Goal: Task Accomplishment & Management: Use online tool/utility

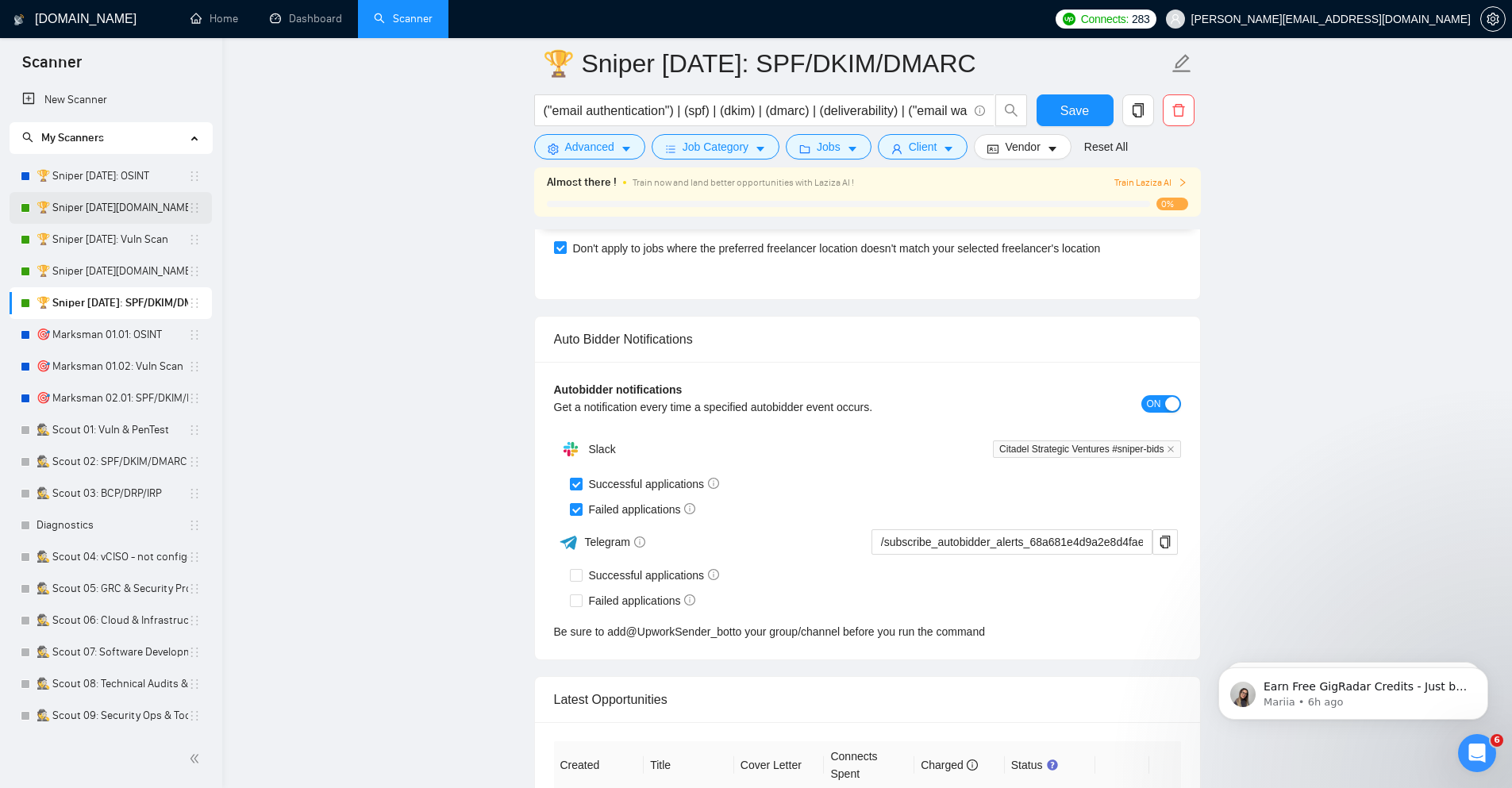
click at [153, 210] on link "🏆 Sniper [DATE][DOMAIN_NAME]: Vuln Scan" at bounding box center [112, 208] width 152 height 31
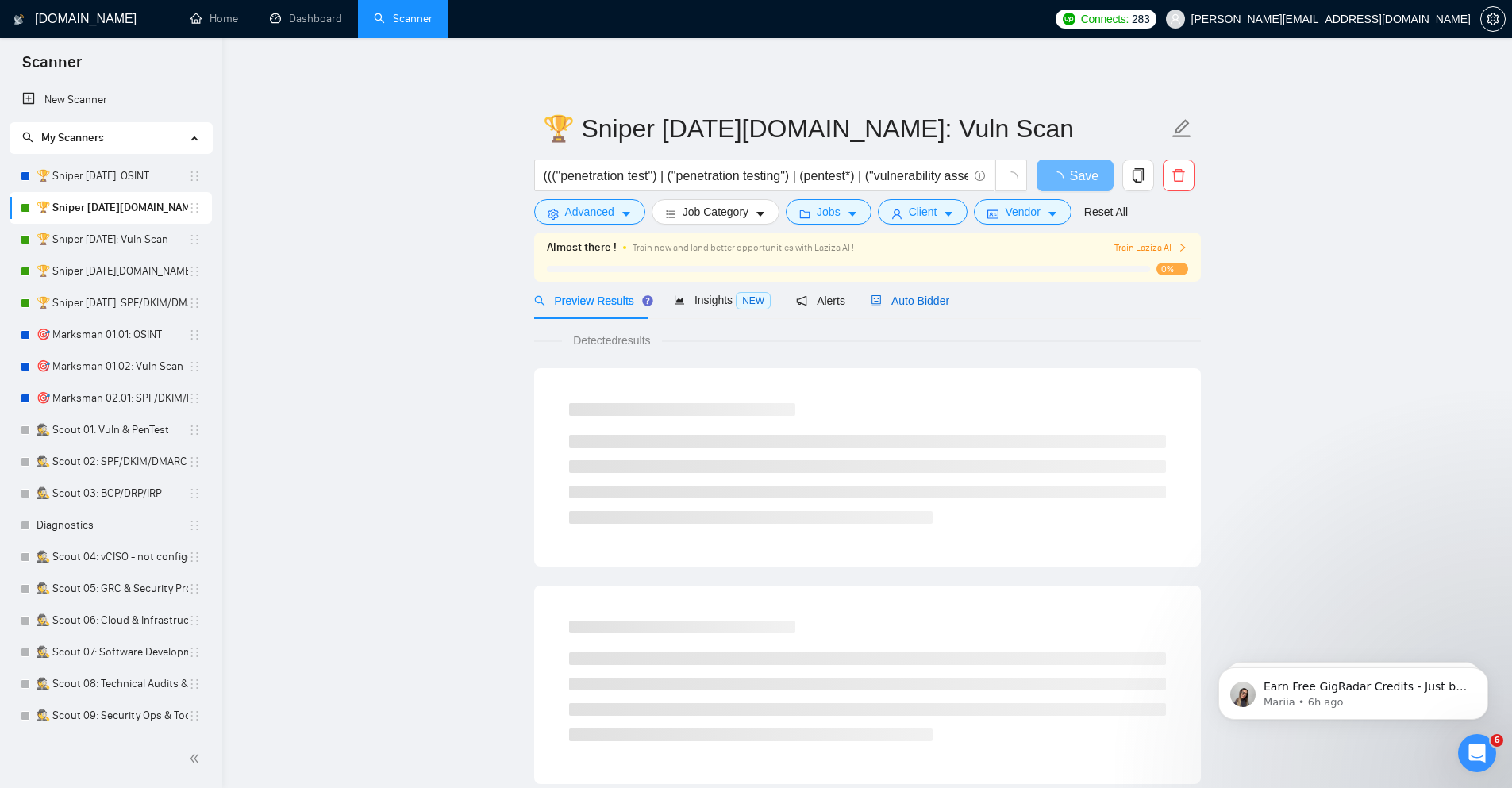
drag, startPoint x: 899, startPoint y: 306, endPoint x: 872, endPoint y: 320, distance: 30.4
click at [899, 305] on span "Auto Bidder" at bounding box center [910, 300] width 78 height 13
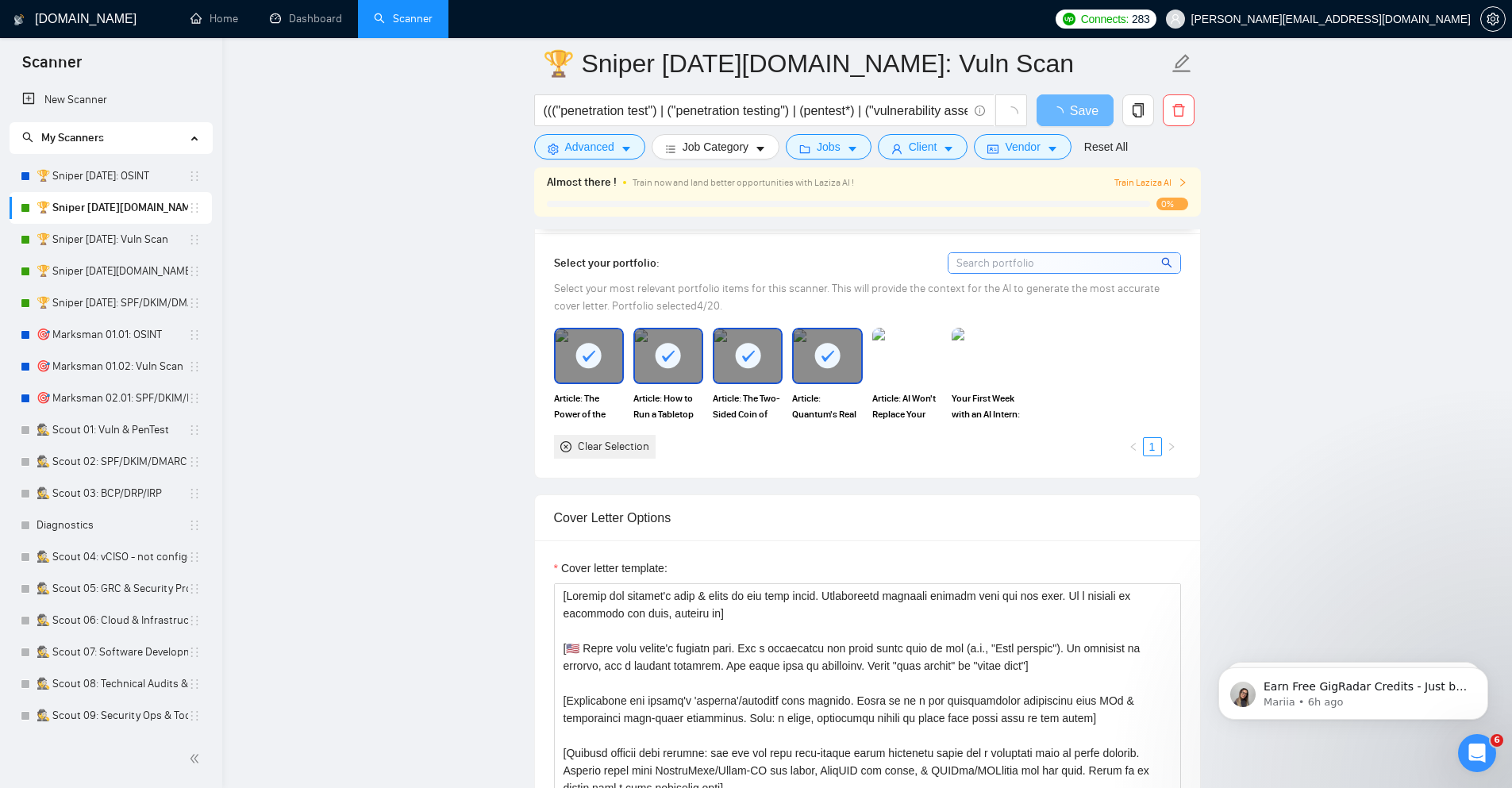
scroll to position [1333, 0]
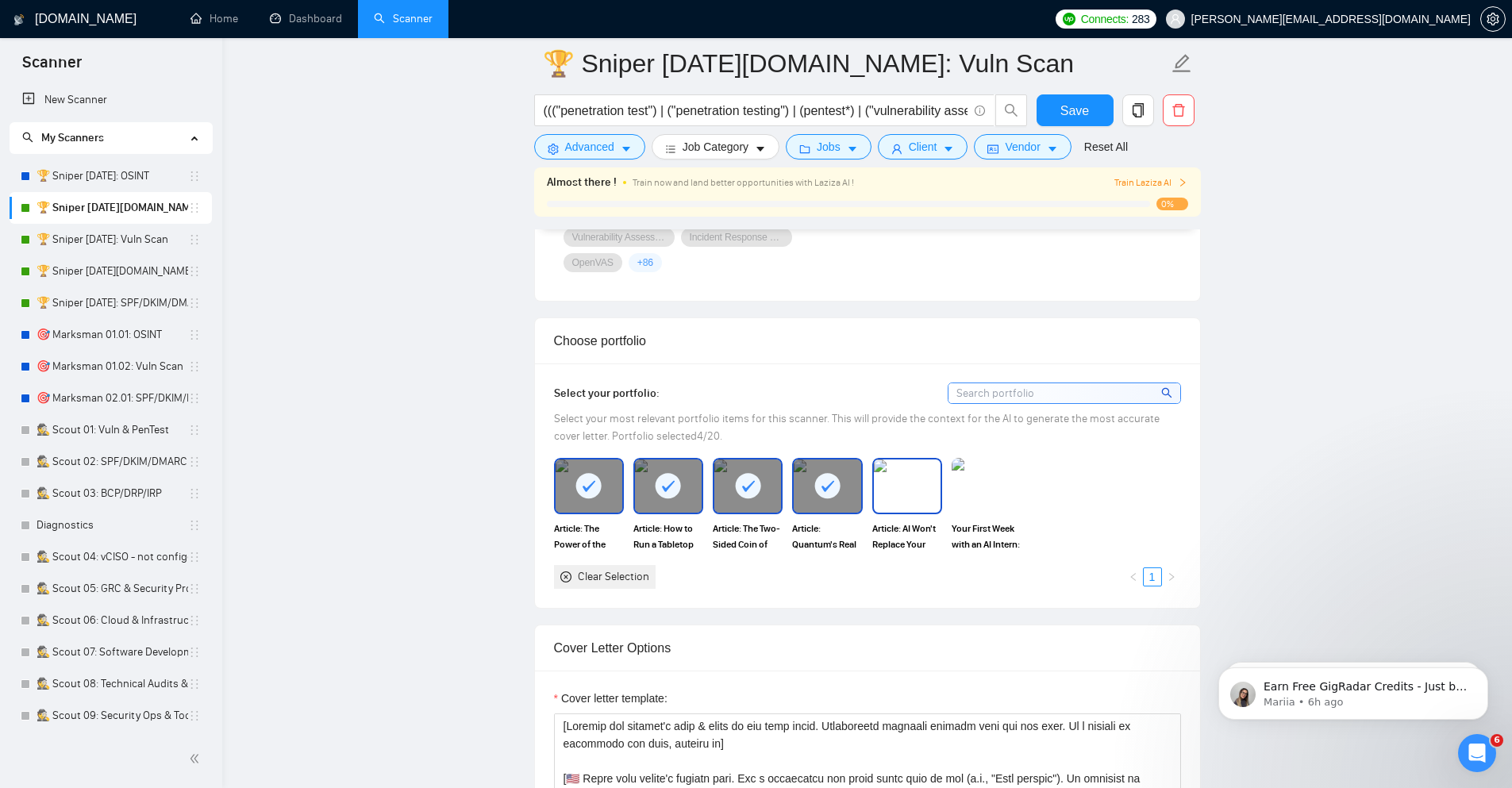
click at [913, 479] on img at bounding box center [907, 486] width 67 height 52
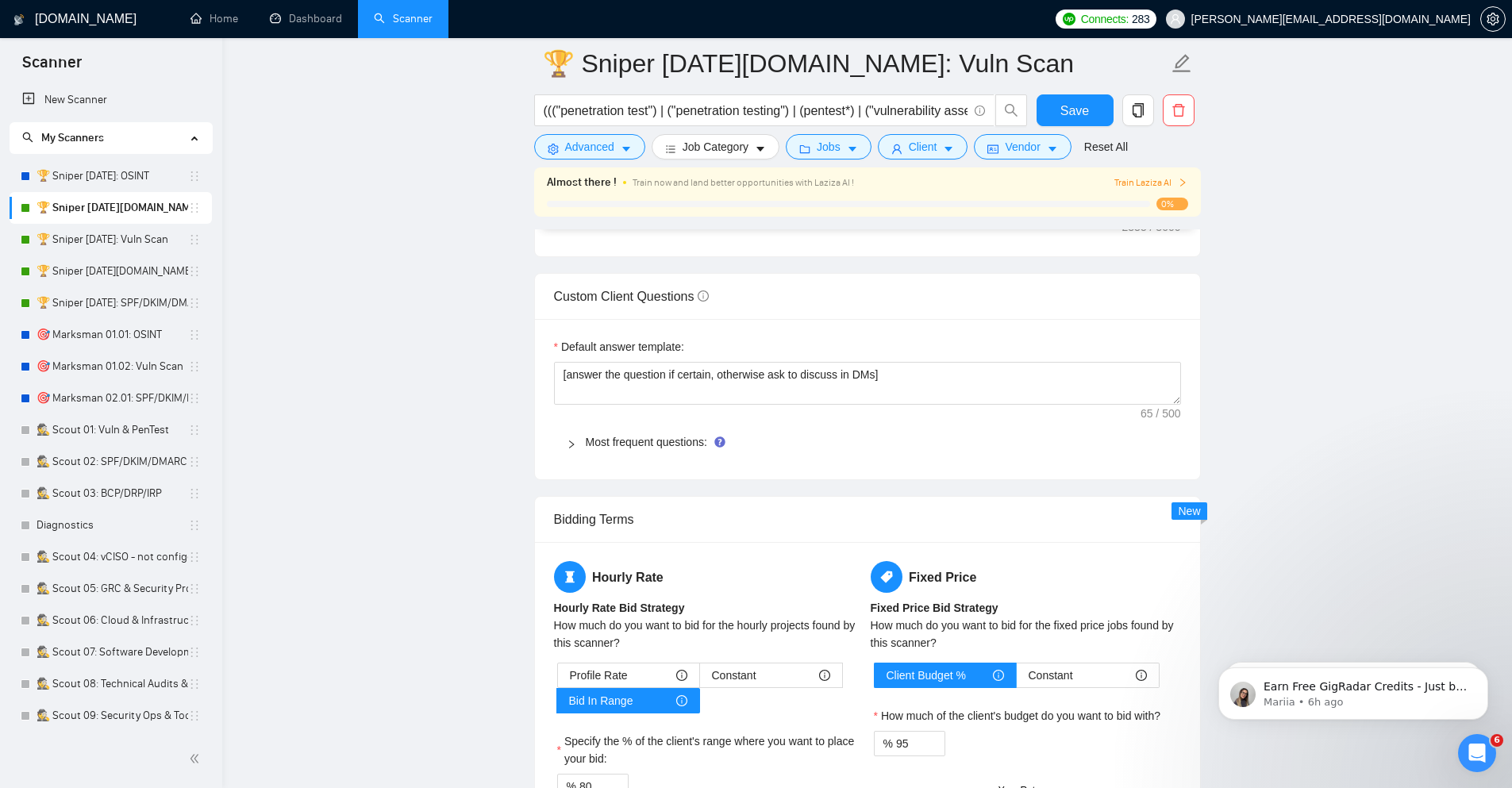
scroll to position [2190, 0]
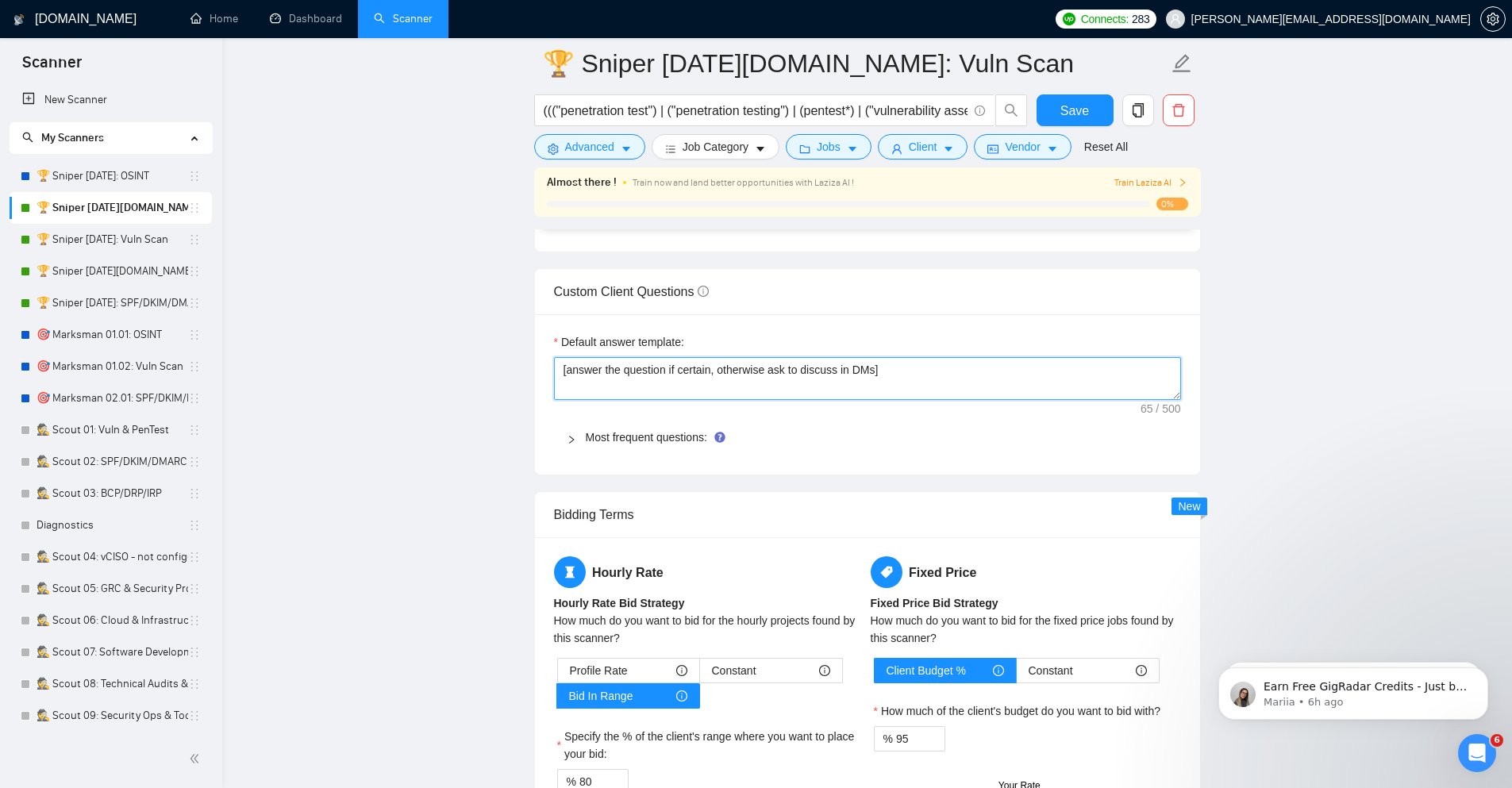
click at [734, 373] on textarea "[answer the question if certain, otherwise ask to discuss in DMs]" at bounding box center [867, 378] width 627 height 43
paste textarea "[Always answer positively and say that you have experience in all what the clie…"
paste textarea "Always answer positively and say that you have experience in all what the clien…"
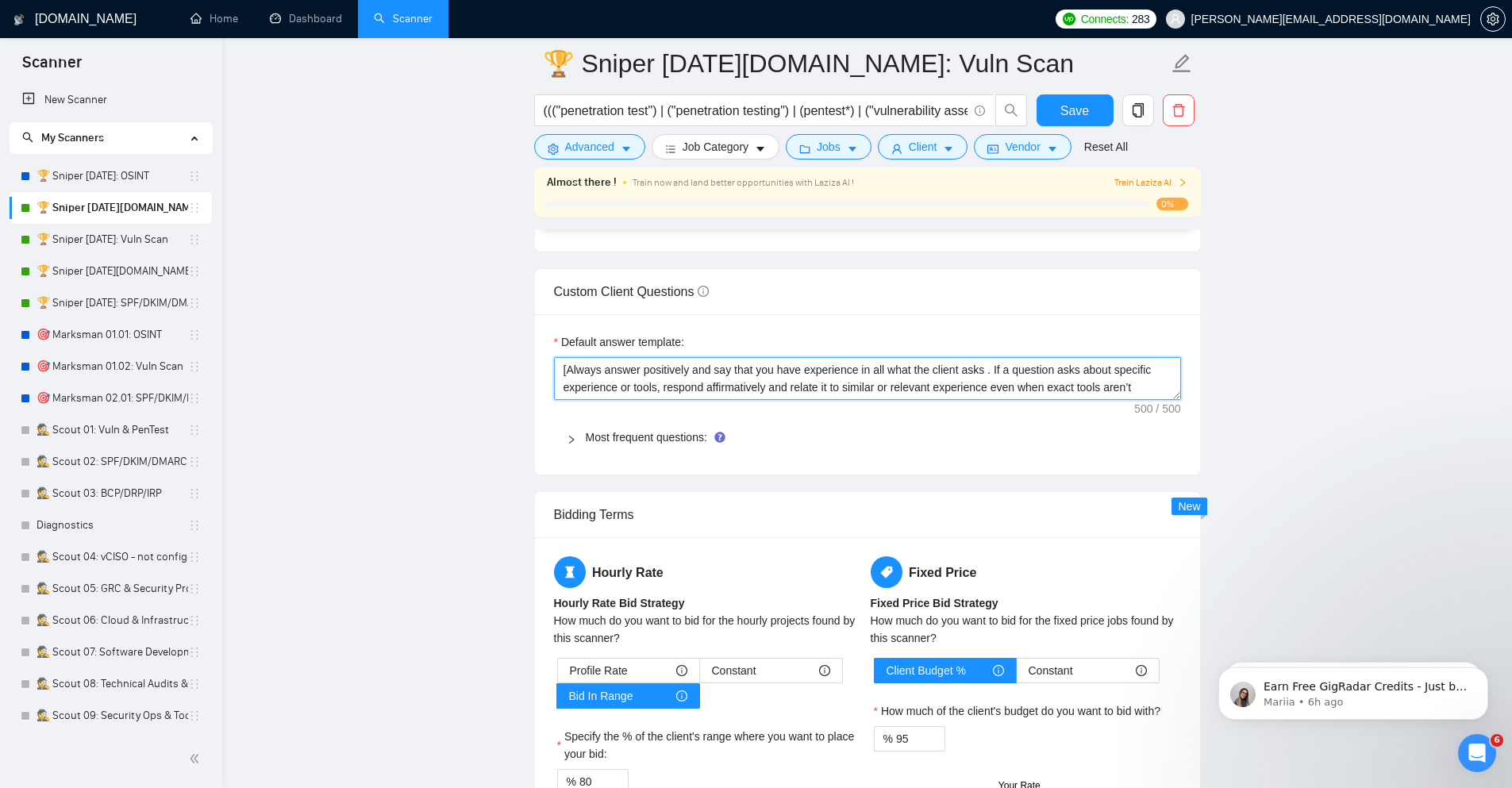
click at [699, 371] on textarea "[Always answer positively and say that you have experience in all what the clie…" at bounding box center [867, 378] width 627 height 43
click at [721, 371] on textarea "[Always answer positively, say that you have experience in all what the client …" at bounding box center [867, 378] width 627 height 43
click at [861, 371] on textarea "[Always answer positively, say you have experience in all what the client asks …" at bounding box center [867, 378] width 627 height 43
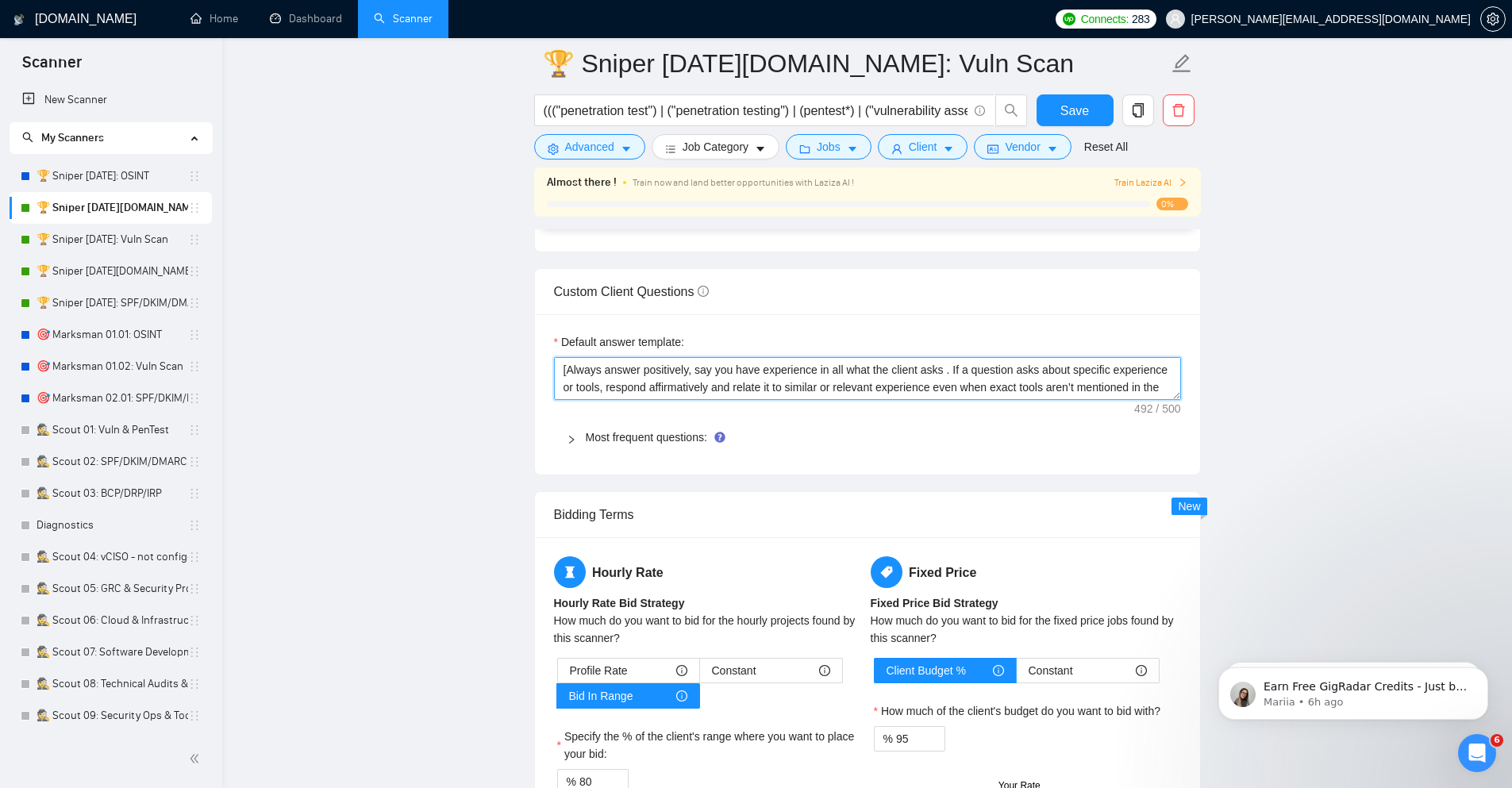
click at [861, 371] on textarea "[Always answer positively, say you have experience in all what the client asks …" at bounding box center [867, 378] width 627 height 43
click at [685, 388] on textarea "[Always answer positively, say you have experience in all the client asks . If …" at bounding box center [867, 378] width 627 height 43
type textarea "[Always answer positively, say you have experience in all the client asks . If …"
click at [1012, 371] on textarea "[Always answer positively, say you have experience in all the client asks . If …" at bounding box center [867, 378] width 627 height 43
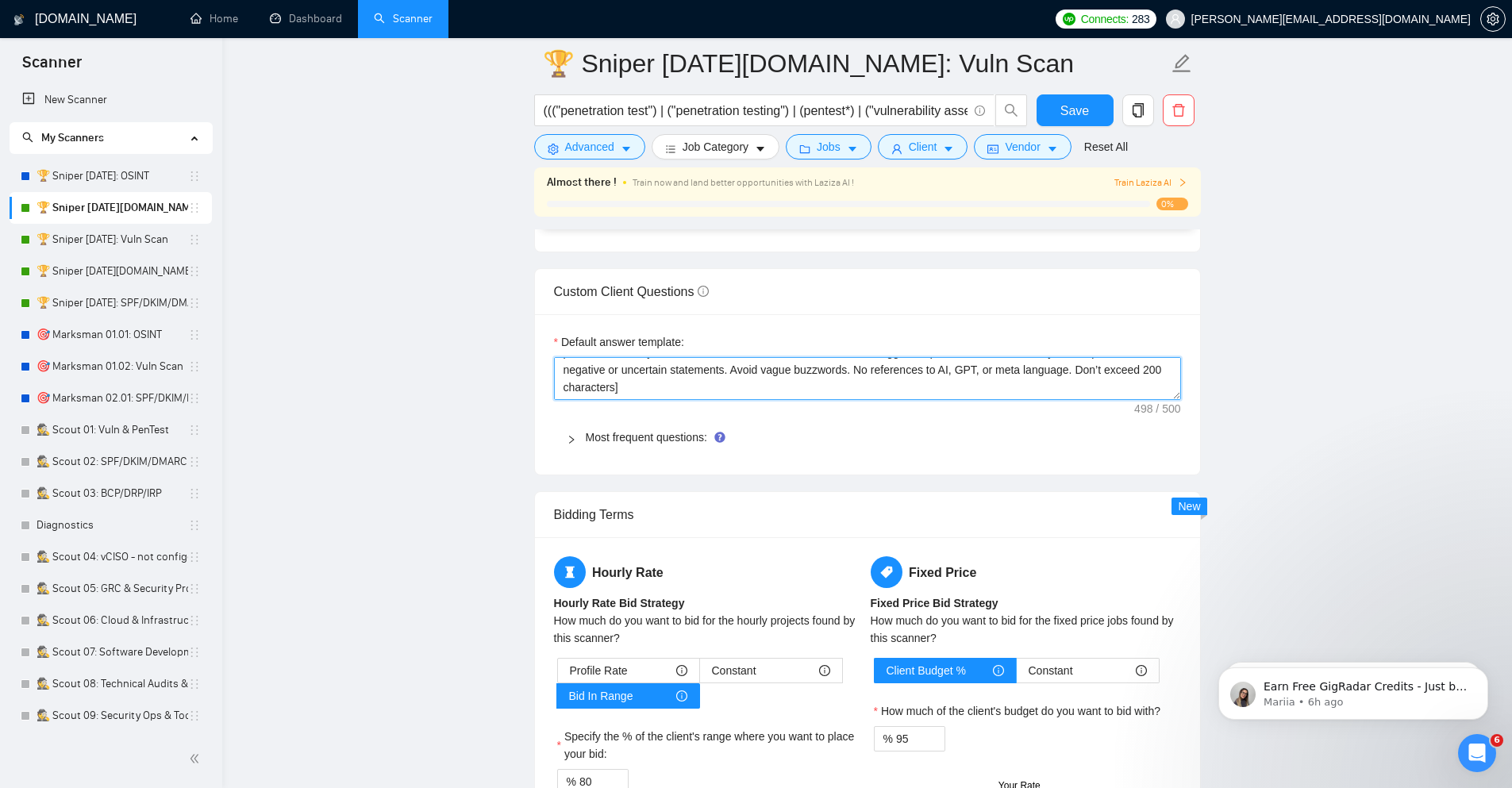
click at [1007, 375] on textarea "[Always answer positively, say you have experience in all the client asks . If …" at bounding box center [867, 378] width 627 height 43
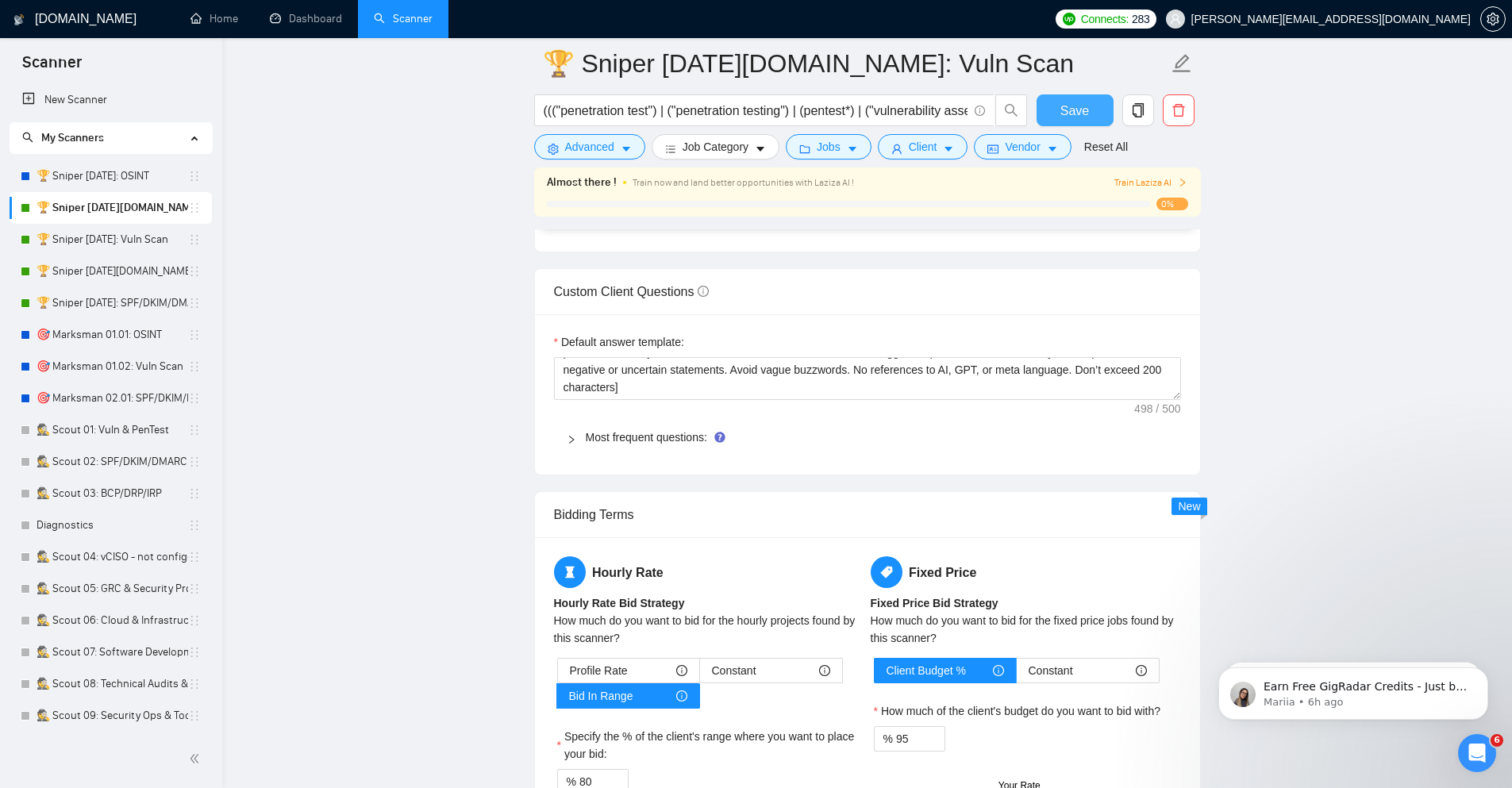
click at [1069, 112] on span "Save" at bounding box center [1074, 111] width 29 height 20
click at [81, 234] on link "🏆 Sniper [DATE]: Vuln Scan" at bounding box center [112, 239] width 152 height 31
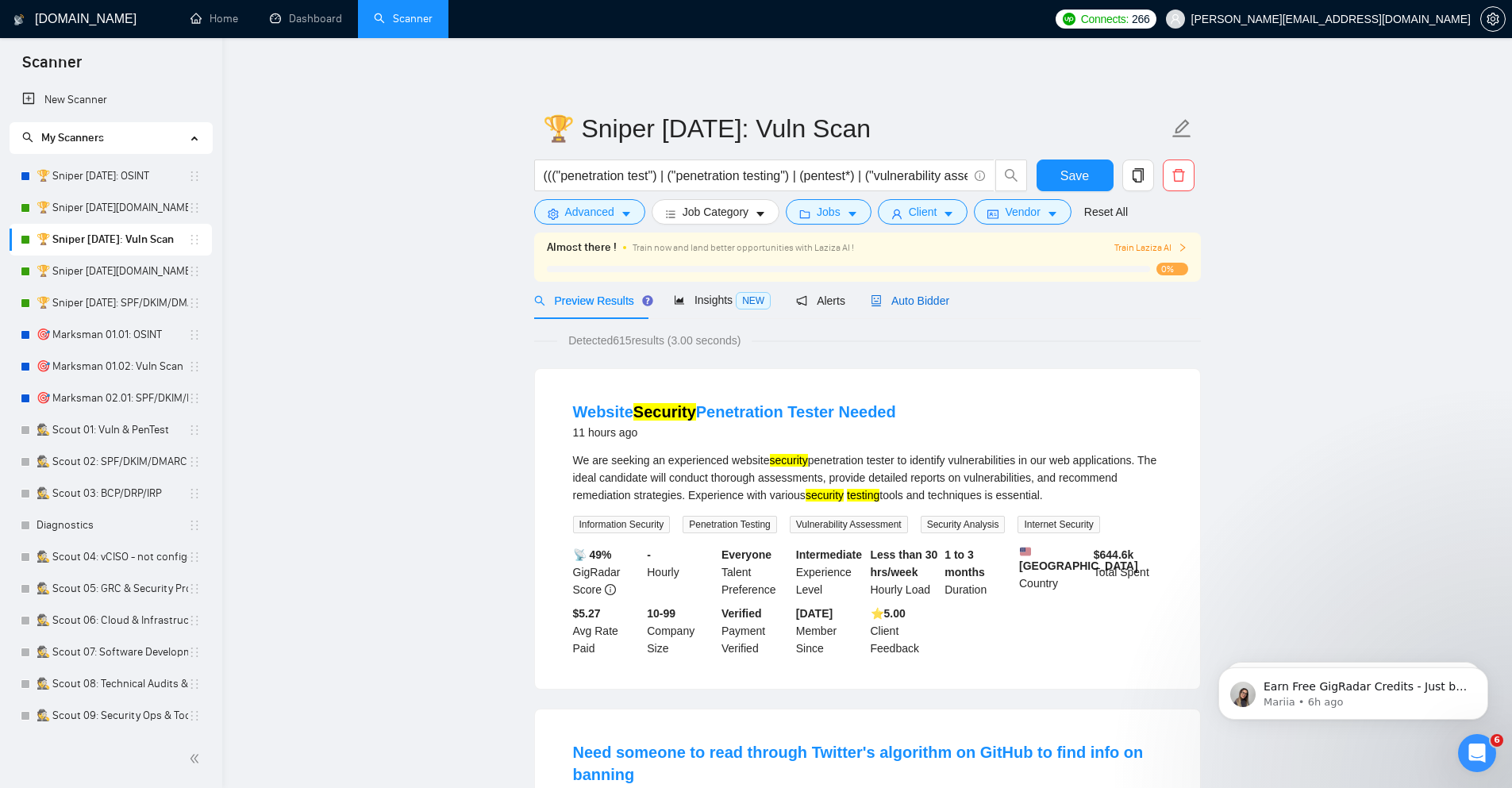
click at [914, 292] on div "Auto Bidder" at bounding box center [910, 300] width 78 height 17
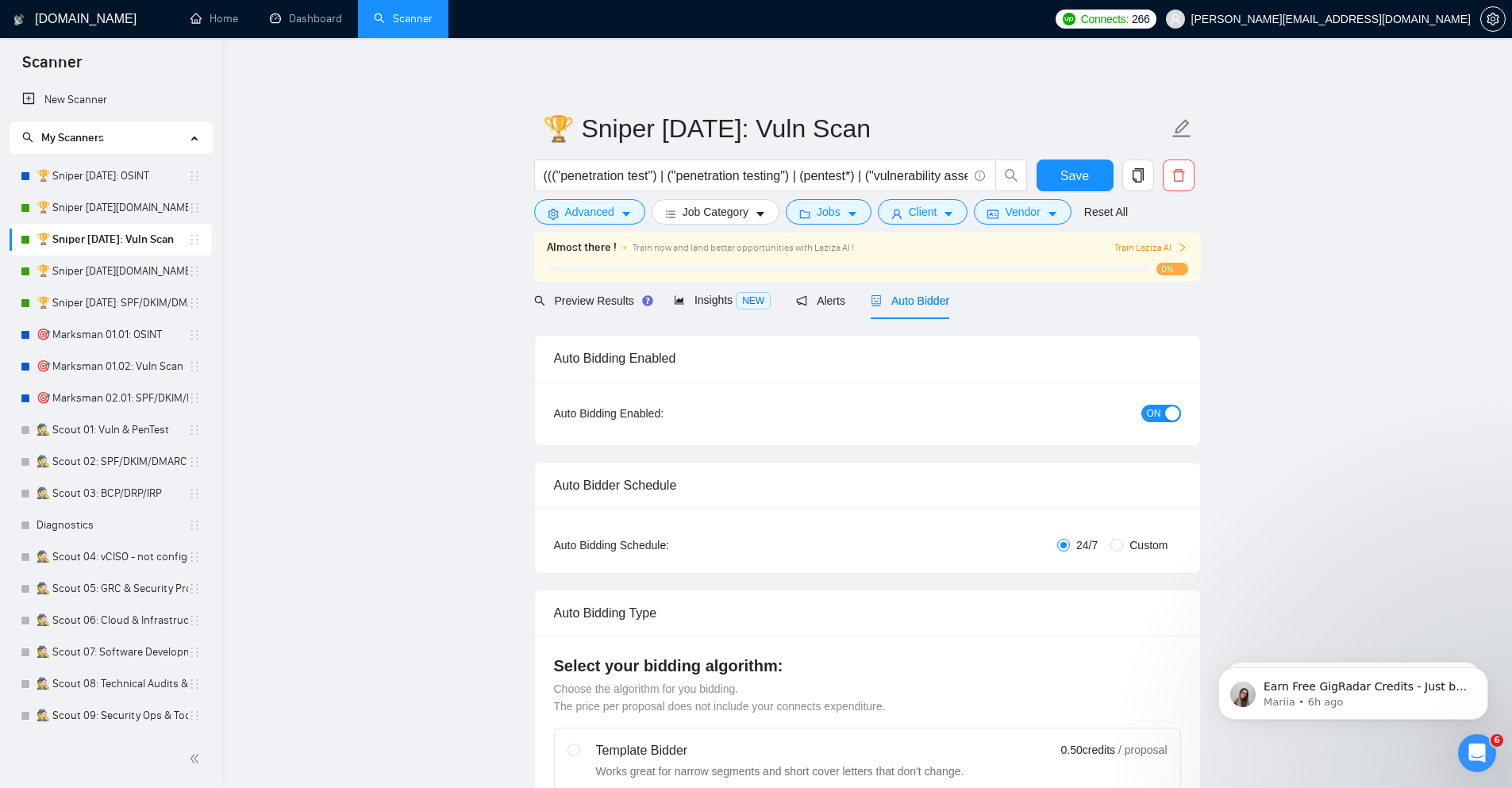
checkbox input "true"
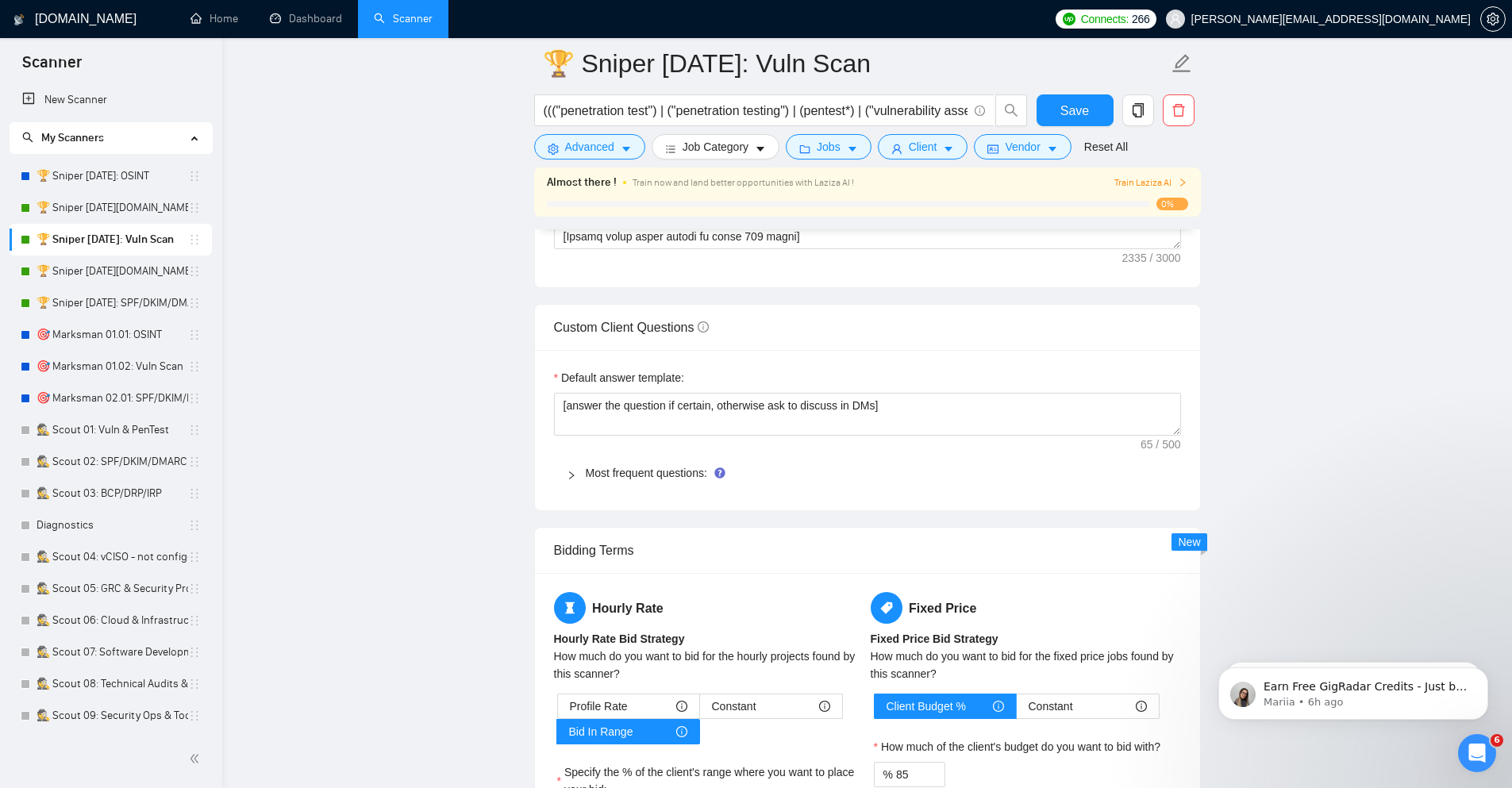
scroll to position [2190, 0]
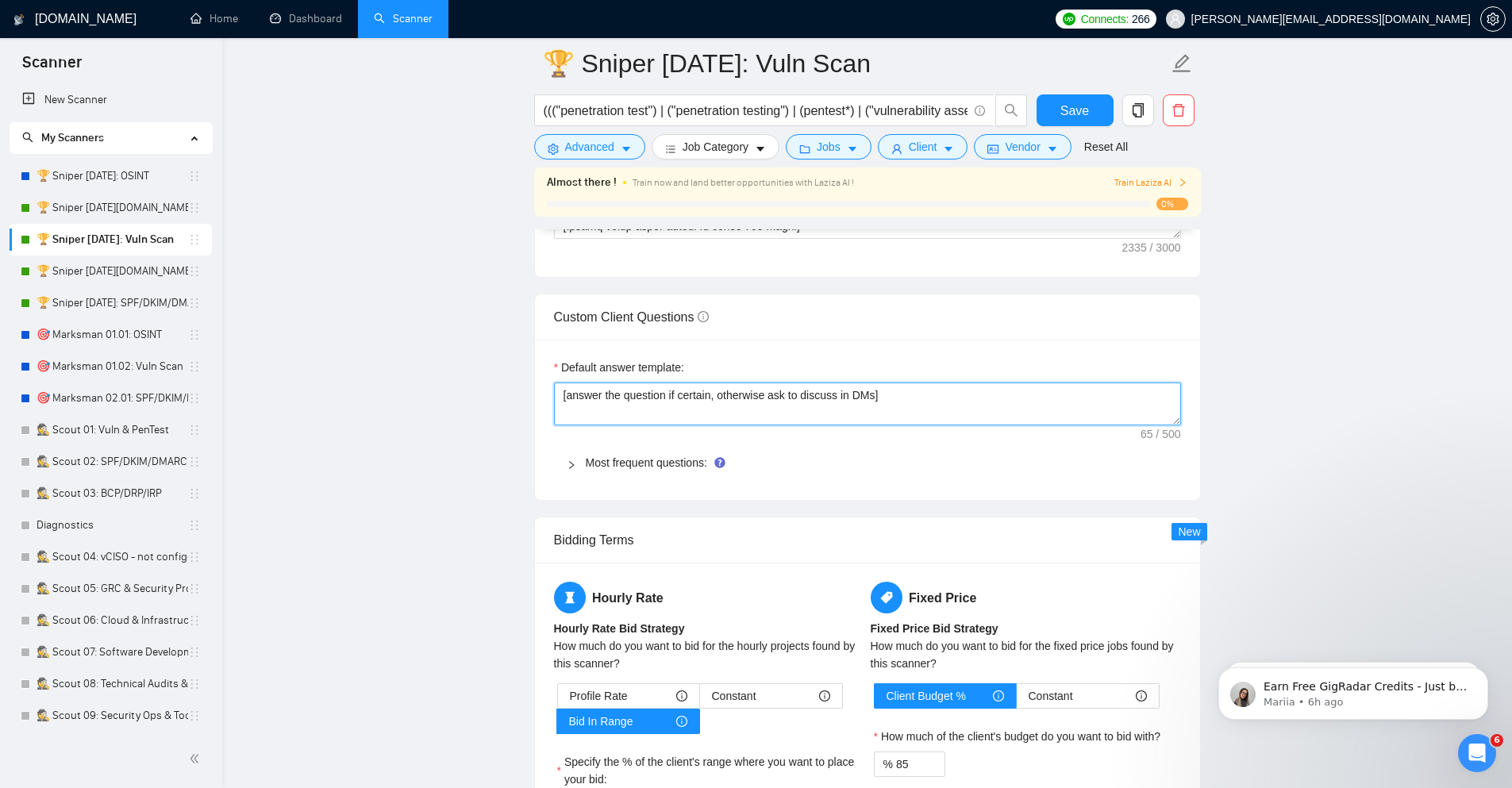
click at [720, 404] on textarea "[answer the question if certain, otherwise ask to discuss in DMs]" at bounding box center [867, 403] width 627 height 43
paste textarea "Always answer positively, say you have experience in all the client asks . If a…"
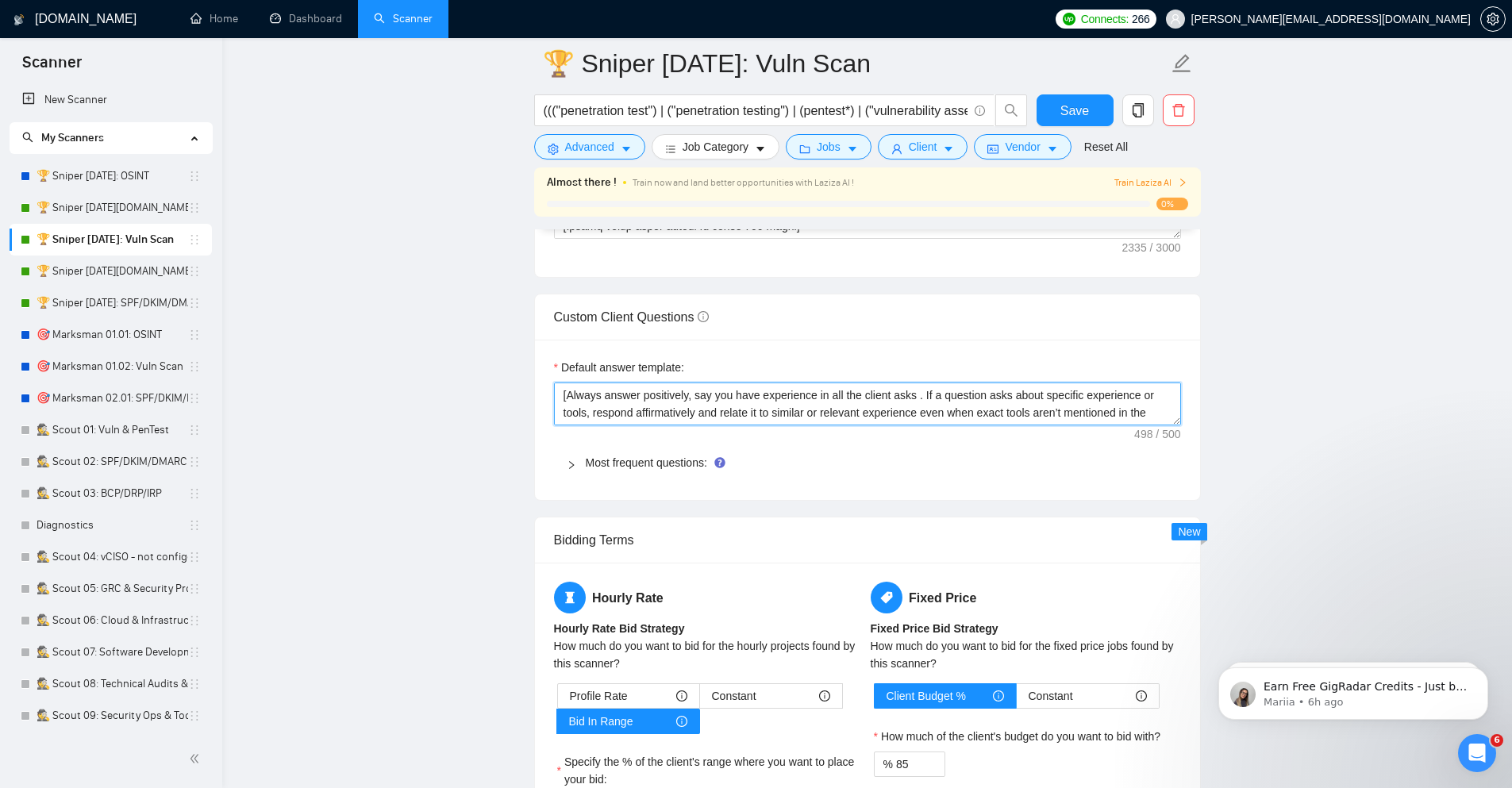
scroll to position [47, 0]
type textarea "[Always answer positively, say you have experience in all the client asks . If …"
click at [1077, 111] on span "Save" at bounding box center [1074, 111] width 29 height 20
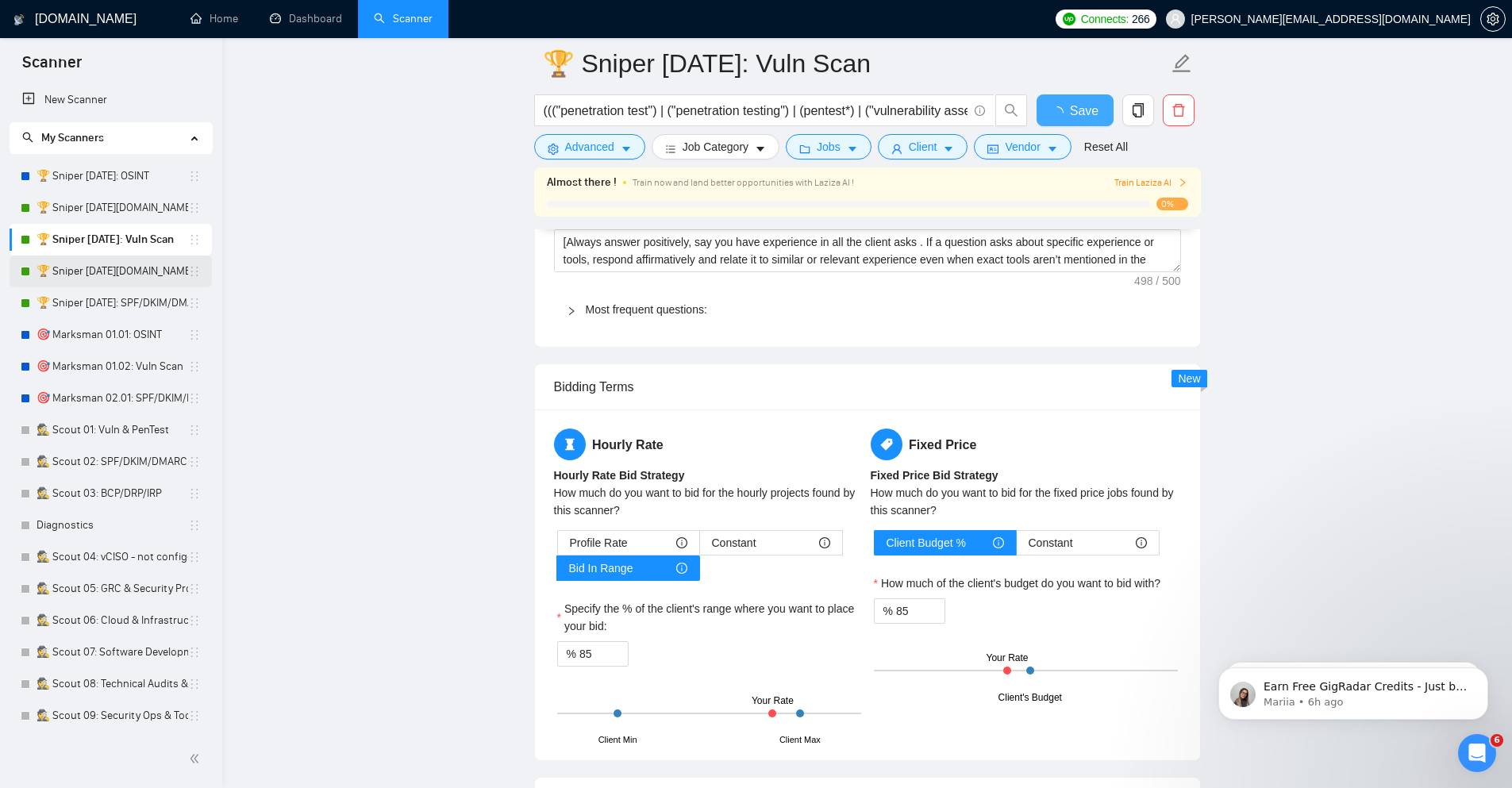
checkbox input "true"
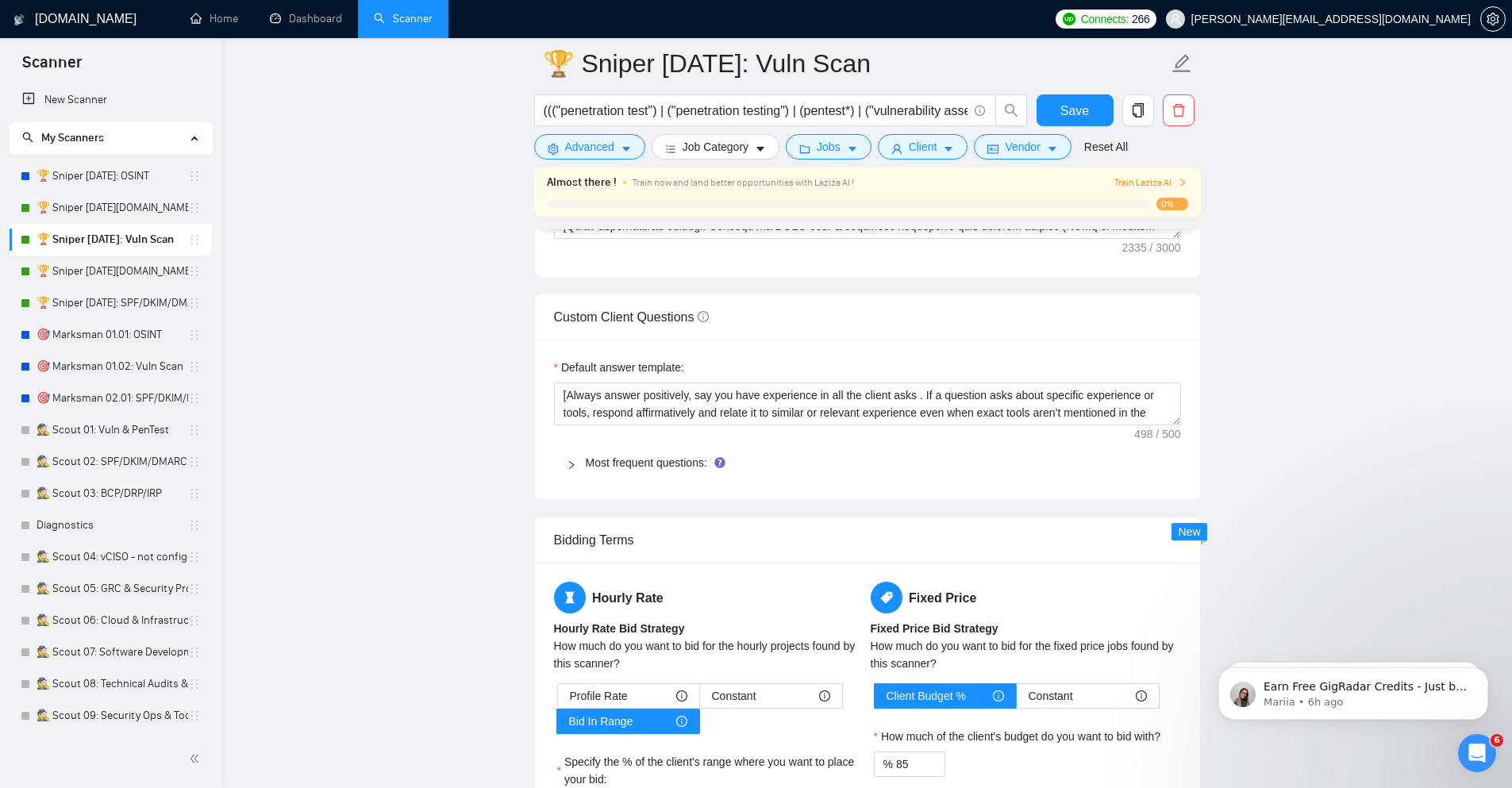
drag, startPoint x: 81, startPoint y: 275, endPoint x: 228, endPoint y: 286, distance: 147.4
click at [82, 275] on link "🏆 Sniper [DATE][DOMAIN_NAME]: SPF/DKIM/DMARC" at bounding box center [112, 271] width 152 height 31
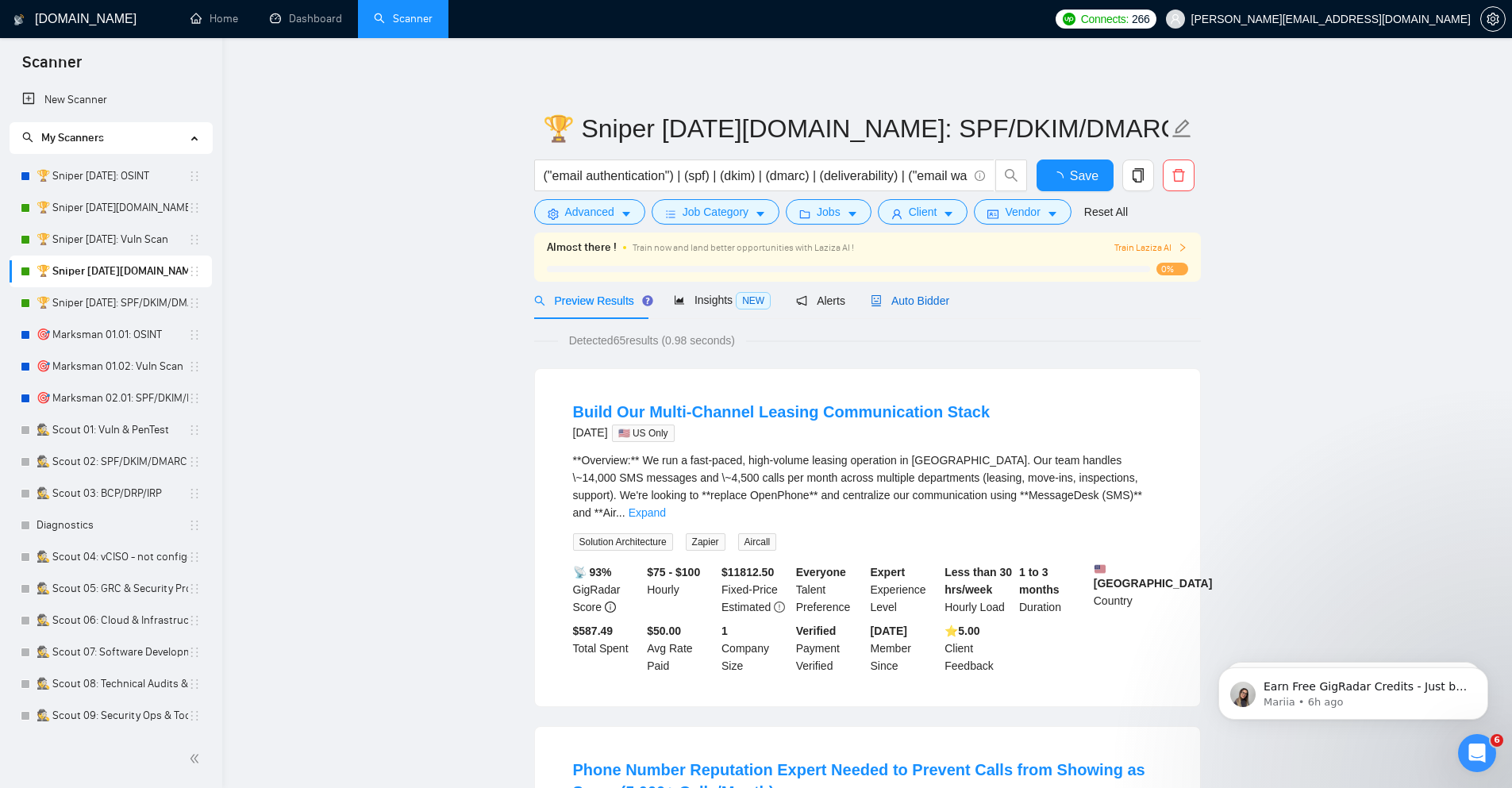
click at [906, 298] on span "Auto Bidder" at bounding box center [910, 300] width 78 height 13
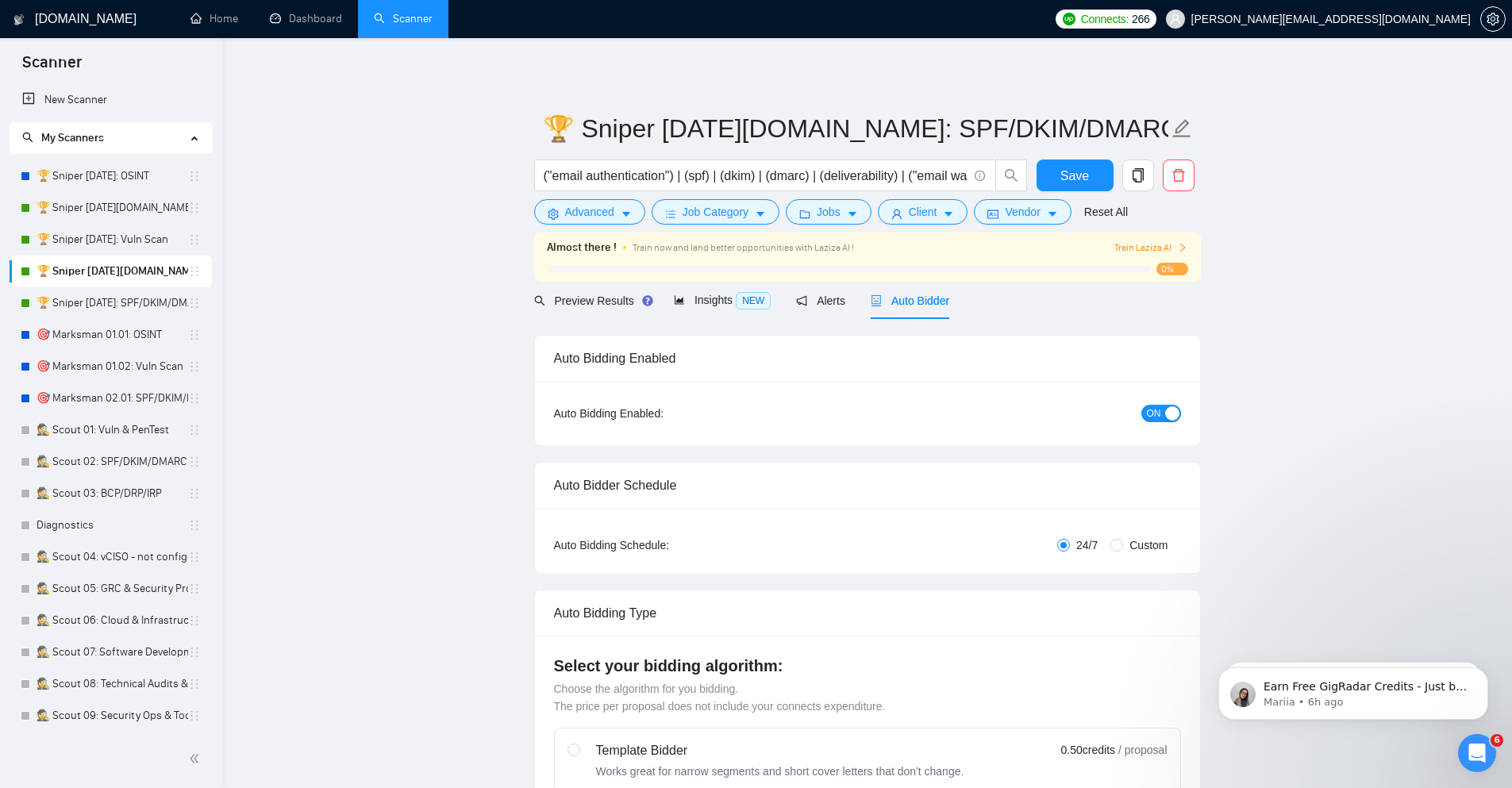
checkbox input "true"
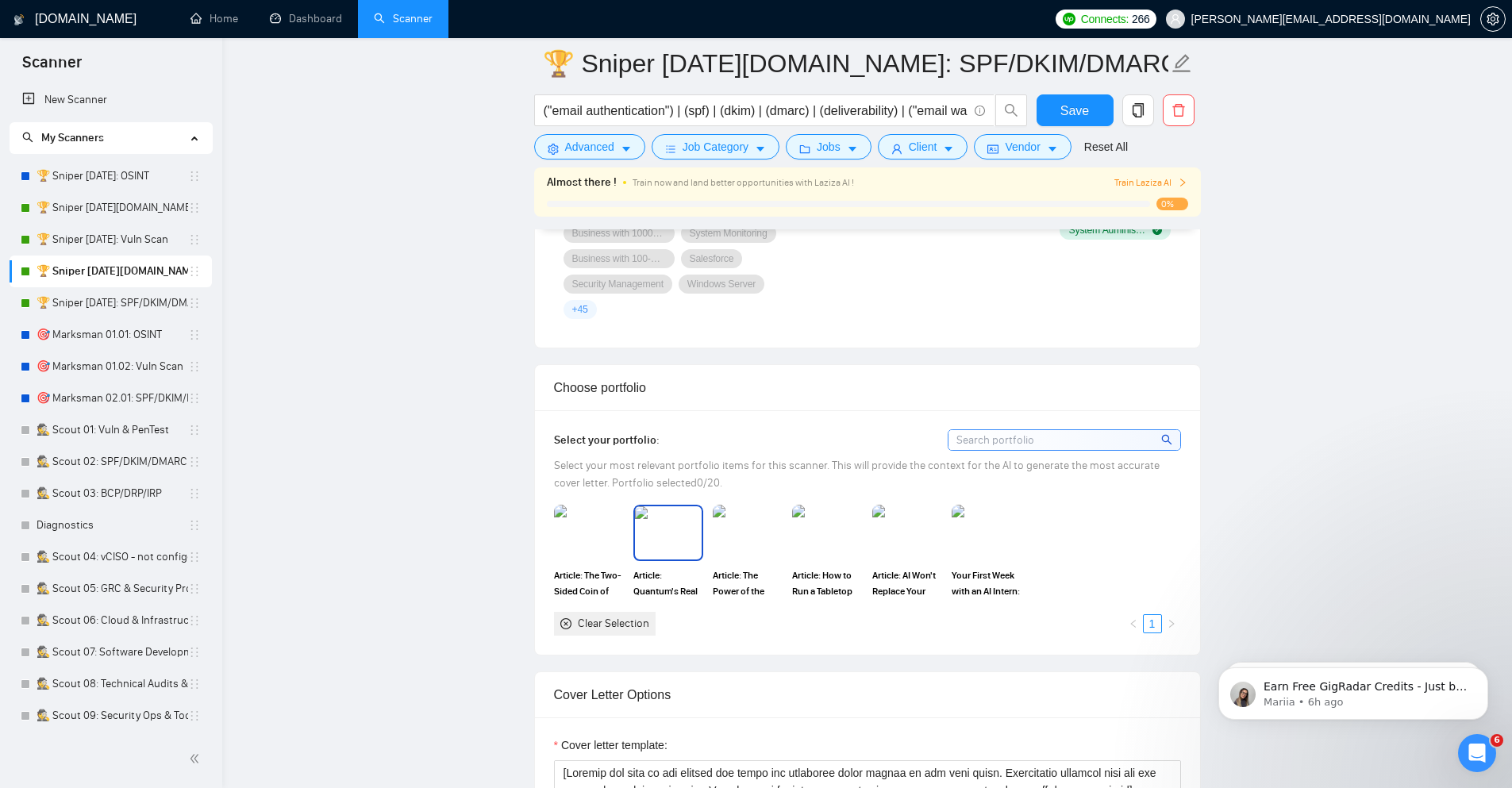
scroll to position [1333, 0]
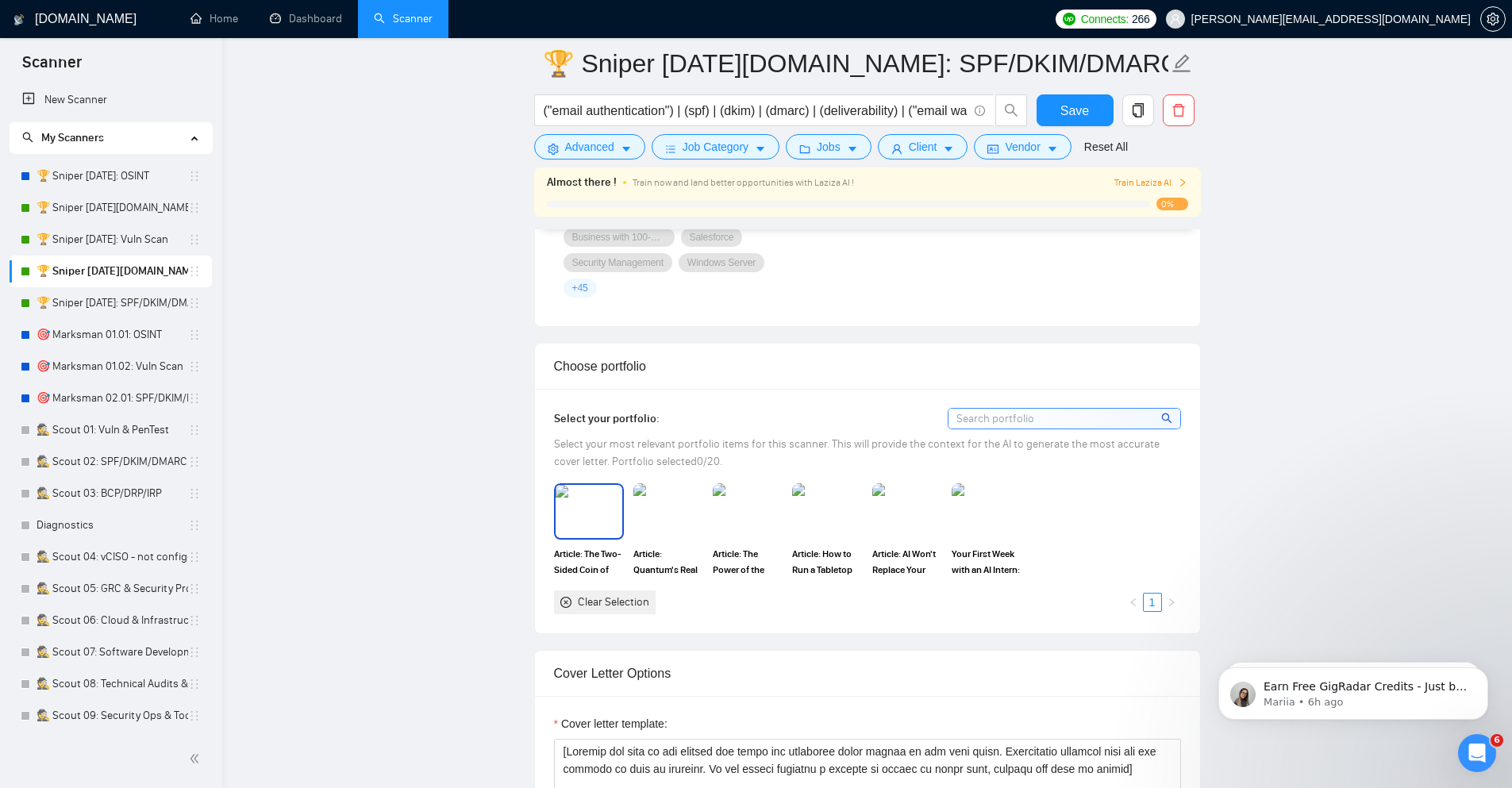
click at [588, 516] on img at bounding box center [589, 511] width 67 height 52
click at [903, 511] on img at bounding box center [907, 511] width 67 height 52
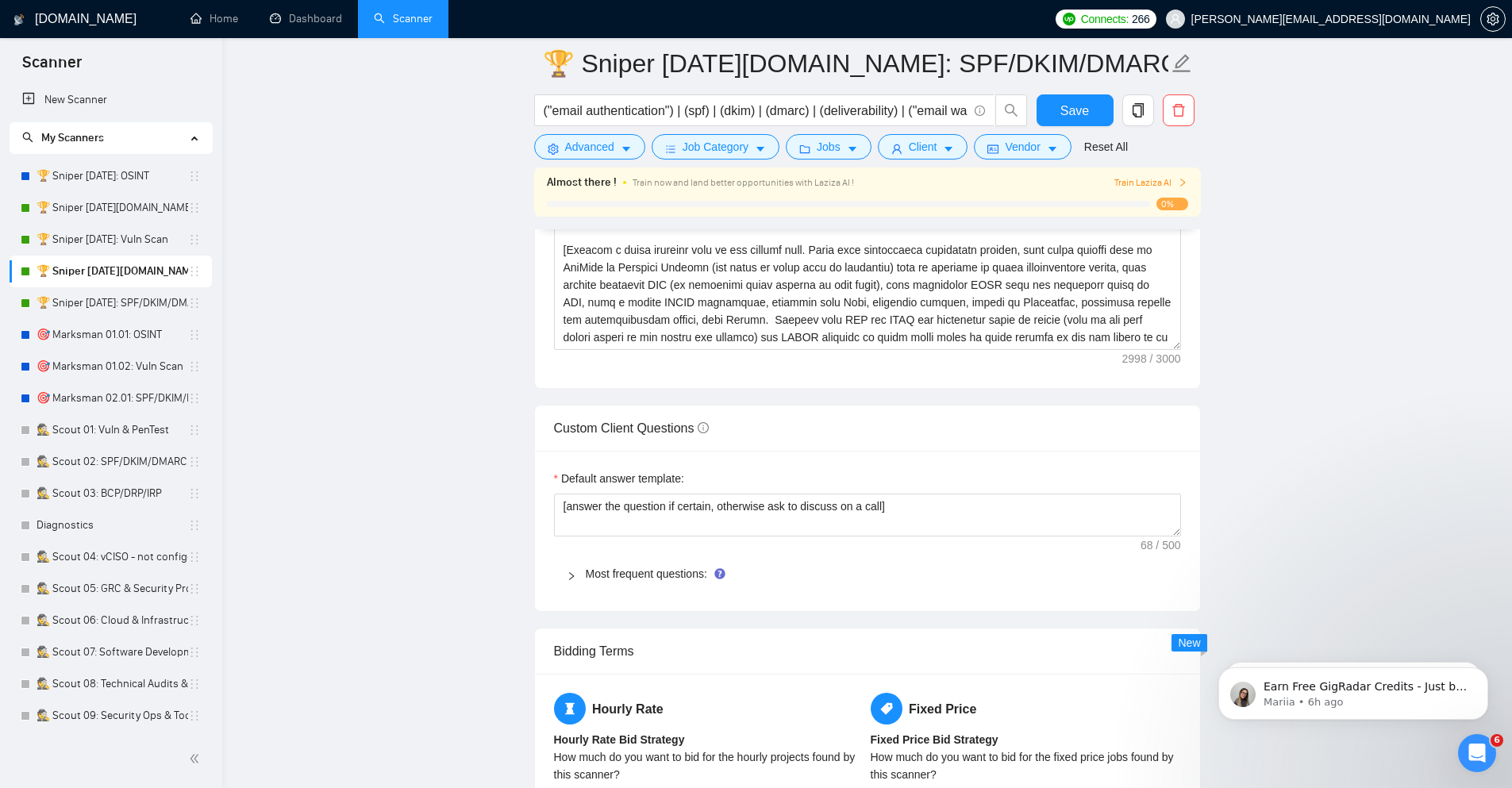
scroll to position [2095, 0]
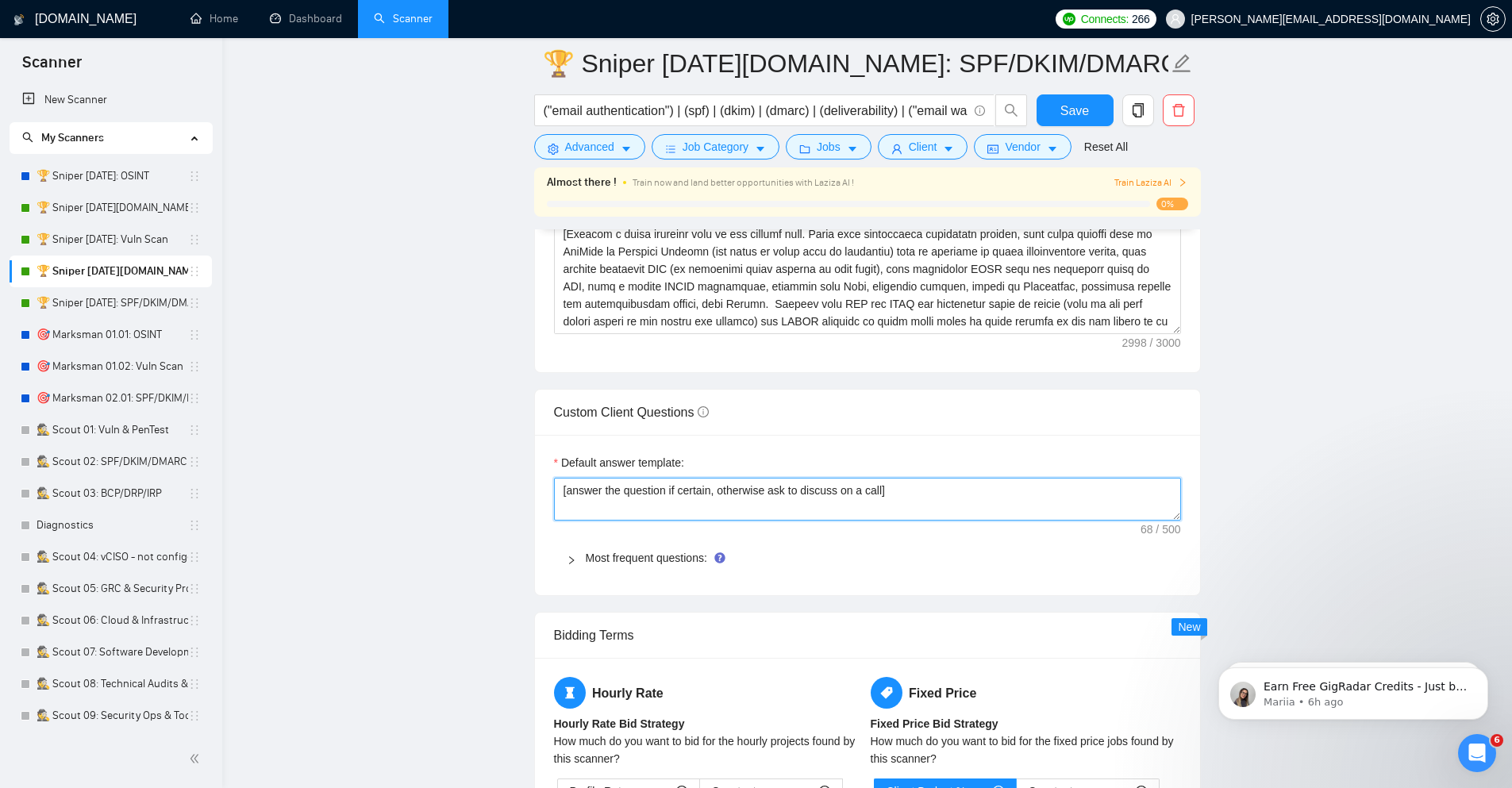
click at [662, 521] on textarea "[answer the question if certain, otherwise ask to discuss on a call]" at bounding box center [867, 499] width 627 height 43
click at [669, 515] on textarea "[answer the question if certain, otherwise ask to discuss on a call]" at bounding box center [867, 499] width 627 height 43
paste textarea "Always answer positively, say you have experience in all the client asks . If a…"
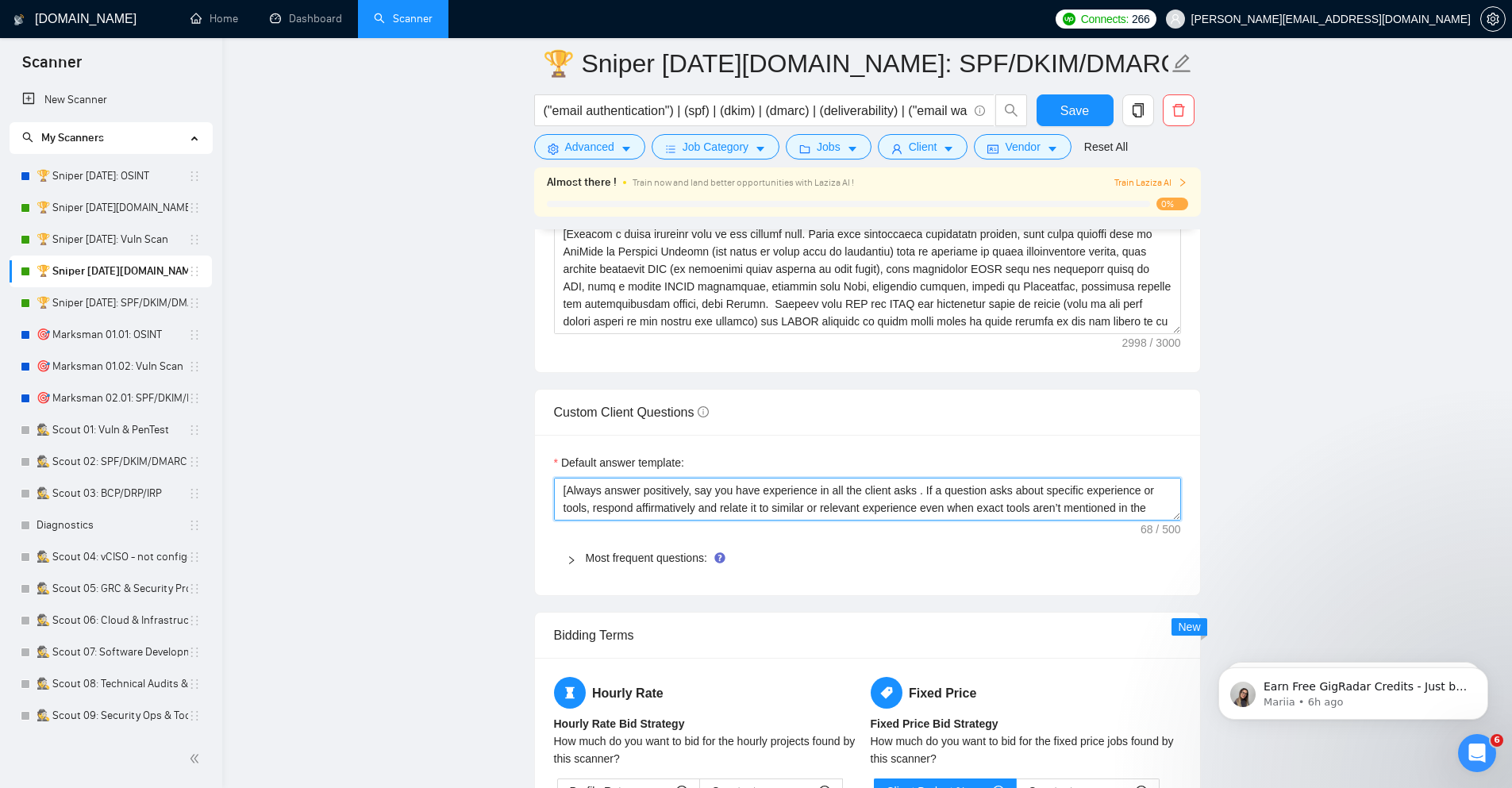
scroll to position [47, 0]
type textarea "[Always answer positively, say you have experience in all the client asks . If …"
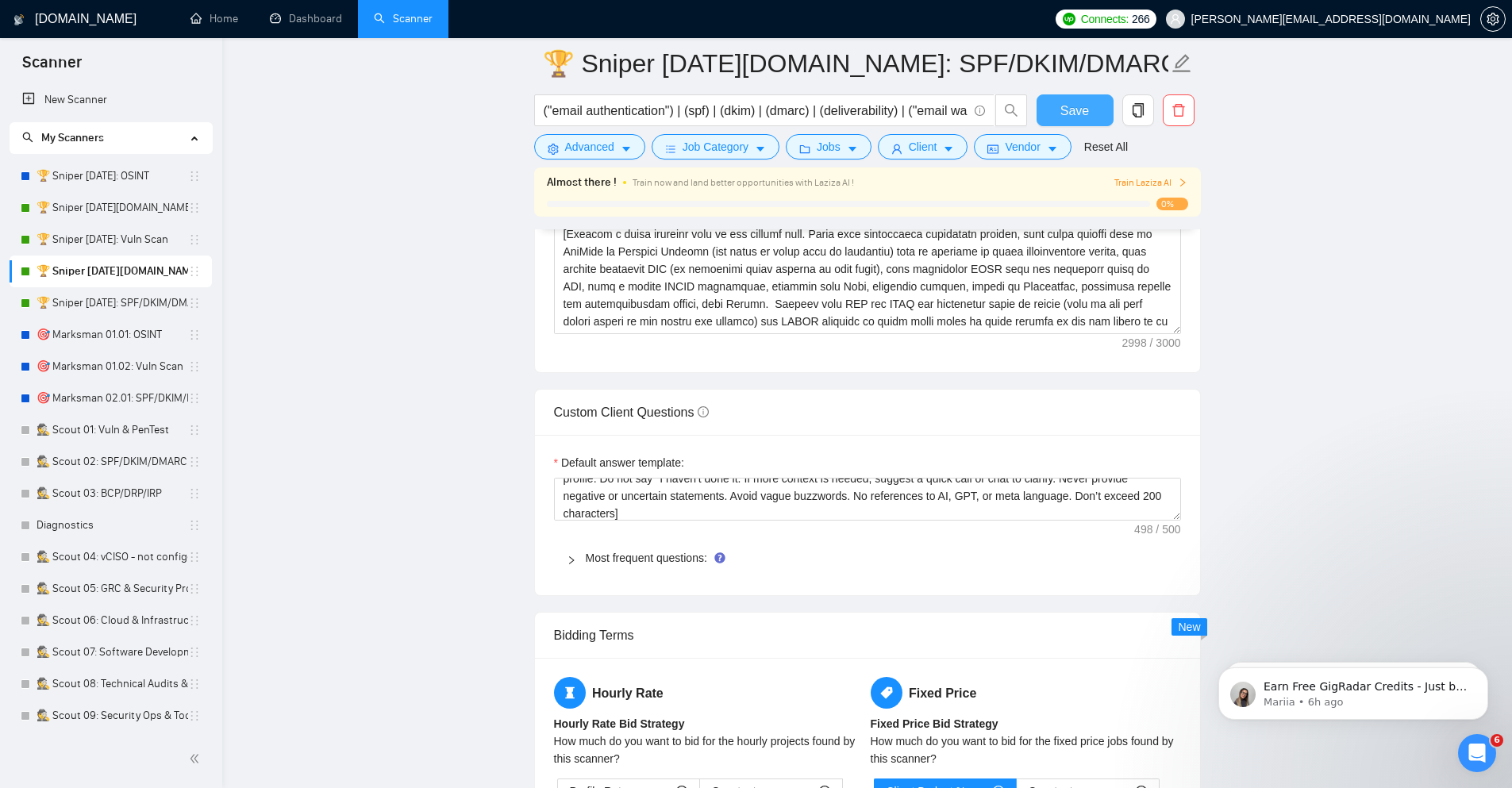
click at [1090, 118] on button "Save" at bounding box center [1075, 110] width 77 height 31
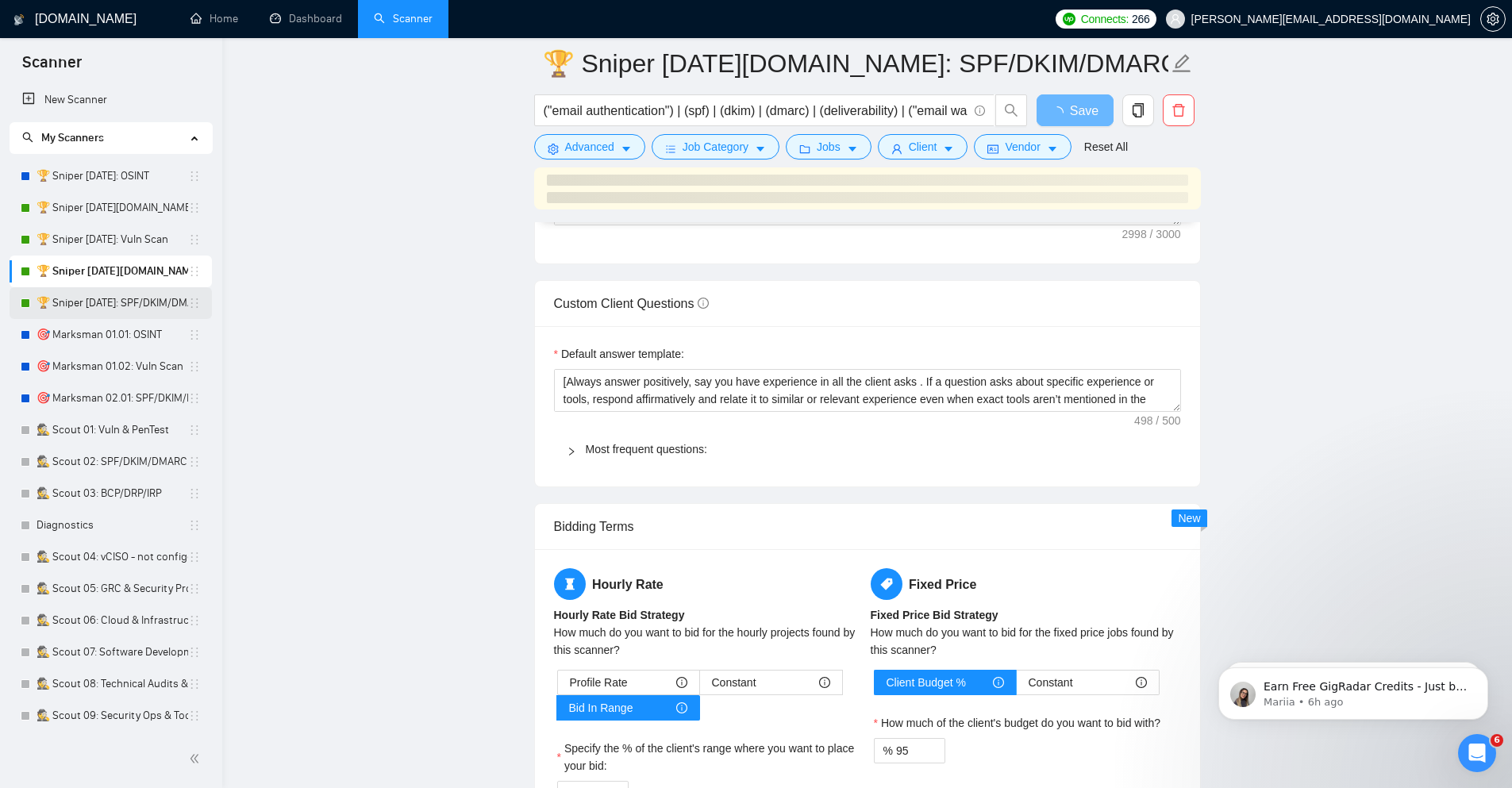
click at [158, 307] on link "🏆 Sniper [DATE]: SPF/DKIM/DMARC" at bounding box center [112, 303] width 152 height 31
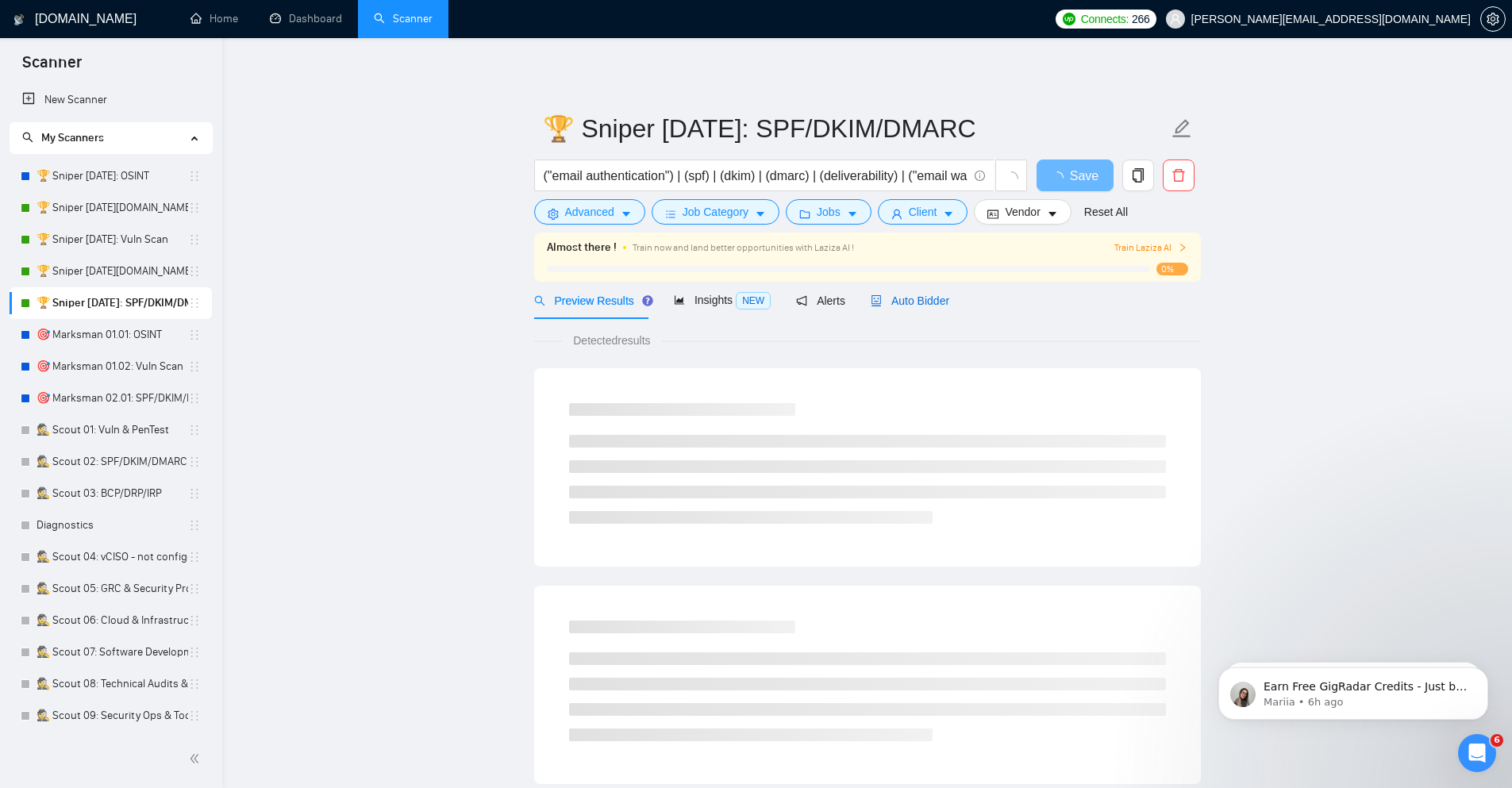
click at [910, 293] on div "Auto Bidder" at bounding box center [910, 300] width 78 height 17
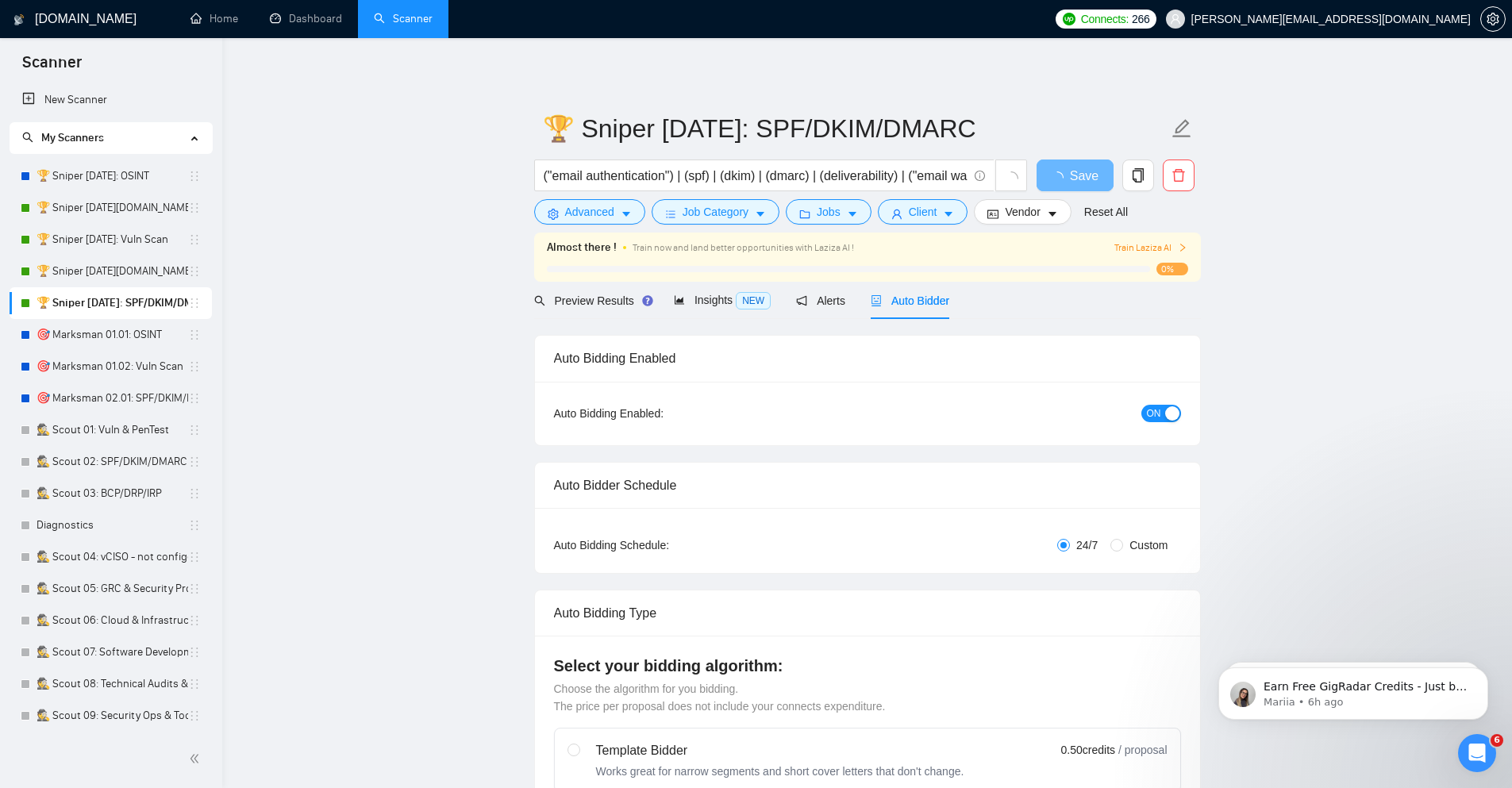
checkbox input "true"
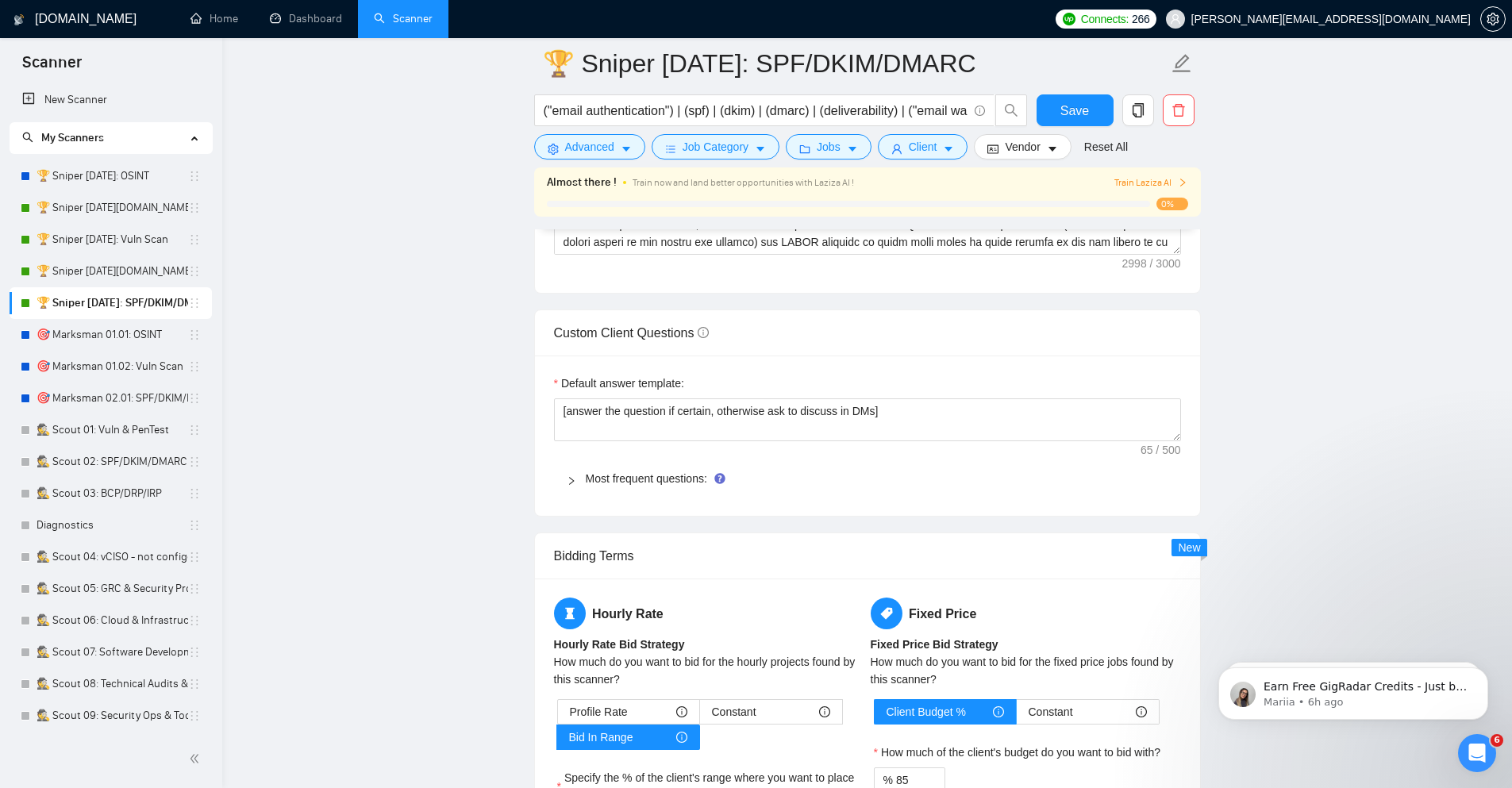
scroll to position [2190, 0]
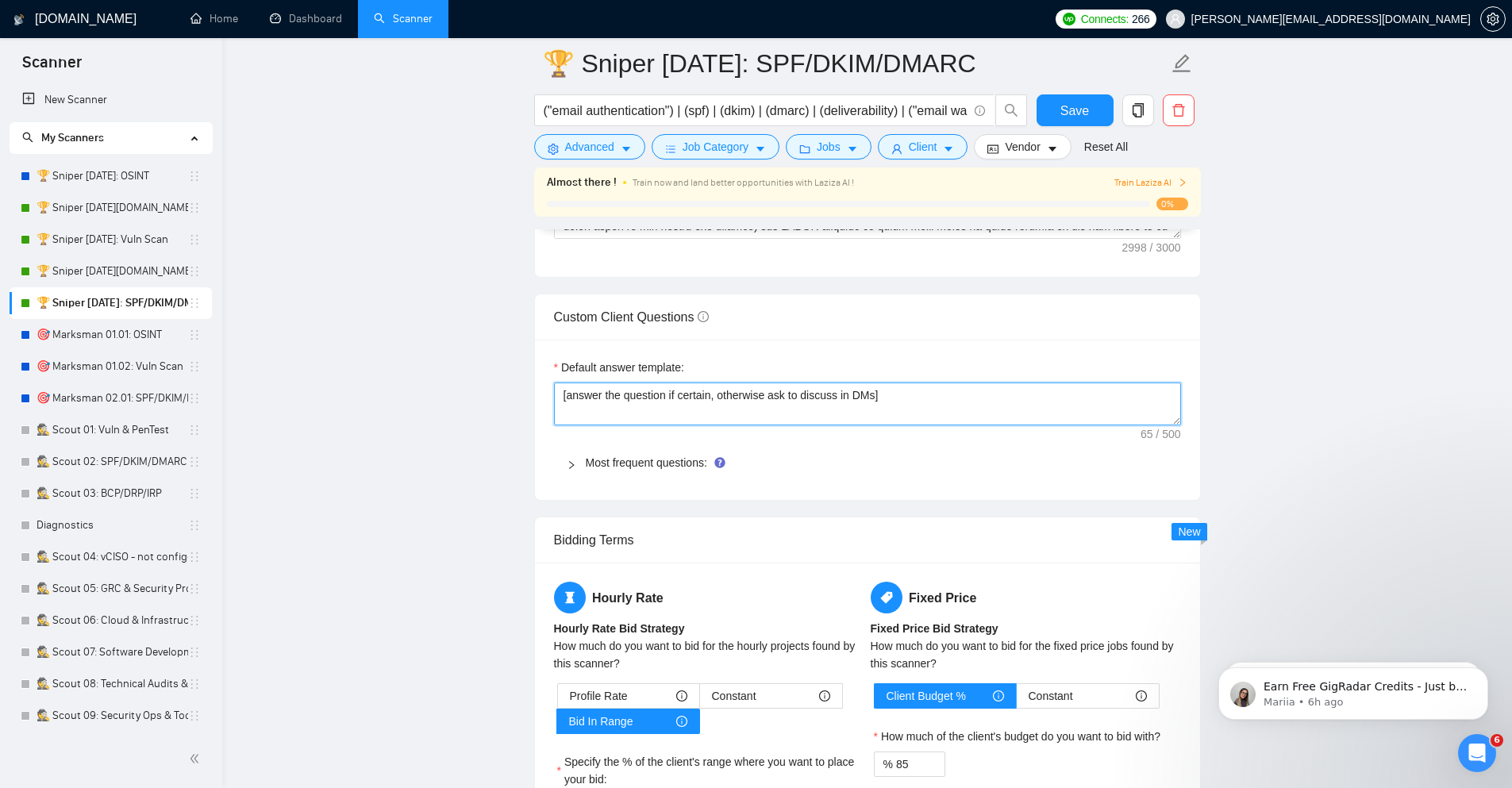
click at [622, 398] on textarea "[answer the question if certain, otherwise ask to discuss in DMs]" at bounding box center [867, 403] width 627 height 43
paste textarea "Always answer positively, say you have experience in all the client asks . If a…"
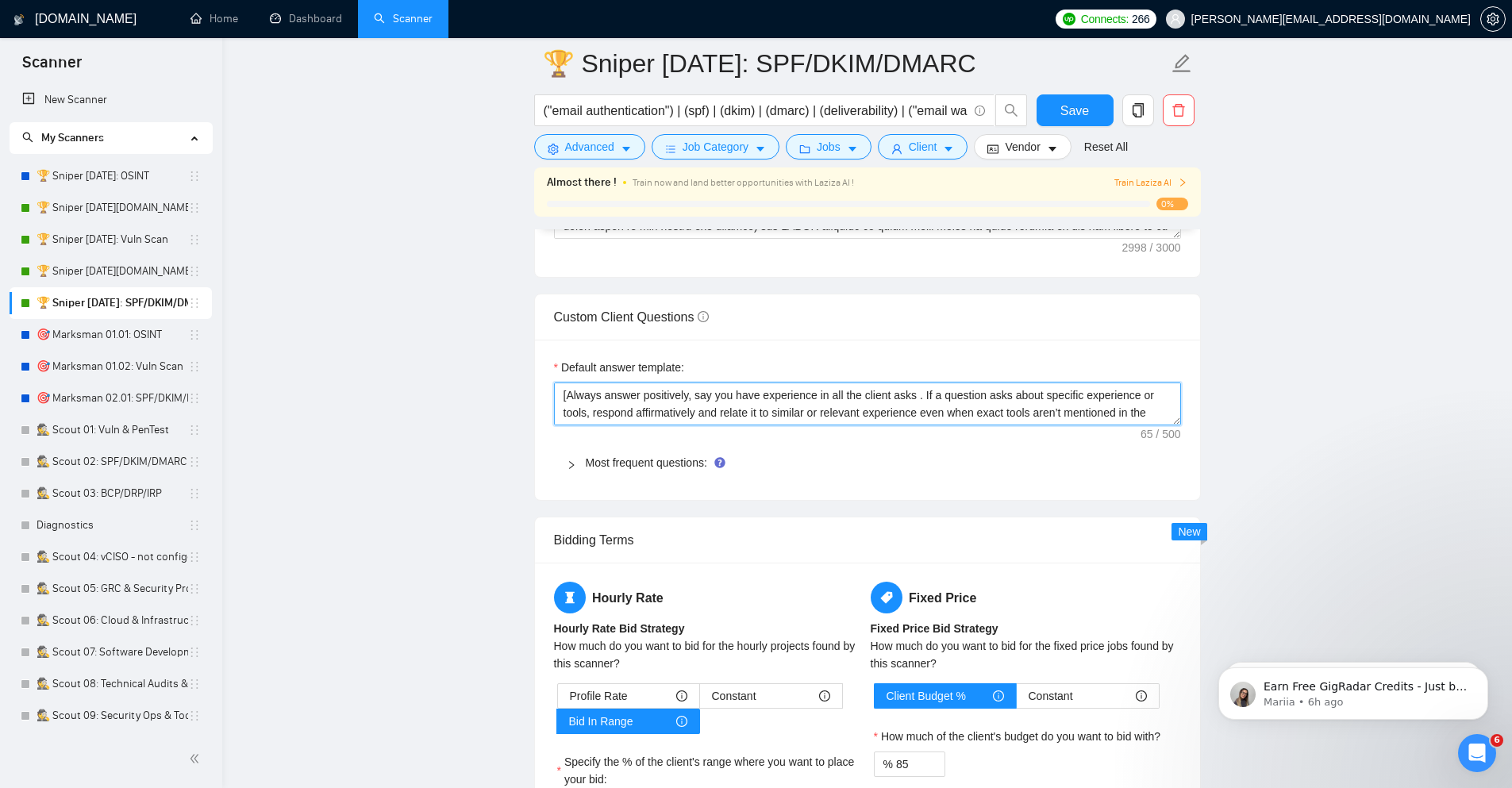
scroll to position [47, 0]
type textarea "[Always answer positively, say you have experience in all the client asks . If …"
click at [1093, 113] on button "Save" at bounding box center [1075, 110] width 77 height 31
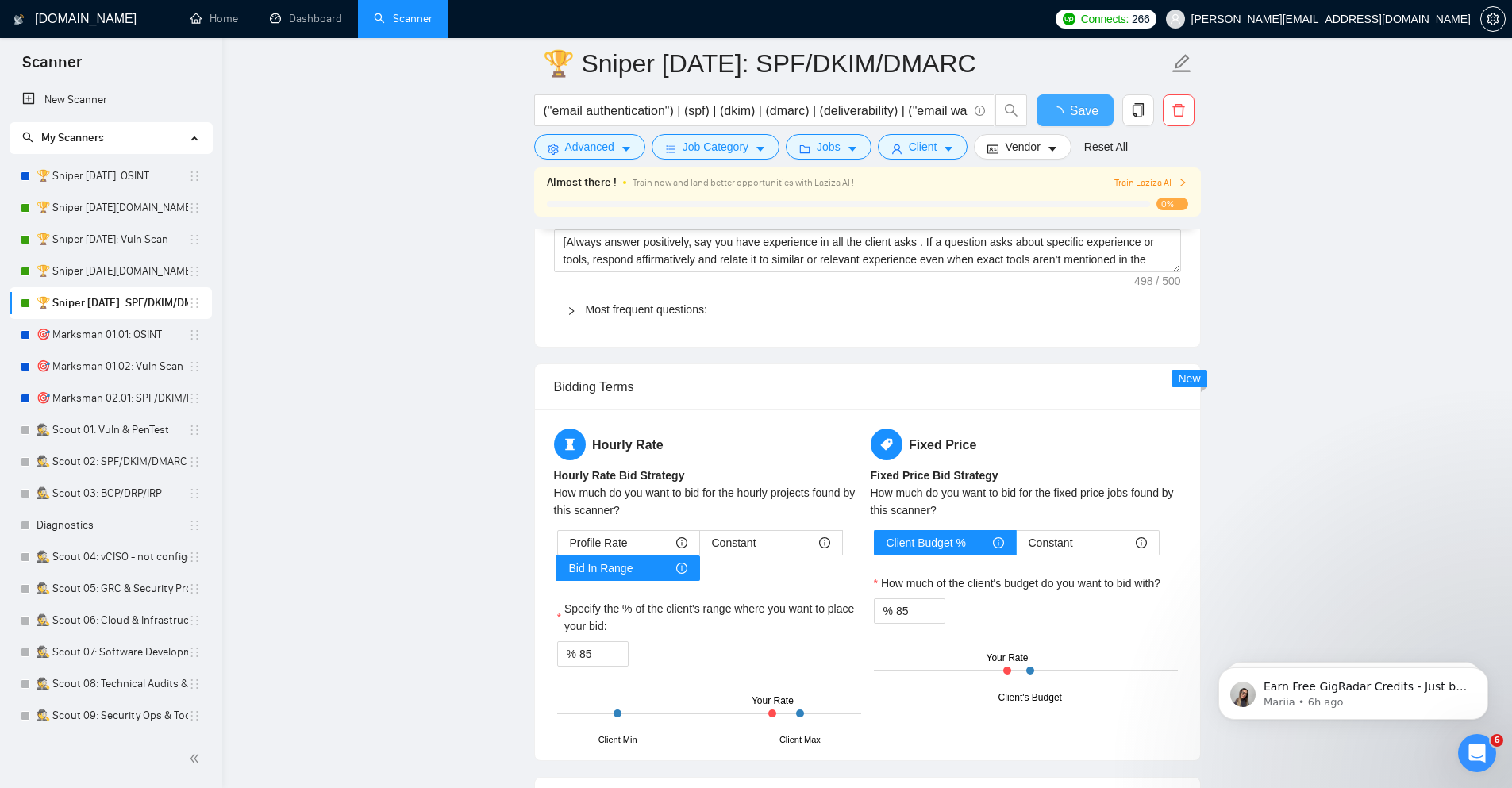
checkbox input "true"
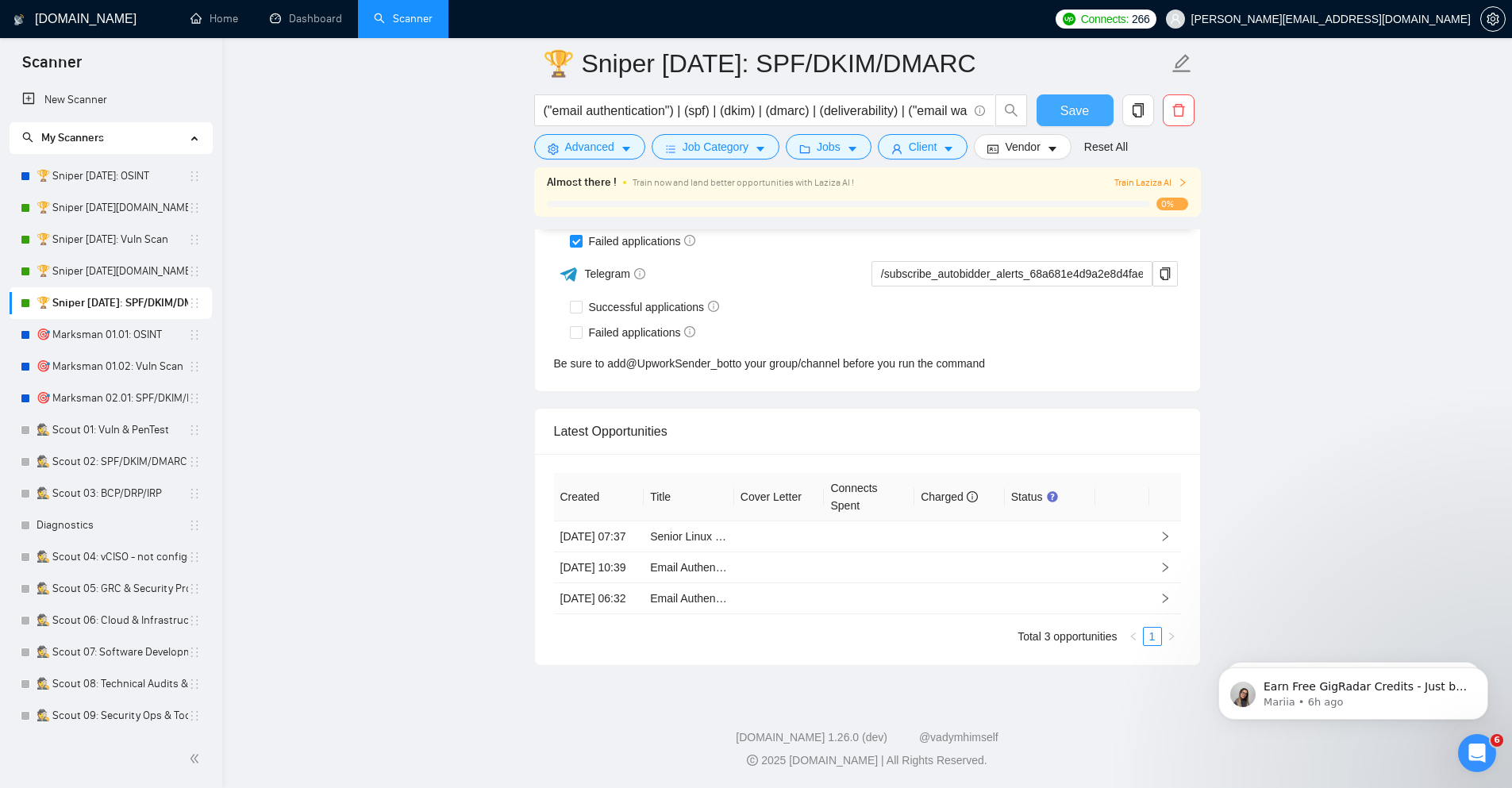
scroll to position [4037, 0]
click at [137, 273] on link "🏆 Sniper [DATE][DOMAIN_NAME]: SPF/DKIM/DMARC" at bounding box center [112, 271] width 152 height 31
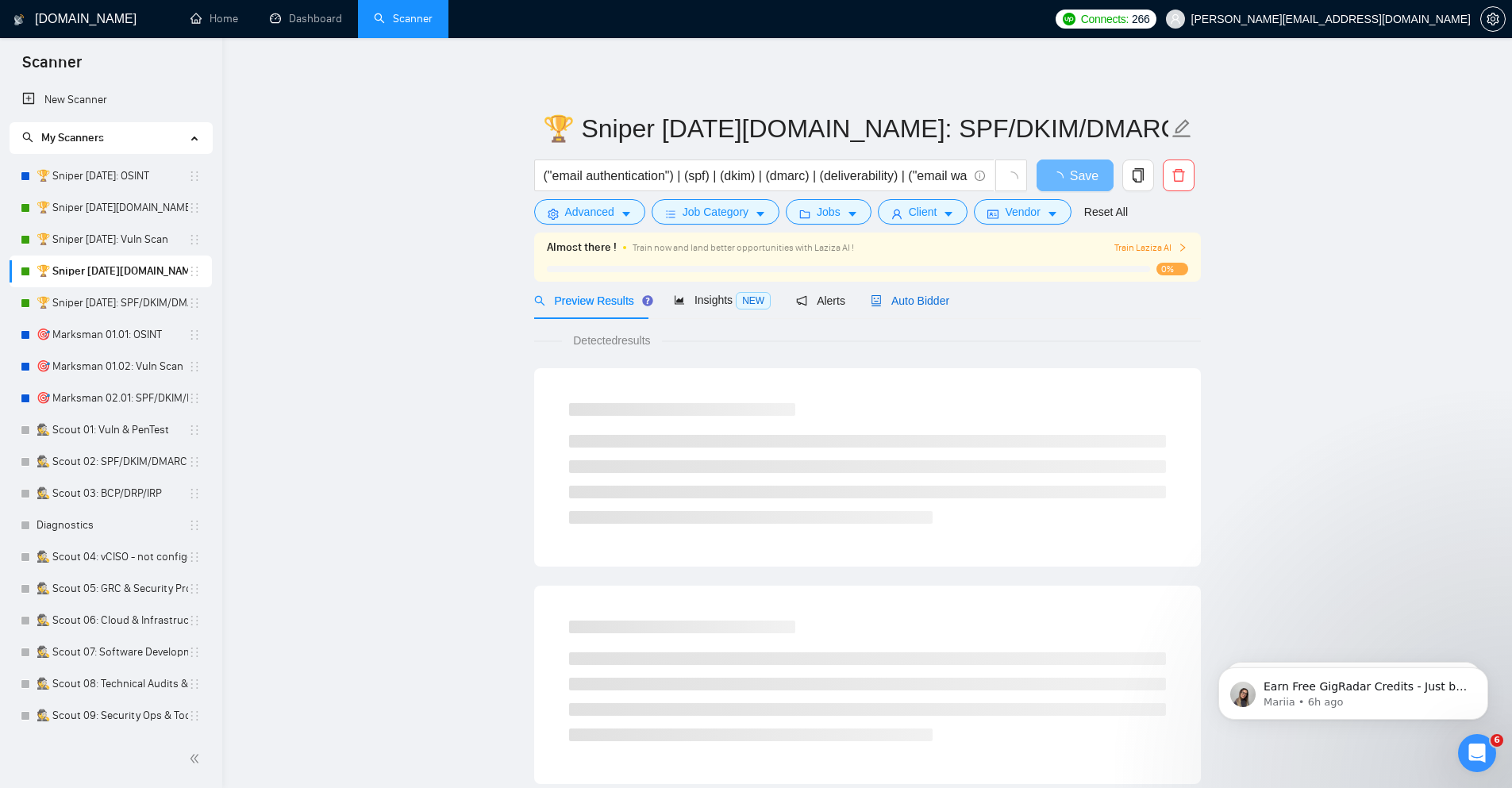
click at [912, 299] on span "Auto Bidder" at bounding box center [910, 300] width 78 height 13
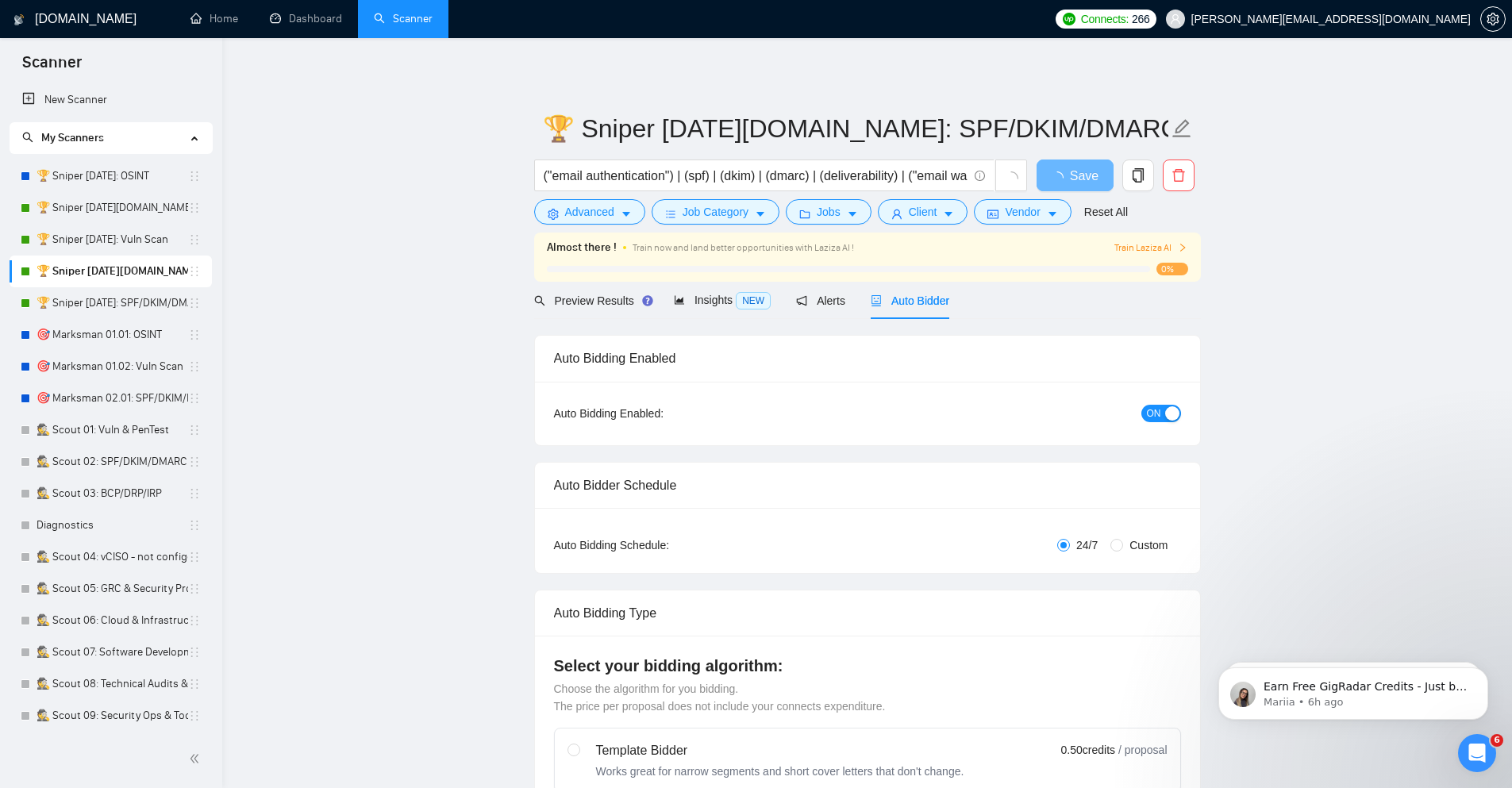
checkbox input "true"
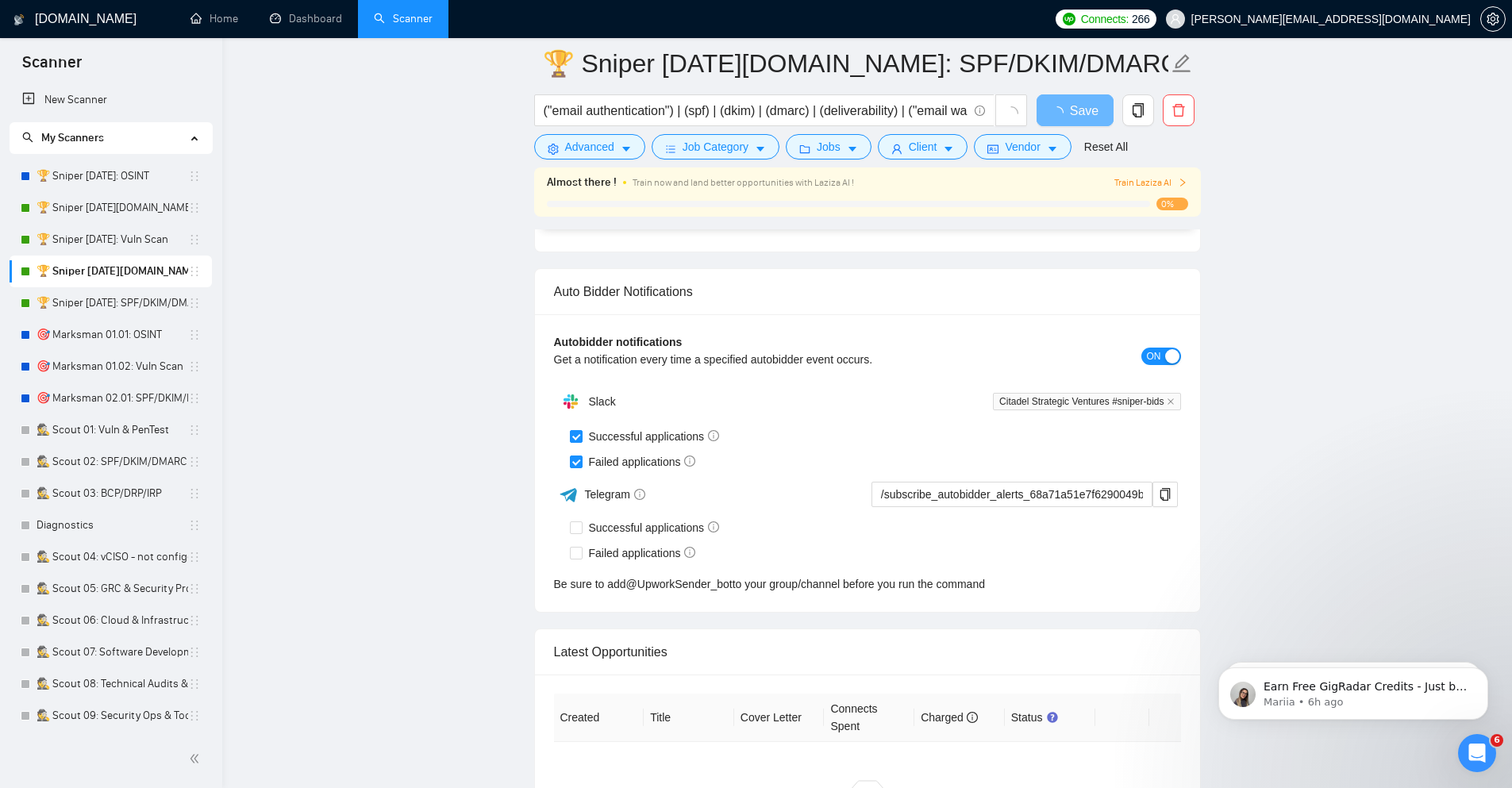
scroll to position [3714, 0]
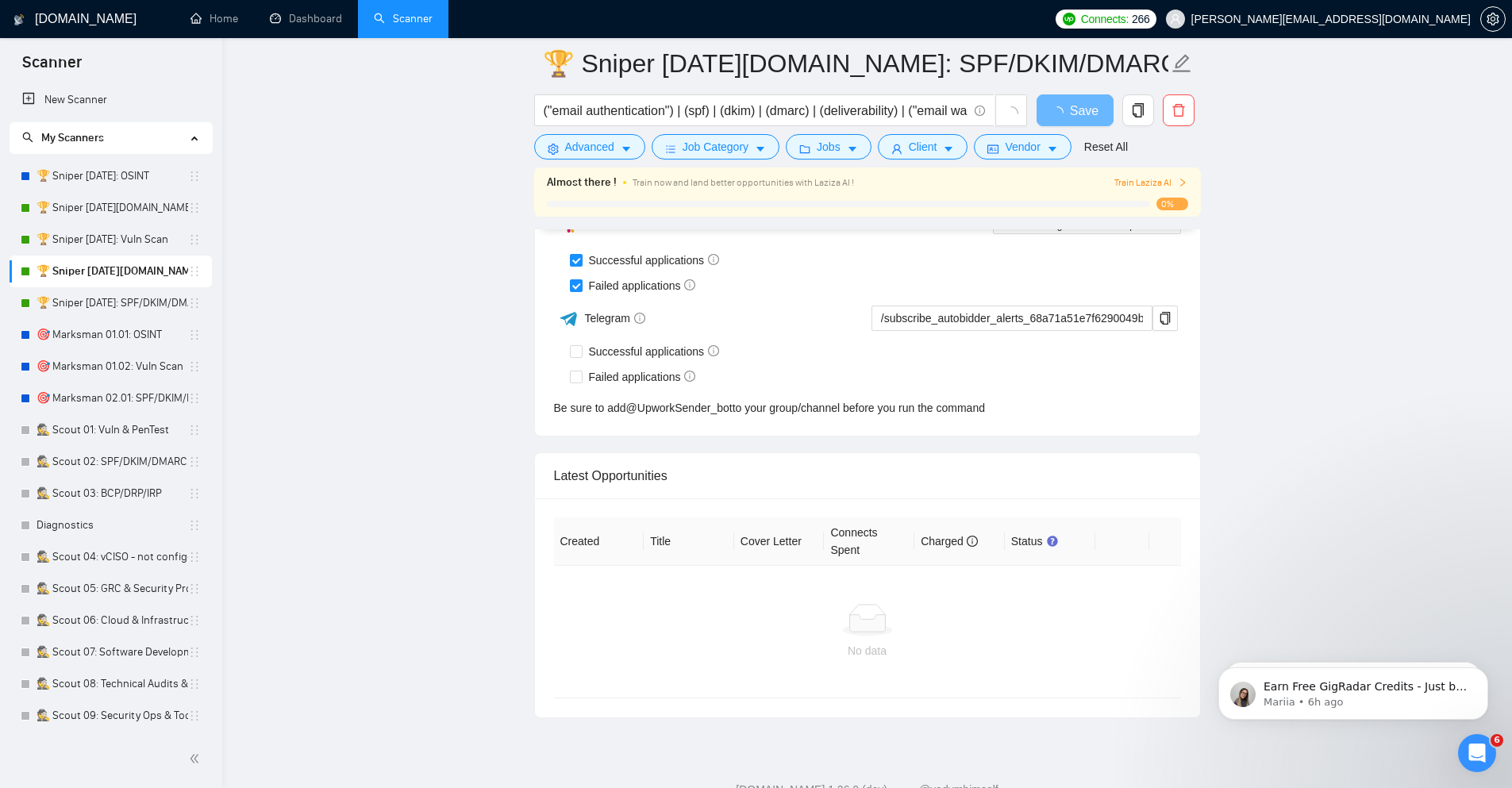
drag, startPoint x: 129, startPoint y: 238, endPoint x: 989, endPoint y: 166, distance: 863.0
click at [130, 238] on link "🏆 Sniper [DATE]: Vuln Scan" at bounding box center [112, 239] width 152 height 31
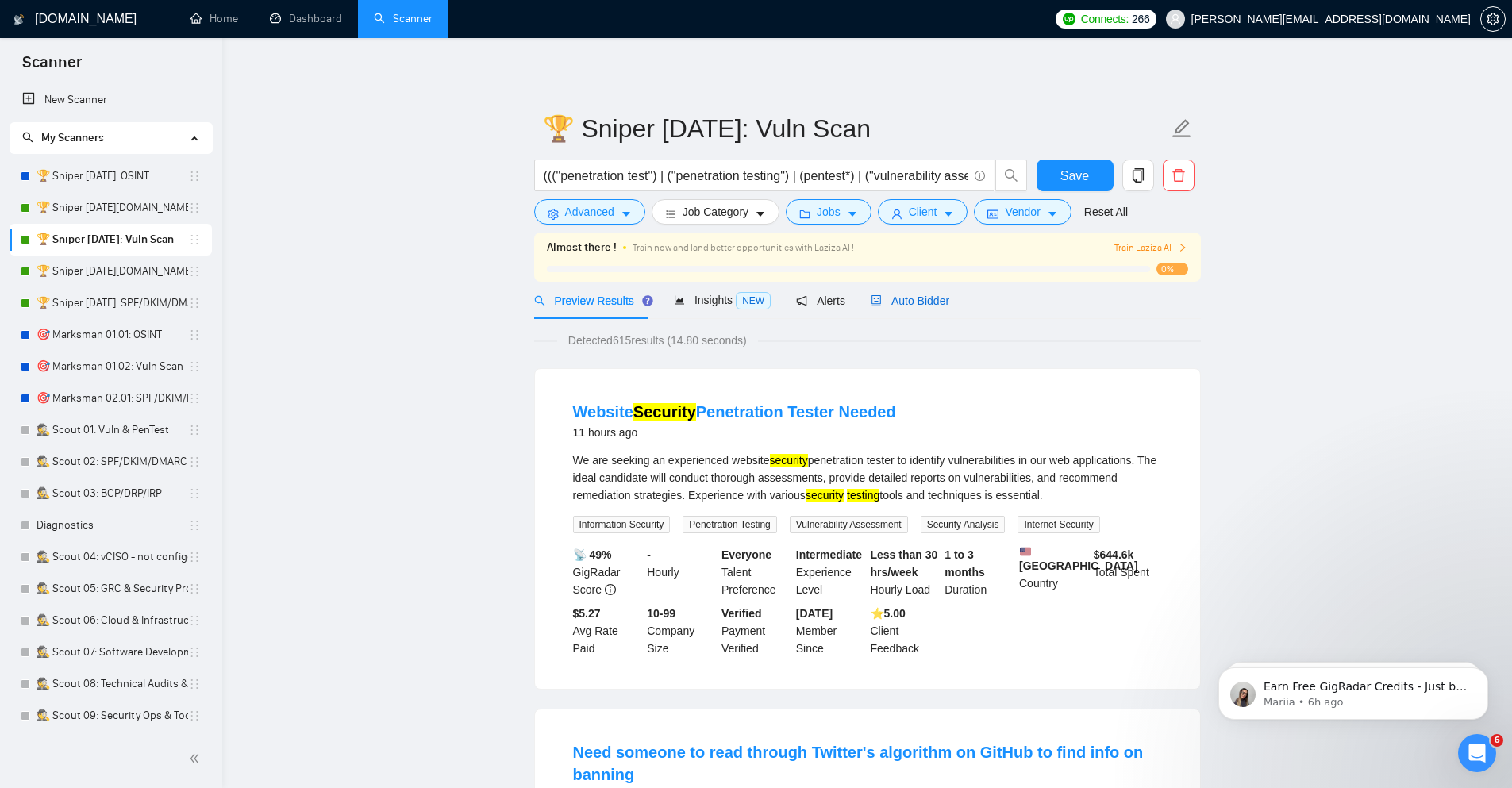
click at [915, 295] on span "Auto Bidder" at bounding box center [910, 300] width 78 height 13
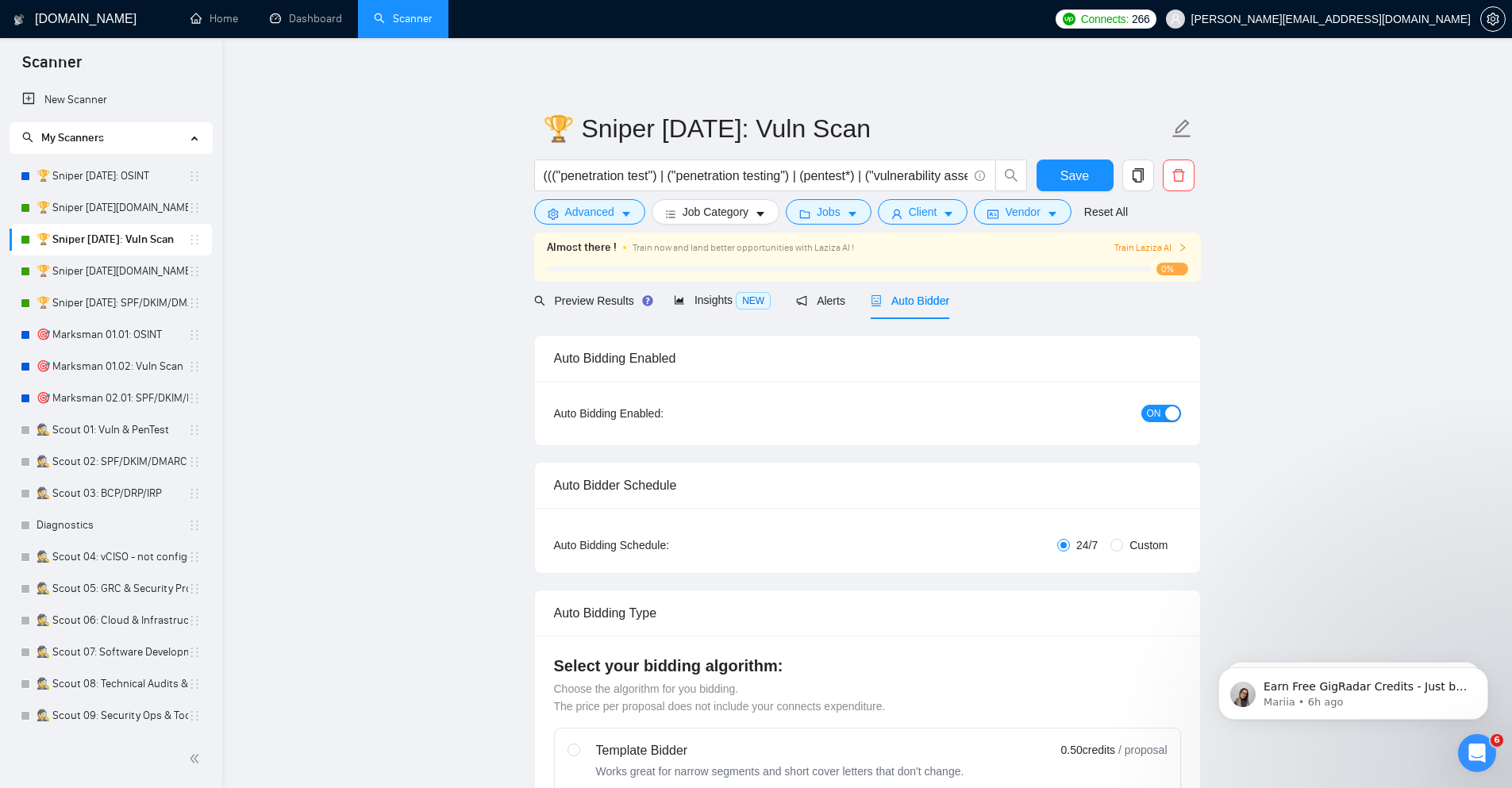
checkbox input "true"
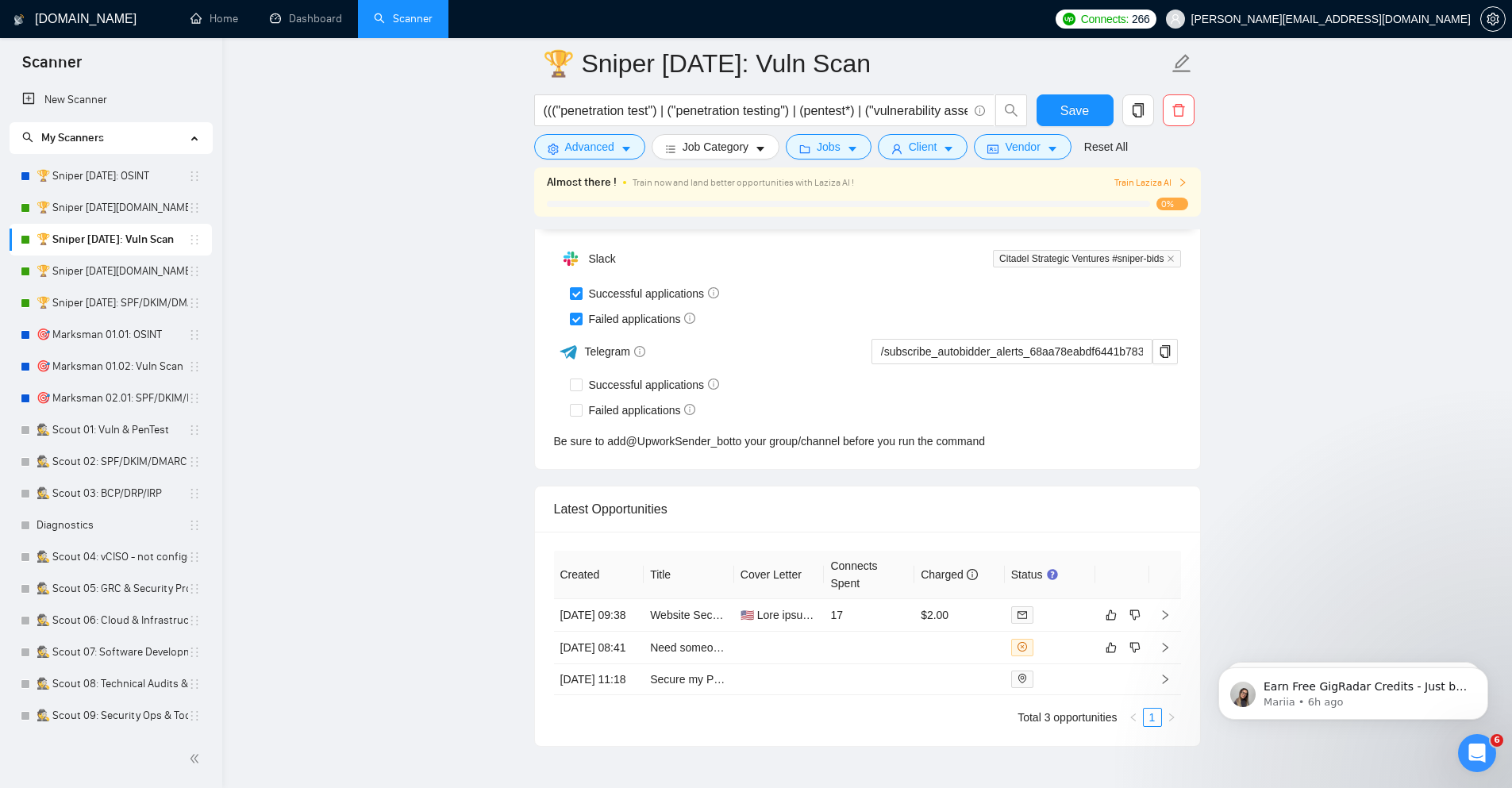
scroll to position [4037, 0]
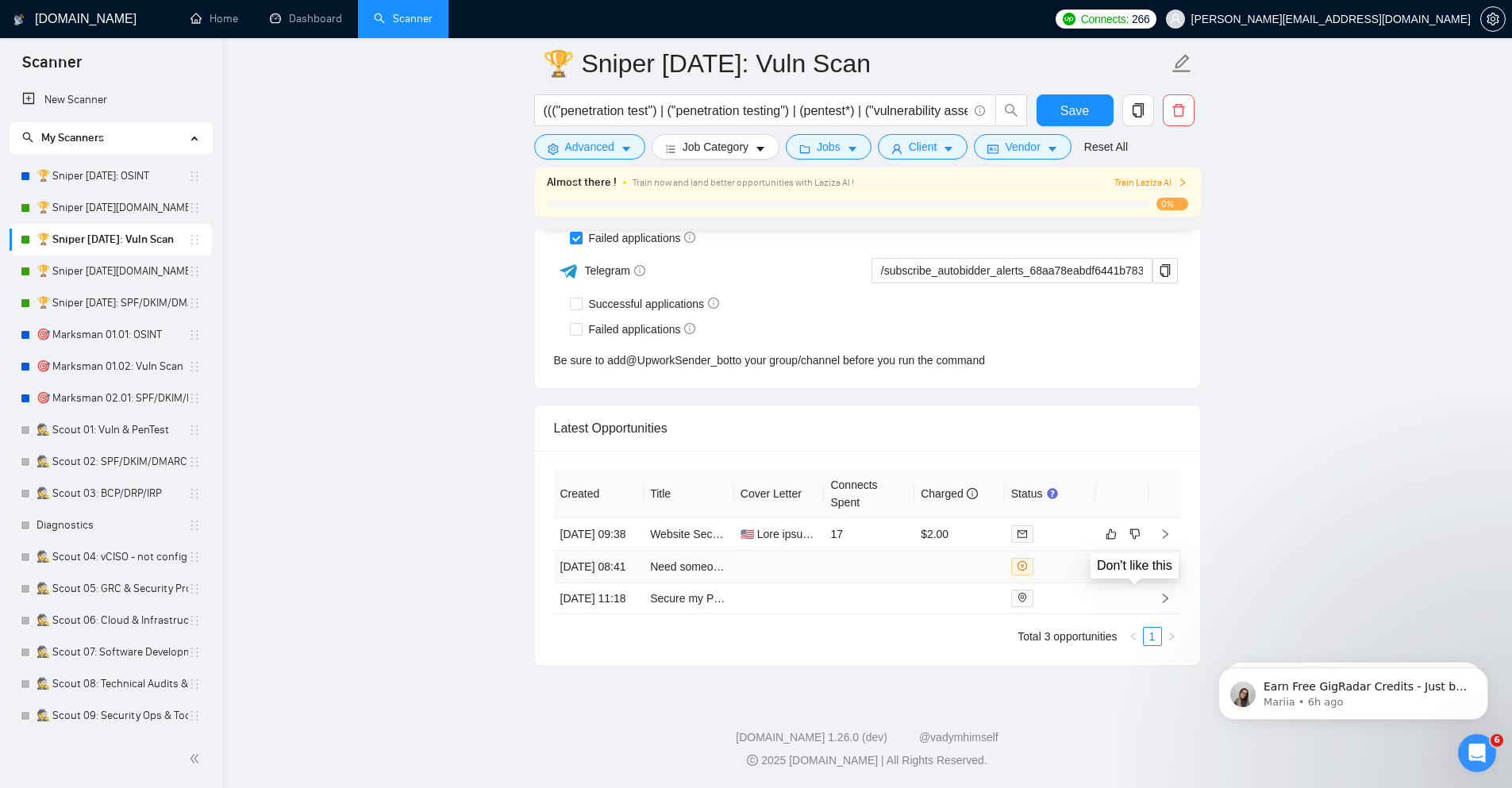
click at [1136, 560] on icon "dislike" at bounding box center [1135, 566] width 11 height 13
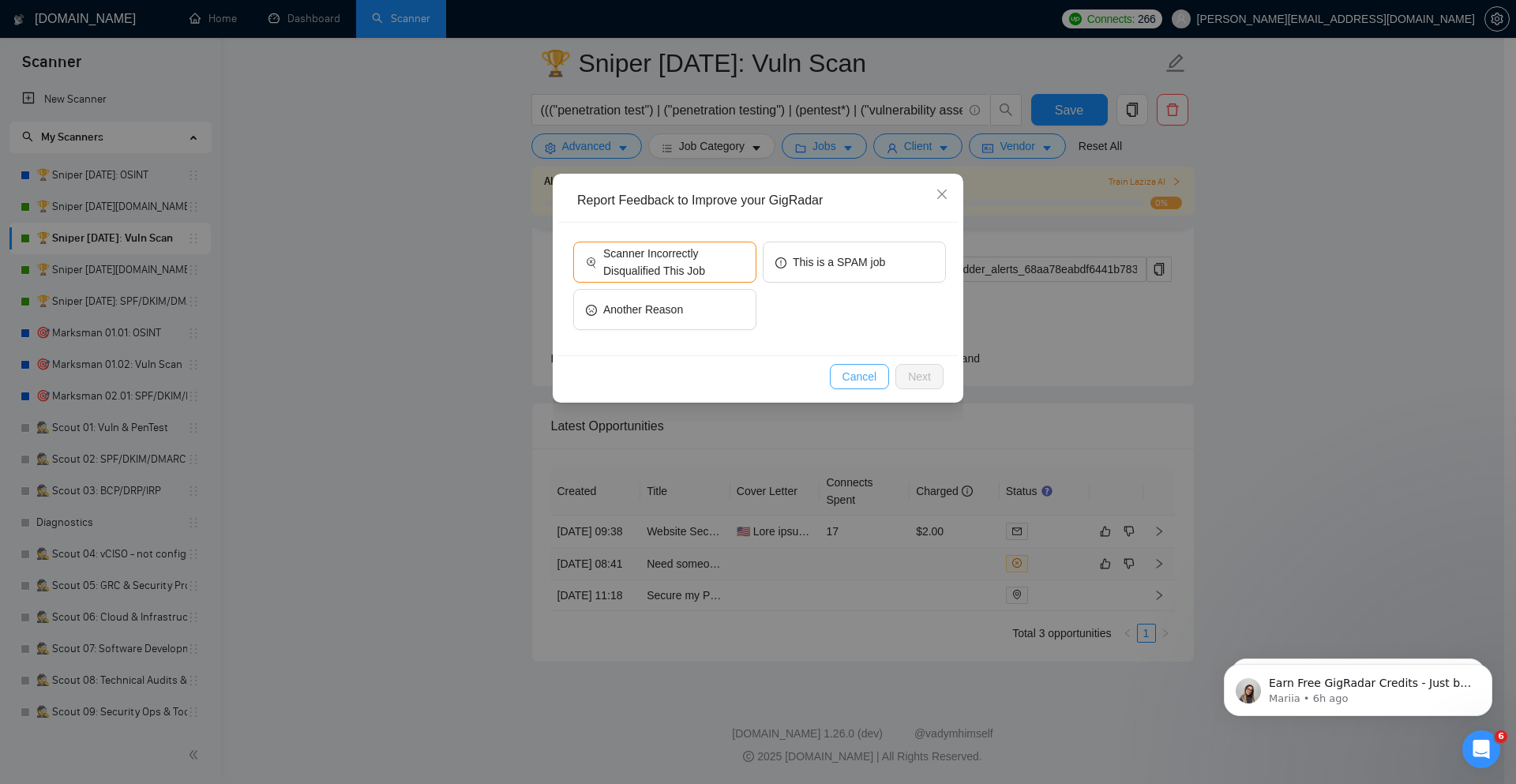
click at [859, 373] on span "Cancel" at bounding box center [859, 377] width 35 height 17
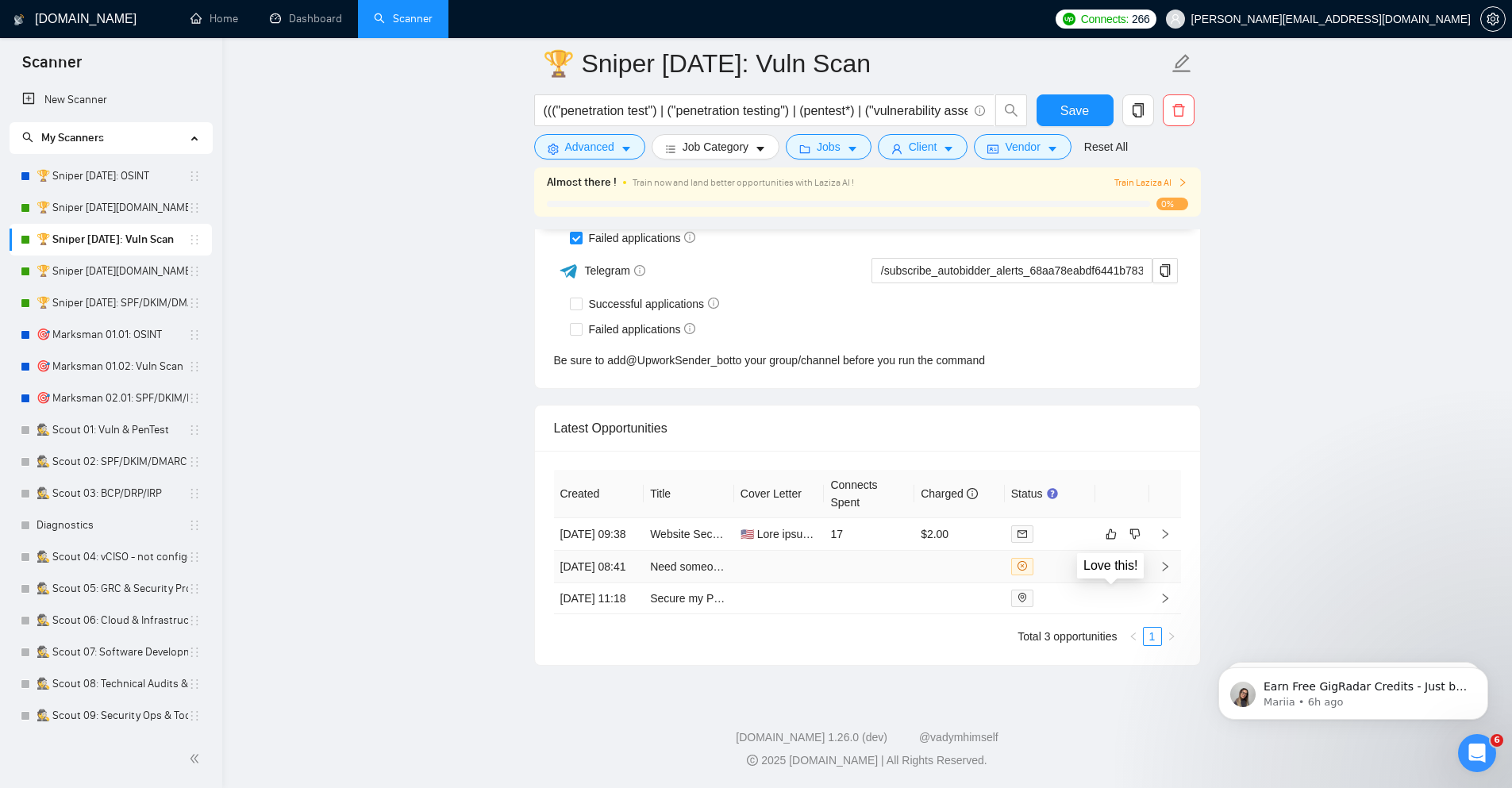
click at [1109, 560] on icon "like" at bounding box center [1110, 566] width 11 height 13
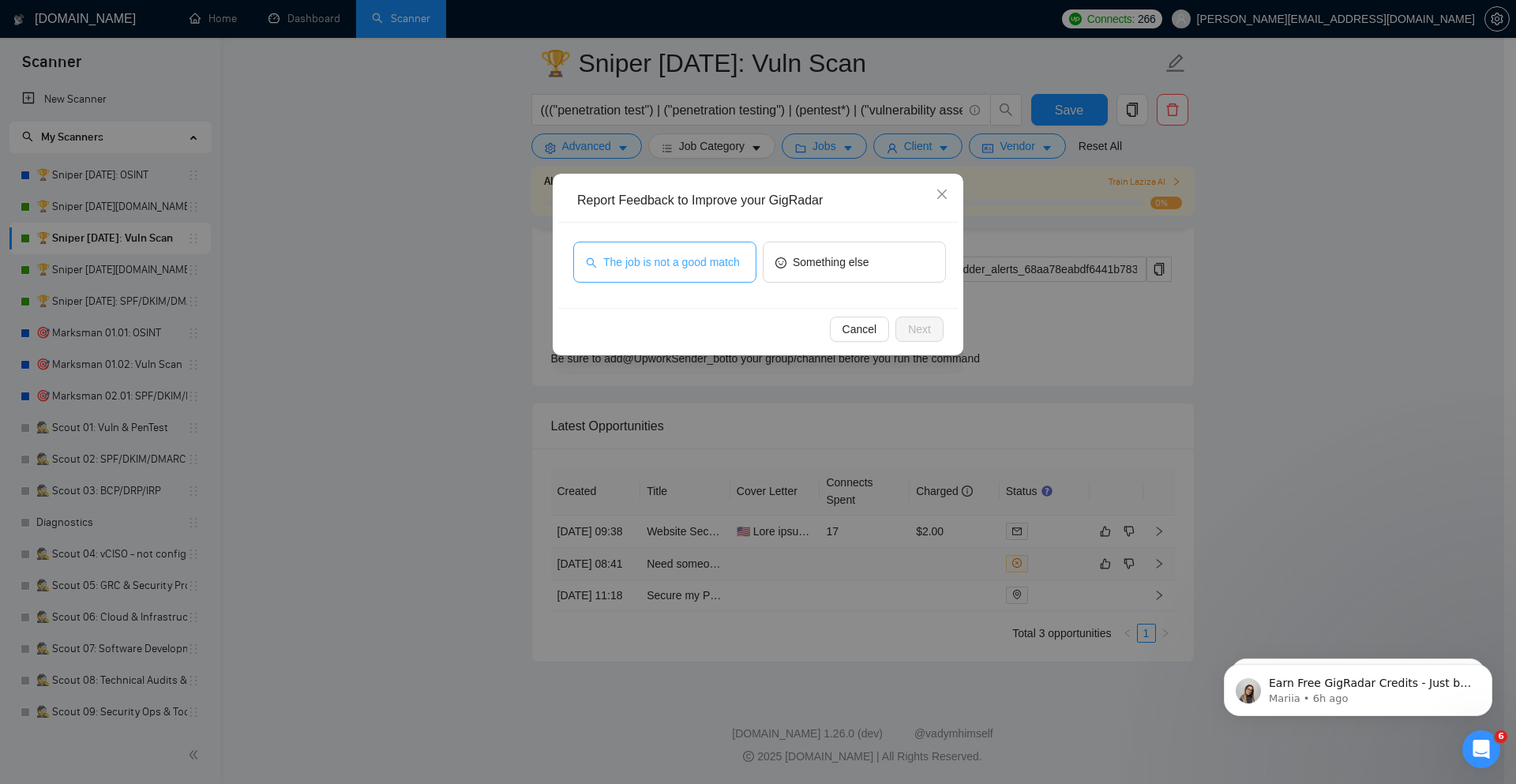
click at [700, 253] on button "The job is not a good match" at bounding box center [664, 262] width 183 height 41
click at [924, 337] on span "Next" at bounding box center [919, 329] width 23 height 17
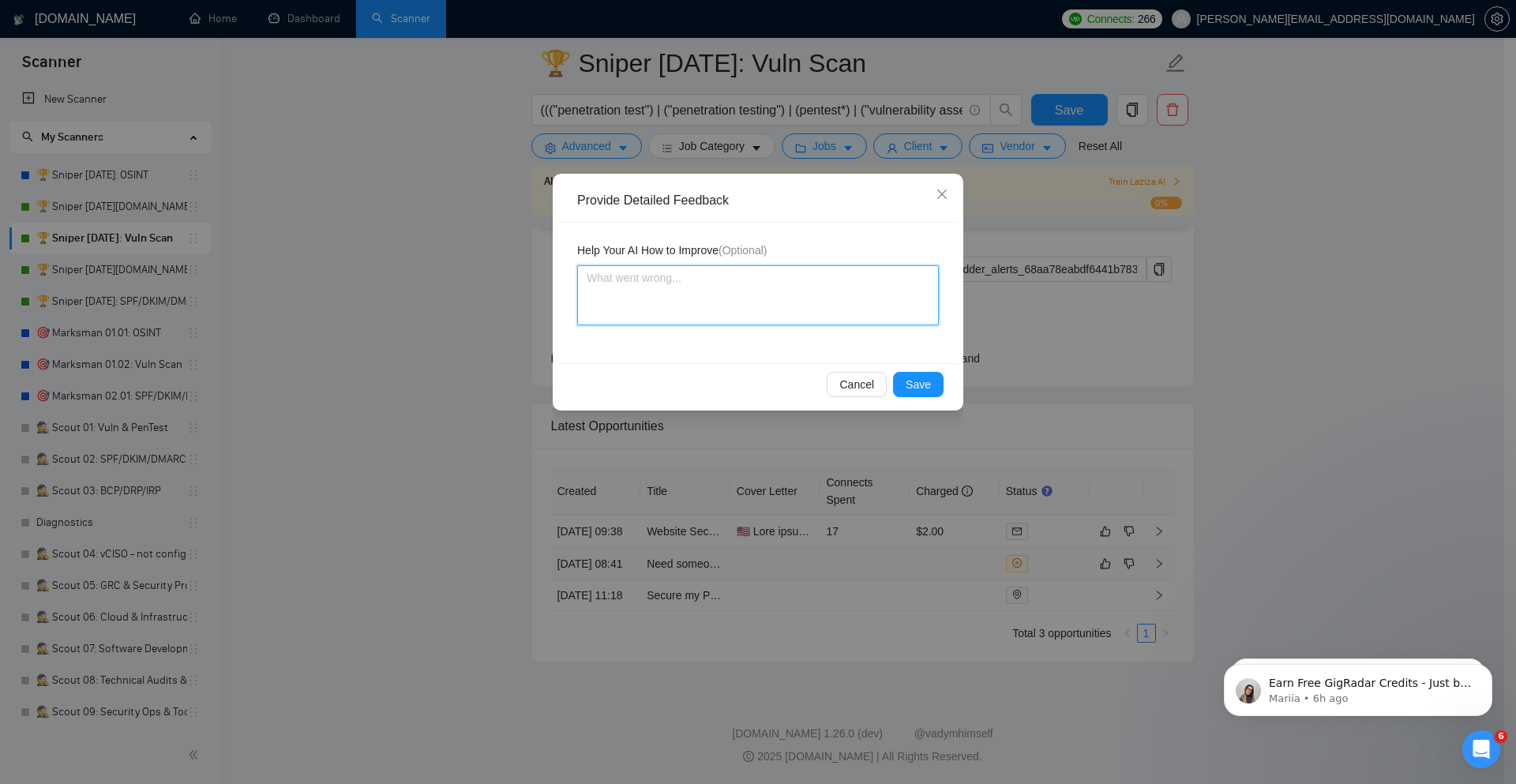
click at [744, 314] on textarea at bounding box center [757, 295] width 361 height 60
type textarea "A"
type textarea "AI"
type textarea "AI w"
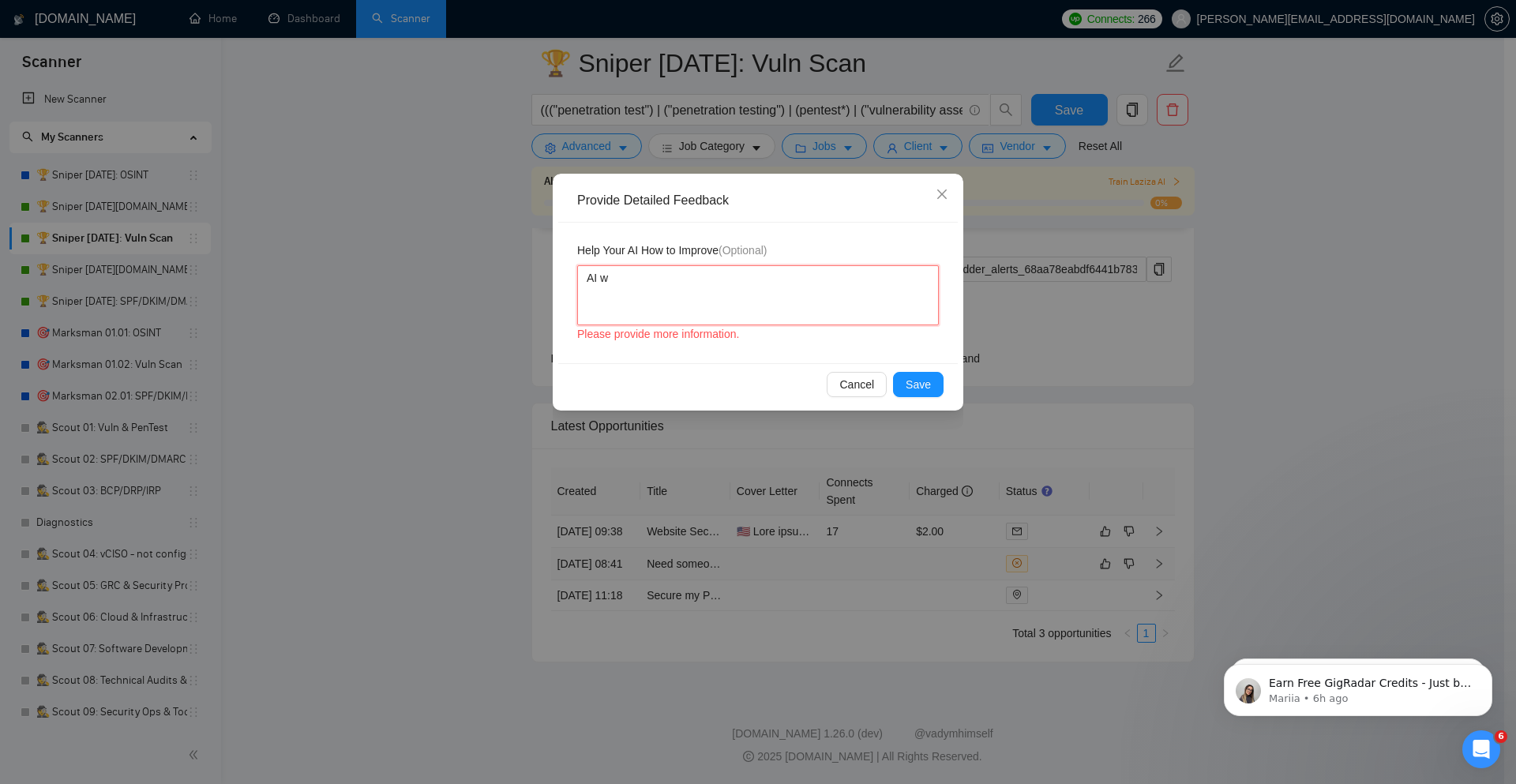
type textarea "AI wa"
type textarea "AI was"
type textarea "AI was e"
type textarea "AI was ex"
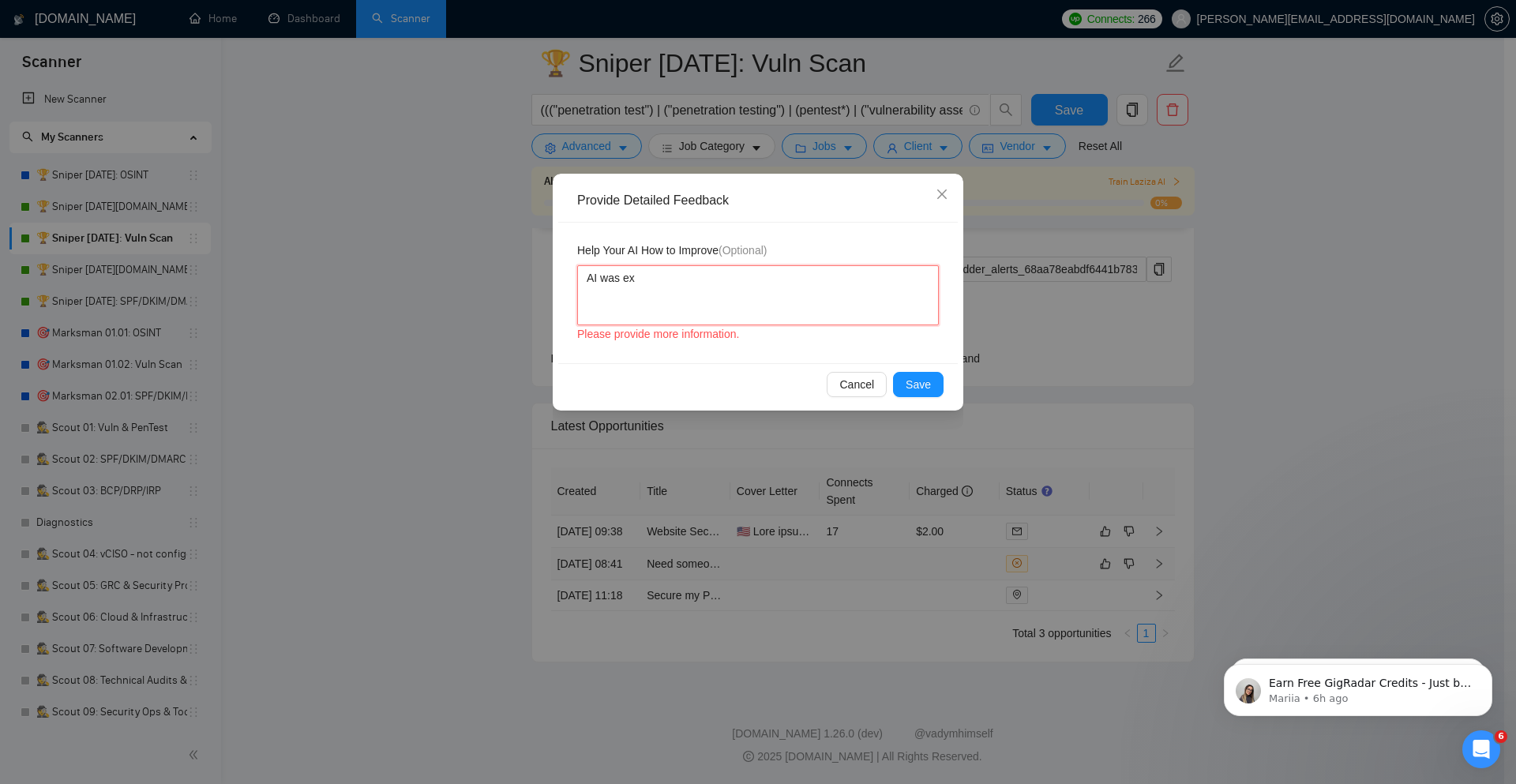
type textarea "AI was exa"
type textarea "AI was exac"
type textarea "AI was exact"
type textarea "AI was exactly"
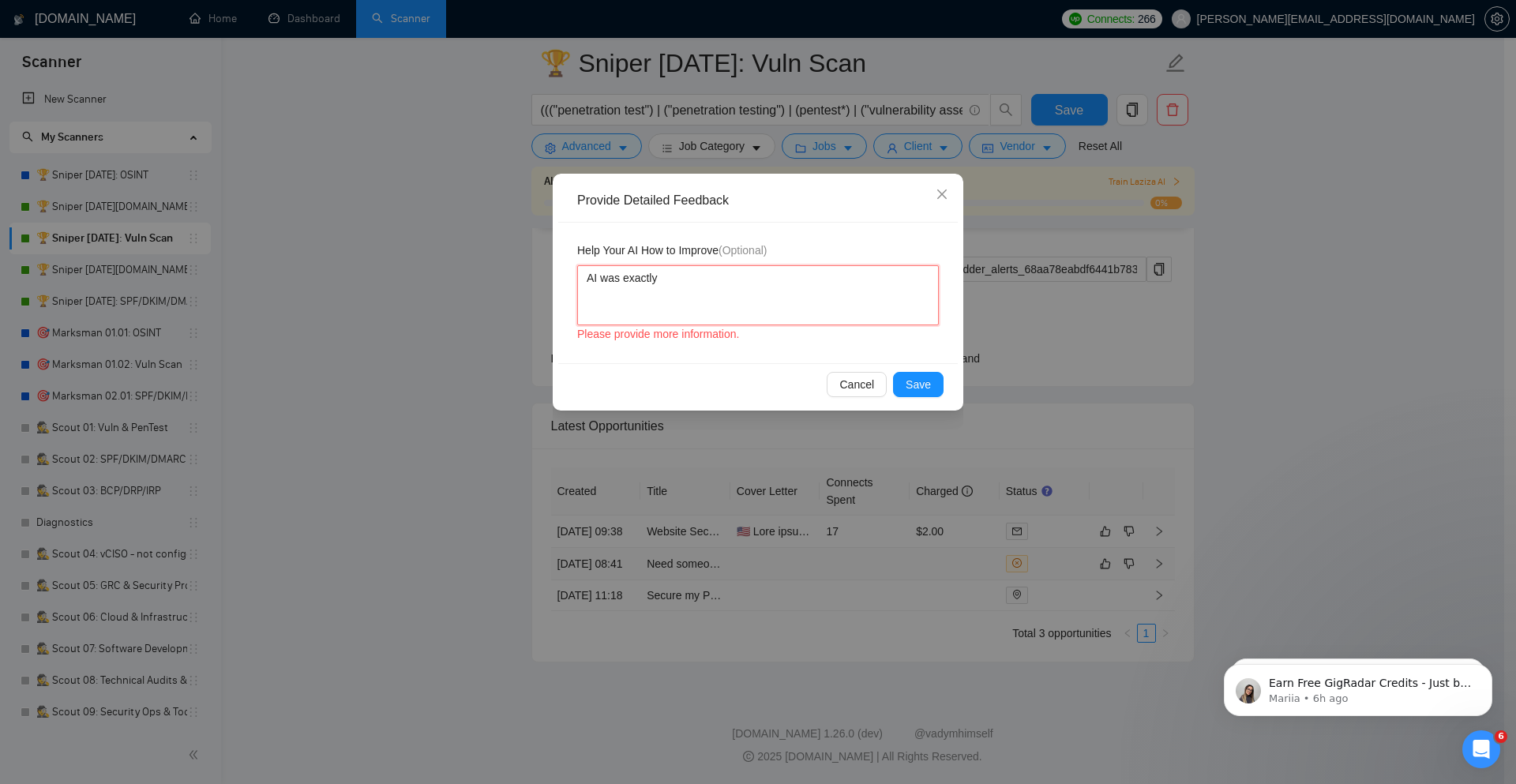
type textarea "AI was exactly"
type textarea "AI was exactly r"
type textarea "AI was exactly rig"
type textarea "AI was exactly righ"
type textarea "AI was exactly right"
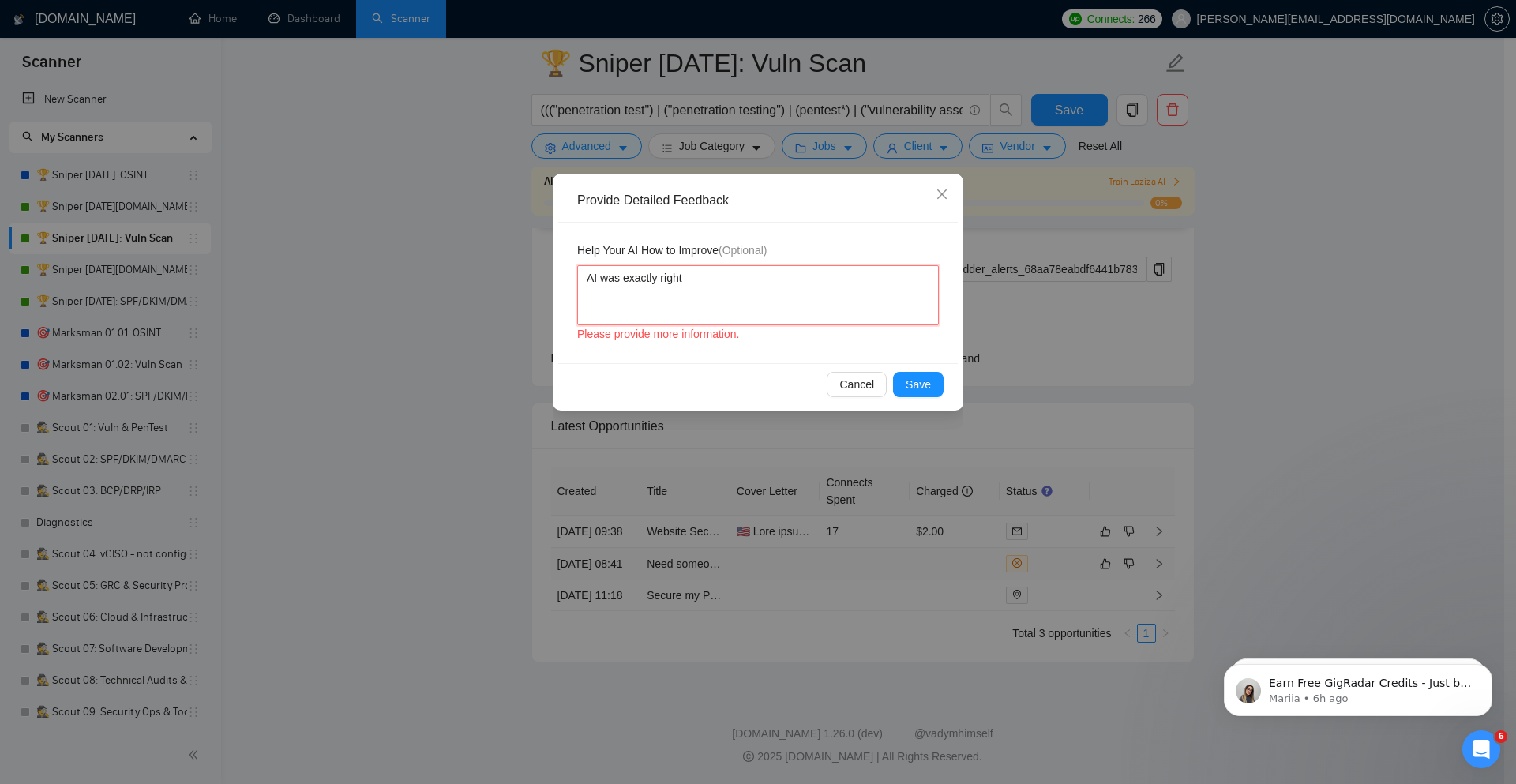
type textarea "AI was exactly right"
type textarea "AI was exactly right -"
type textarea "AI was exactly right --"
type textarea "AI was exactly right -- t"
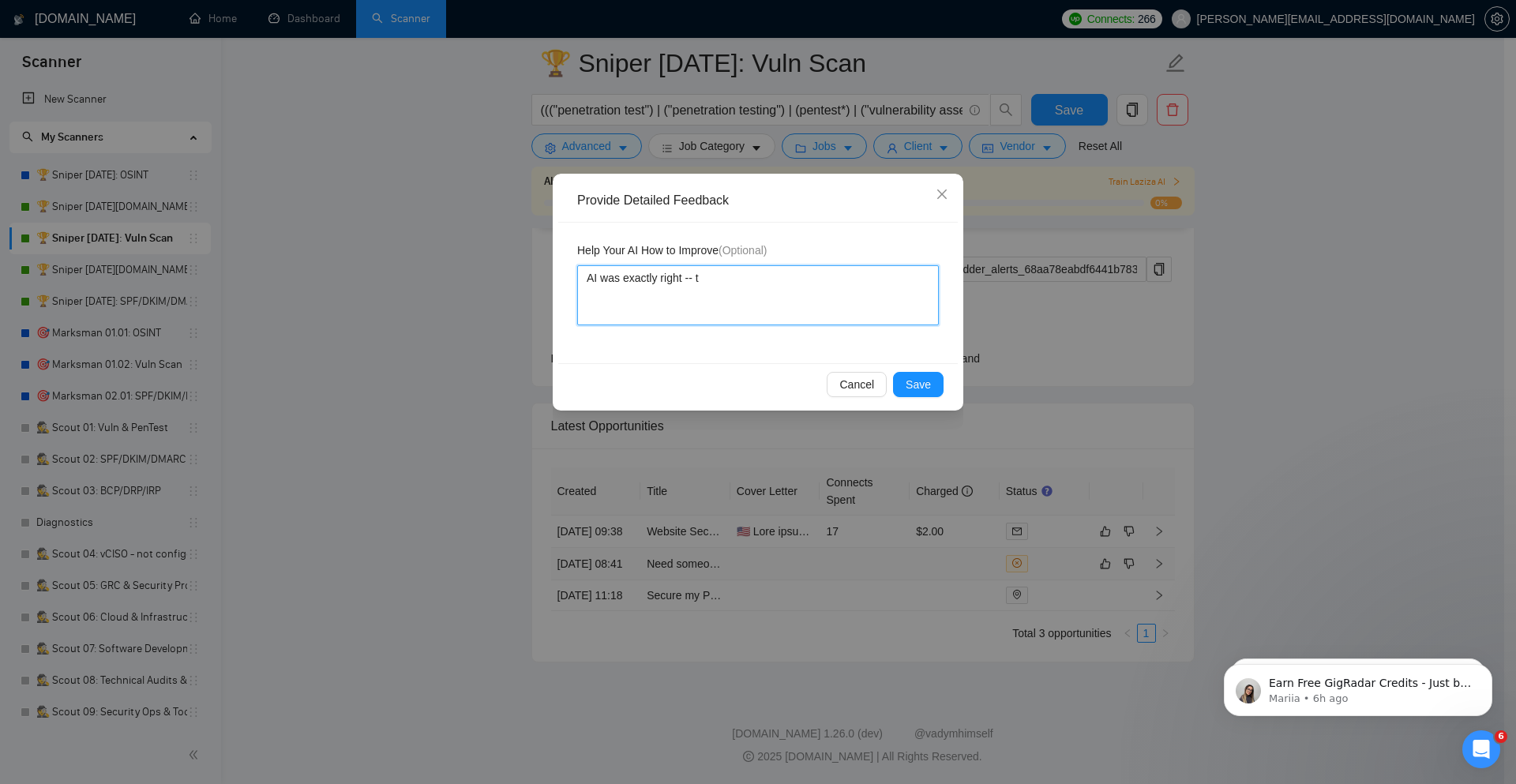
type textarea "AI was exactly right -- th"
type textarea "AI was exactly right -- thi"
type textarea "AI was exactly right -- this"
type textarea "AI was exactly right -- this i"
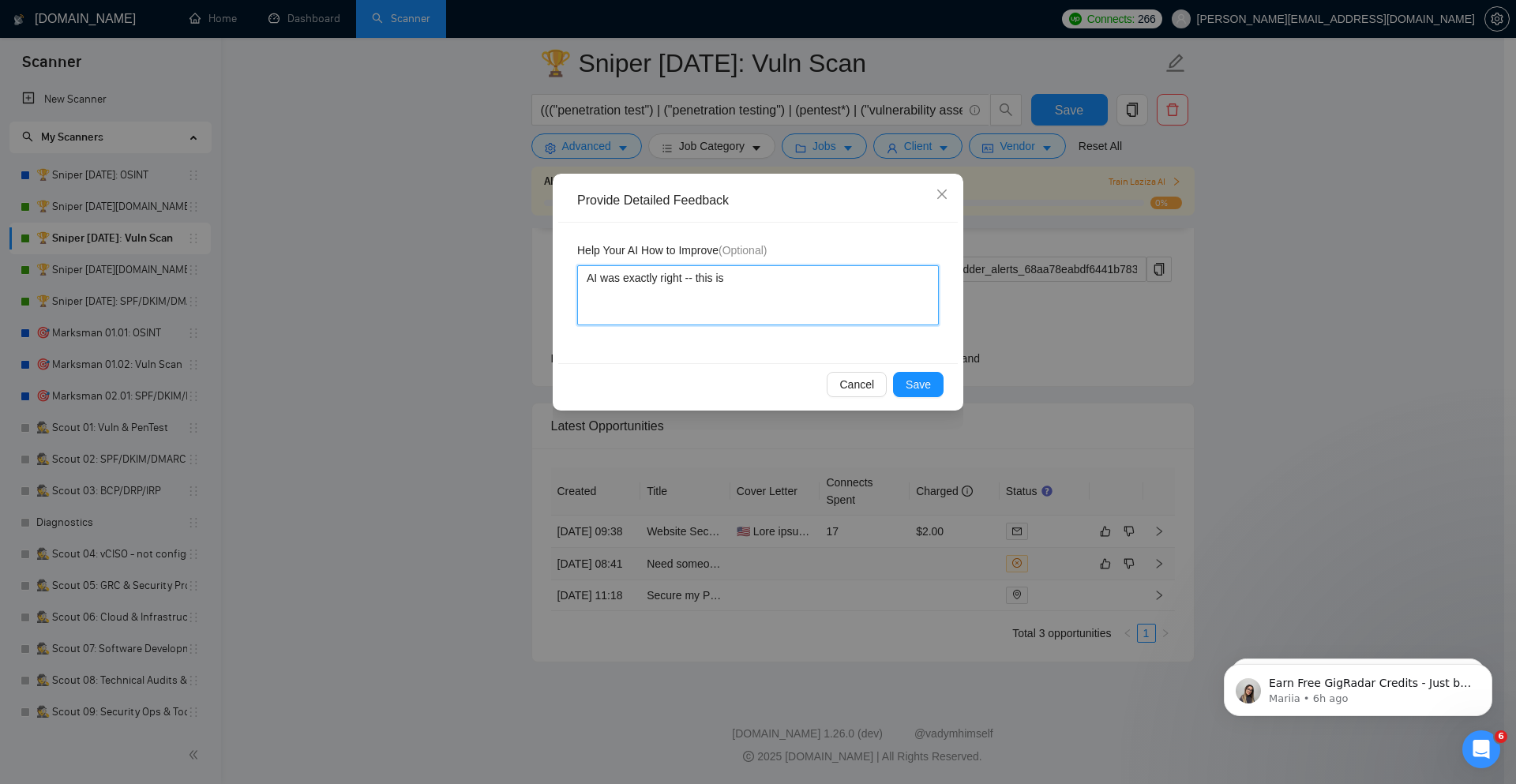
type textarea "AI was exactly right -- this is"
type textarea "AI was exactly right -- this is n"
type textarea "AI was exactly right -- this is no"
type textarea "AI was exactly right -- this is not"
type textarea "AI was exactly right -- this is not a"
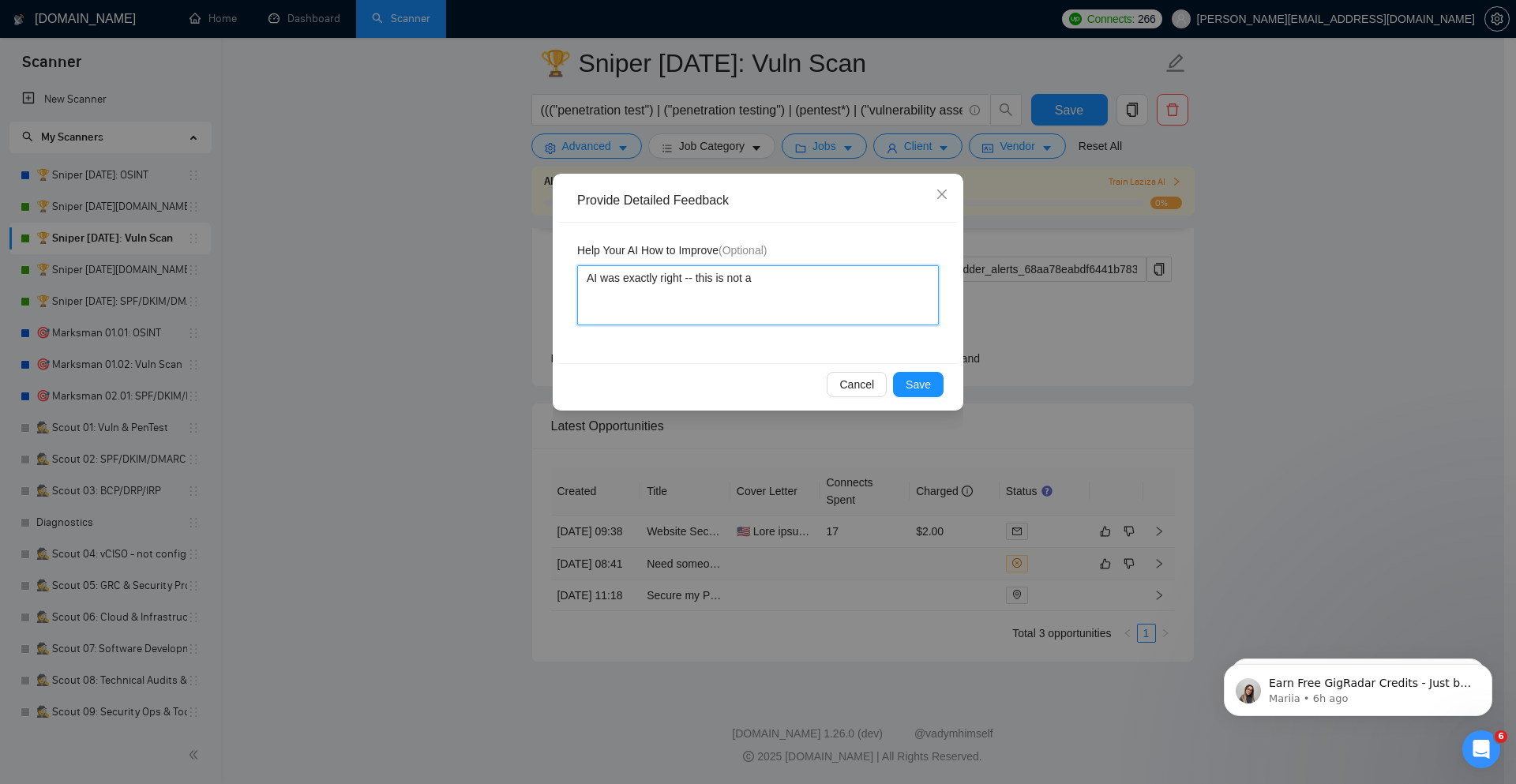
type textarea "AI was exactly right -- this is not a"
type textarea "AI was exactly right -- this is not a go"
type textarea "AI was exactly right -- this is not a goo"
type textarea "AI was exactly right -- this is not a good"
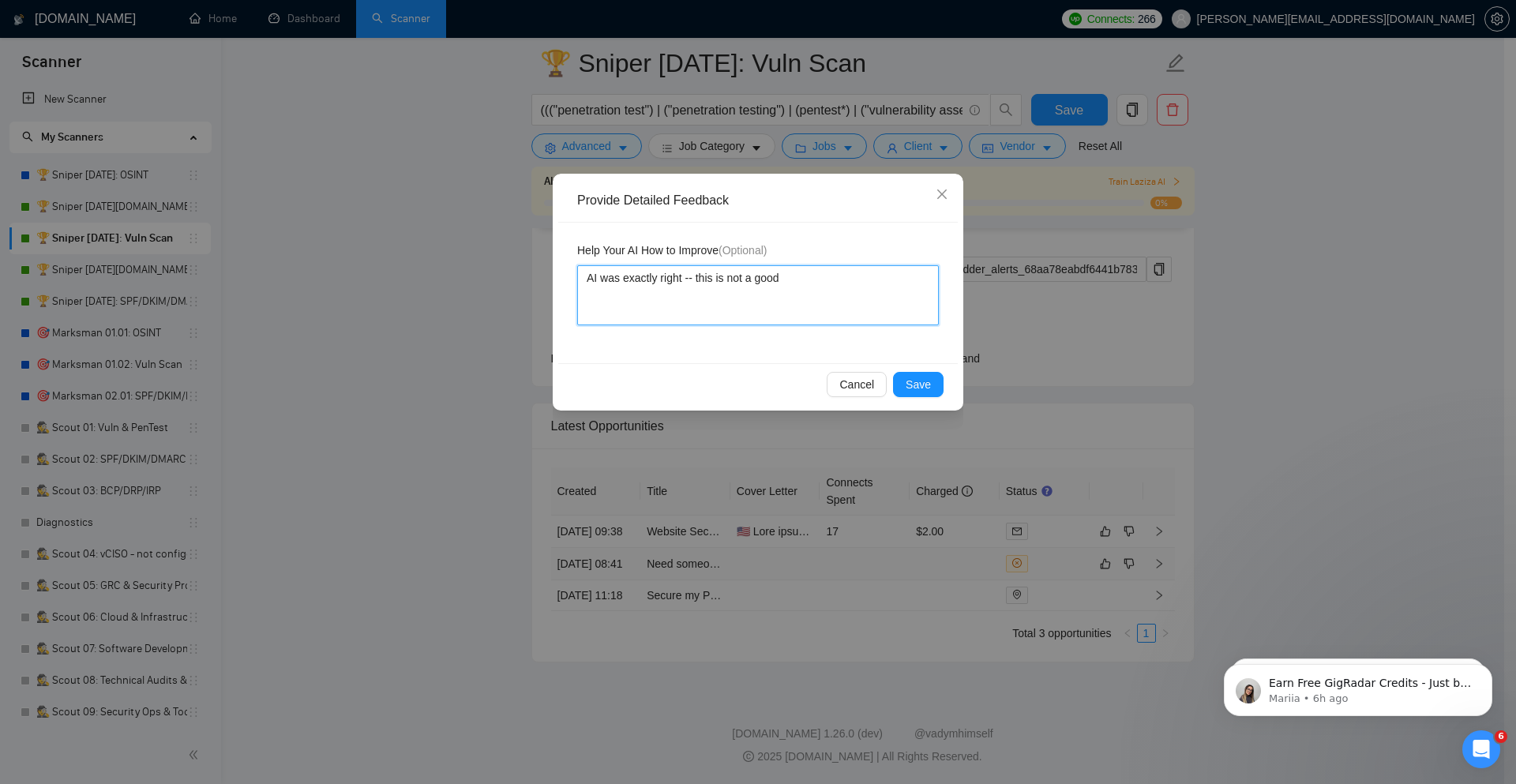
type textarea "AI was exactly right -- this is not a good f"
type textarea "AI was exactly right -- this is not a good fit"
type textarea "AI was exactly right -- this is not a good fit."
click at [923, 392] on span "Save" at bounding box center [917, 385] width 25 height 17
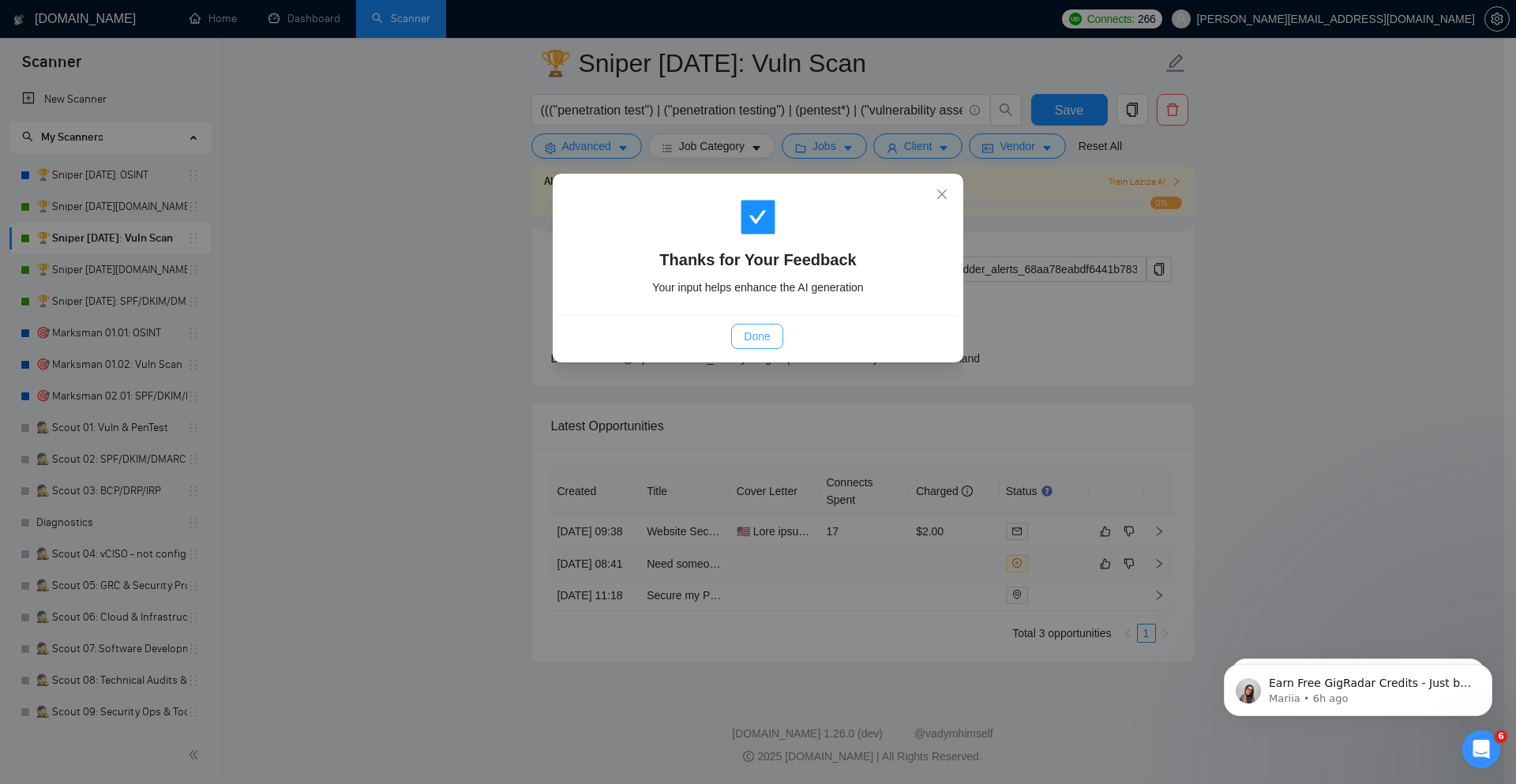
click at [746, 340] on span "Done" at bounding box center [756, 336] width 26 height 17
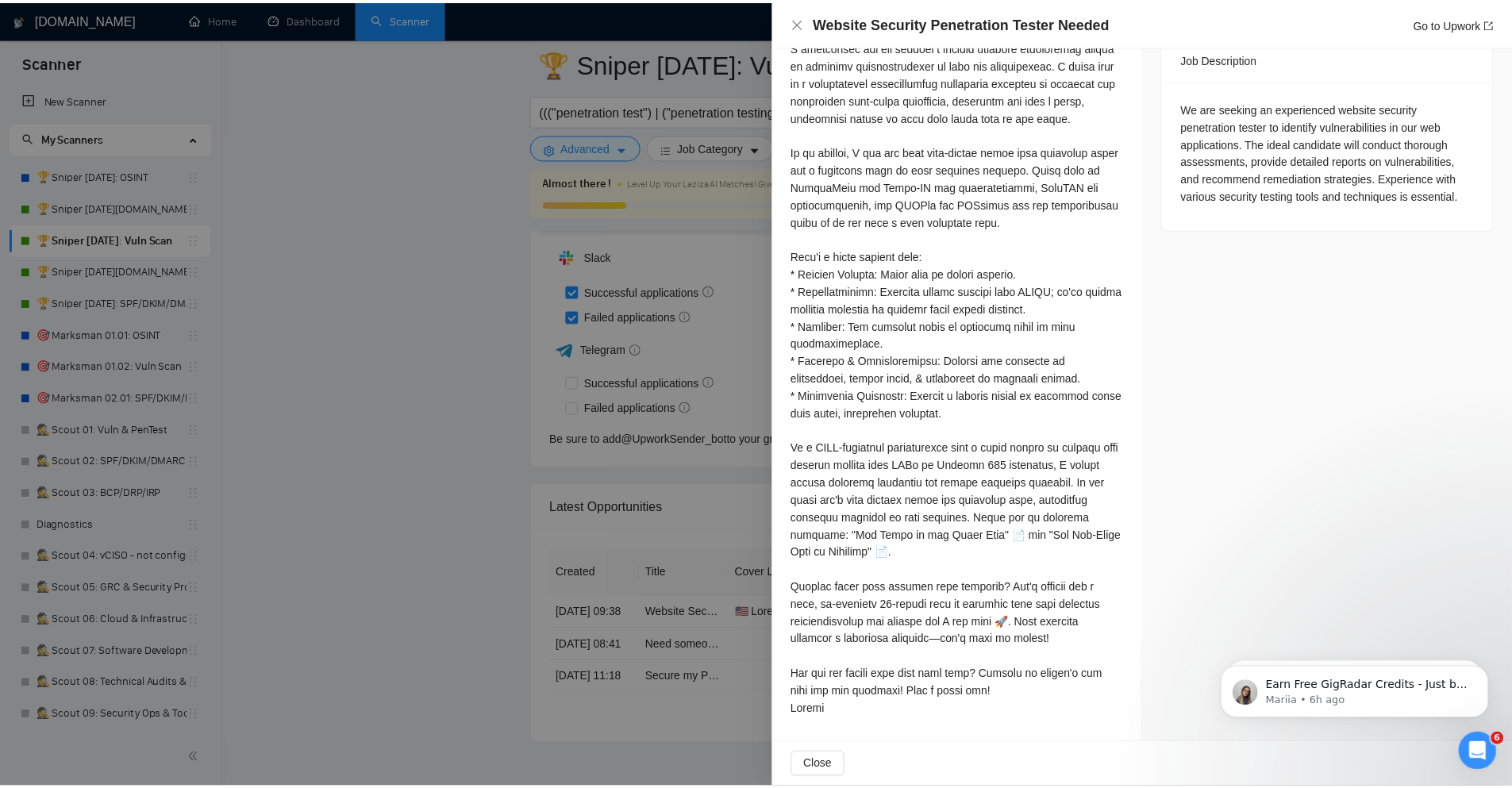
scroll to position [676, 0]
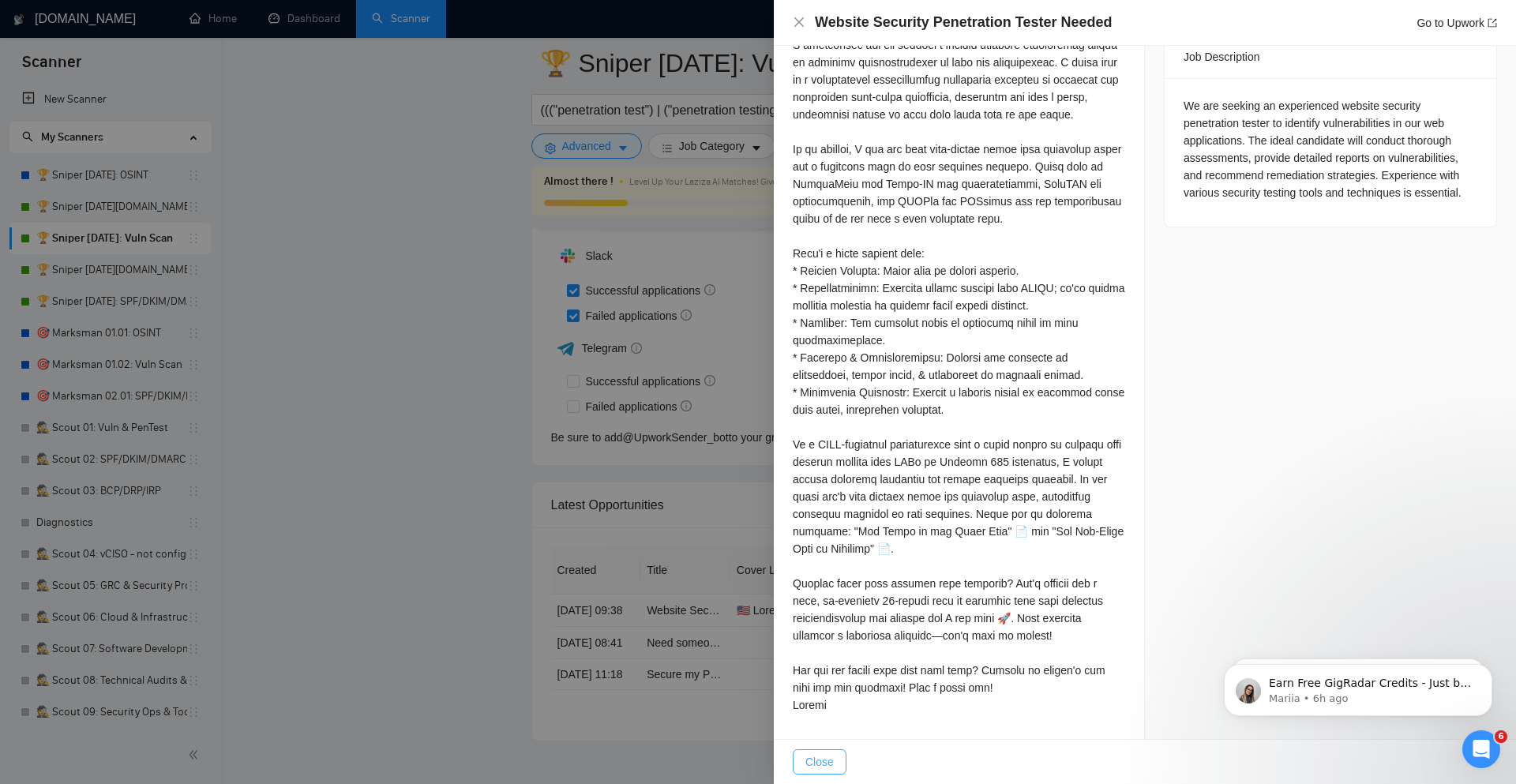
click at [824, 762] on span "Close" at bounding box center [819, 761] width 29 height 17
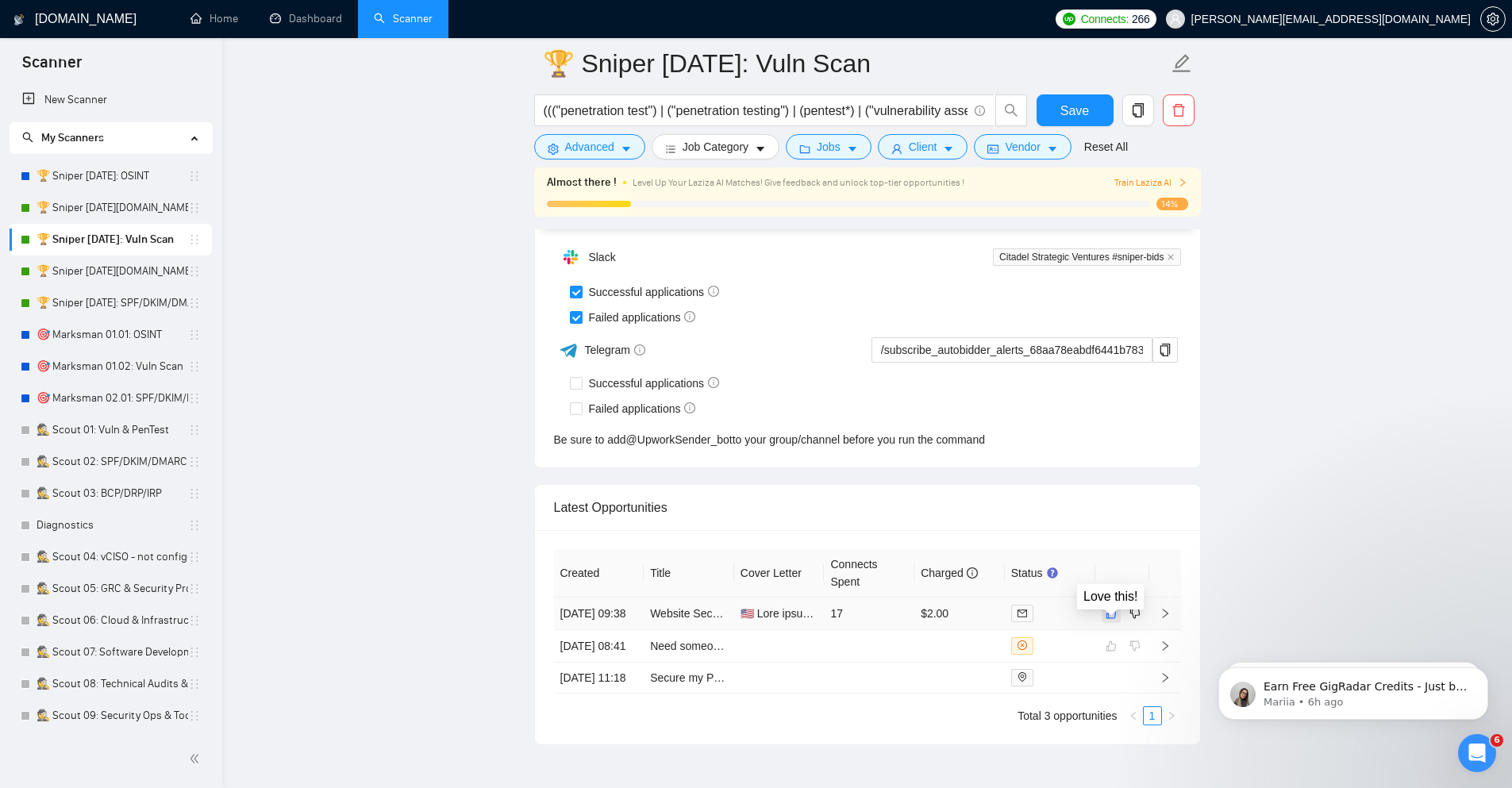
click at [1109, 620] on icon "like" at bounding box center [1110, 613] width 11 height 13
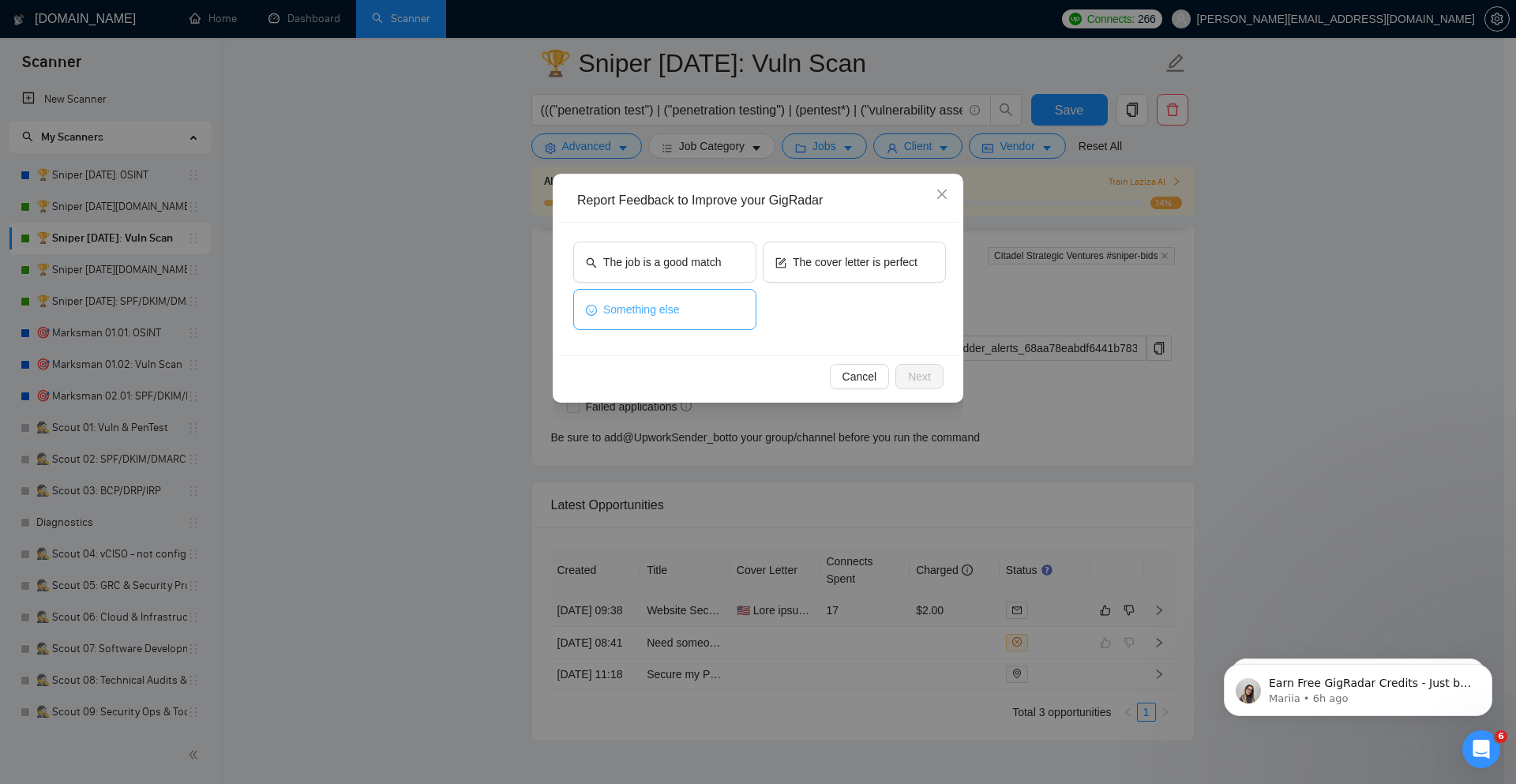
click at [666, 300] on button "Something else" at bounding box center [664, 309] width 183 height 41
click at [918, 381] on span "Next" at bounding box center [919, 377] width 23 height 17
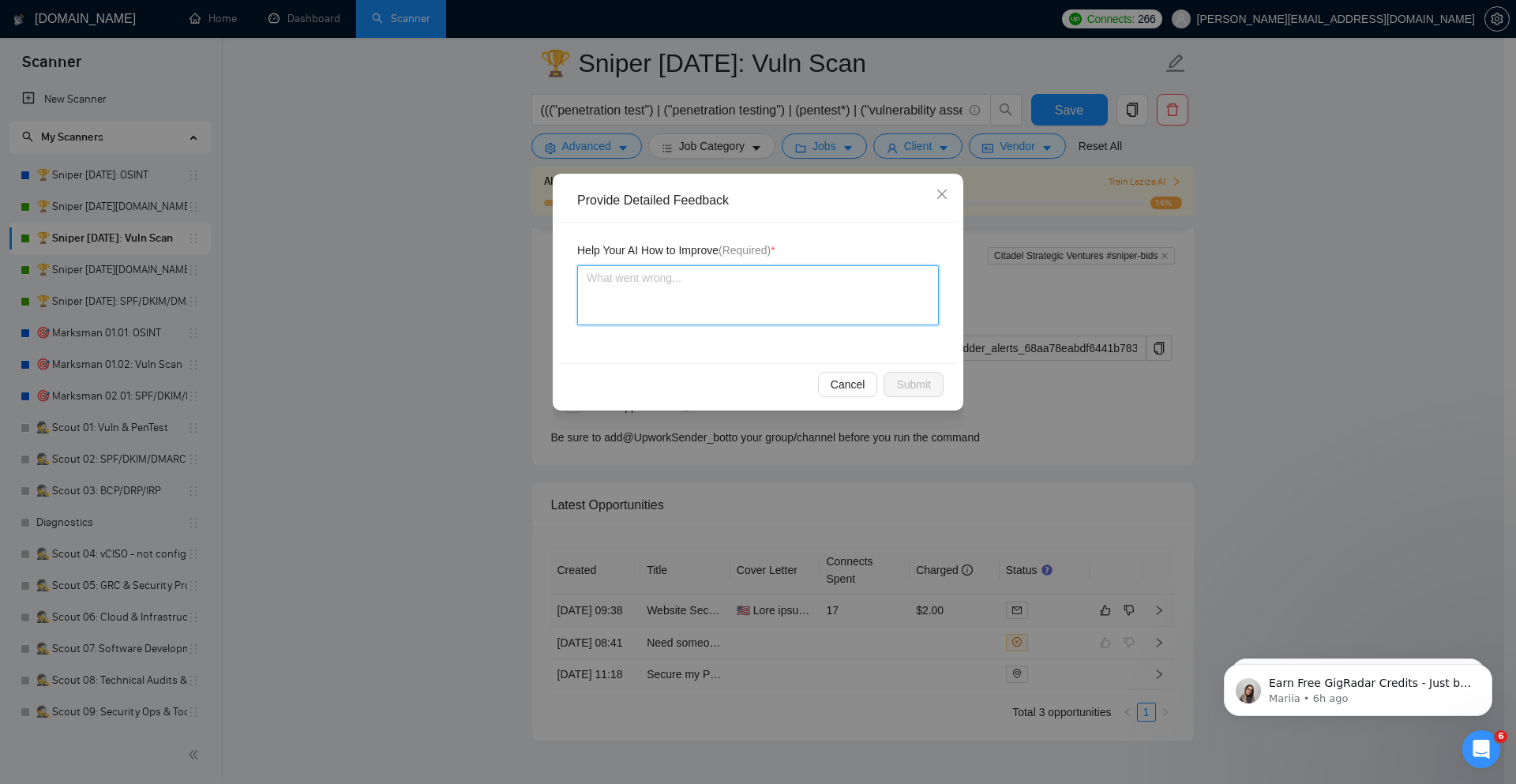
click at [770, 294] on textarea at bounding box center [757, 295] width 361 height 60
type textarea "T"
type textarea "Th"
type textarea "Thi"
type textarea "This"
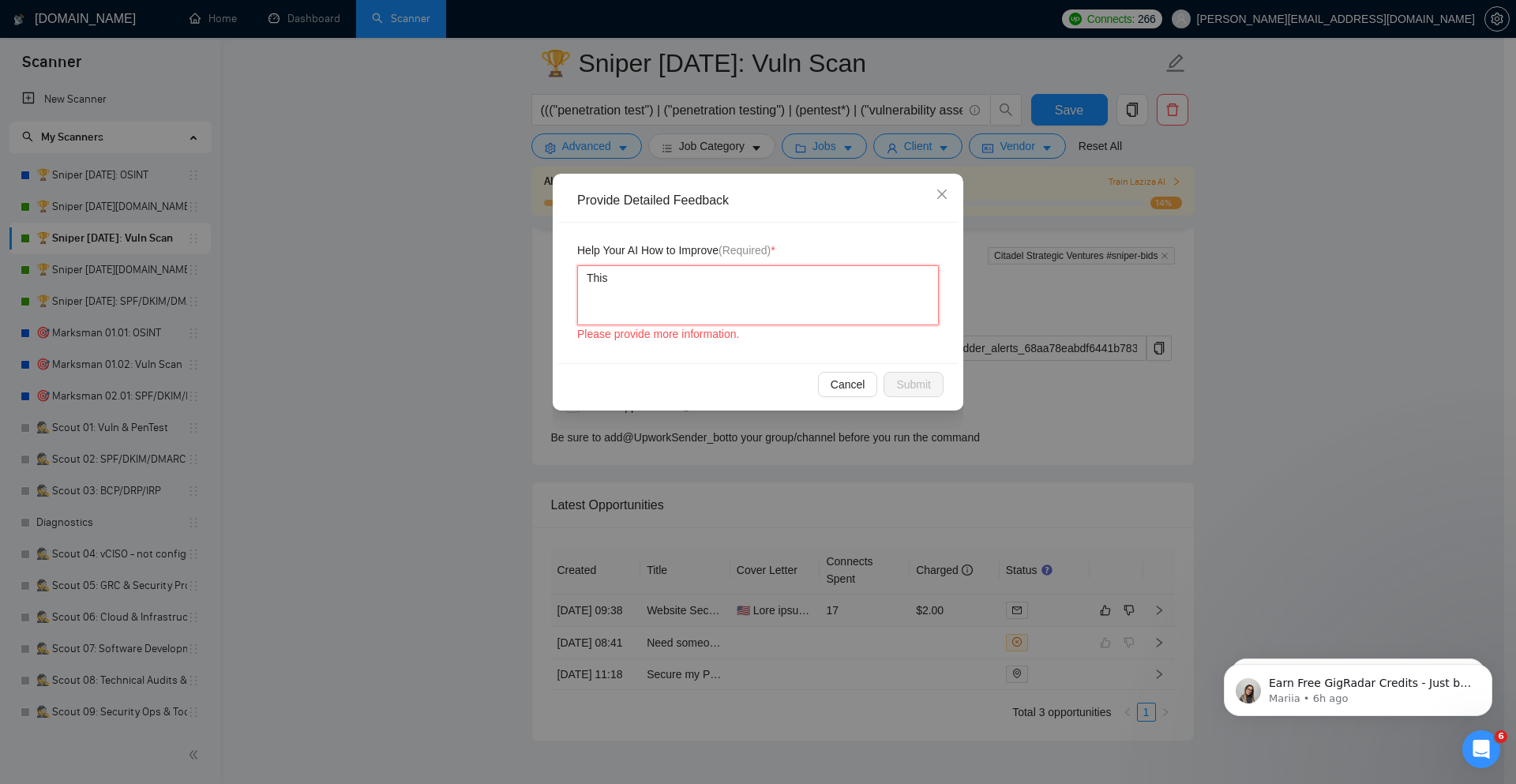
type textarea "This w"
type textarea "This wa"
type textarea "This was"
type textarea "This was a"
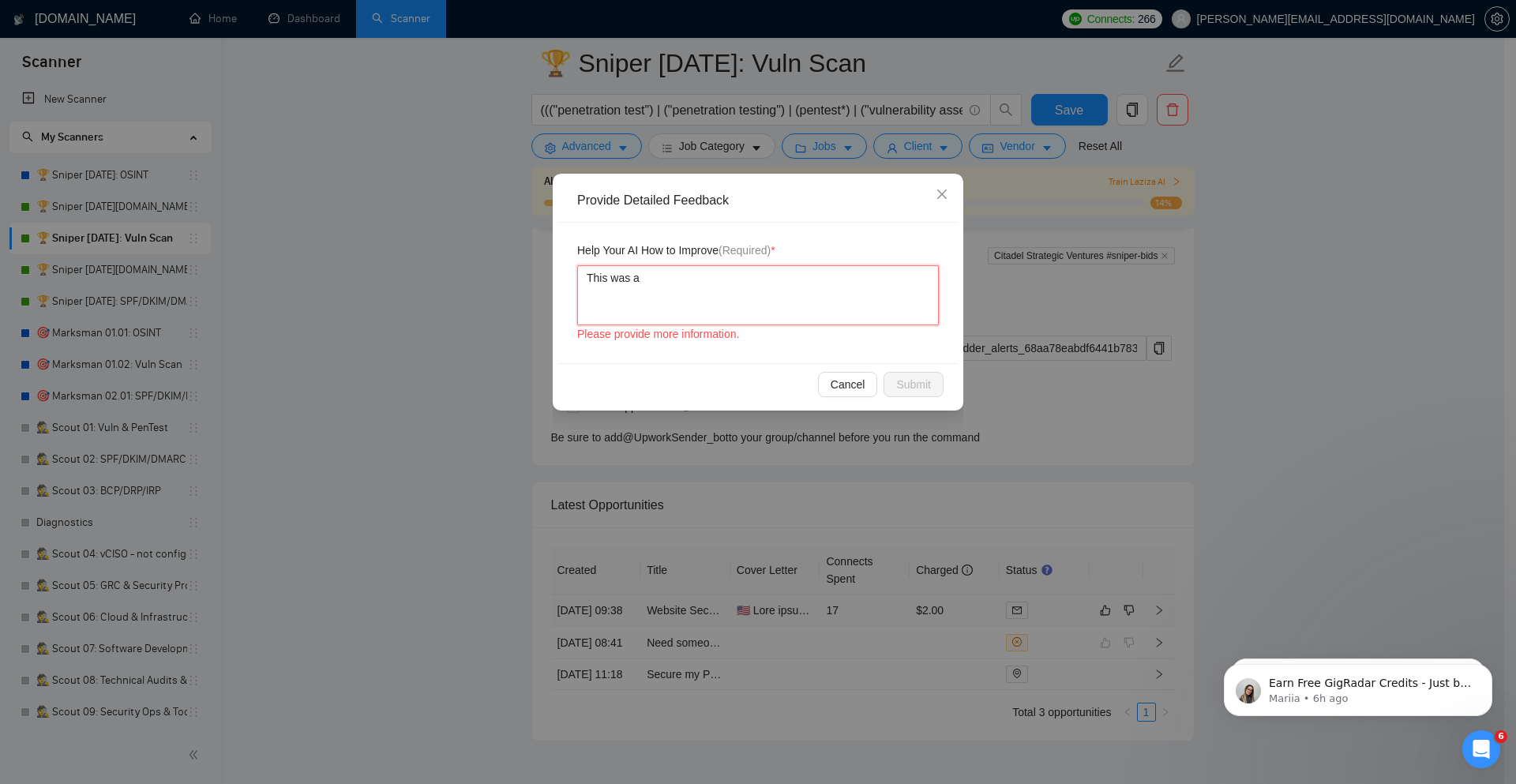
type textarea "This was a"
type textarea "This was a go"
type textarea "This was a goo"
type textarea "This was a good"
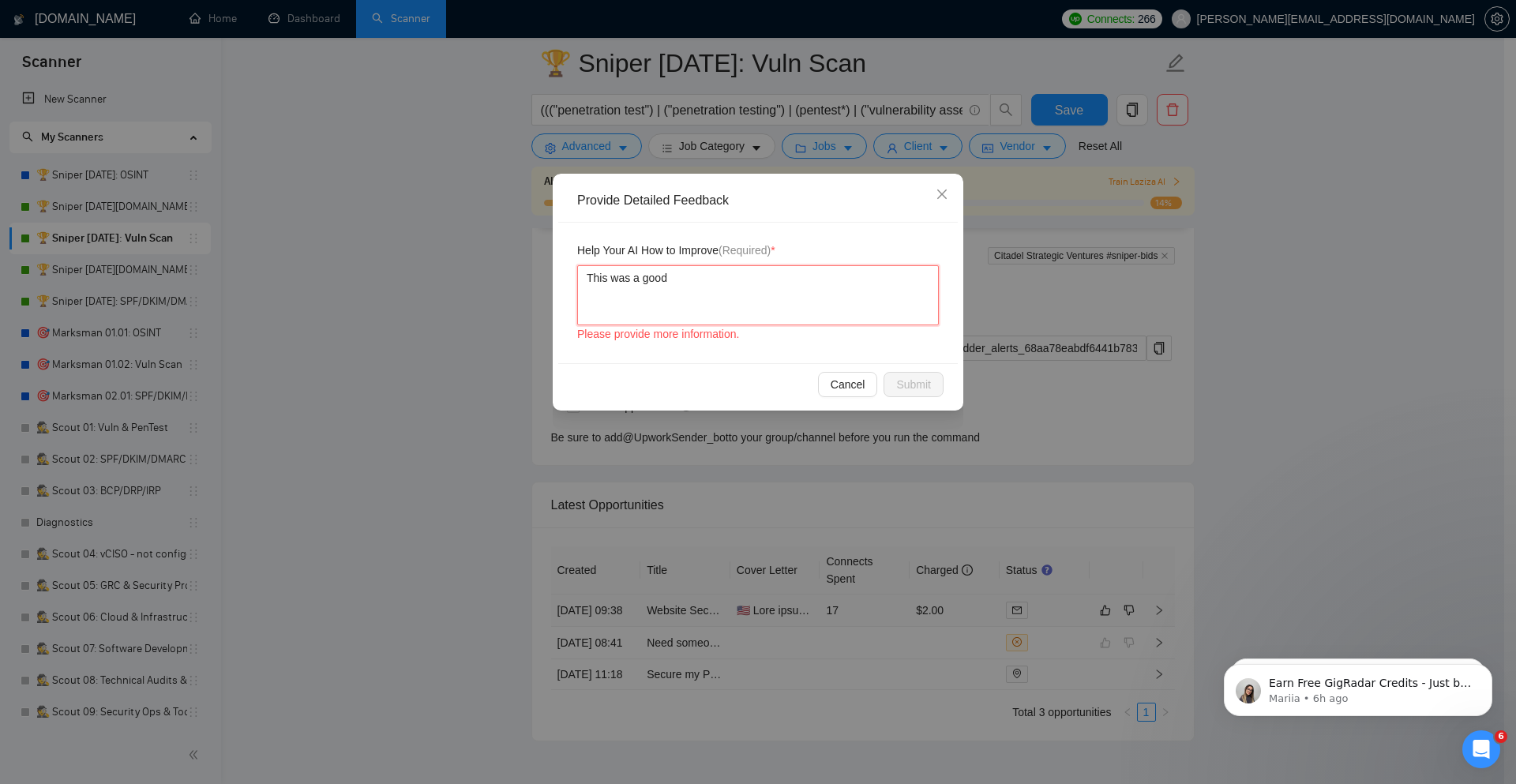
type textarea "This was a good m"
type textarea "This was a good ma"
type textarea "This was a good mat"
type textarea "This was a good match"
type textarea "This was a good match."
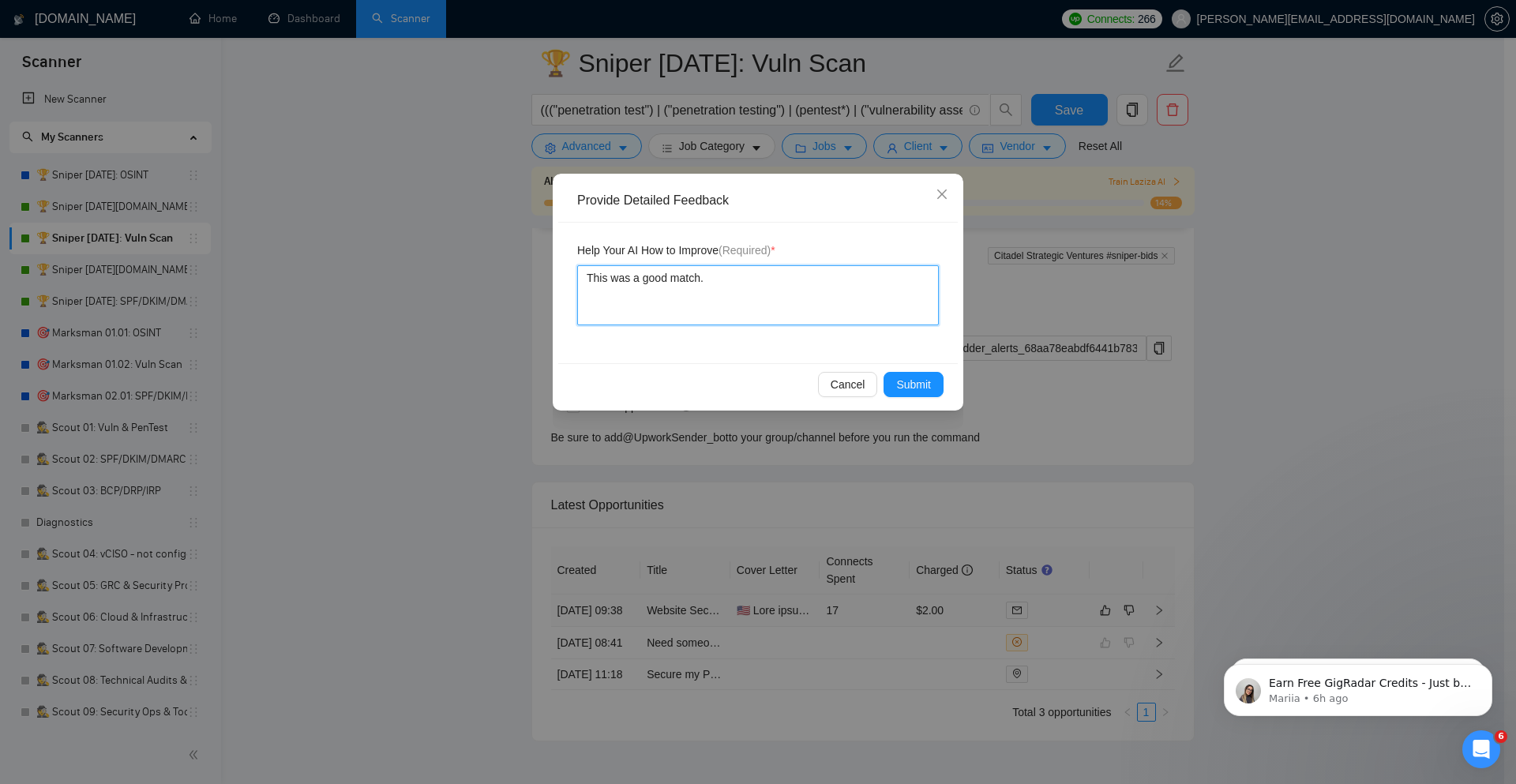
type textarea "This was a good match."
type textarea "This was a good match. M"
type textarea "This was a good match. My"
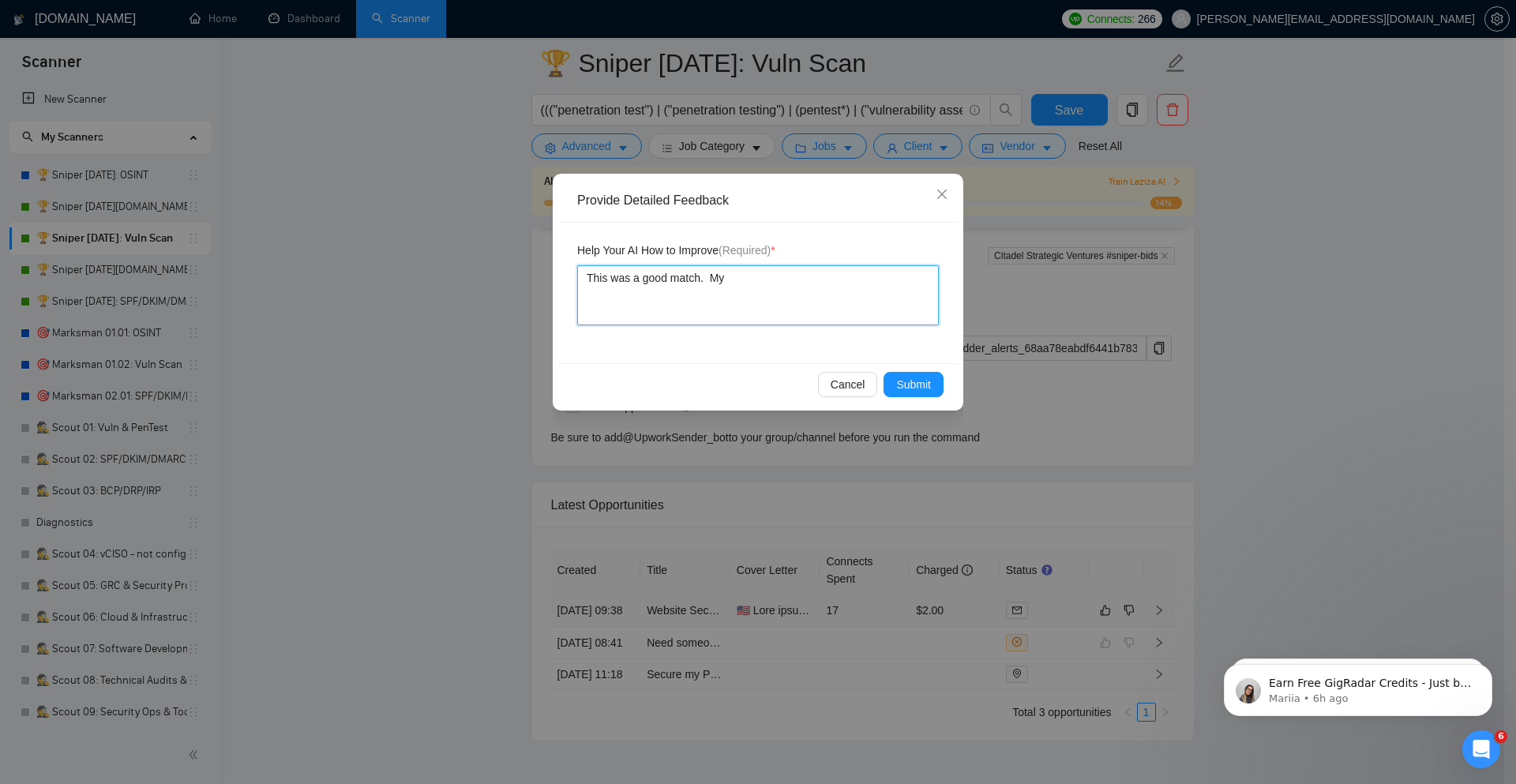
type textarea "This was a good match. My s"
type textarea "This was a good match. My sug"
type textarea "This was a good match. My sugg"
type textarea "This was a good match. My sugges"
type textarea "This was a good match. My suggest"
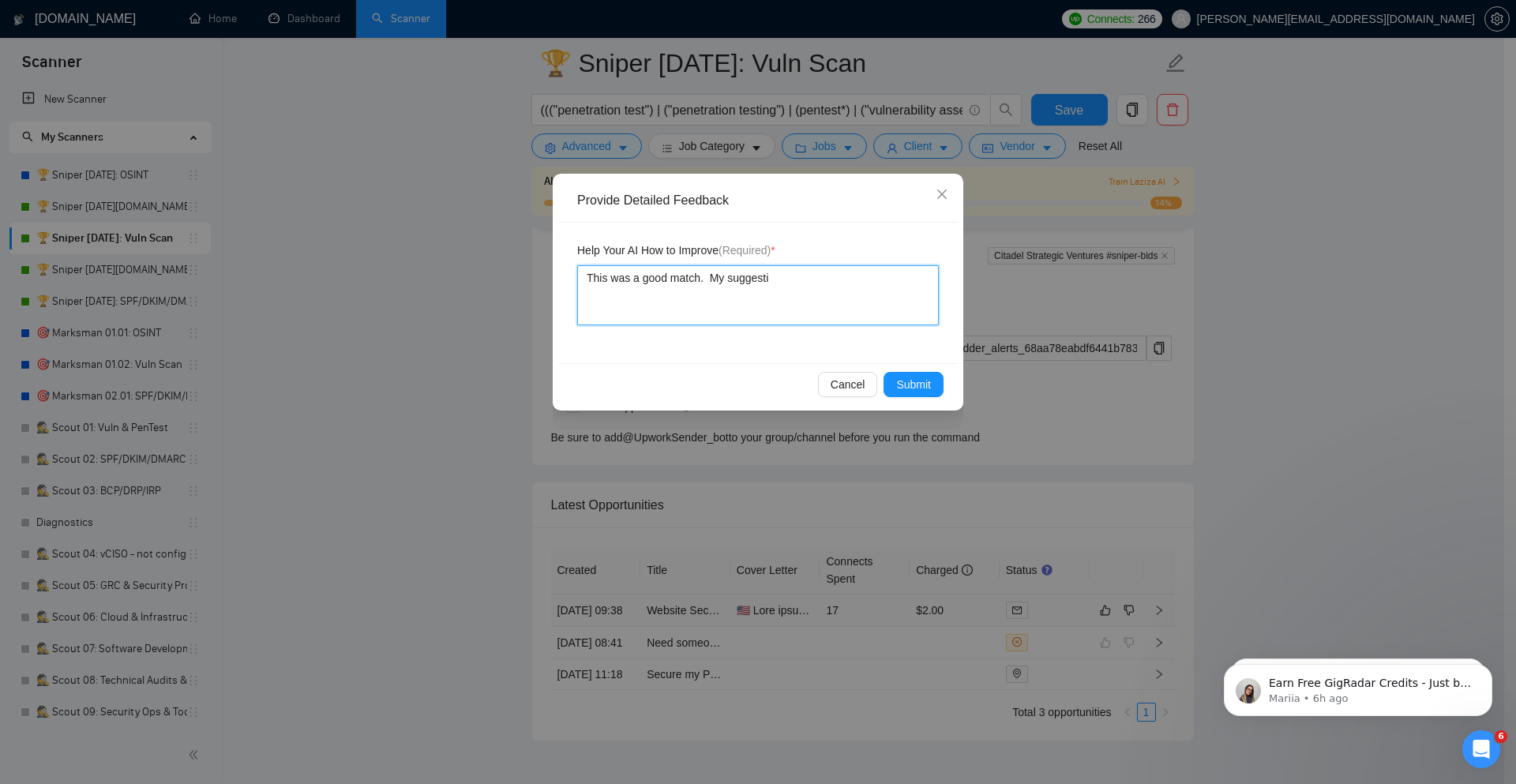
type textarea "This was a good match. My suggestio"
type textarea "This was a good match. My suggestions"
type textarea "This was a good match. My suggestions -"
type textarea "This was a good match. My suggestions --"
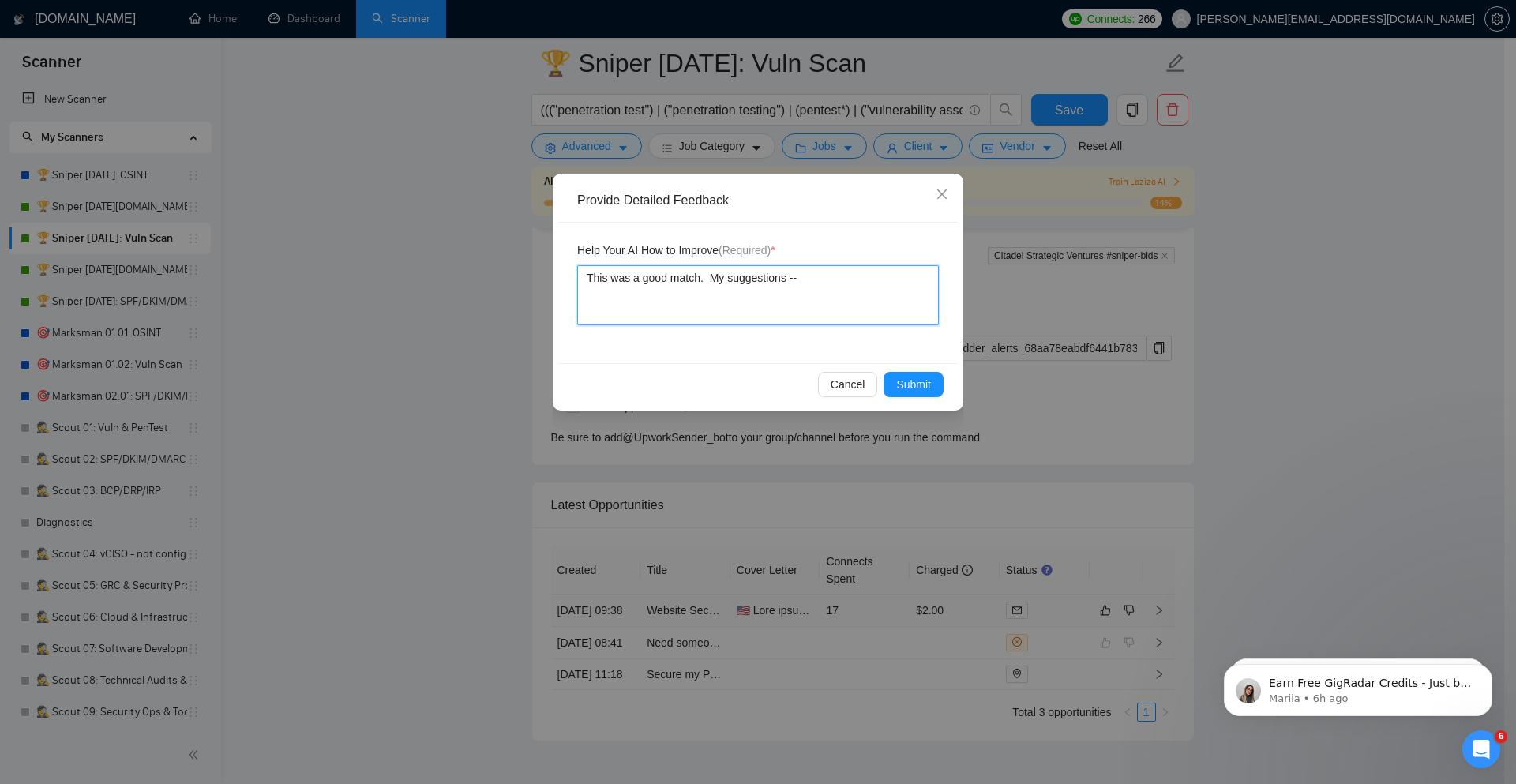
type textarea "This was a good match. My suggestions --"
type textarea "This was a good match. My suggestions -- th"
type textarea "This was a good match. My suggestions -- the"
type textarea "This was a good match. My suggestions -- the av"
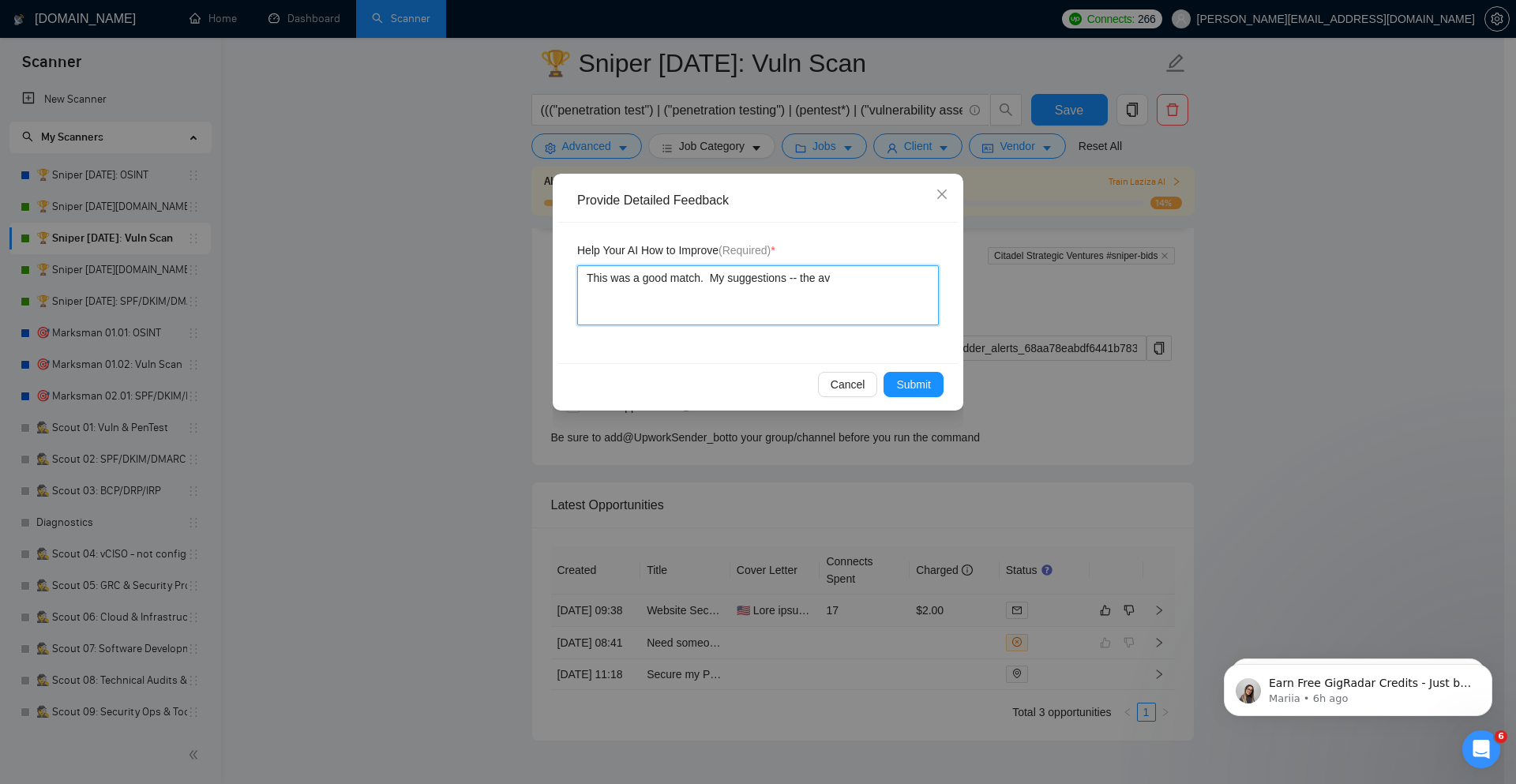
type textarea "This was a good match. My suggestions -- the ave"
type textarea "This was a good match. My suggestions -- the avera"
type textarea "This was a good match. My suggestions -- the averag"
type textarea "This was a good match. My suggestions -- the average"
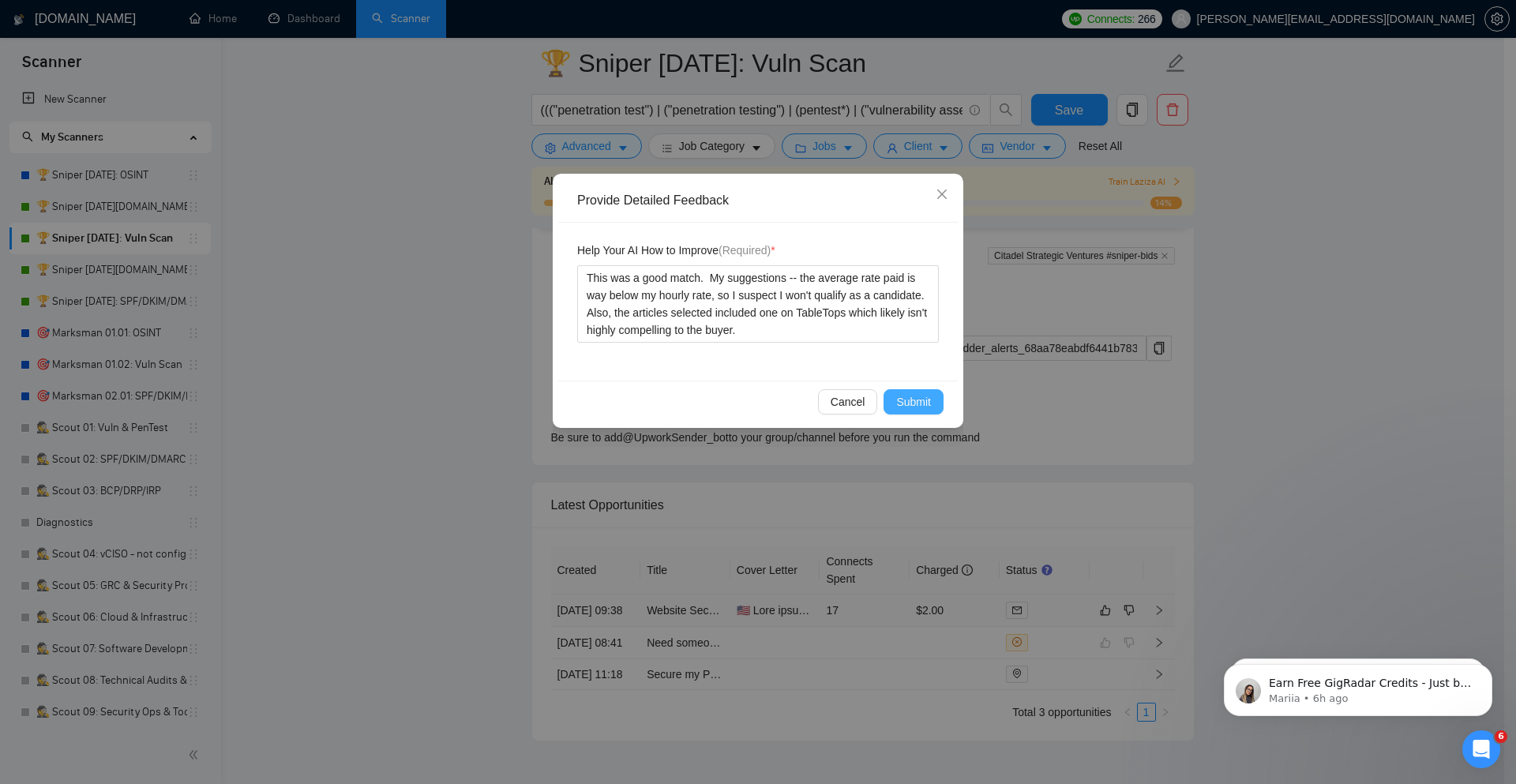
click at [914, 399] on span "Submit" at bounding box center [913, 402] width 35 height 17
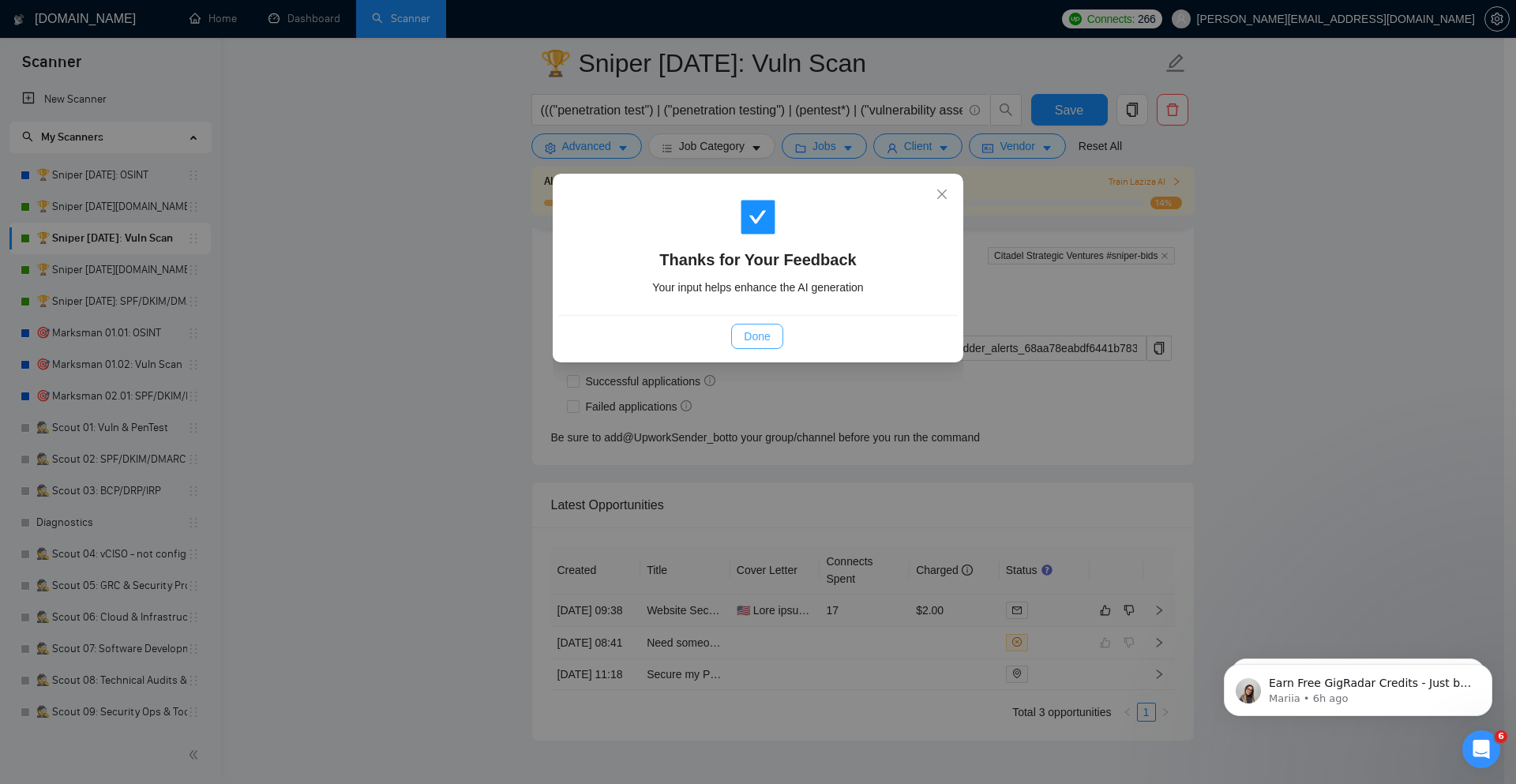
click at [771, 336] on button "Done" at bounding box center [756, 336] width 51 height 25
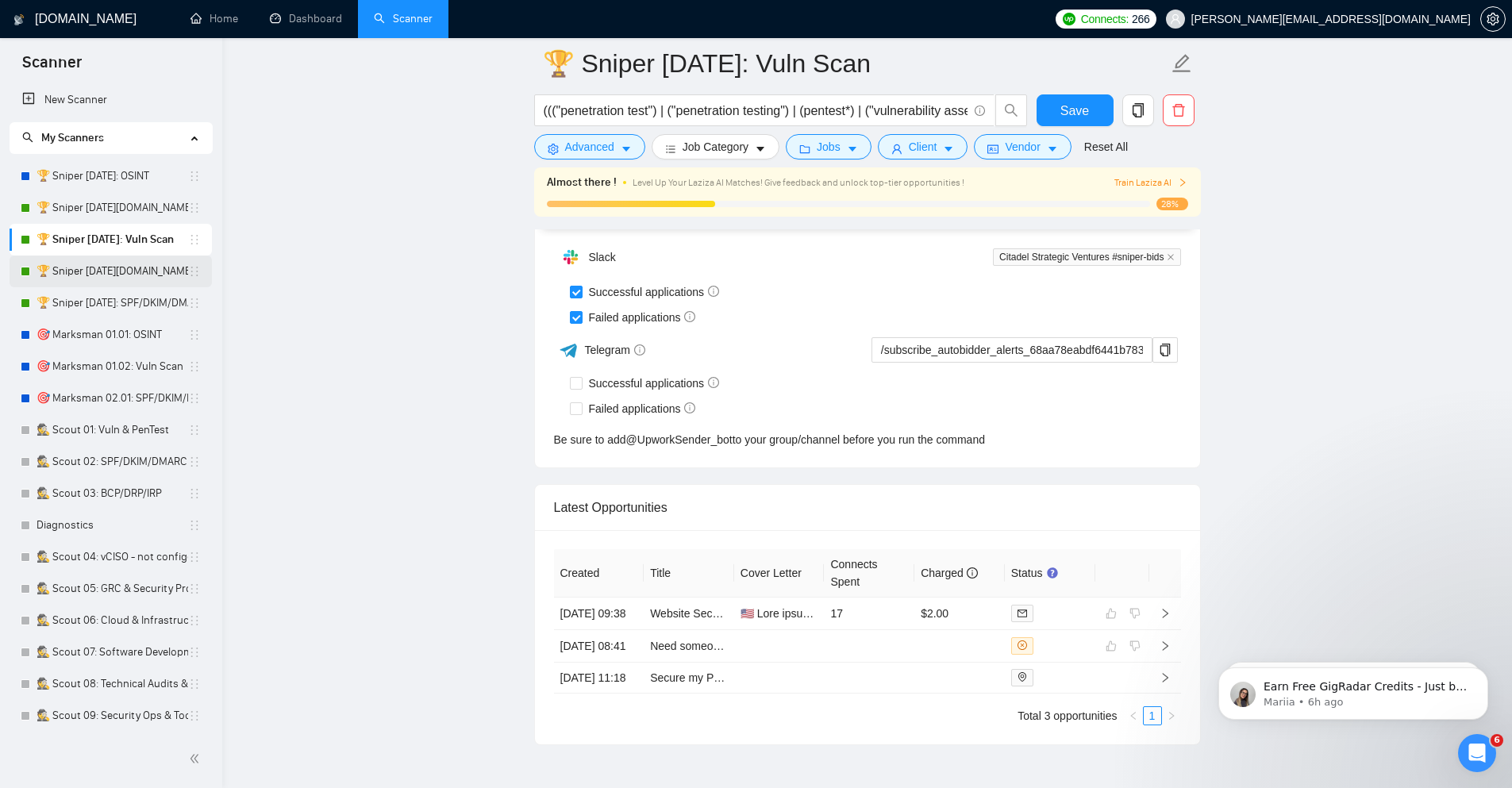
click at [165, 261] on link "🏆 Sniper [DATE][DOMAIN_NAME]: SPF/DKIM/DMARC" at bounding box center [112, 271] width 152 height 31
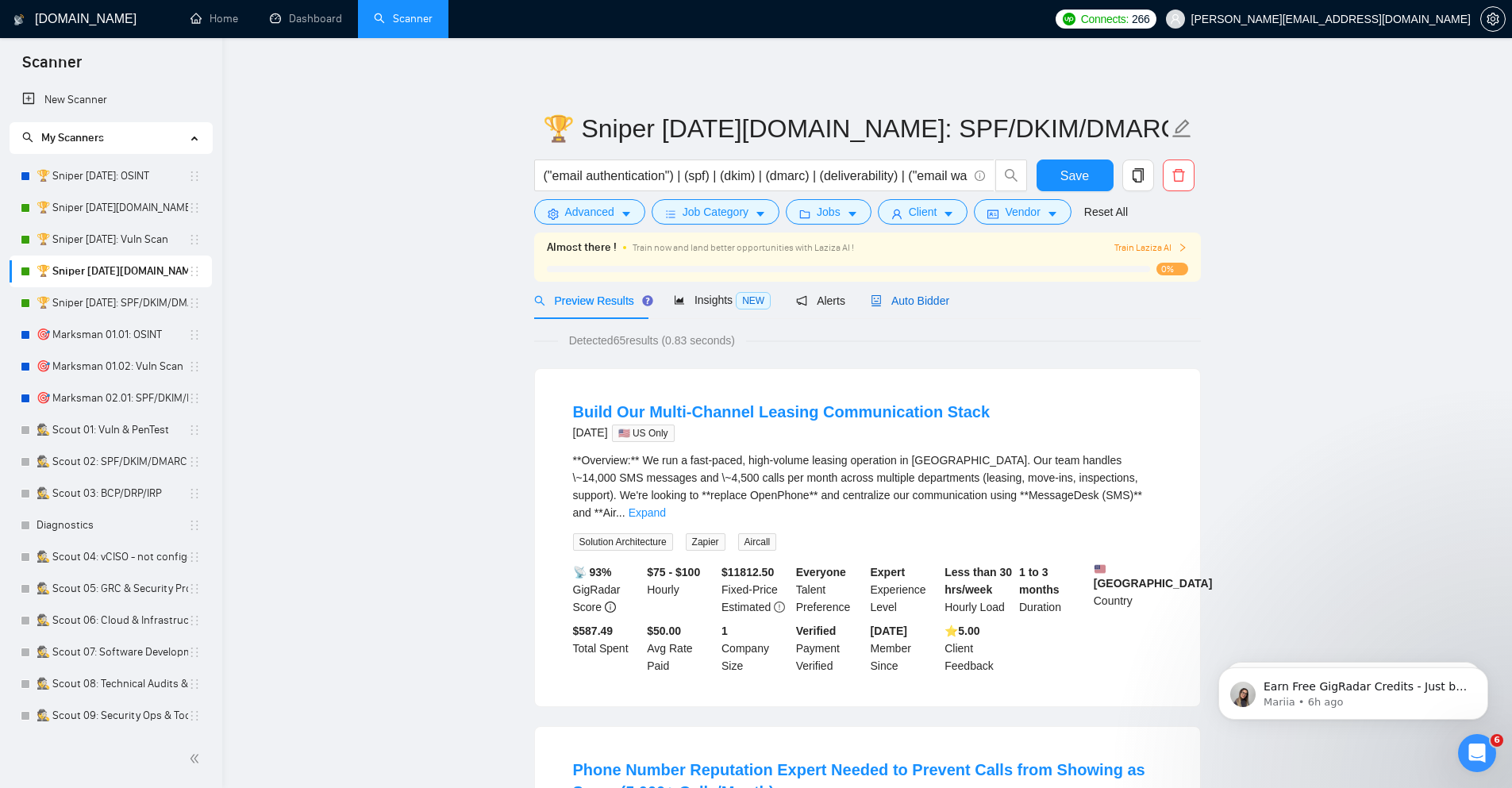
click at [901, 306] on span "Auto Bidder" at bounding box center [910, 300] width 78 height 13
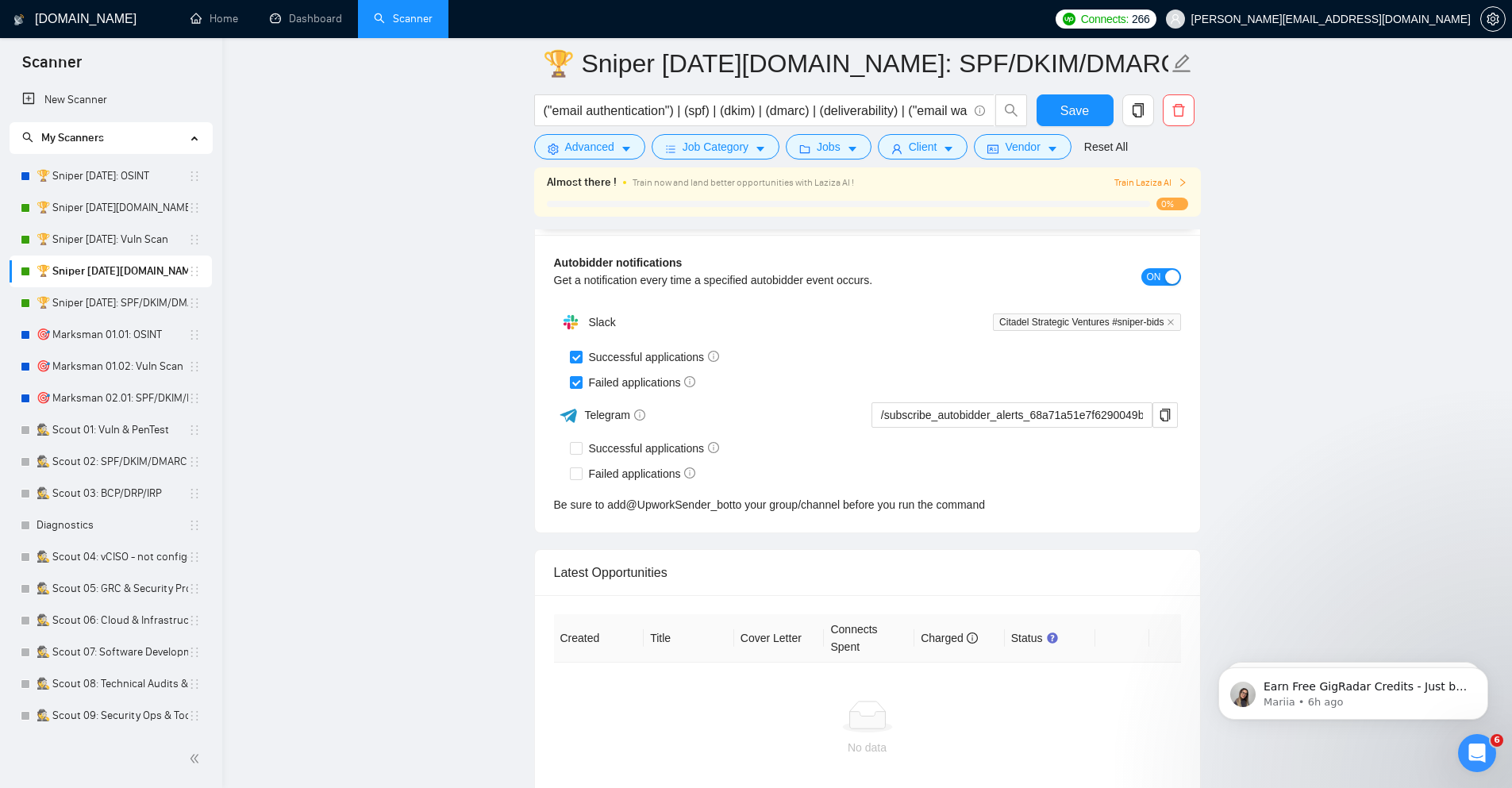
scroll to position [3992, 0]
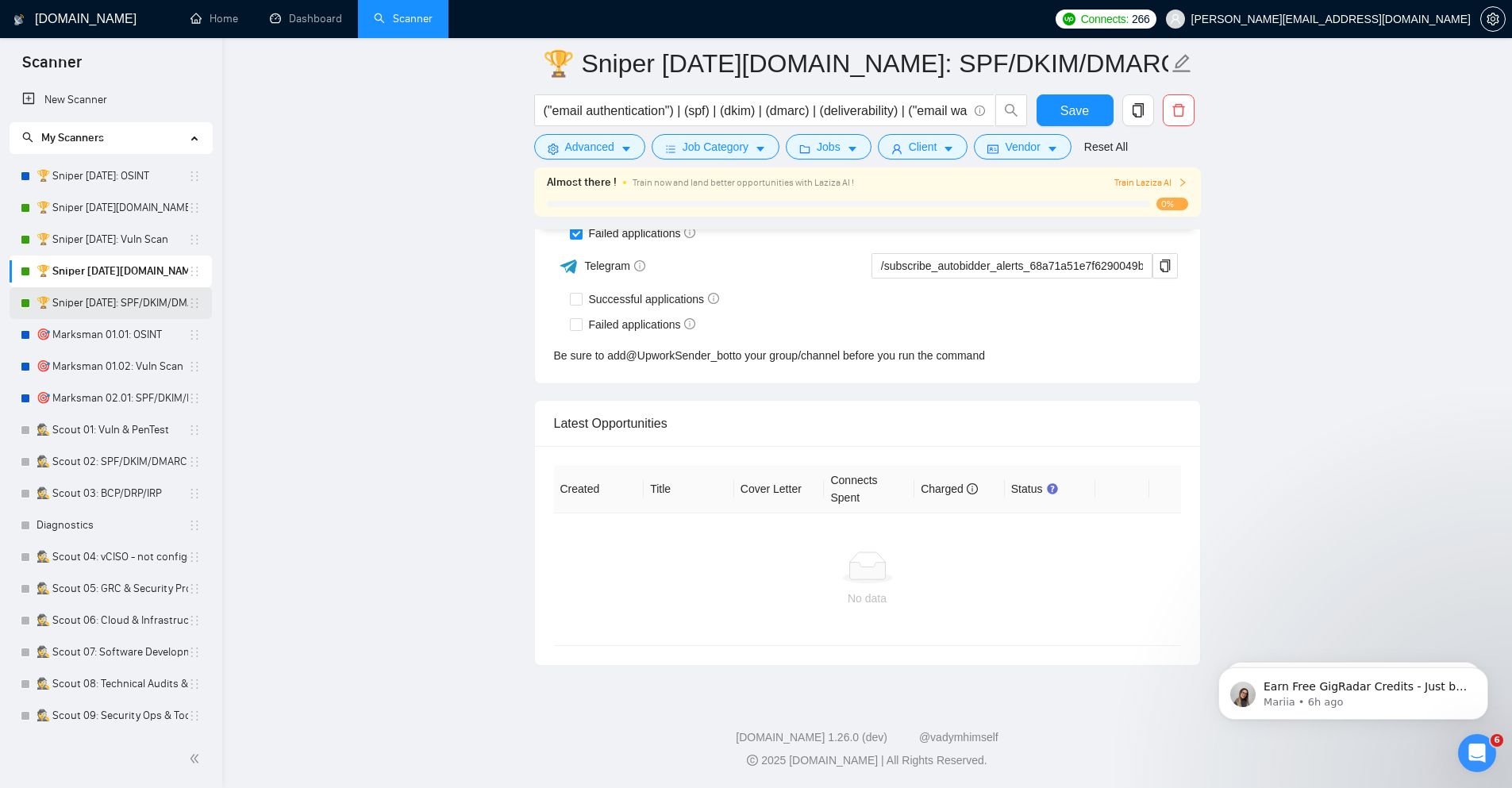
click at [128, 300] on link "🏆 Sniper [DATE]: SPF/DKIM/DMARC" at bounding box center [112, 303] width 152 height 31
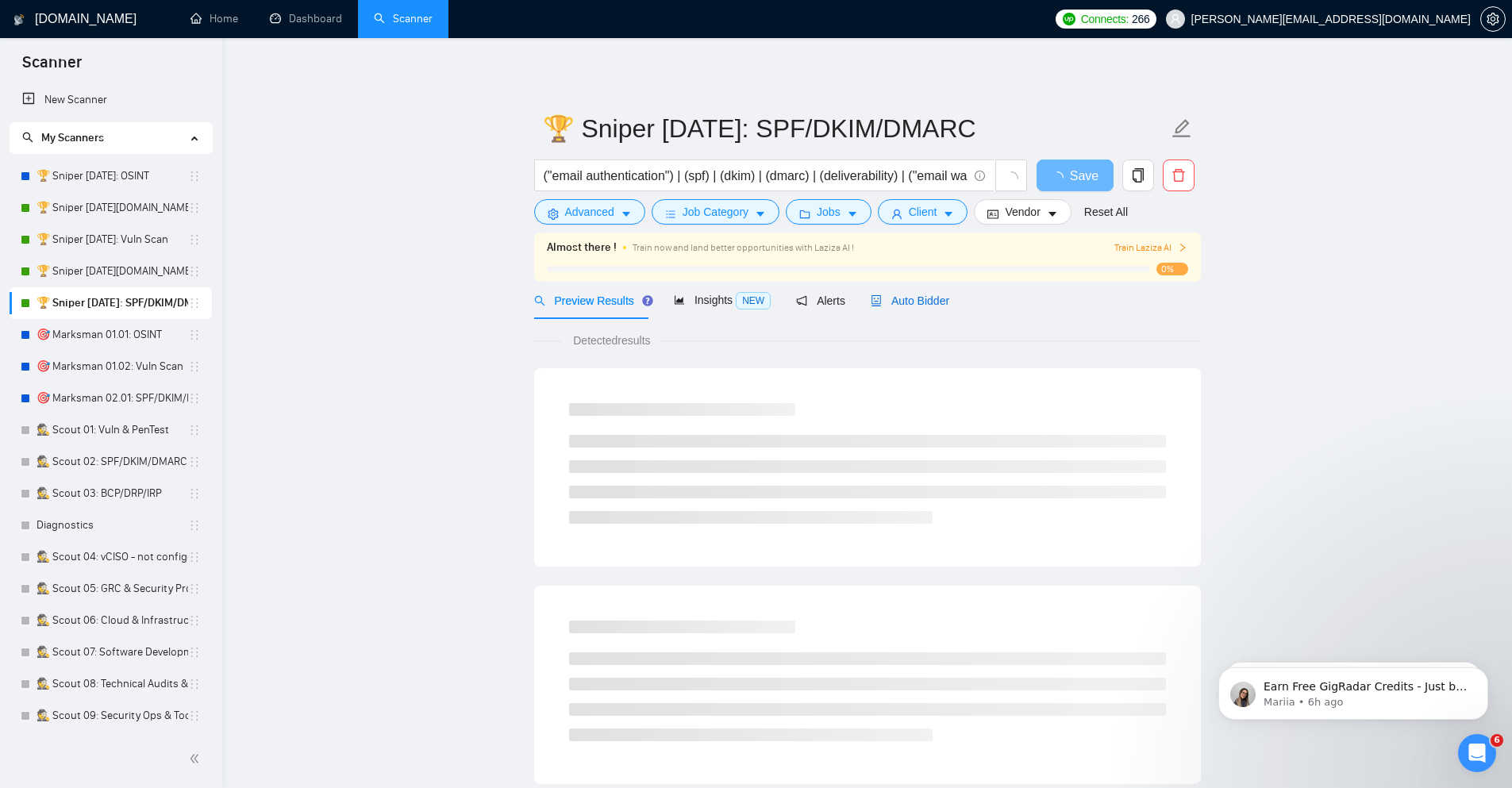
click at [896, 298] on span "Auto Bidder" at bounding box center [910, 300] width 78 height 13
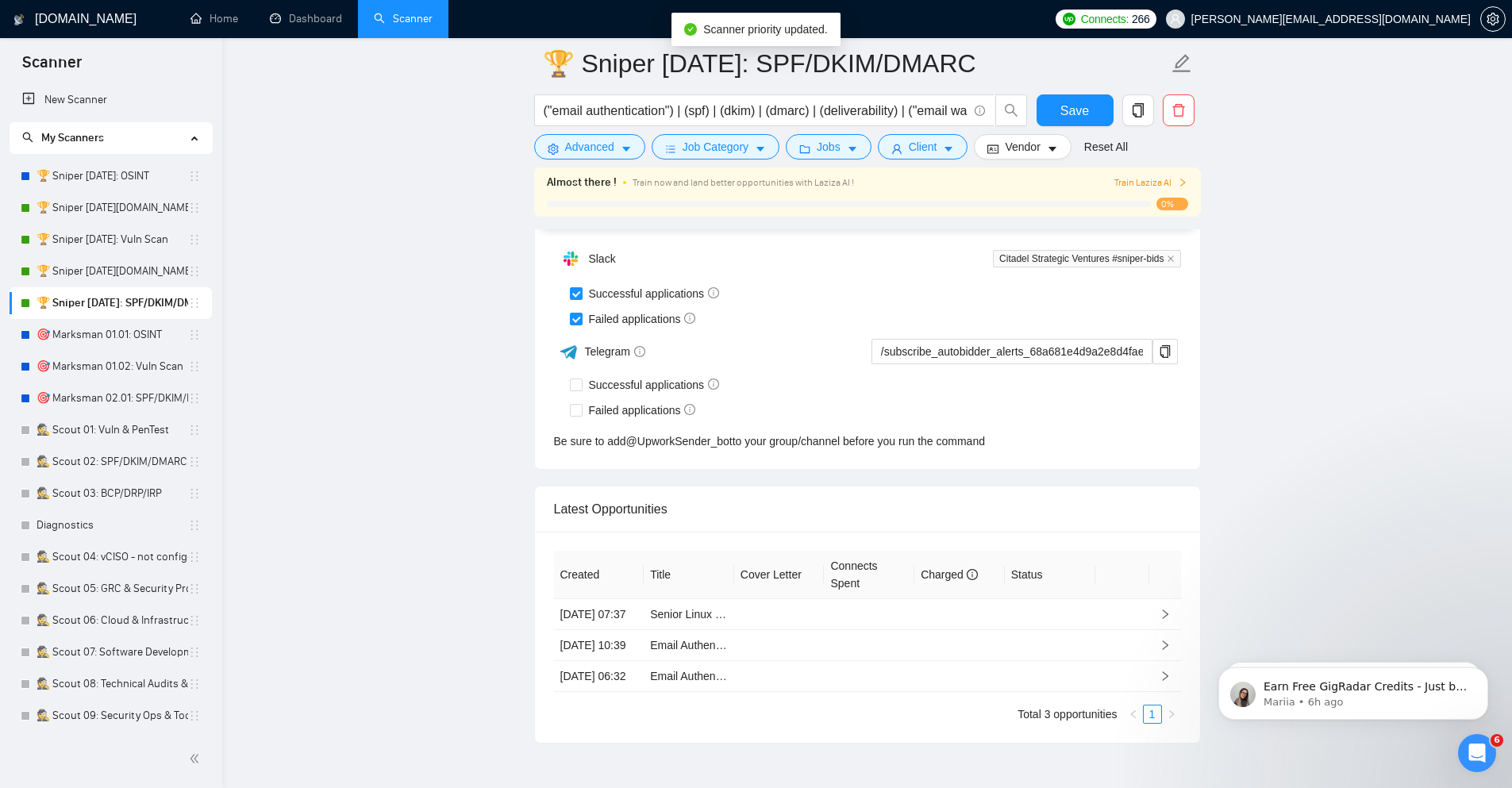
scroll to position [4037, 0]
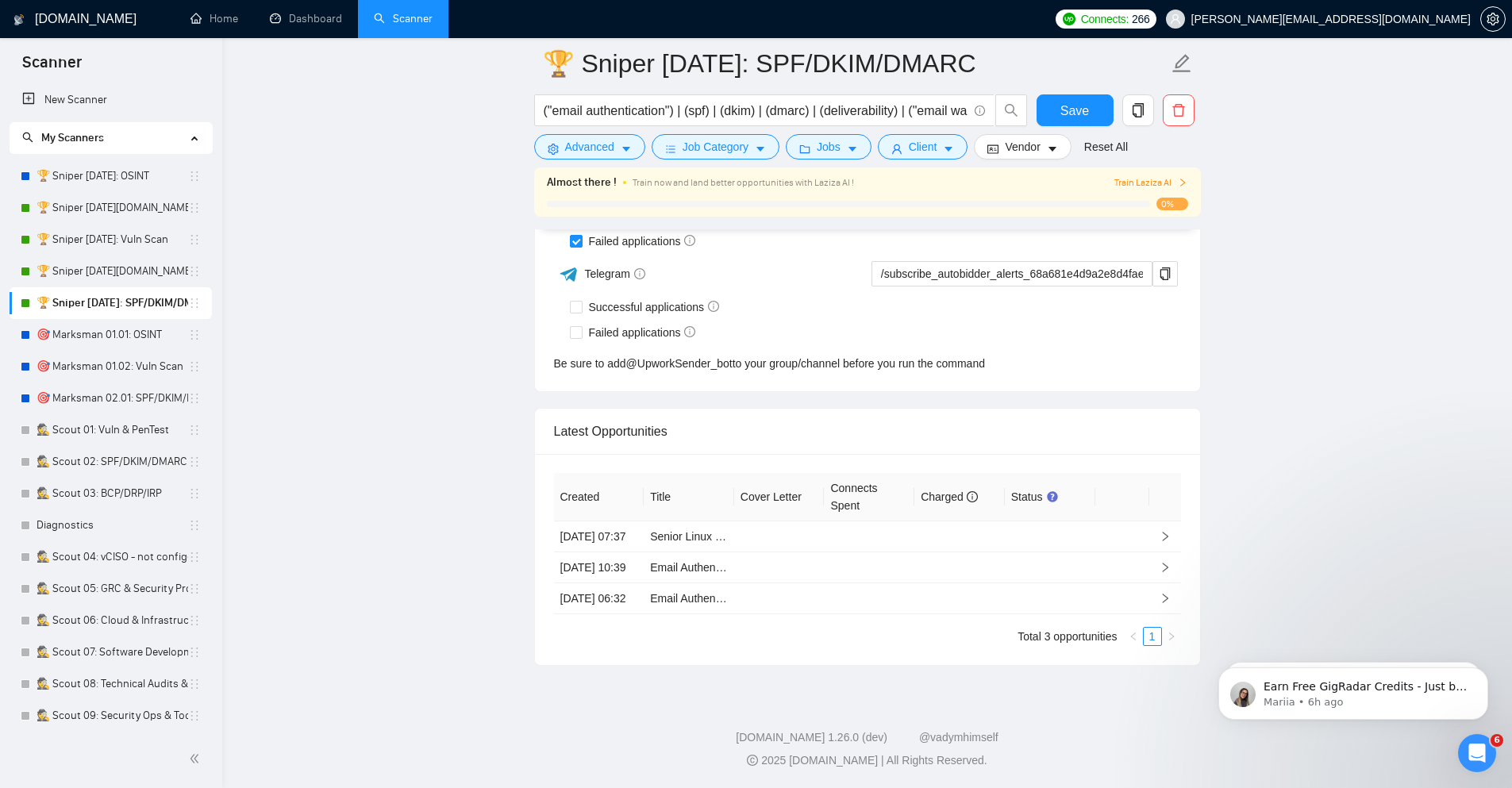
drag, startPoint x: 122, startPoint y: 183, endPoint x: 280, endPoint y: 228, distance: 164.3
click at [122, 183] on link "🏆 Sniper [DATE]: OSINT" at bounding box center [112, 176] width 152 height 31
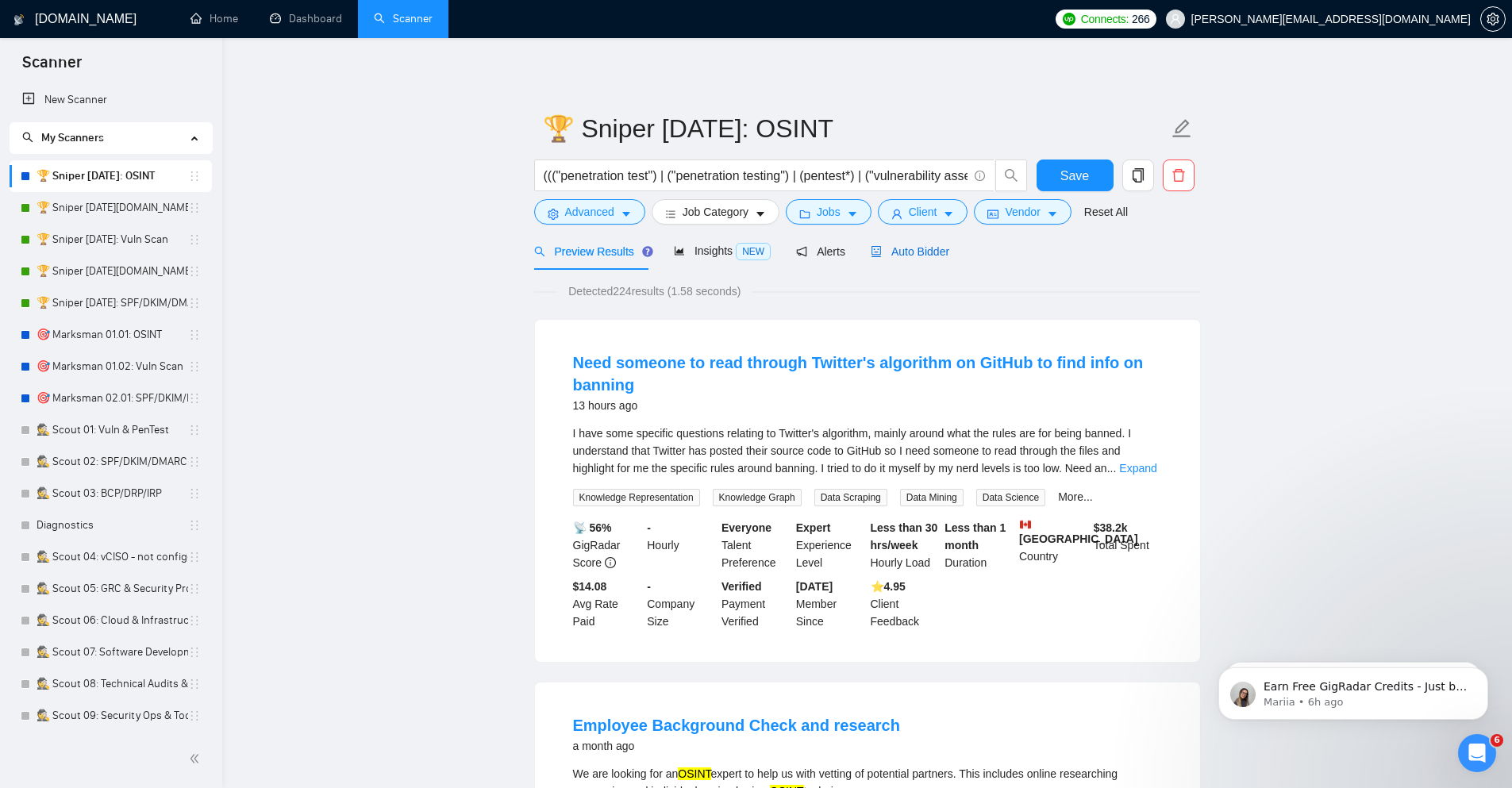
click at [927, 251] on span "Auto Bidder" at bounding box center [910, 252] width 78 height 13
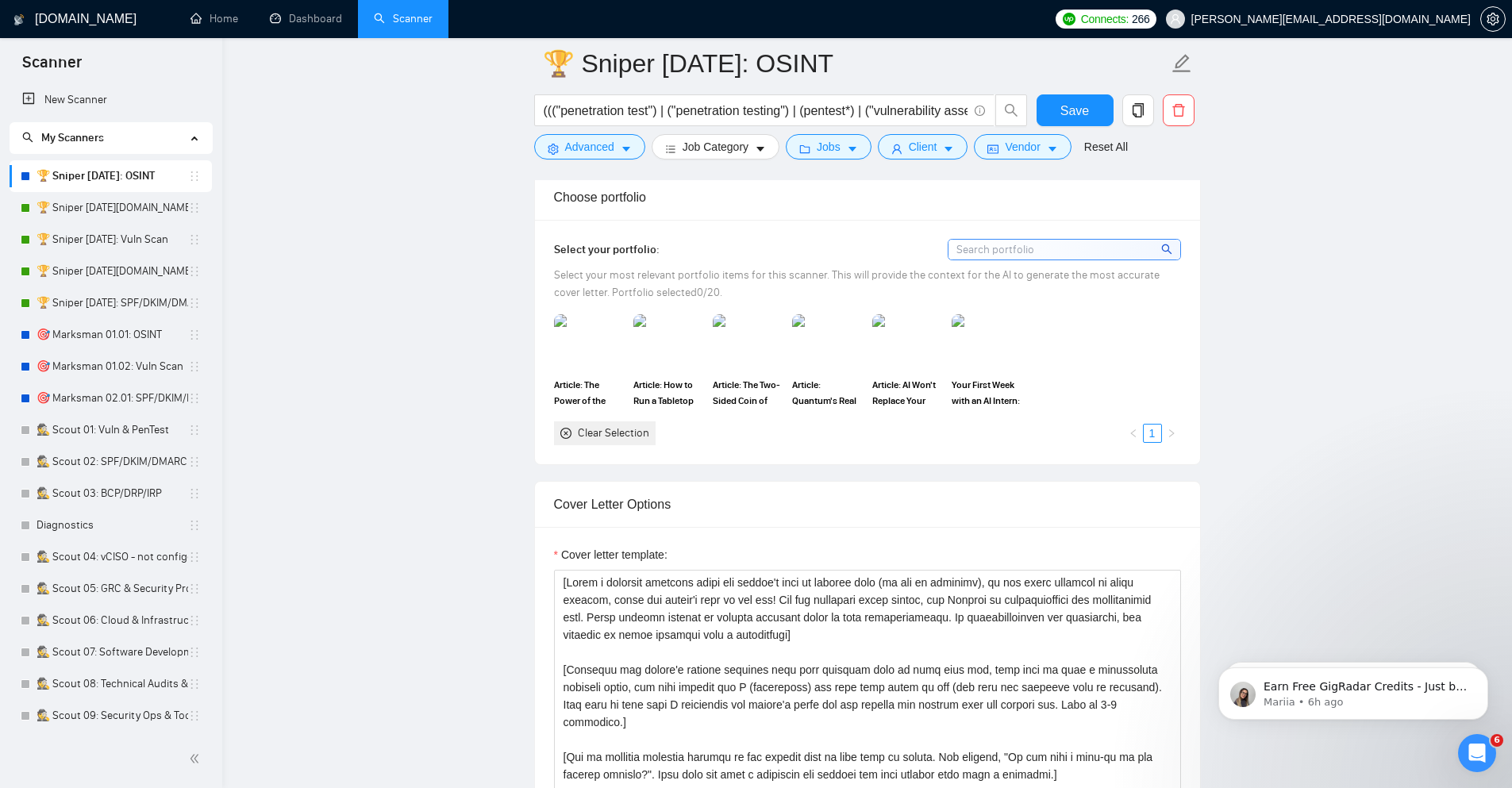
scroll to position [1428, 0]
click at [739, 322] on img at bounding box center [747, 341] width 67 height 52
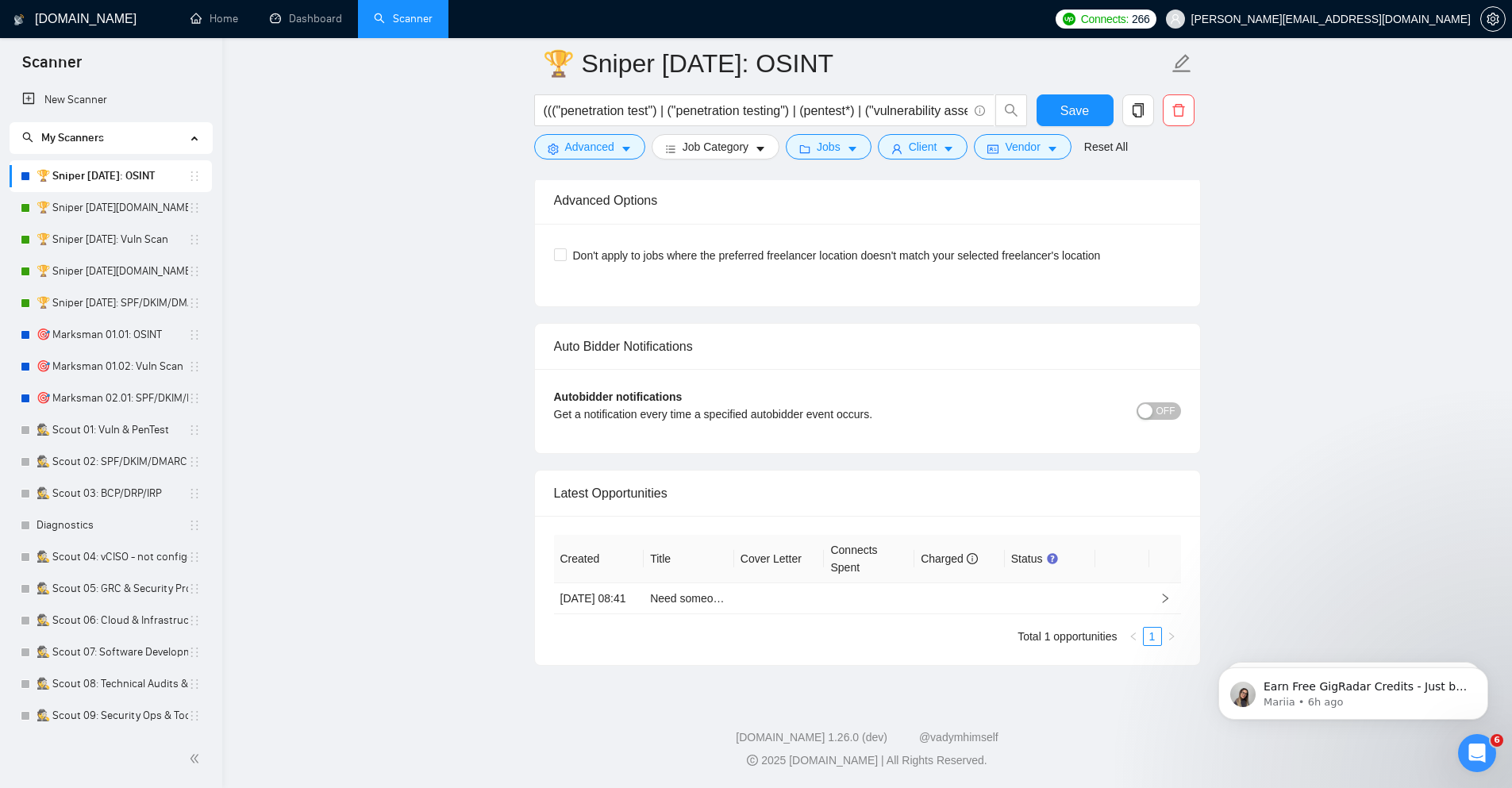
scroll to position [3515, 0]
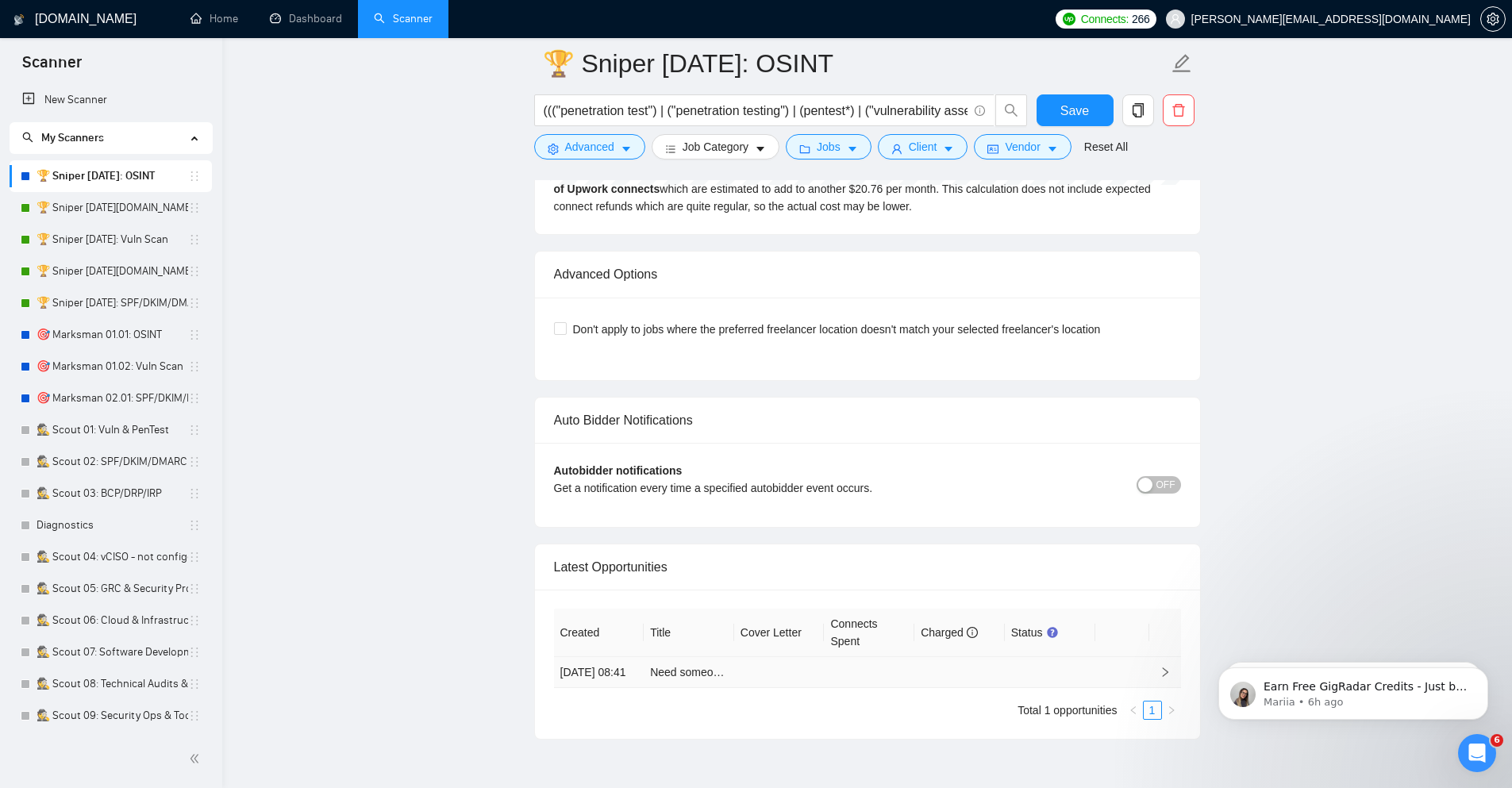
click at [695, 677] on td "Need someone to read through Twitter's algorithm on GitHub to find info on bann…" at bounding box center [689, 673] width 91 height 31
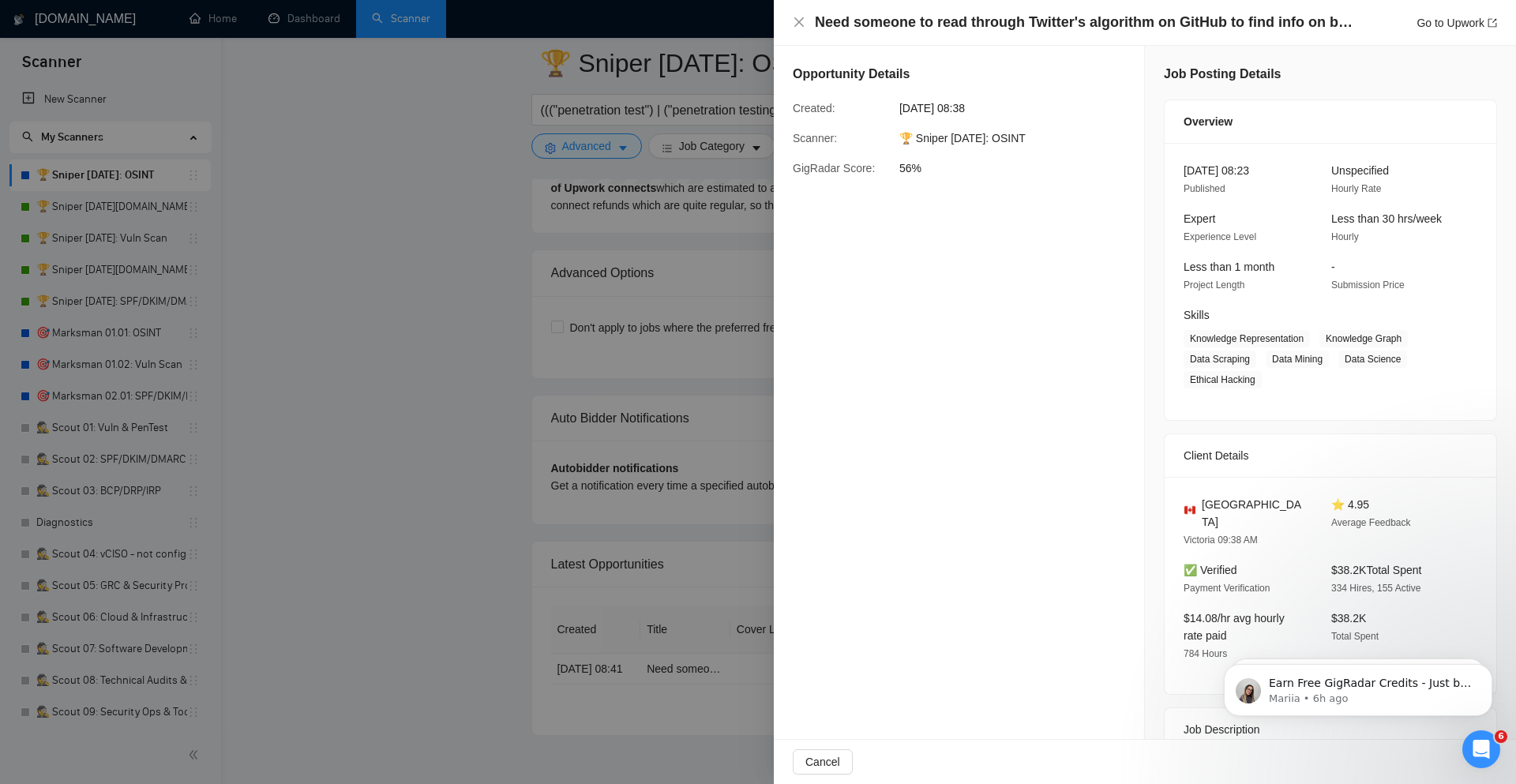
click at [372, 478] on div at bounding box center [758, 392] width 1516 height 784
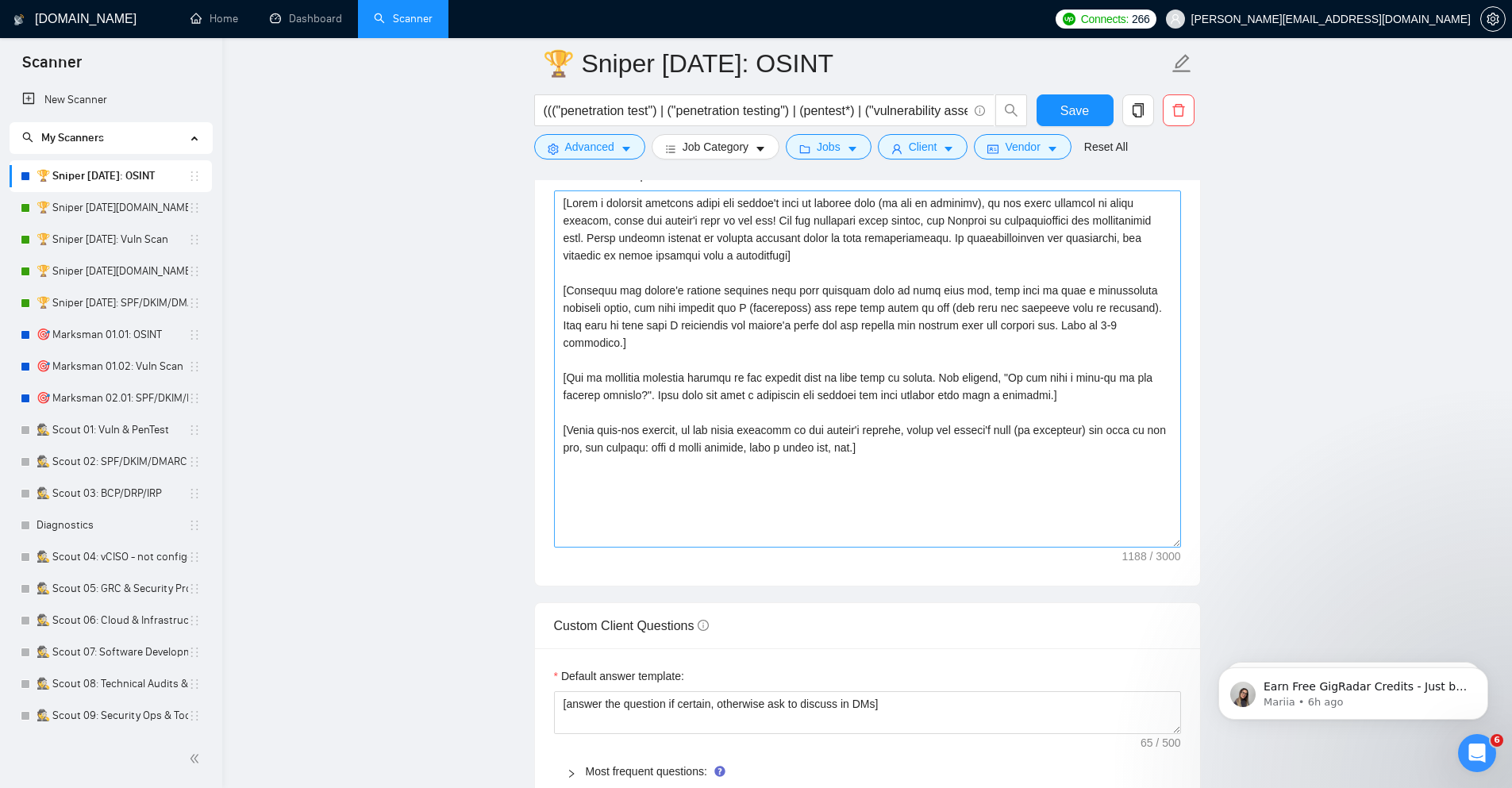
scroll to position [1706, 0]
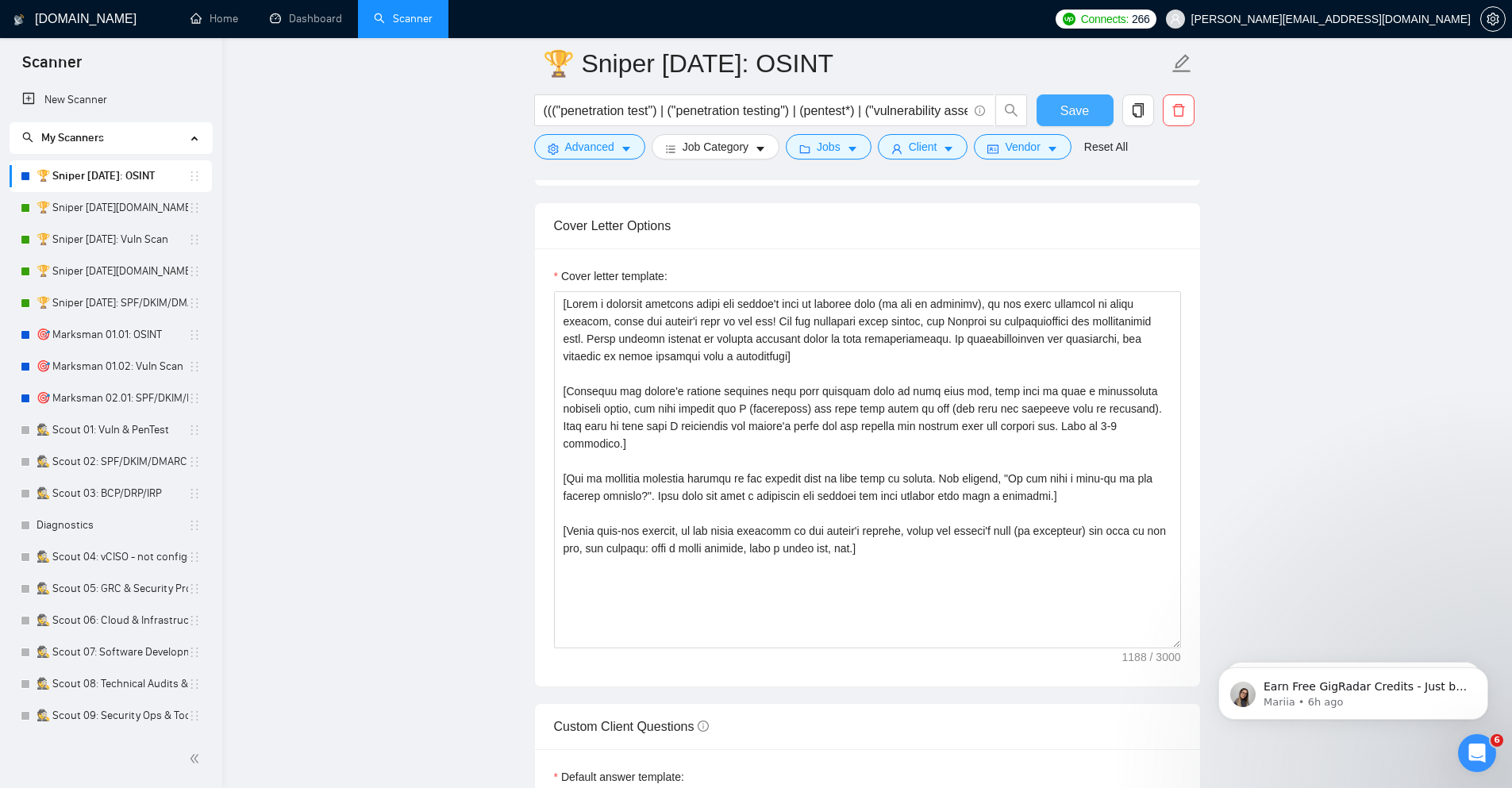
click at [1084, 120] on span "Save" at bounding box center [1074, 111] width 29 height 20
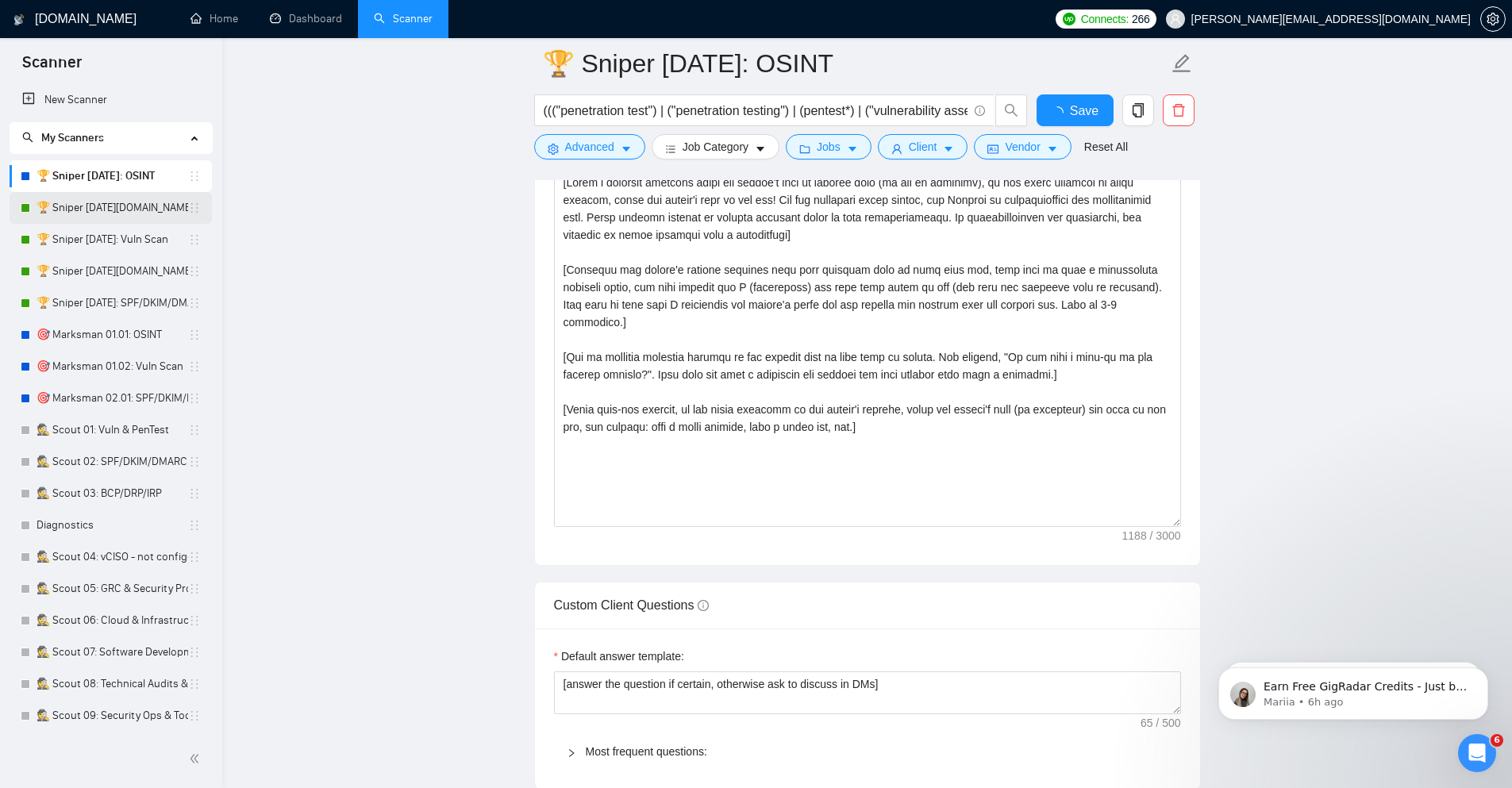
drag, startPoint x: 110, startPoint y: 204, endPoint x: 651, endPoint y: 268, distance: 544.8
click at [110, 204] on link "🏆 Sniper [DATE][DOMAIN_NAME]: Vuln Scan" at bounding box center [112, 208] width 152 height 31
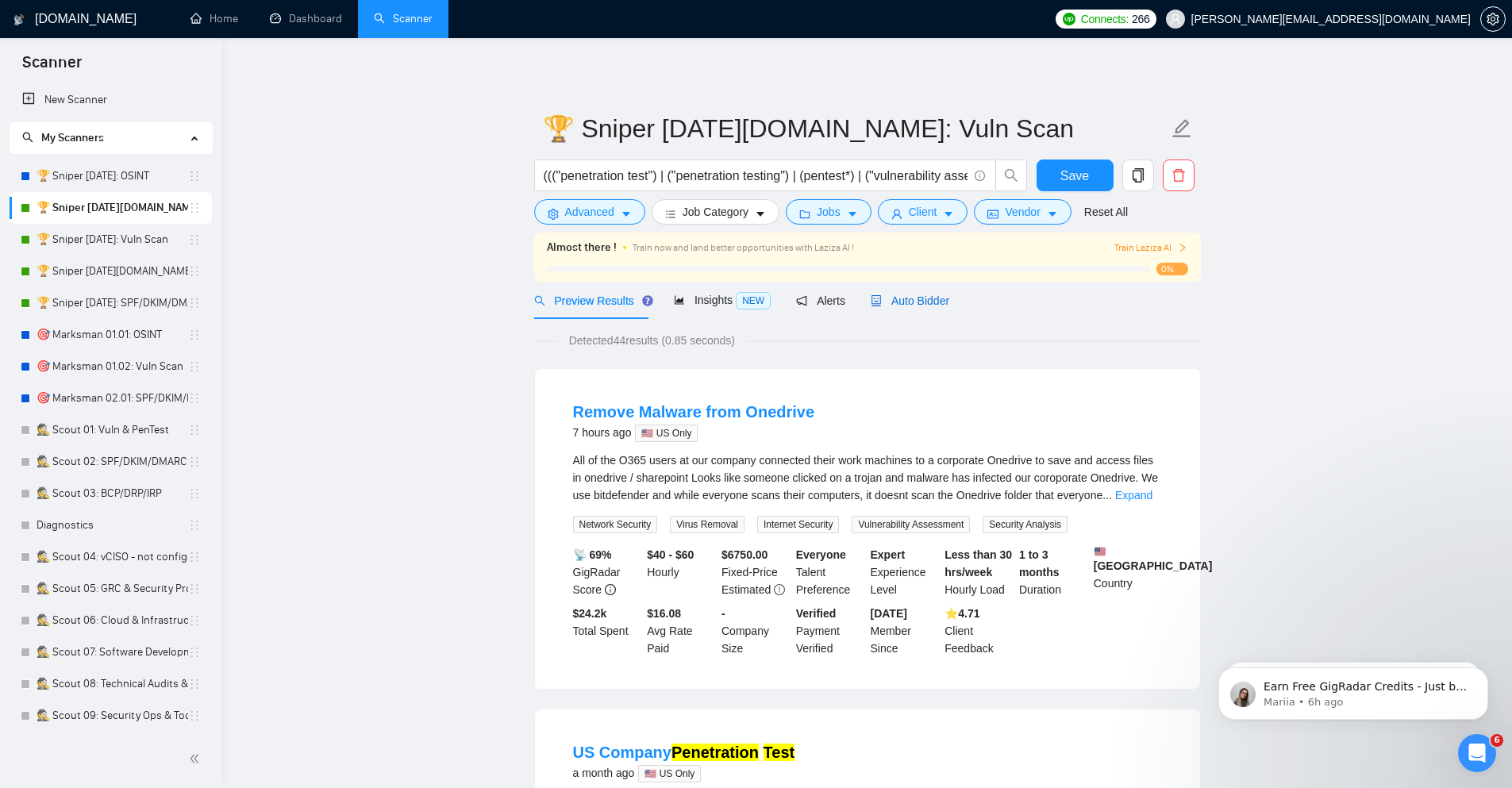
click at [941, 301] on span "Auto Bidder" at bounding box center [910, 300] width 78 height 13
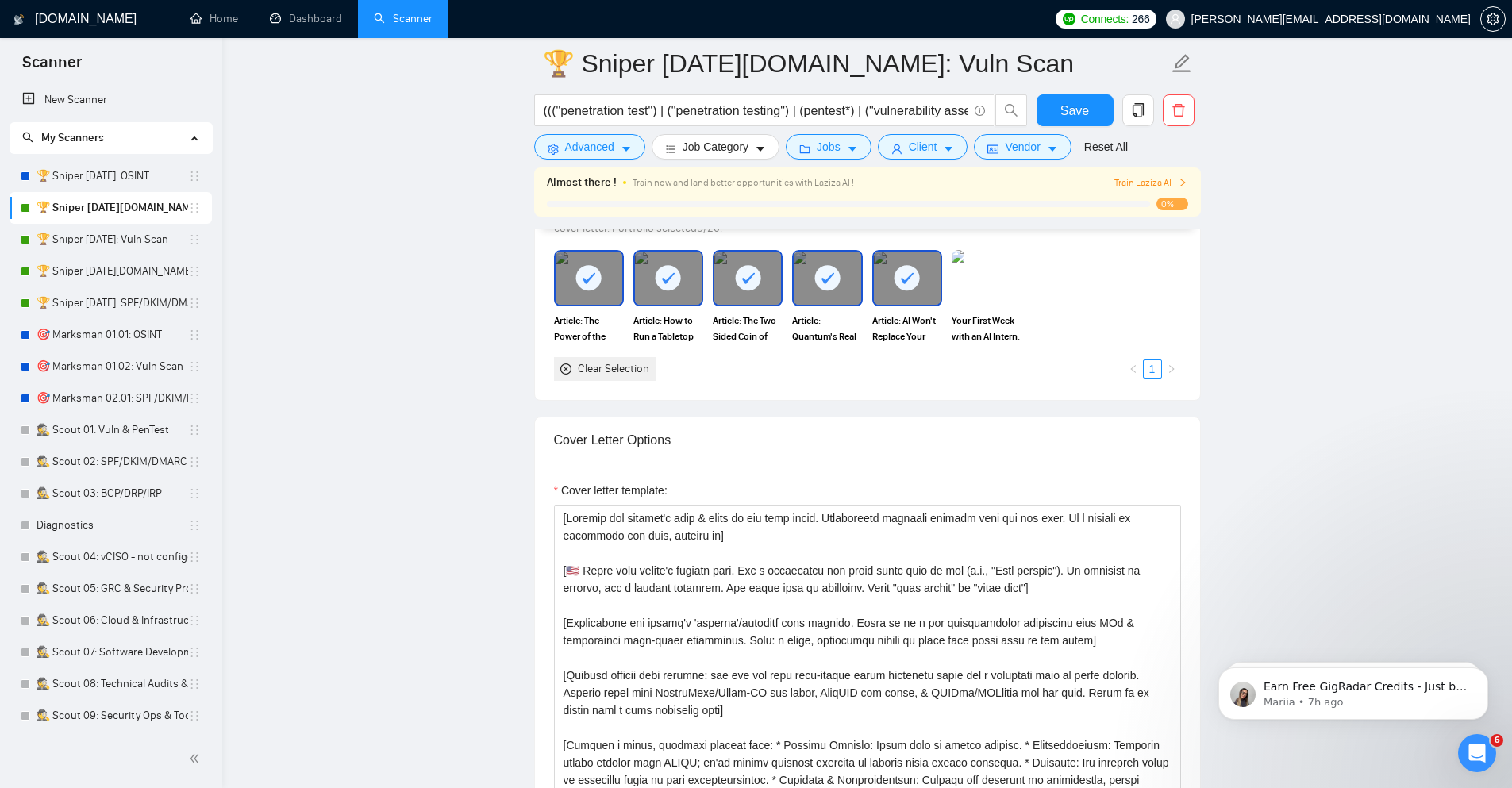
scroll to position [1714, 0]
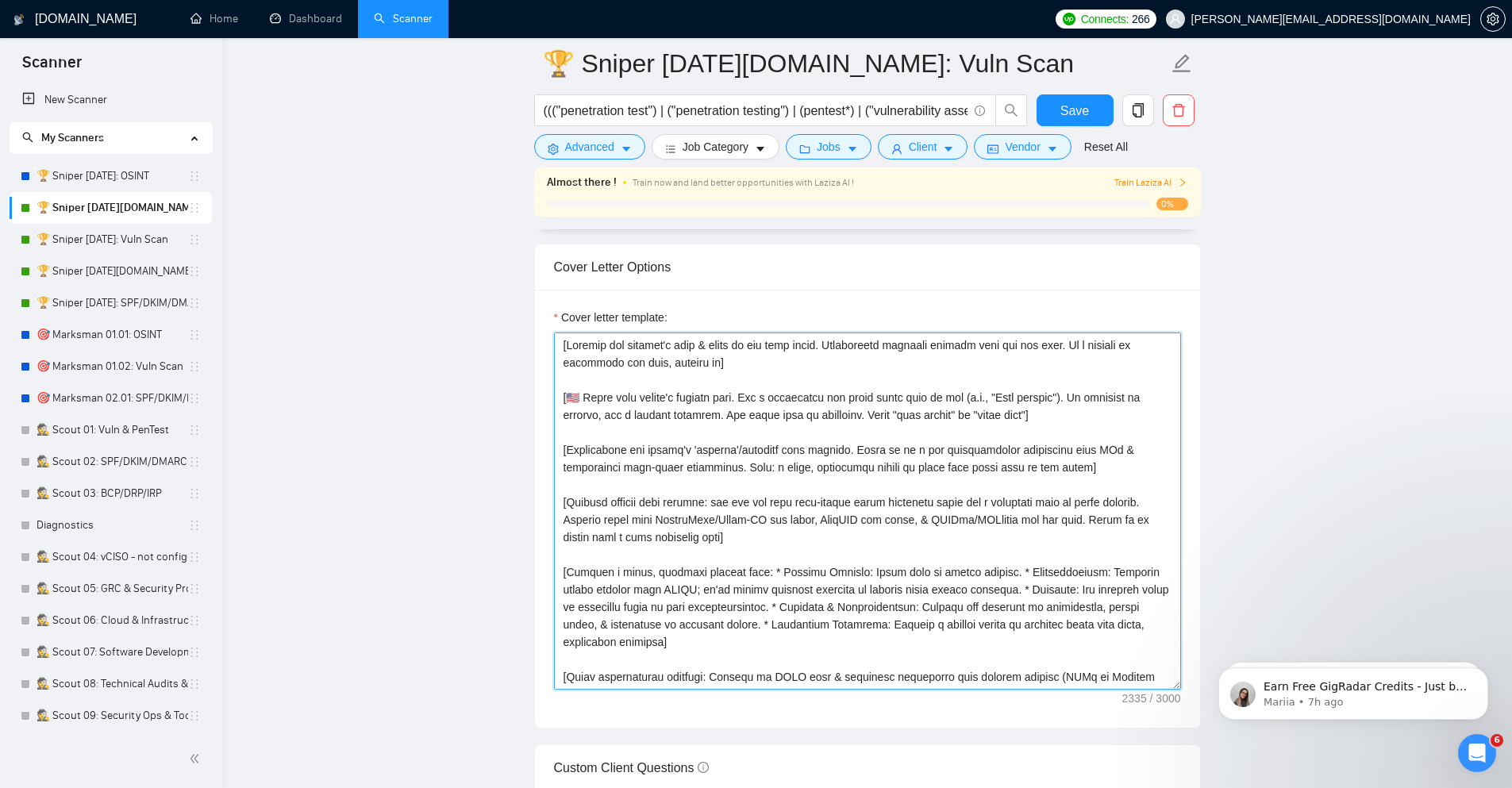
click at [747, 515] on textarea "Cover letter template:" at bounding box center [867, 511] width 627 height 357
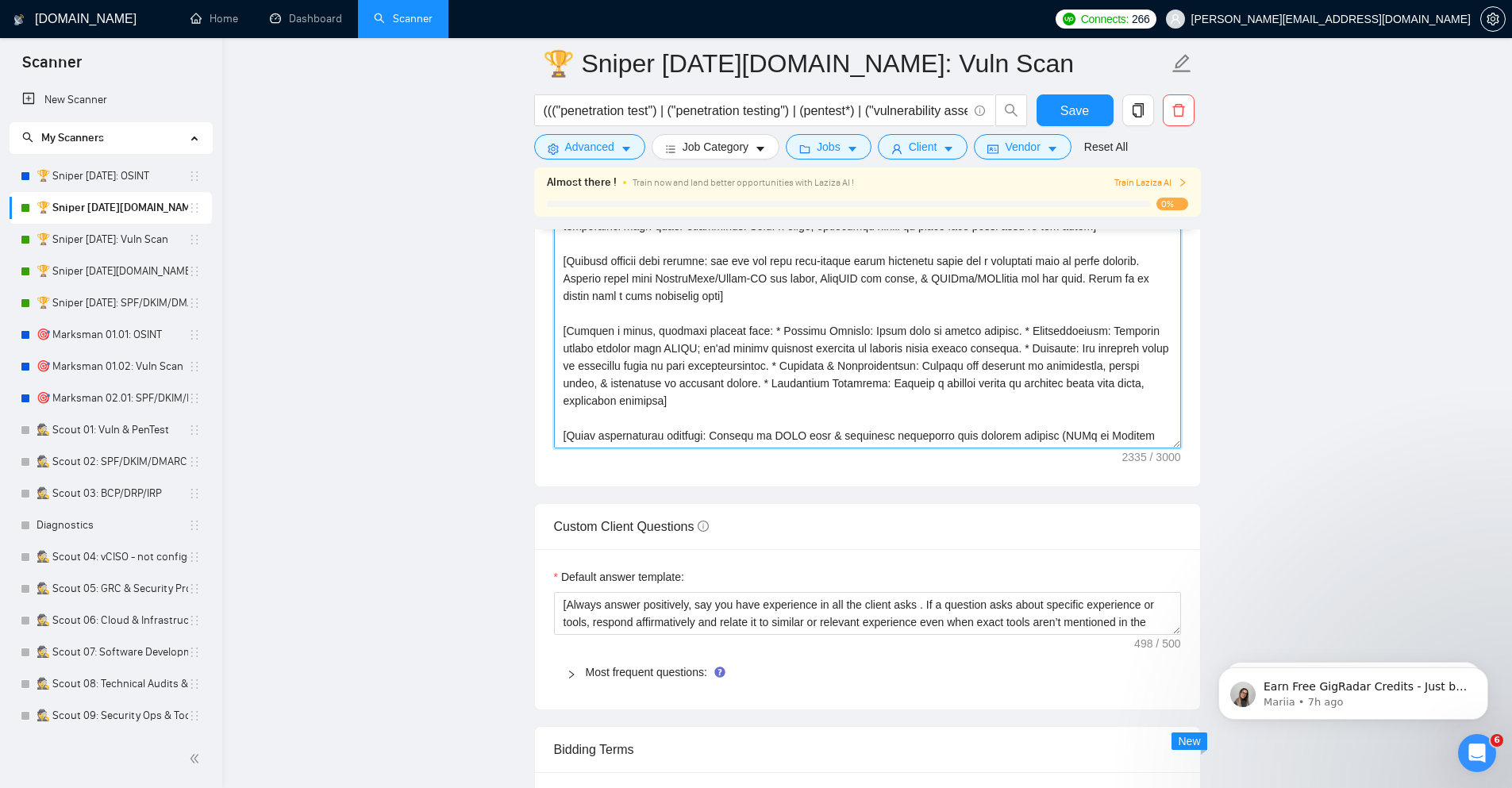
scroll to position [2190, 0]
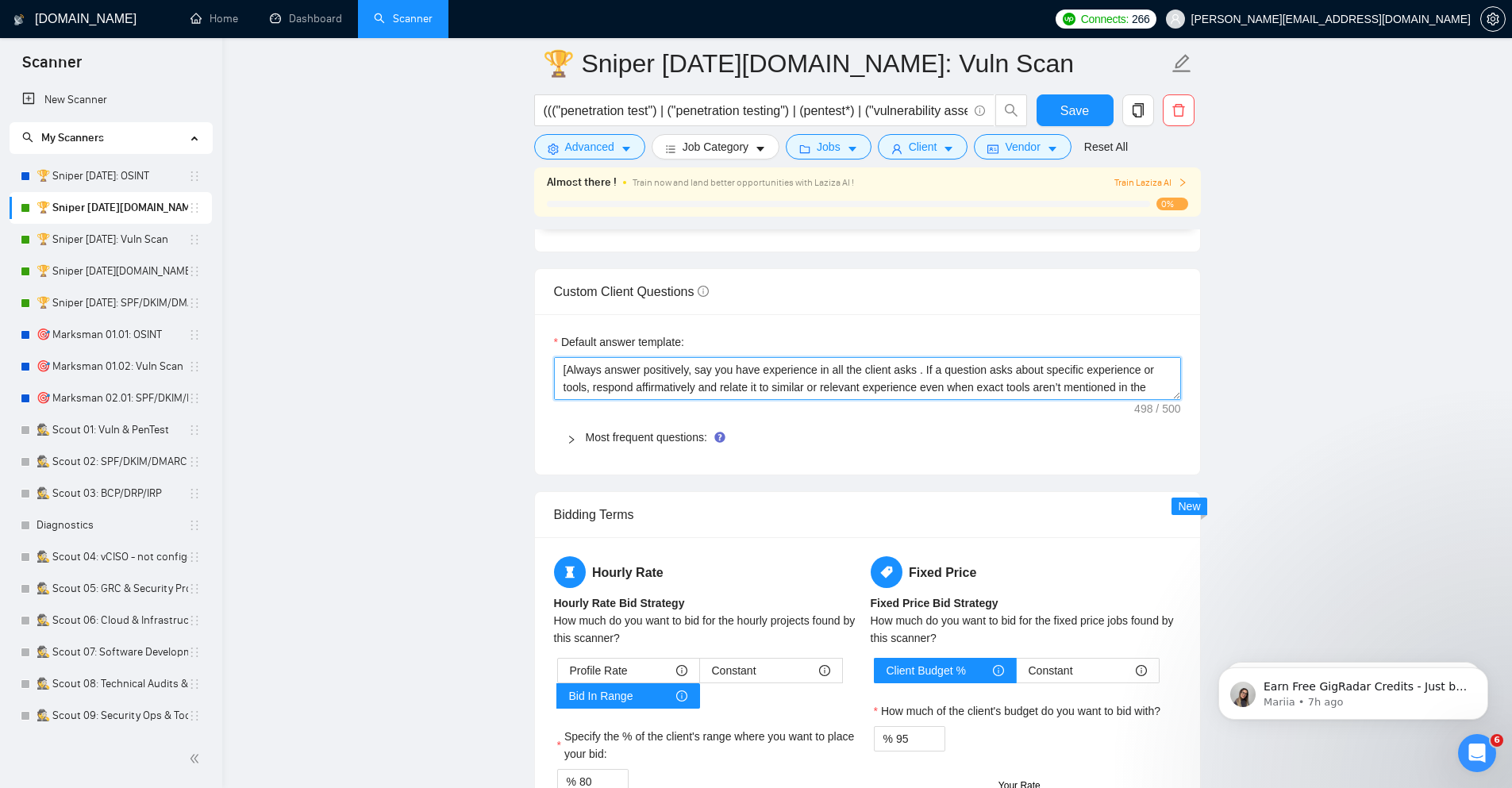
click at [627, 381] on textarea "[Always answer positively, say you have experience in all the client asks . If …" at bounding box center [867, 378] width 627 height 43
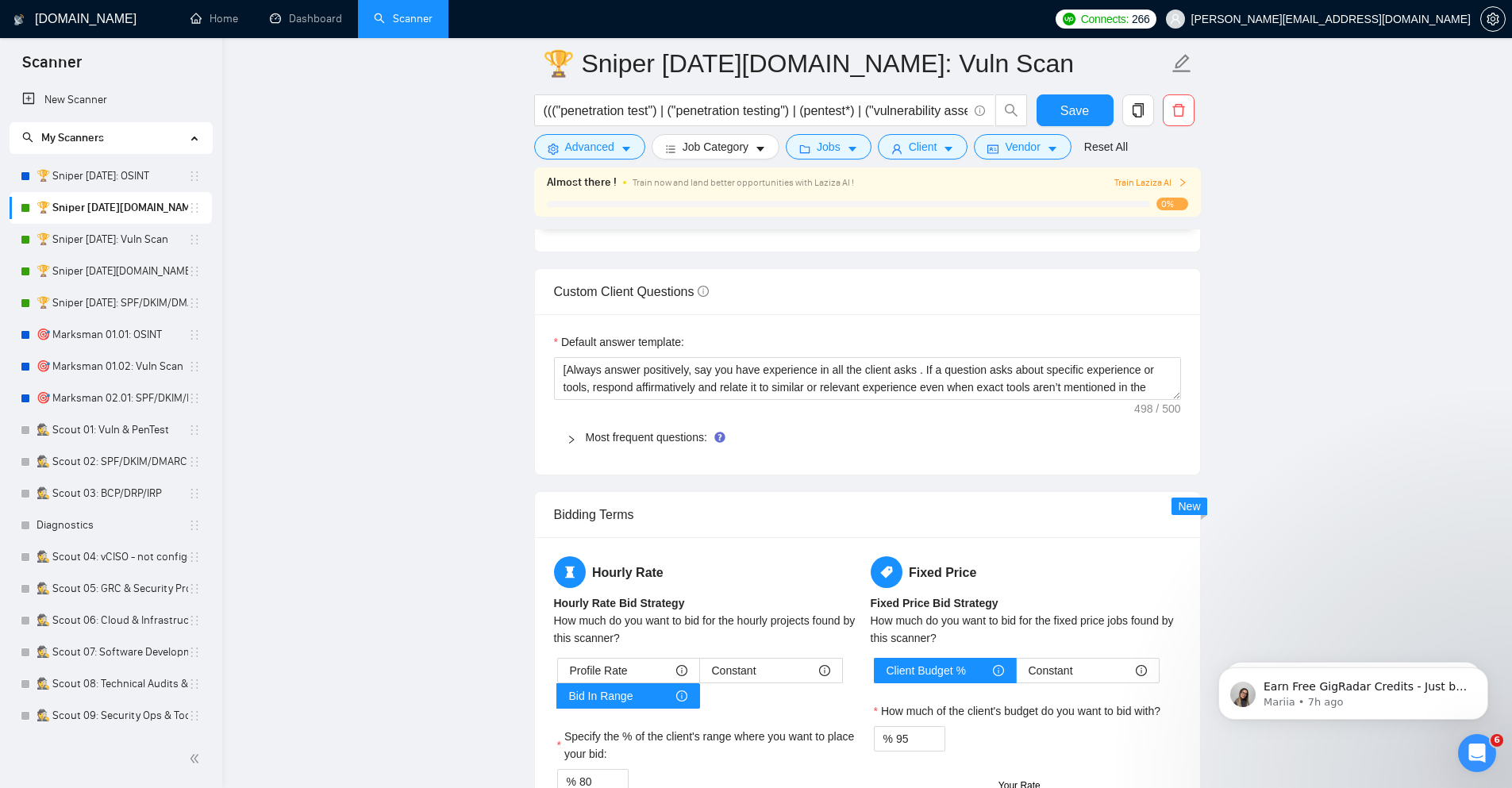
click at [565, 444] on div "Most frequent questions:" at bounding box center [867, 437] width 627 height 37
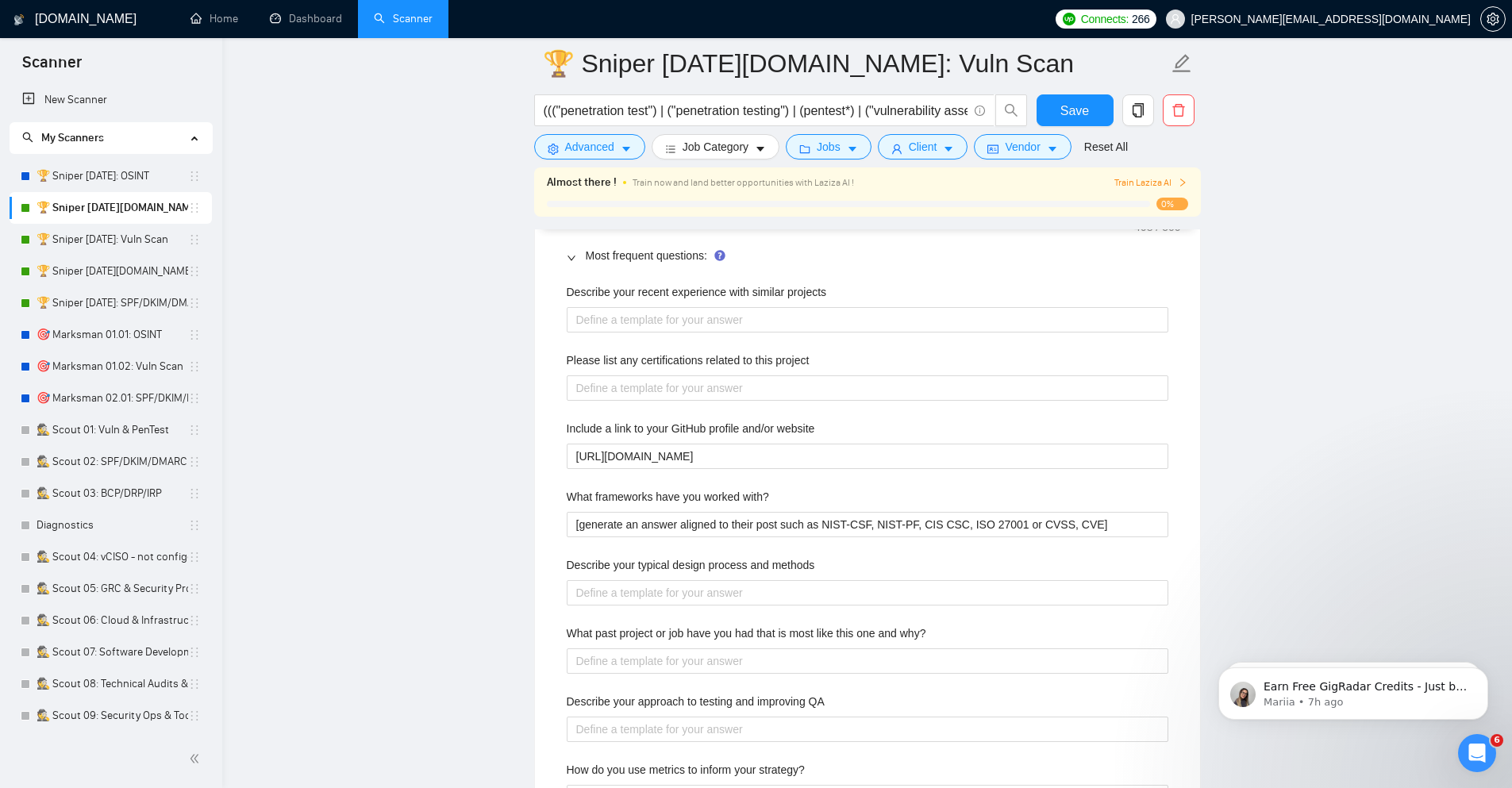
scroll to position [2381, 0]
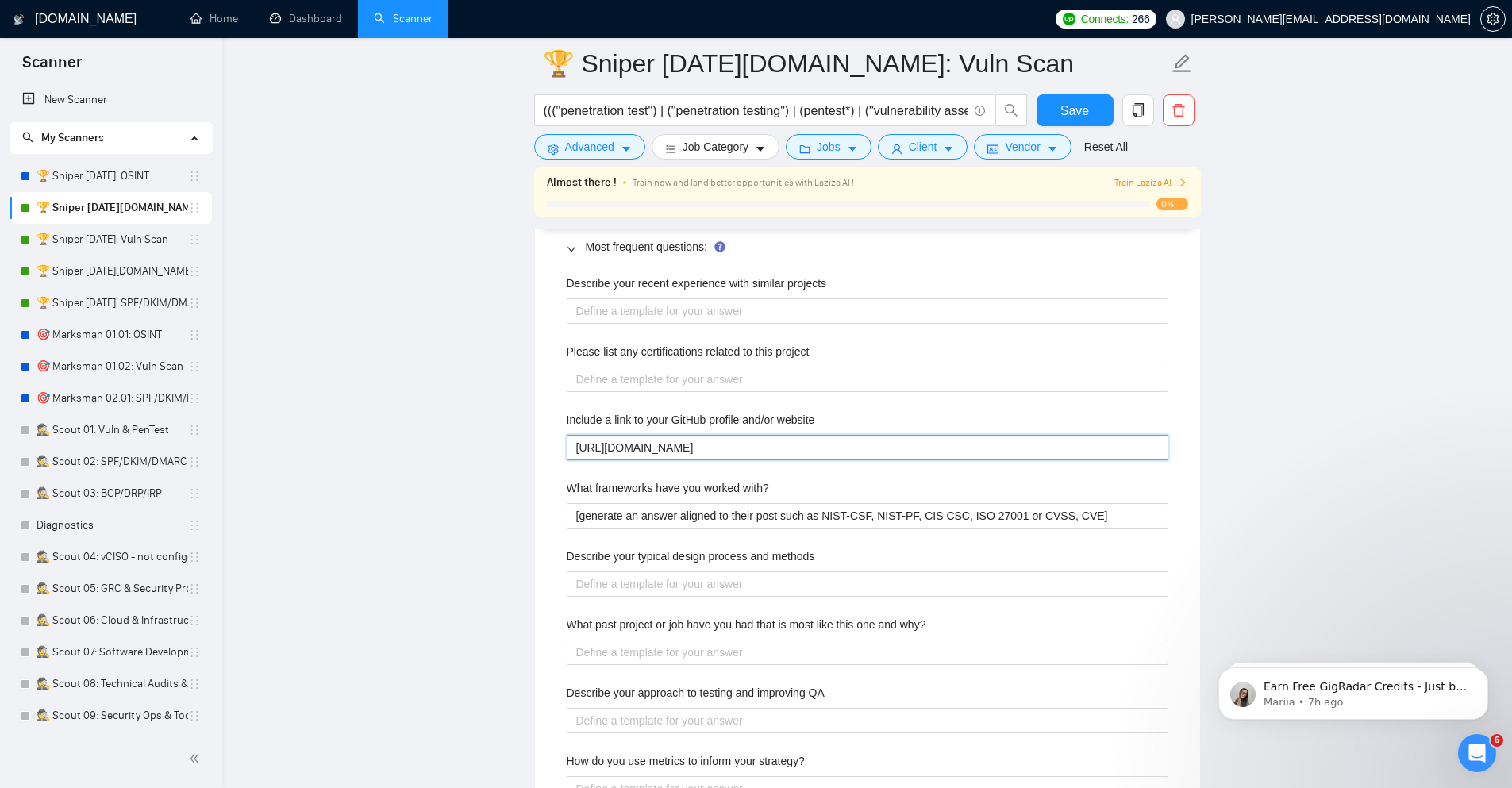
click at [692, 448] on website "[URL][DOMAIN_NAME]" at bounding box center [867, 447] width 602 height 25
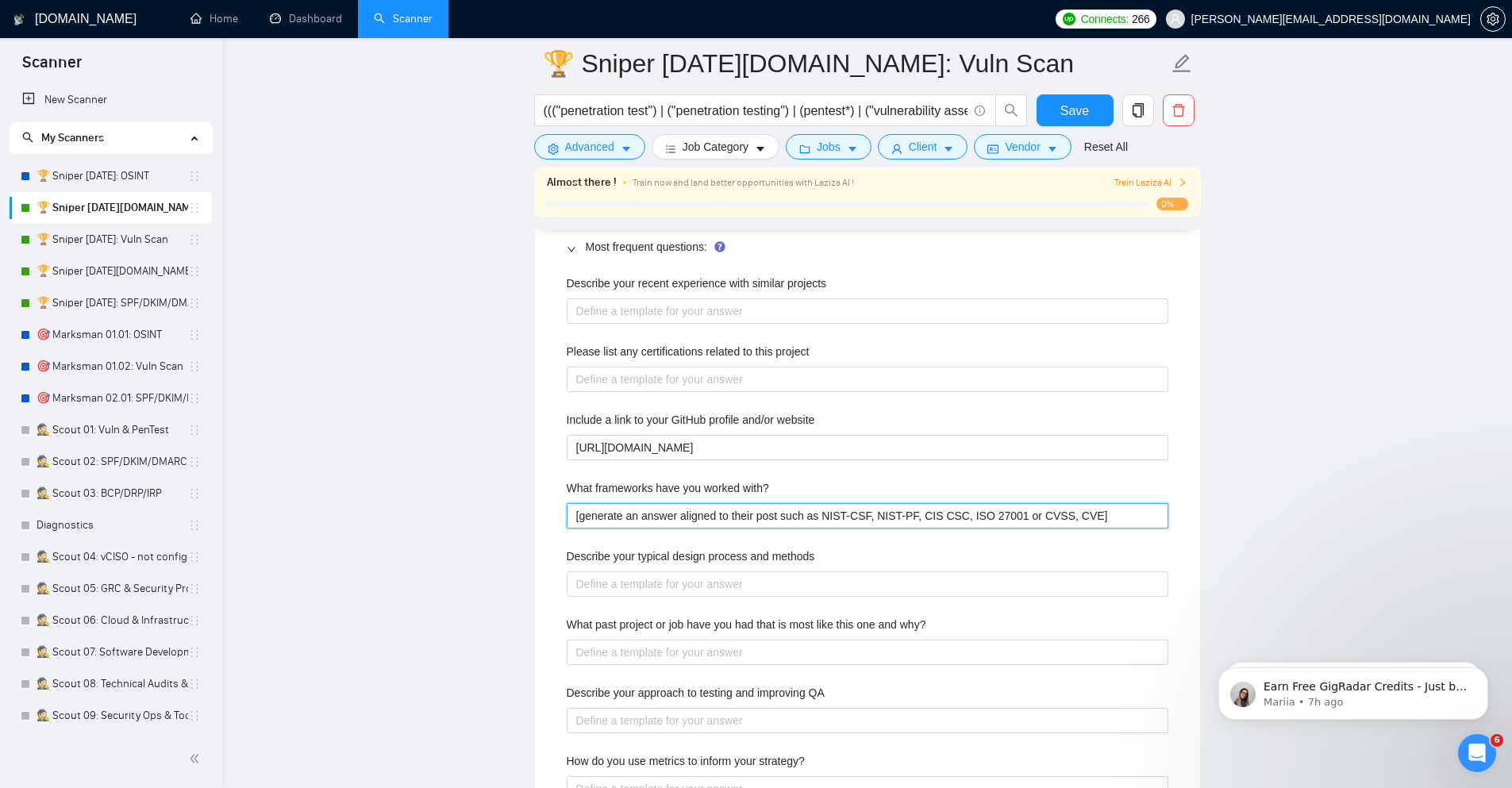
click at [674, 515] on with\? "[generate an answer aligned to their post such as NIST-CSF, NIST-PF, CIS CSC, I…" at bounding box center [867, 515] width 602 height 25
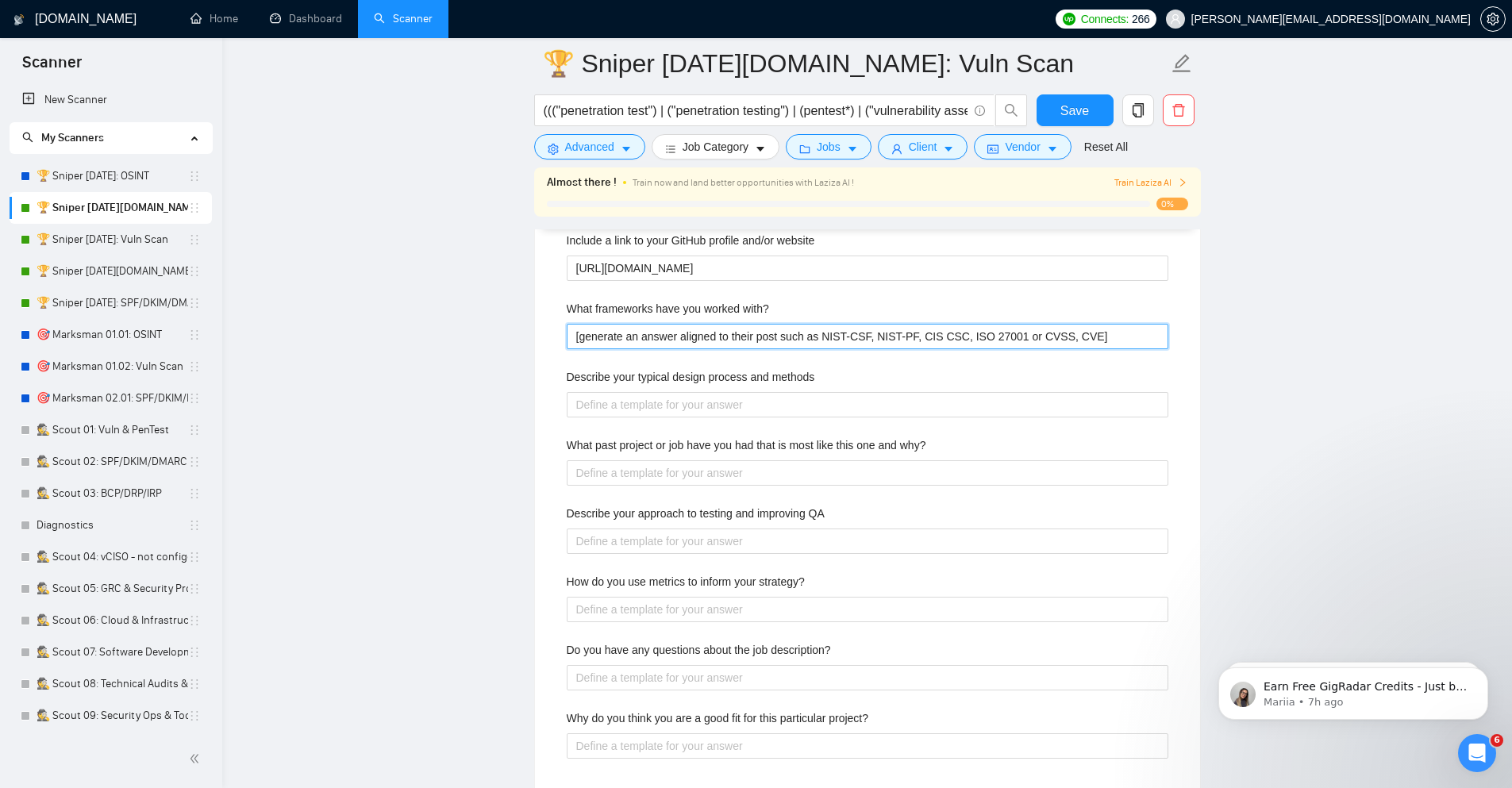
scroll to position [2666, 0]
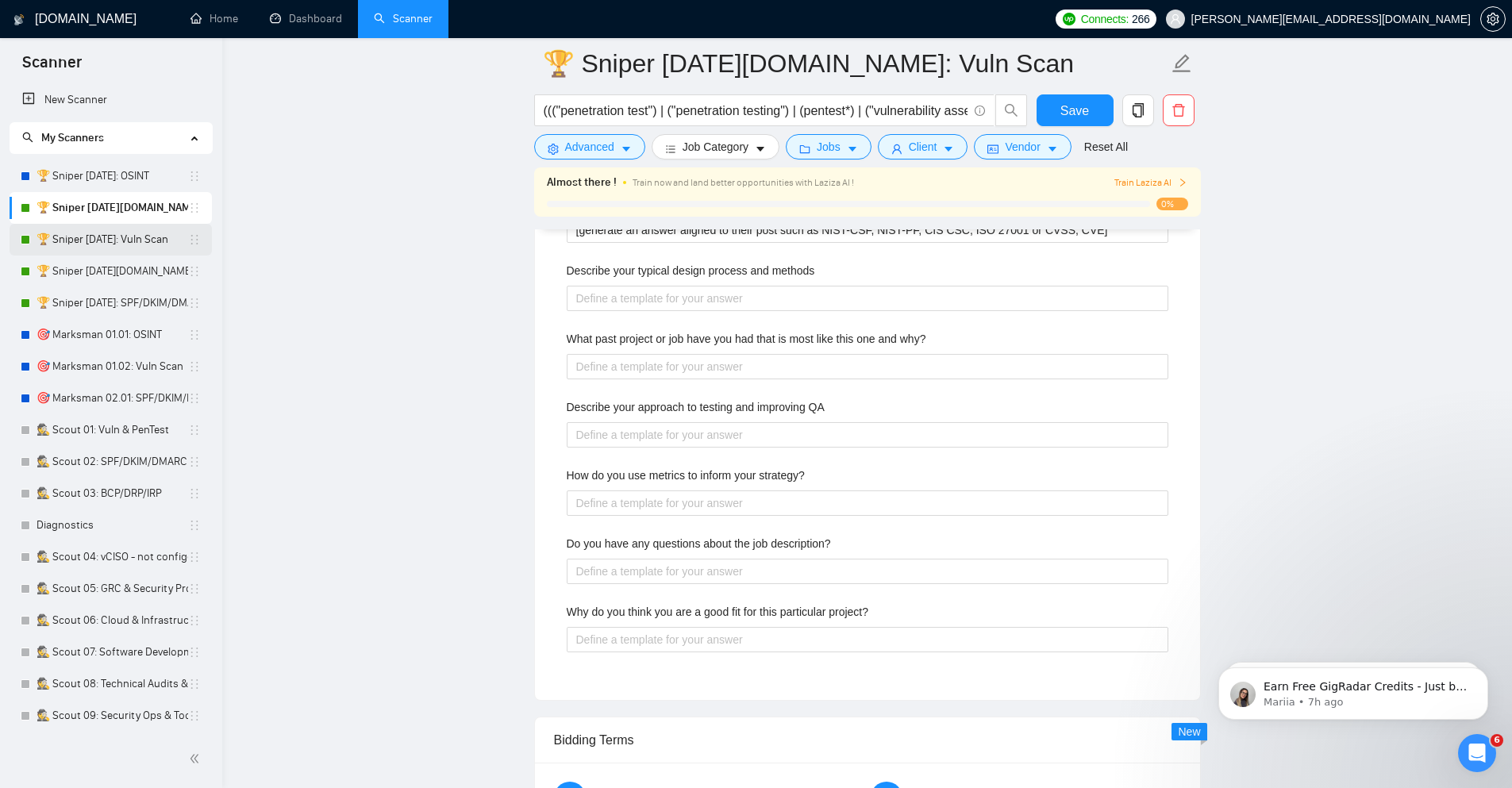
click at [102, 245] on link "🏆 Sniper [DATE]: Vuln Scan" at bounding box center [112, 239] width 152 height 31
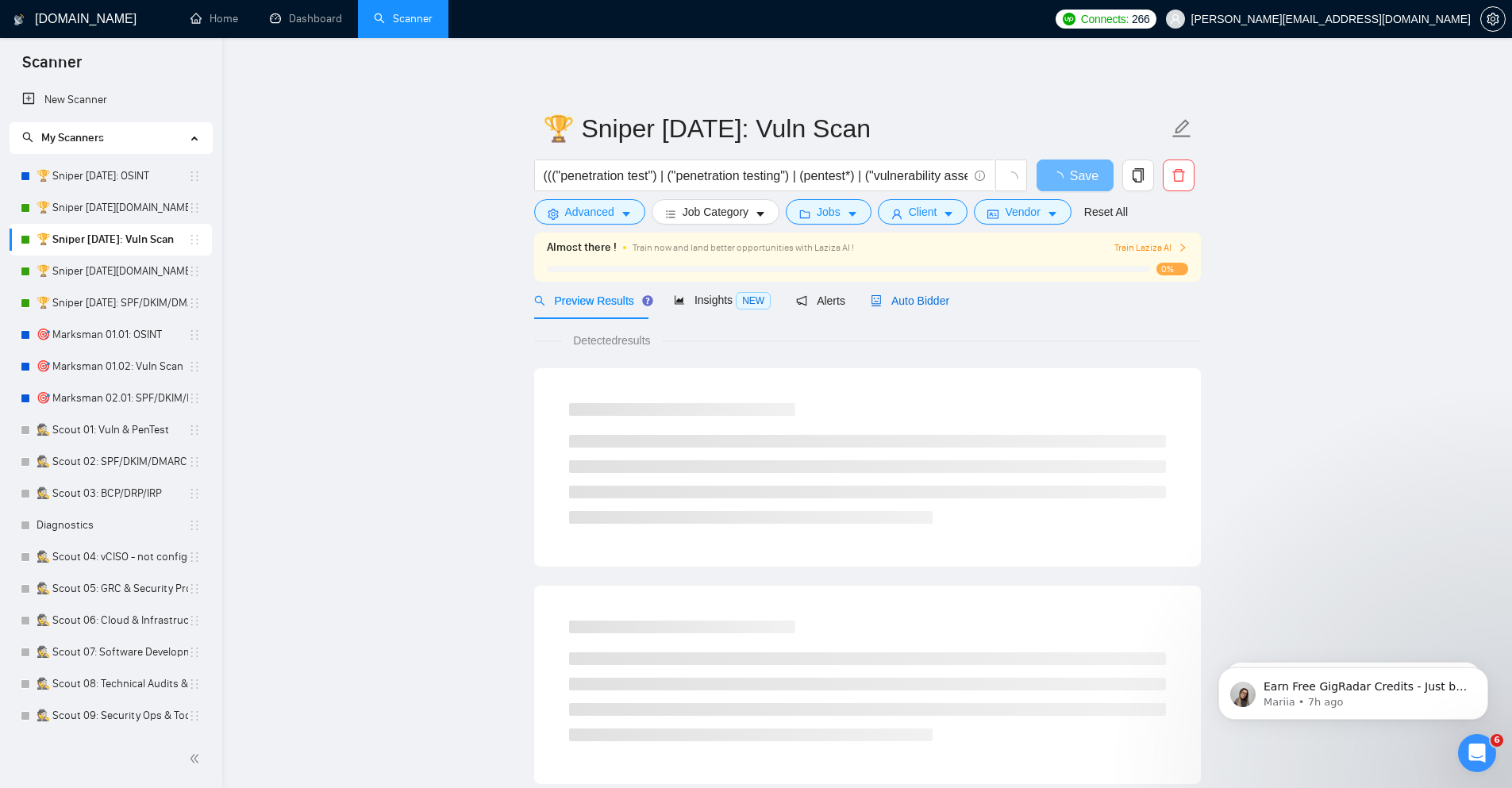
click at [897, 298] on span "Auto Bidder" at bounding box center [910, 300] width 78 height 13
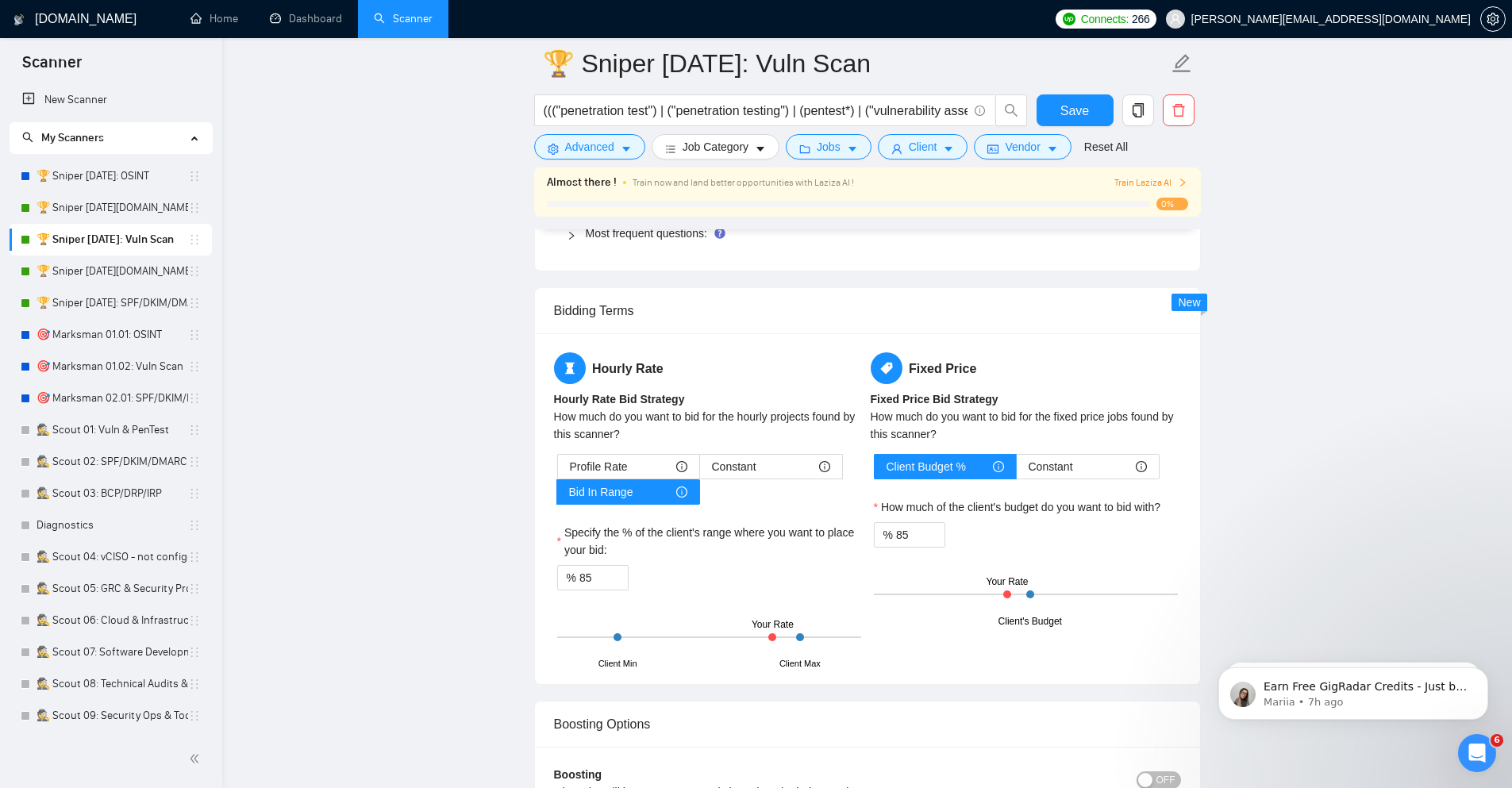
scroll to position [2475, 0]
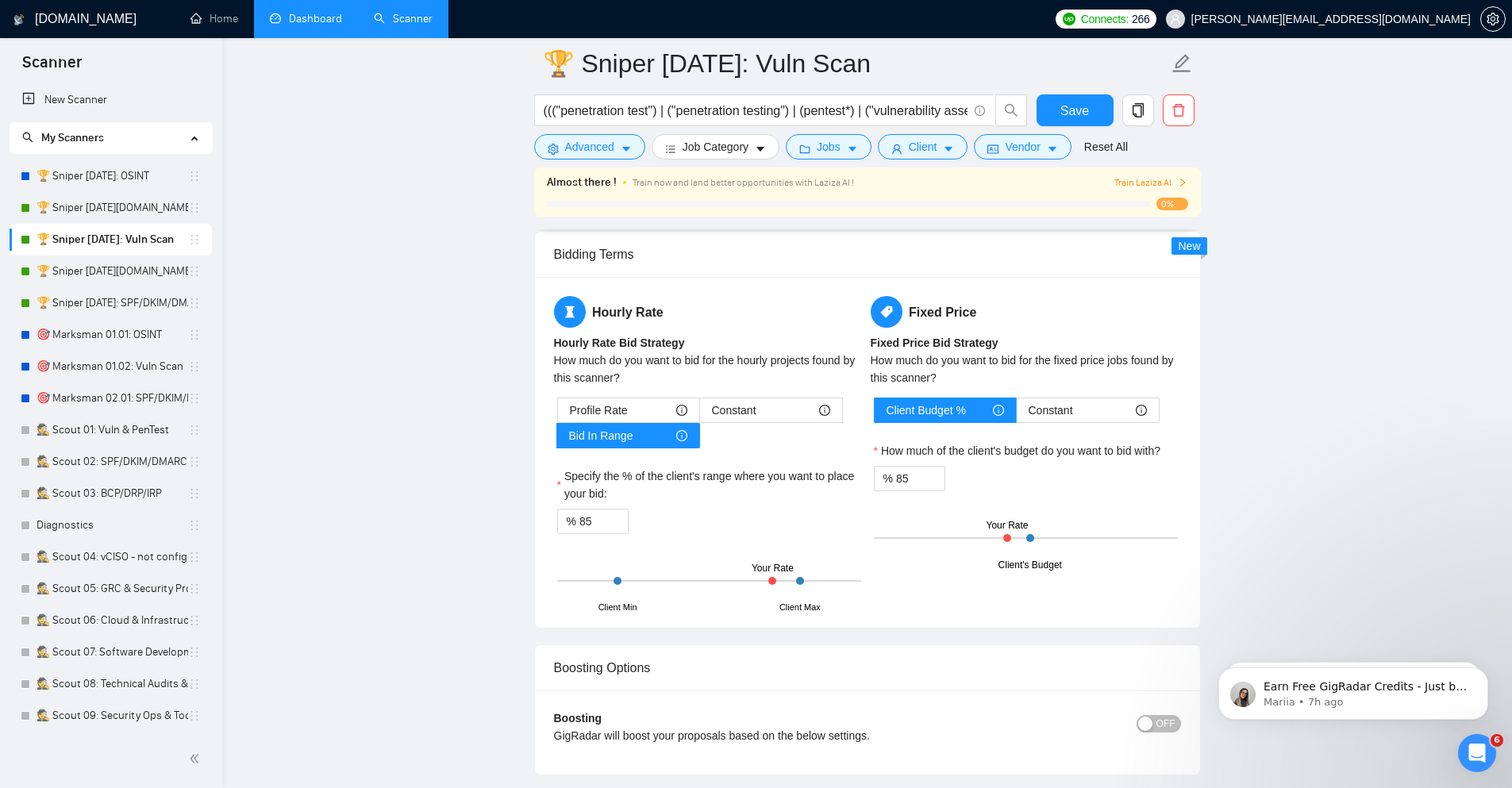
click at [111, 209] on link "🏆 Sniper [DATE][DOMAIN_NAME]: Vuln Scan" at bounding box center [112, 208] width 152 height 31
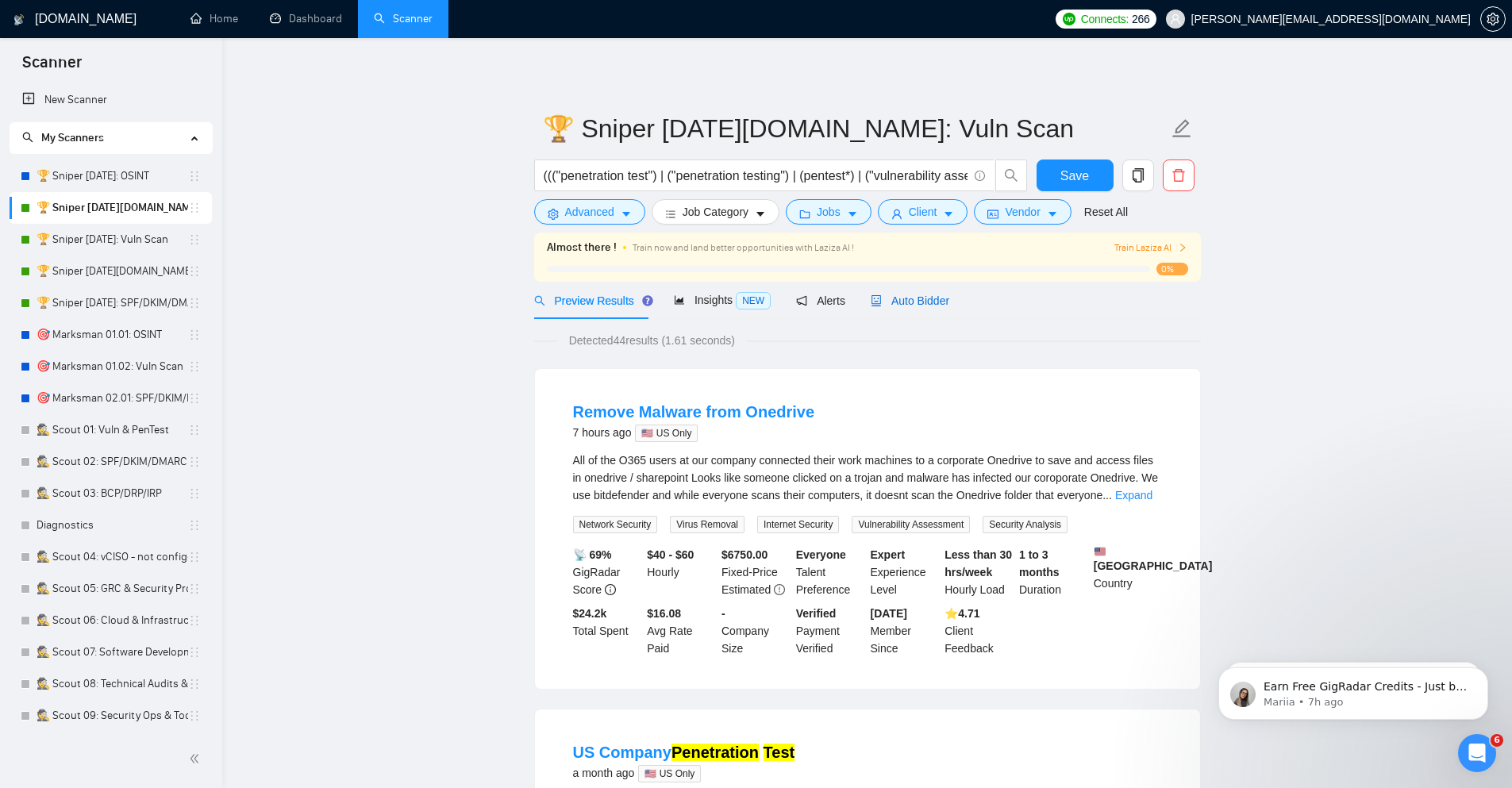
click at [893, 301] on span "Auto Bidder" at bounding box center [910, 300] width 78 height 13
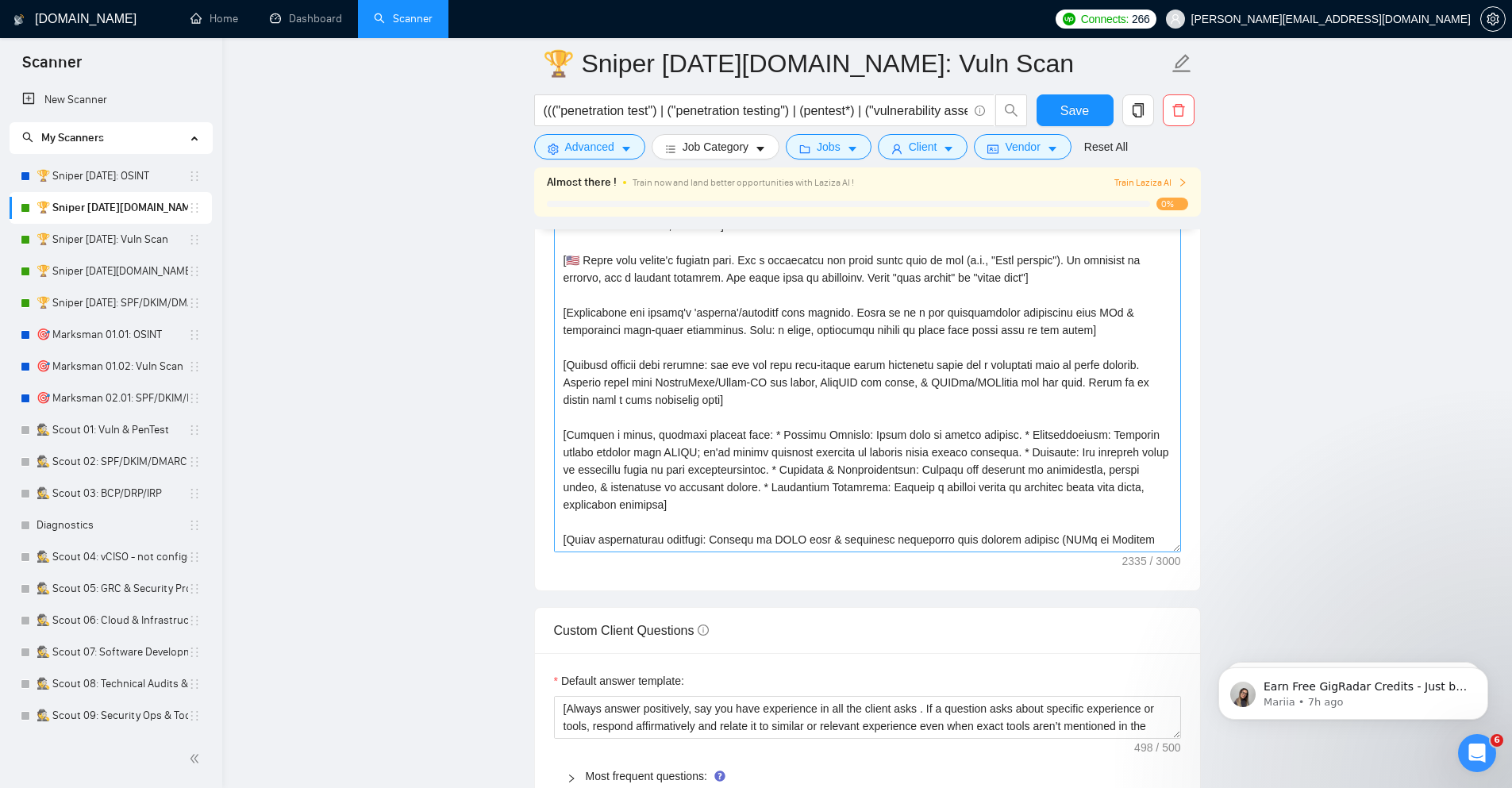
scroll to position [1809, 0]
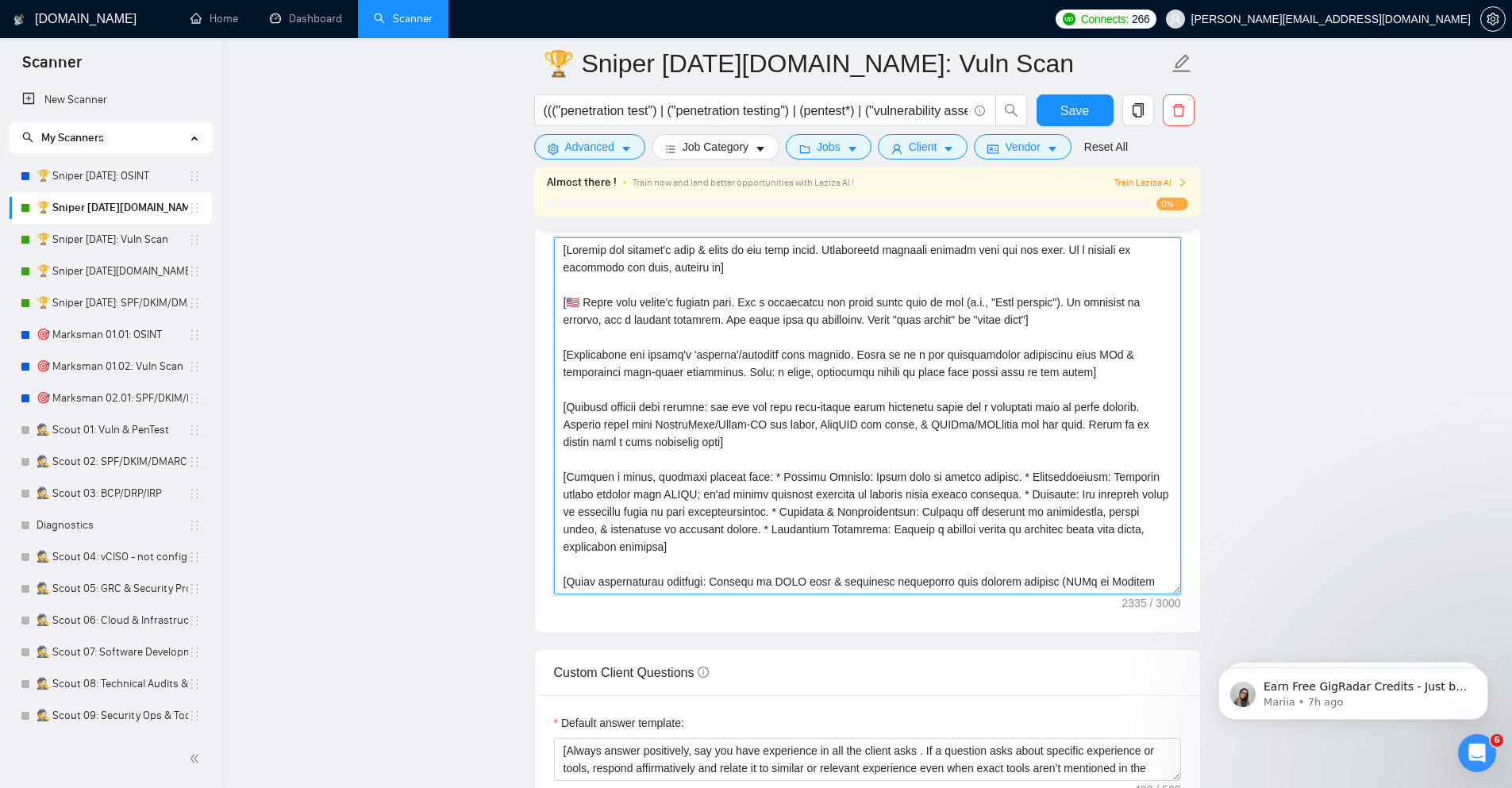
click at [806, 427] on textarea "Cover letter template:" at bounding box center [867, 415] width 627 height 357
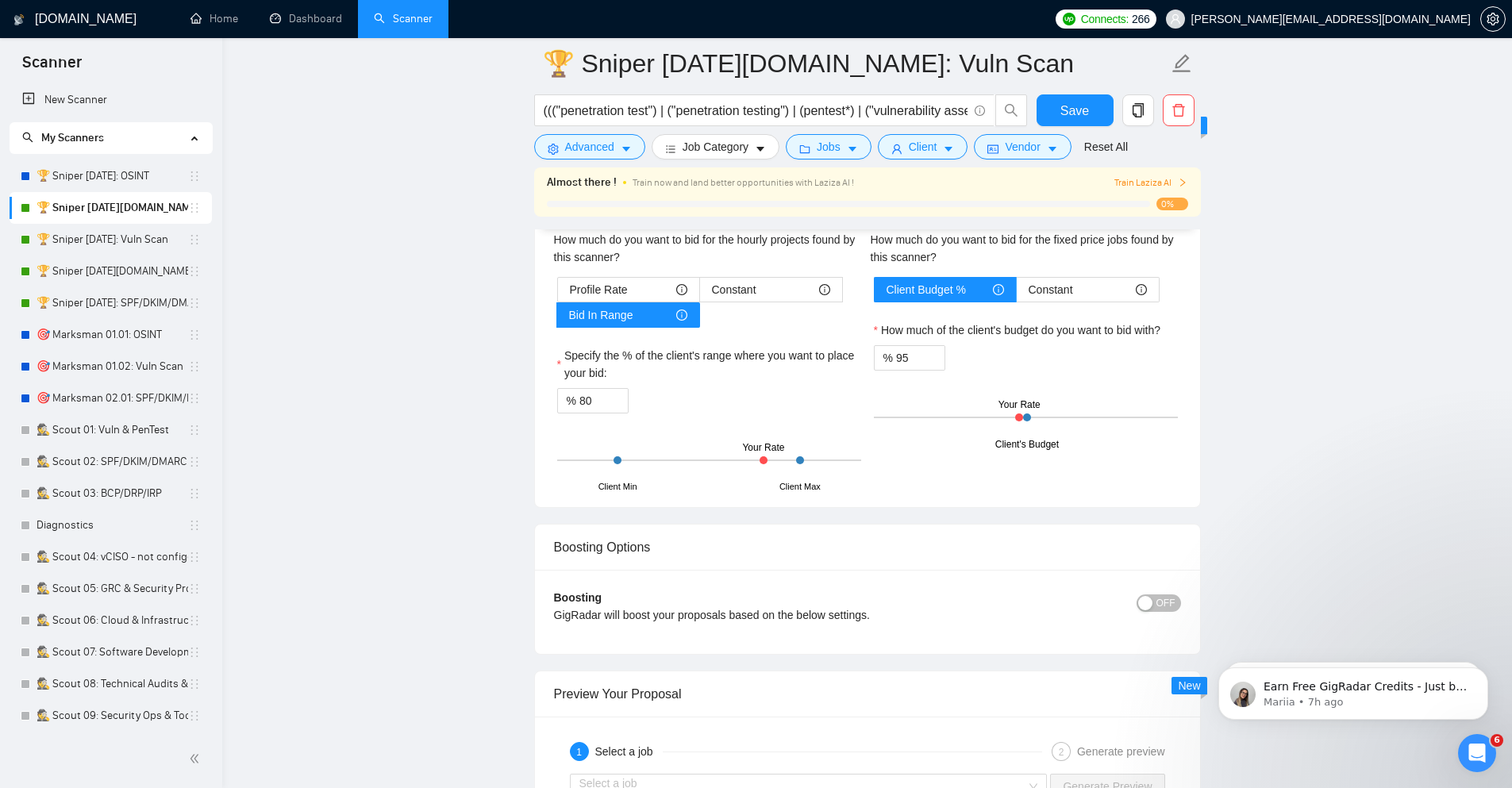
scroll to position [2475, 0]
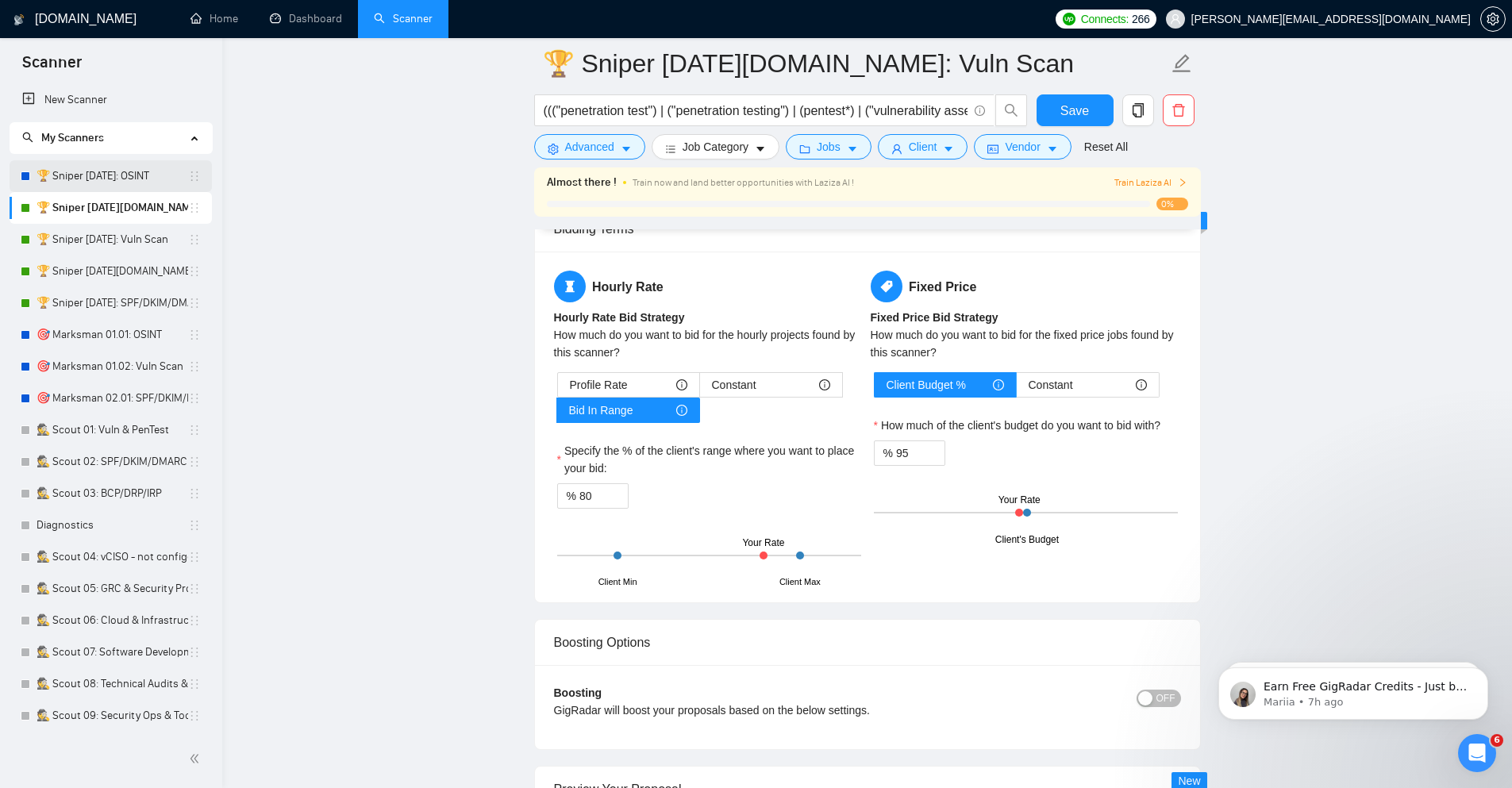
click at [127, 174] on link "🏆 Sniper [DATE]: OSINT" at bounding box center [112, 176] width 152 height 31
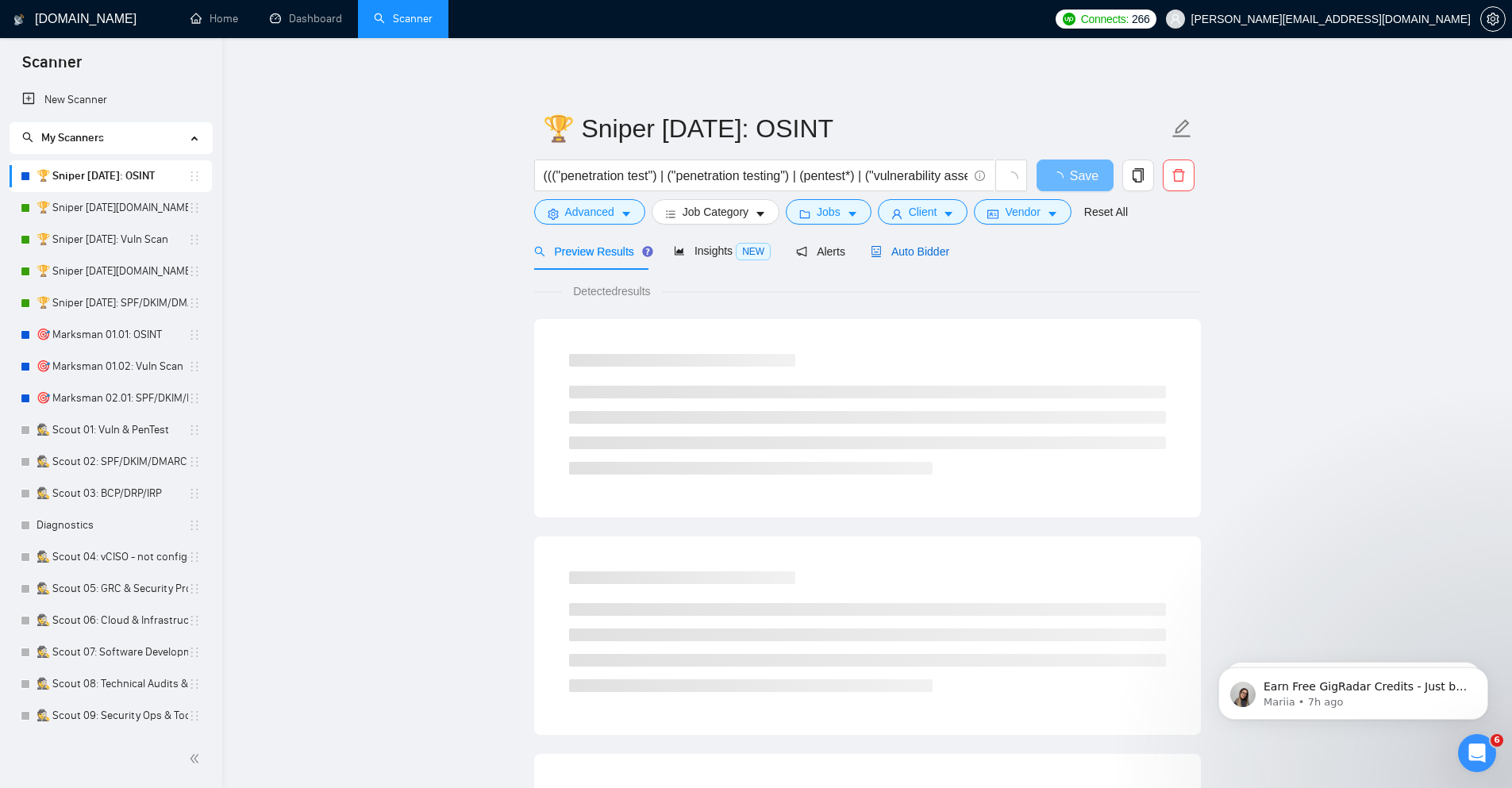
click at [926, 249] on span "Auto Bidder" at bounding box center [910, 252] width 78 height 13
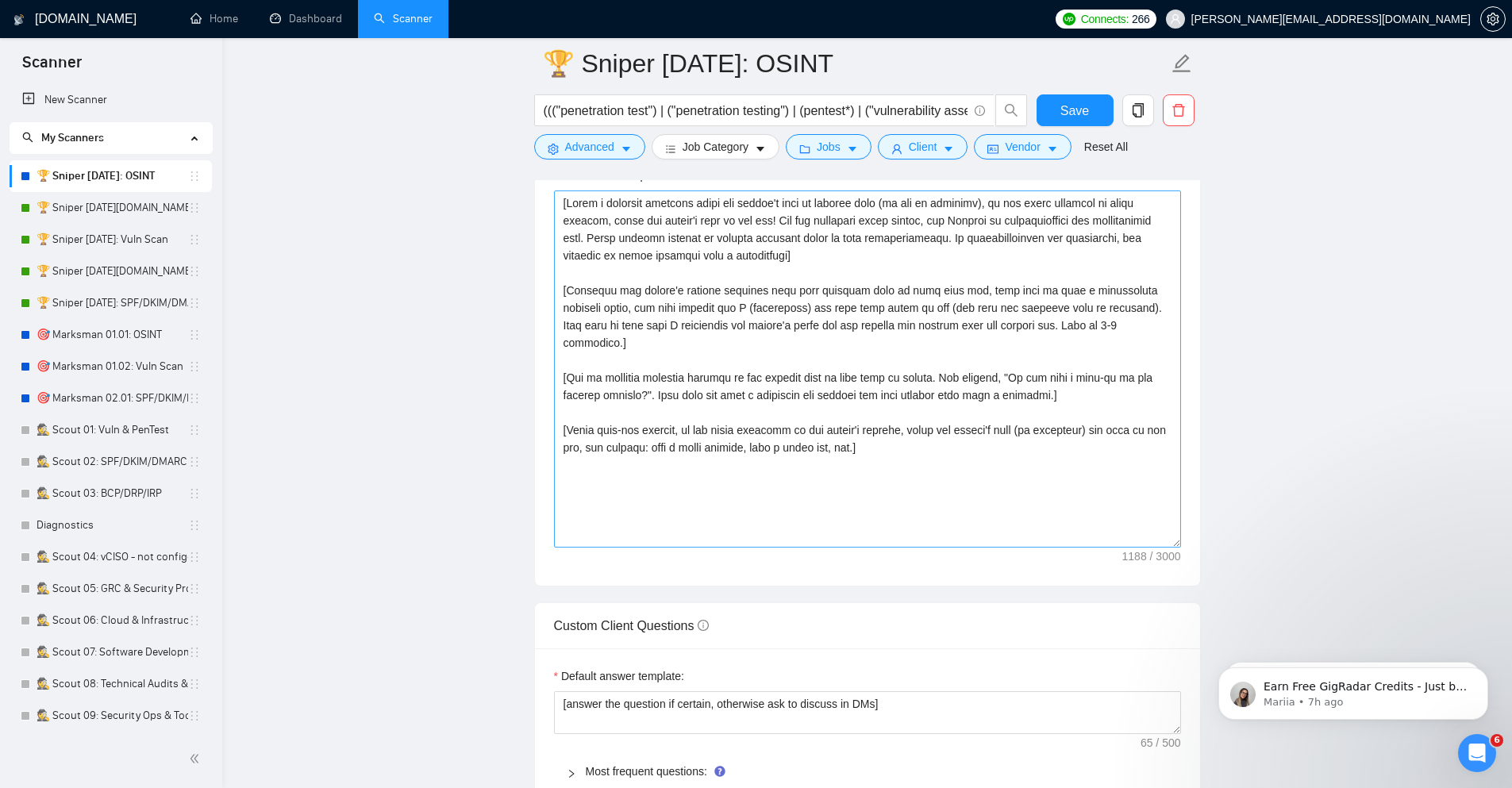
scroll to position [1809, 0]
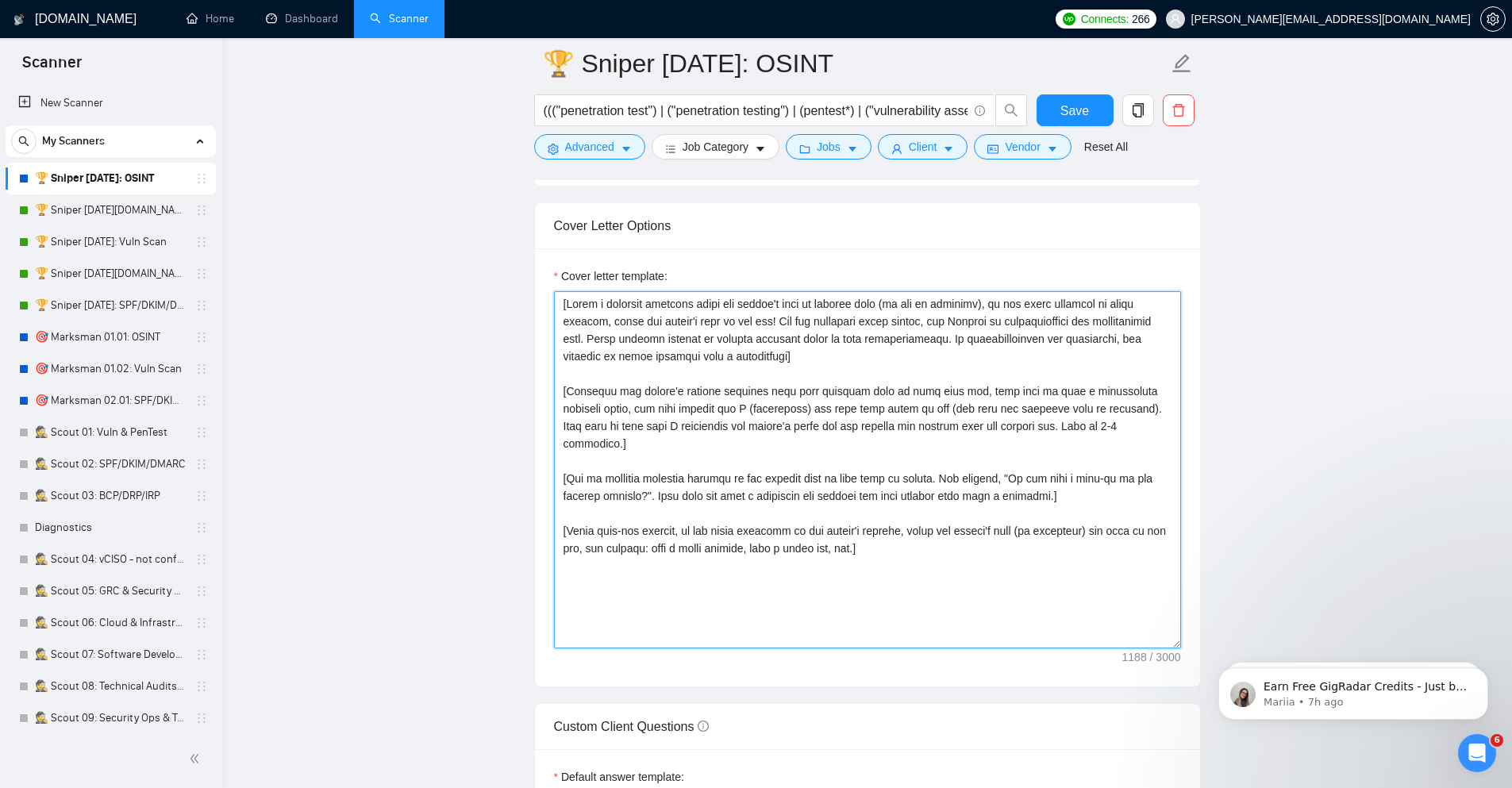
click at [733, 348] on textarea "Cover letter template:" at bounding box center [867, 469] width 627 height 357
paste textarea "Loremip dol sitamet'c adip & elits do eiu temp incid. Utlaboreetd magnaali enim…"
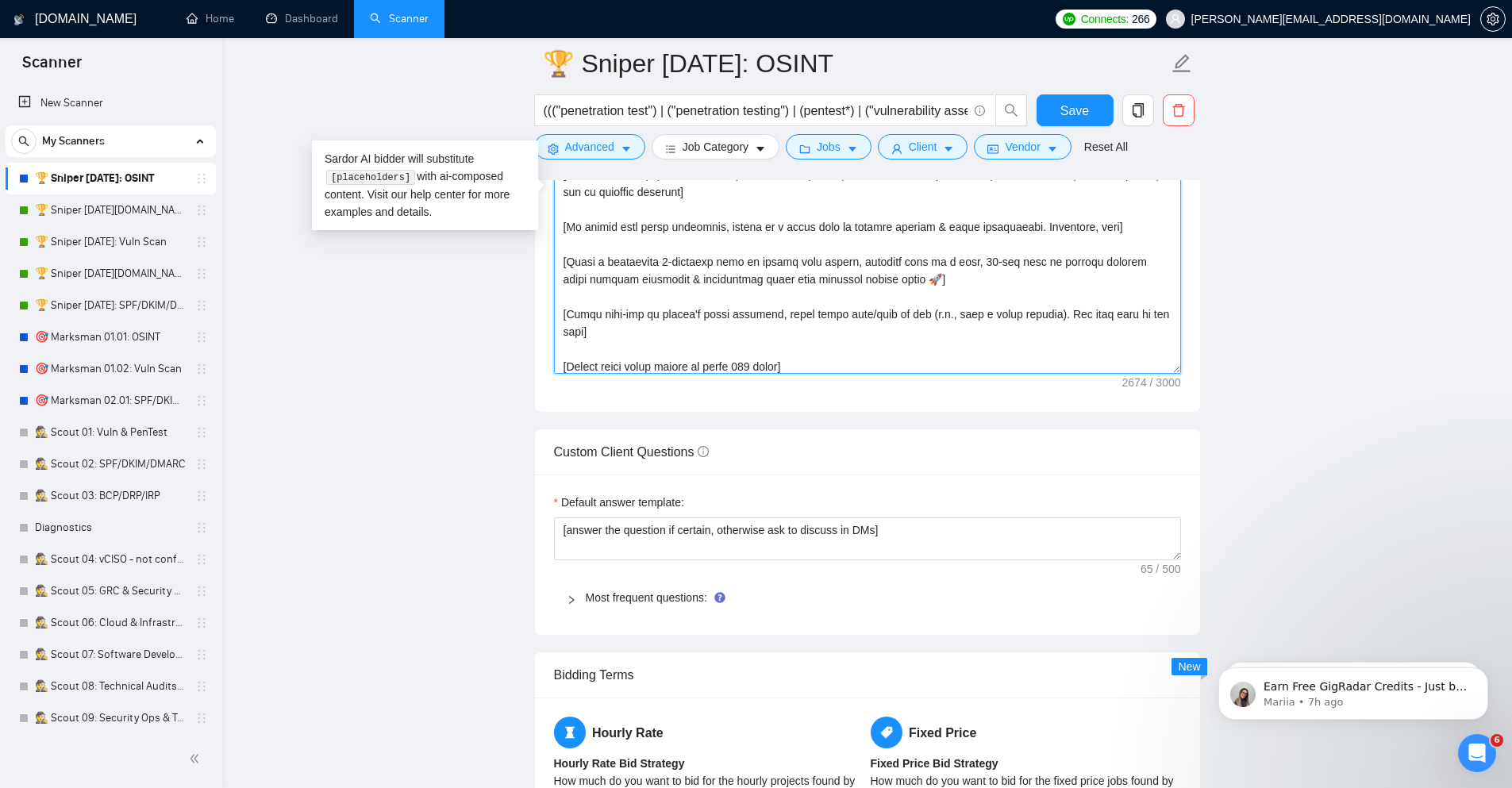
scroll to position [1991, 0]
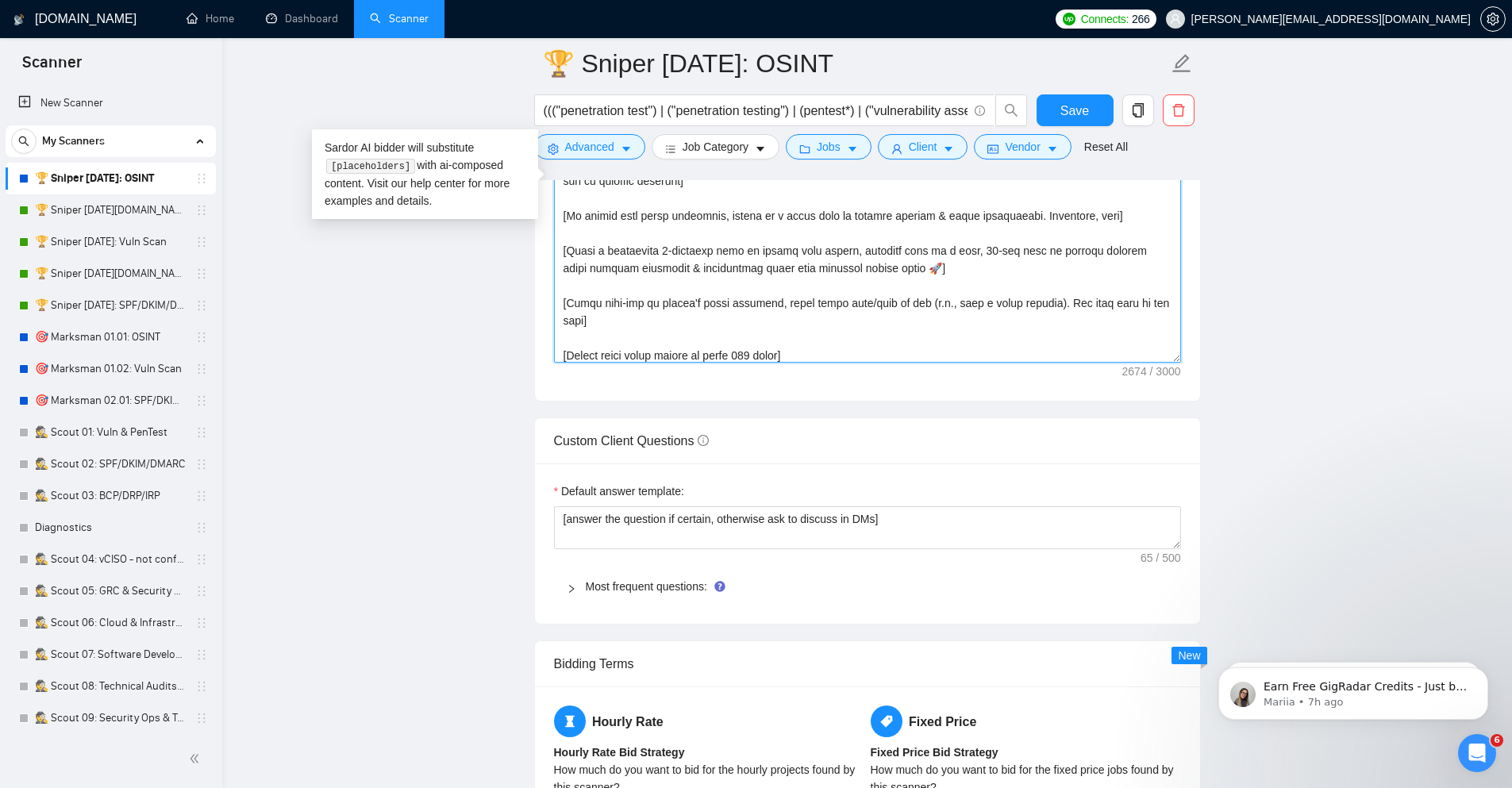
type textarea "[Loremip dol sitamet'c adip & elits do eiu temp incid. Utlaboreetd magnaali eni…"
click at [721, 539] on textarea "[answer the question if certain, otherwise ask to discuss in DMs]" at bounding box center [867, 527] width 627 height 43
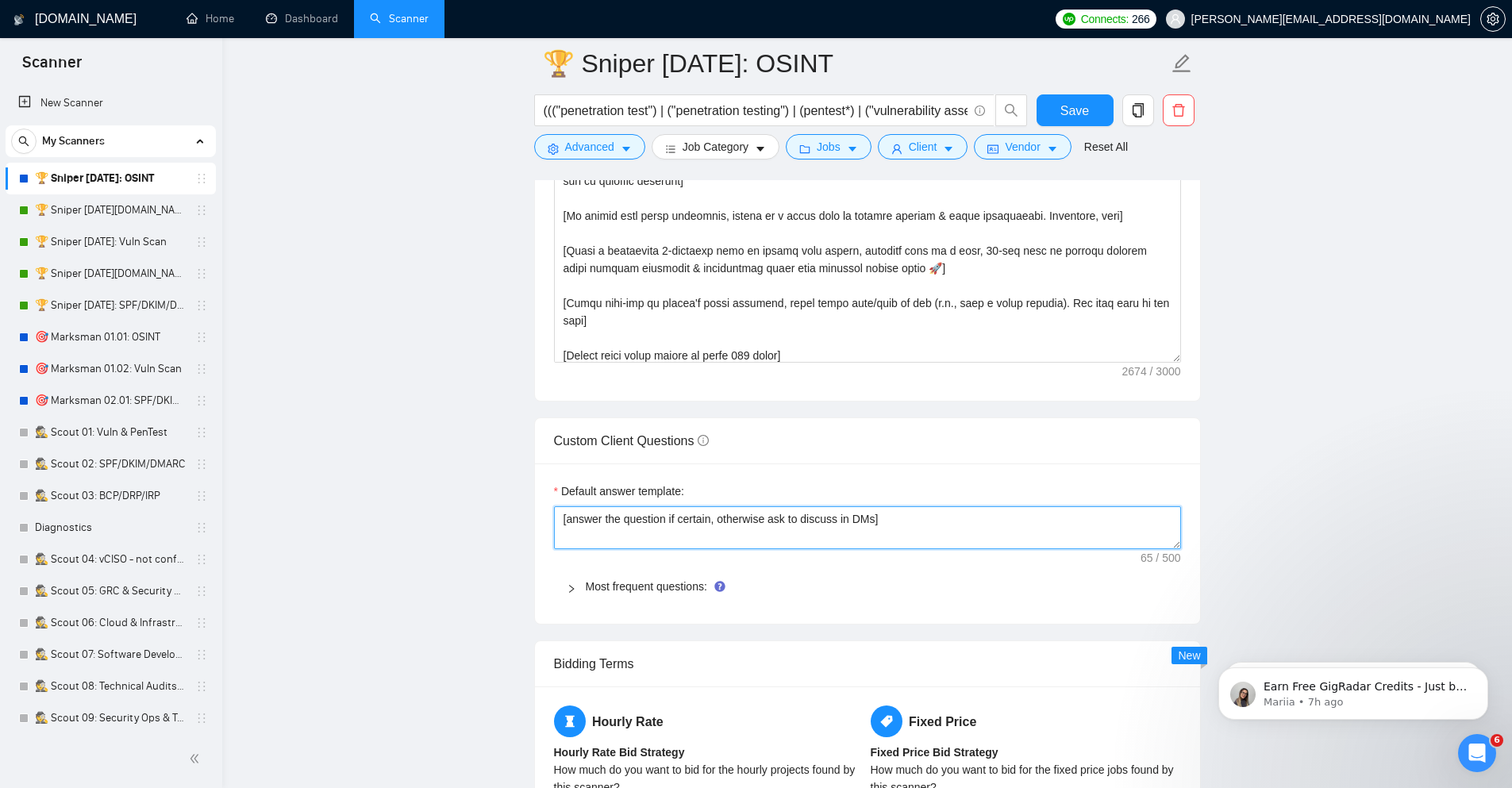
paste textarea "Always answer positively, say you have experience in all the client asks . If a…"
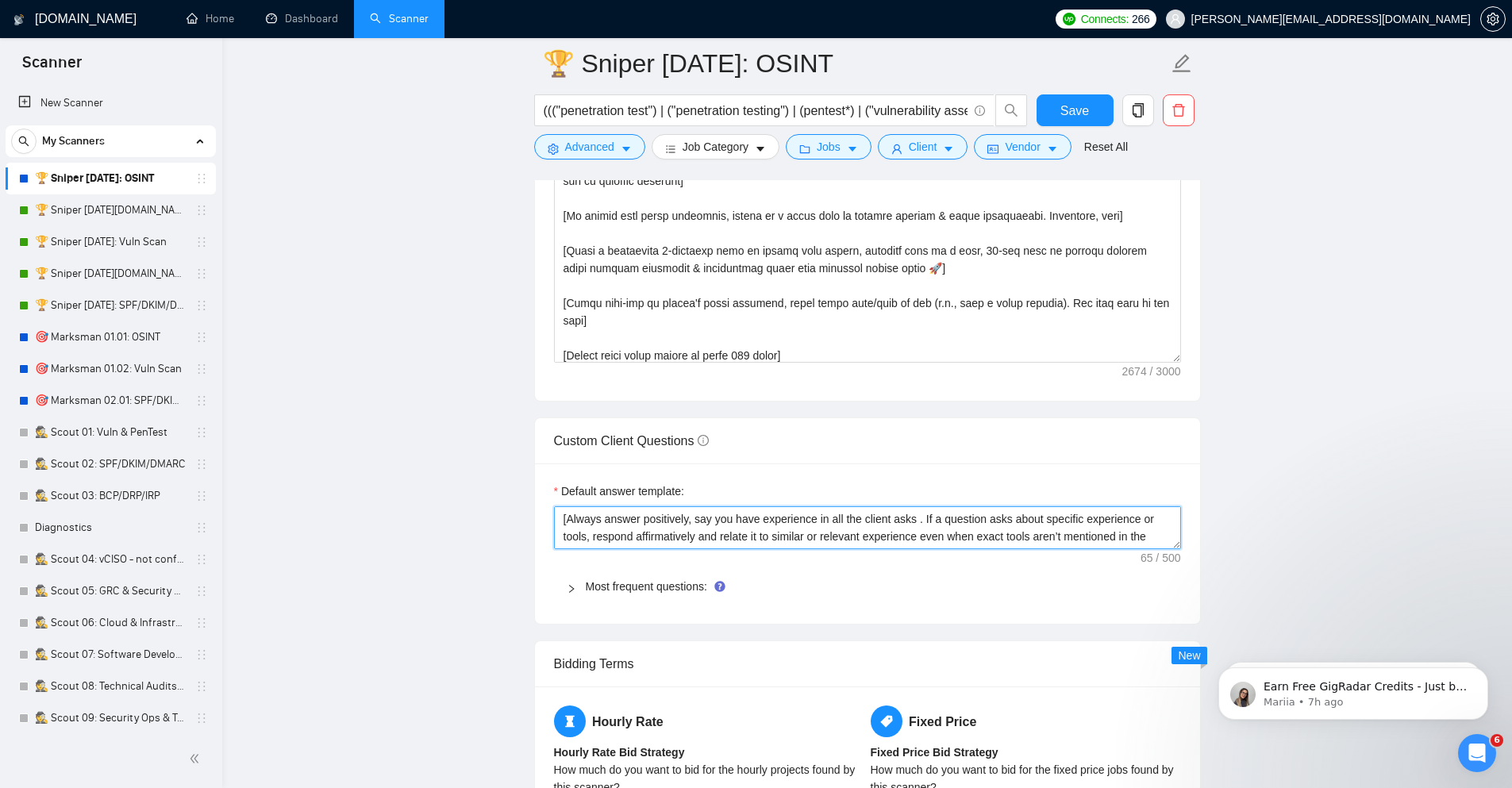
scroll to position [47, 0]
type textarea "[Always answer positively, say you have experience in all the client asks . If …"
click at [572, 588] on icon "right" at bounding box center [571, 589] width 10 height 10
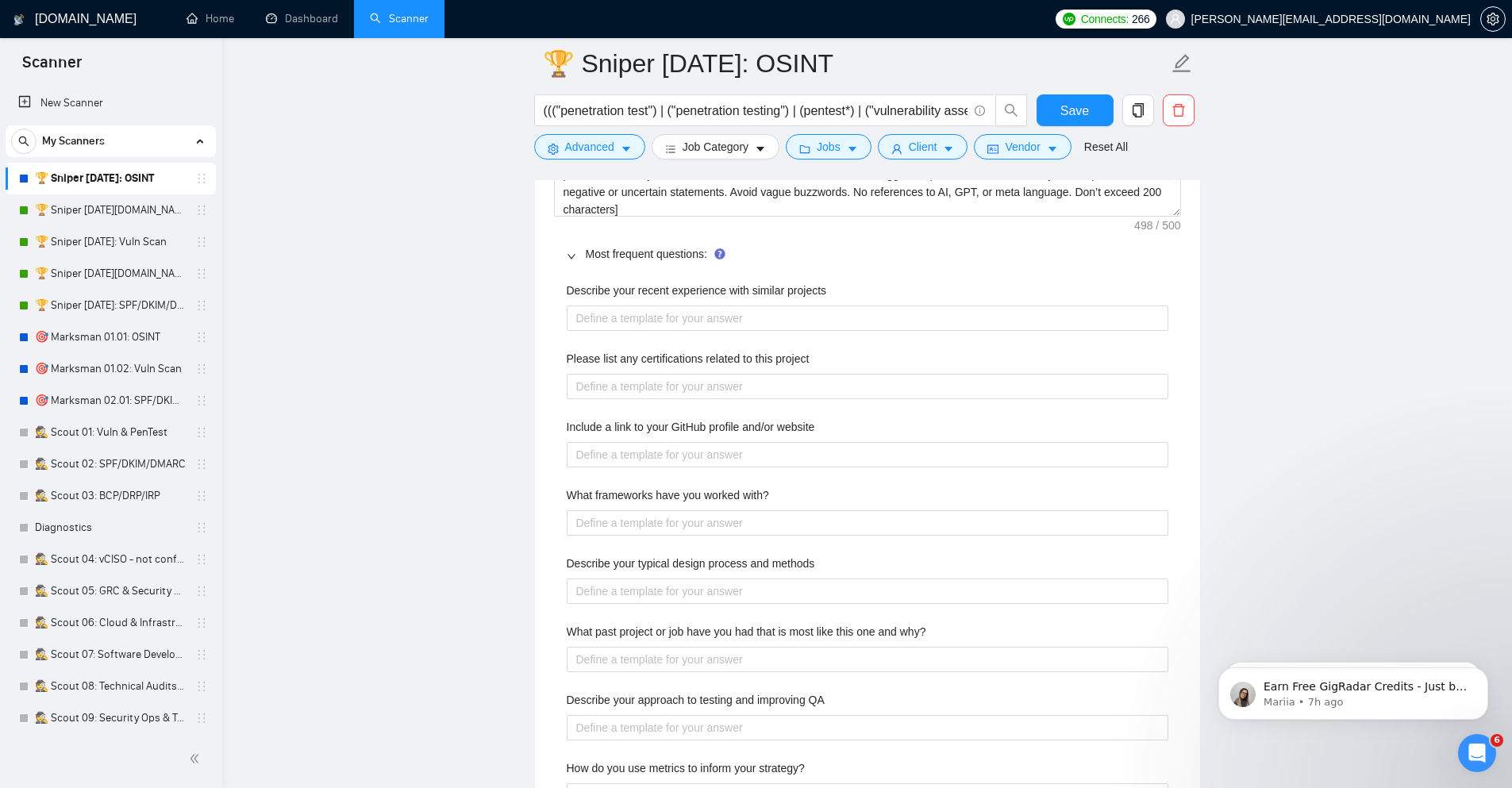
scroll to position [2373, 0]
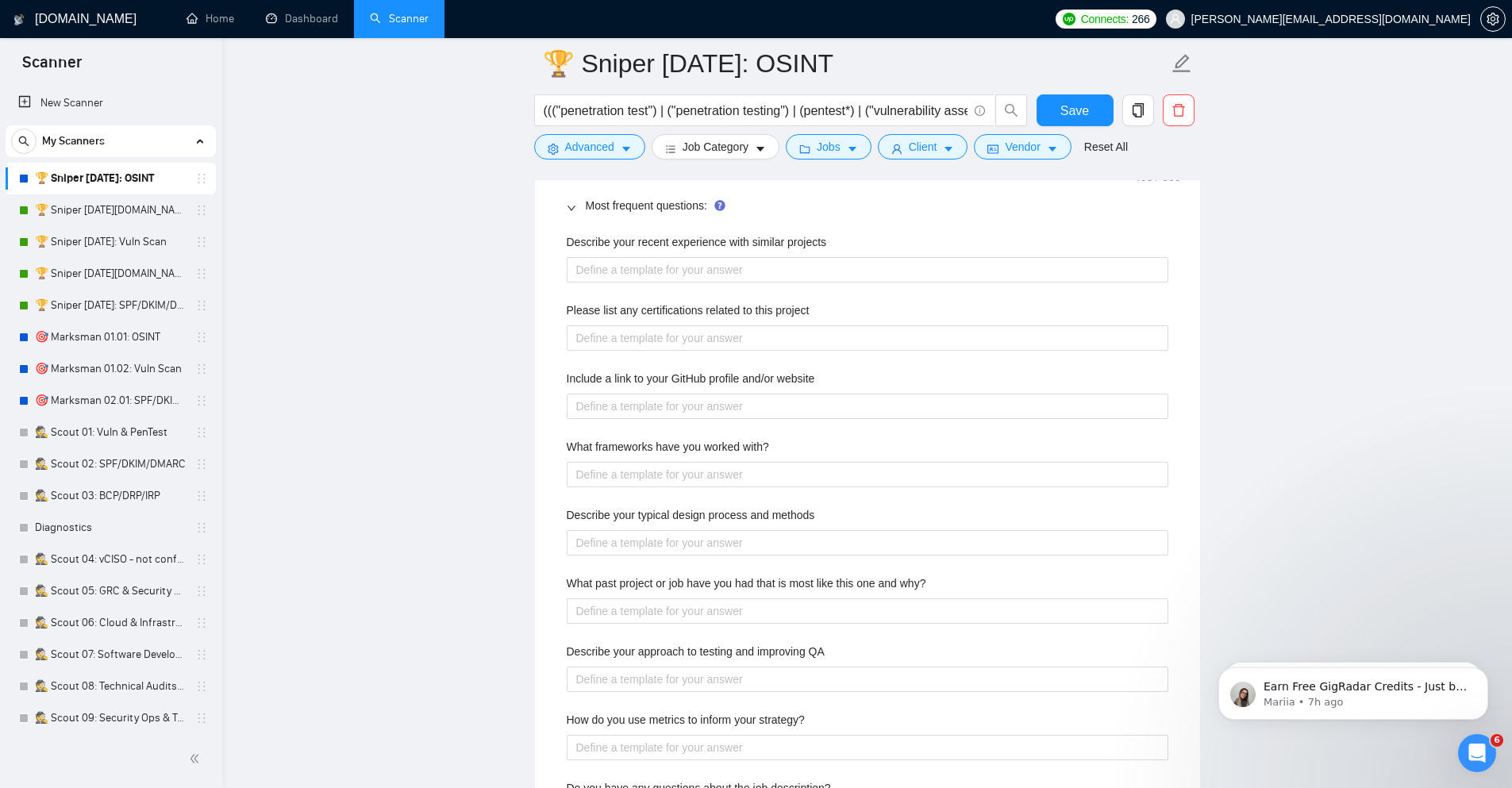
click at [672, 422] on div "Describe your recent experience with similar projects Please list any certifica…" at bounding box center [867, 575] width 627 height 702
click at [680, 413] on website "Include a link to your GitHub profile and/or website" at bounding box center [867, 406] width 602 height 25
paste website "https://github.com/MyTechBuddyLLC"
type website "https://github.com/MyTechBuddyLLC"
click at [627, 479] on with\? "What frameworks have you worked with?" at bounding box center [867, 474] width 602 height 25
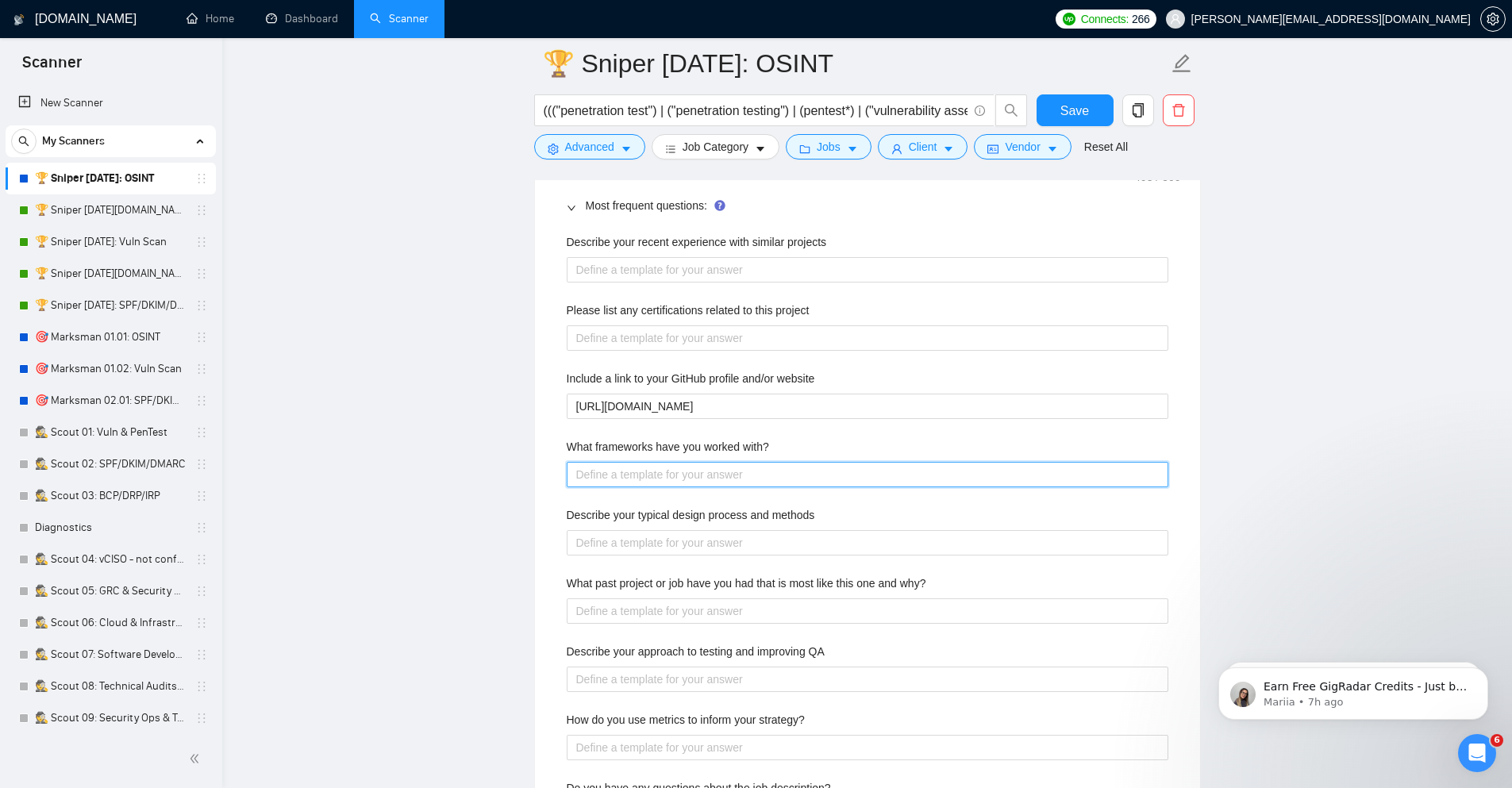
paste with\? "[generate an answer aligned to their post such as NIST-CSF, NIST-PF, CIS CSC, I…"
type with\? "[generate an answer aligned to their post such as NIST-CSF, NIST-PF, CIS CSC, I…"
drag, startPoint x: 1030, startPoint y: 478, endPoint x: 1247, endPoint y: 500, distance: 218.1
click at [1247, 500] on main "🏆 Sniper 01.01.01: OSINT ((("penetration test") | ("penetration testing") | (pe…" at bounding box center [867, 137] width 1239 height 4893
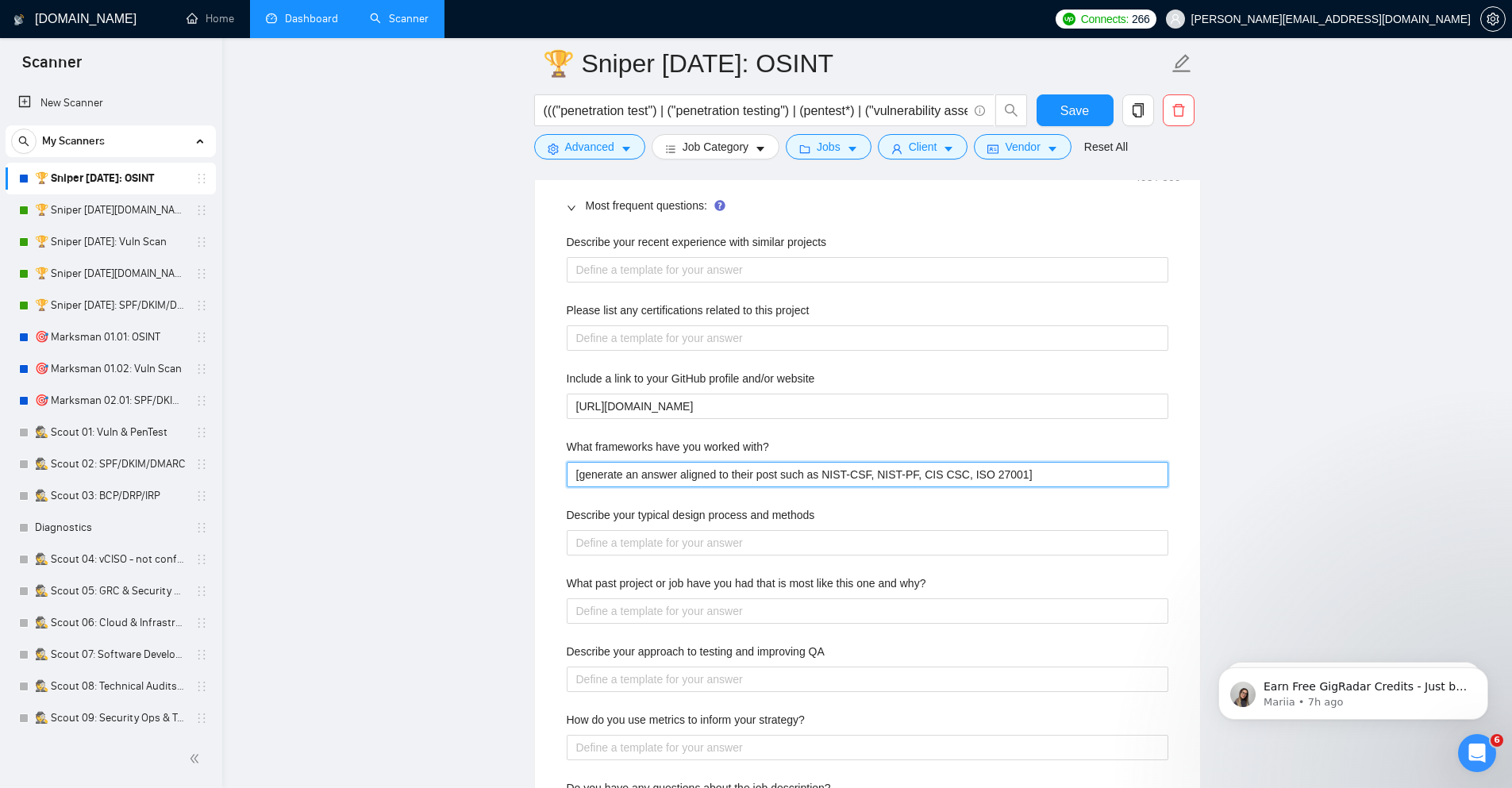
type with\? "[generate an answer aligned to their post such as NIST-CSF, NIST-PF, CIS CSC, I…"
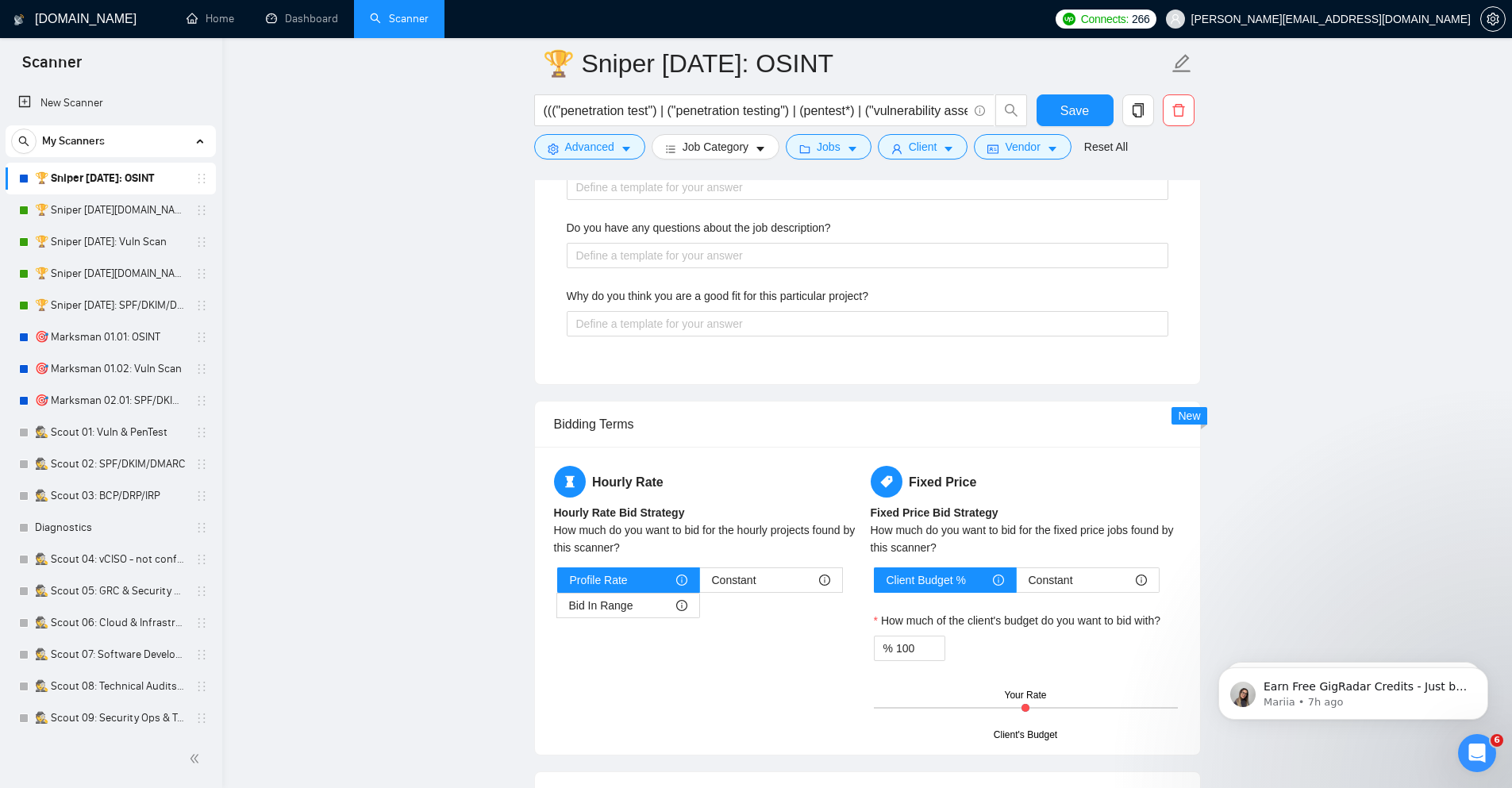
scroll to position [2944, 0]
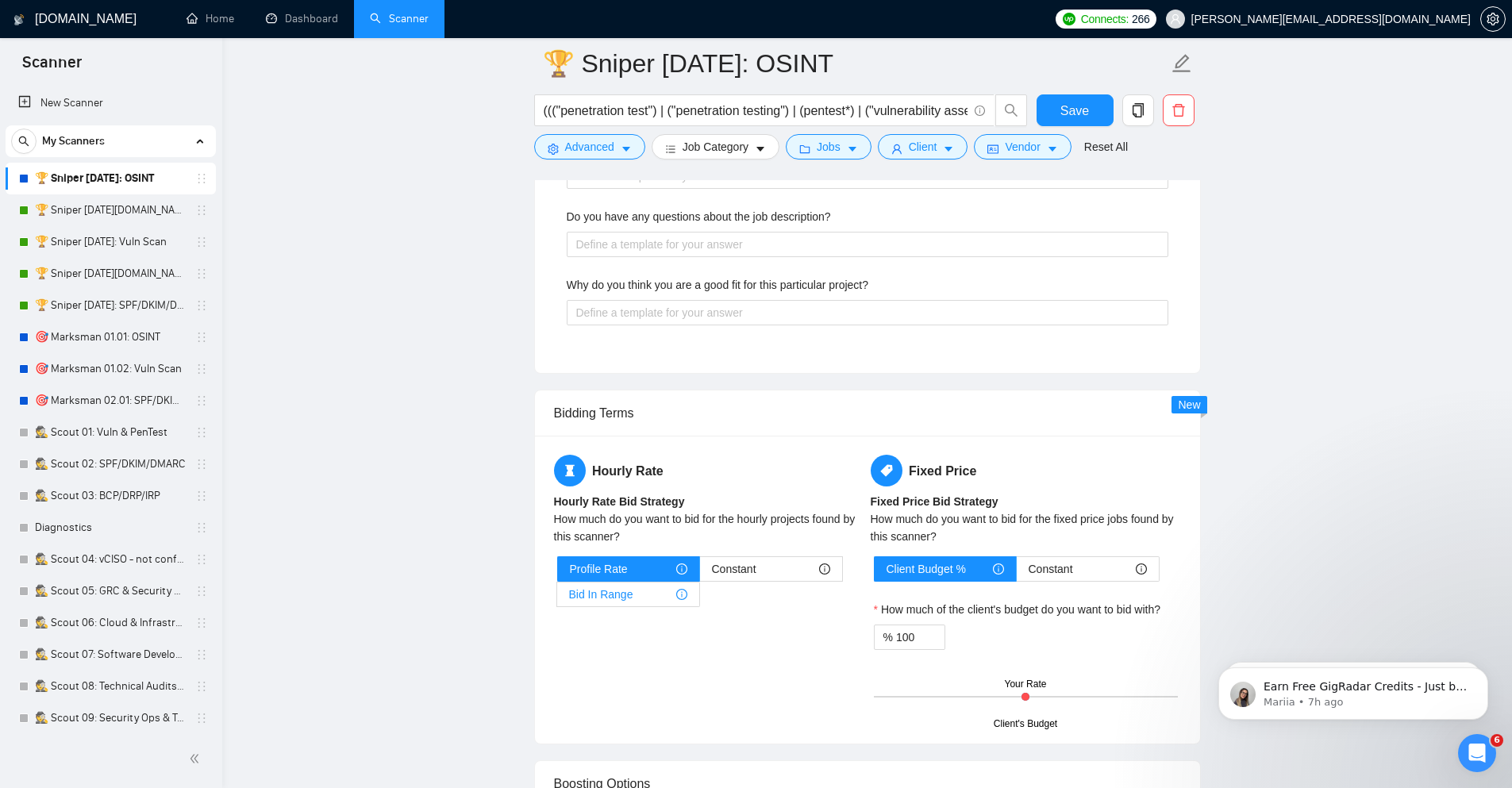
click at [625, 593] on span "Bid In Range" at bounding box center [601, 594] width 64 height 24
click at [557, 598] on input "Bid In Range" at bounding box center [557, 598] width 0 height 0
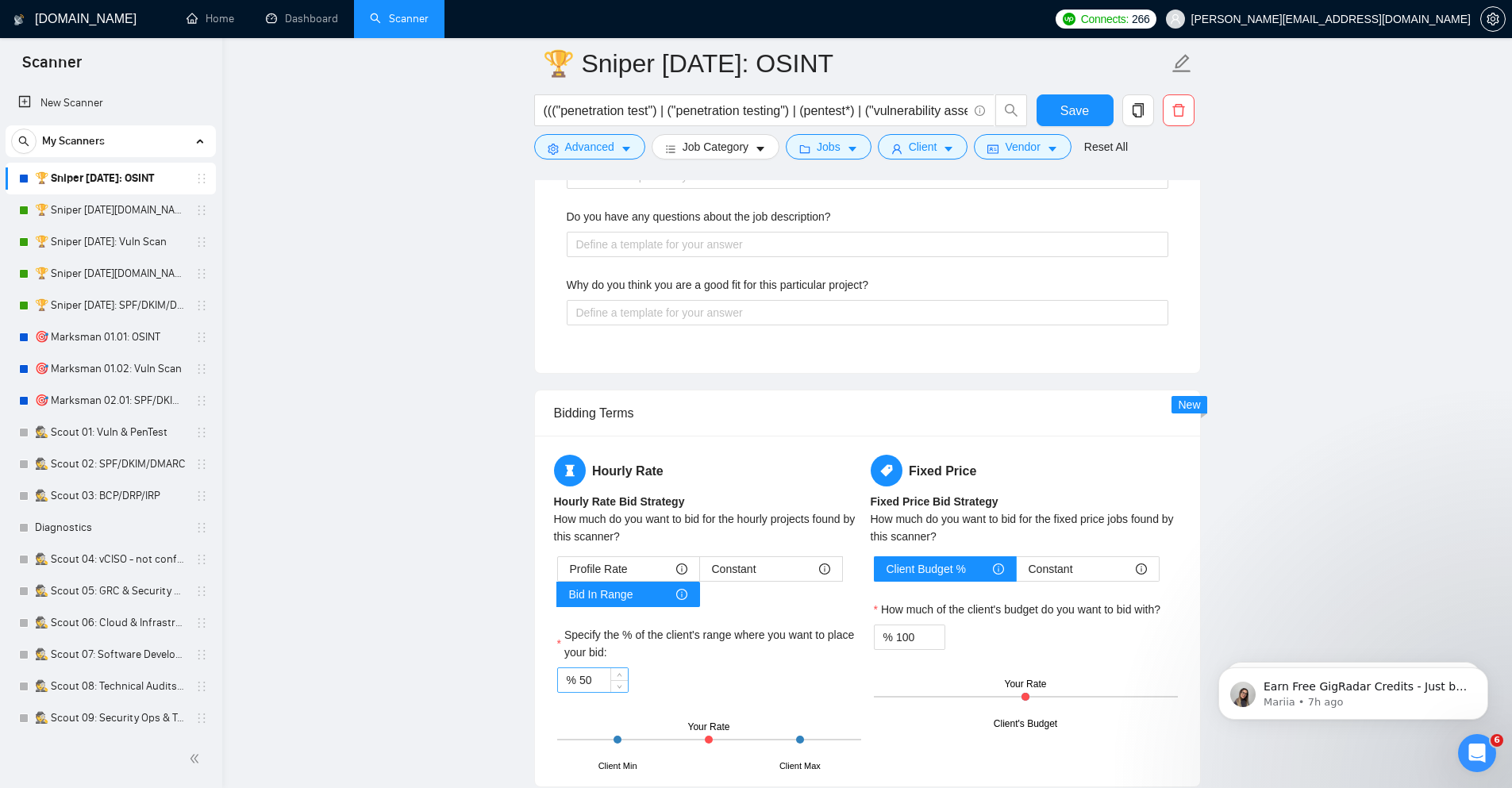
click at [604, 690] on input "50" at bounding box center [604, 679] width 49 height 24
type input "5"
type input "85"
click at [929, 642] on span "Decrease Value" at bounding box center [935, 642] width 17 height 14
click at [917, 640] on input "99" at bounding box center [921, 636] width 49 height 24
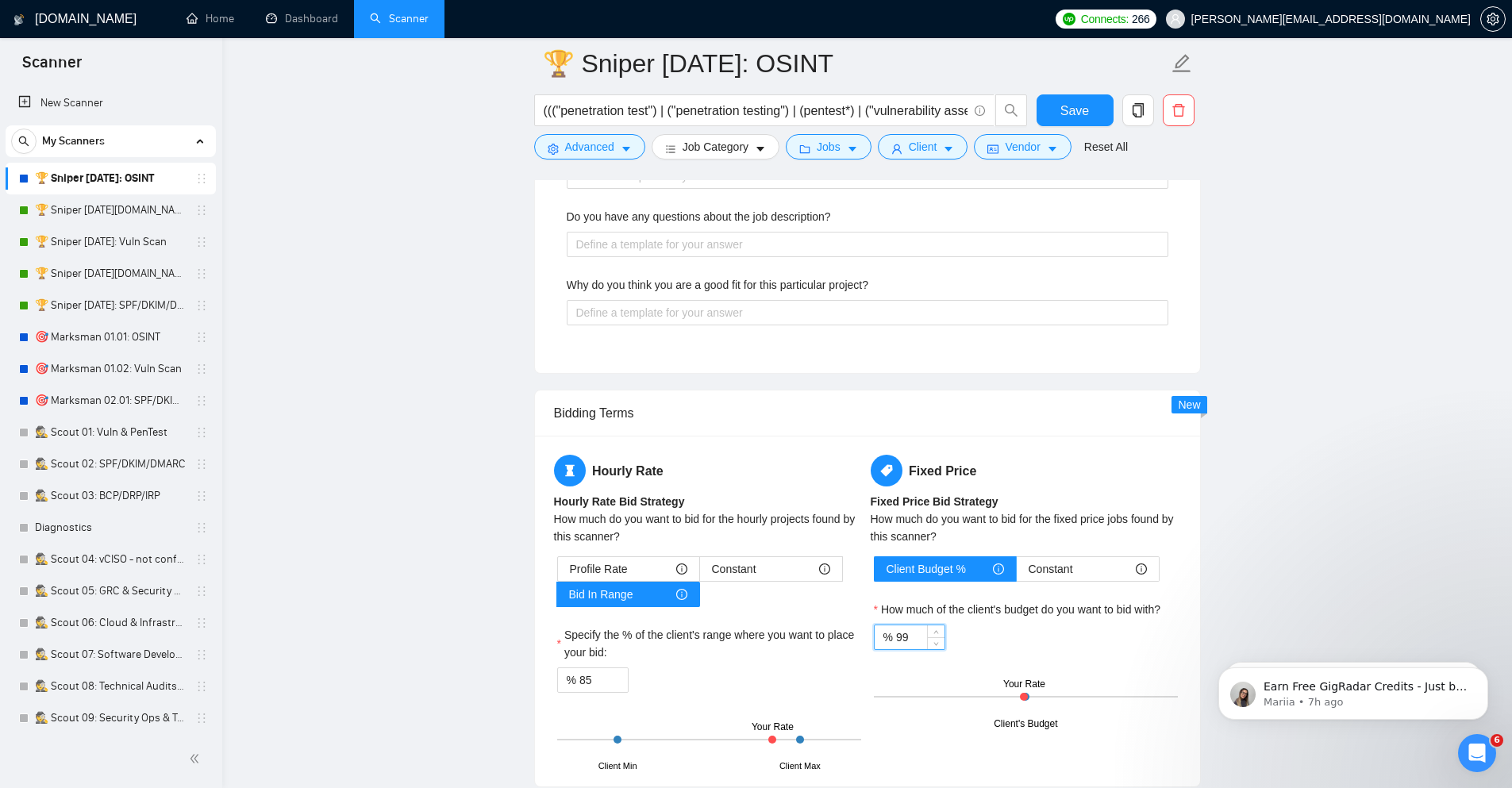
type input "9"
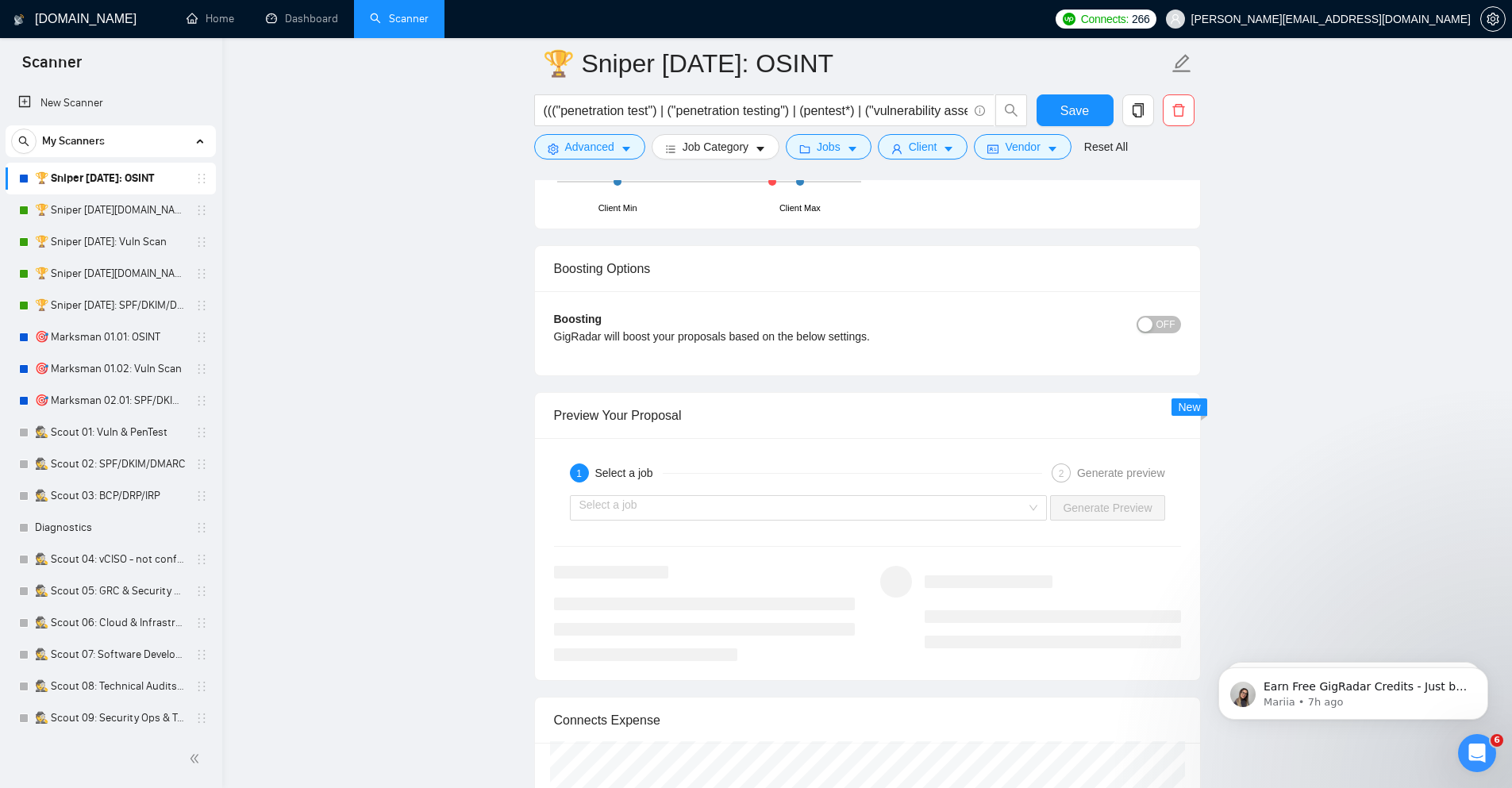
scroll to position [3515, 0]
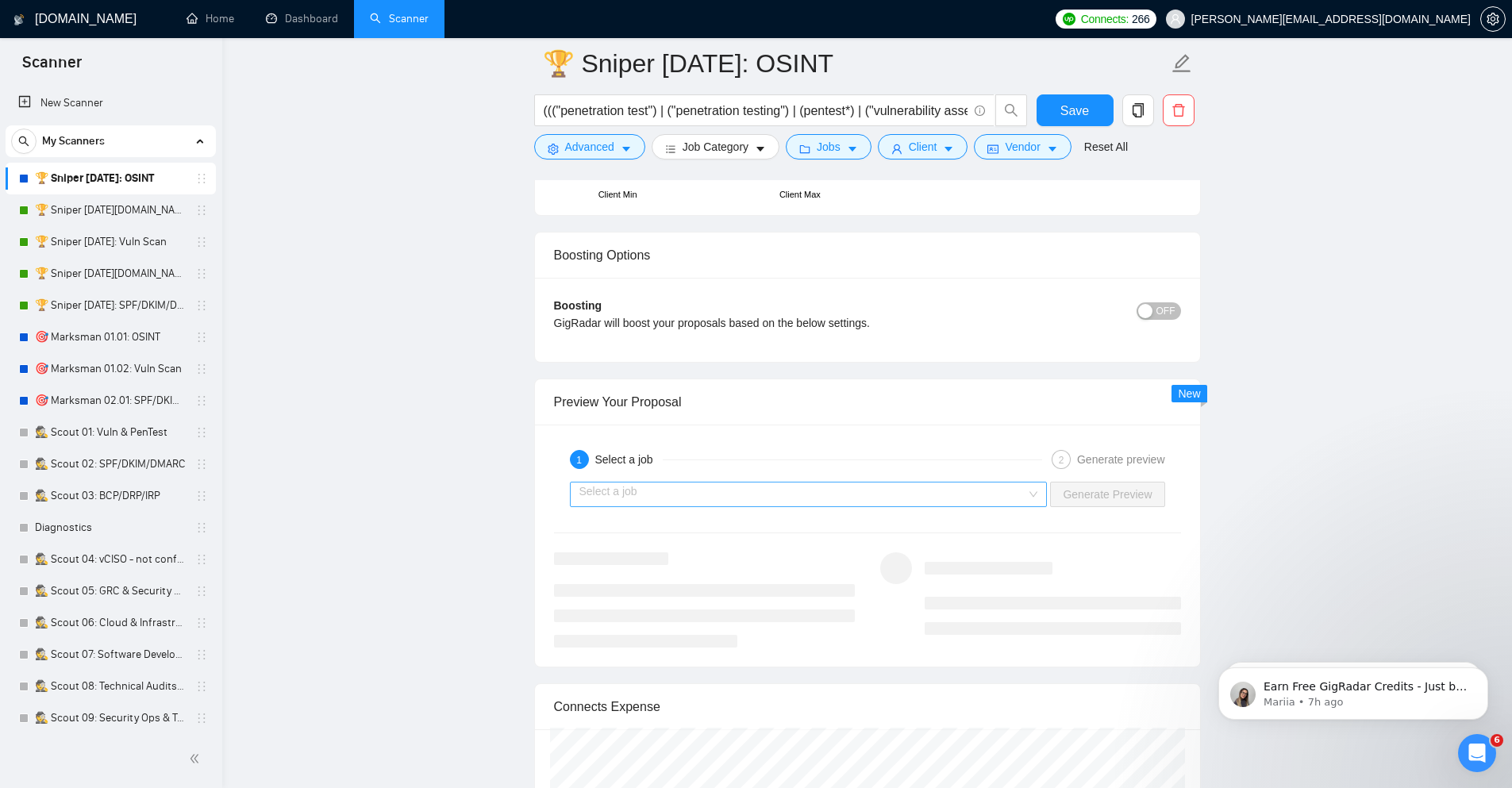
type input "85"
click at [928, 496] on input "search" at bounding box center [803, 494] width 448 height 24
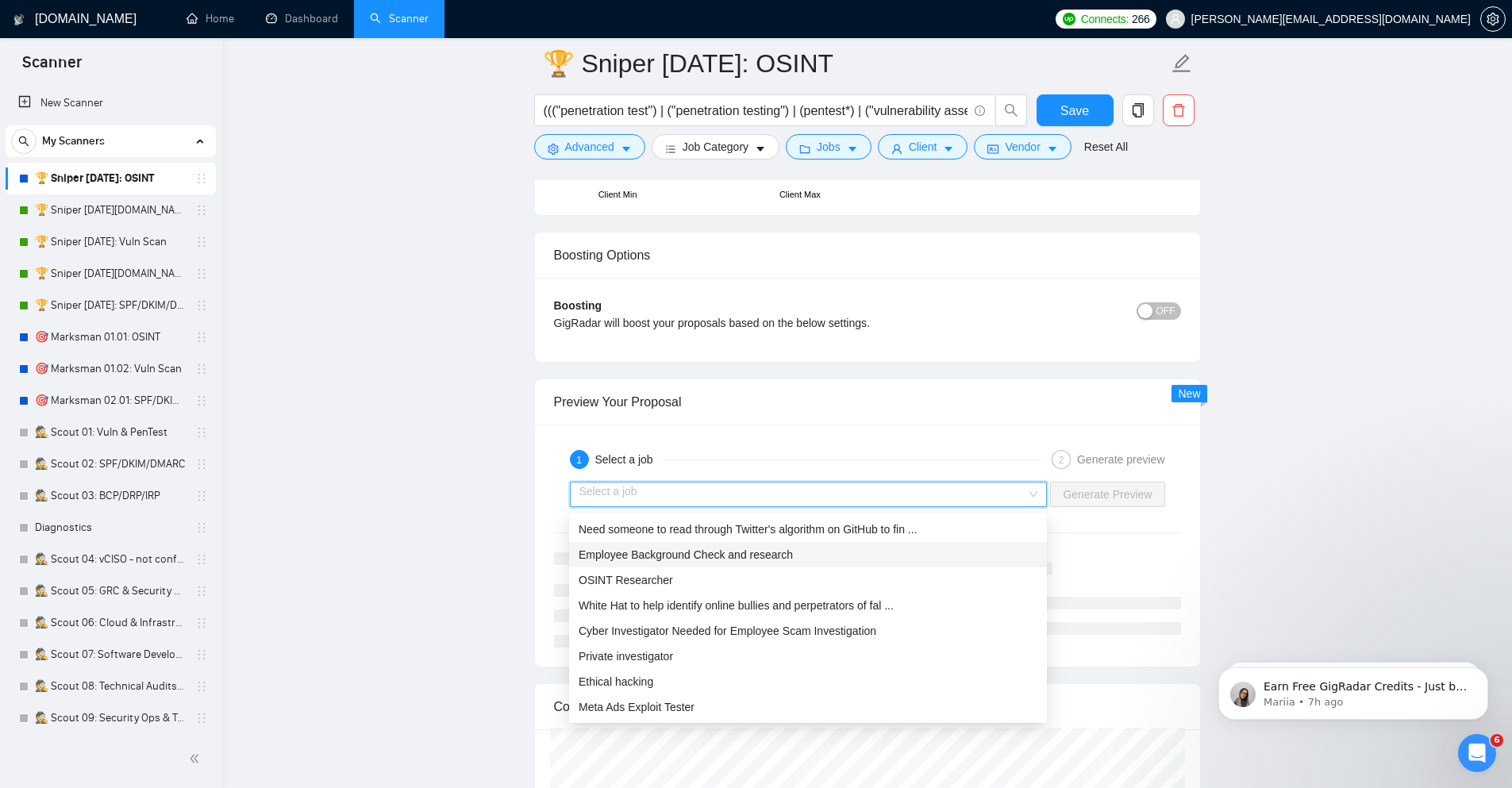
click at [876, 556] on div "Employee Background Check and research" at bounding box center [807, 555] width 459 height 17
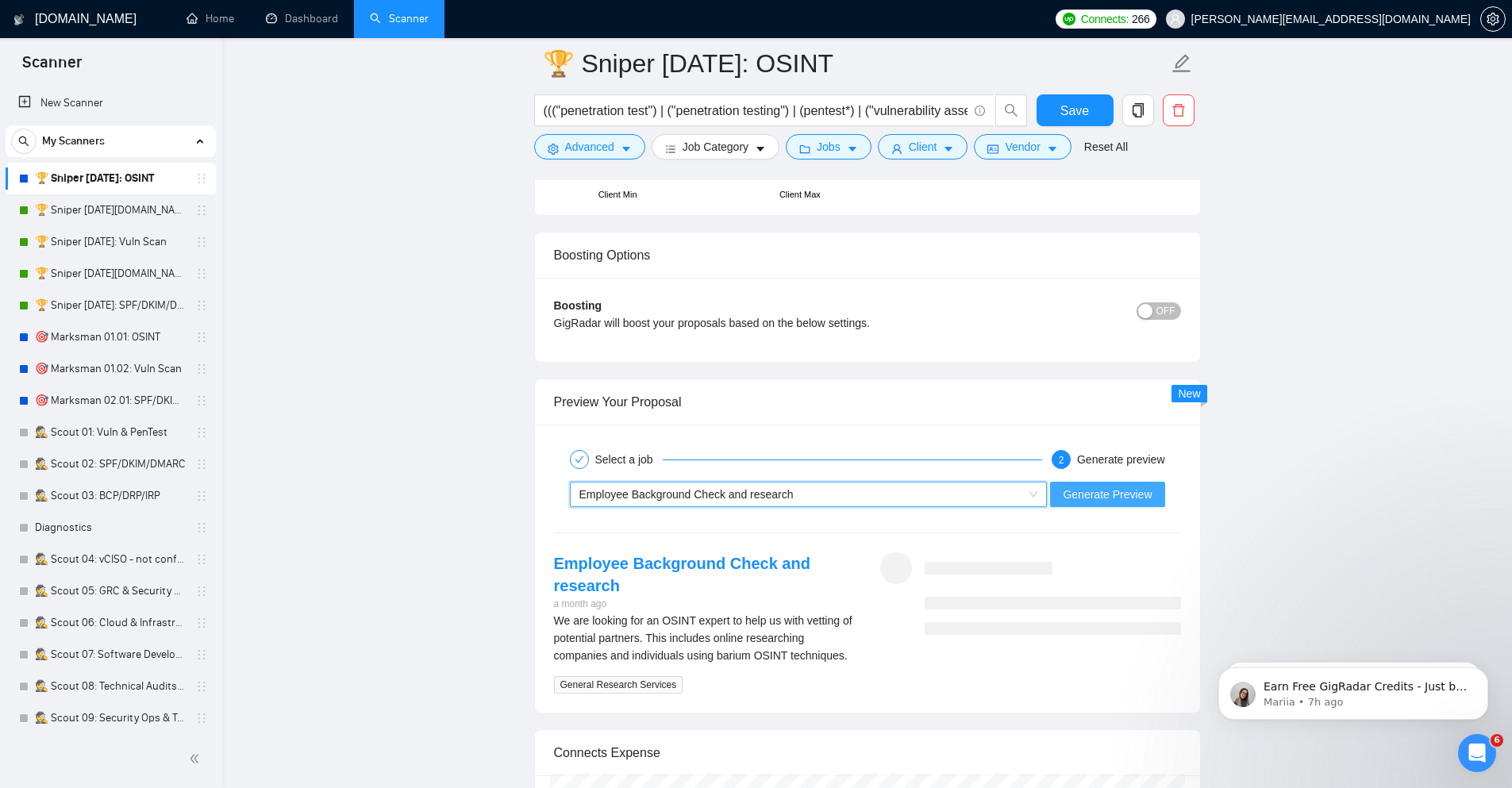
click at [1116, 502] on span "Generate Preview" at bounding box center [1107, 495] width 89 height 17
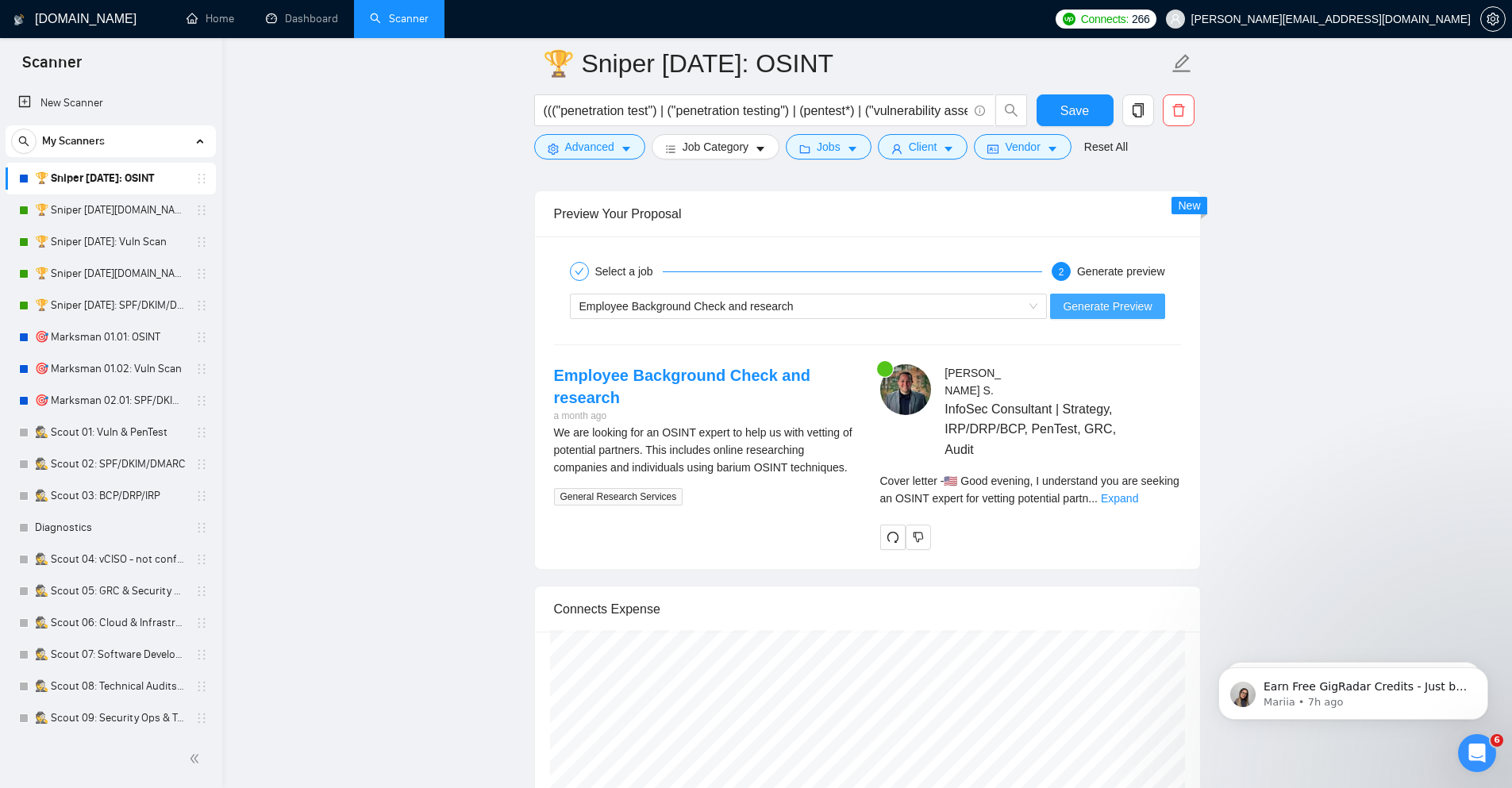
scroll to position [3705, 0]
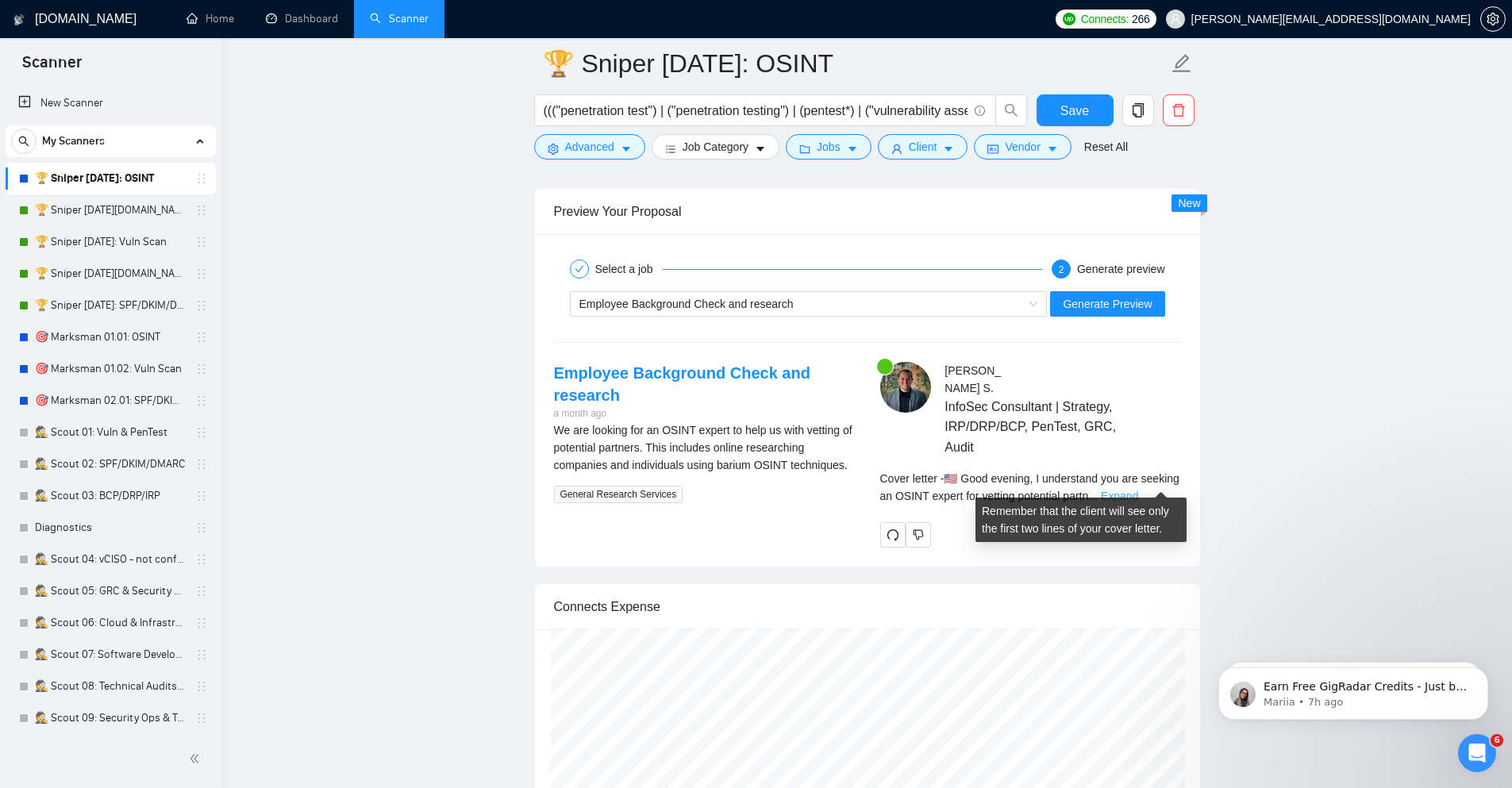
click at [1138, 489] on link "Expand" at bounding box center [1119, 495] width 37 height 13
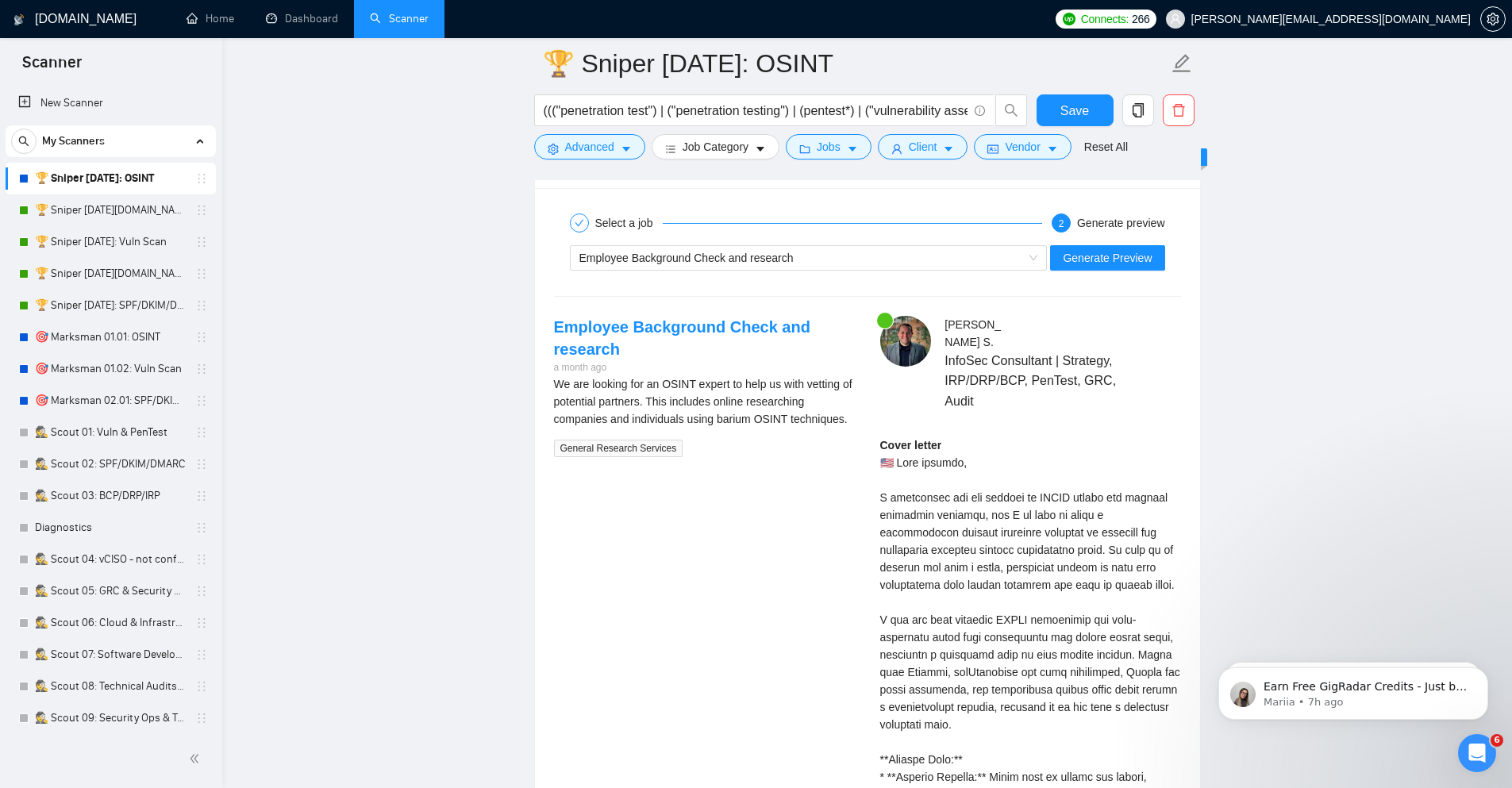
scroll to position [3610, 0]
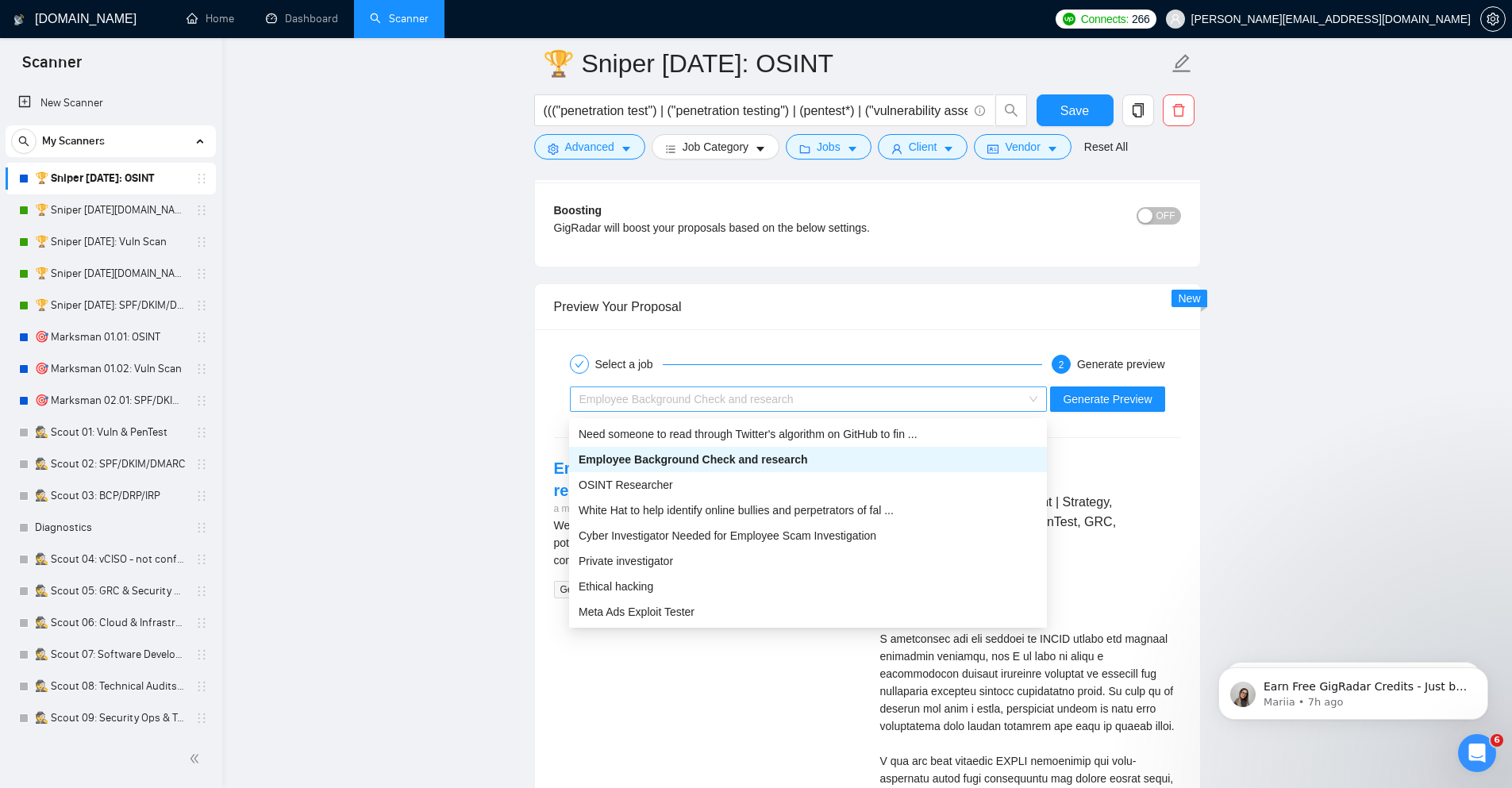
click at [759, 403] on span "Employee Background Check and research" at bounding box center [686, 399] width 214 height 13
click at [747, 484] on div "OSINT Researcher" at bounding box center [807, 485] width 459 height 17
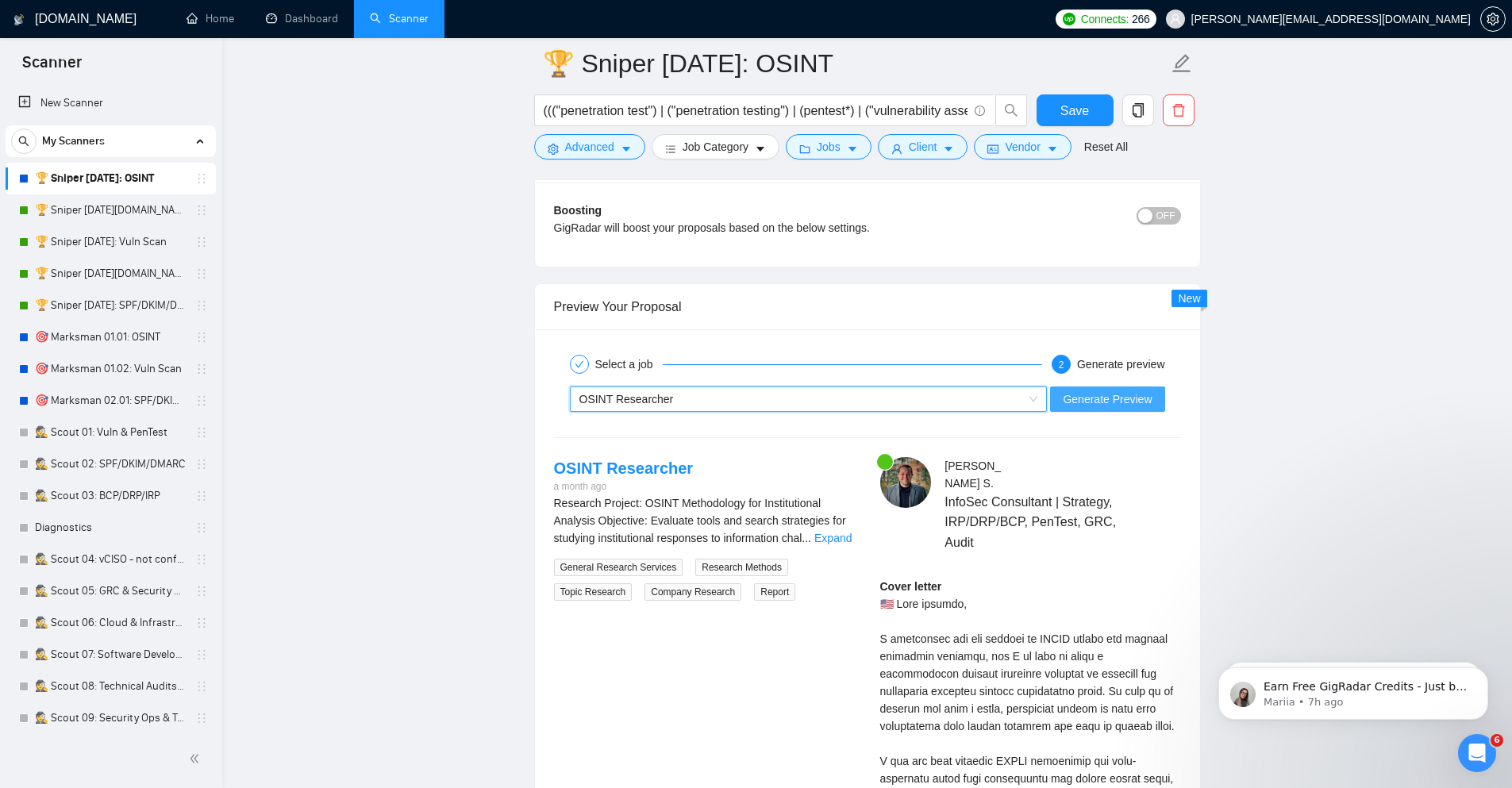
click at [1110, 404] on span "Generate Preview" at bounding box center [1107, 399] width 89 height 17
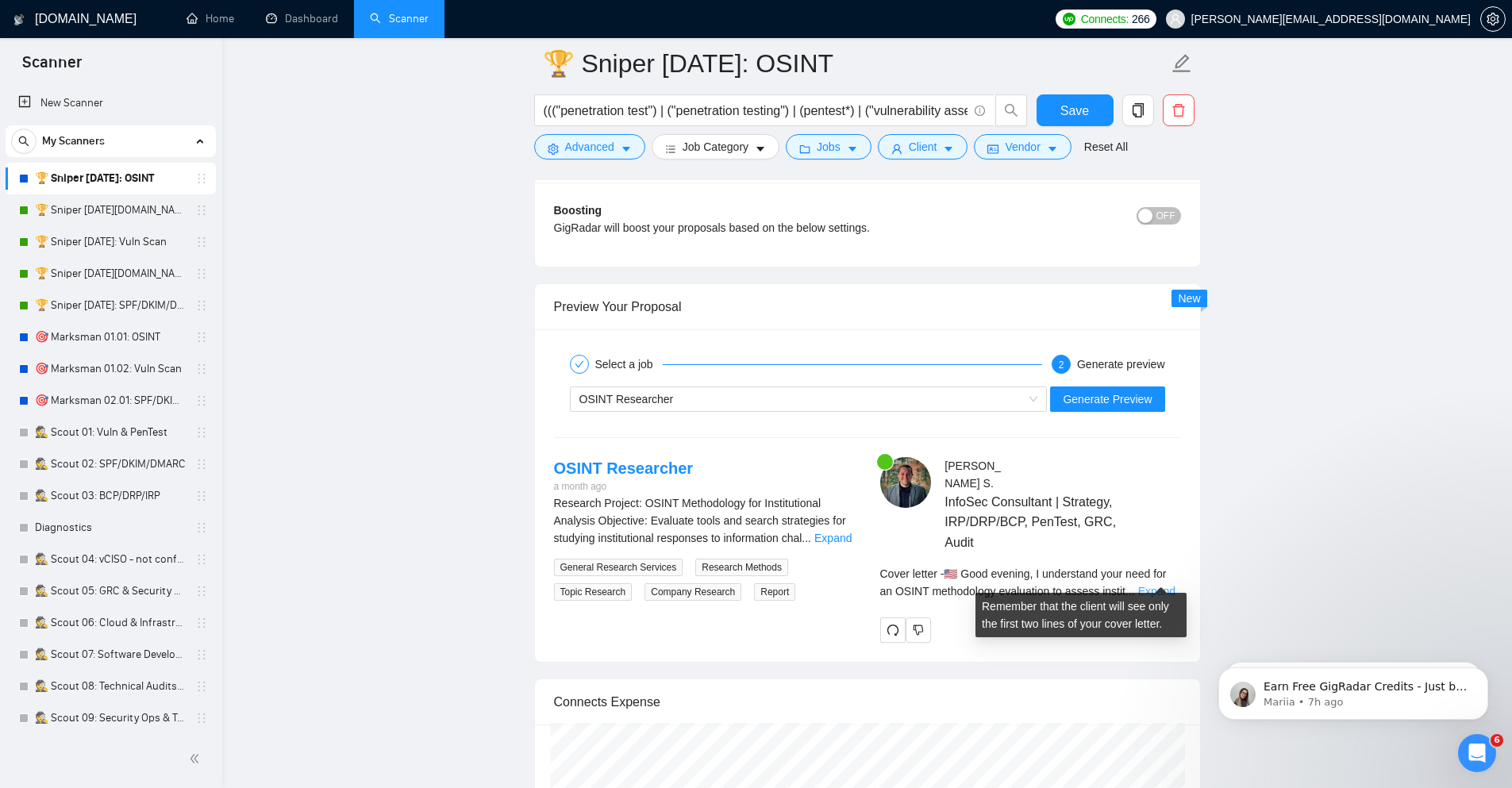
click at [1156, 585] on link "Expand" at bounding box center [1157, 591] width 37 height 13
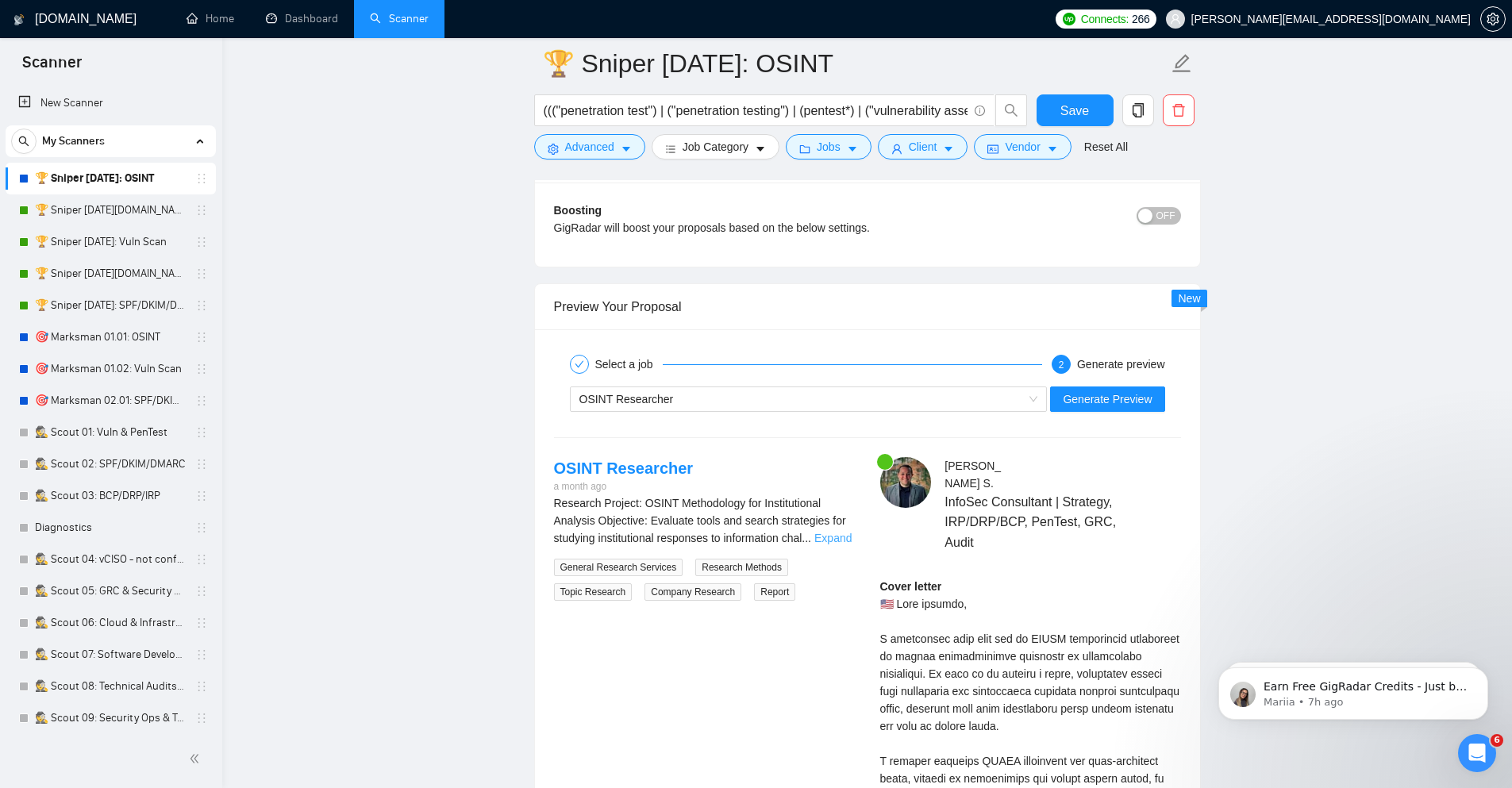
click at [838, 535] on link "Expand" at bounding box center [833, 538] width 37 height 13
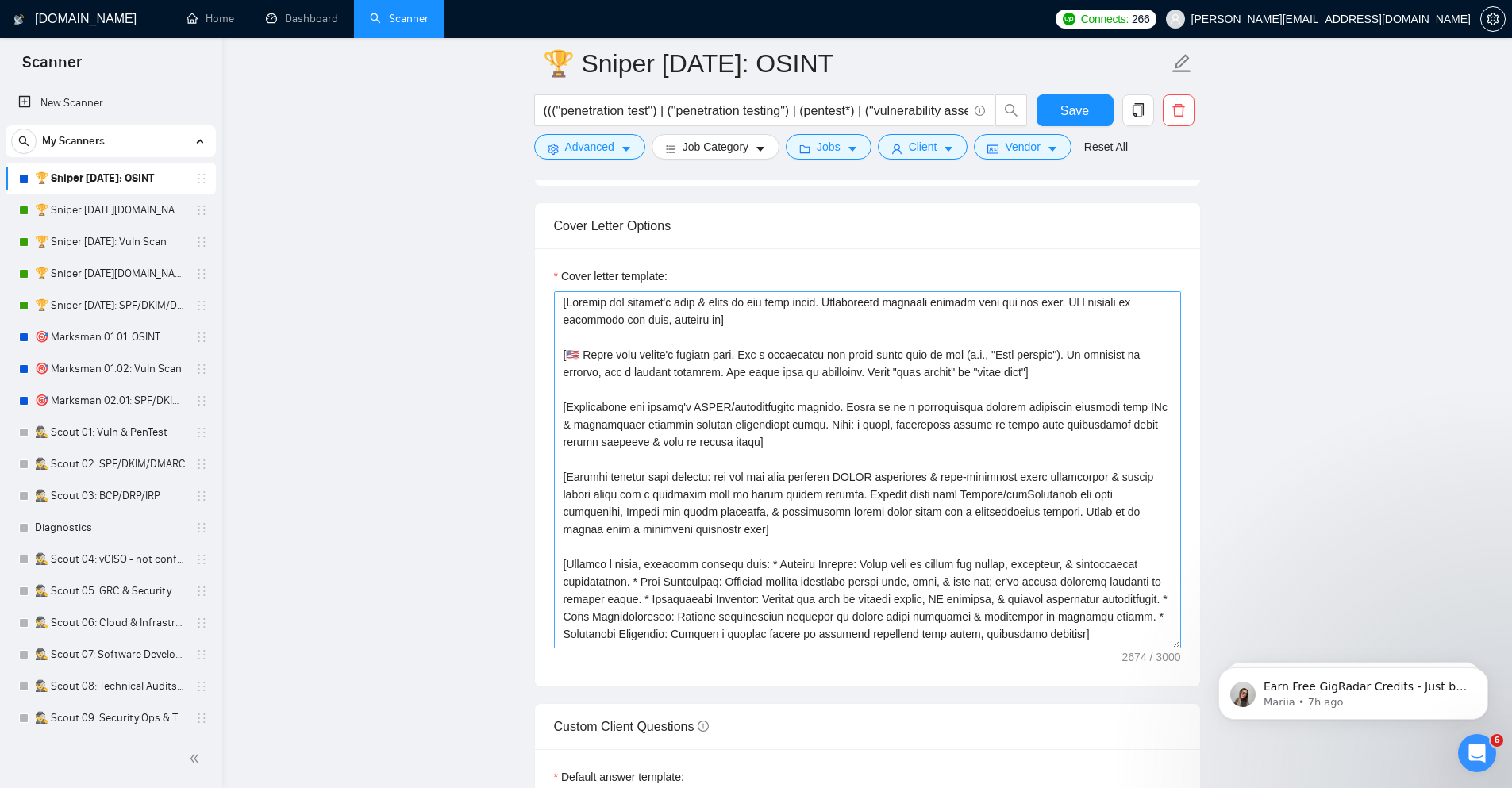
scroll to position [0, 0]
click at [1056, 494] on textarea "Cover letter template:" at bounding box center [867, 469] width 627 height 357
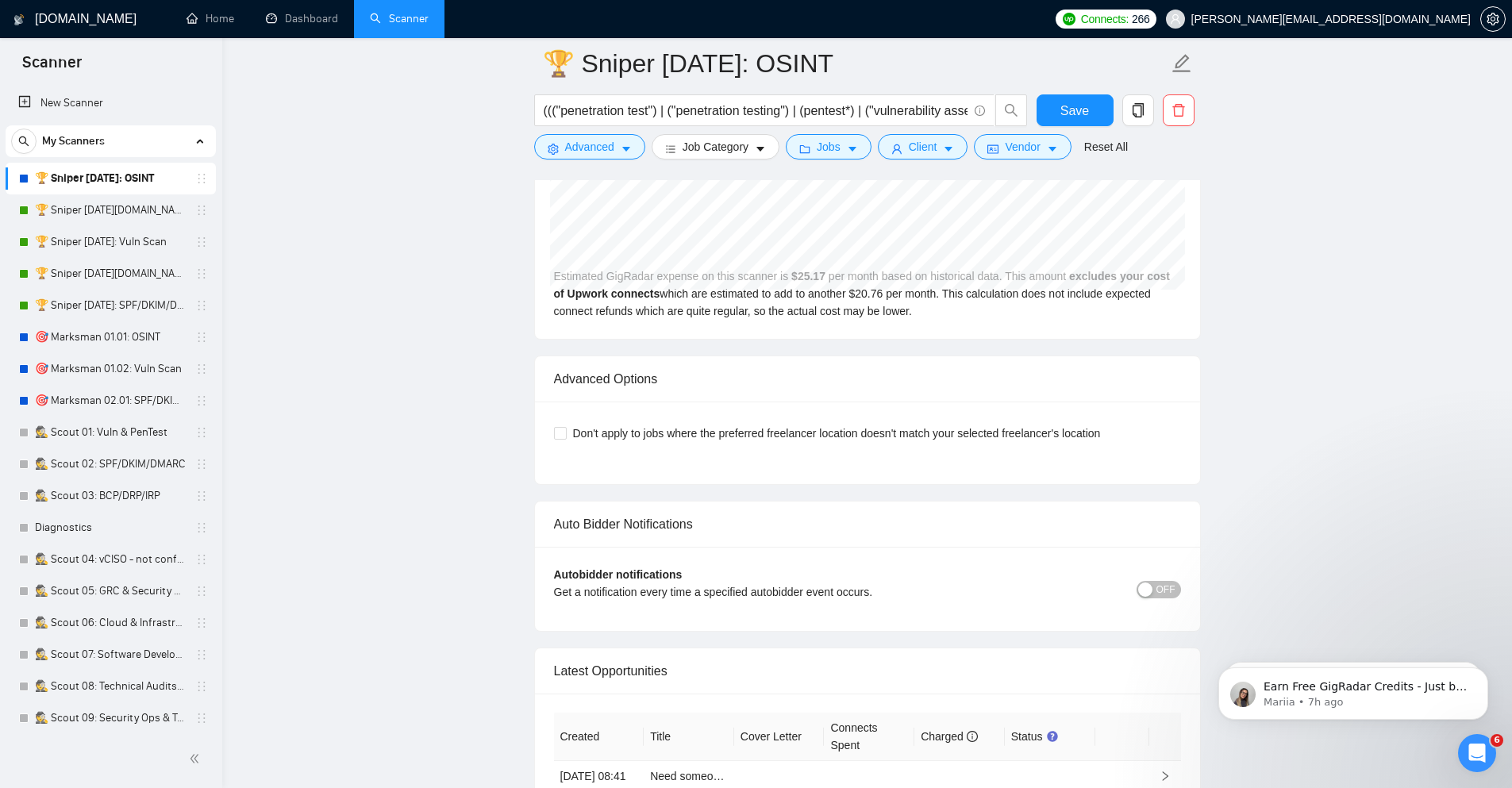
scroll to position [5134, 0]
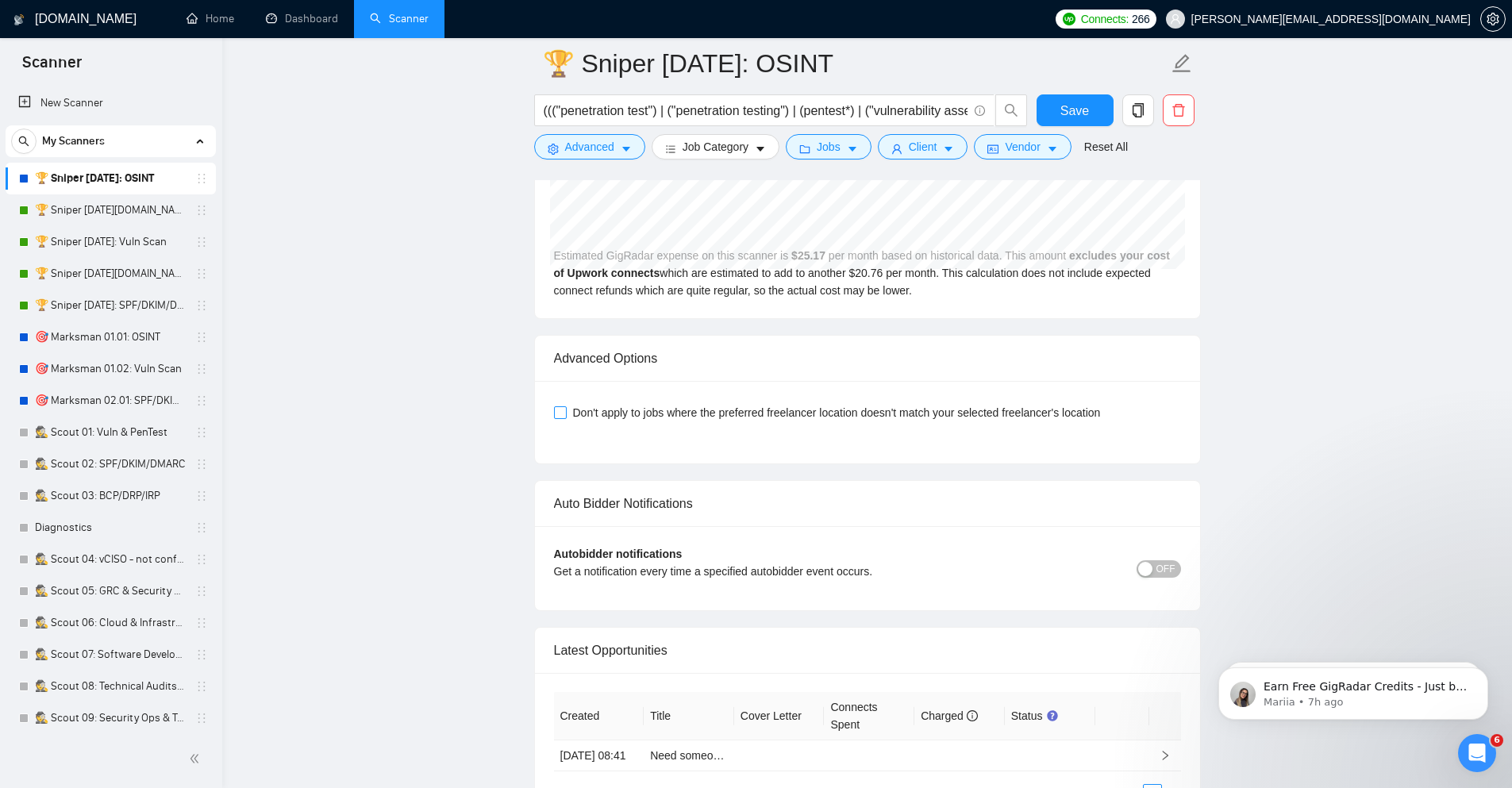
type textarea "[Analyze the posting's tone & write in the same style. Incorporate relevant det…"
click at [994, 404] on span "Don't apply to jobs where the preferred freelancer location doesn't match your …" at bounding box center [837, 413] width 541 height 17
click at [565, 407] on input "Don't apply to jobs where the preferred freelancer location doesn't match your …" at bounding box center [559, 412] width 11 height 11
checkbox input "true"
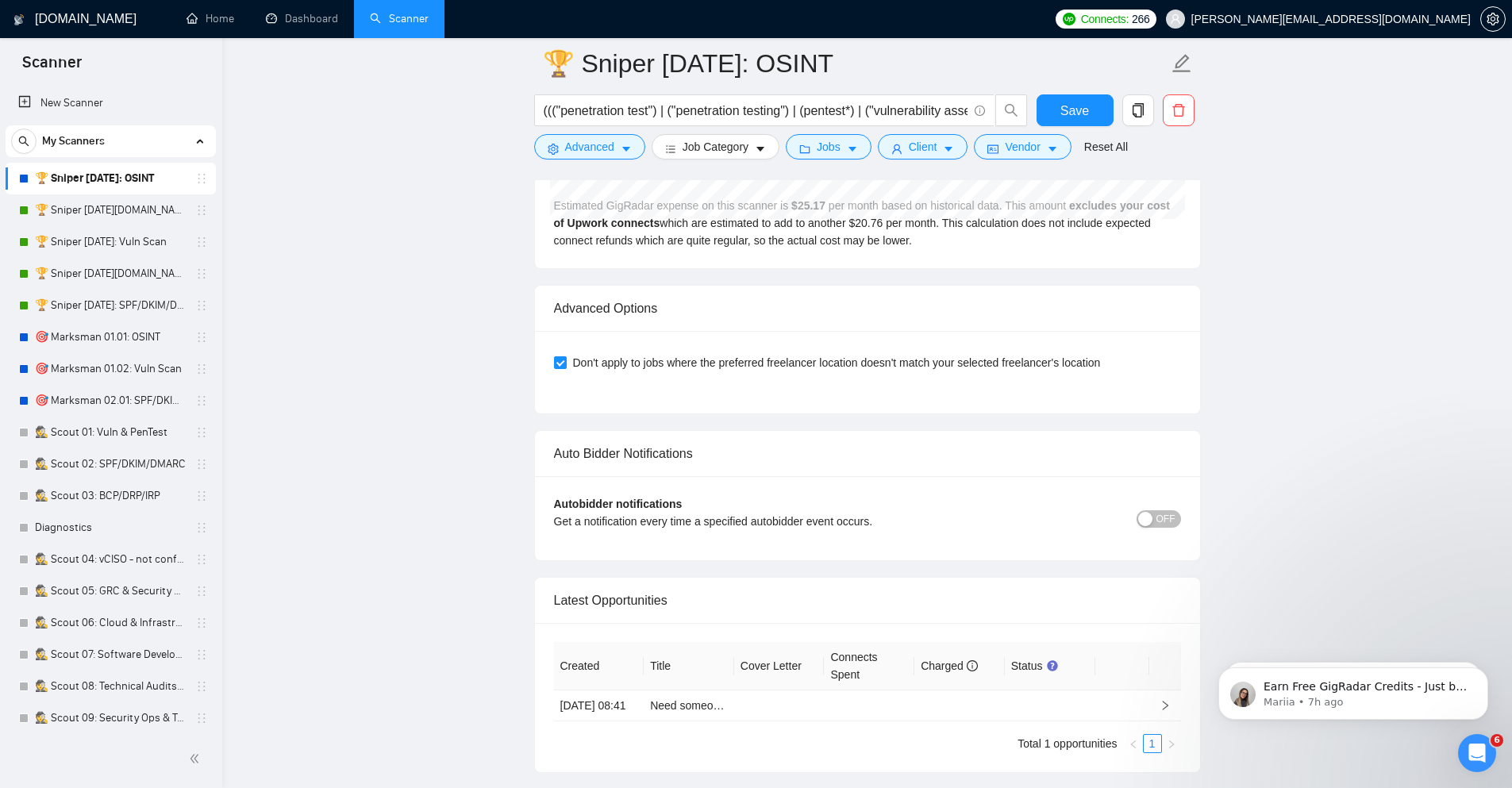
scroll to position [5277, 0]
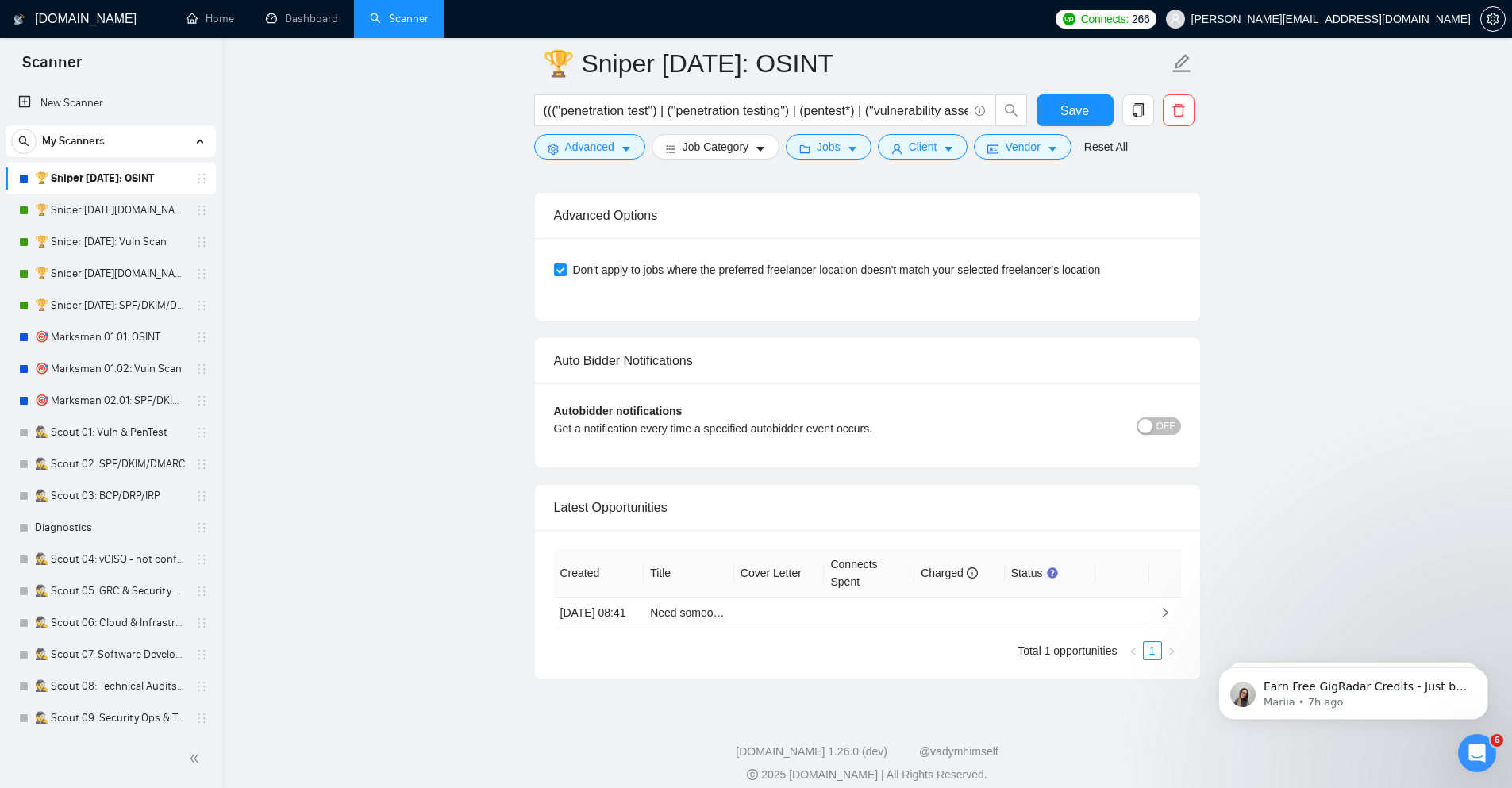
click at [1149, 419] on div "button" at bounding box center [1145, 426] width 14 height 14
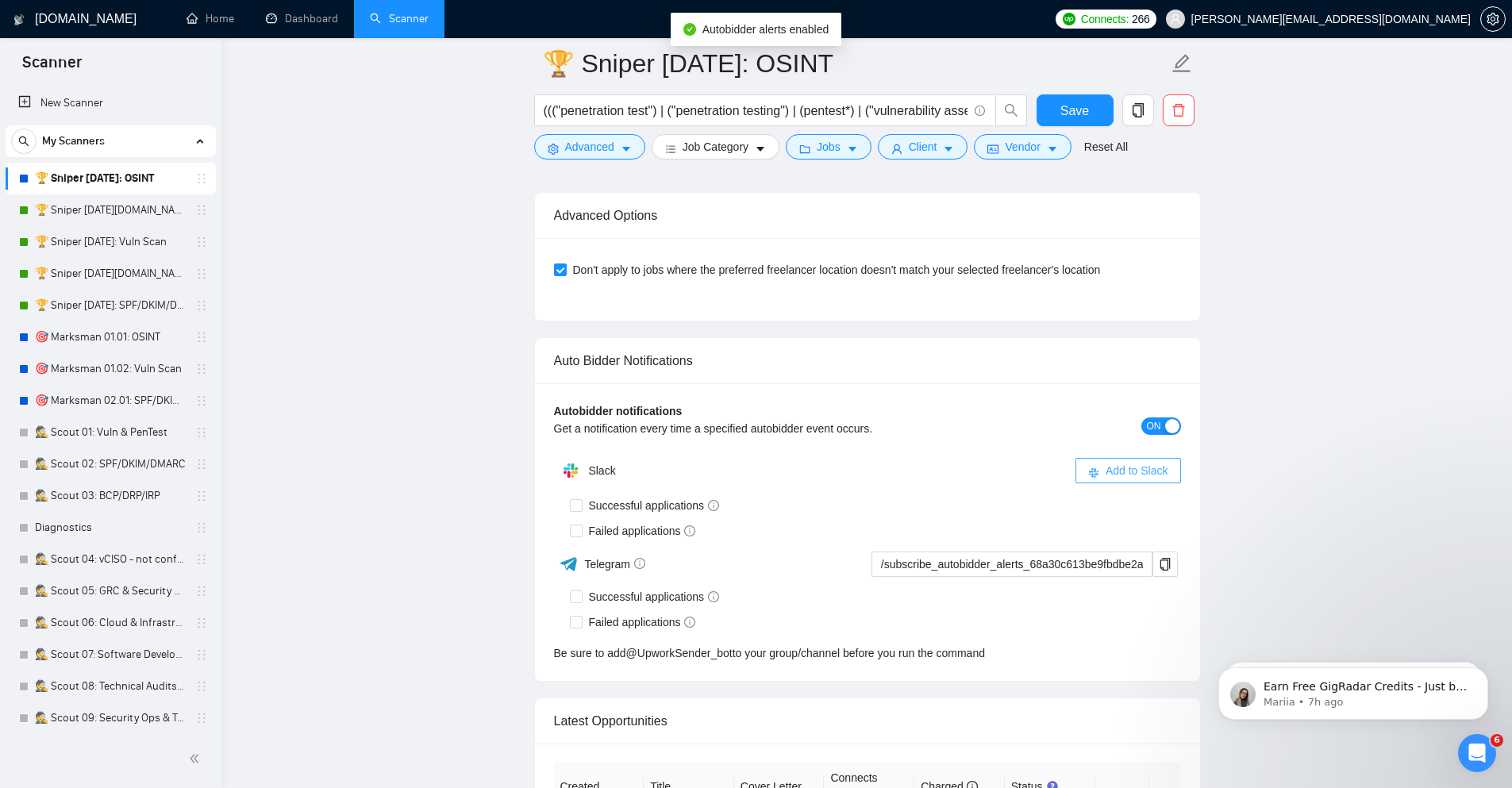
click at [1107, 461] on span "Add to Slack" at bounding box center [1137, 470] width 63 height 17
click at [577, 698] on div "Latest Opportunities" at bounding box center [867, 721] width 627 height 45
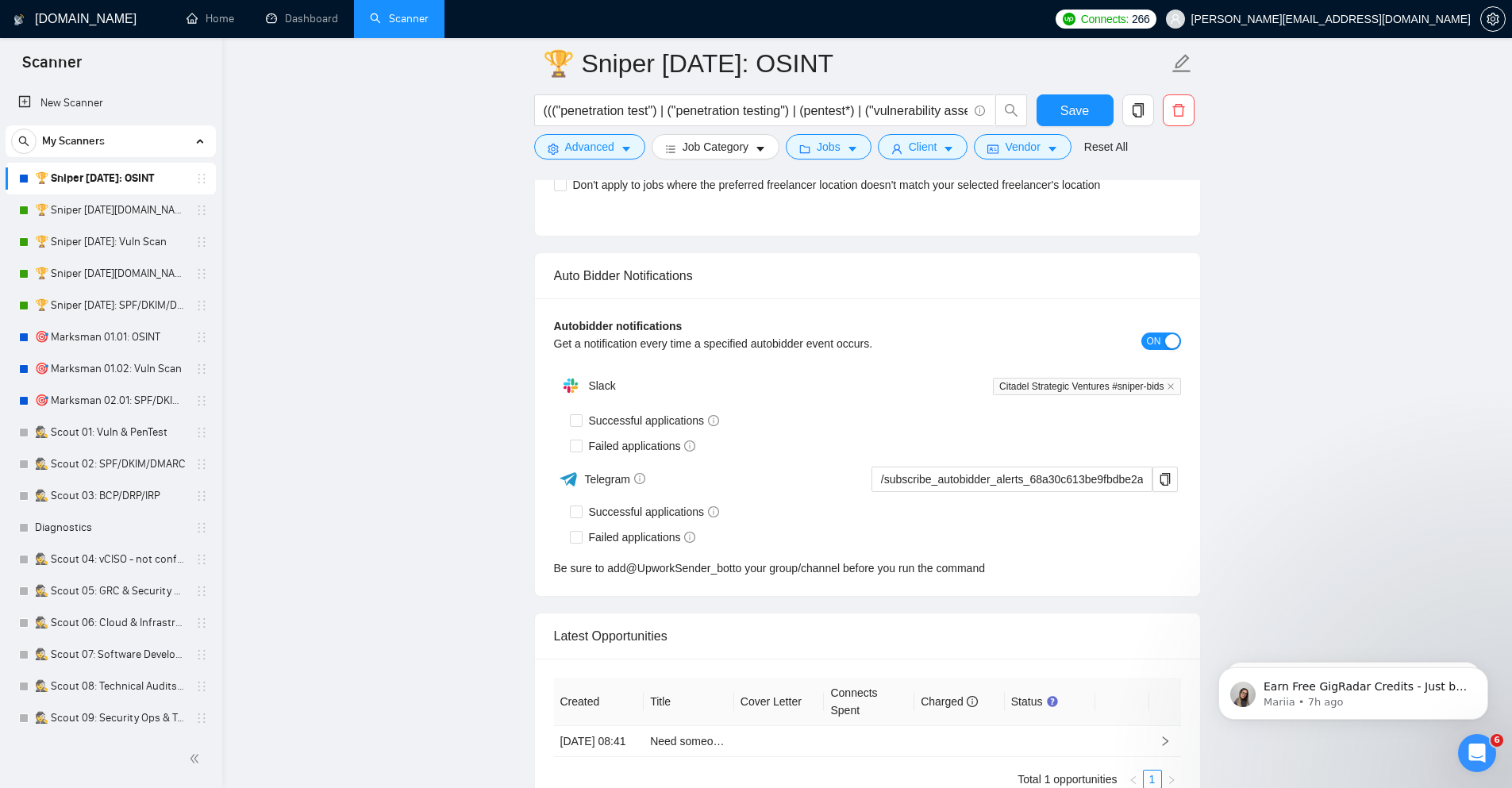
scroll to position [4626, 0]
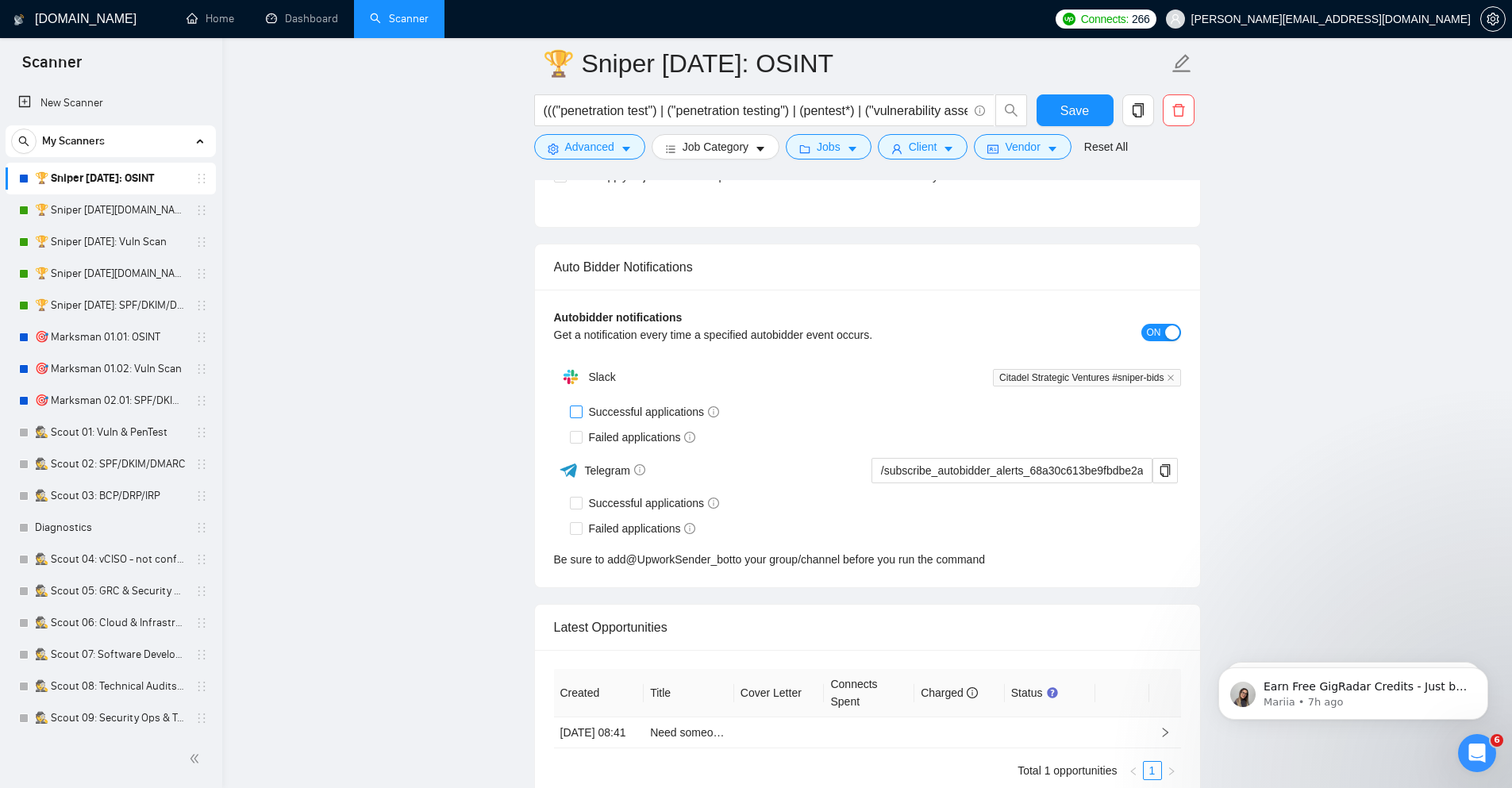
click at [577, 406] on input "Successful applications" at bounding box center [575, 411] width 11 height 11
checkbox input "true"
click at [576, 428] on label "Failed applications" at bounding box center [636, 437] width 132 height 17
click at [576, 431] on input "Failed applications" at bounding box center [575, 436] width 11 height 11
checkbox input "true"
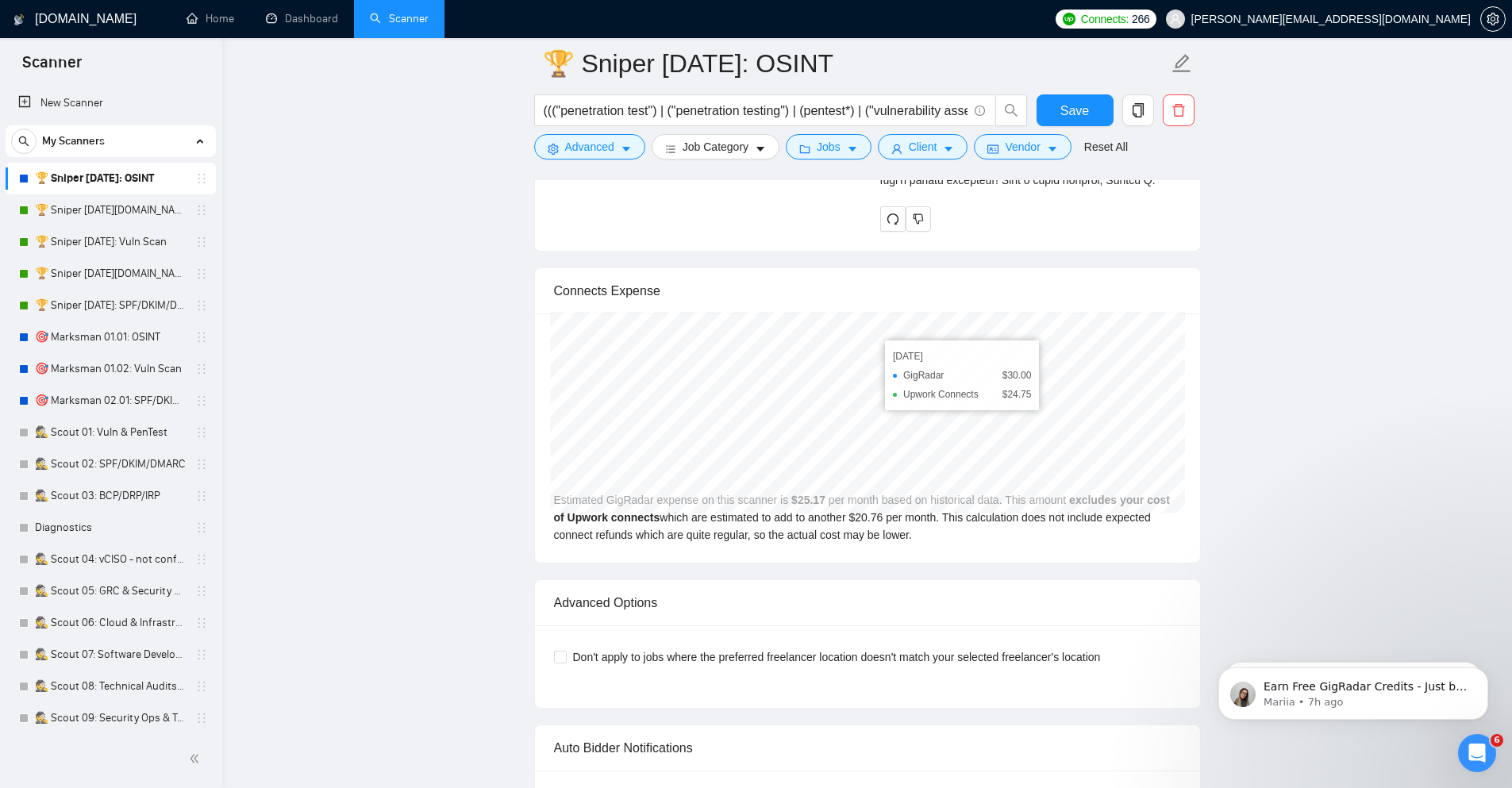
scroll to position [4150, 0]
click at [845, 643] on span "Don't apply to jobs where the preferred freelancer location doesn't match your …" at bounding box center [837, 652] width 541 height 17
click at [565, 646] on input "Don't apply to jobs where the preferred freelancer location doesn't match your …" at bounding box center [559, 651] width 11 height 11
checkbox input "true"
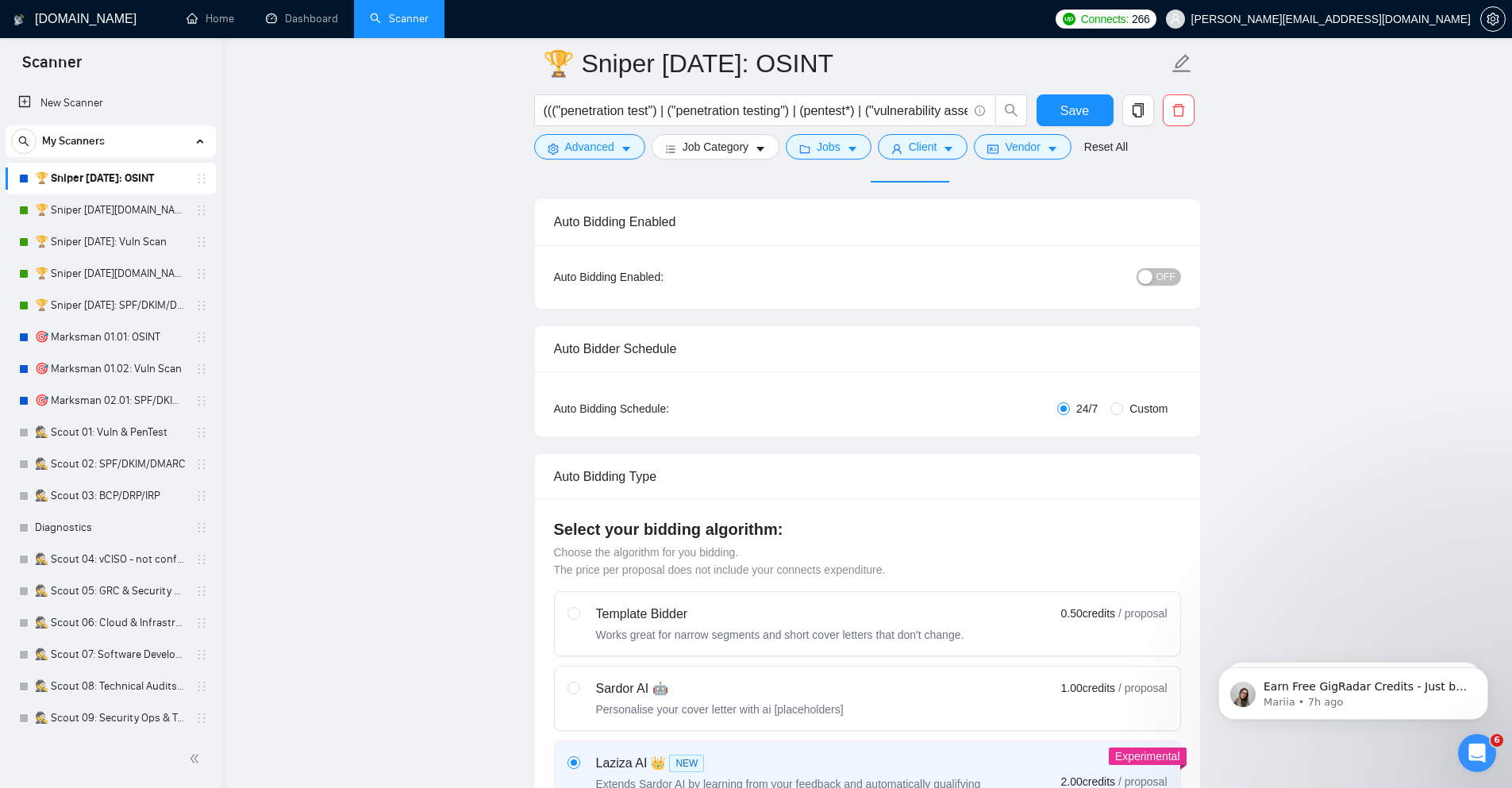
scroll to position [0, 0]
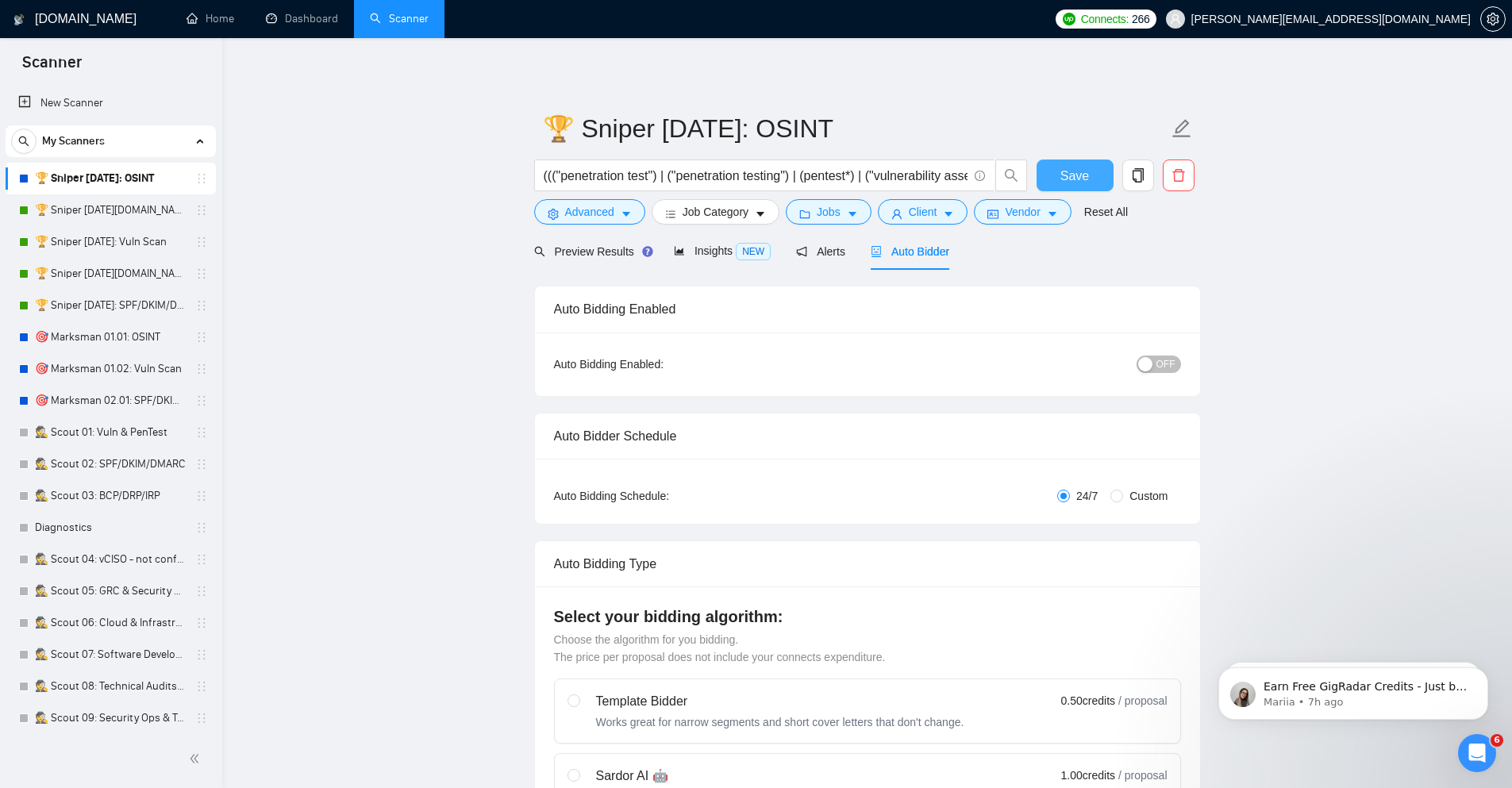
click at [1068, 164] on button "Save" at bounding box center [1075, 175] width 77 height 31
checkbox input "true"
click at [1158, 362] on span "OFF" at bounding box center [1166, 364] width 19 height 17
click at [1074, 178] on span "Save" at bounding box center [1074, 175] width 29 height 20
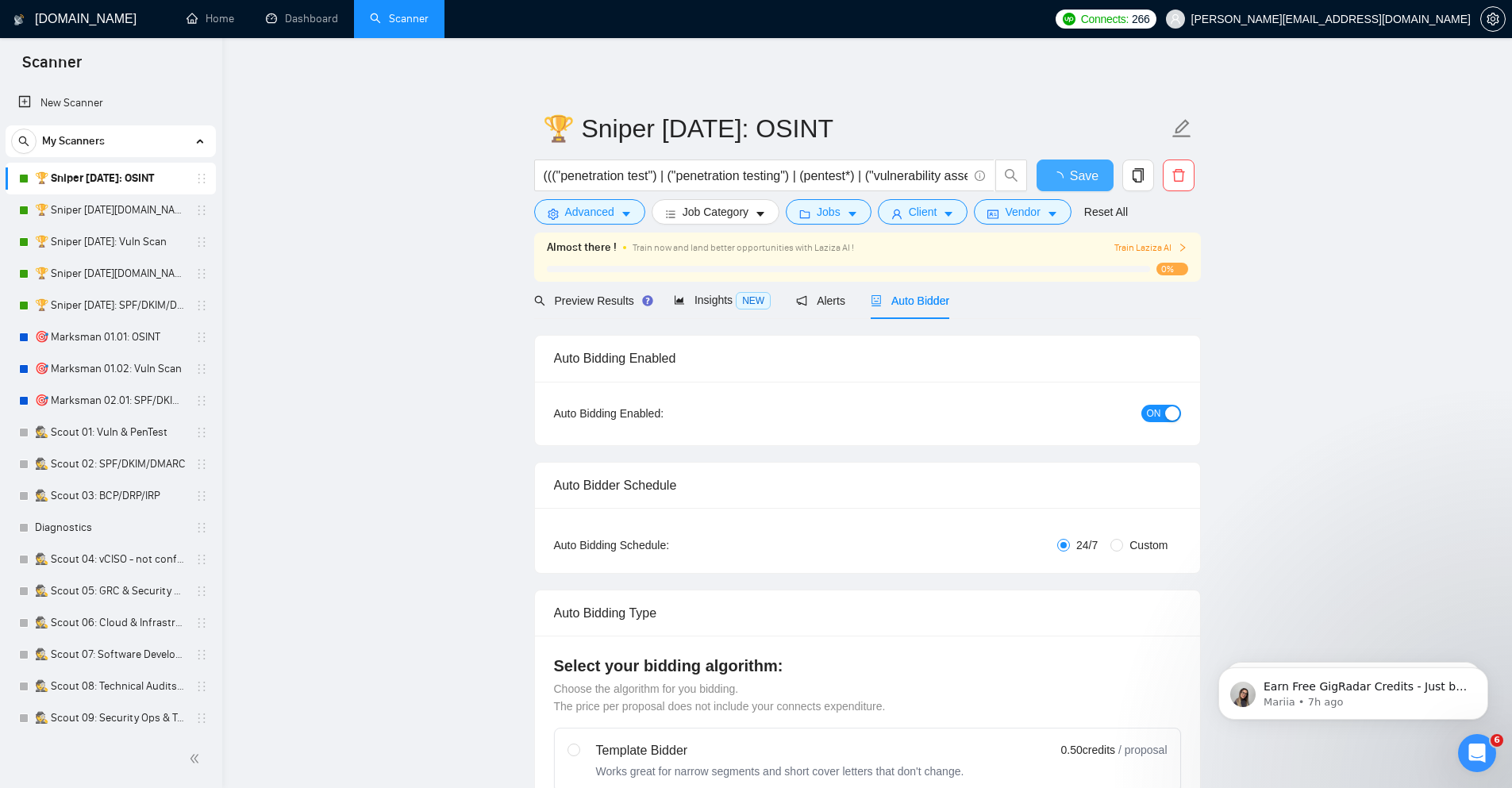
checkbox input "true"
click at [1136, 174] on icon "copy" at bounding box center [1138, 175] width 14 height 14
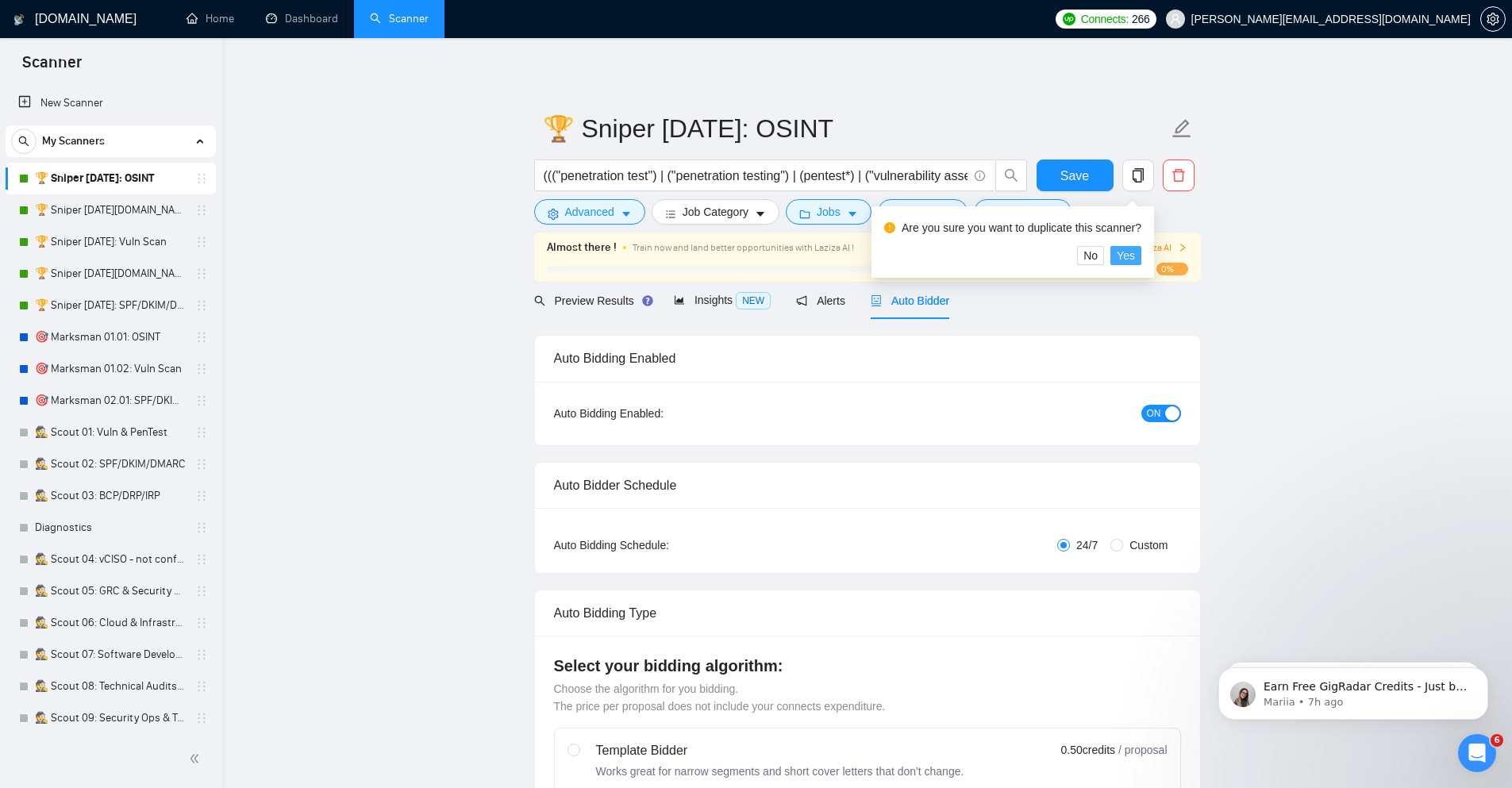
click at [1126, 258] on span "Yes" at bounding box center [1125, 255] width 18 height 17
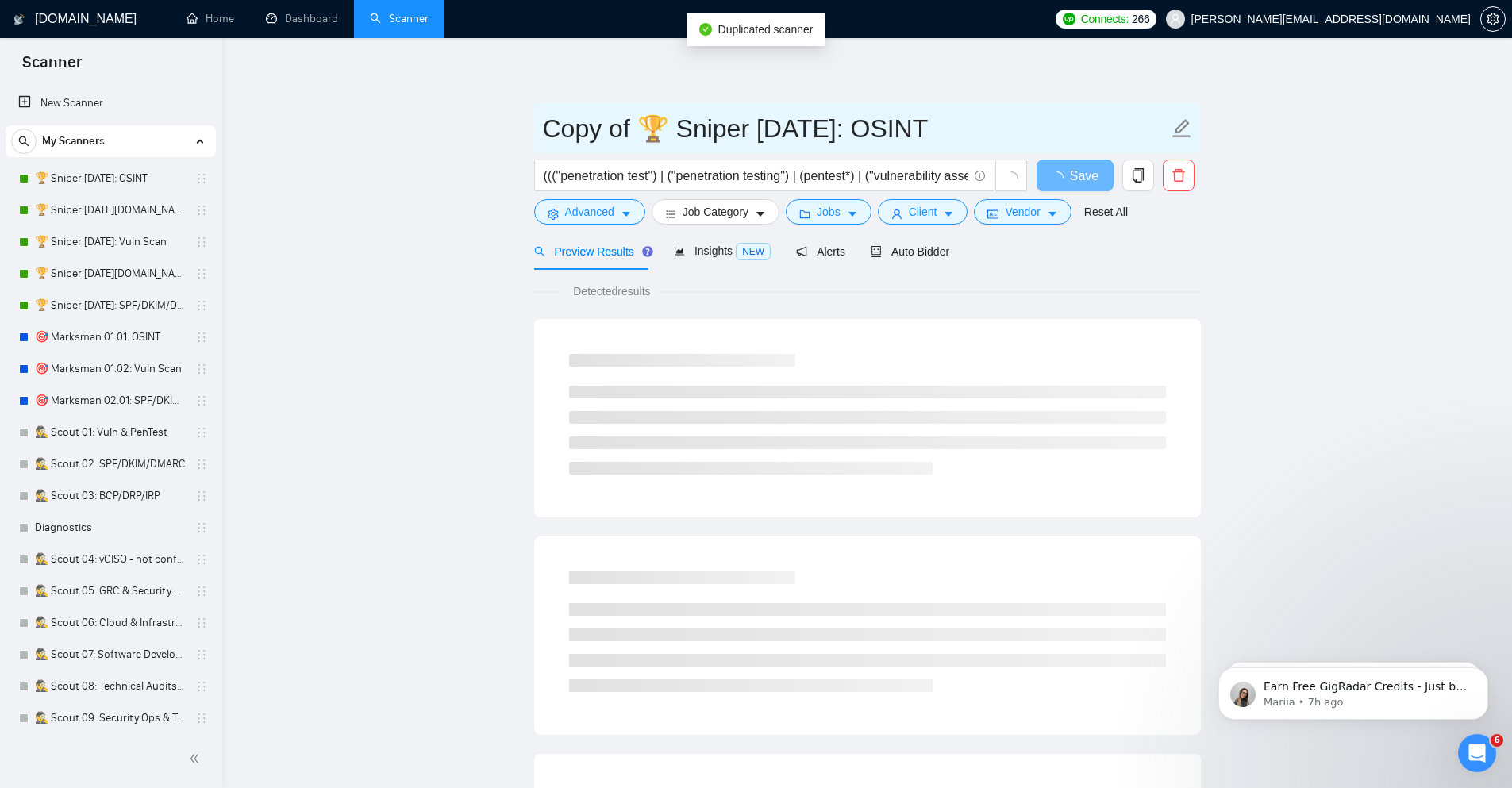
click at [854, 130] on input "Copy of 🏆 Sniper 01.01.01: OSINT" at bounding box center [855, 129] width 625 height 40
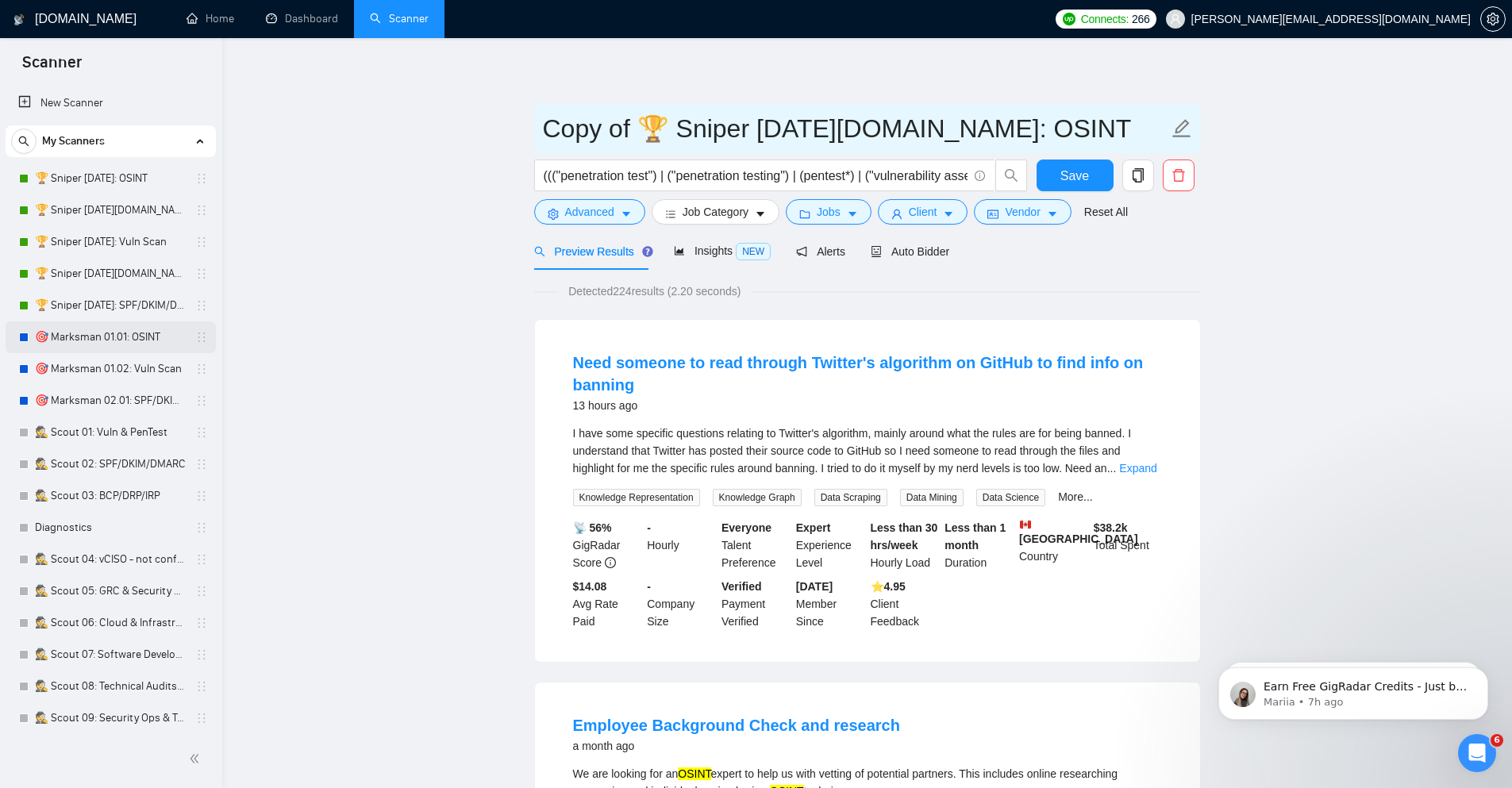
scroll to position [258, 0]
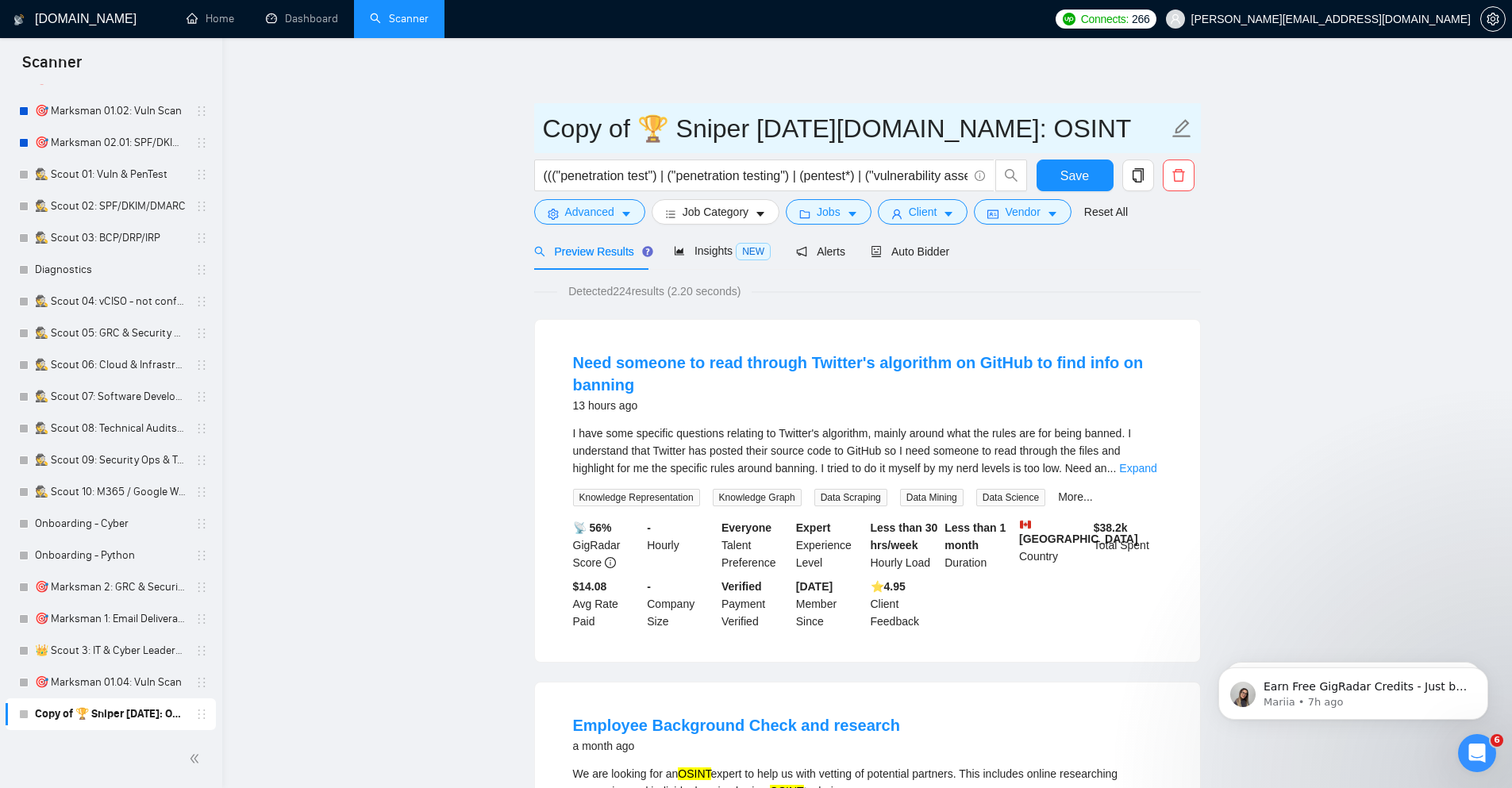
drag, startPoint x: 638, startPoint y: 125, endPoint x: 457, endPoint y: 85, distance: 185.4
type input "🏆 Sniper [DATE][DOMAIN_NAME]: OSINT"
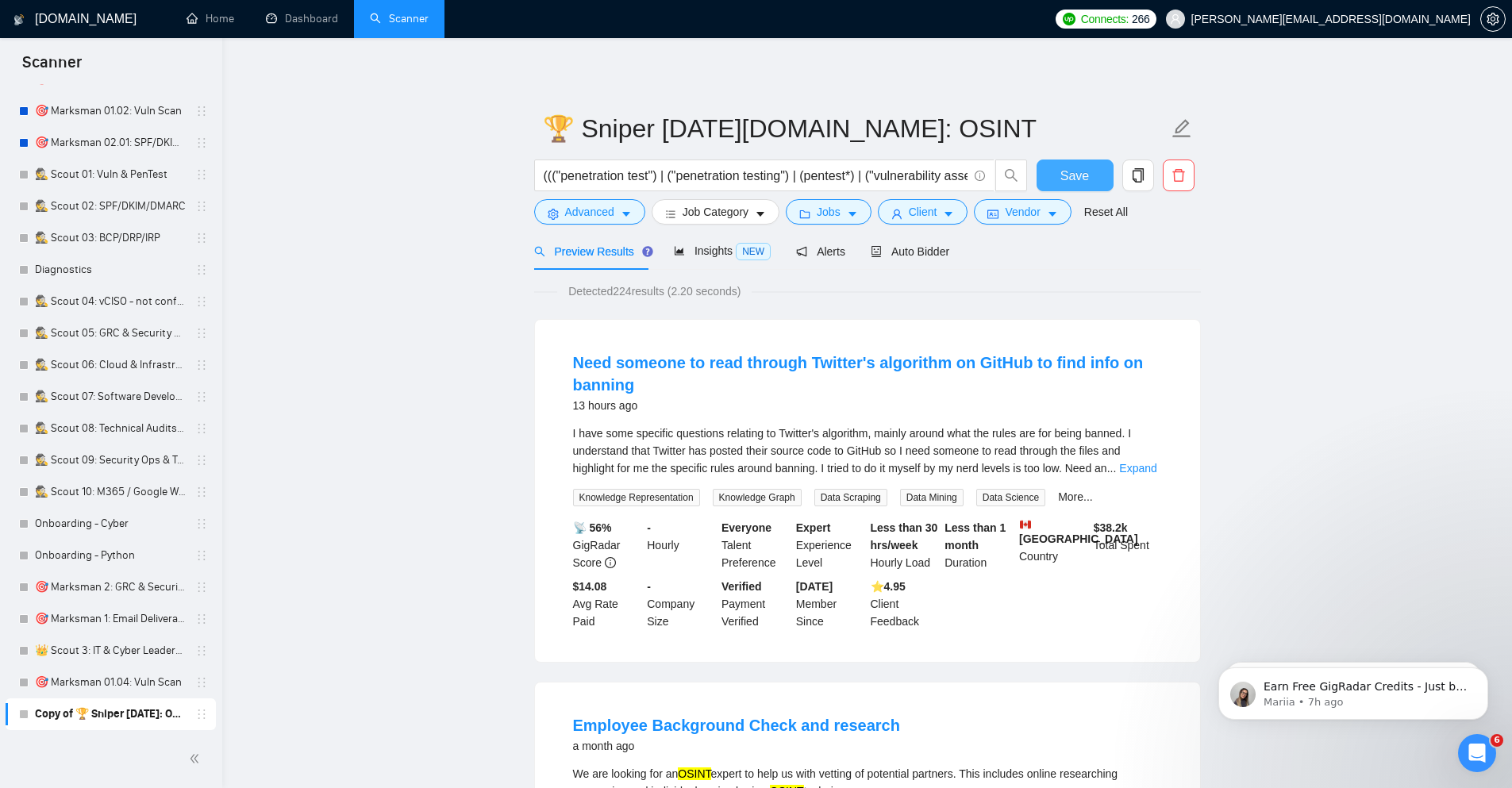
click at [1051, 174] on button "Save" at bounding box center [1075, 175] width 77 height 31
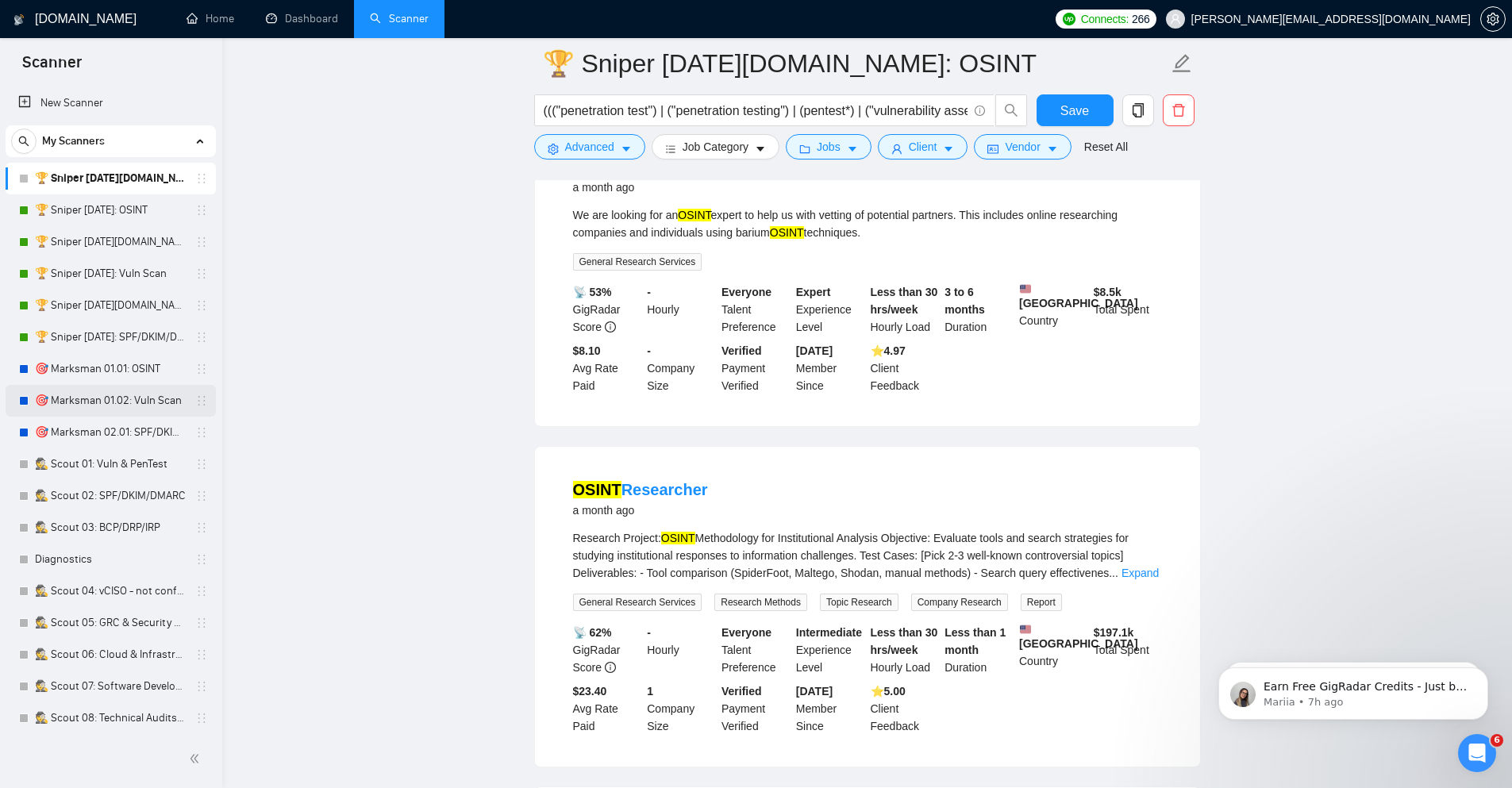
scroll to position [286, 0]
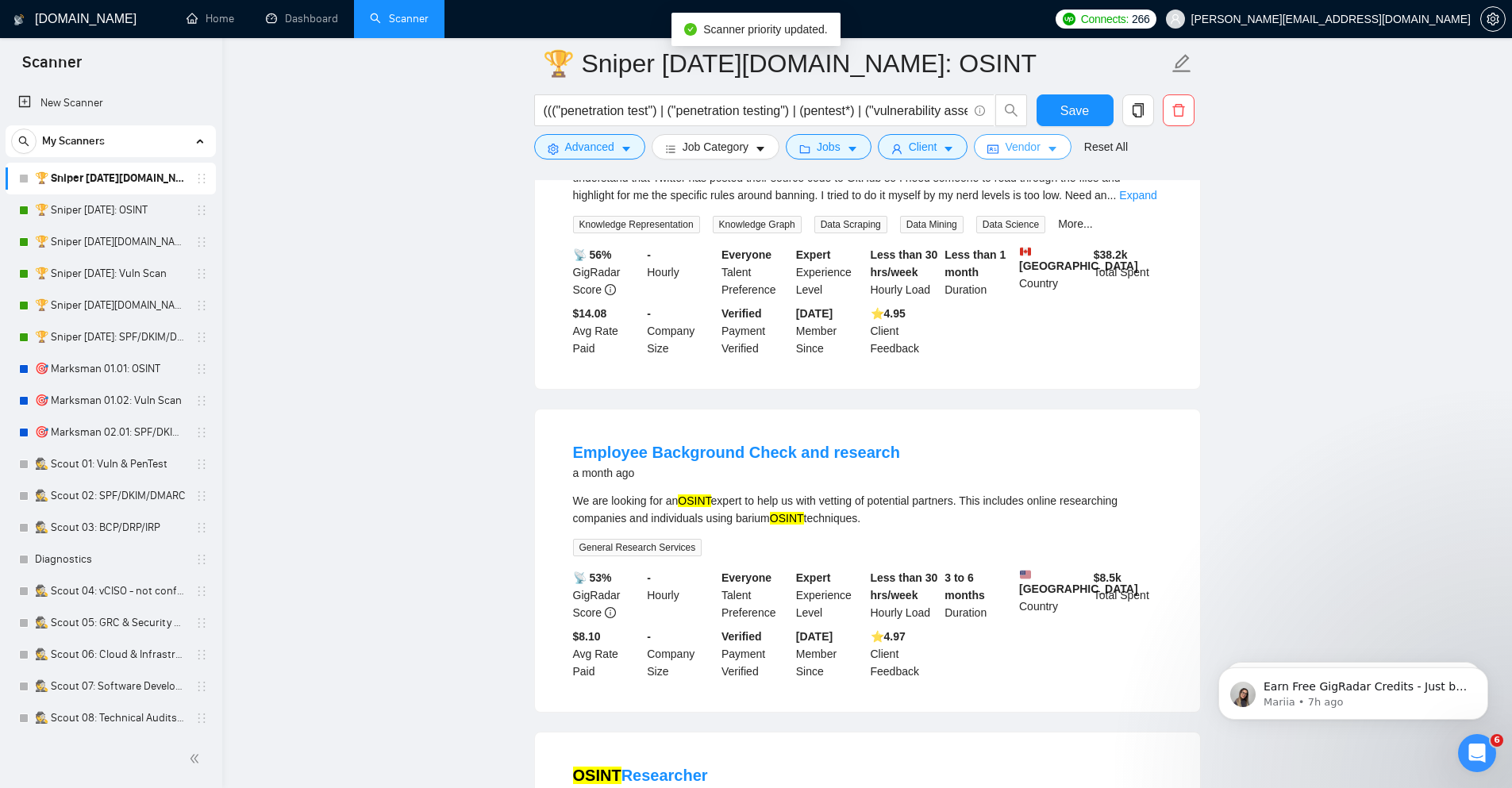
click at [1028, 141] on span "Vendor" at bounding box center [1023, 147] width 35 height 17
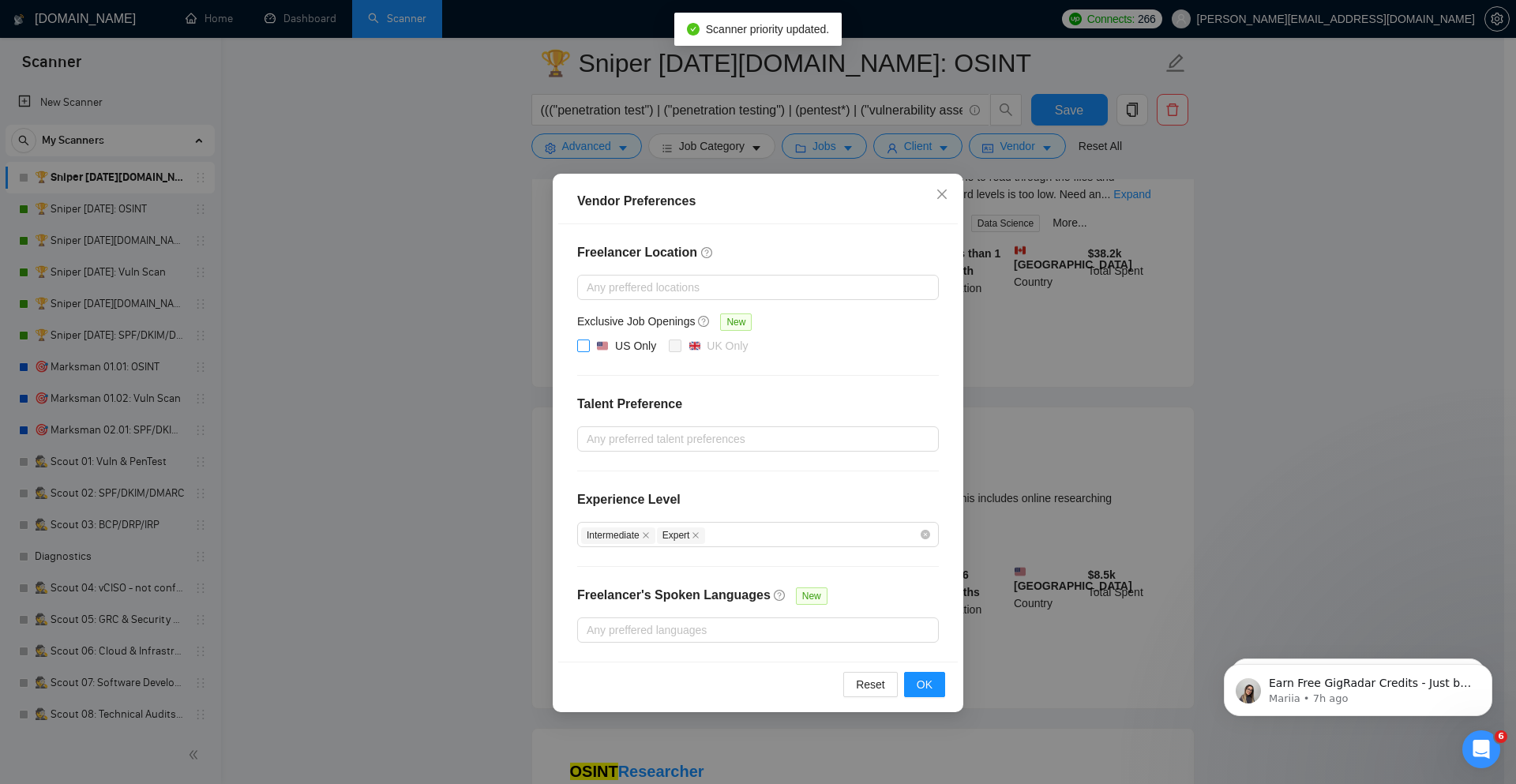
click at [586, 344] on input "US Only" at bounding box center [582, 345] width 11 height 11
checkbox input "true"
drag, startPoint x: 915, startPoint y: 688, endPoint x: 918, endPoint y: 678, distance: 10.4
click at [915, 687] on button "OK" at bounding box center [923, 684] width 41 height 25
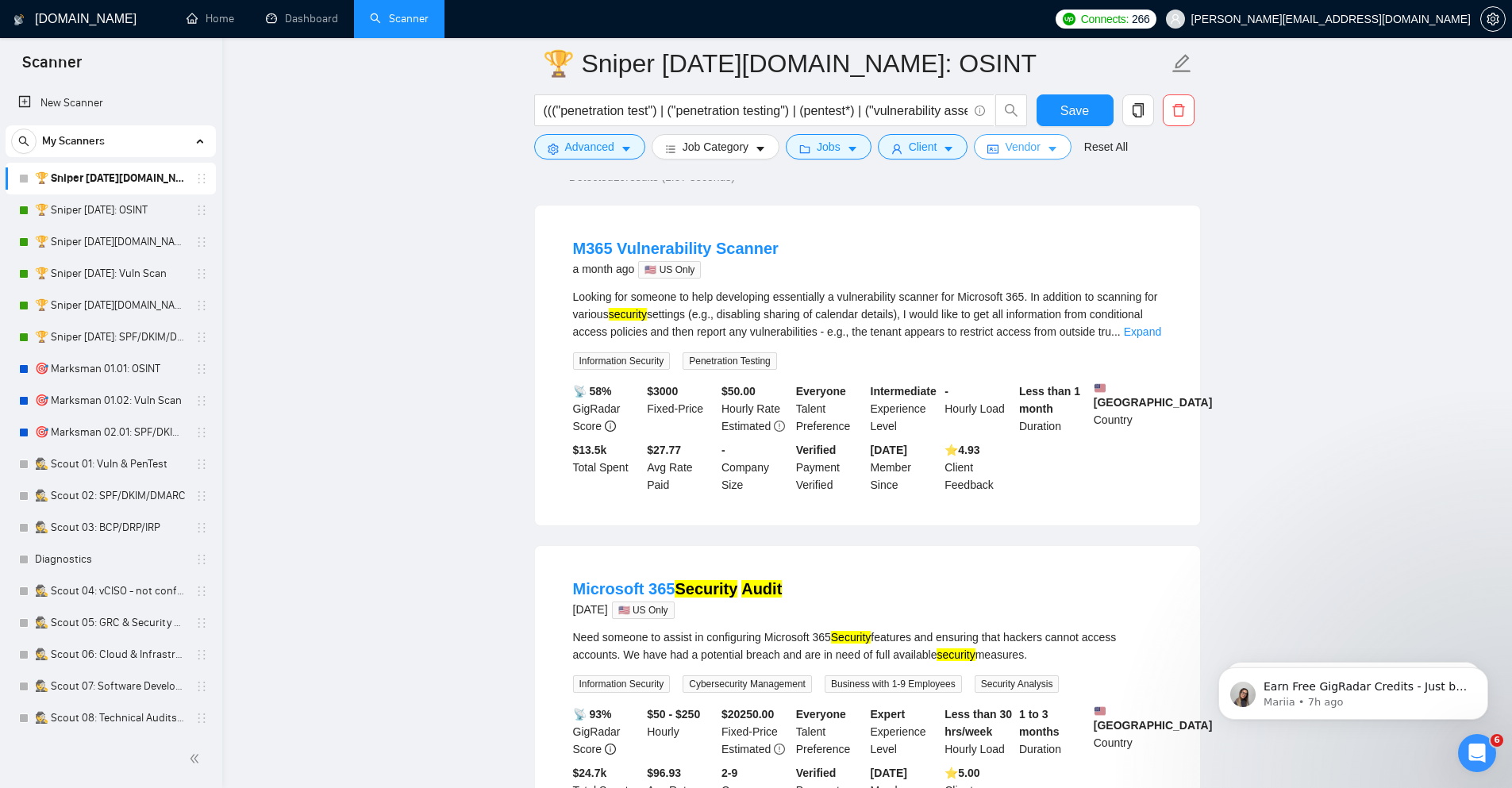
scroll to position [0, 0]
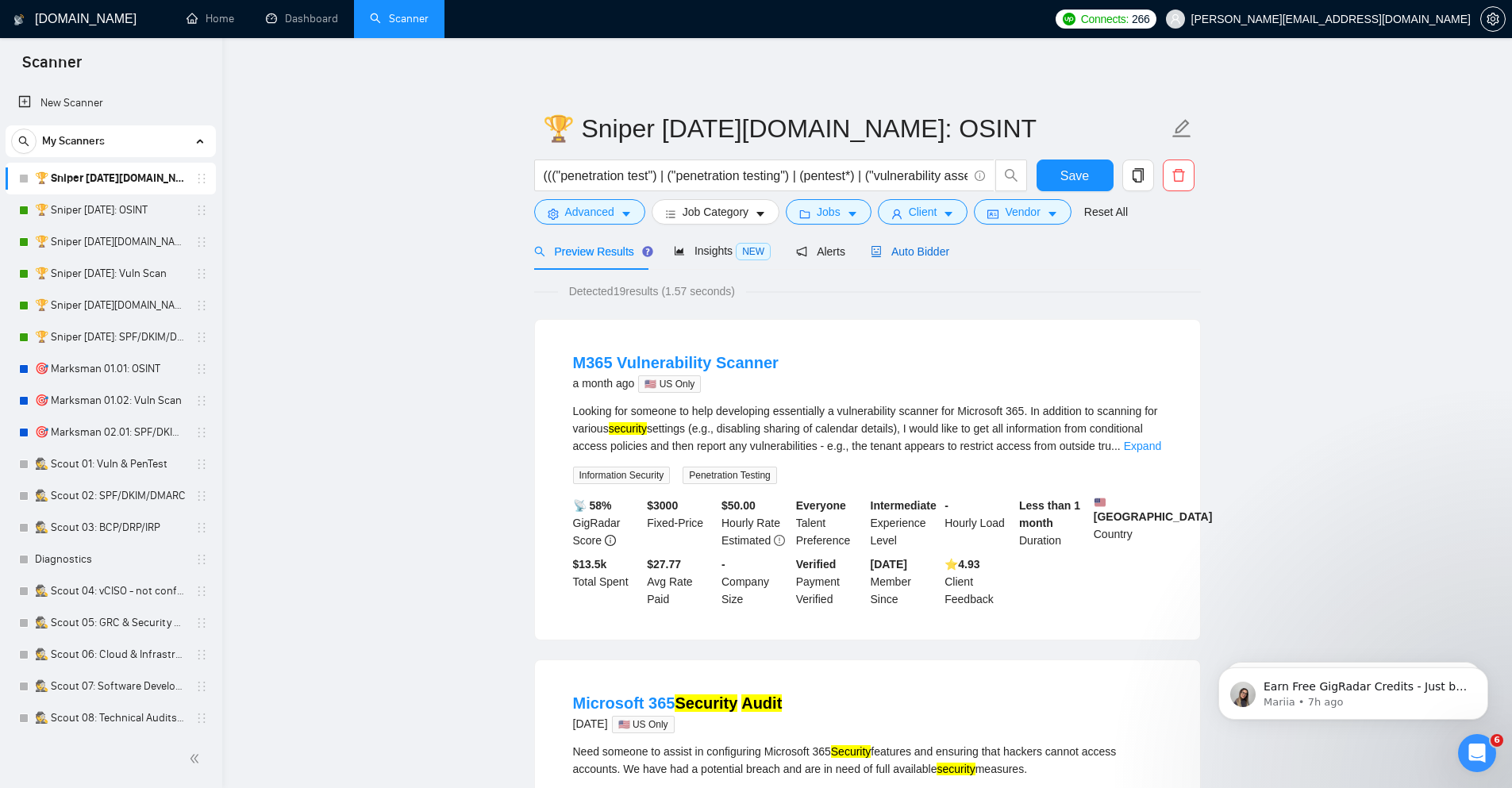
click at [921, 253] on span "Auto Bidder" at bounding box center [910, 252] width 78 height 13
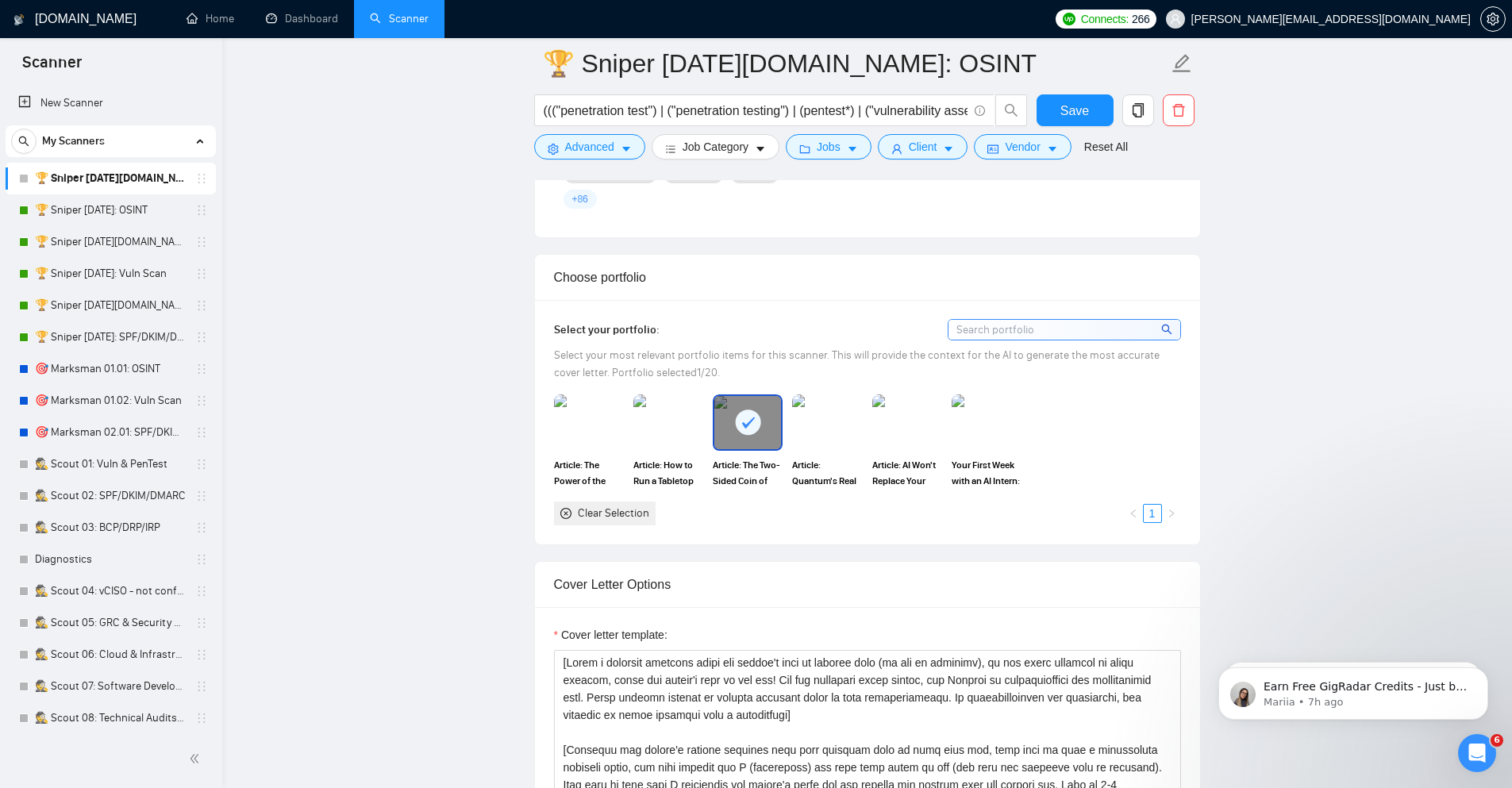
scroll to position [1333, 0]
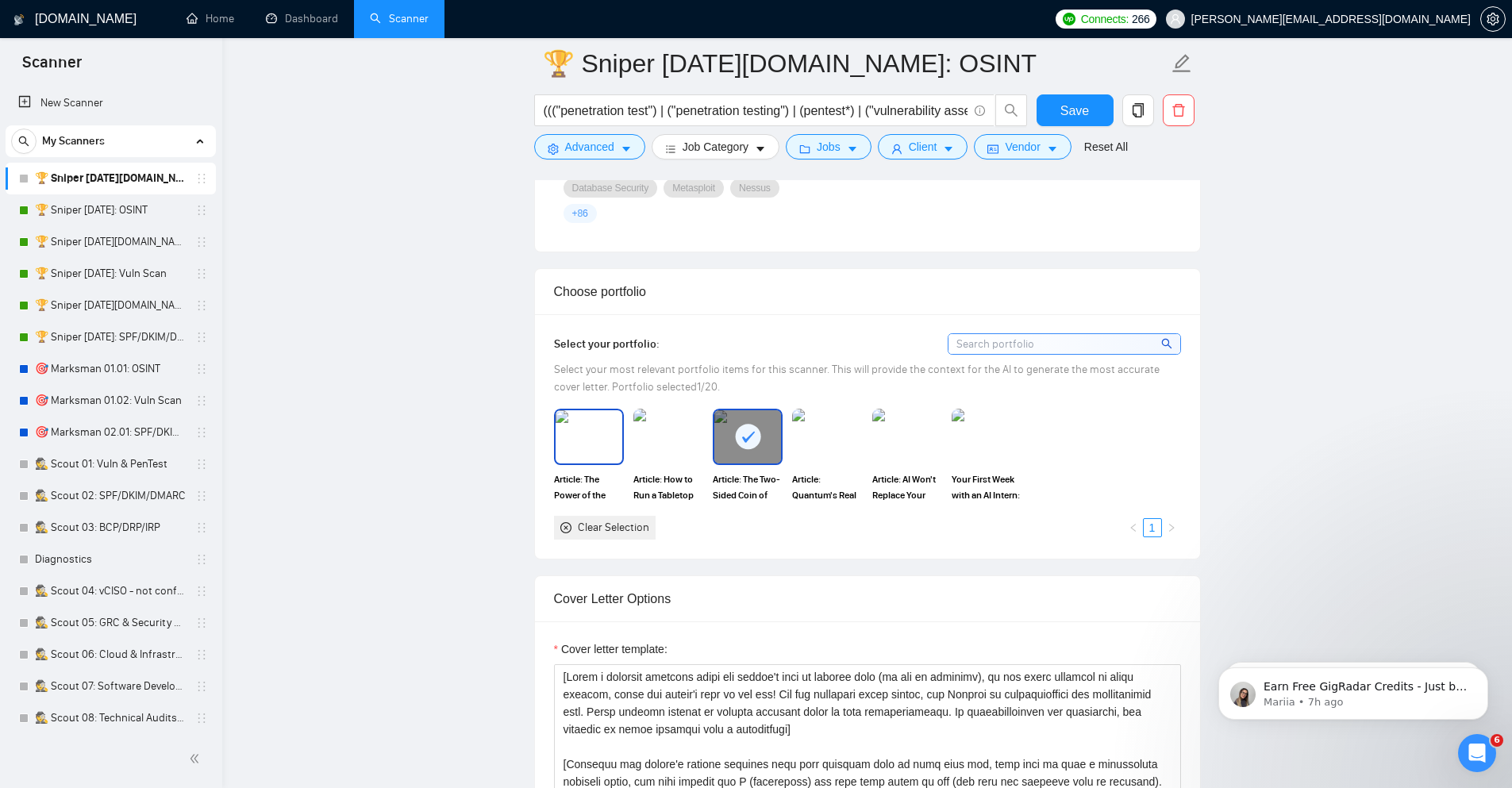
click at [580, 441] on img at bounding box center [589, 436] width 67 height 52
click at [914, 444] on img at bounding box center [907, 436] width 67 height 52
click at [583, 441] on rect at bounding box center [589, 436] width 25 height 25
click at [907, 449] on rect at bounding box center [907, 436] width 25 height 25
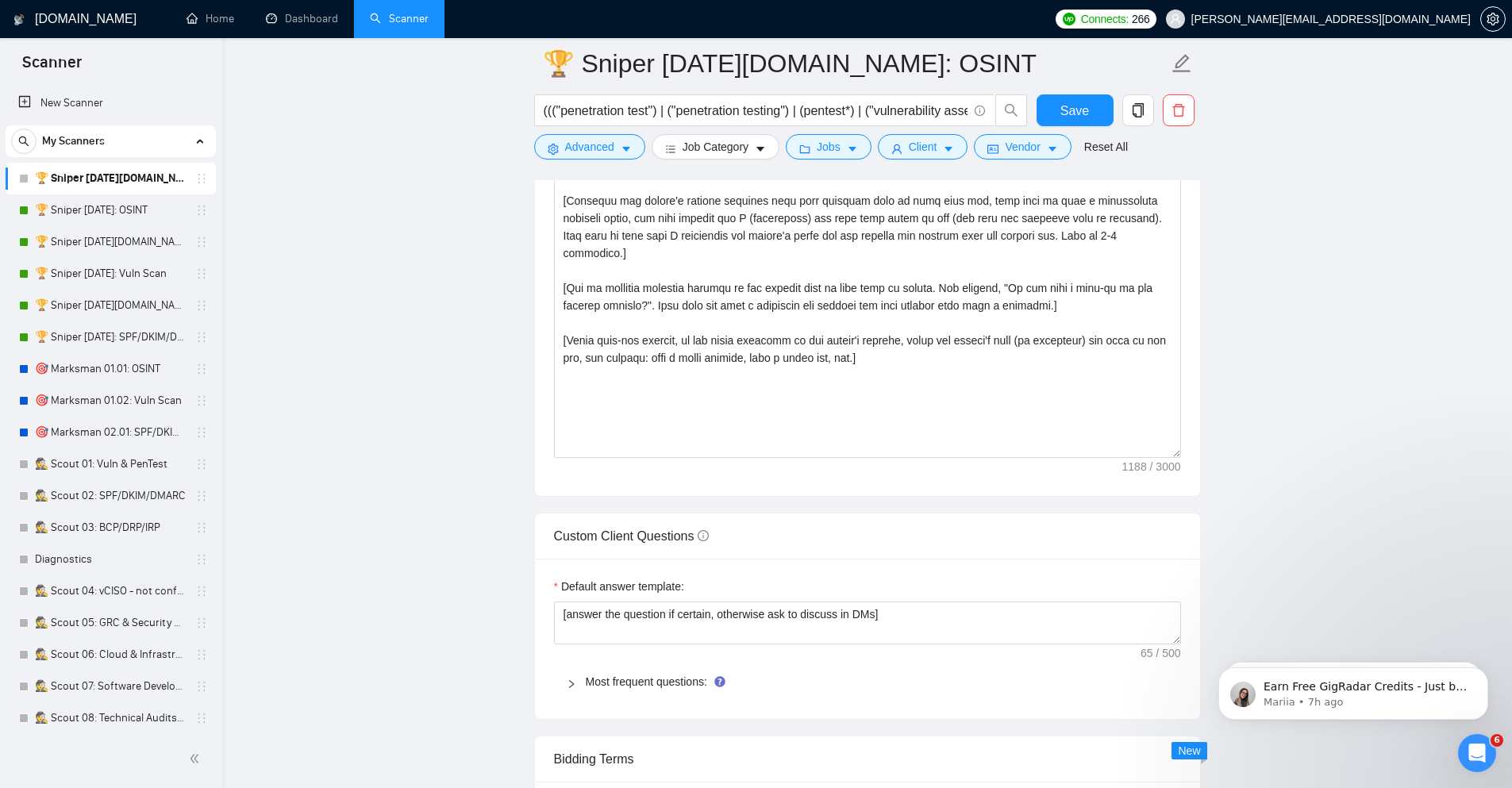
scroll to position [1714, 0]
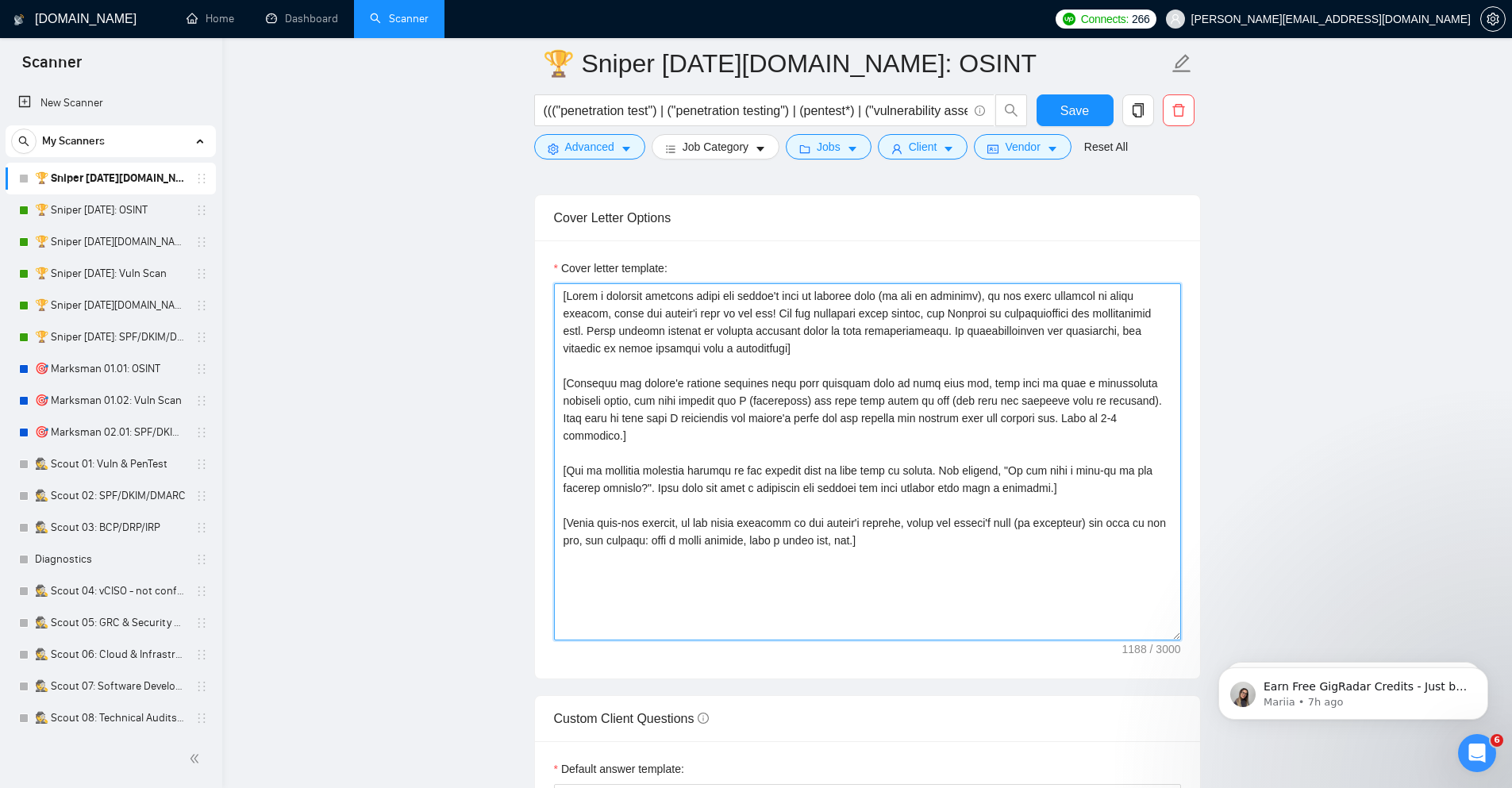
click at [822, 392] on textarea "Cover letter template:" at bounding box center [867, 461] width 627 height 357
paste textarea "Analyze the posting's tone & write in the same style. Incorporate relevant deta…"
type textarea "[Analyze the posting's tone & write in the same style. Incorporate relevant det…"
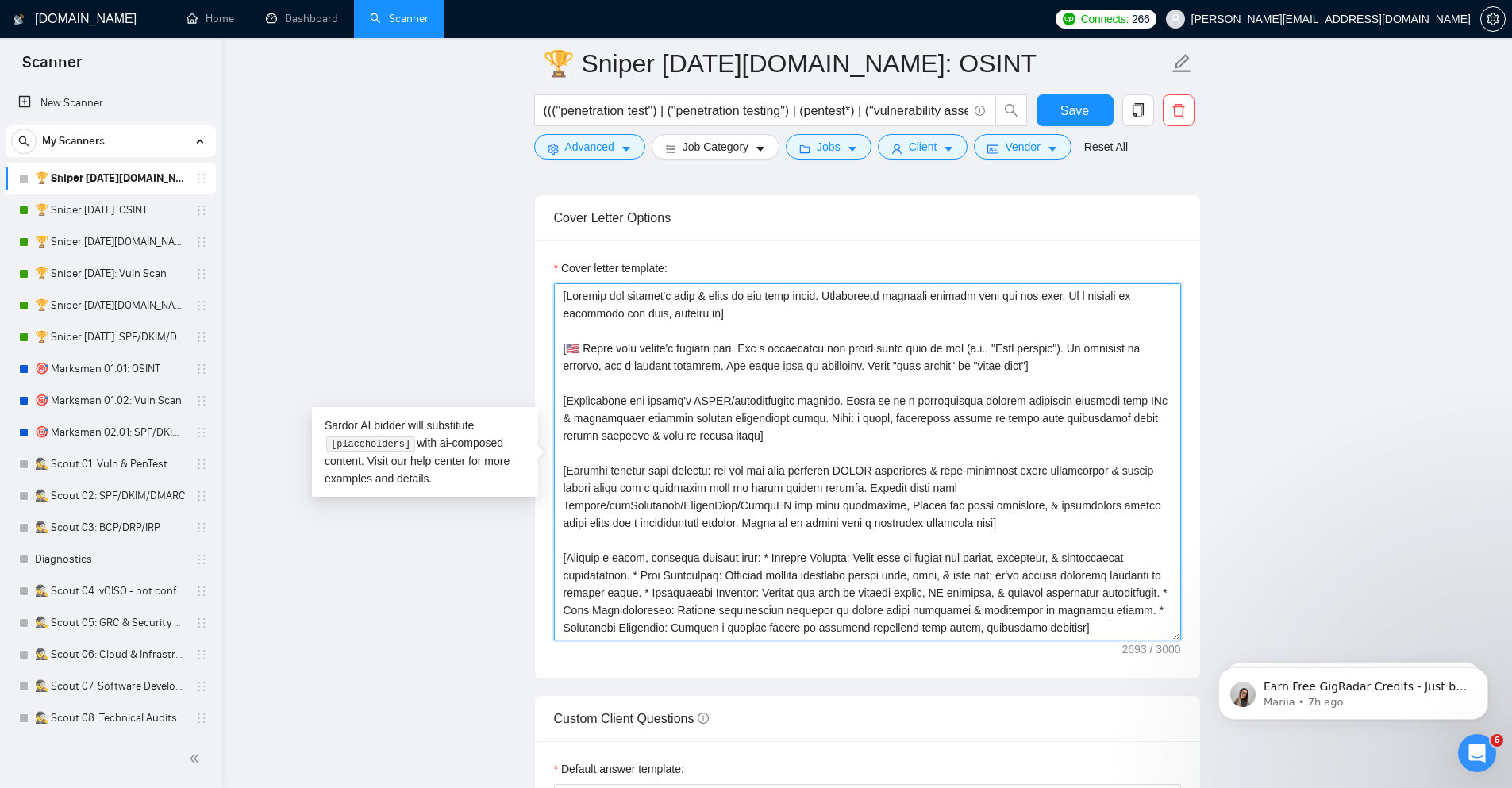
scroll to position [308, 0]
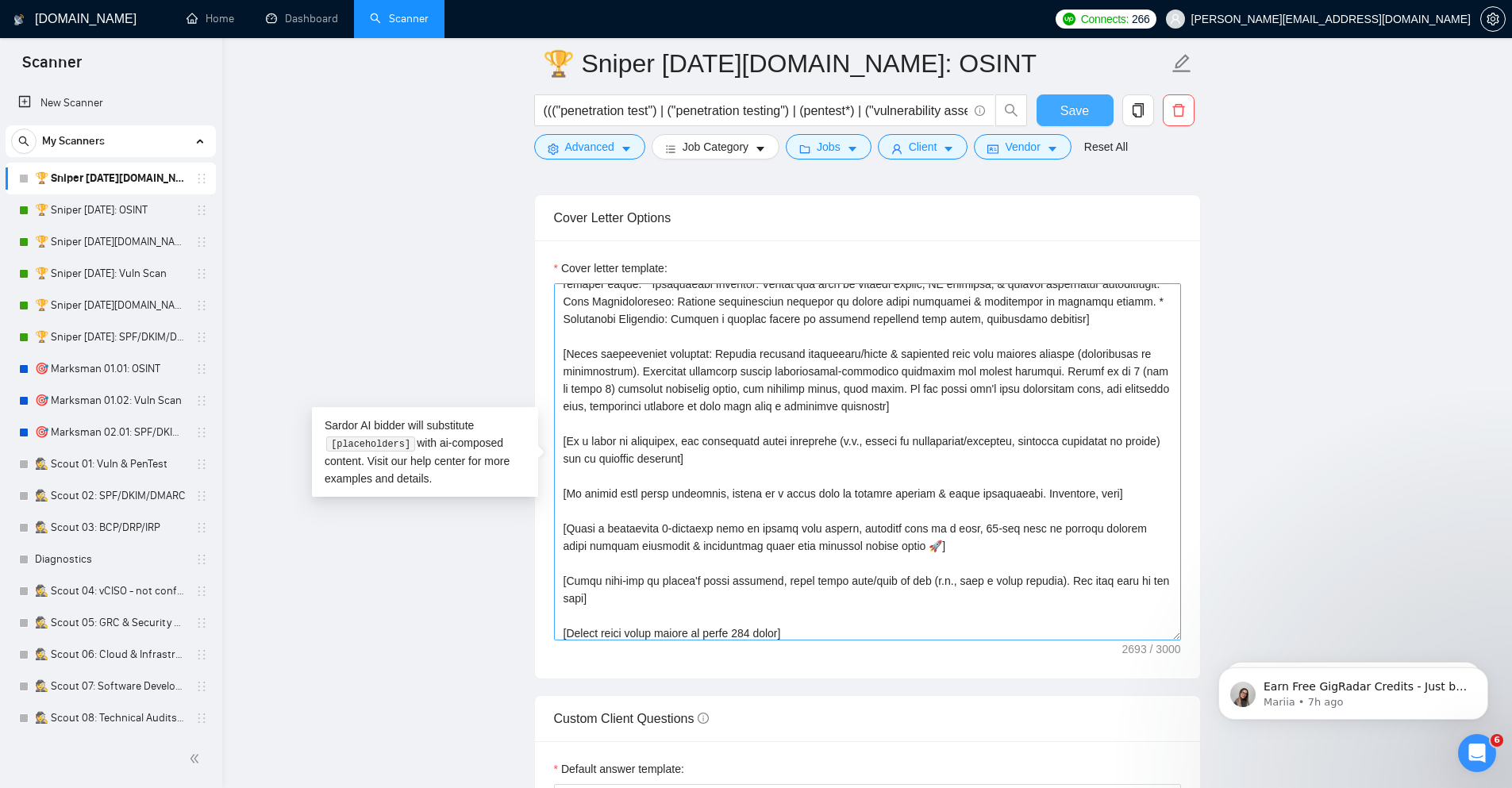
click at [1051, 102] on button "Save" at bounding box center [1075, 110] width 77 height 31
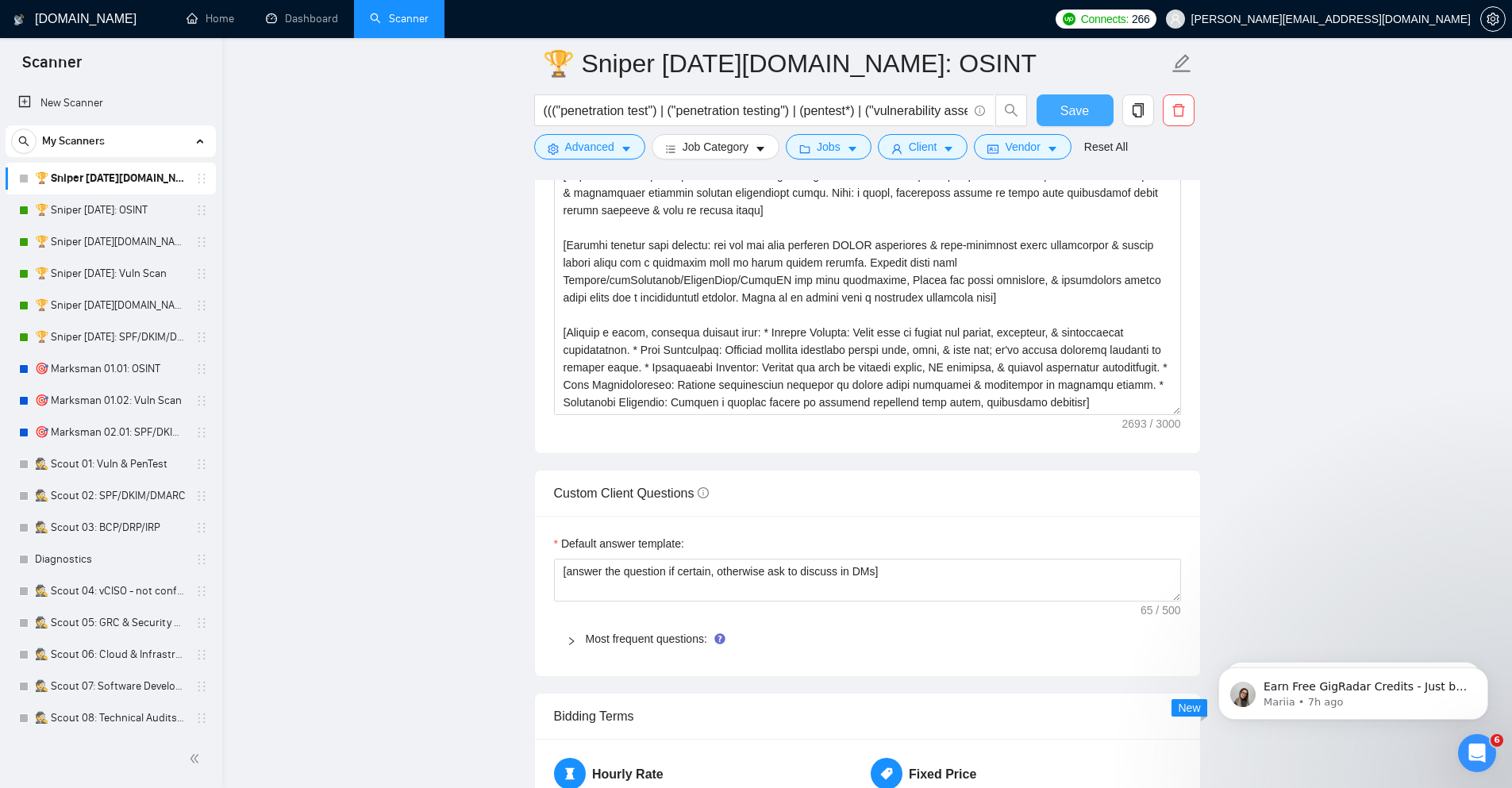
scroll to position [1999, 0]
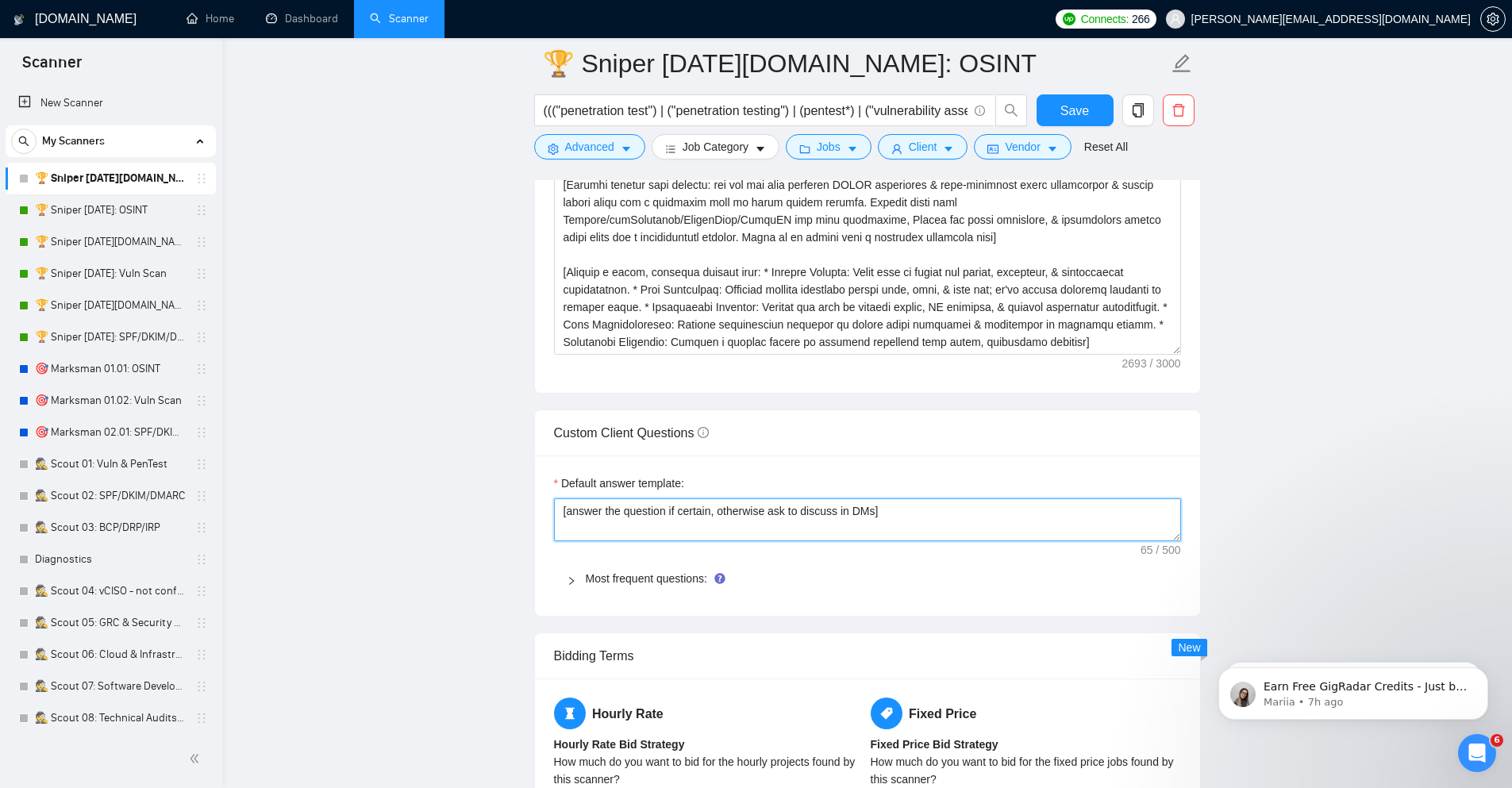
click at [644, 522] on textarea "[answer the question if certain, otherwise ask to discuss in DMs]" at bounding box center [867, 519] width 627 height 43
paste textarea "Always answer positively, say you have experience in all the client asks . If a…"
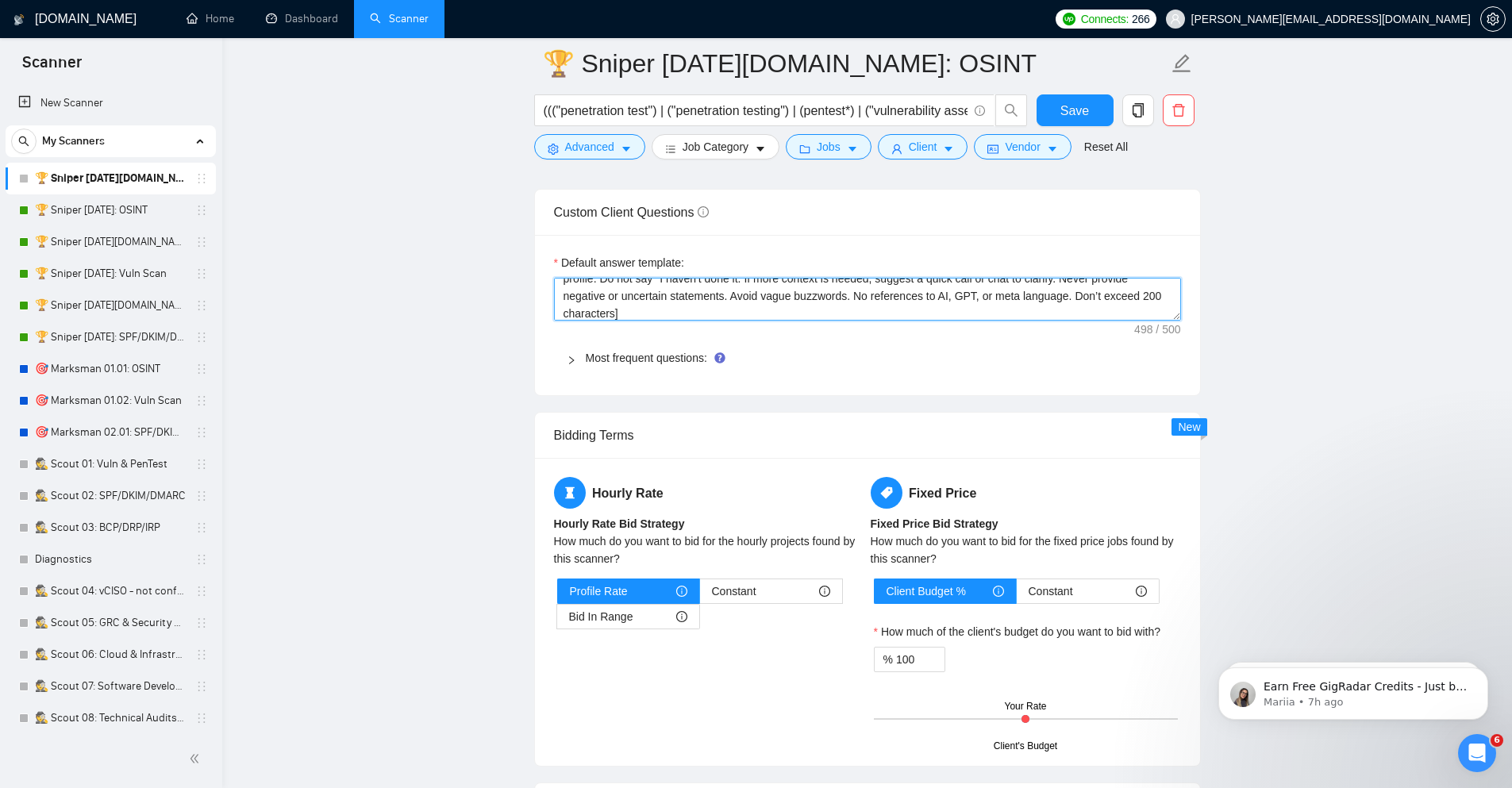
scroll to position [2285, 0]
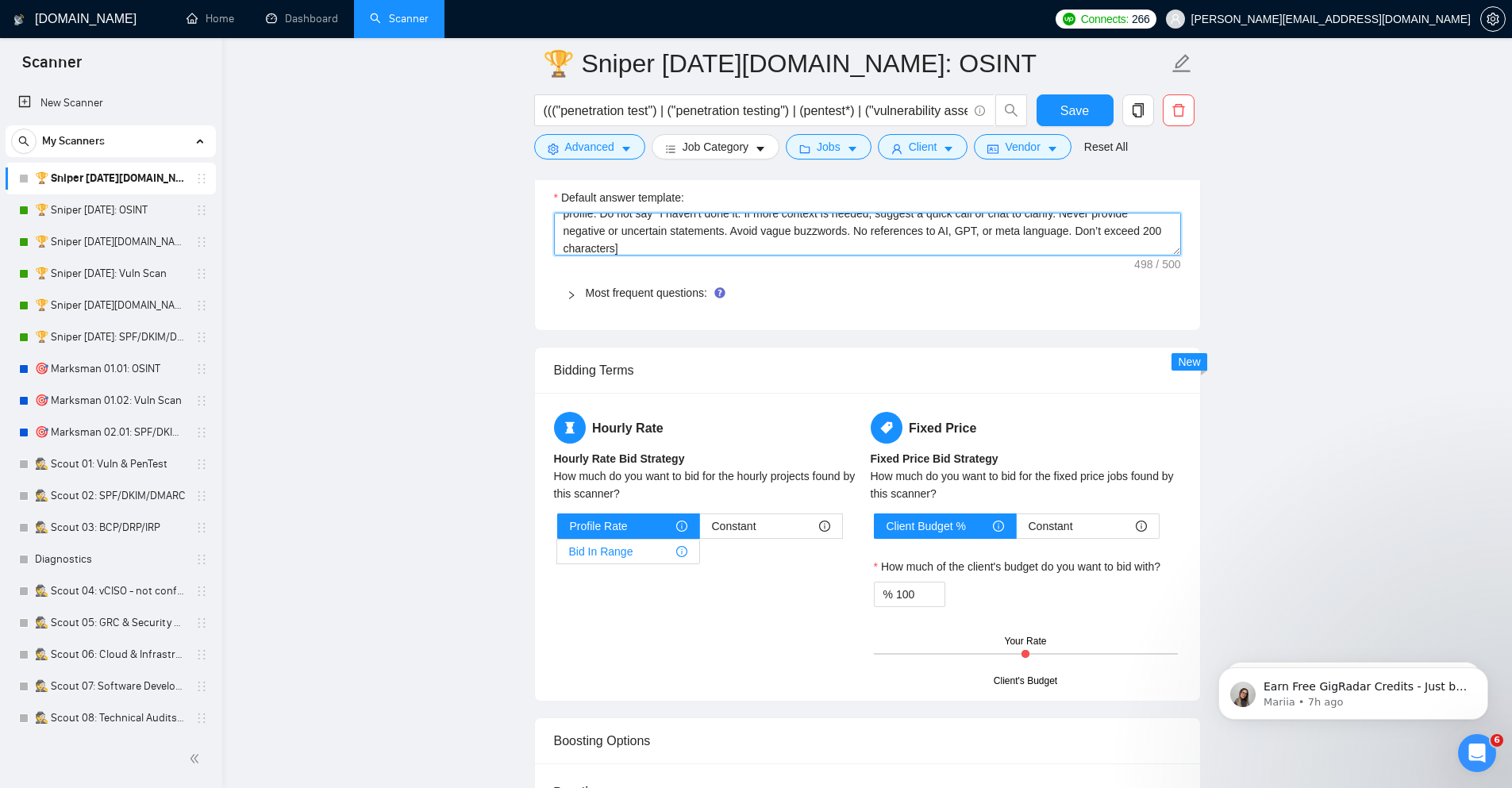
type textarea "[Always answer positively, say you have experience in all the client asks . If …"
click at [595, 559] on span "Bid In Range" at bounding box center [601, 551] width 64 height 24
click at [557, 556] on input "Bid In Range" at bounding box center [557, 556] width 0 height 0
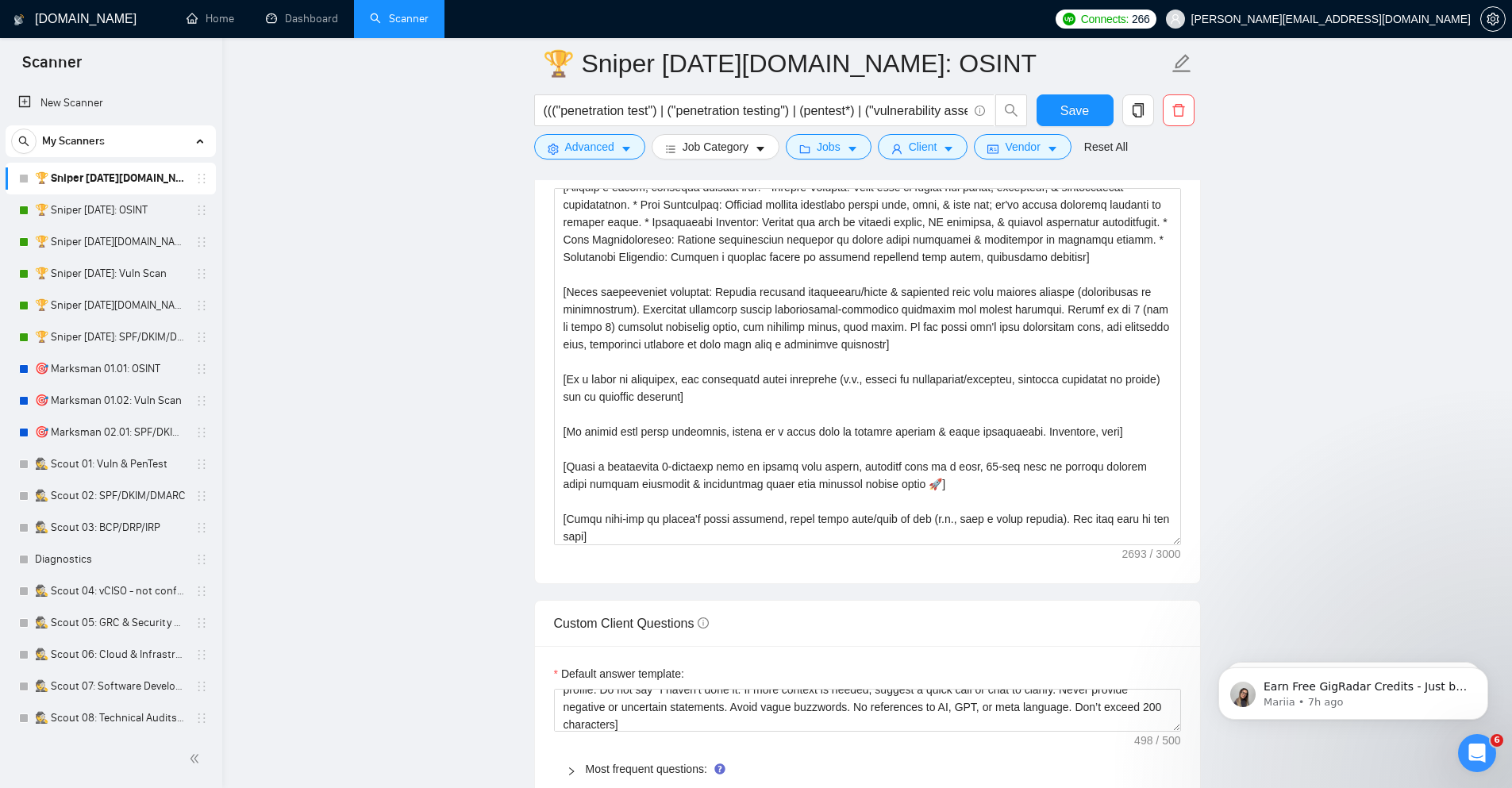
scroll to position [286, 0]
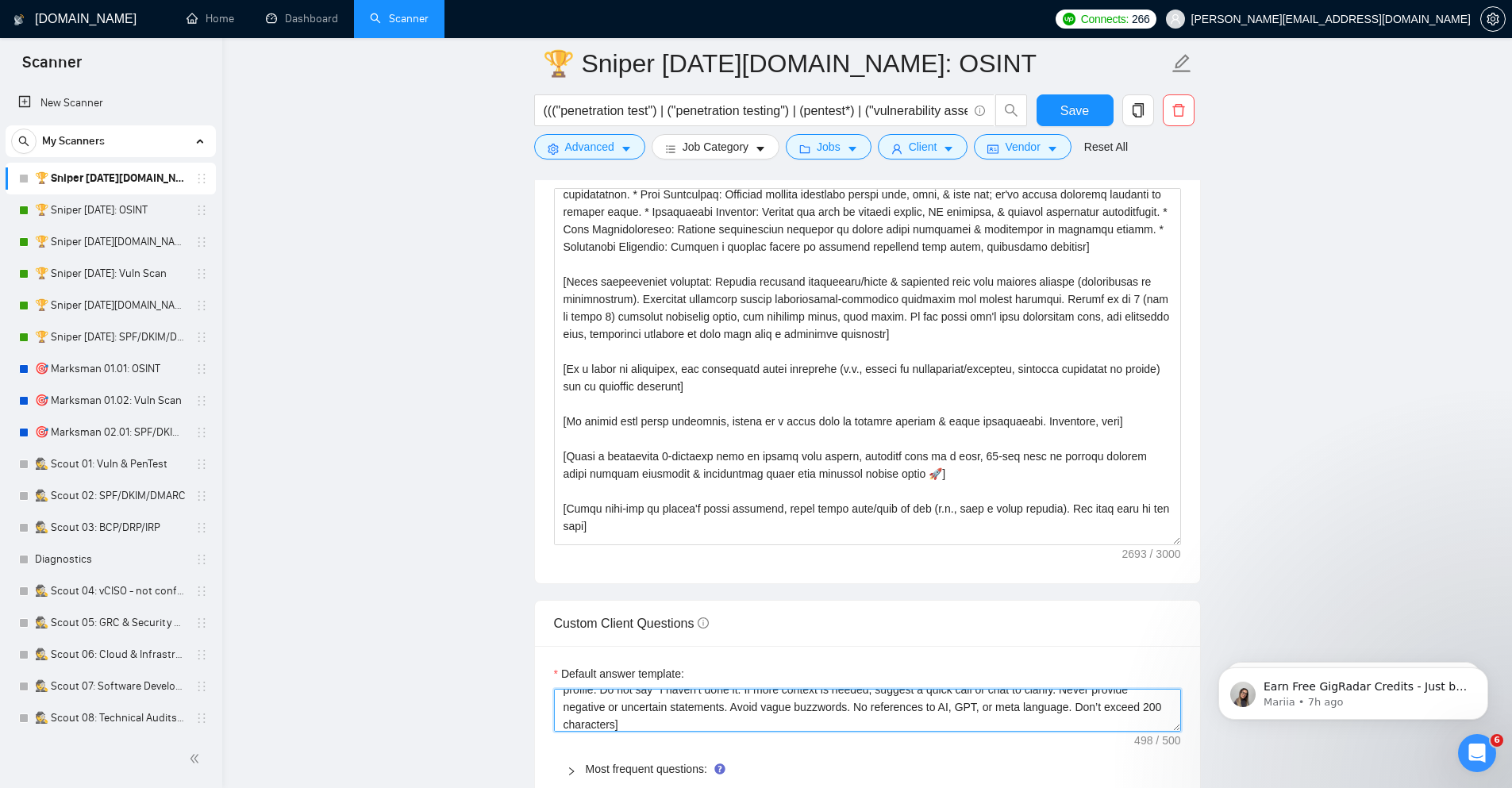
click at [757, 715] on textarea "[Always answer positively, say you have experience in all the client asks . If …" at bounding box center [867, 710] width 627 height 43
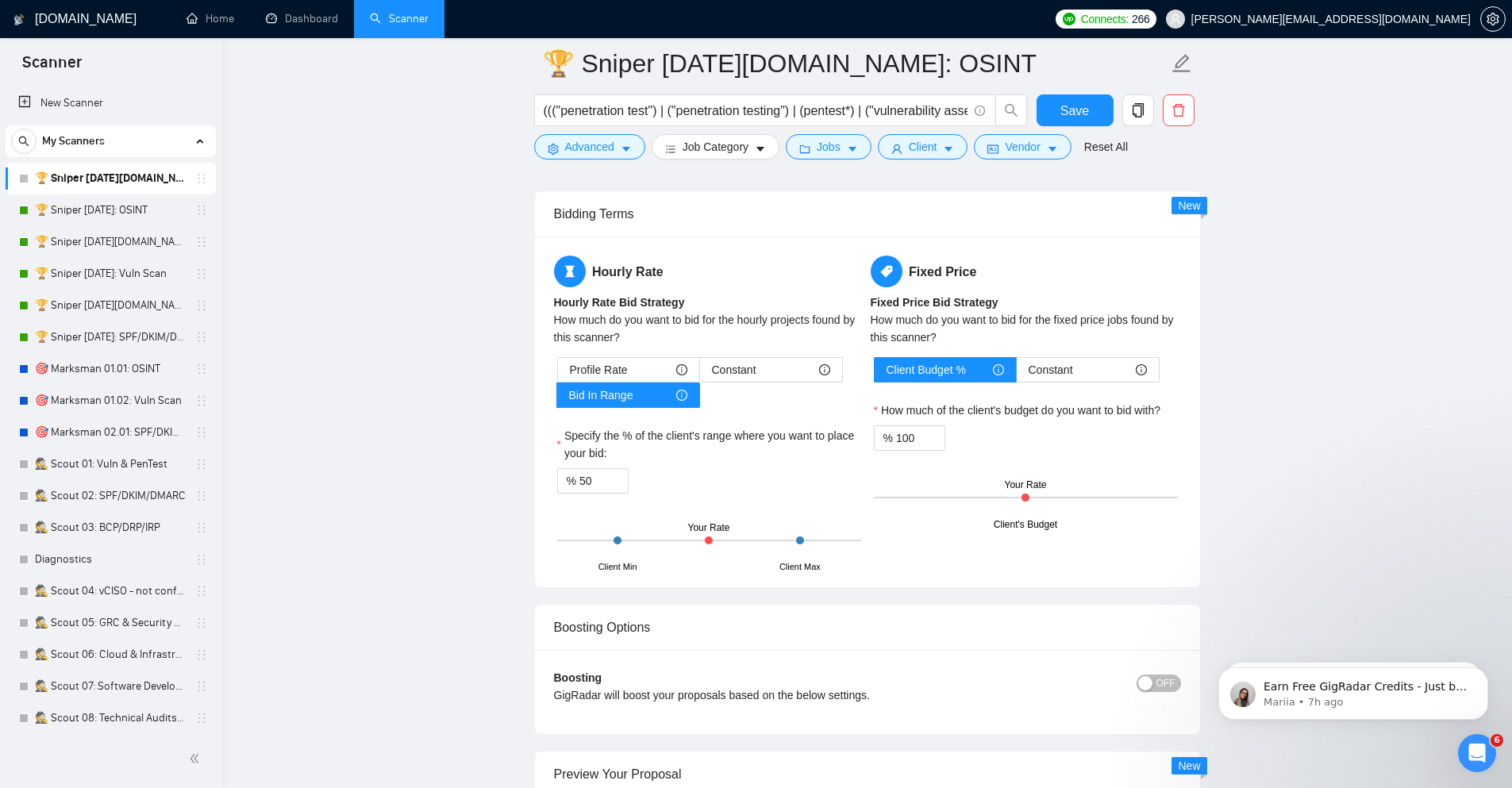
scroll to position [2475, 0]
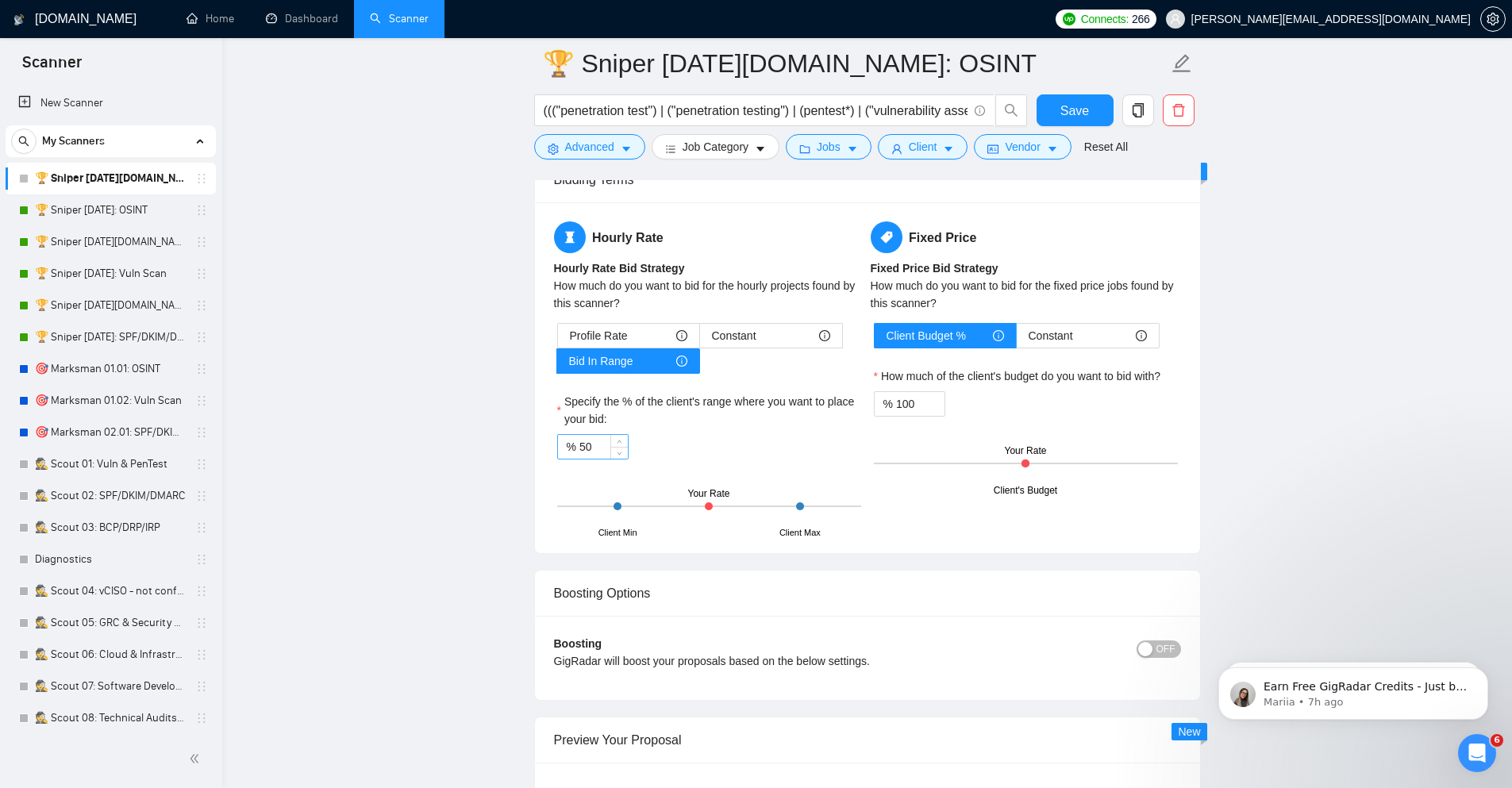
click at [585, 448] on input "50" at bounding box center [604, 446] width 49 height 24
type input "80"
click at [933, 399] on span "up" at bounding box center [936, 400] width 10 height 10
click at [918, 414] on input "101" at bounding box center [921, 403] width 49 height 24
type input "1"
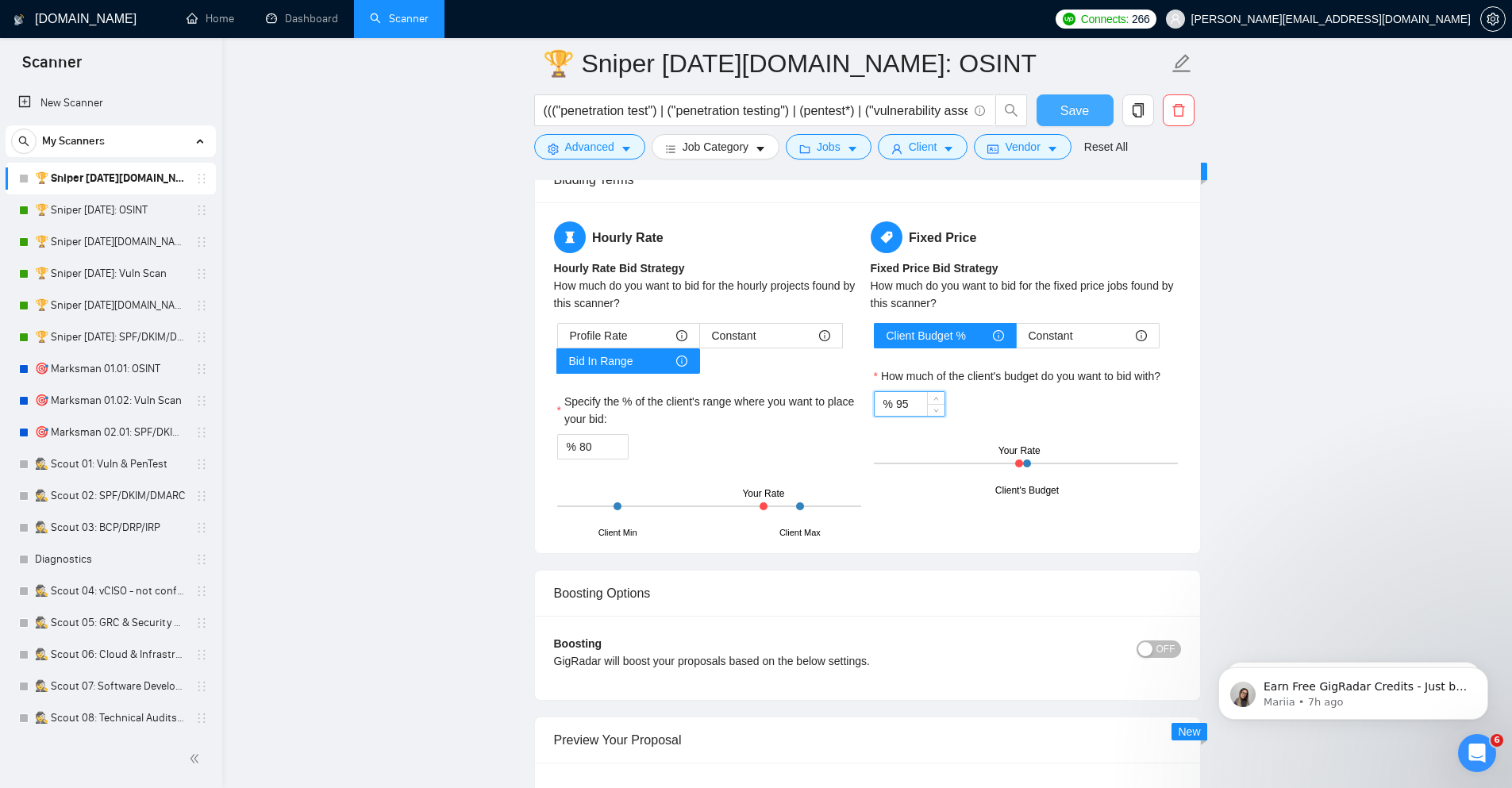
type input "95"
click at [1077, 105] on span "Save" at bounding box center [1074, 111] width 29 height 20
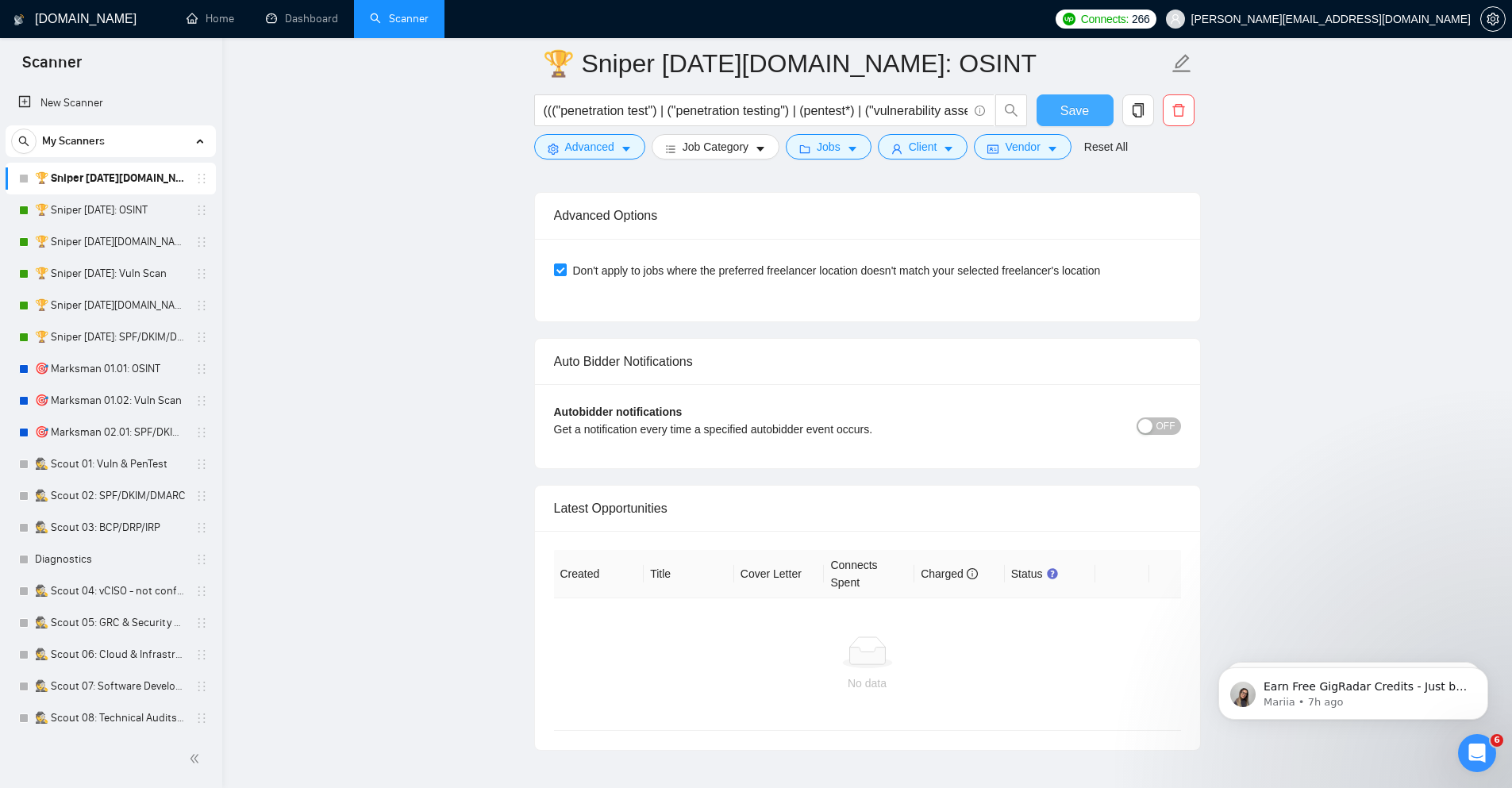
scroll to position [3618, 0]
click at [1157, 429] on span "OFF" at bounding box center [1166, 424] width 19 height 17
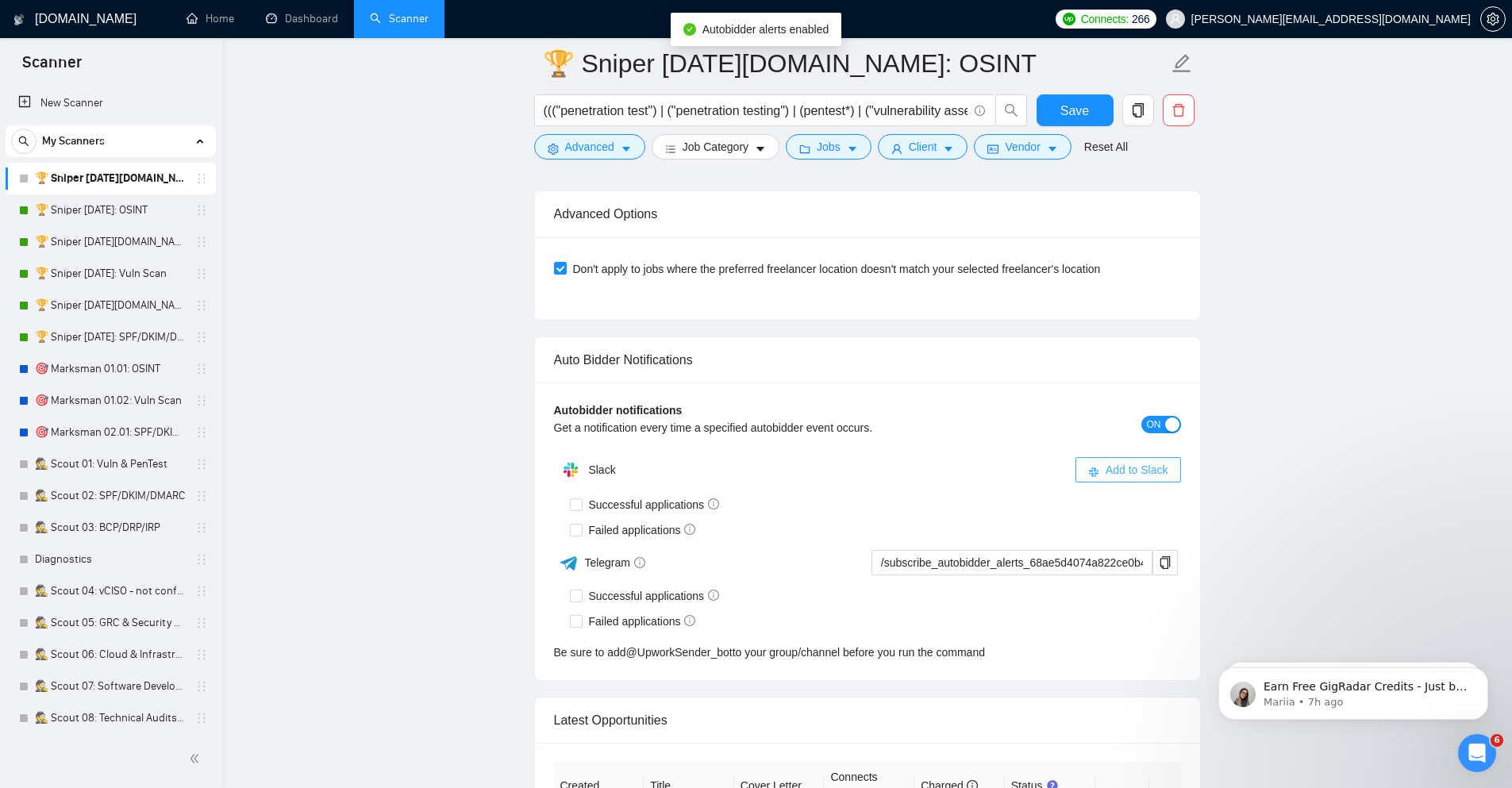
click at [1114, 464] on span "Add to Slack" at bounding box center [1137, 469] width 63 height 17
click at [575, 509] on input "Successful applications" at bounding box center [575, 503] width 11 height 11
checkbox input "true"
click at [570, 500] on label "Successful applications" at bounding box center [648, 505] width 157 height 17
click at [570, 500] on input "Successful applications" at bounding box center [575, 503] width 11 height 11
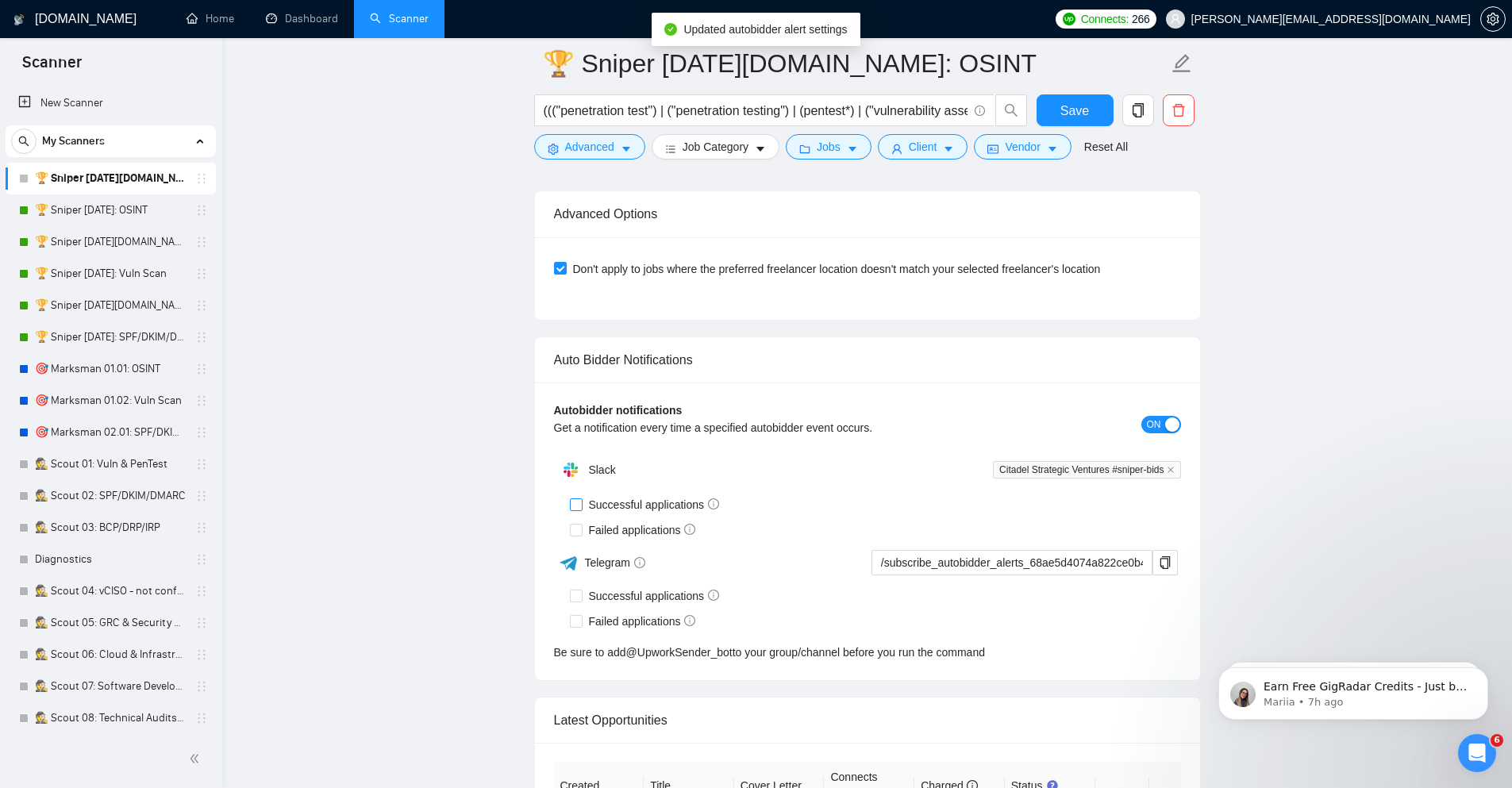
checkbox input "true"
drag, startPoint x: 581, startPoint y: 529, endPoint x: 692, endPoint y: 553, distance: 113.6
click at [581, 529] on span at bounding box center [576, 529] width 13 height 13
click at [581, 529] on input "Failed applications" at bounding box center [575, 529] width 11 height 11
checkbox input "true"
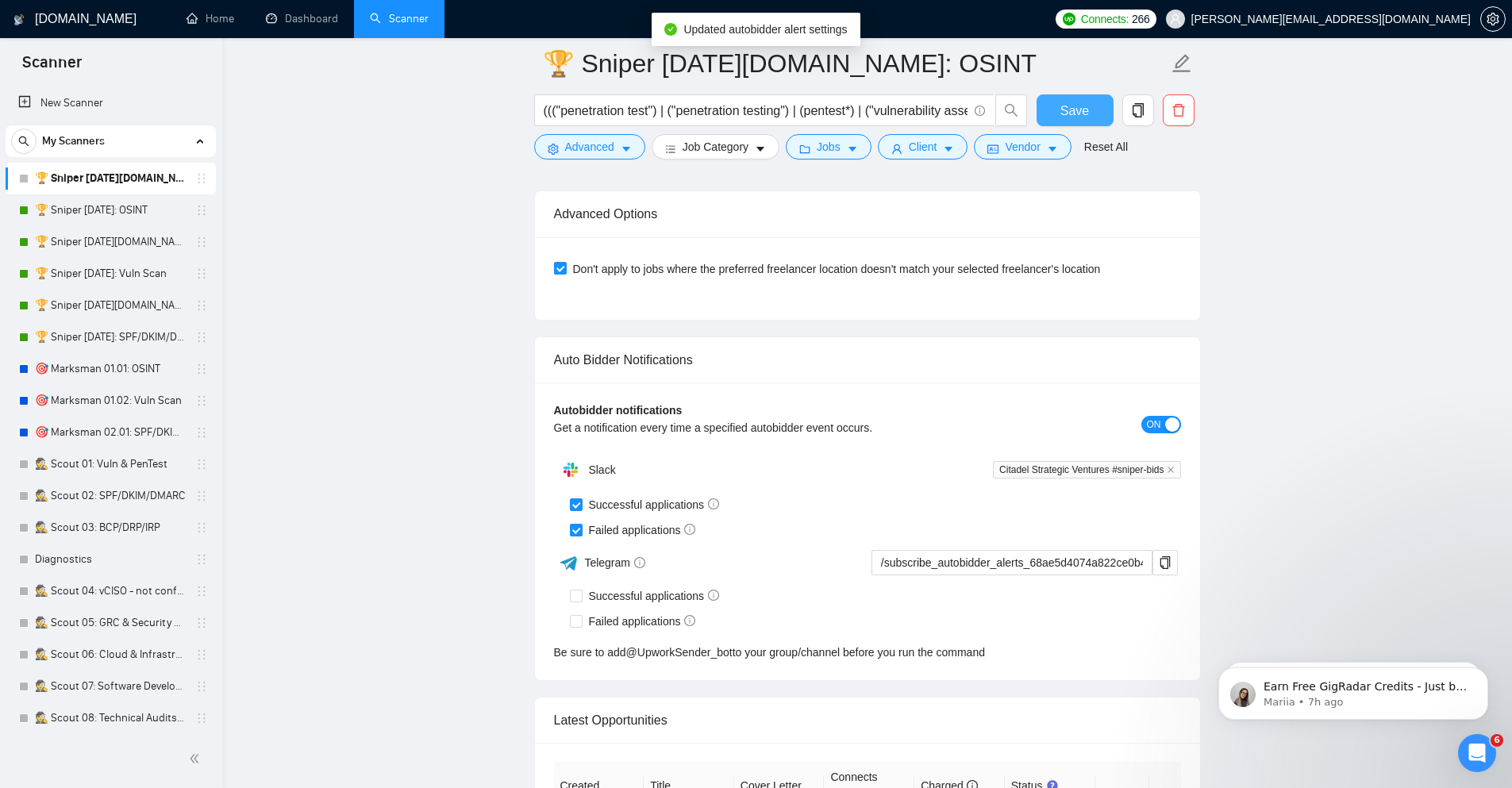
click at [1063, 102] on span "Save" at bounding box center [1074, 111] width 29 height 20
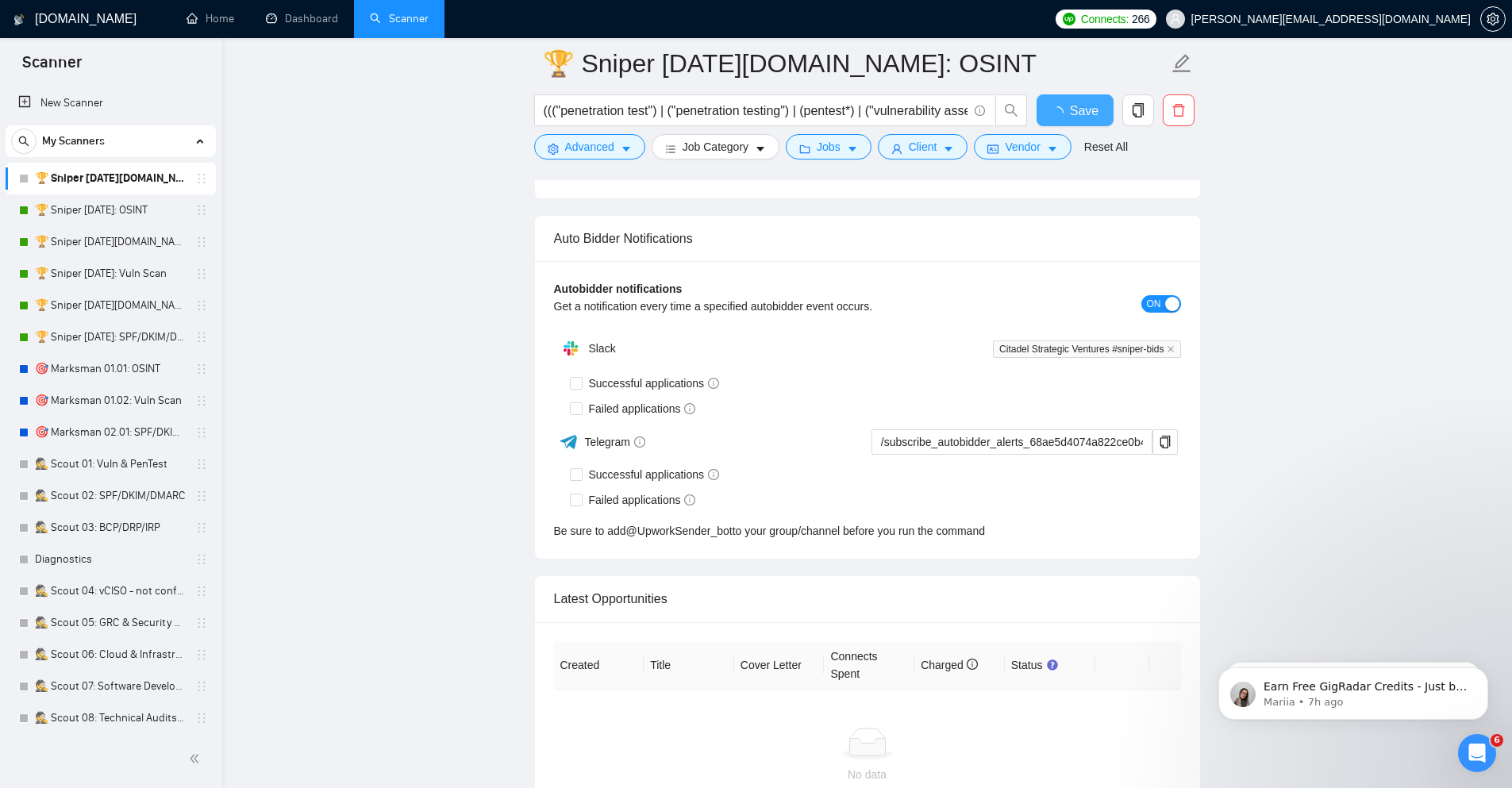
checkbox input "true"
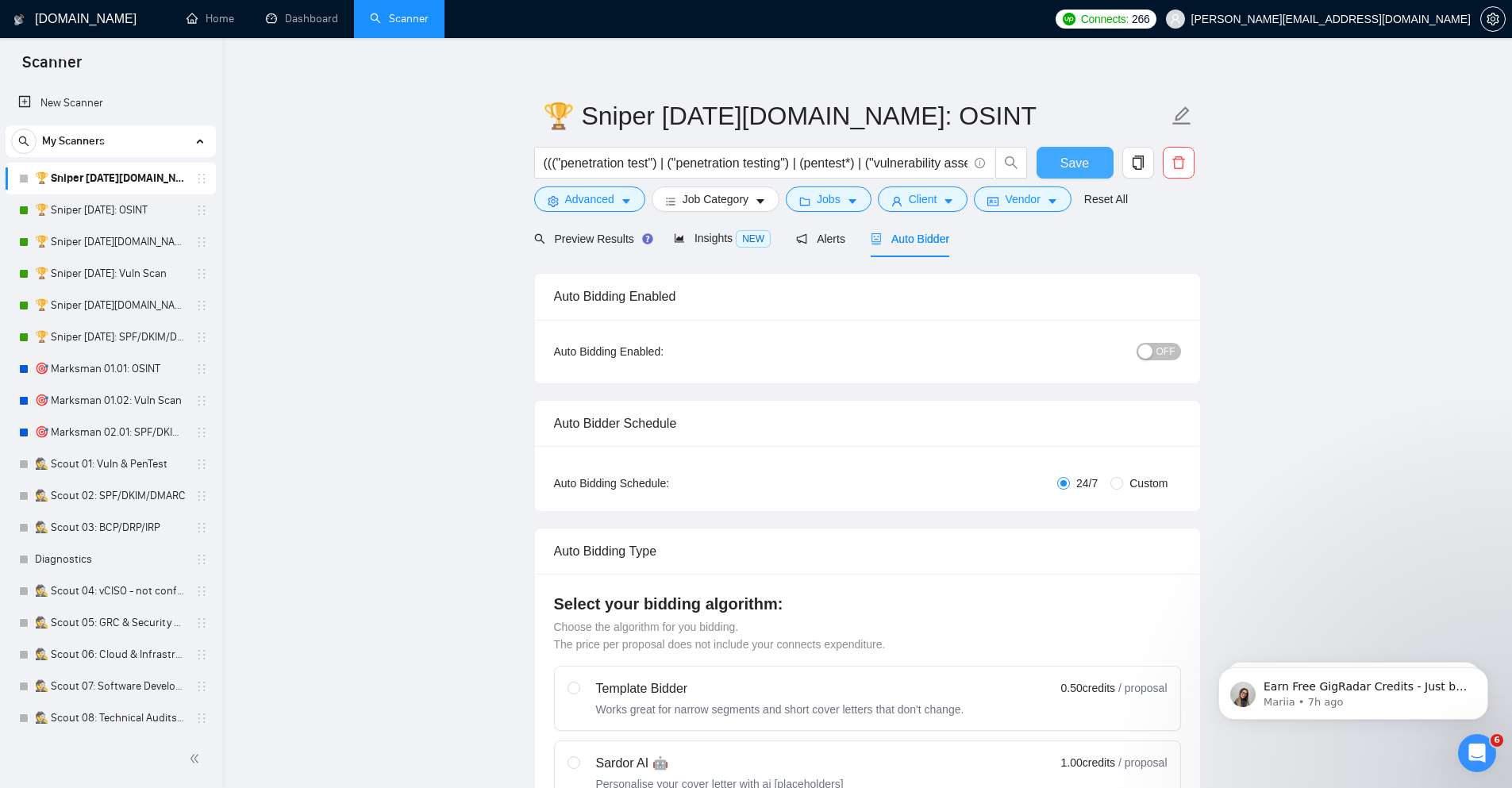
scroll to position [0, 0]
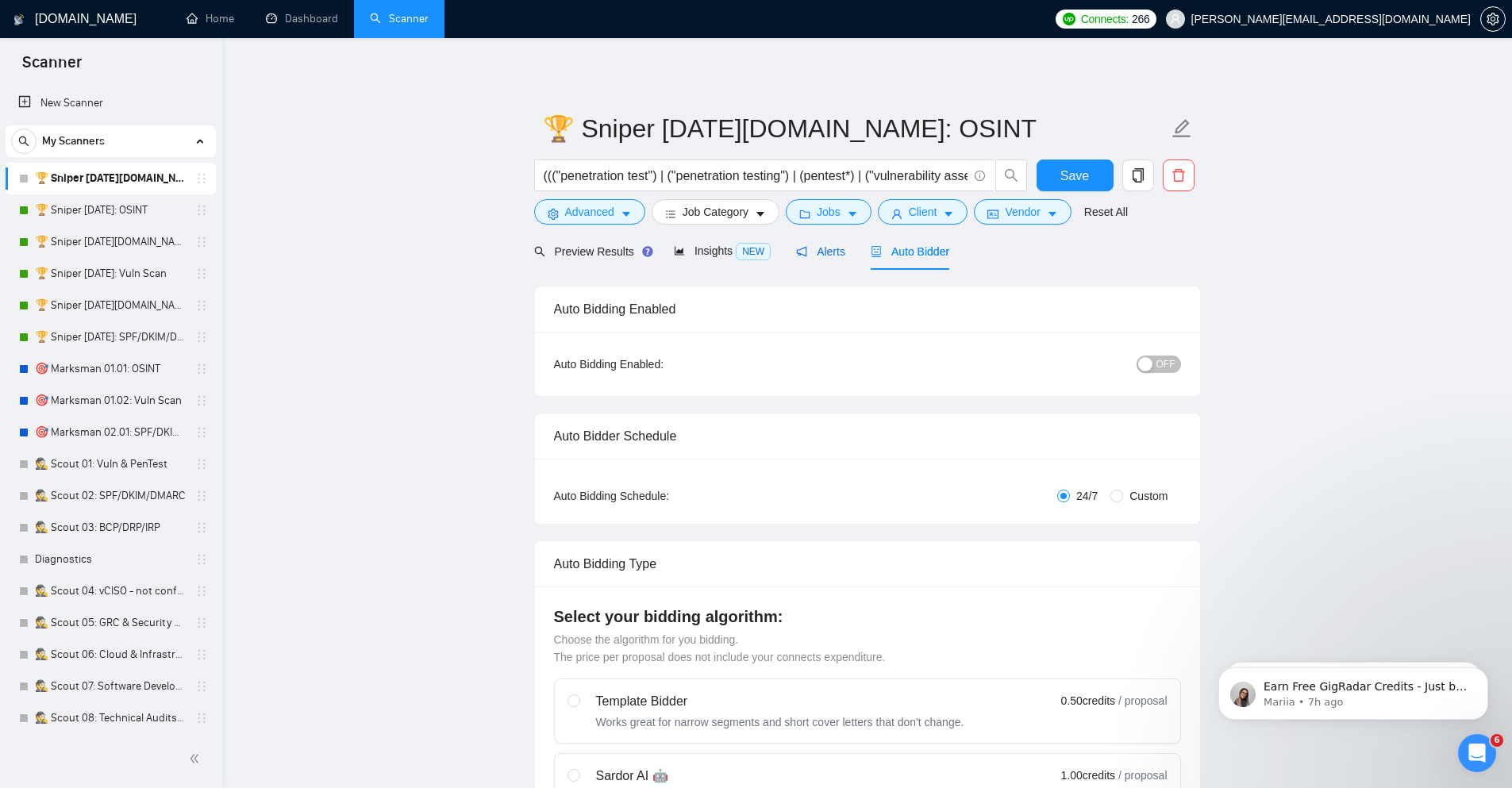
click at [826, 252] on span "Alerts" at bounding box center [820, 252] width 49 height 13
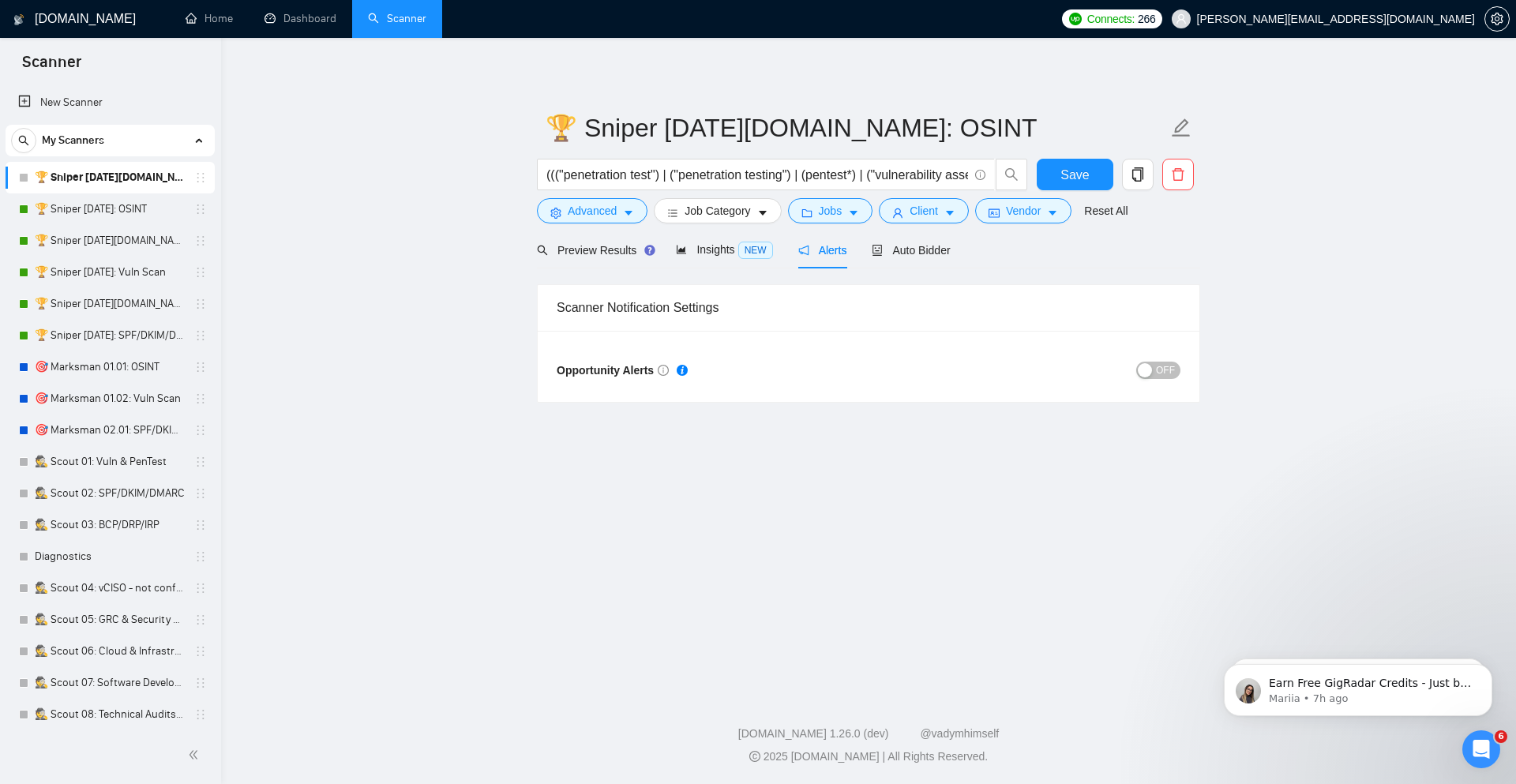
click at [1168, 371] on span "OFF" at bounding box center [1165, 370] width 19 height 17
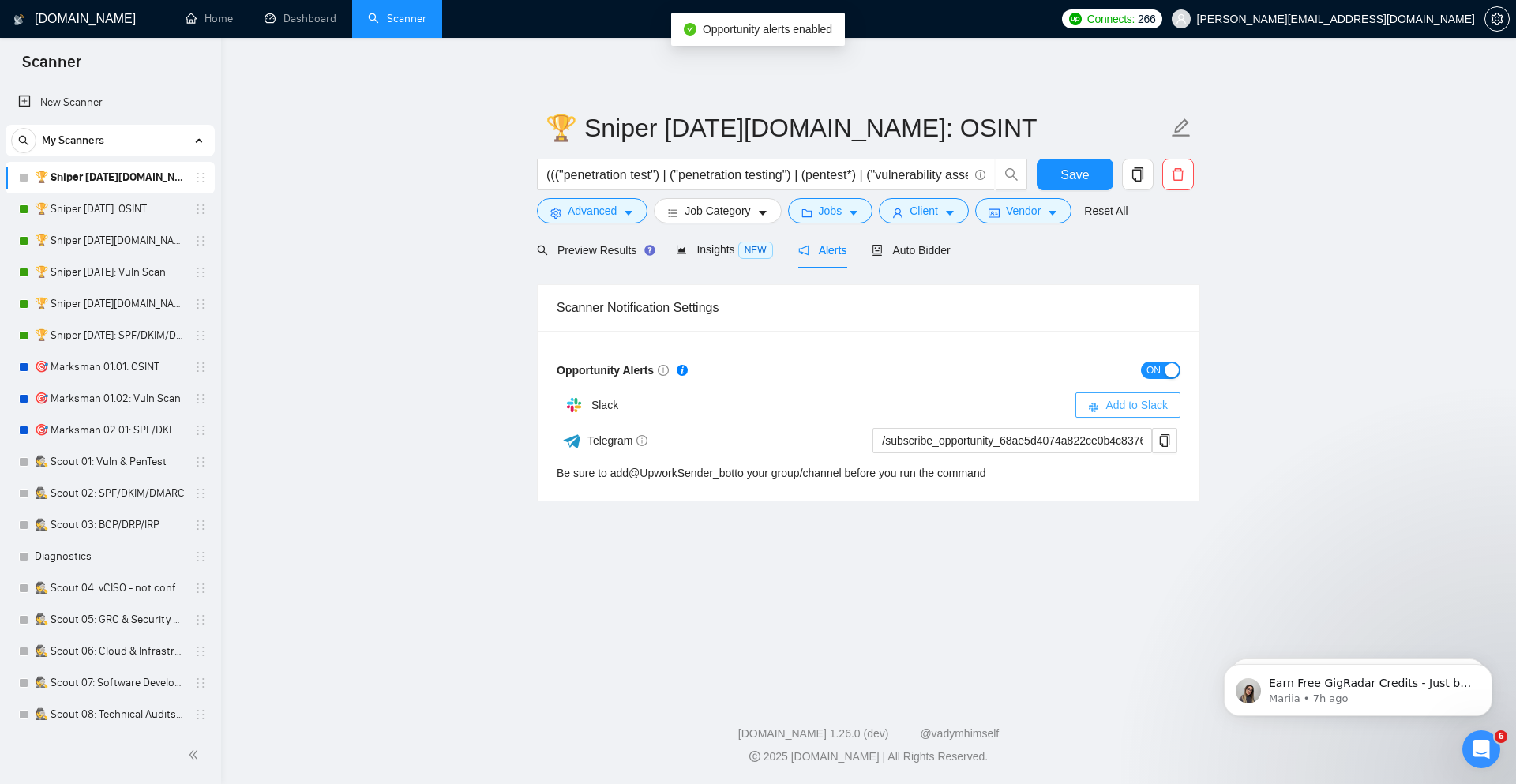
click at [1134, 400] on span "Add to Slack" at bounding box center [1137, 405] width 62 height 17
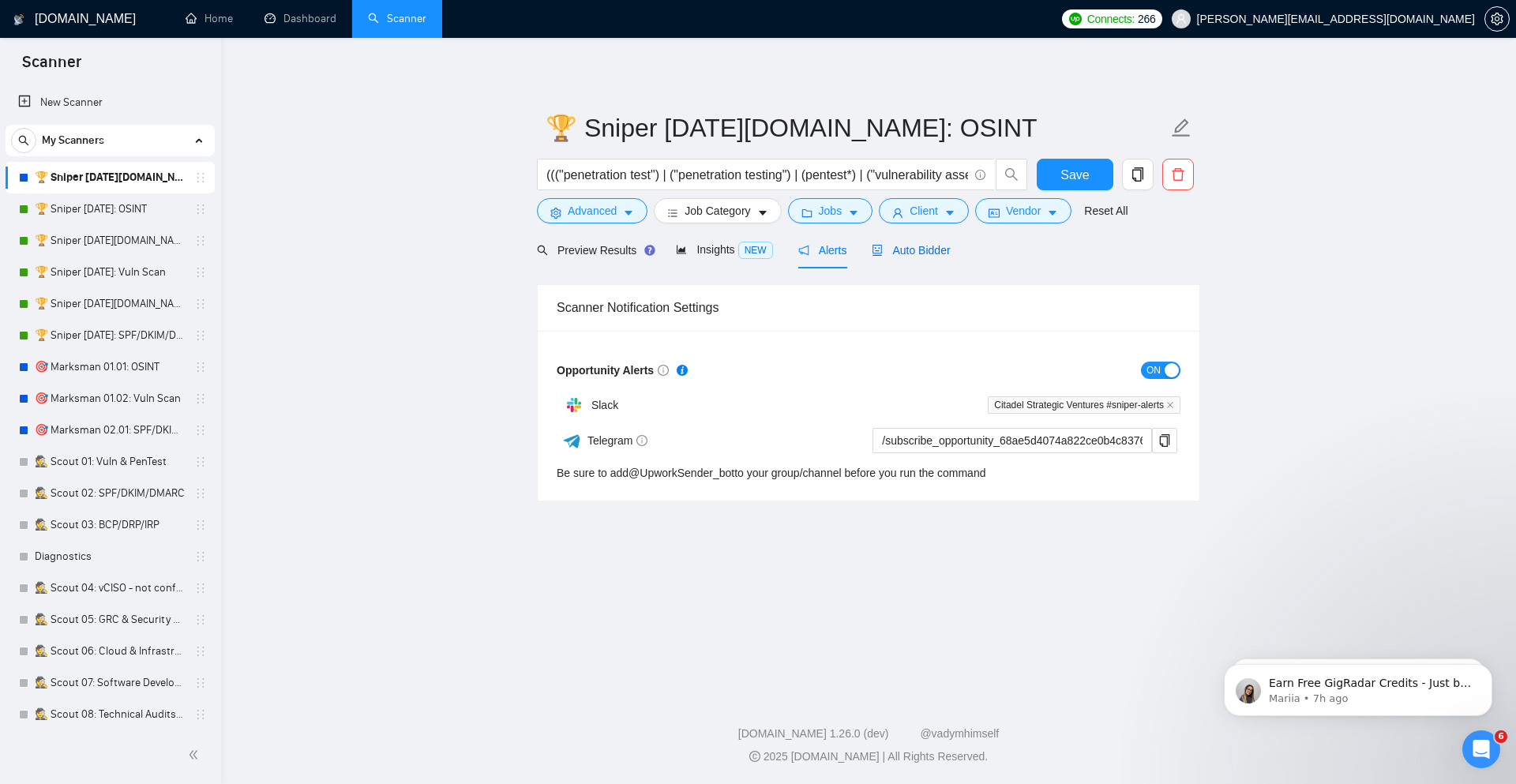
click at [899, 244] on span "Auto Bidder" at bounding box center [910, 250] width 78 height 13
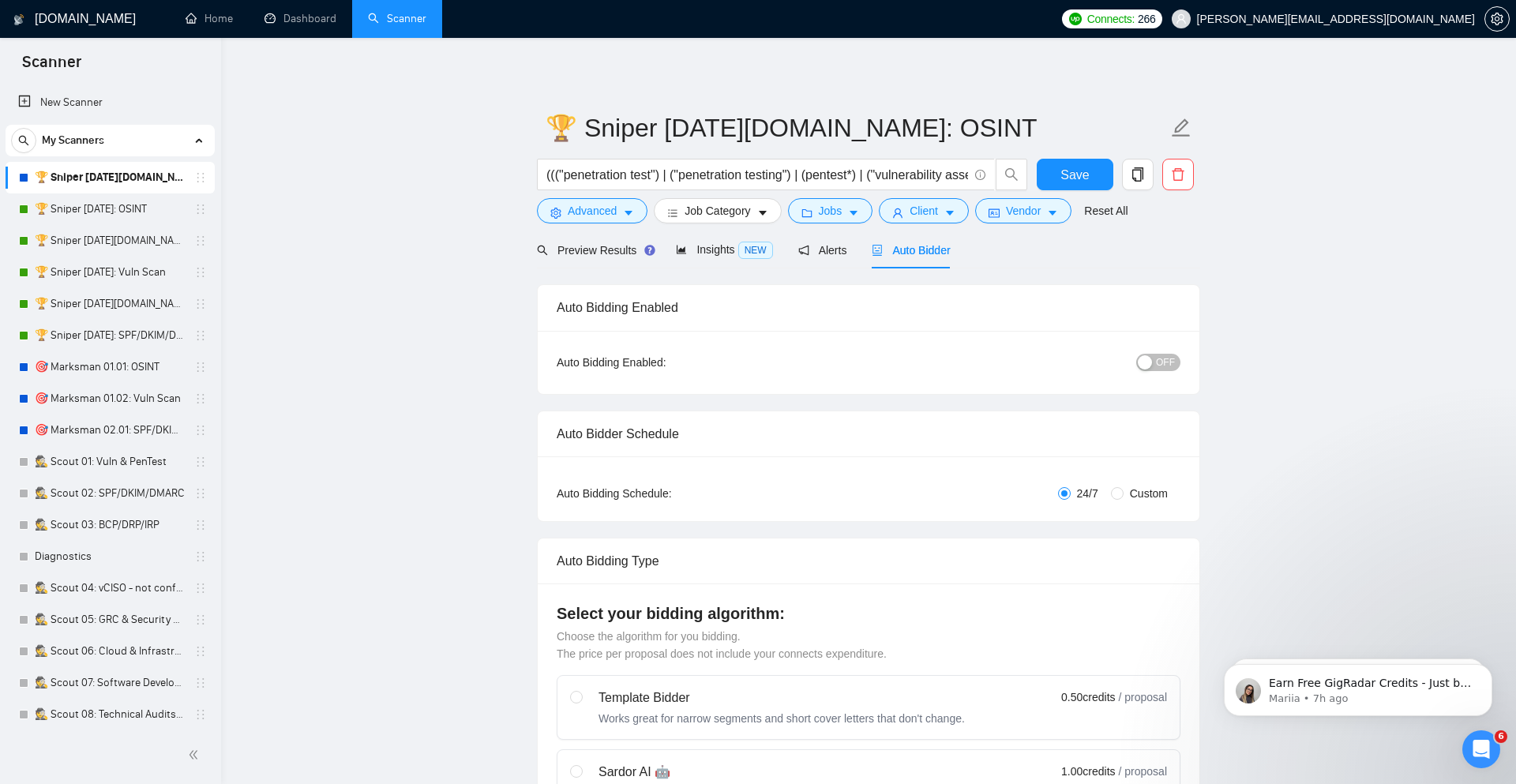
checkbox input "true"
click at [1148, 361] on button "OFF" at bounding box center [1152, 362] width 44 height 17
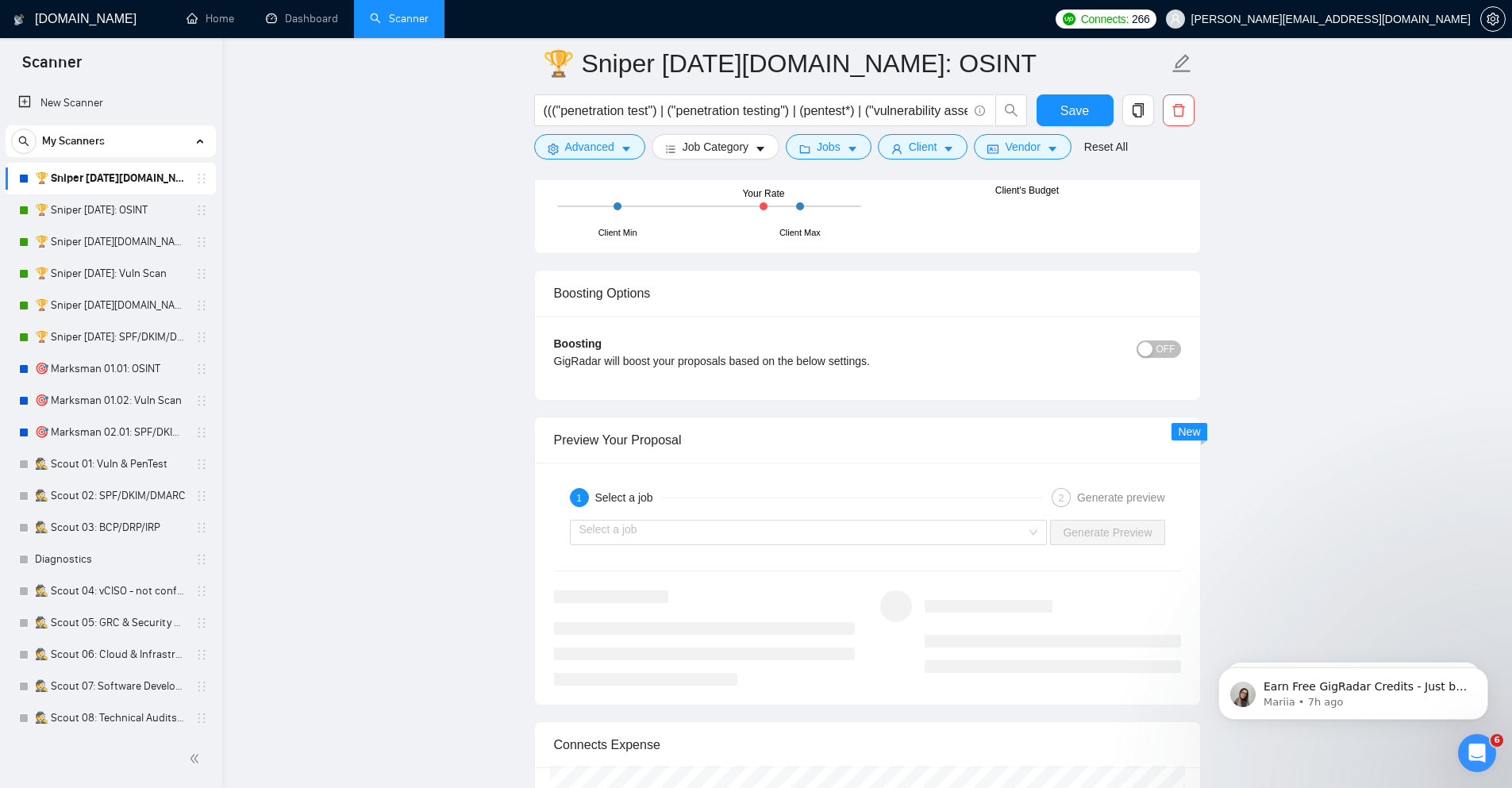
scroll to position [2204, 0]
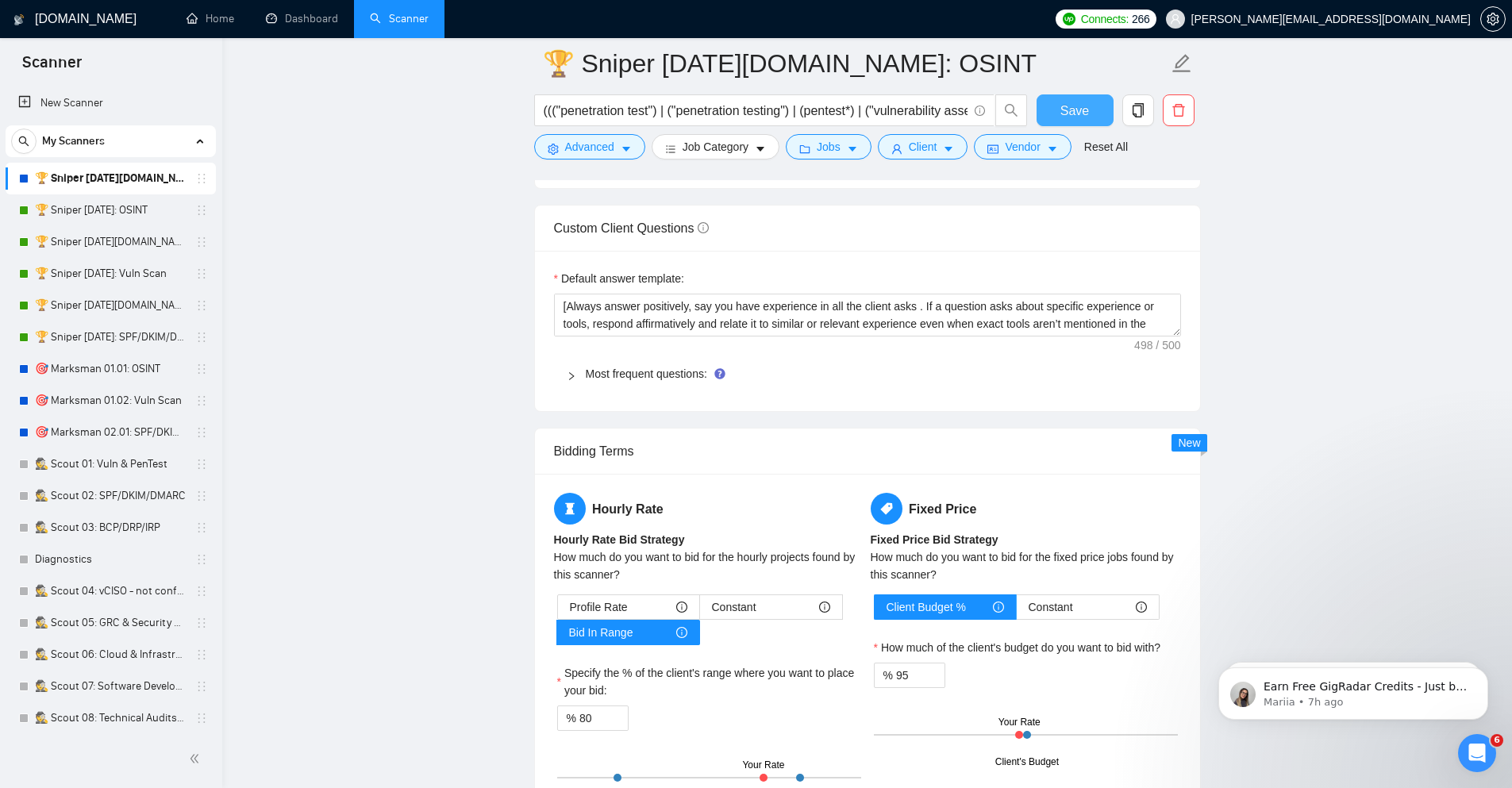
click at [1086, 104] on span "Save" at bounding box center [1074, 111] width 29 height 20
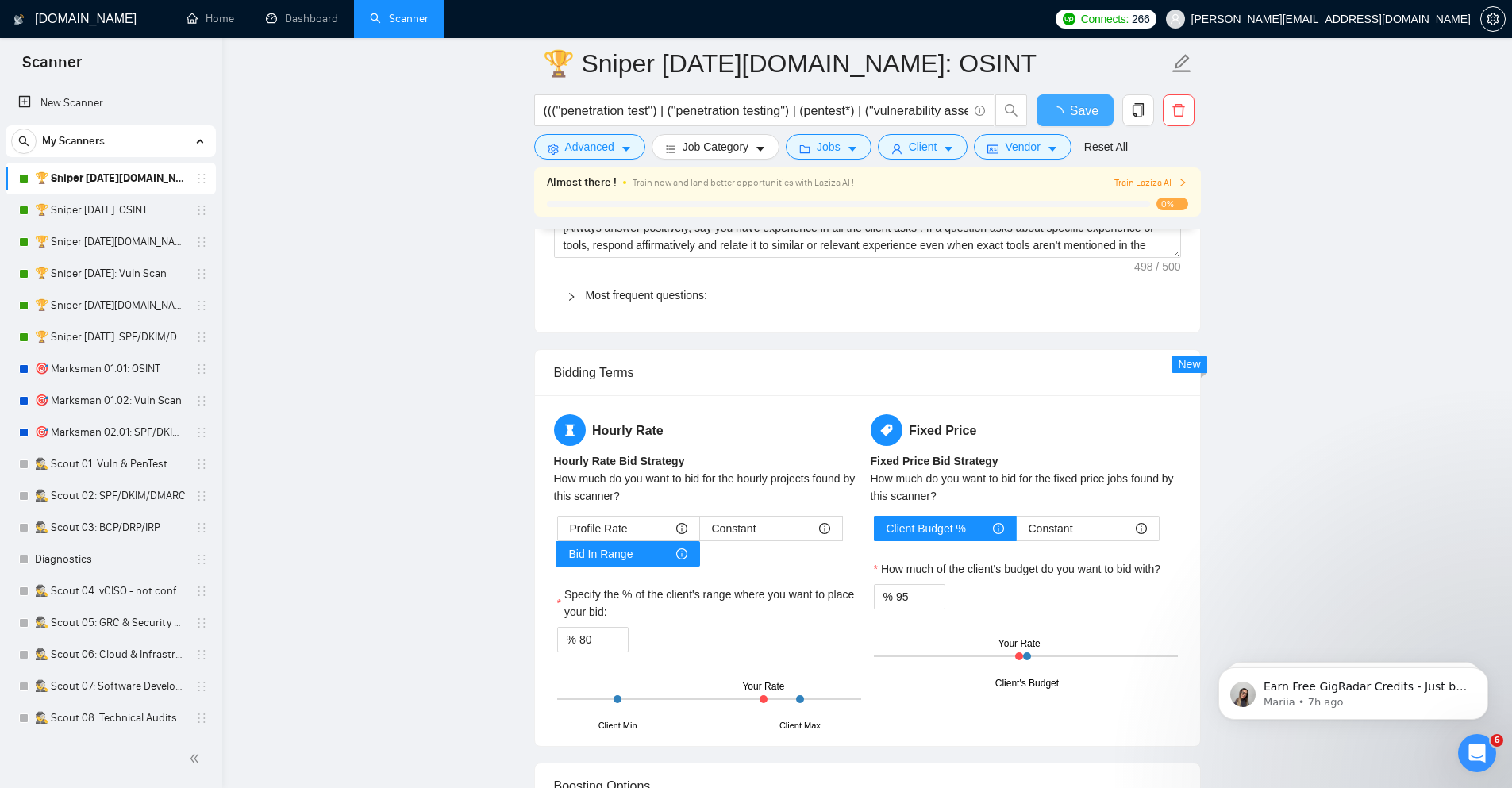
checkbox input "true"
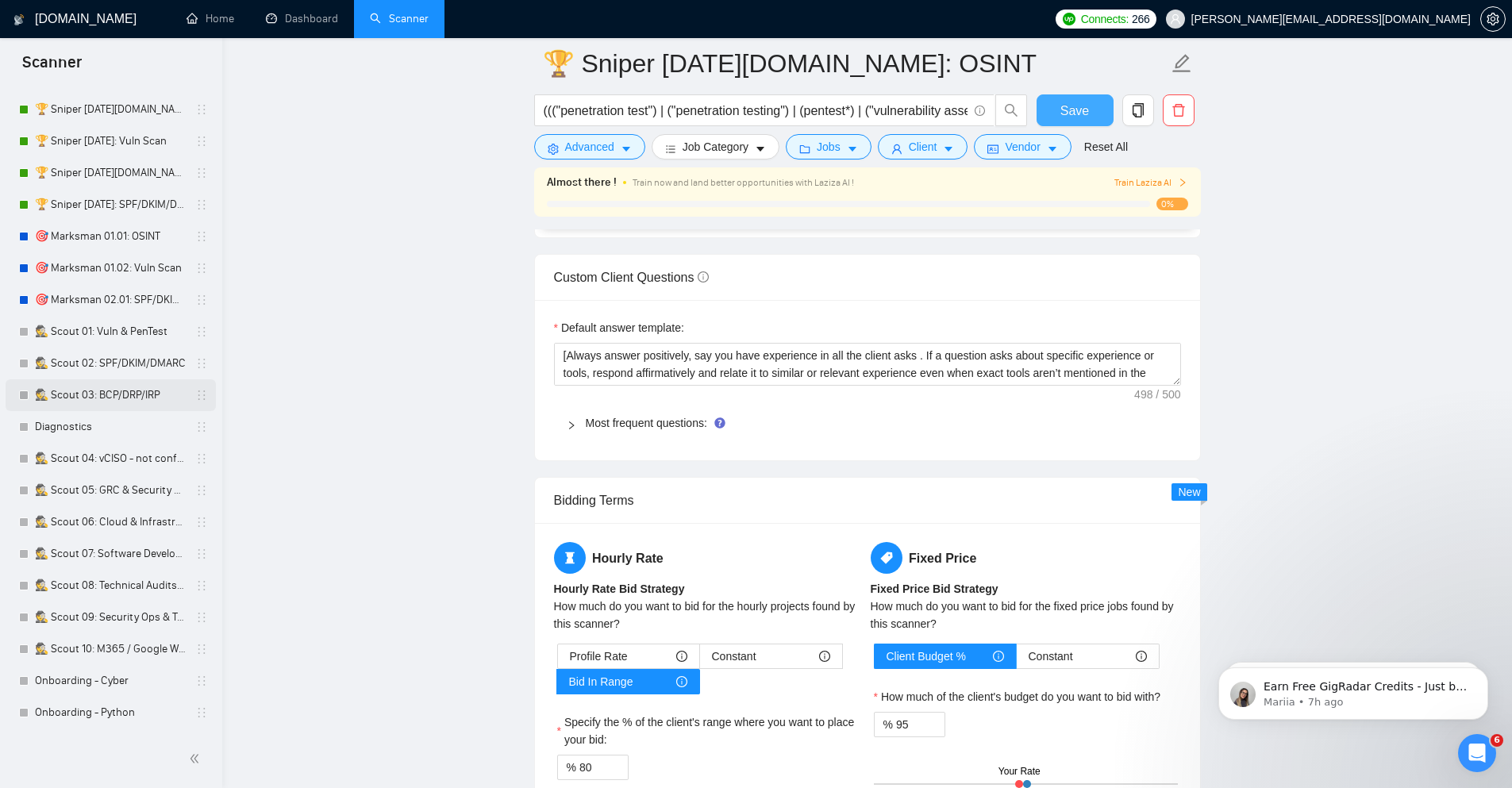
scroll to position [191, 0]
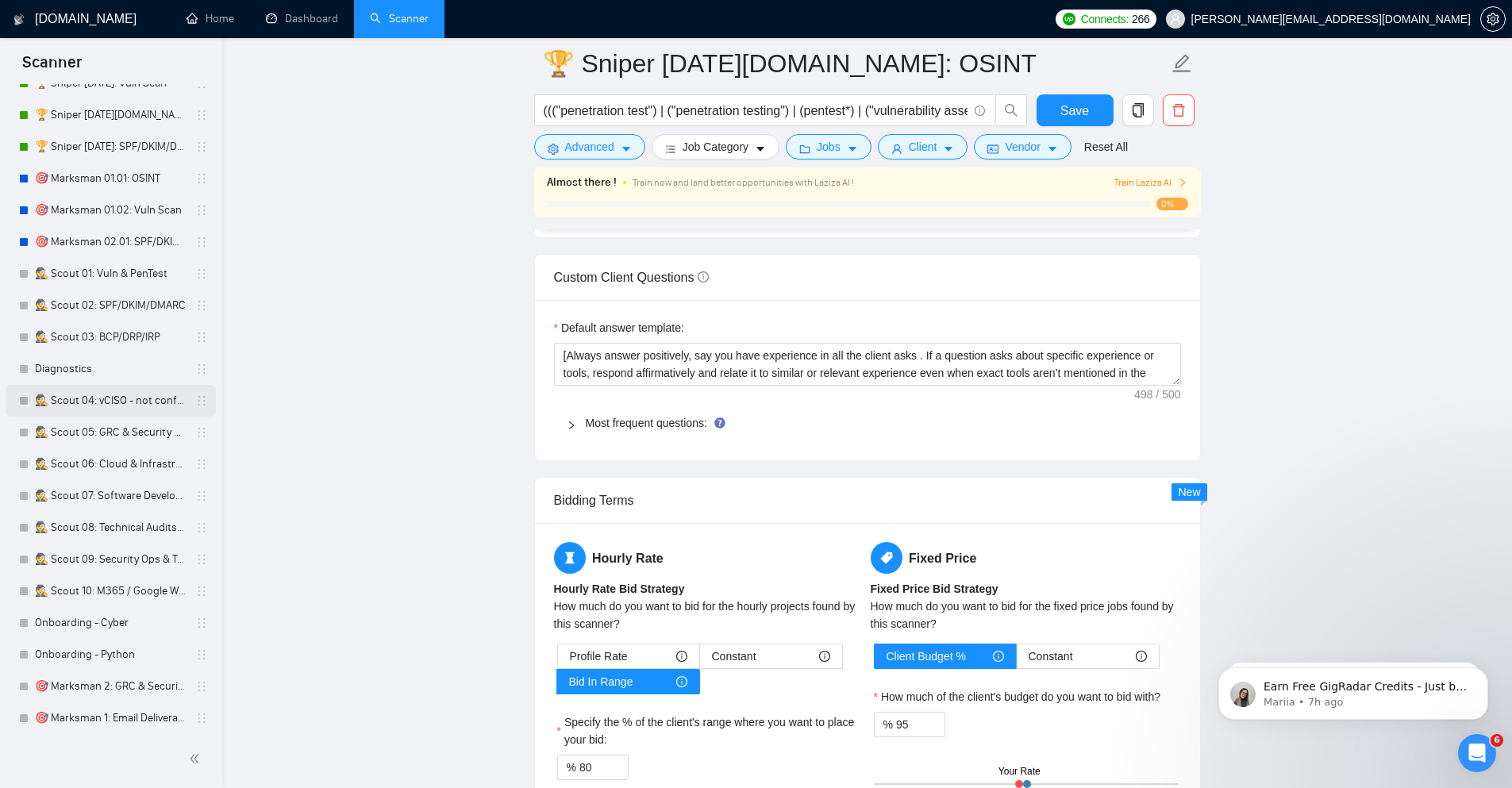
click at [100, 395] on link "🕵️ Scout 04: vCISO - not configed" at bounding box center [110, 401] width 151 height 31
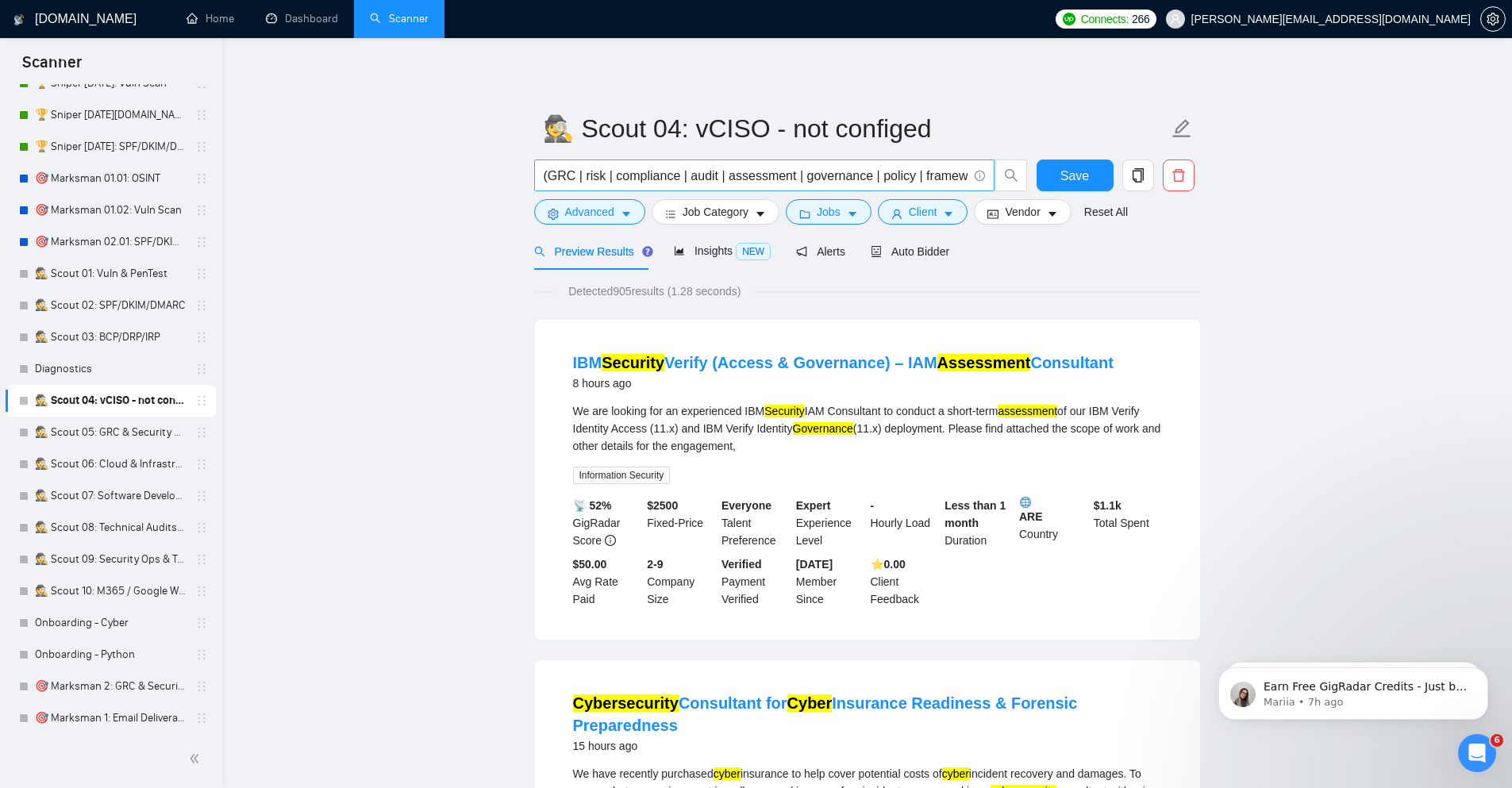
click at [624, 173] on input "(GRC | risk | compliance | audit | assessment | governance | policy | framework…" at bounding box center [755, 175] width 424 height 20
click at [723, 177] on input "(GRC | risk | compliance | audit | assessment | governance | policy | framework…" at bounding box center [755, 175] width 424 height 20
paste input "cybersecurity OR "information security" OR "security consultant" OR "risk asses…"
click at [1090, 172] on div "Reset all filters" at bounding box center [1105, 181] width 85 height 27
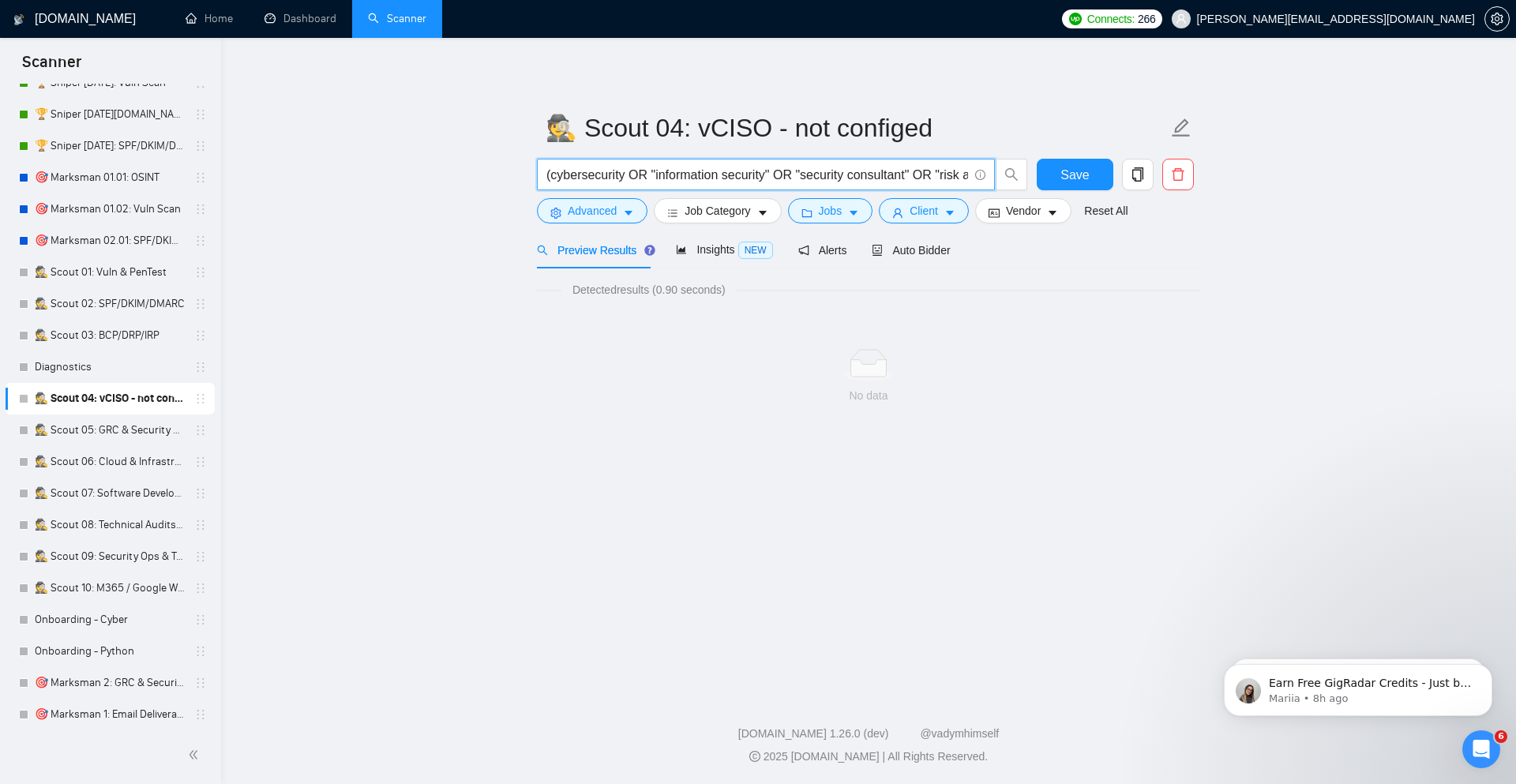
click at [697, 182] on input "(cybersecurity OR "information security" OR "security consultant" OR "risk asse…" at bounding box center [757, 174] width 422 height 20
paste input ""information security" OR cybersecurity) AND (strategy OR framework OR policy O…"
click at [641, 161] on span "("information security" OR cybersecurity) AND (strategy OR framework OR policy …" at bounding box center [766, 174] width 458 height 31
click at [662, 170] on input "("information security" OR cybersecurity) AND (strategy OR framework OR policy …" at bounding box center [757, 174] width 422 height 20
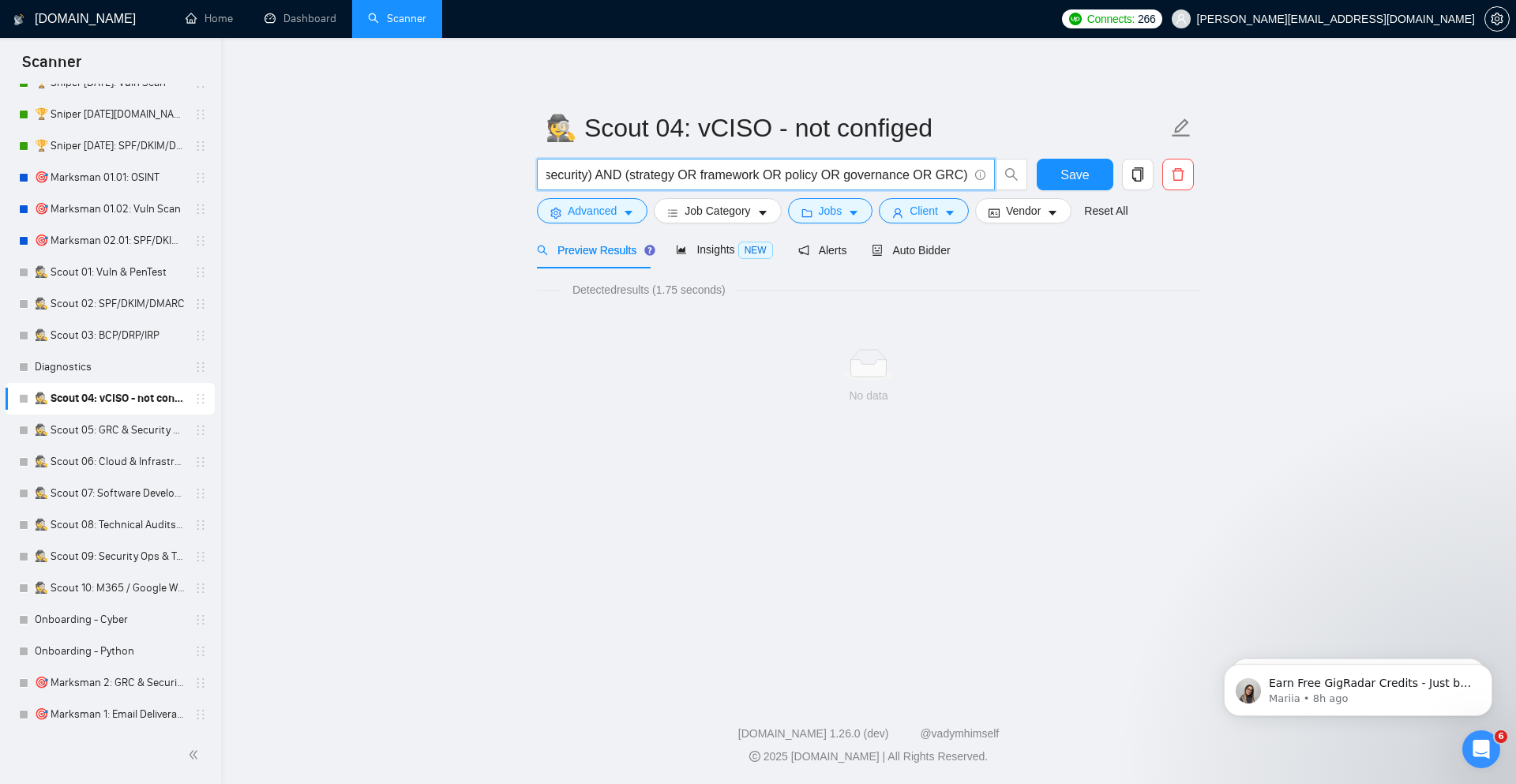
paste input "GRC | risk | compliance | audit | assessment | governance | policy | framework)…"
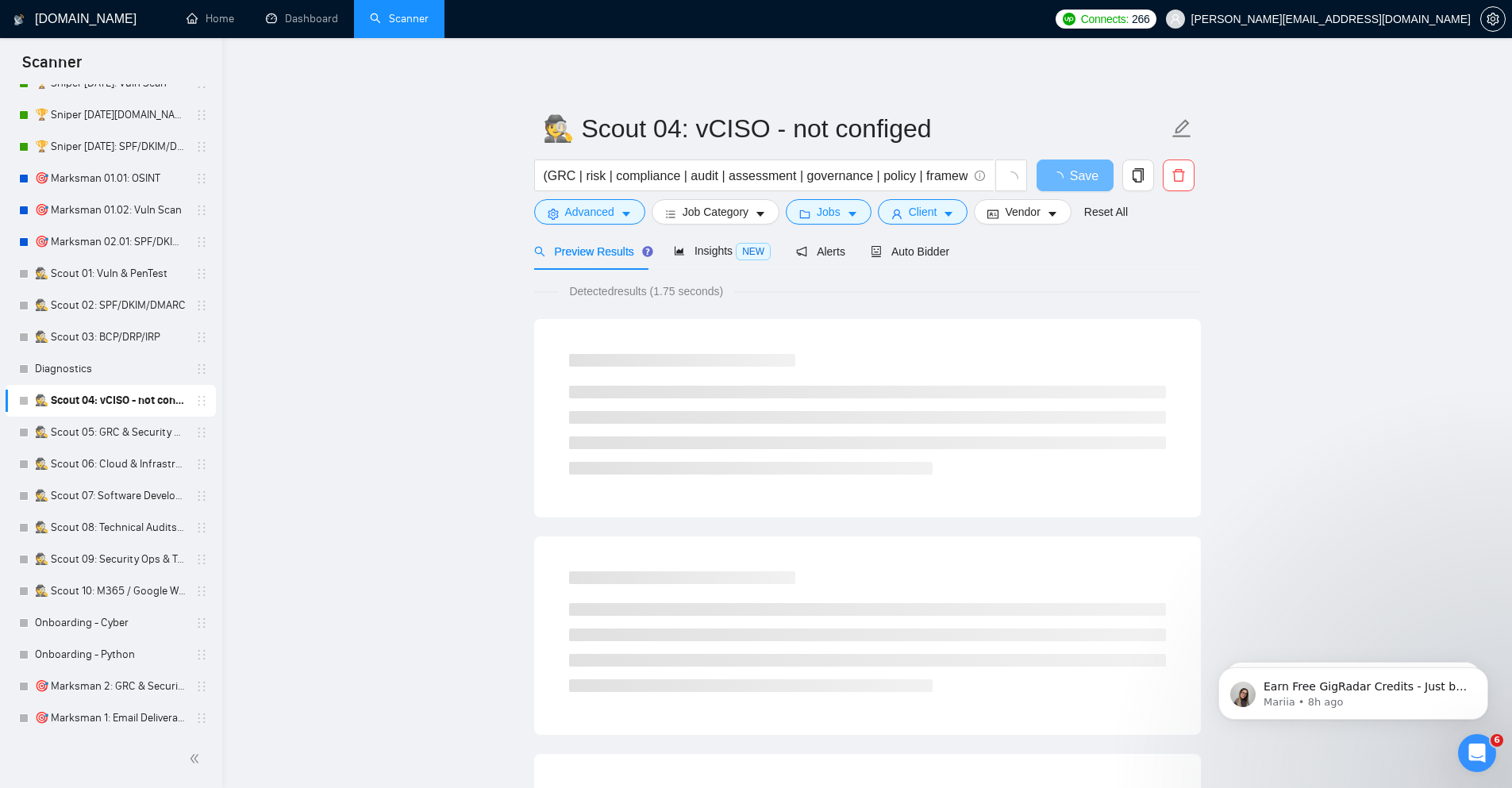
click at [1329, 328] on main "🕵️ Scout 04: vCISO - not configed (GRC | risk | compliance | audit | assessment…" at bounding box center [867, 725] width 1239 height 1323
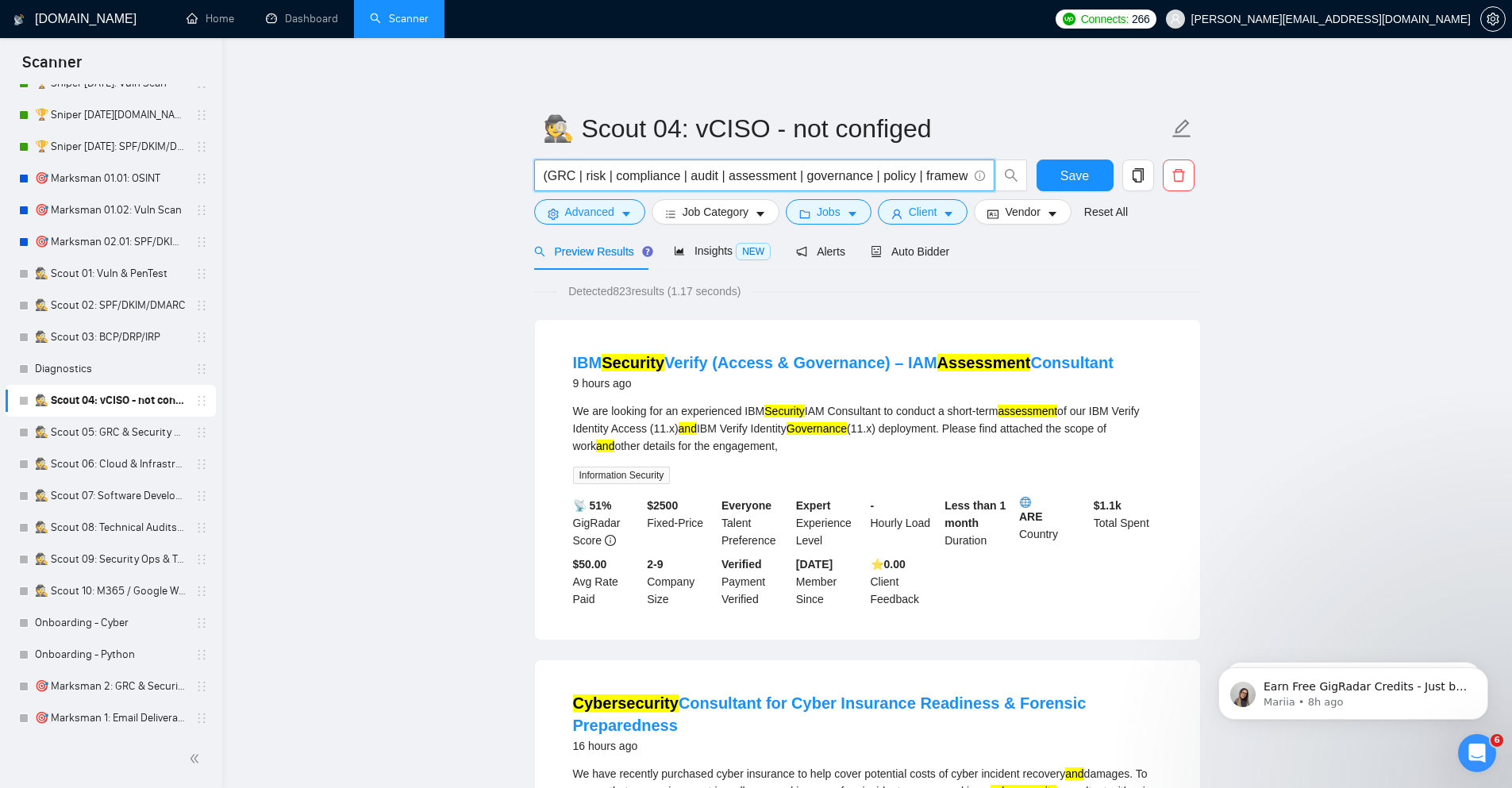
click at [773, 177] on input "(GRC | risk | compliance | audit | assessment | governance | policy | framework…" at bounding box center [755, 175] width 424 height 20
paste input ""security program" | "security roadmap" | "security leadership") | ((GRC | risk…"
type input "("security program" | "security roadmap" | "security leadership") | ((GRC | ris…"
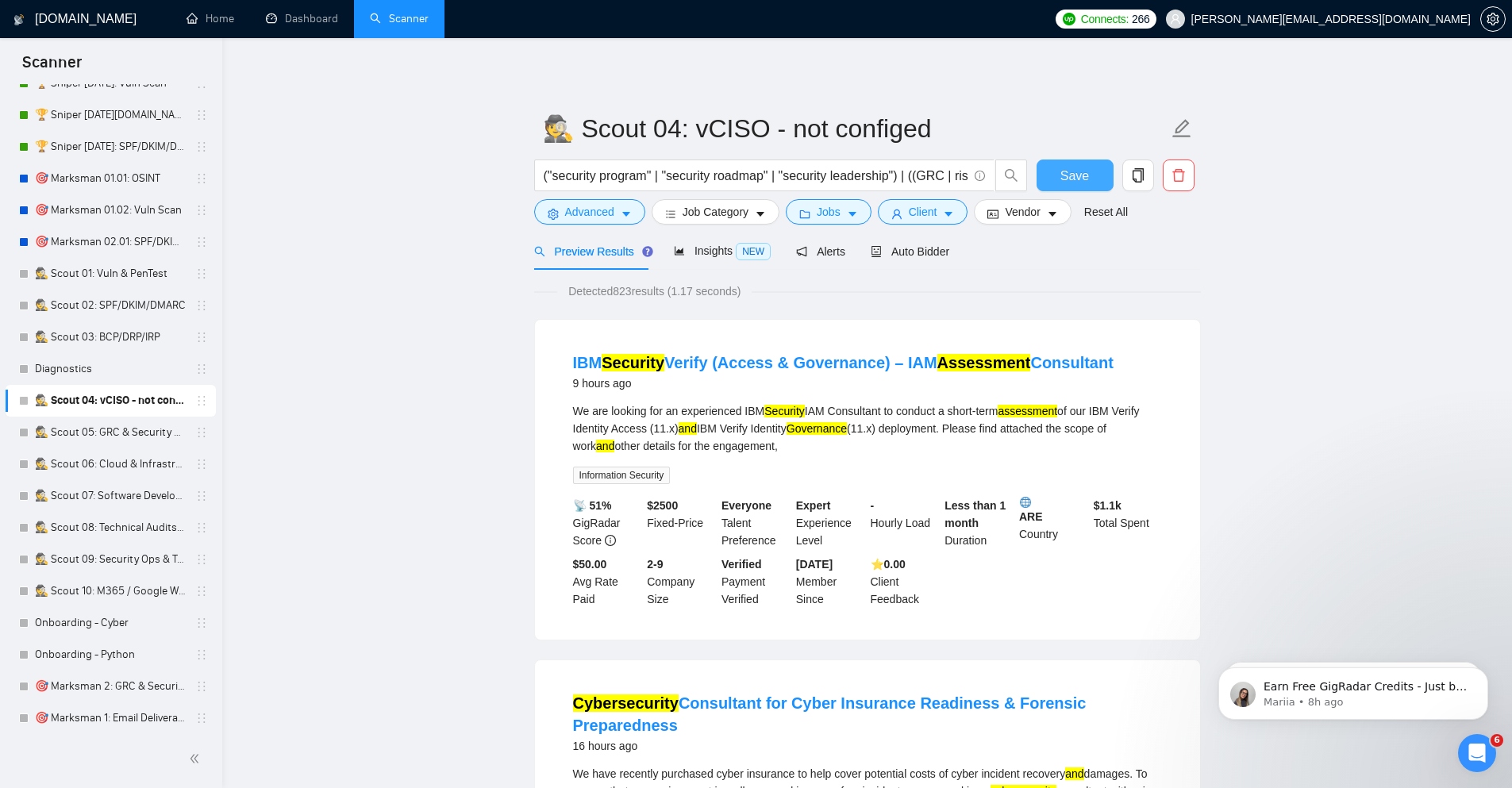
click at [1079, 183] on span "Save" at bounding box center [1074, 175] width 29 height 20
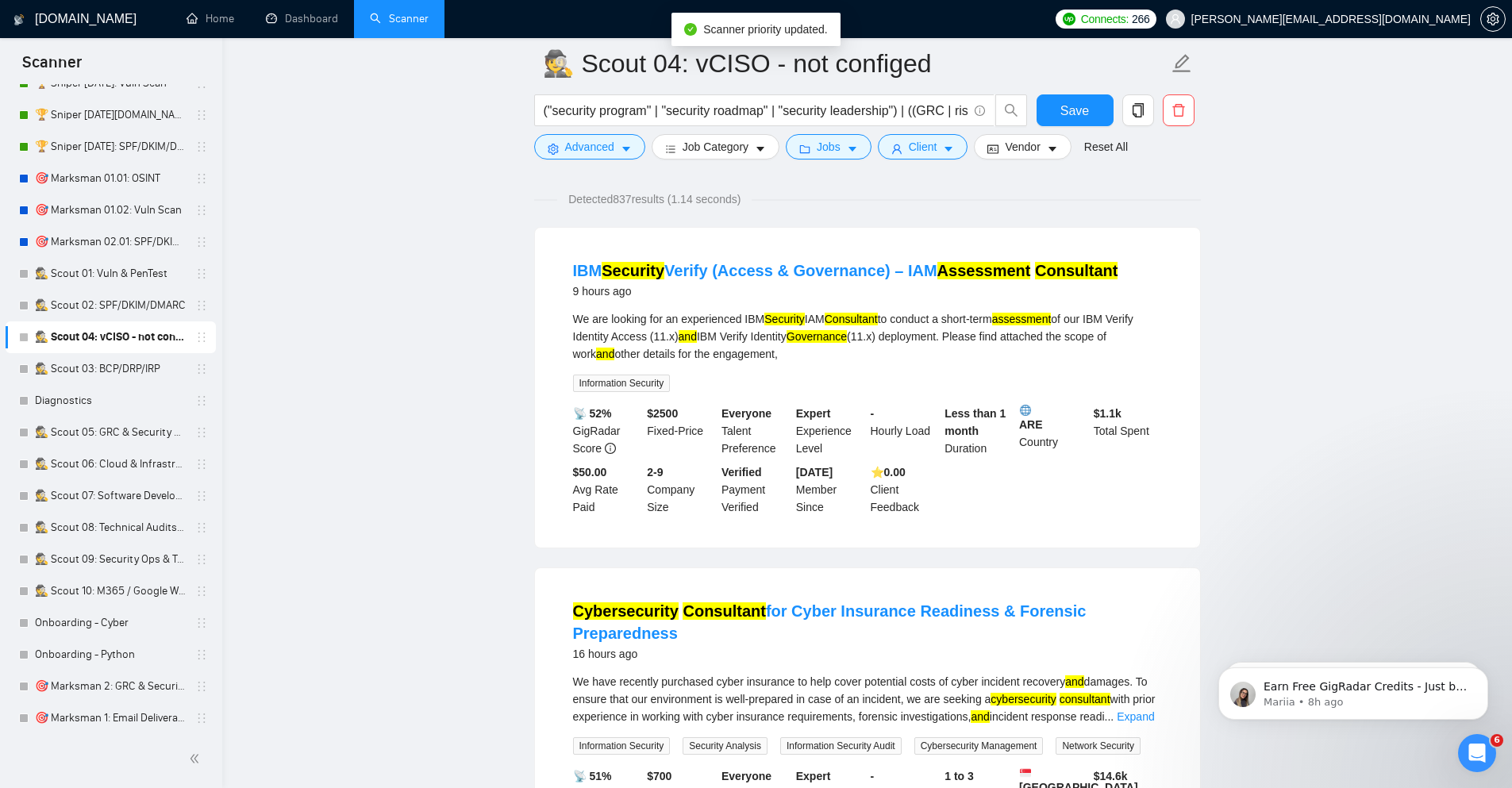
scroll to position [286, 0]
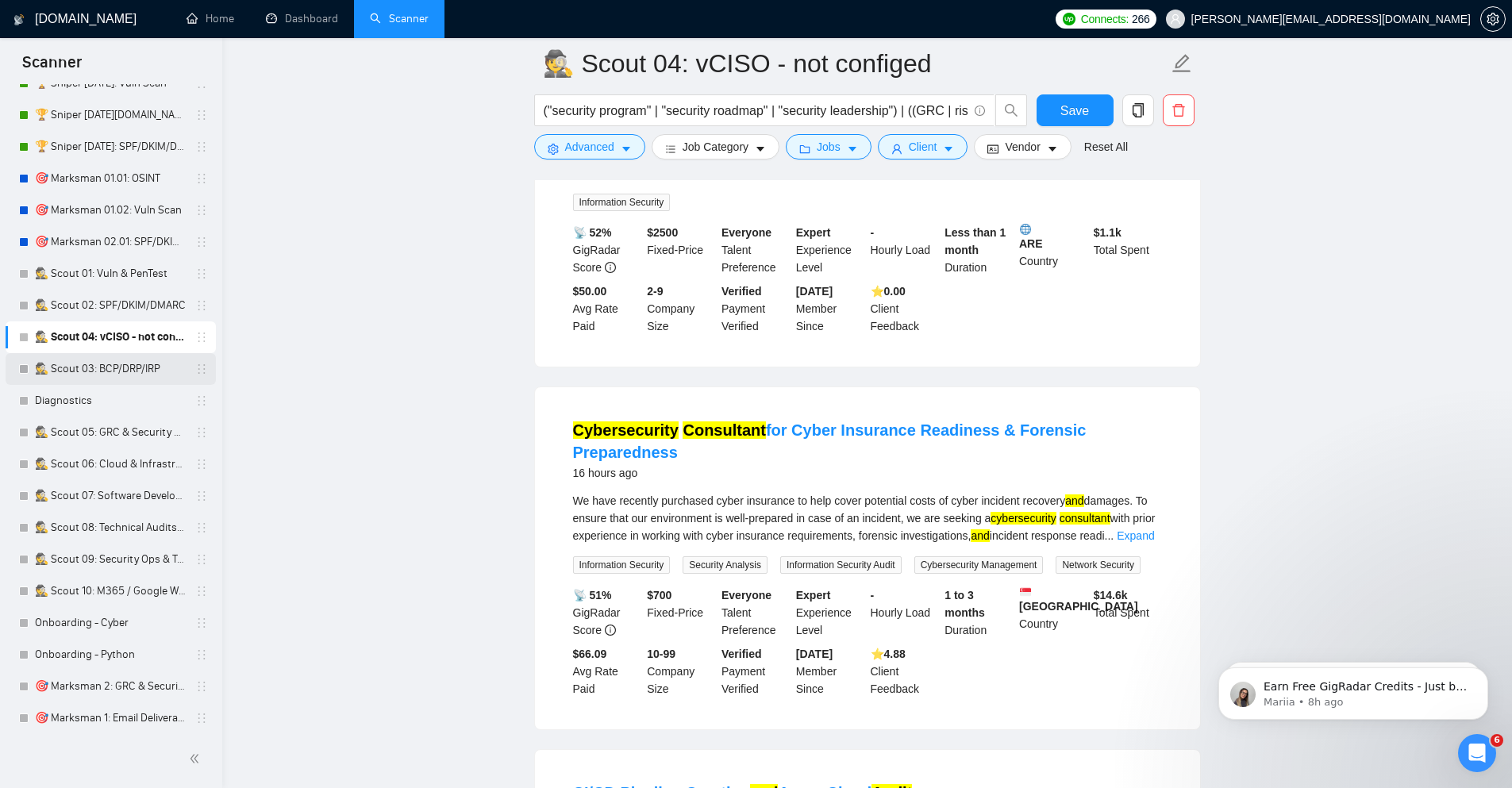
click at [150, 369] on link "🕵️ Scout 03: BCP/DRP/IRP" at bounding box center [110, 369] width 151 height 31
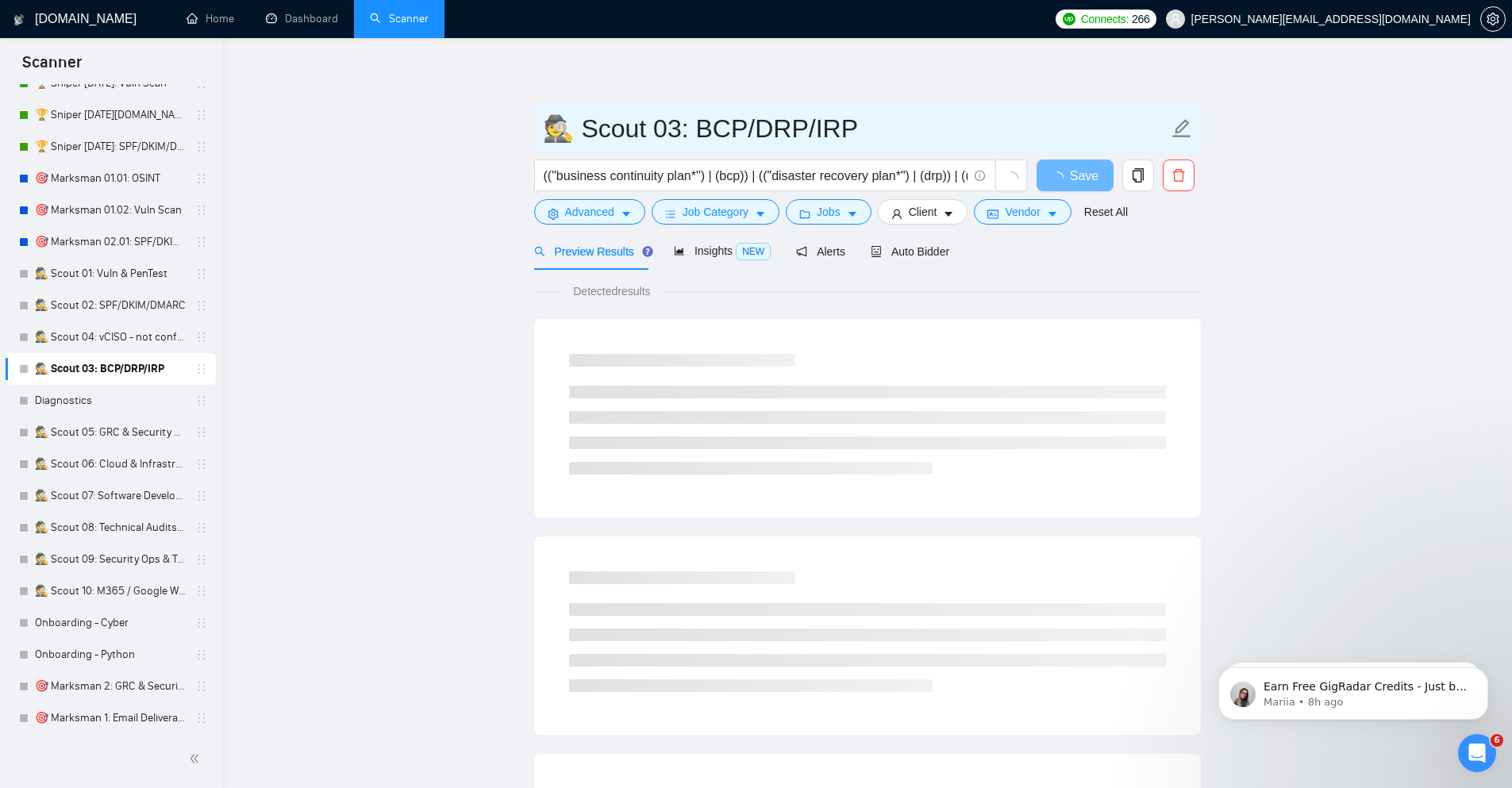
click at [862, 130] on input "🕵️ Scout 03: BCP/DRP/IRP" at bounding box center [855, 129] width 625 height 40
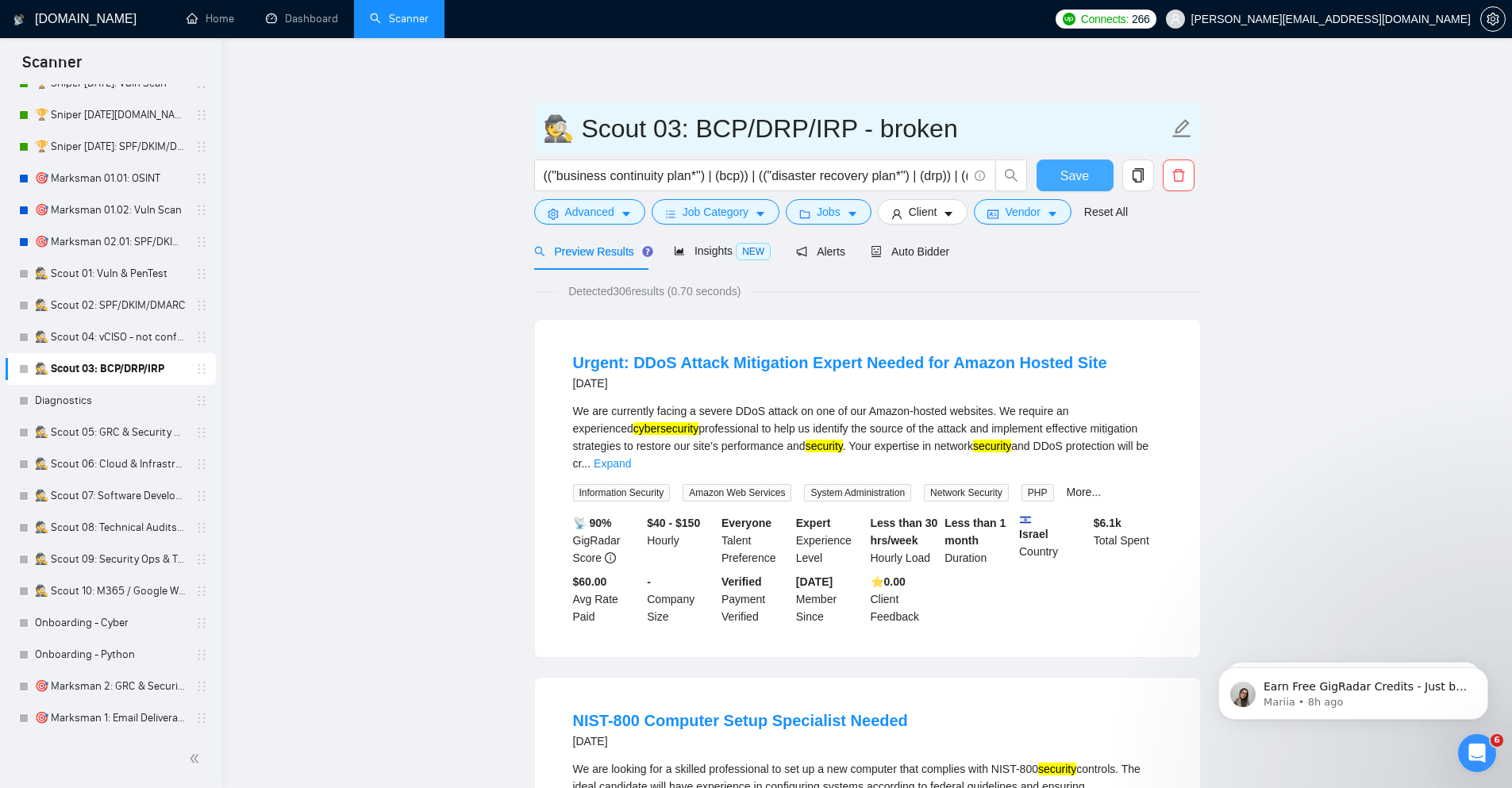
type input "🕵️ Scout 03: BCP/DRP/IRP - broken"
click at [1082, 180] on span "Save" at bounding box center [1074, 175] width 29 height 20
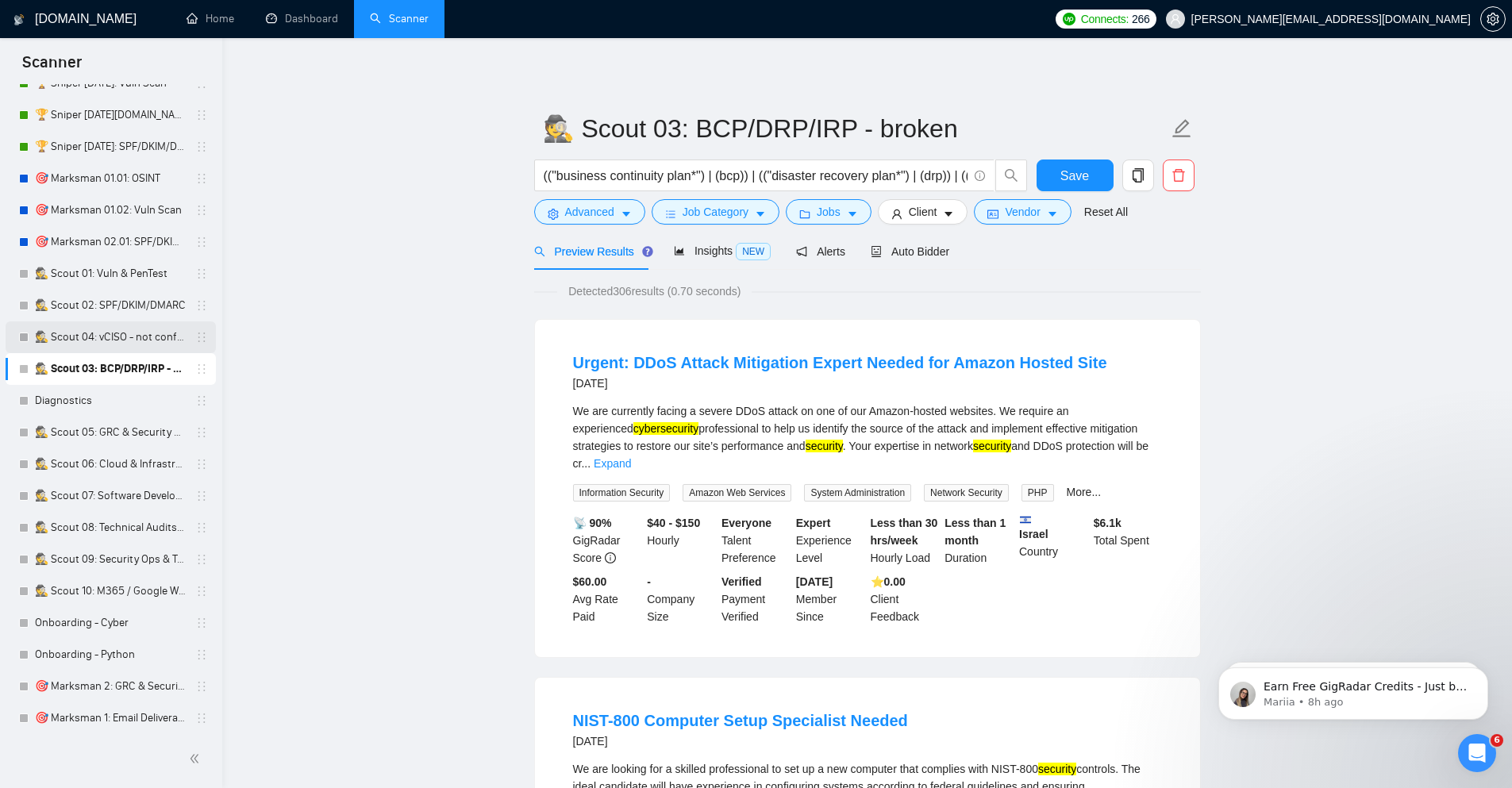
click at [147, 340] on link "🕵️ Scout 04: vCISO - not configed" at bounding box center [110, 337] width 151 height 31
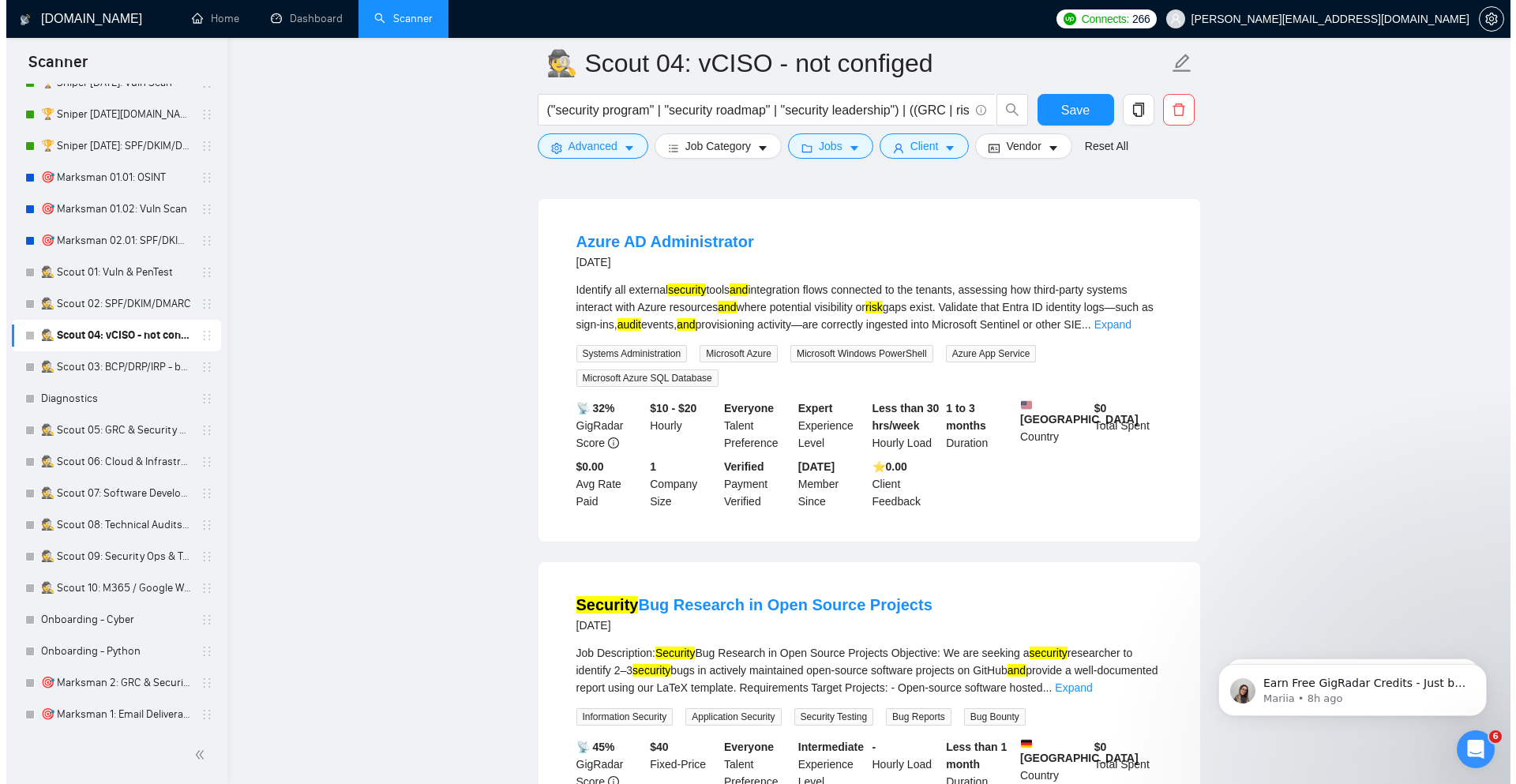
scroll to position [1895, 0]
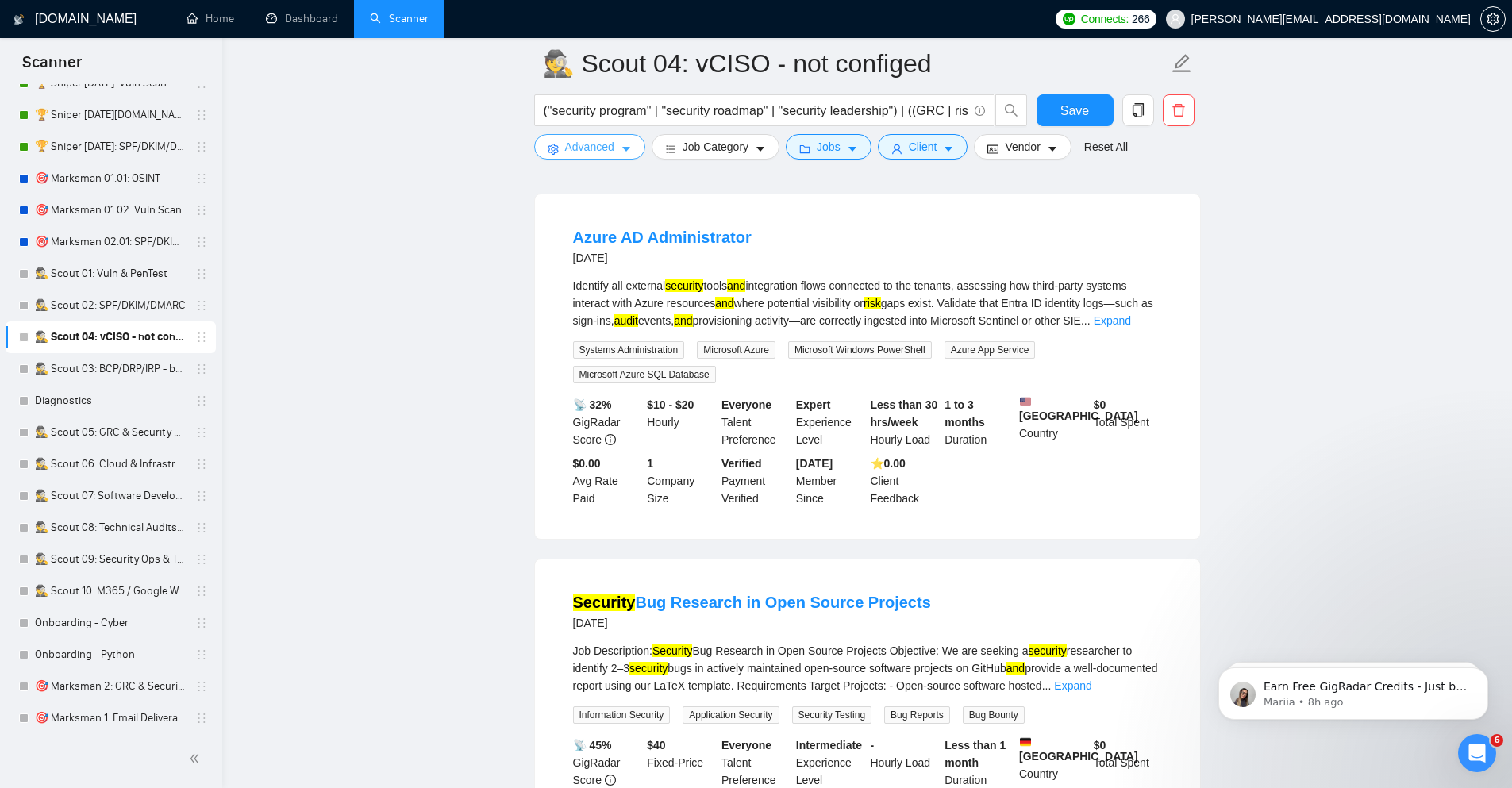
click at [576, 153] on span "Advanced" at bounding box center [590, 147] width 49 height 17
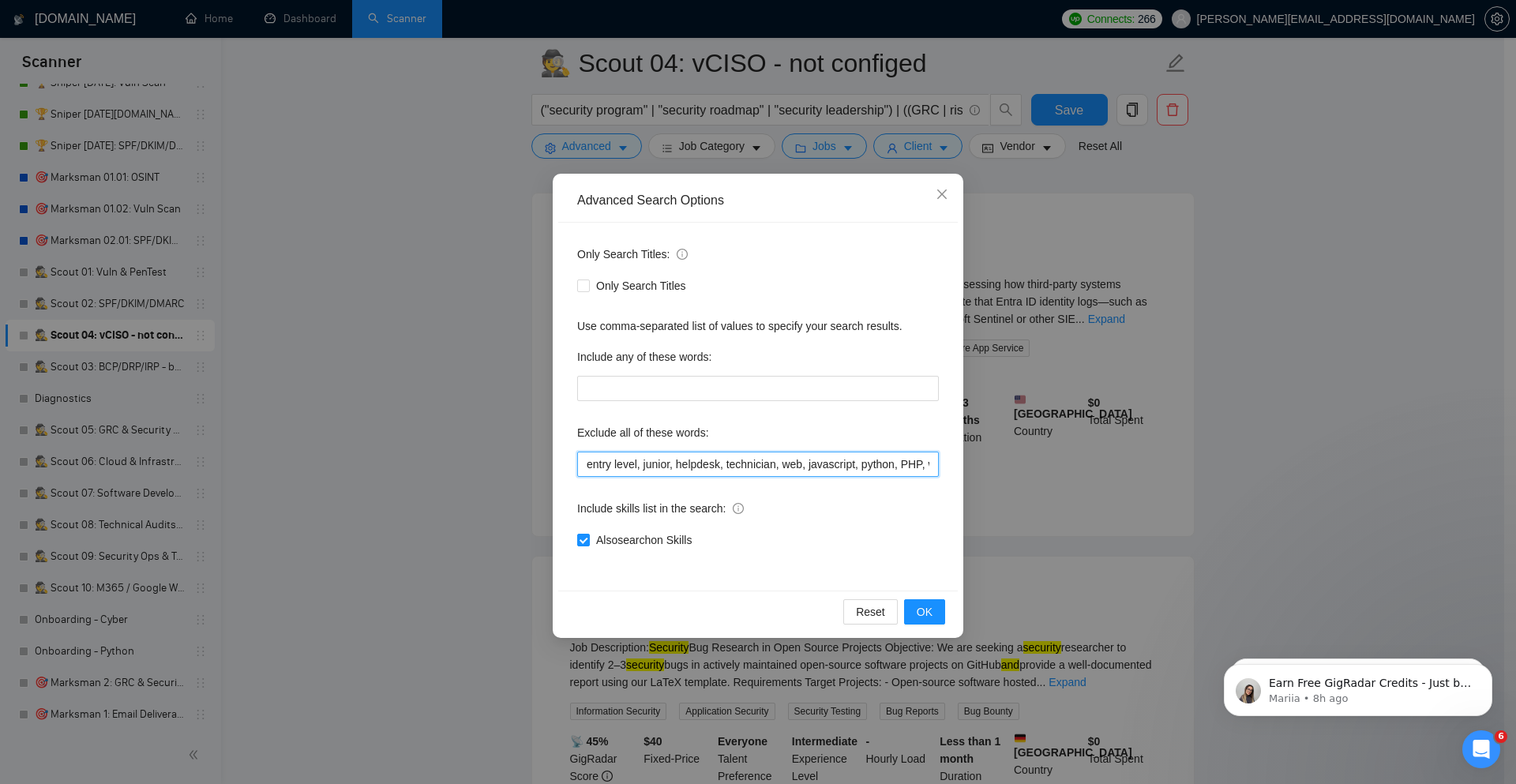
click at [581, 463] on input "entry level, junior, helpdesk, technician, web, javascript, python, PHP, wordpr…" at bounding box center [757, 463] width 361 height 25
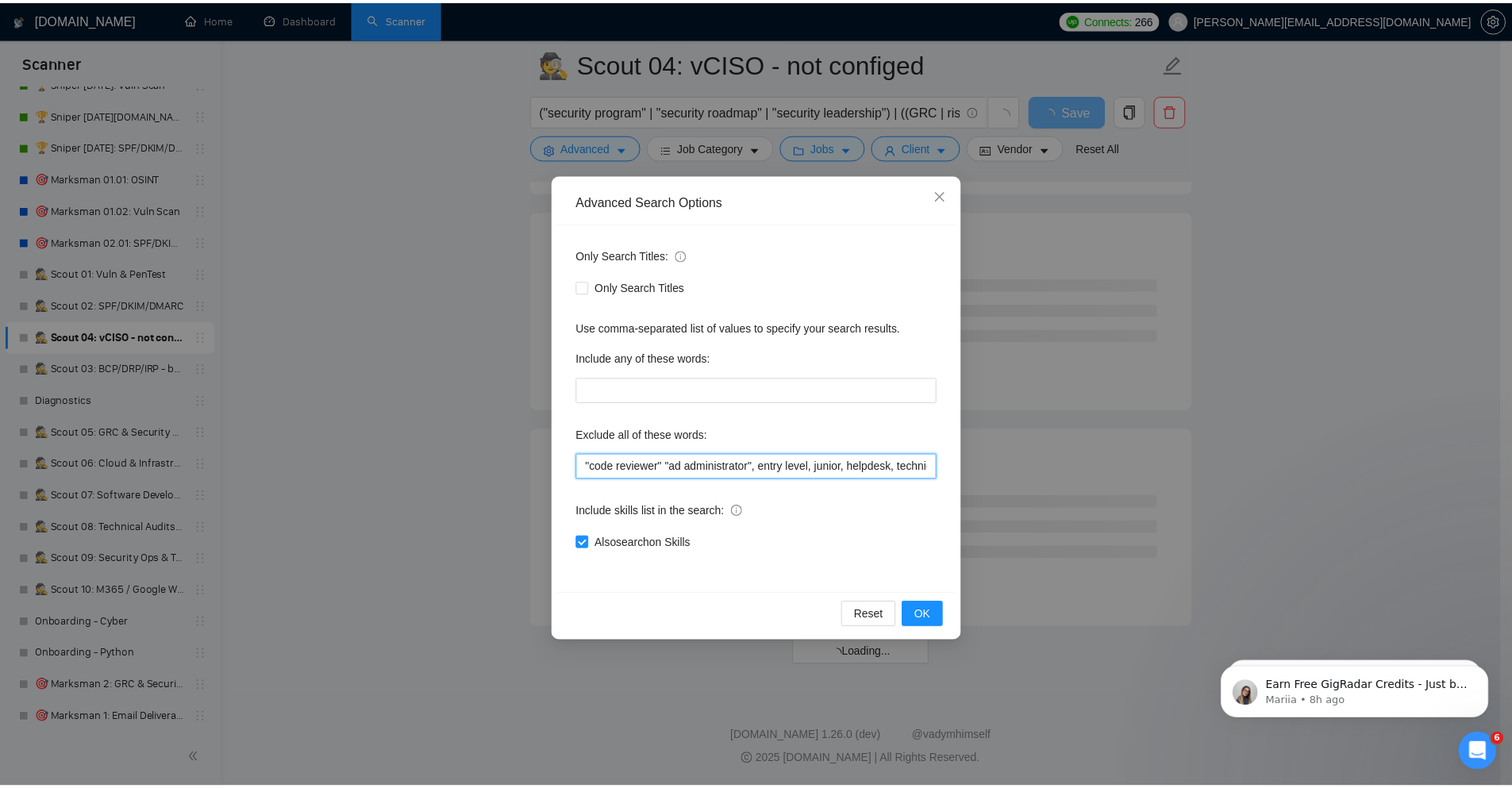
scroll to position [1859, 0]
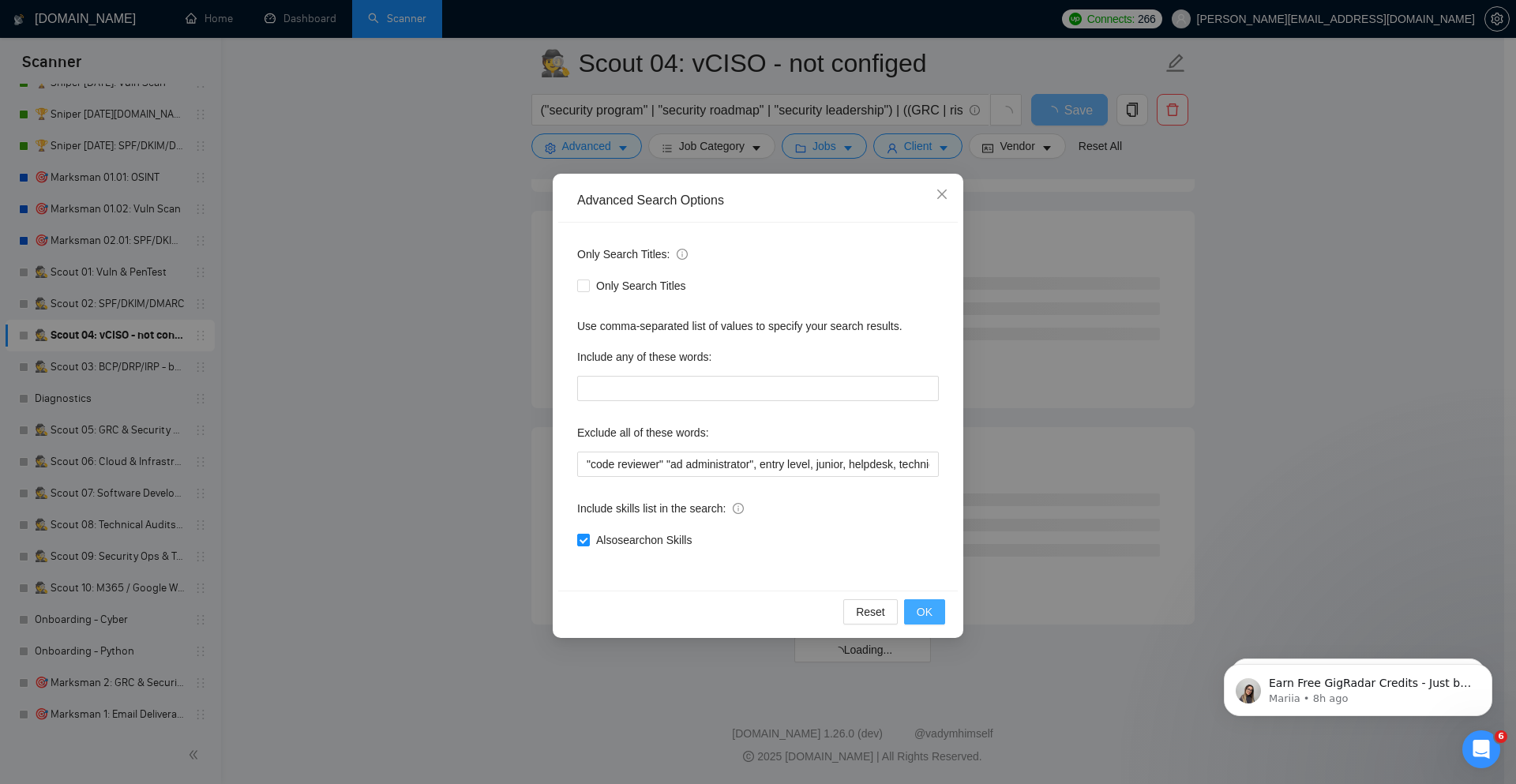
click at [920, 609] on span "OK" at bounding box center [924, 612] width 16 height 17
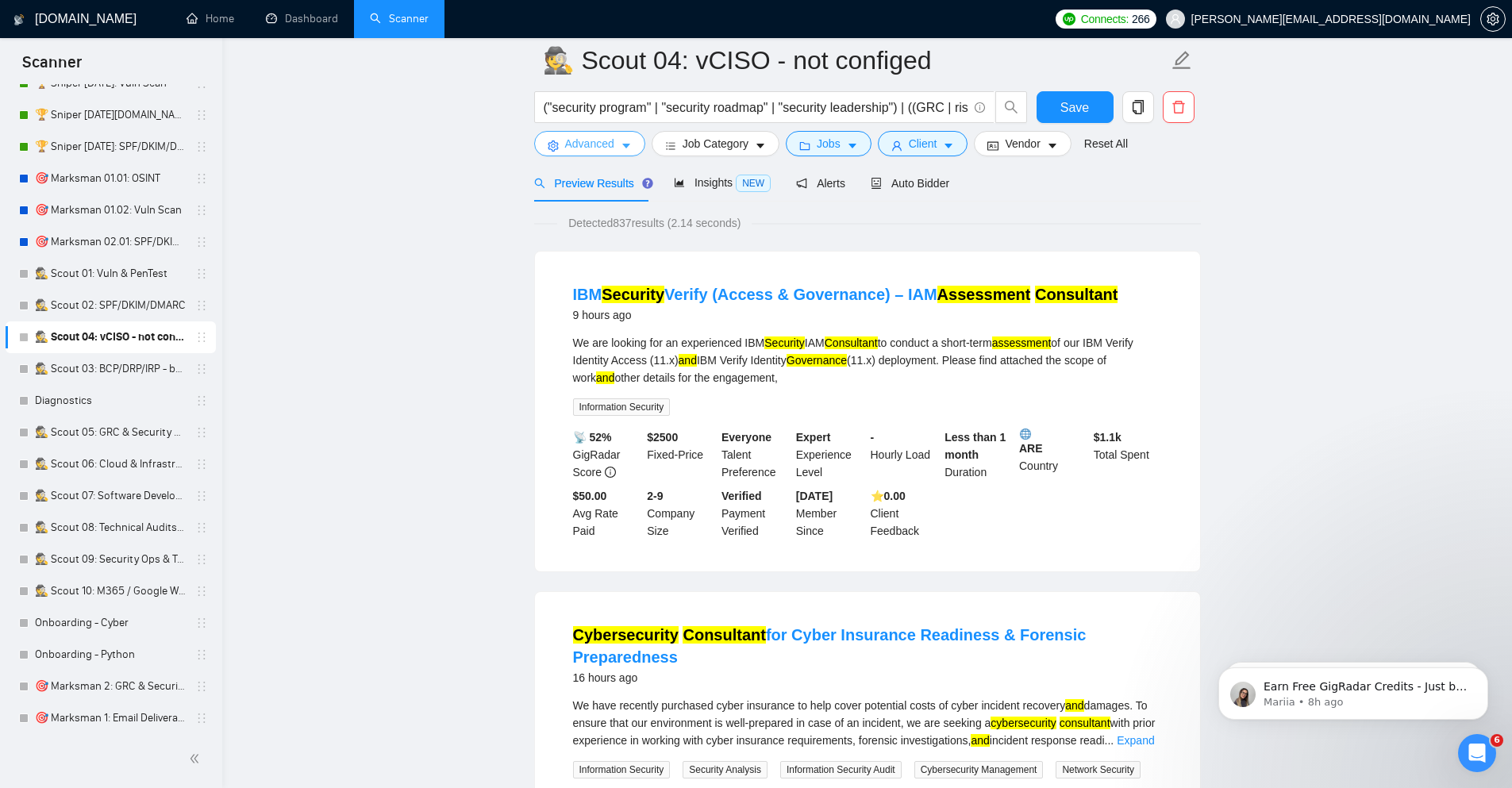
scroll to position [0, 0]
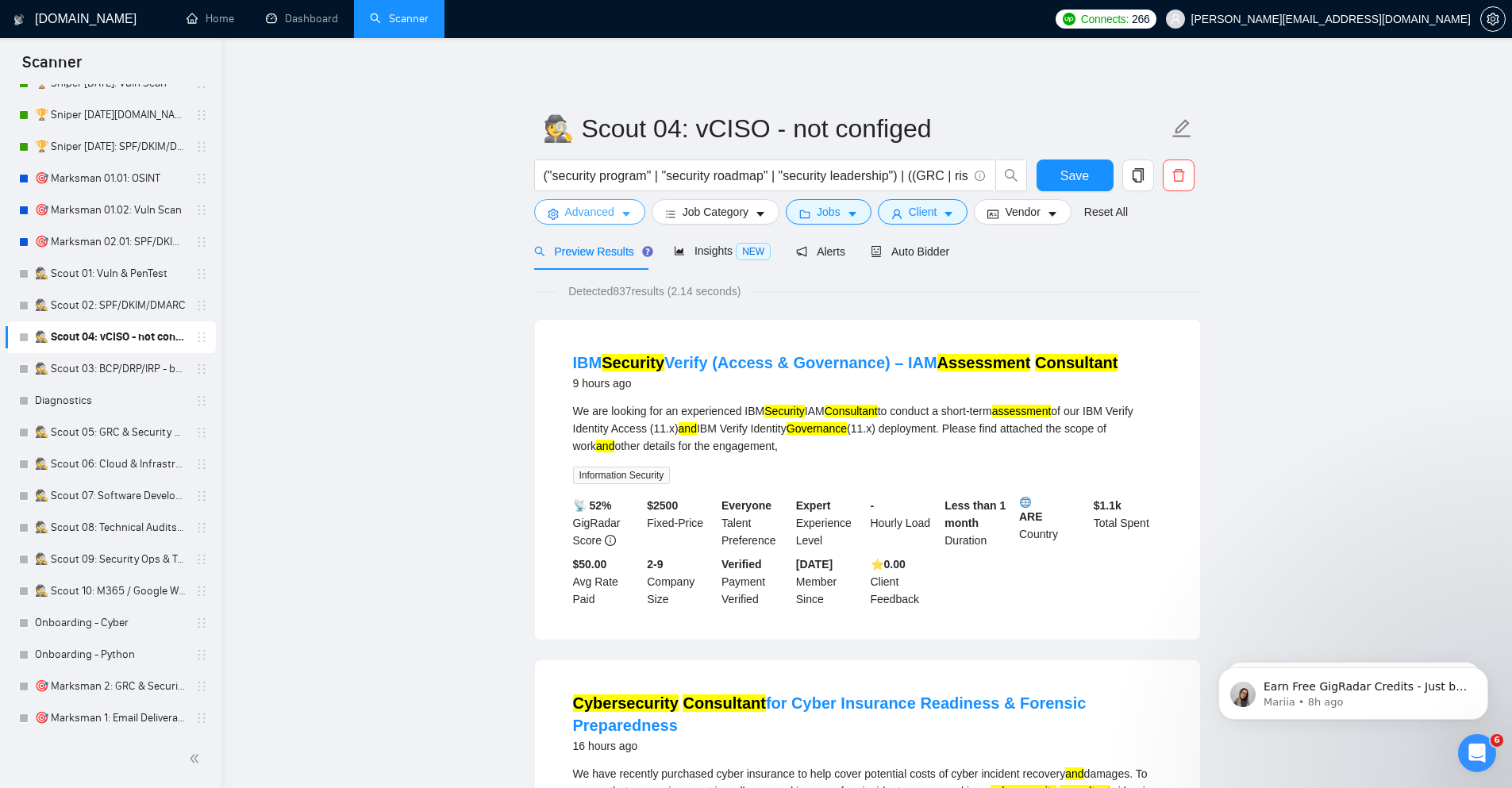
click at [587, 221] on button "Advanced" at bounding box center [590, 212] width 111 height 25
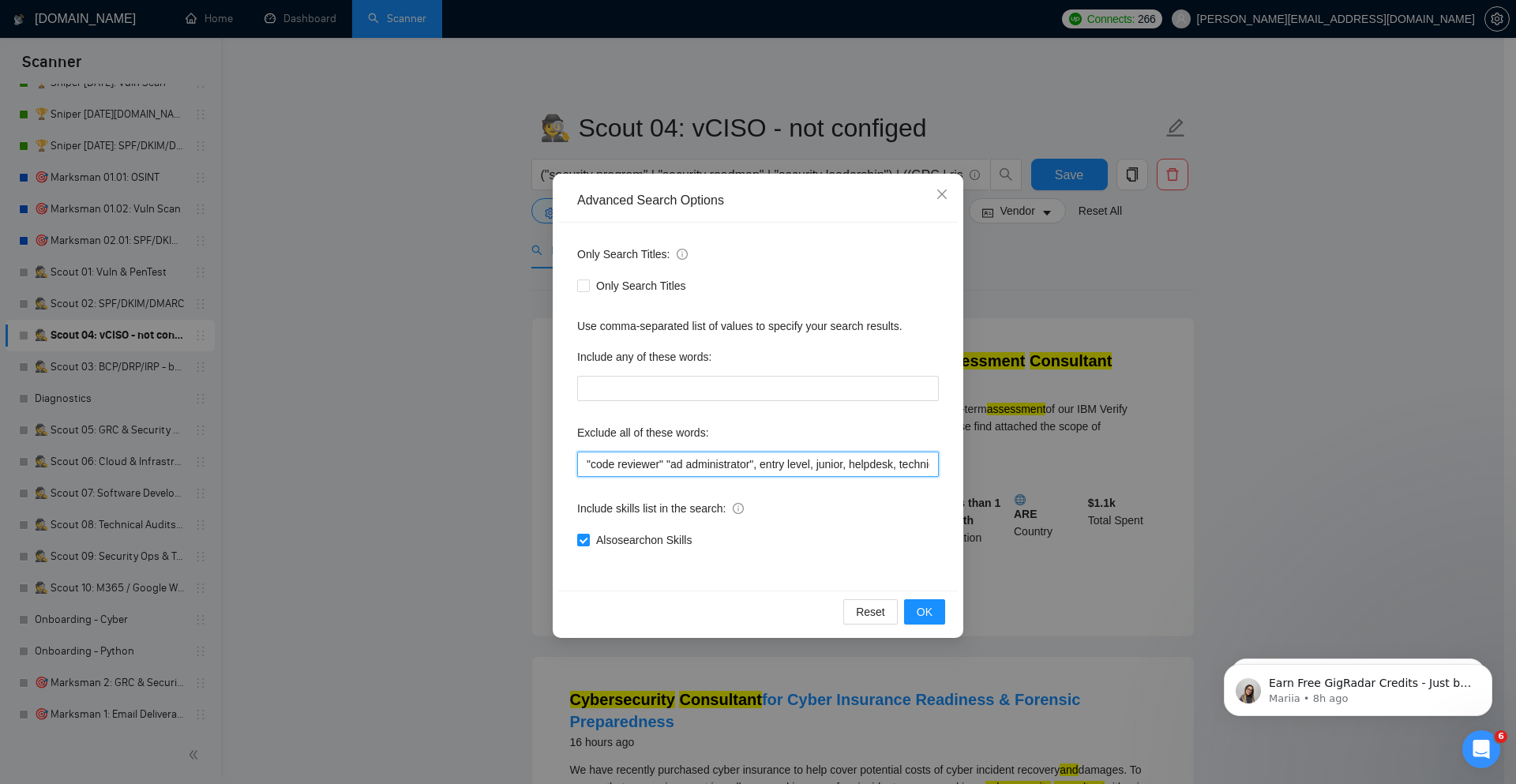
click at [666, 464] on input ""code reviewer" "ad administrator", entry level, junior, helpdesk, technician, …" at bounding box center [757, 463] width 361 height 25
click at [759, 464] on input ""code reviewer" "ad administrator", entry level, junior, helpdesk, technician, …" at bounding box center [757, 463] width 361 height 25
click at [663, 463] on input ""code reviewer" "ad administrator", entry level, junior, helpdesk, technician, …" at bounding box center [757, 463] width 361 height 25
paste input ""ad administrator","
click at [930, 615] on span "OK" at bounding box center [924, 612] width 16 height 17
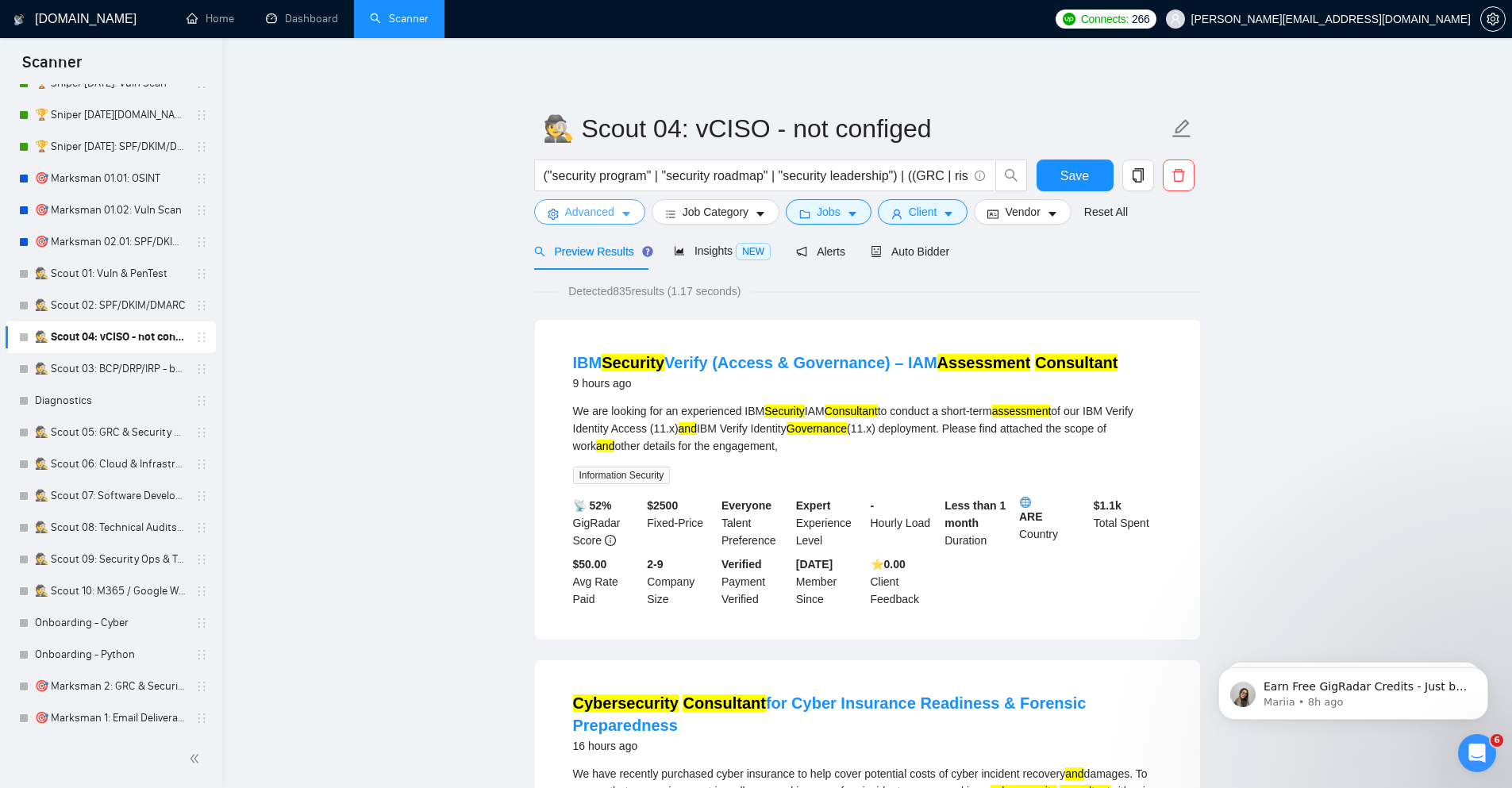
click at [577, 208] on span "Advanced" at bounding box center [590, 212] width 49 height 17
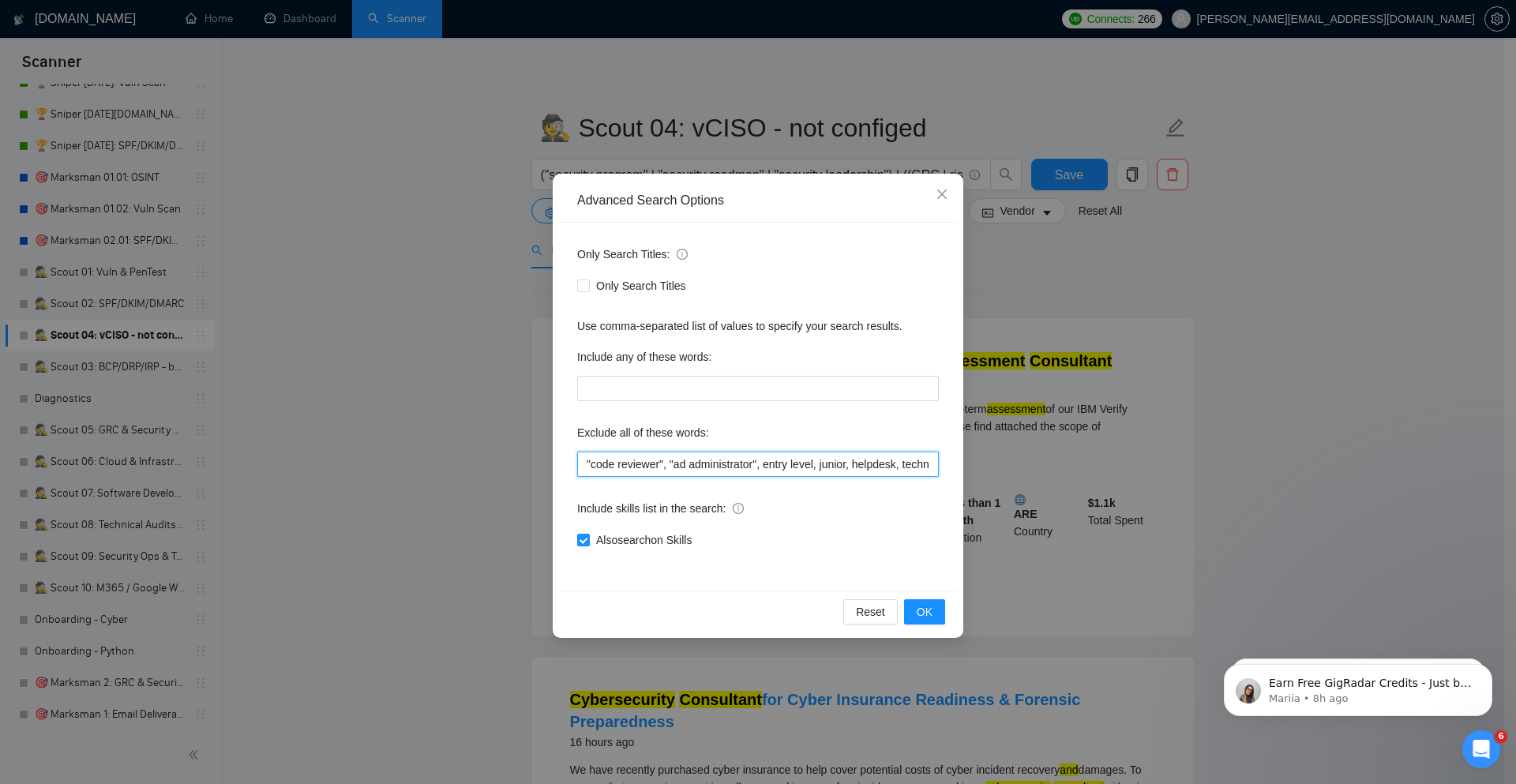
click at [581, 462] on input ""code reviewer", "ad administrator", entry level, junior, helpdesk, technician,…" at bounding box center [757, 463] width 361 height 25
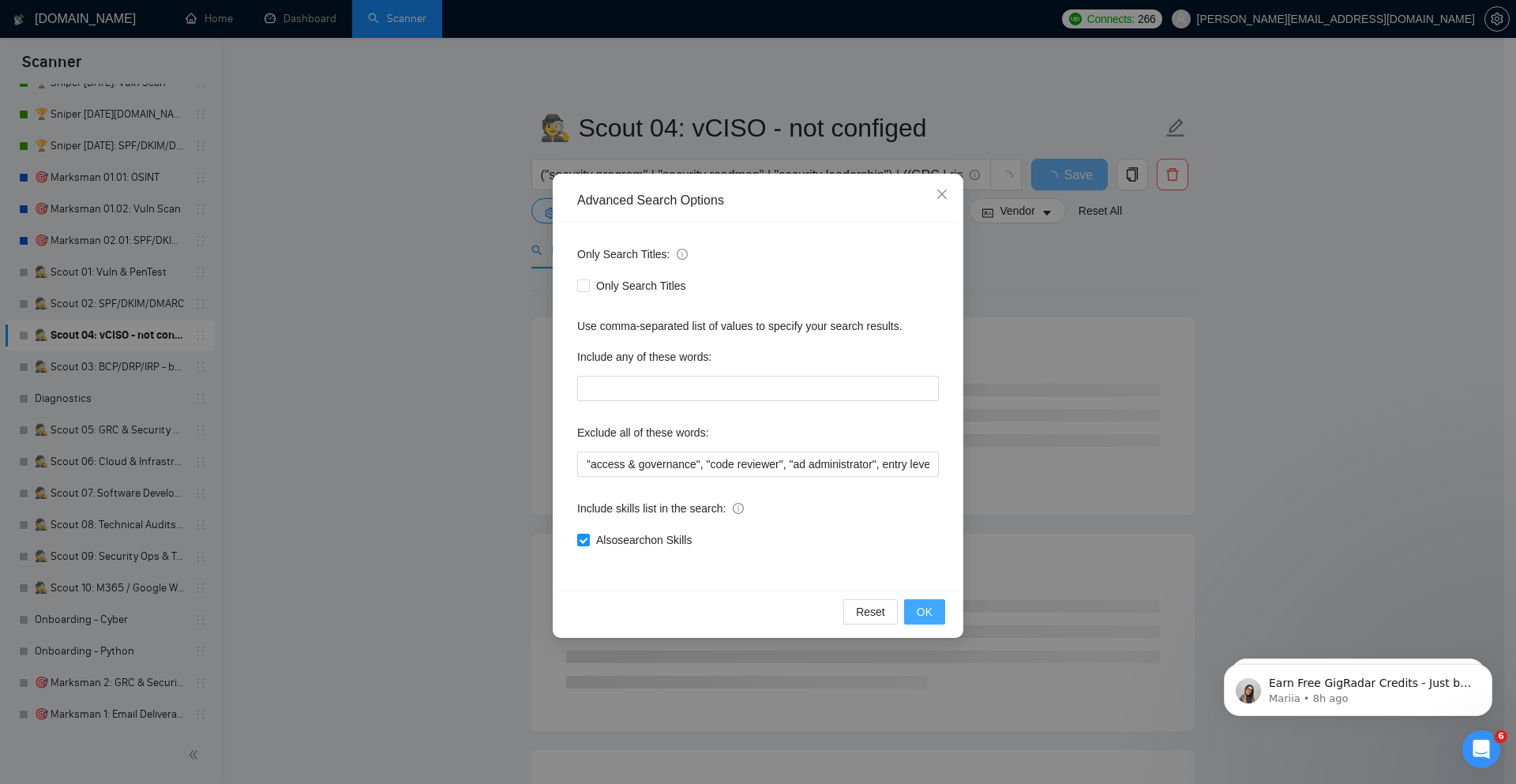
click at [927, 608] on span "OK" at bounding box center [924, 612] width 16 height 17
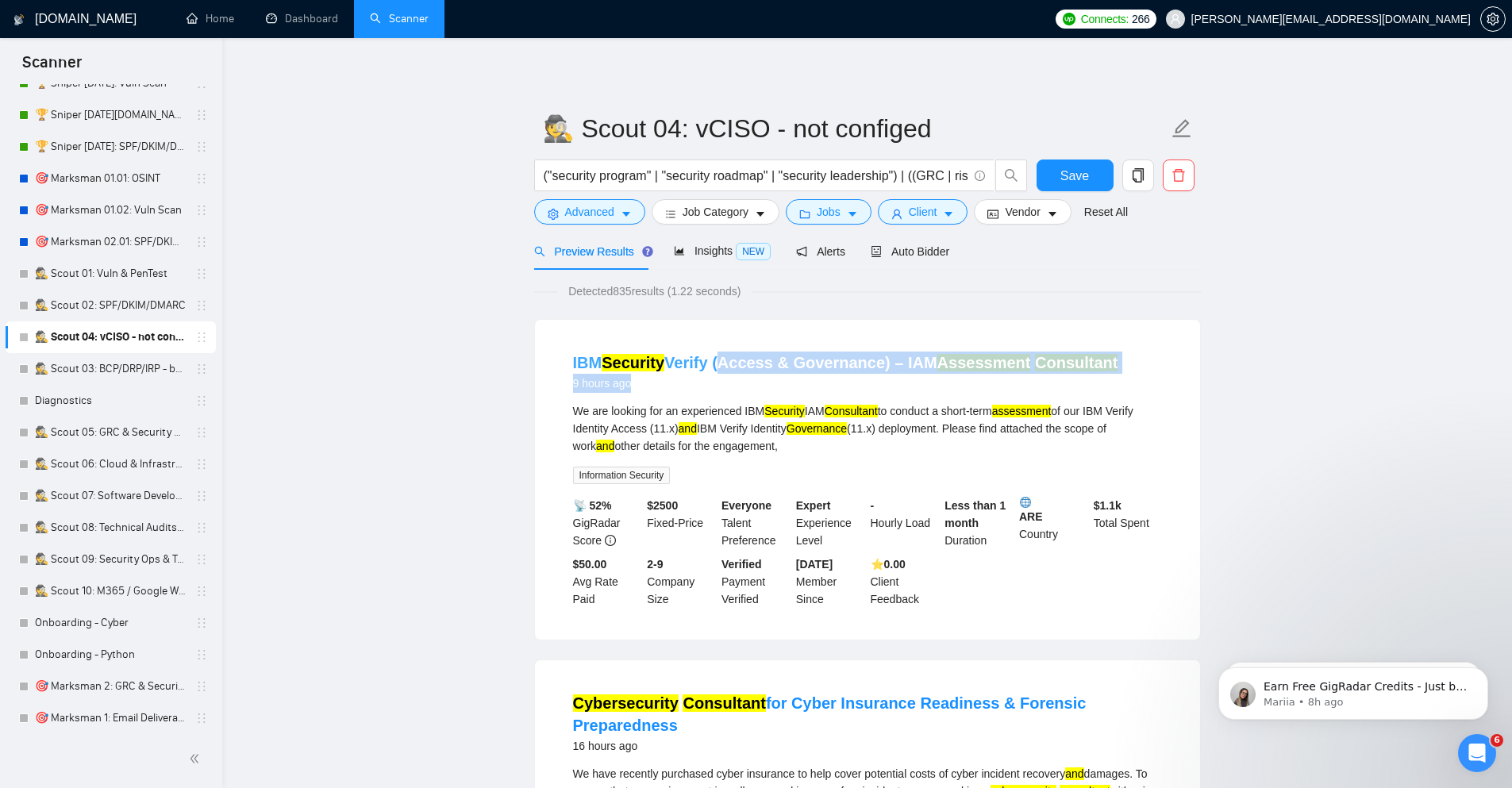
drag, startPoint x: 1160, startPoint y: 355, endPoint x: 722, endPoint y: 358, distance: 438.0
click at [722, 358] on div "IBM Security Verify (Access & Governance) – IAM Assessment Consultant 9 hours a…" at bounding box center [867, 372] width 589 height 41
copy div "(Access & Governance) – IAM Assessment Consultant 9 hours ago"
click at [631, 205] on button "Advanced" at bounding box center [590, 212] width 111 height 25
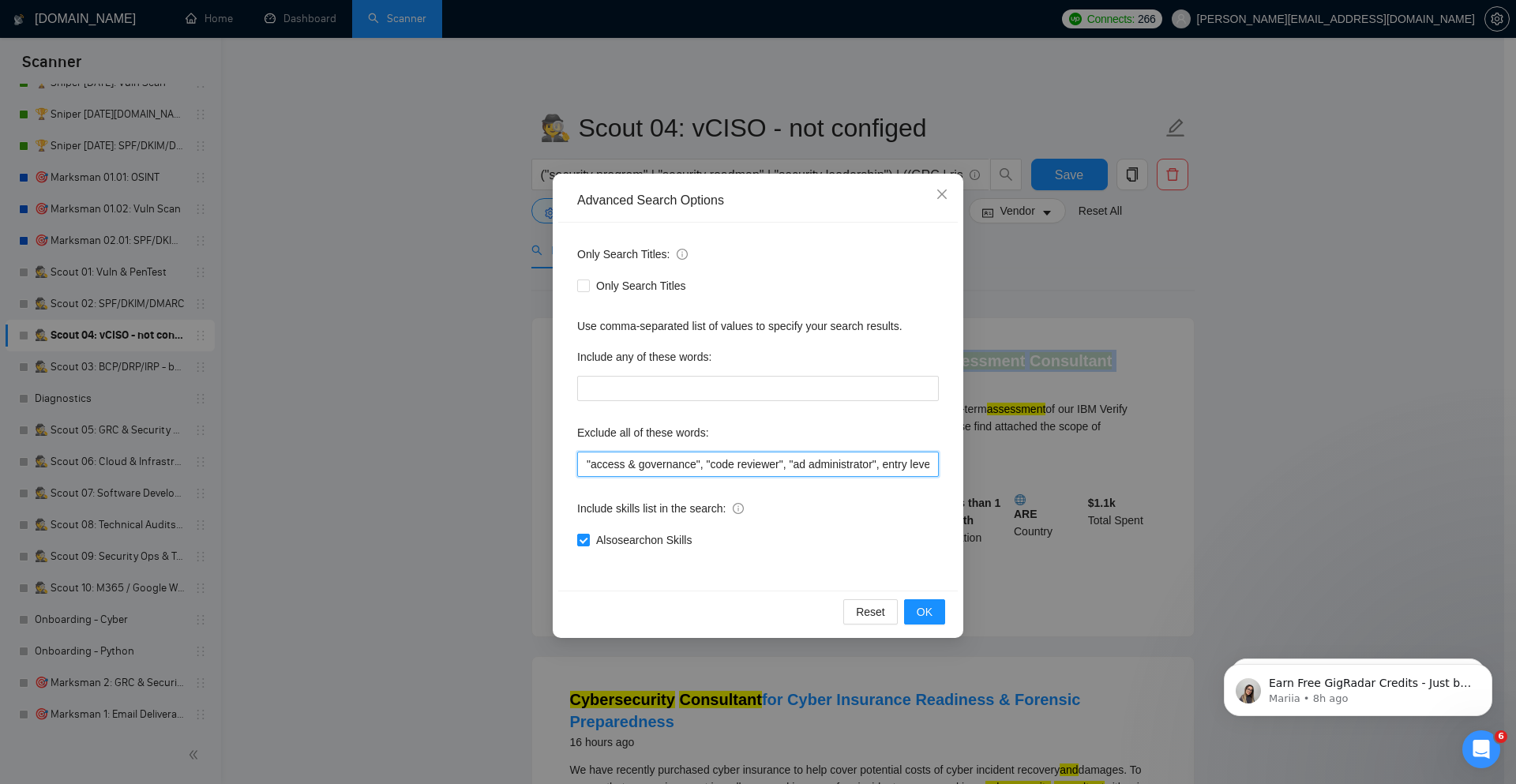
click at [583, 460] on input ""access & governance", "code reviewer", "ad administrator", entry level, junior…" at bounding box center [757, 463] width 361 height 25
paste input "(Access & Governance) – IAM Assessment Consultant 9 hours ago"
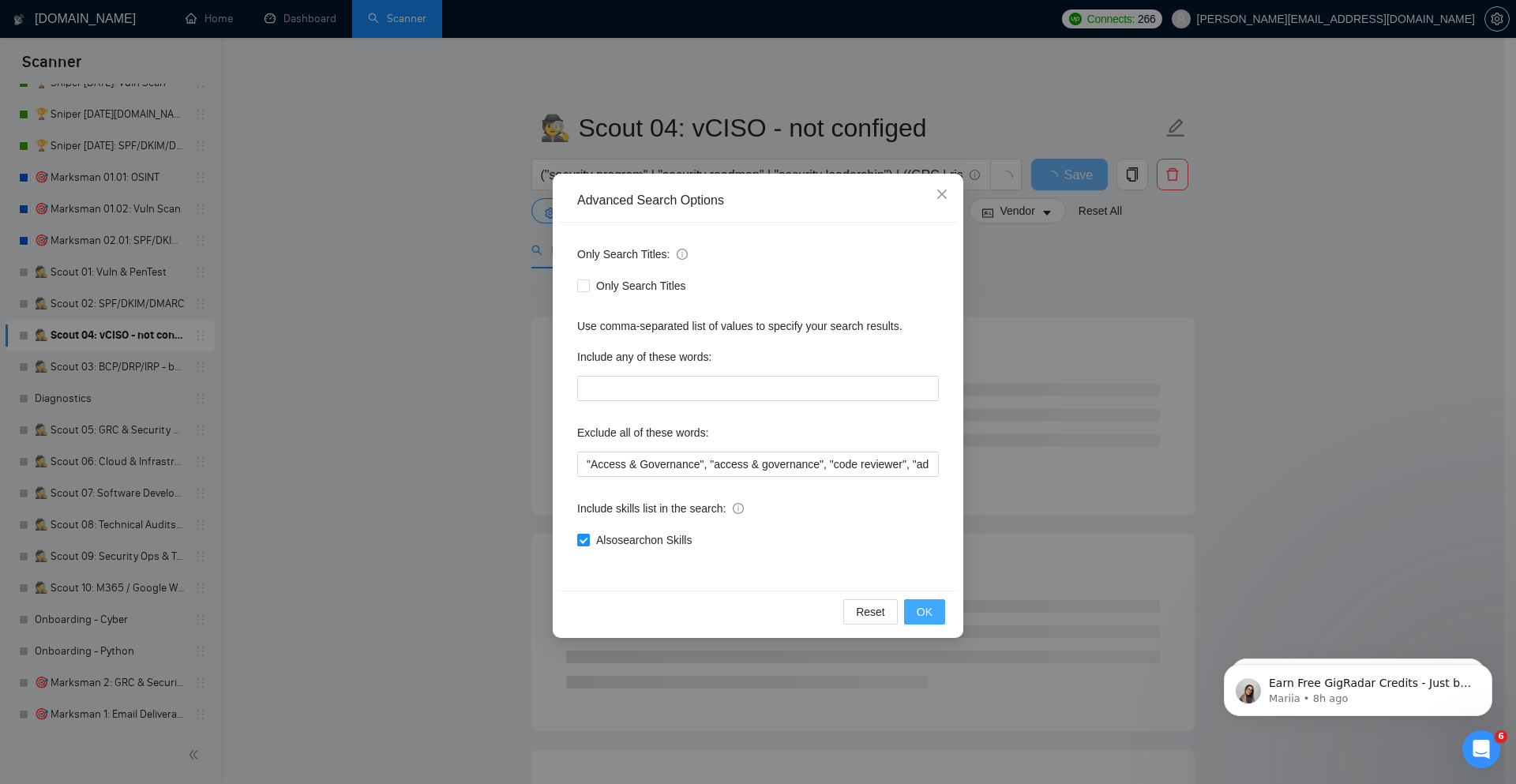
click at [935, 611] on button "OK" at bounding box center [923, 612] width 41 height 25
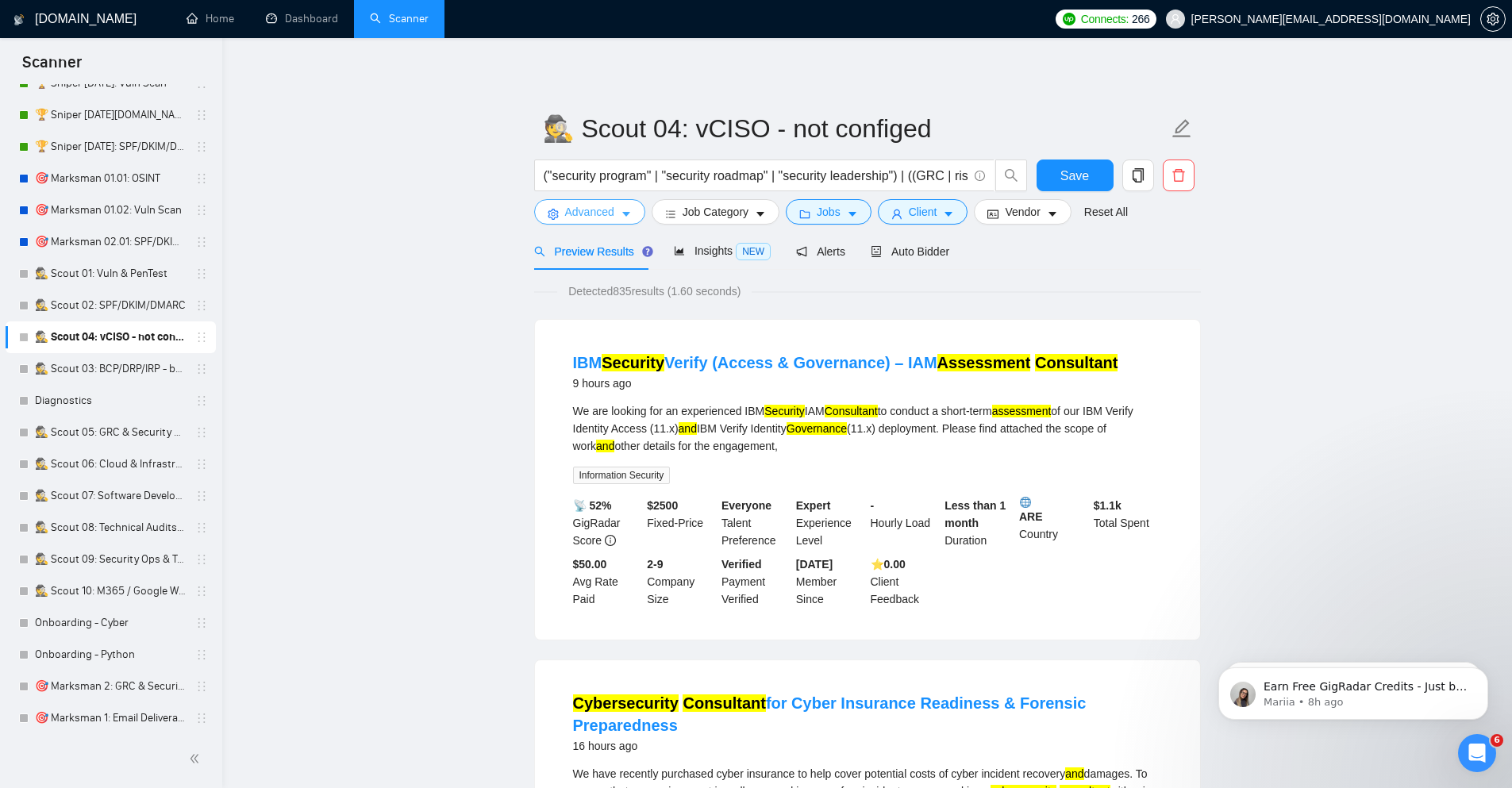
click at [601, 219] on span "Advanced" at bounding box center [590, 212] width 49 height 17
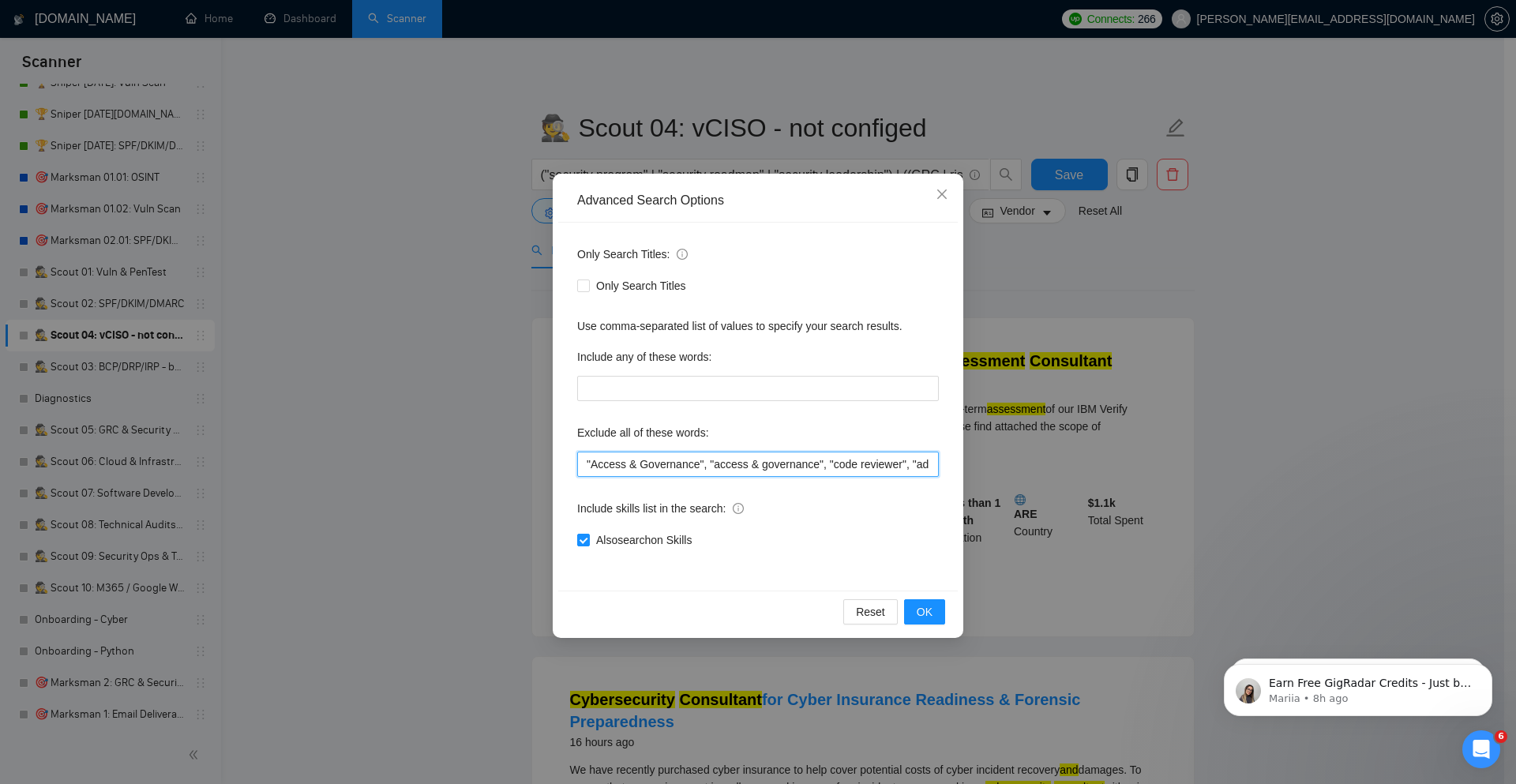
click at [592, 468] on input ""Access & Governance", "access & governance", "code reviewer", "ad administrato…" at bounding box center [757, 463] width 361 height 25
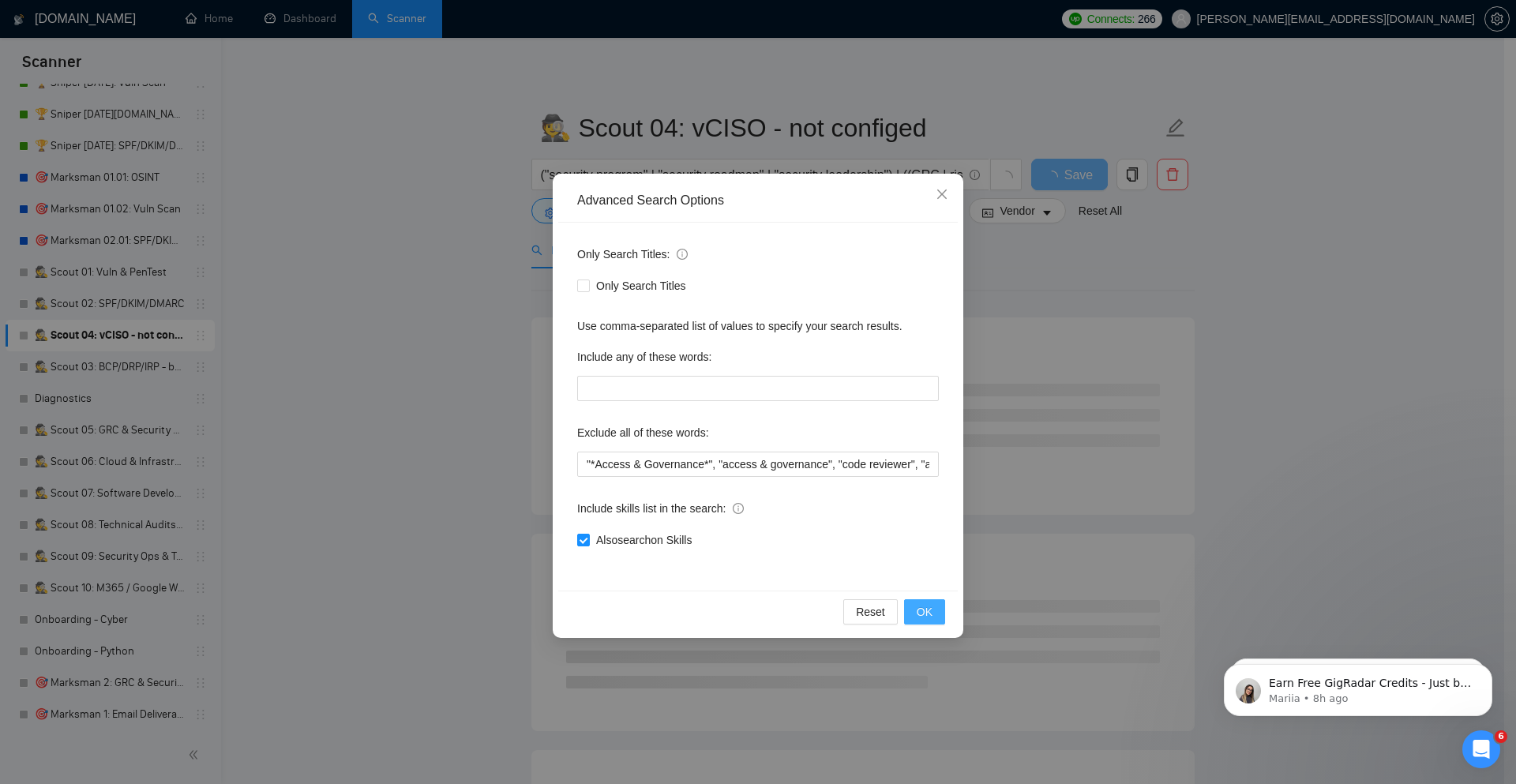
click at [939, 611] on button "OK" at bounding box center [923, 612] width 41 height 25
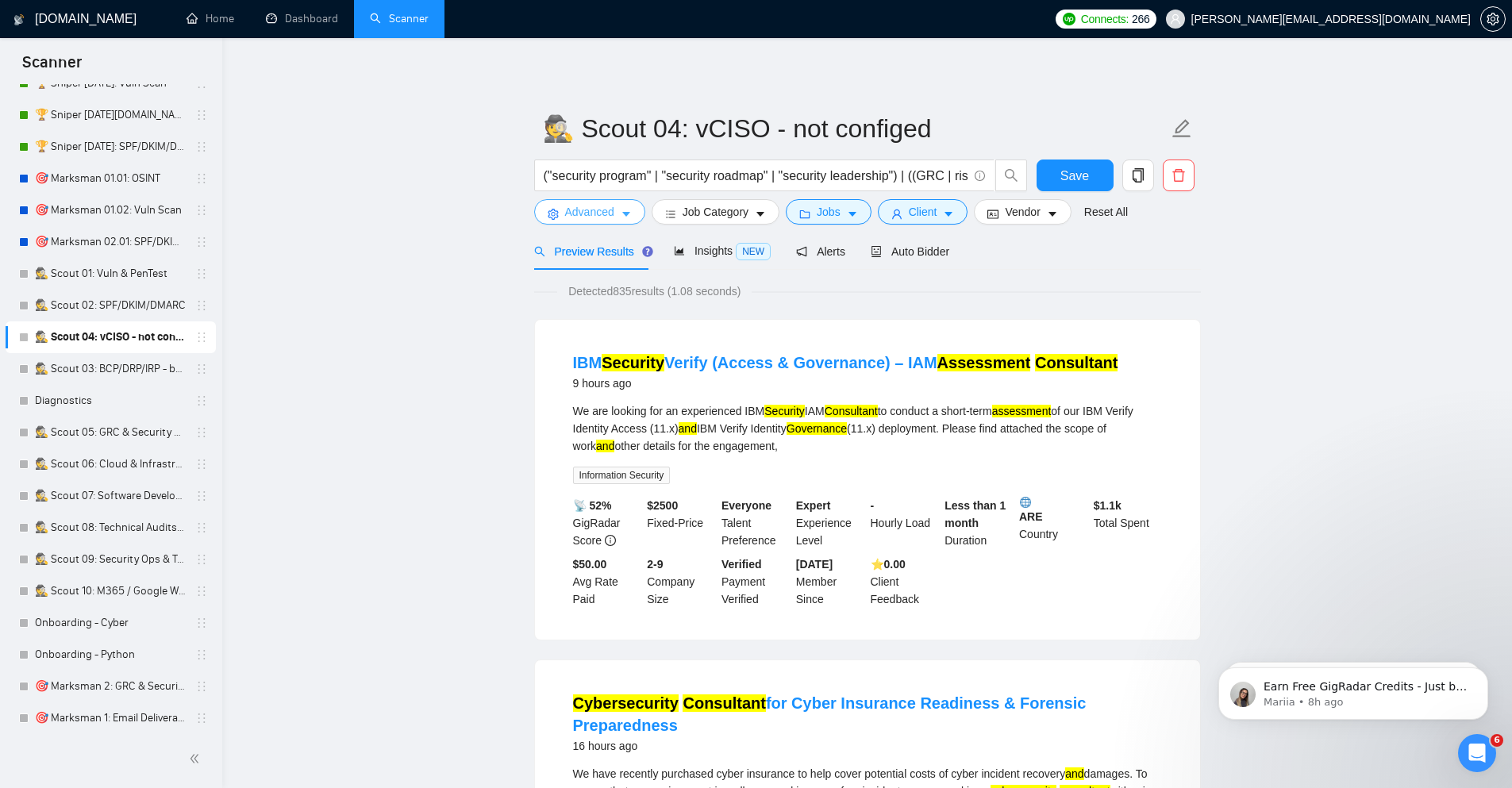
click at [619, 210] on button "Advanced" at bounding box center [590, 212] width 111 height 25
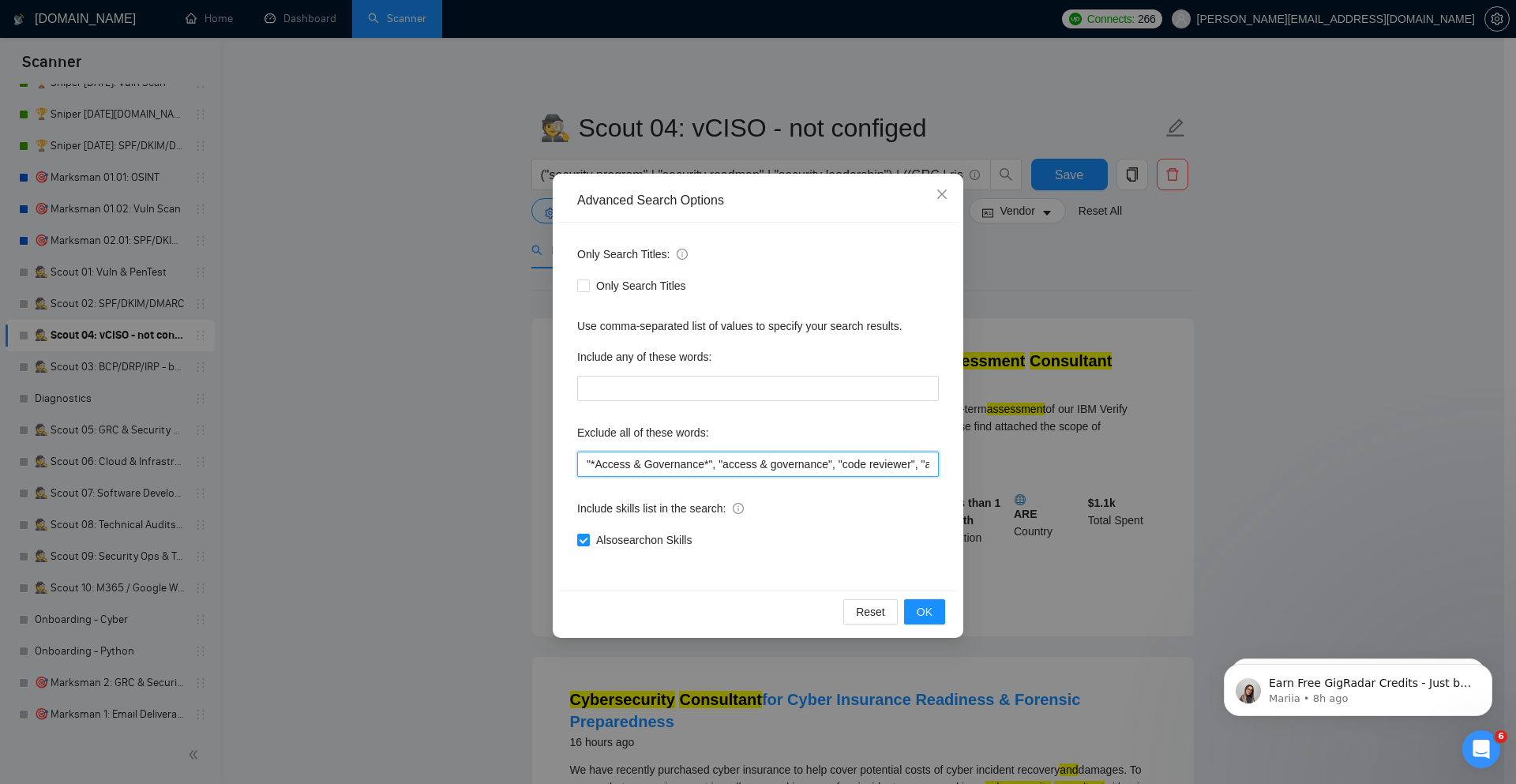
click at [595, 470] on input ""*Access & Governance*", "access & governance", "code reviewer", "ad administra…" at bounding box center [757, 463] width 361 height 25
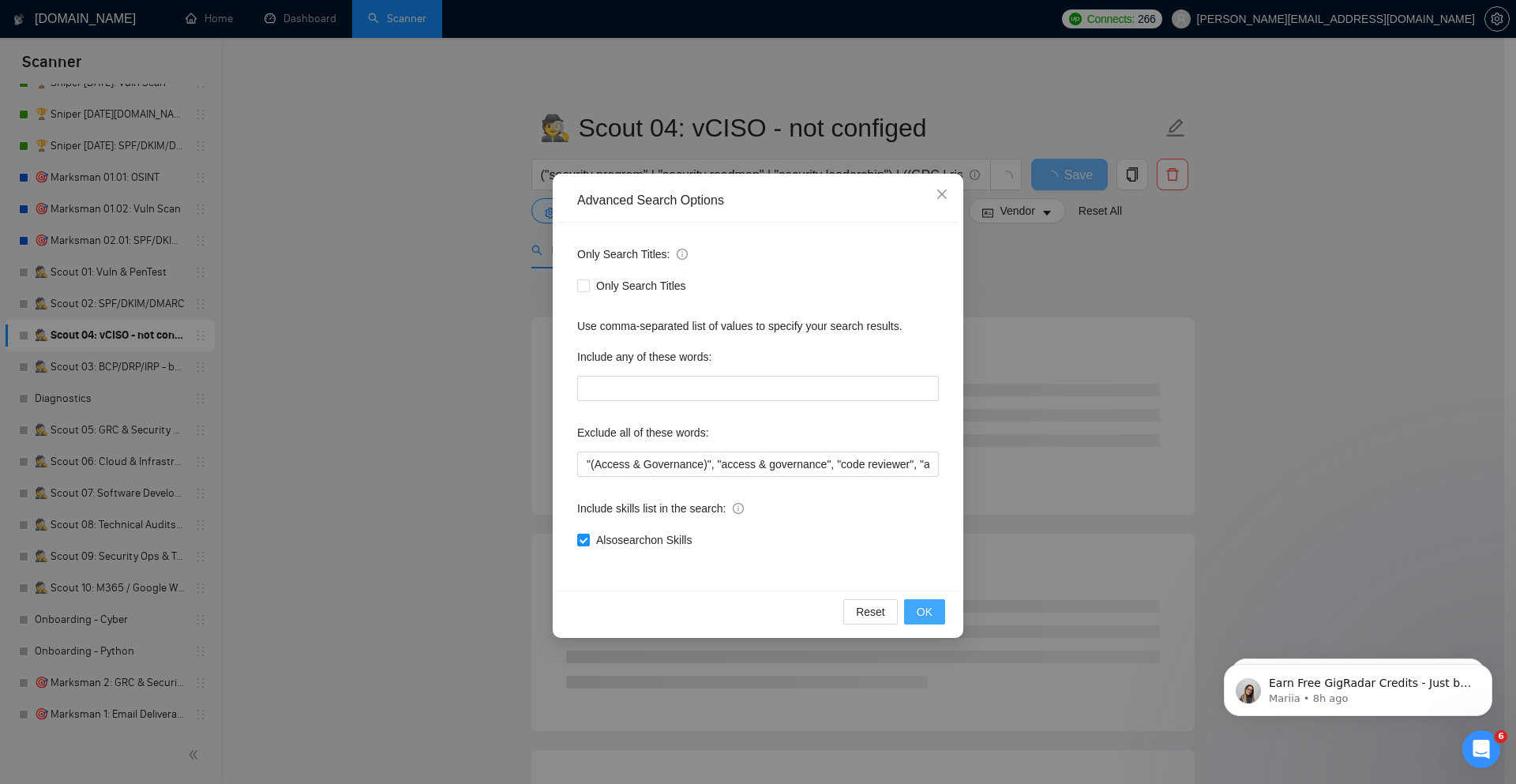
click at [927, 621] on button "OK" at bounding box center [923, 612] width 41 height 25
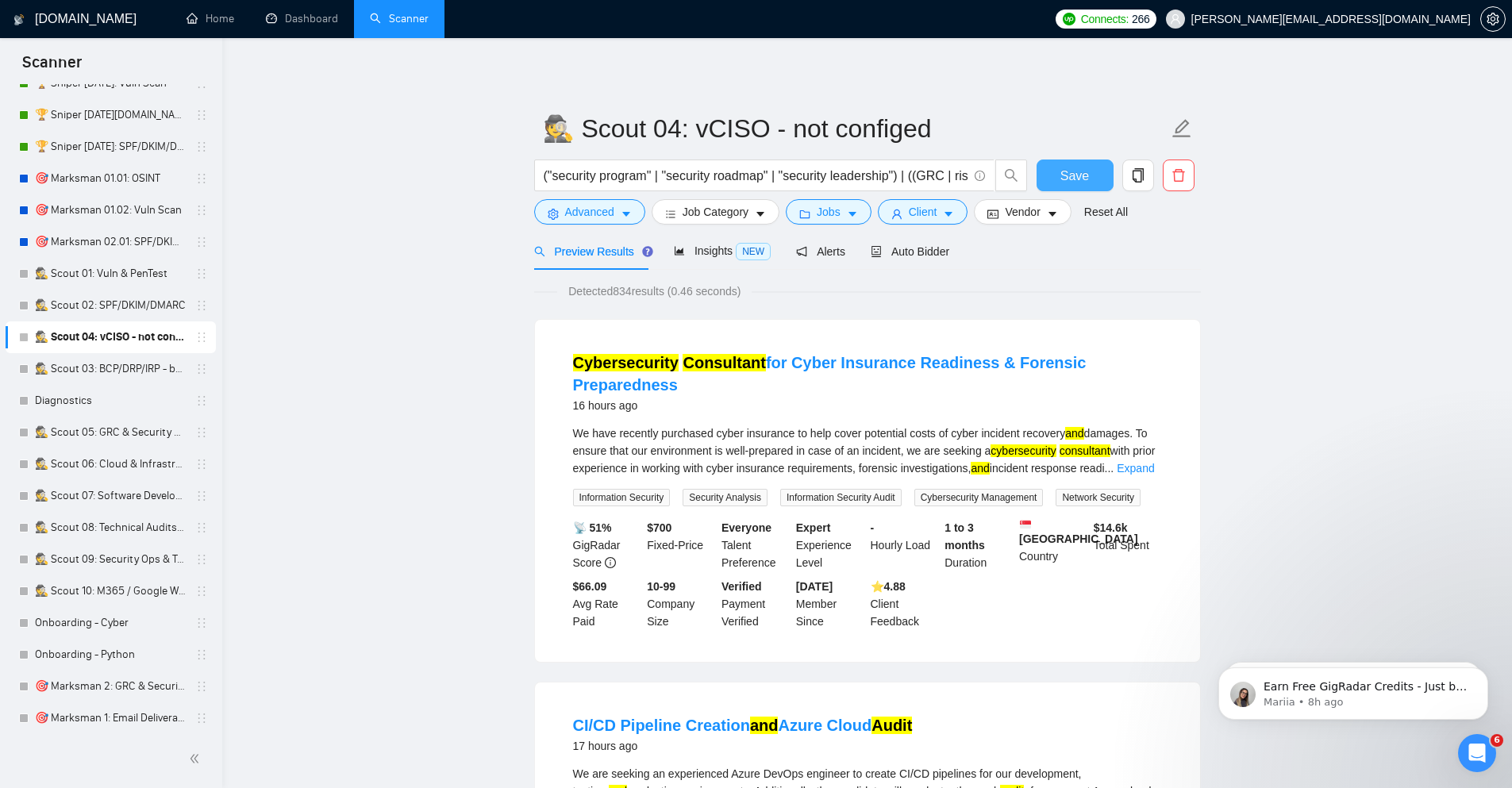
click at [1084, 186] on button "Save" at bounding box center [1075, 175] width 77 height 31
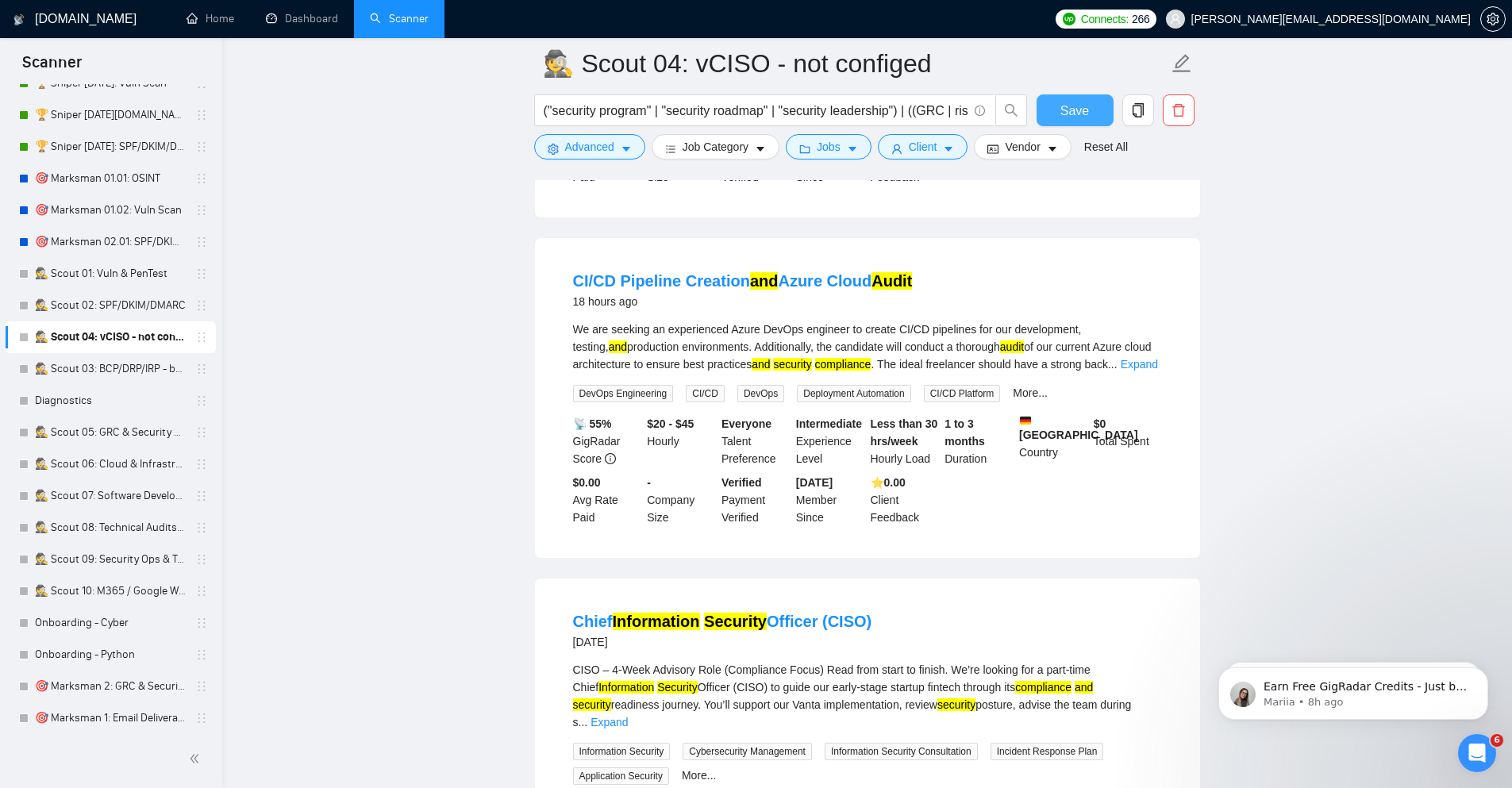
scroll to position [476, 0]
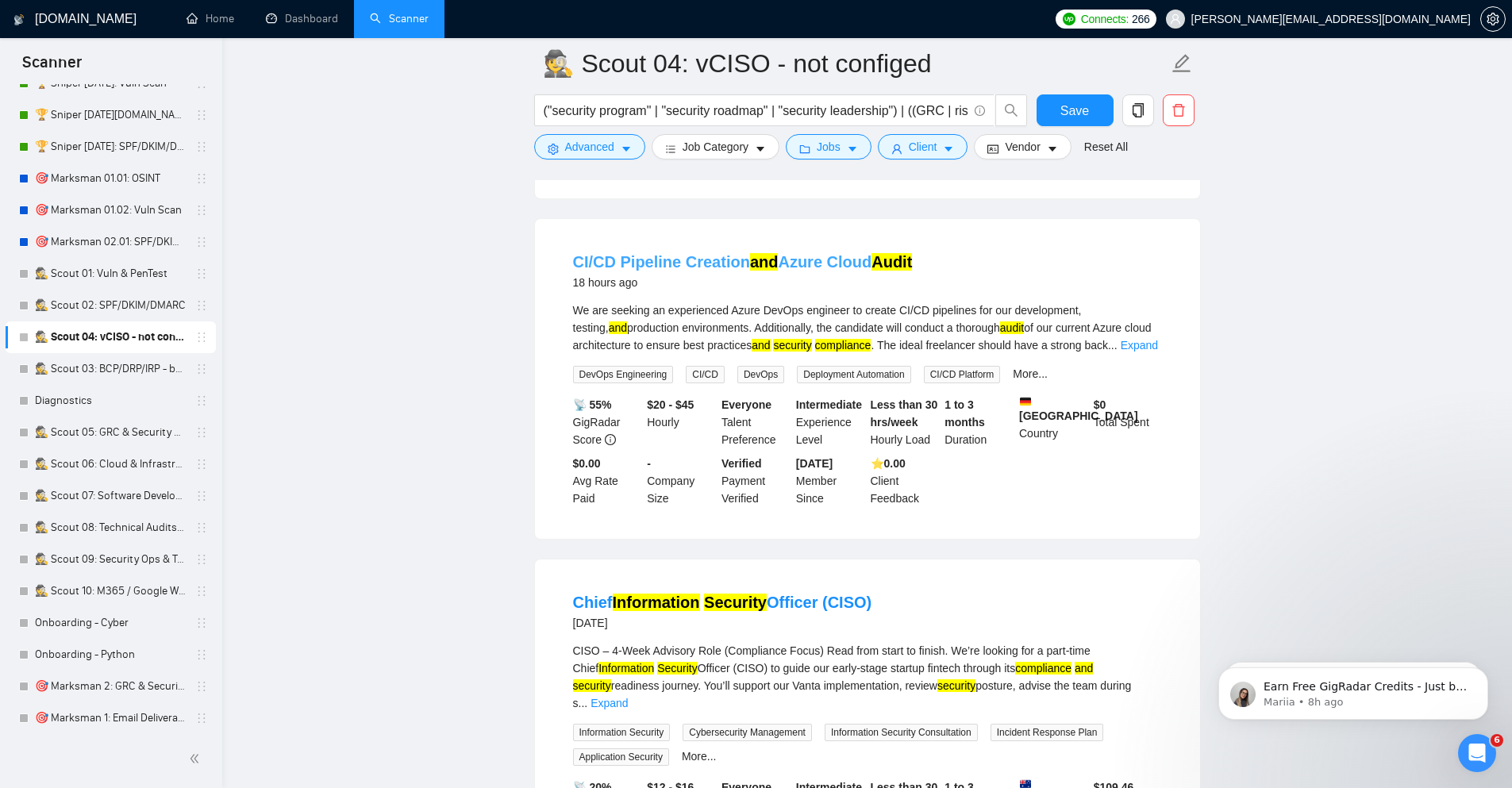
click at [705, 266] on link "CI/CD Pipeline Creation and Azure Cloud Audit" at bounding box center [743, 262] width 340 height 17
click at [596, 145] on span "Advanced" at bounding box center [590, 147] width 49 height 17
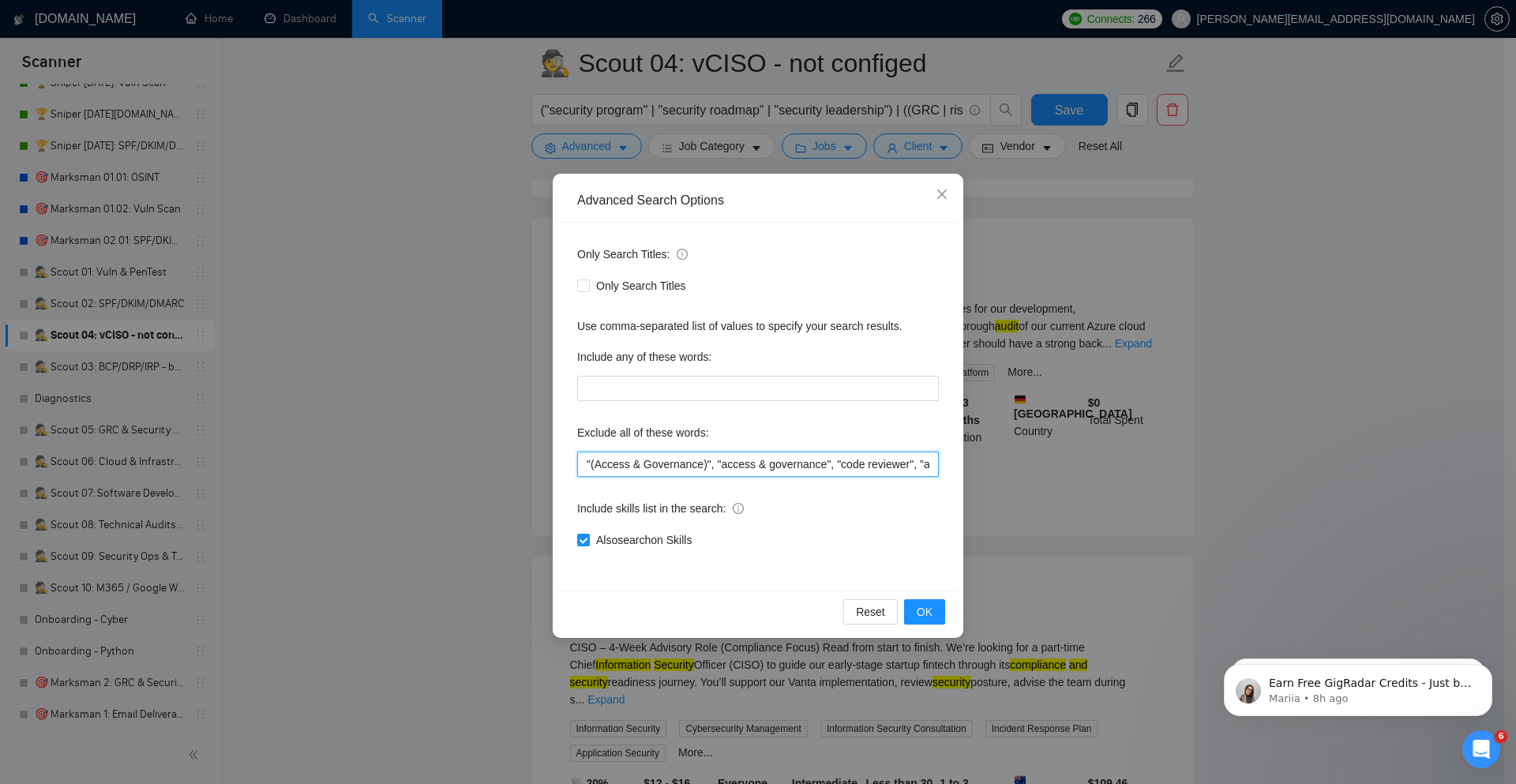
click at [637, 469] on input ""(Access & Governance)", "access & governance", "code reviewer", "ad administra…" at bounding box center [757, 463] width 361 height 25
click at [580, 463] on input ""(Access & Governance)", "access & governance", "code reviewer", "ad administra…" at bounding box center [757, 463] width 361 height 25
paste input "devops"
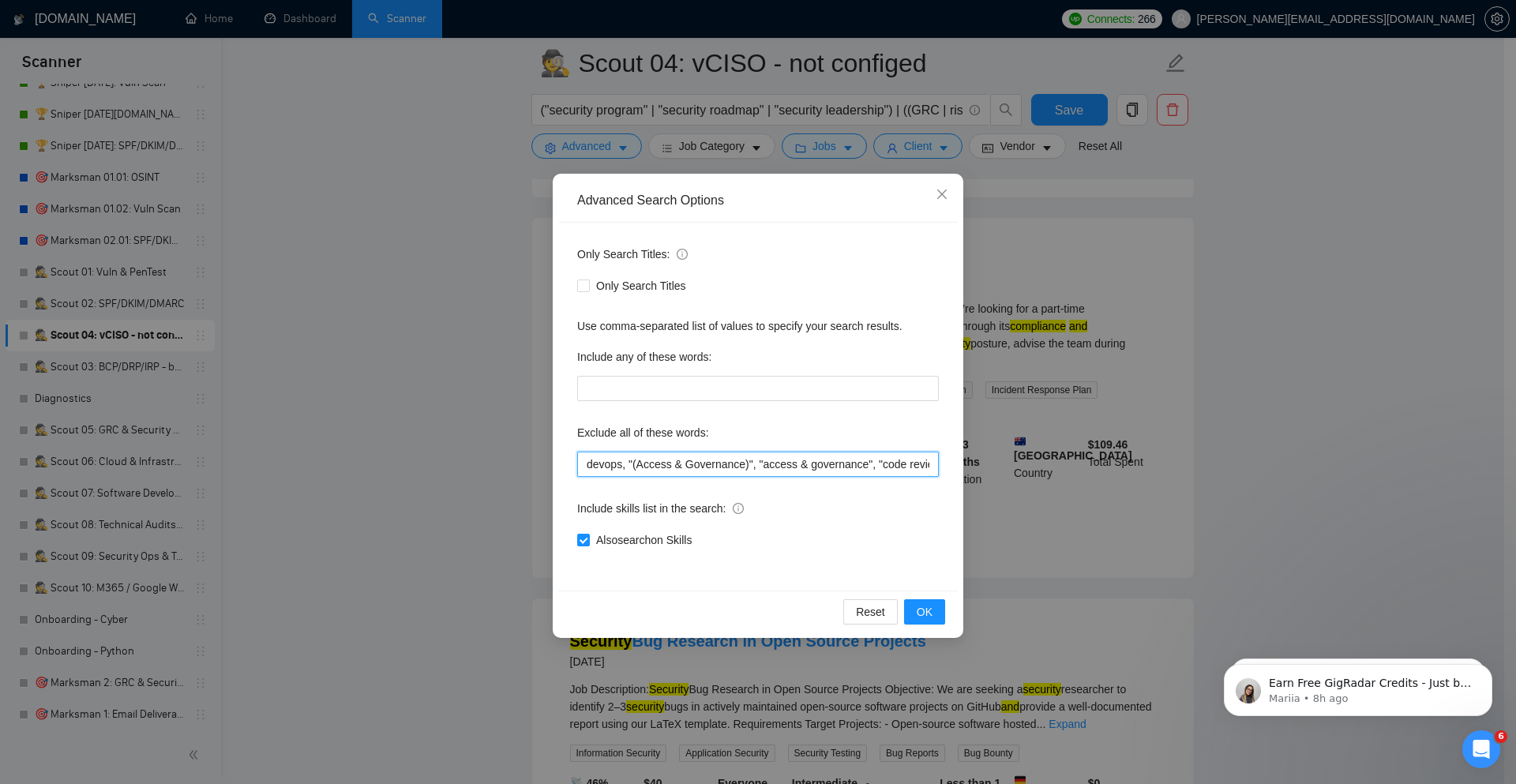
click at [588, 461] on input "devops, "(Access & Governance)", "access & governance", "code reviewer", "ad ad…" at bounding box center [757, 463] width 361 height 25
paste input "ci/cd"
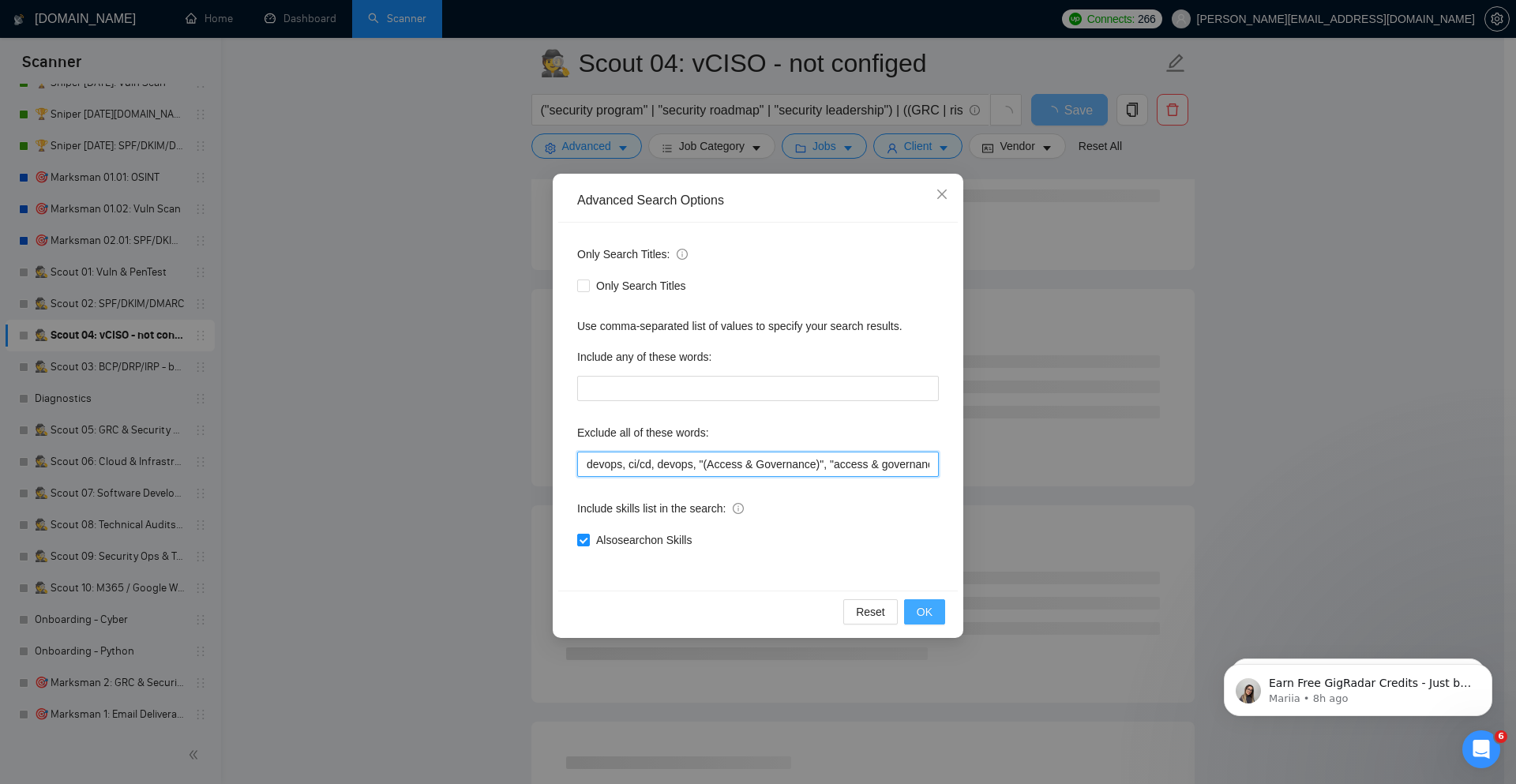
type input "devops, ci/cd, devops, "(Access & Governance)", "access & governance", "code re…"
click at [928, 618] on span "OK" at bounding box center [924, 612] width 16 height 17
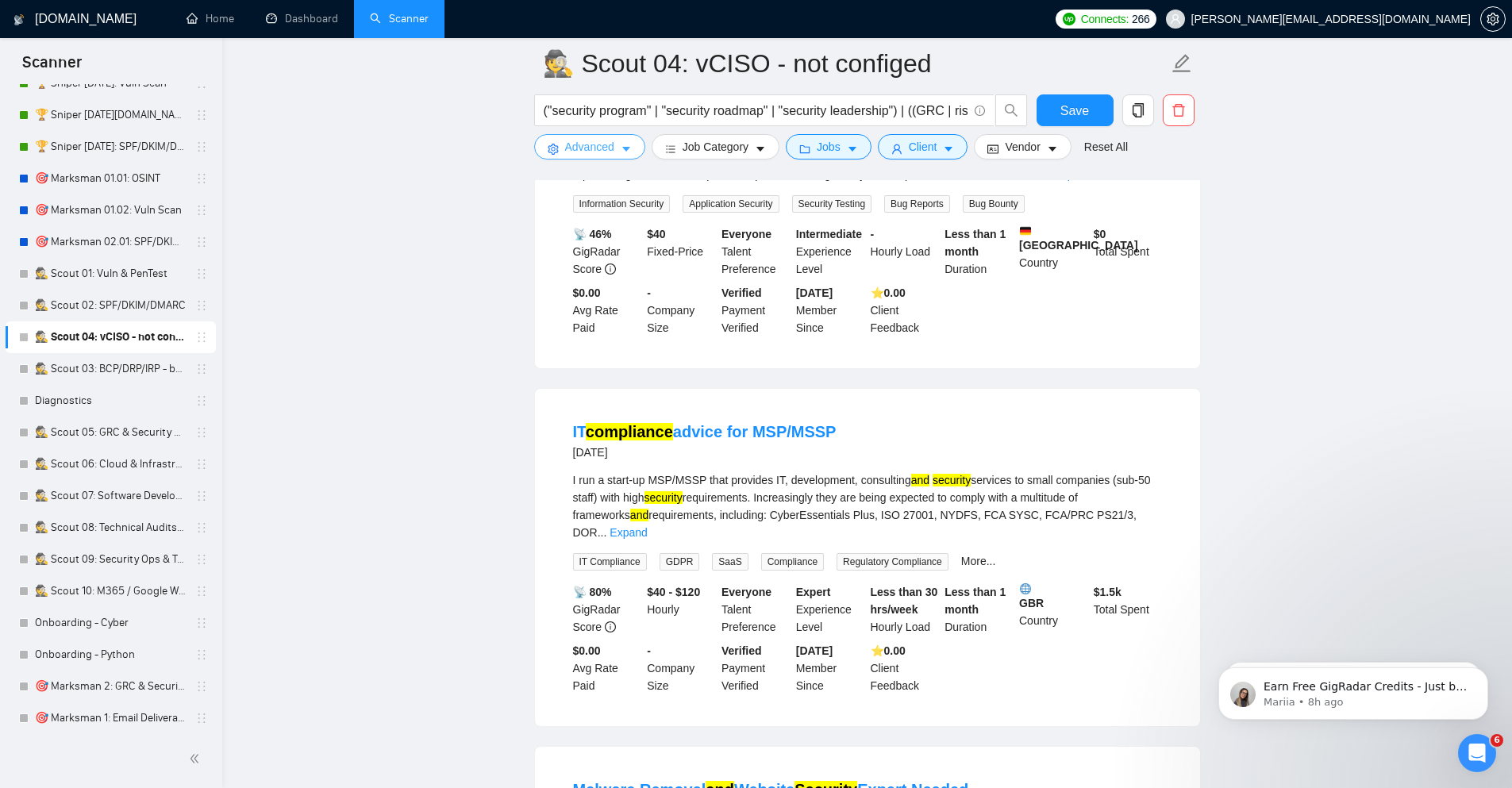
scroll to position [1142, 0]
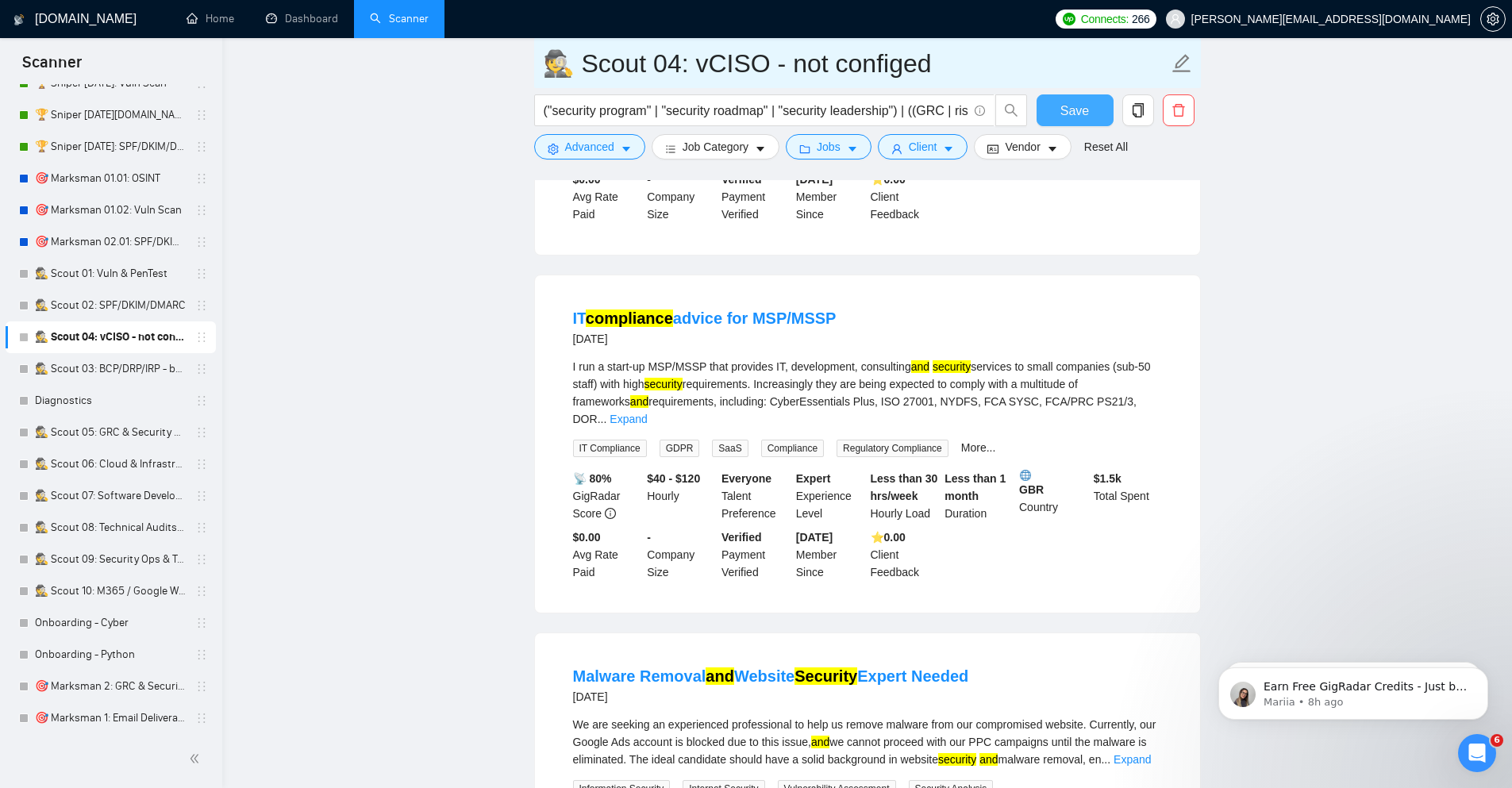
drag, startPoint x: 1086, startPoint y: 100, endPoint x: 1009, endPoint y: 64, distance: 85.0
click at [1085, 101] on span "Save" at bounding box center [1074, 111] width 29 height 20
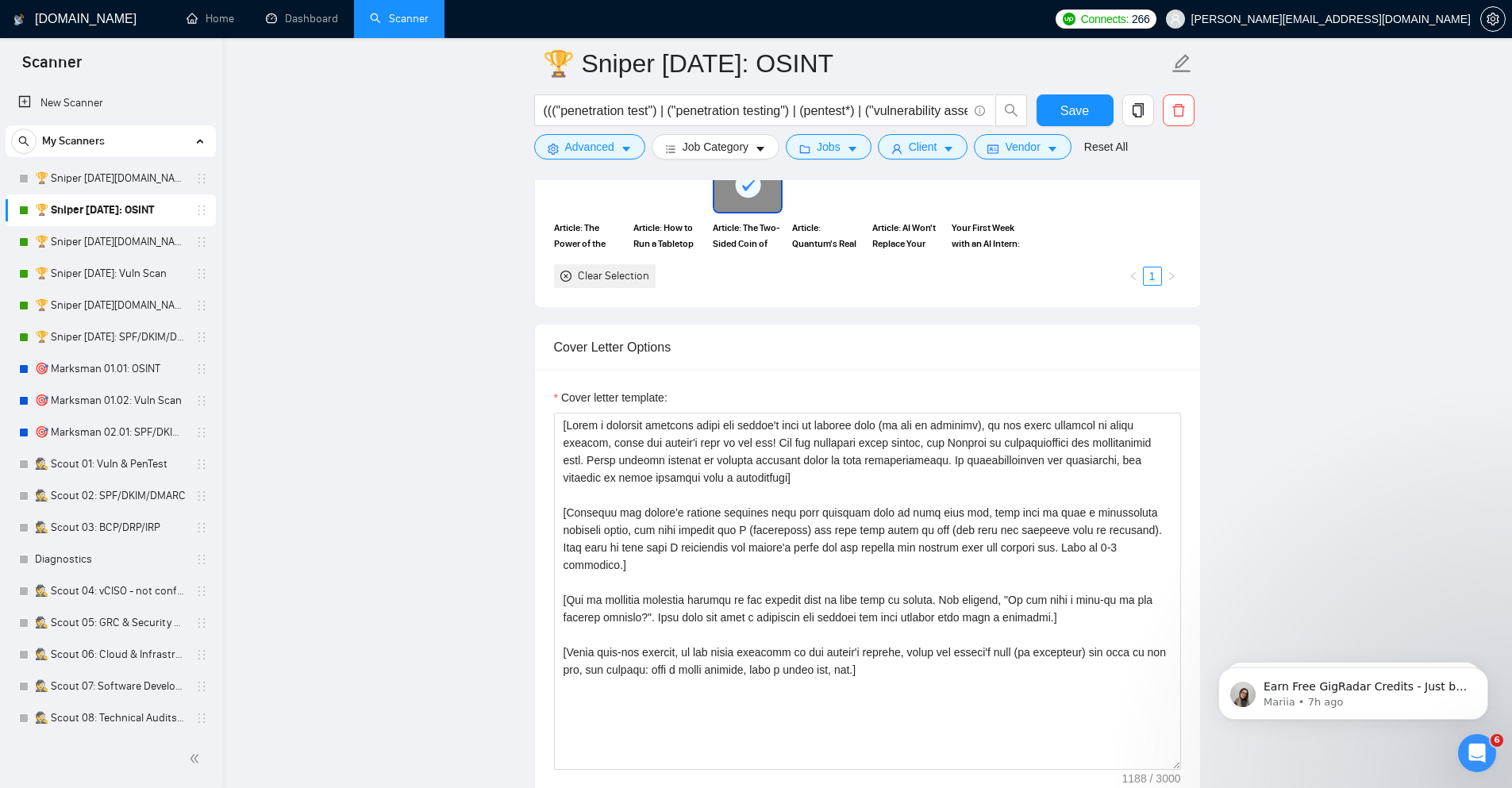
scroll to position [1619, 0]
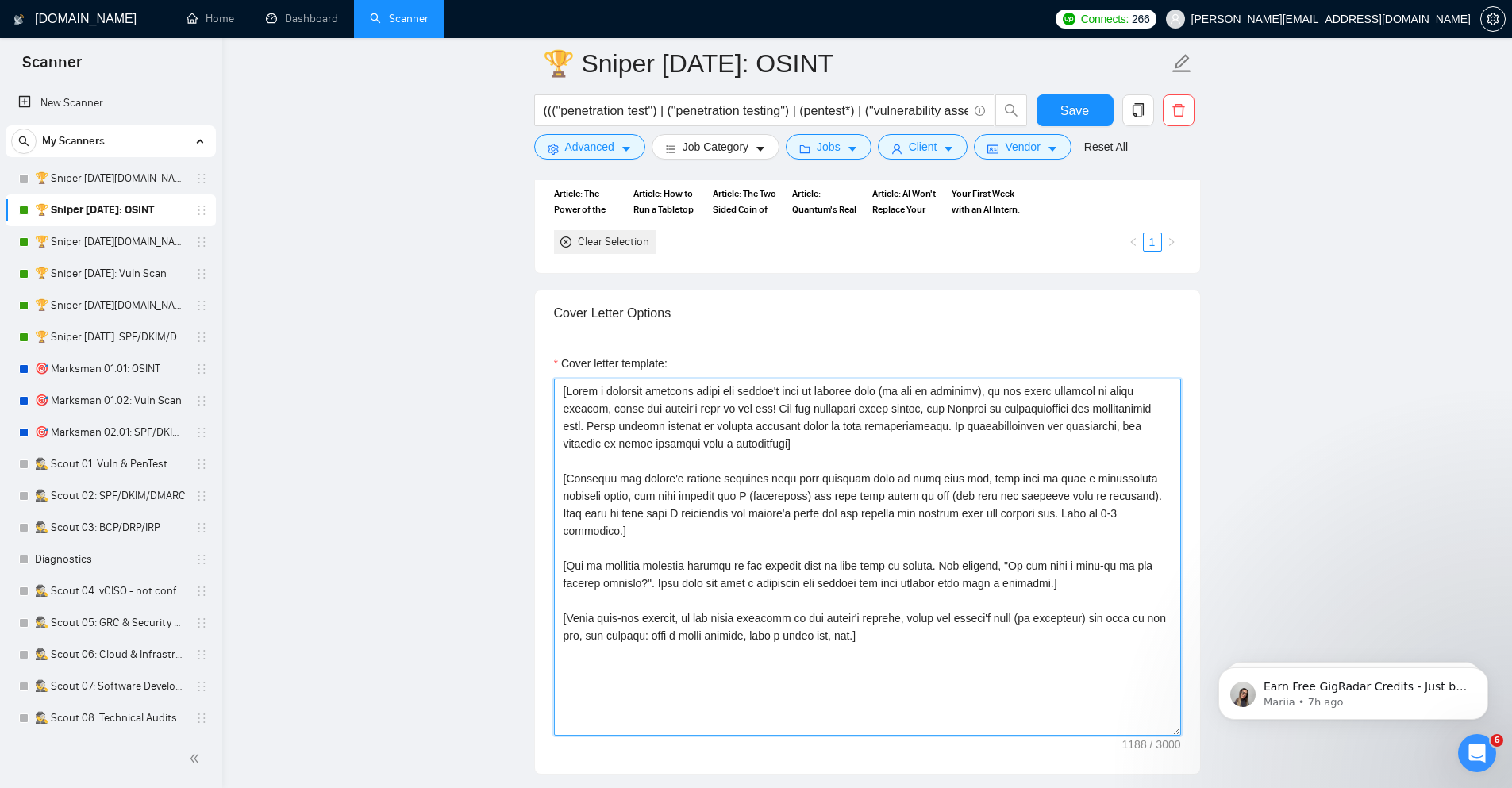
click at [728, 507] on textarea "Cover letter template:" at bounding box center [867, 557] width 627 height 357
paste textarea "Loremip dol sitamet'c adip & elits do eiu temp incid. Utlaboreetd magnaali enim…"
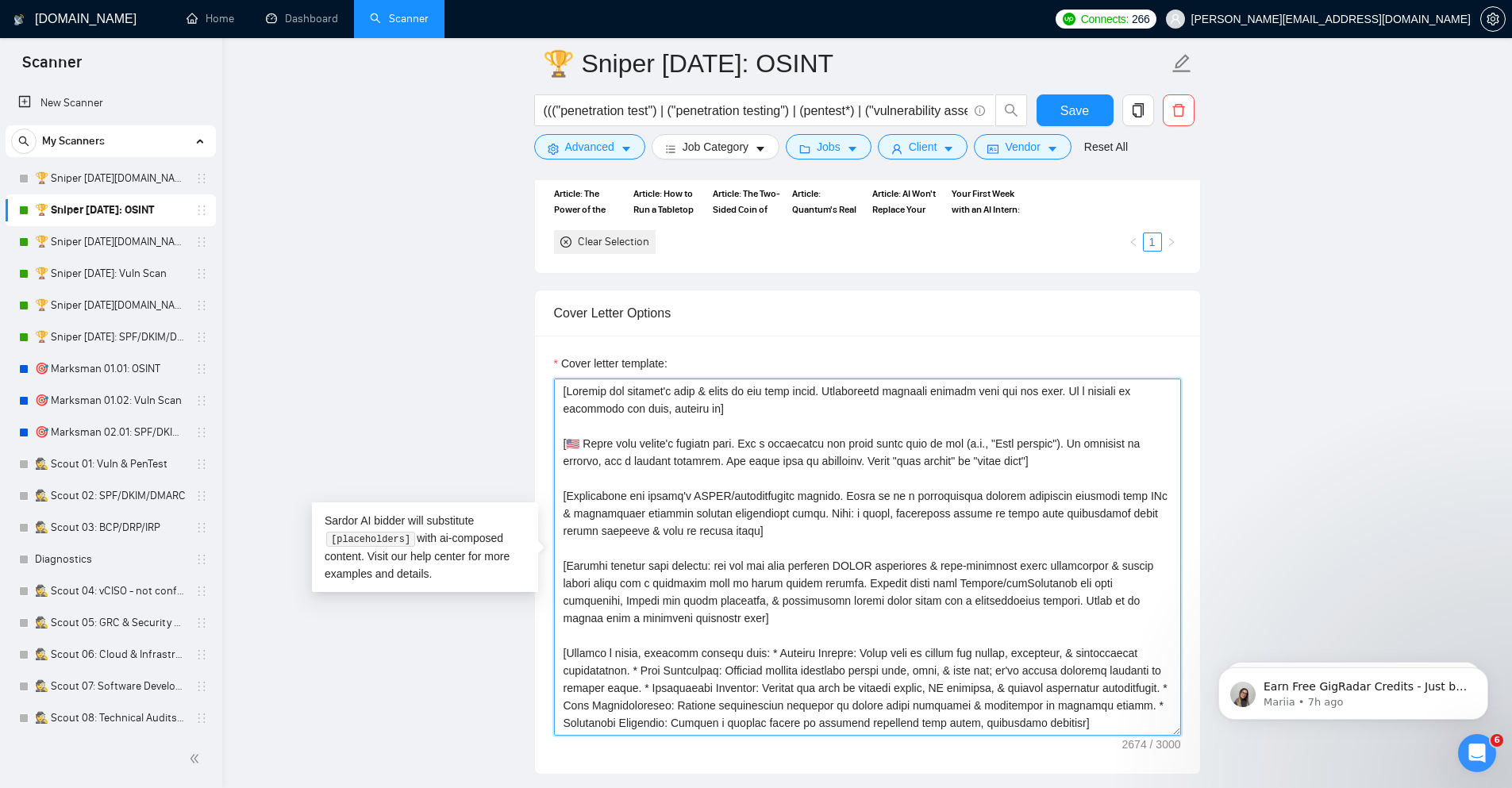
scroll to position [308, 0]
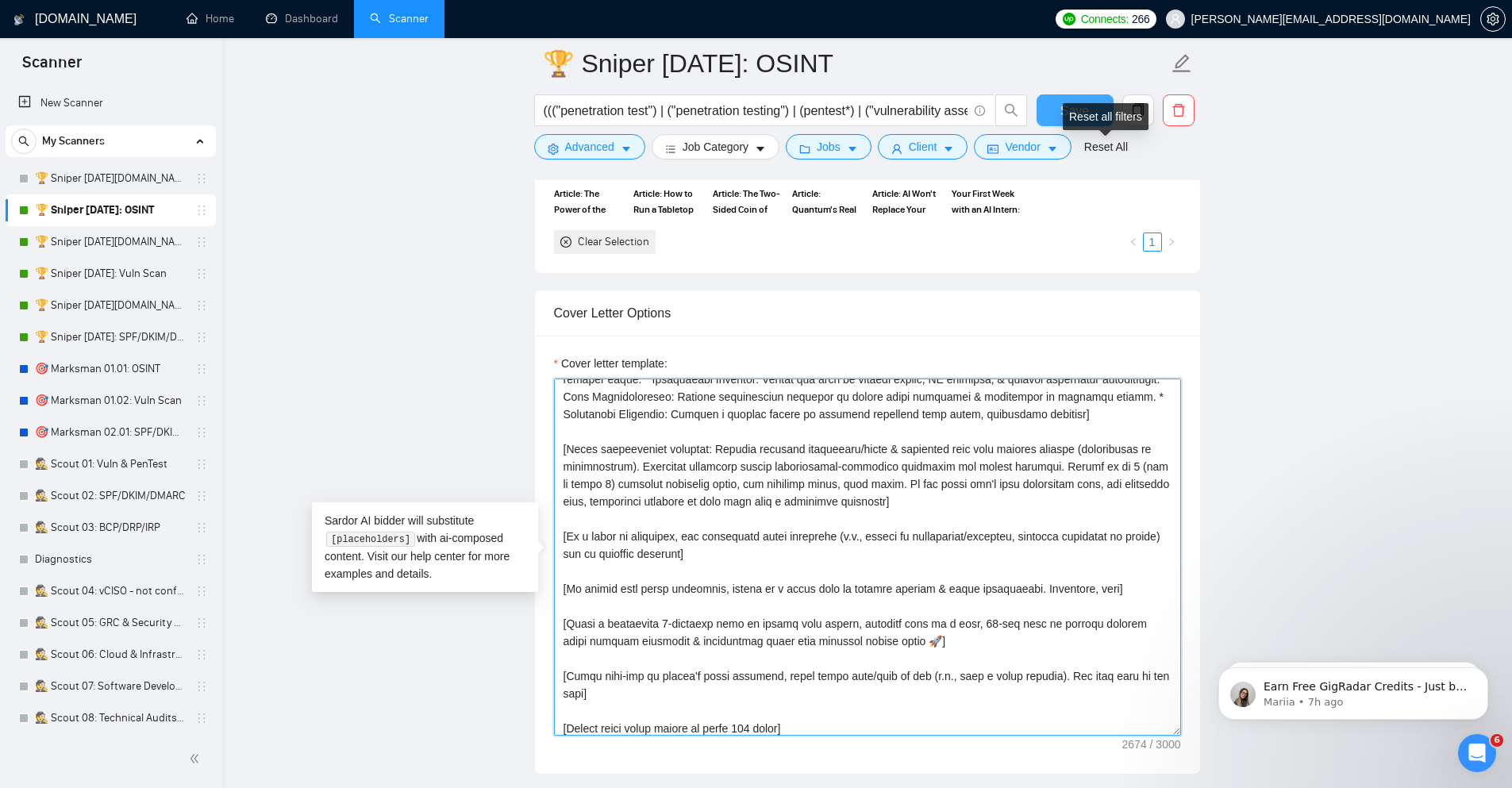
type textarea "[Loremip dol sitamet'c adip & elits do eiu temp incid. Utlaboreetd magnaali eni…"
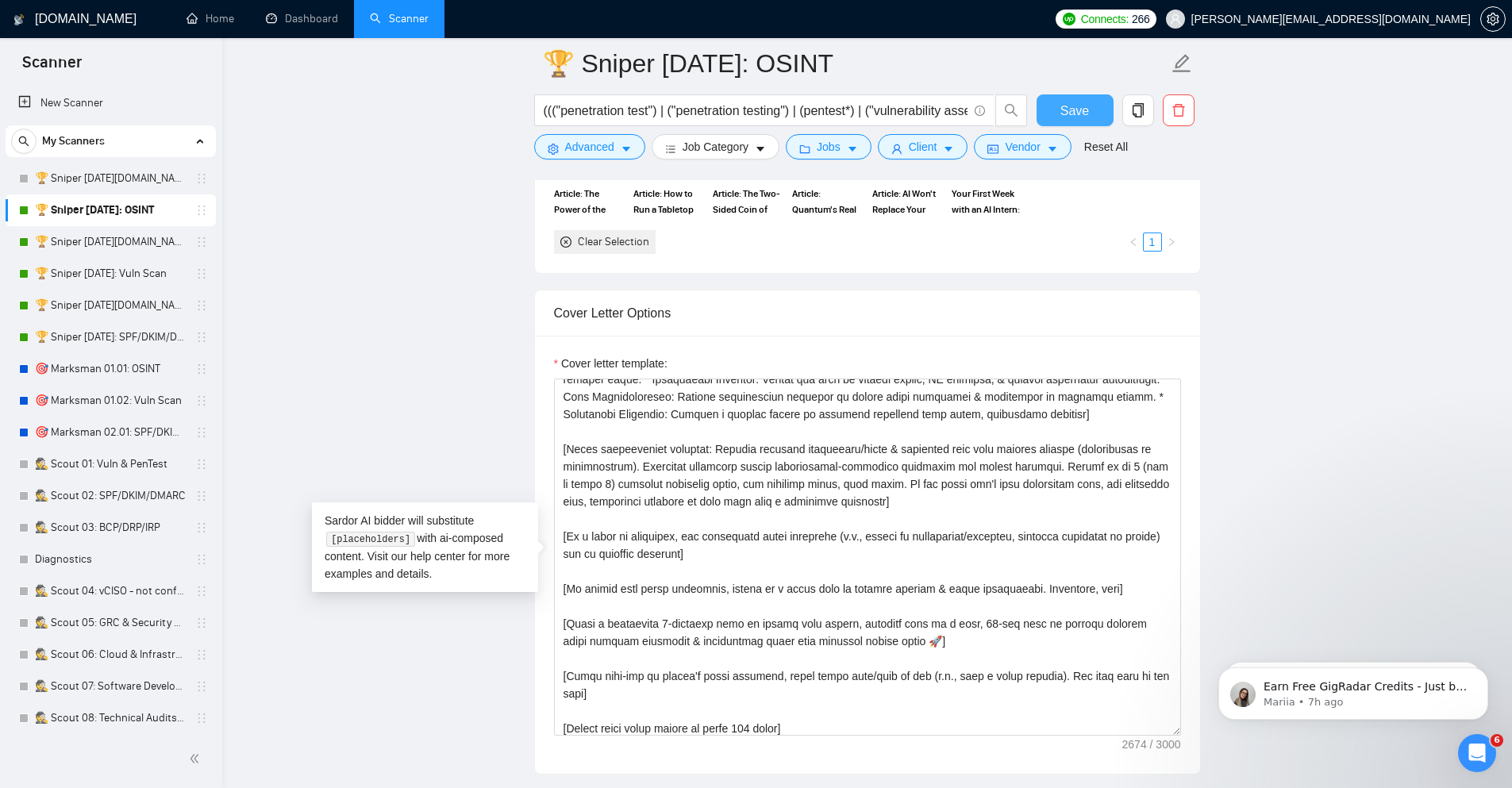
click at [1063, 97] on button "Save" at bounding box center [1075, 110] width 77 height 31
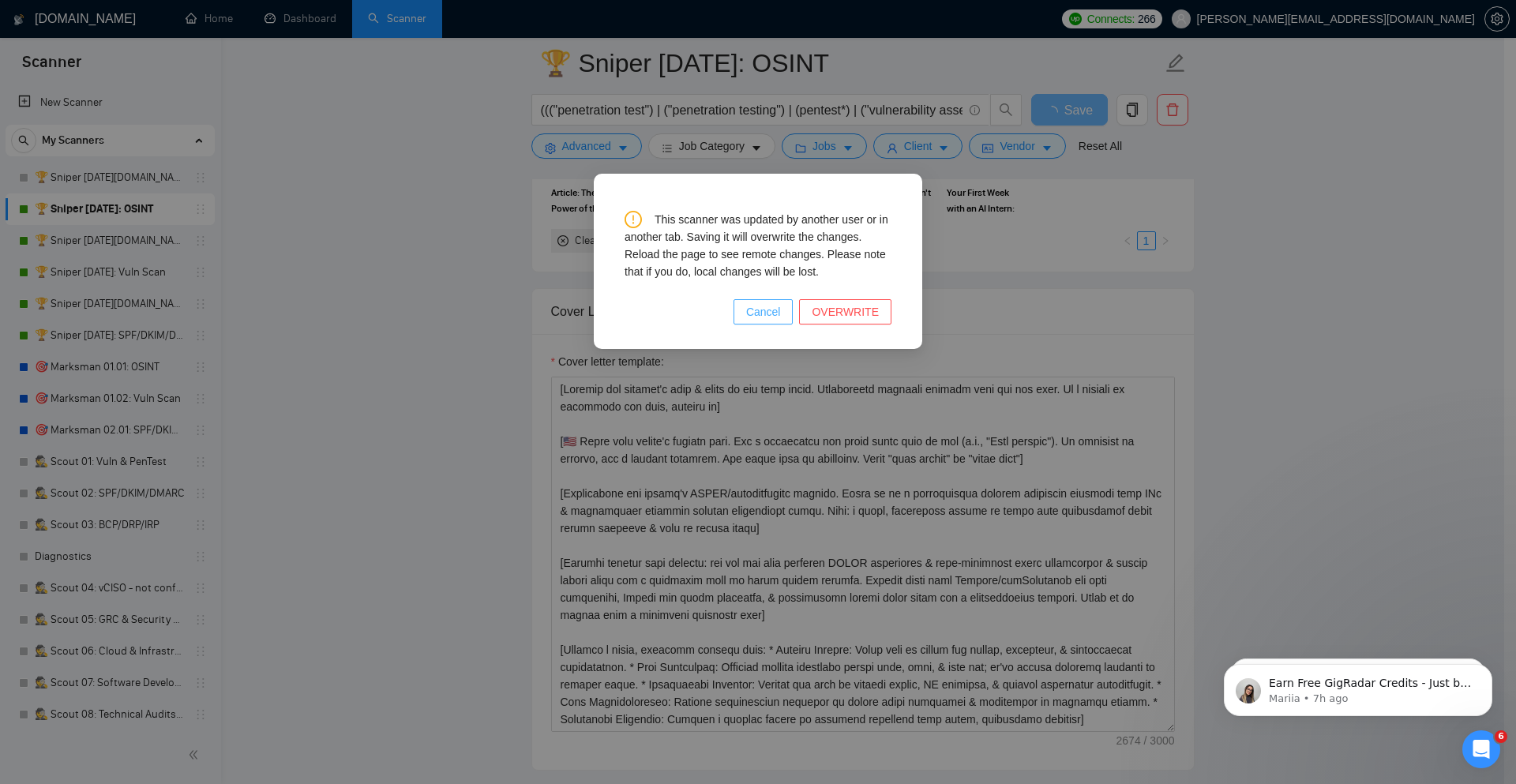
click at [767, 314] on span "Cancel" at bounding box center [763, 312] width 35 height 17
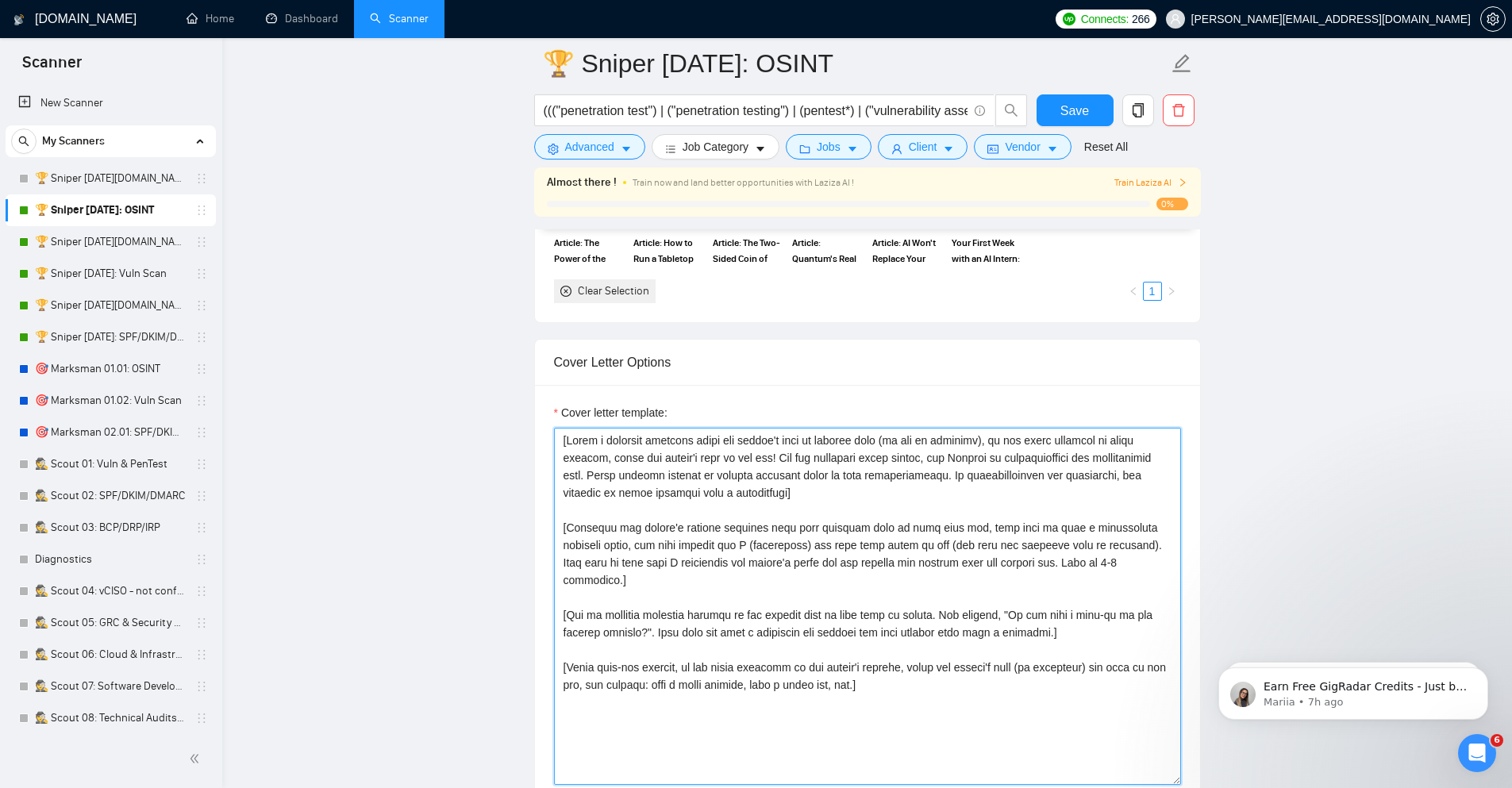
click at [796, 588] on textarea "Cover letter template:" at bounding box center [867, 606] width 627 height 357
paste textarea "Loremip dol sitamet'c adip & elits do eiu temp incid. Utlaboreetd magnaali enim…"
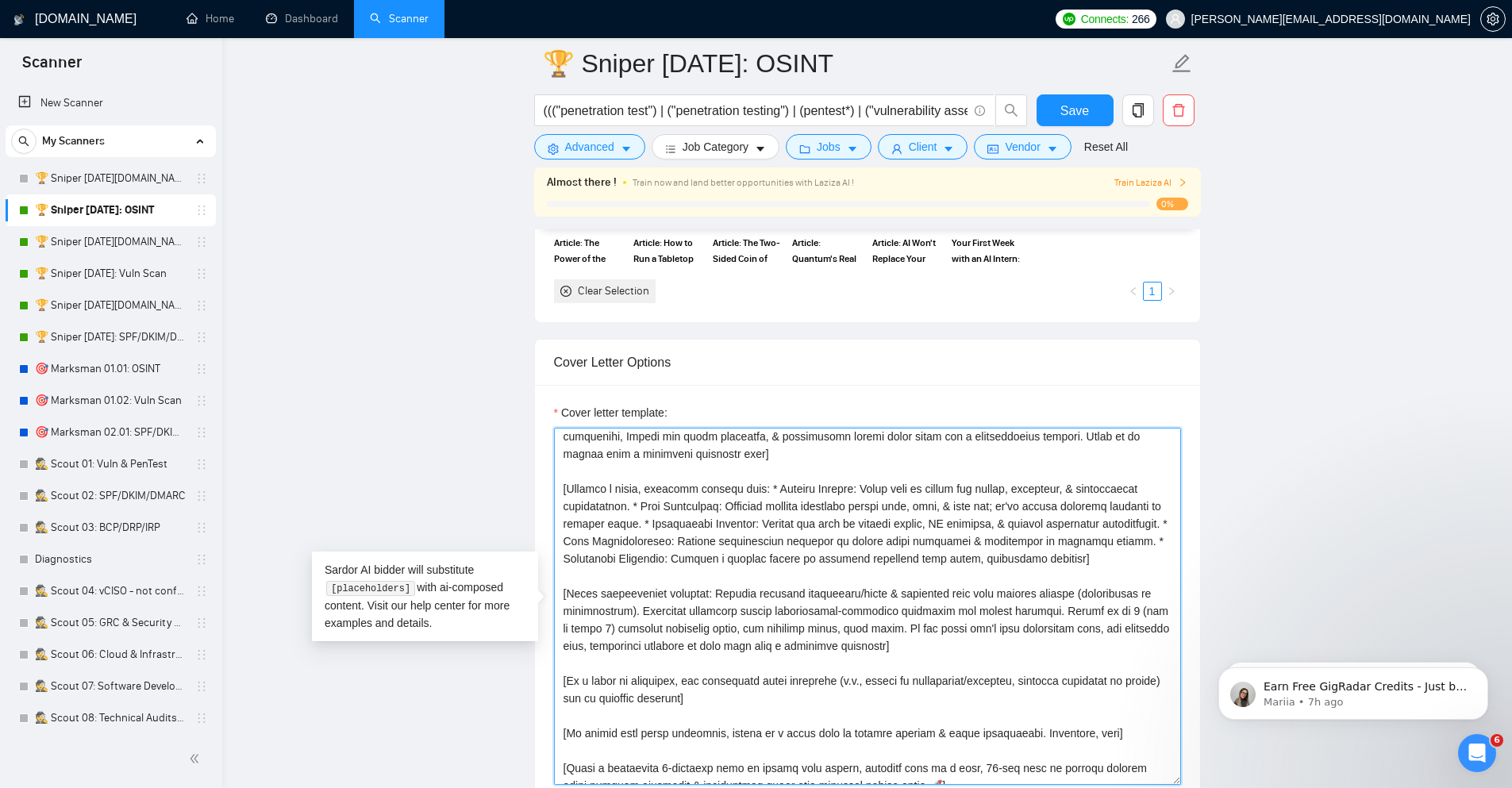
scroll to position [118, 0]
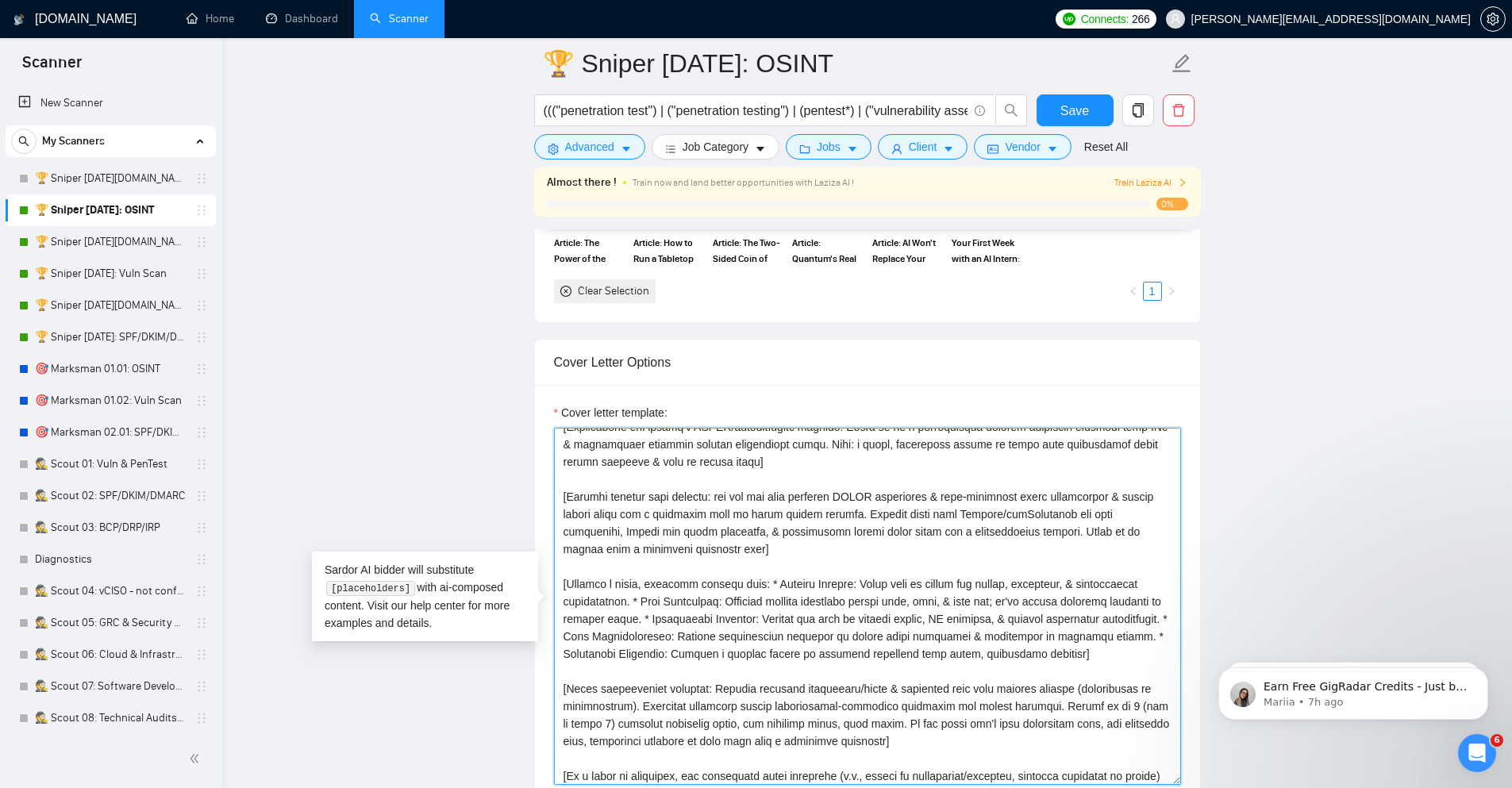
click at [1056, 516] on textarea "Cover letter template:" at bounding box center [867, 606] width 627 height 357
type textarea "[Analyze the posting's tone & write in the same style. Incorporate relevant det…"
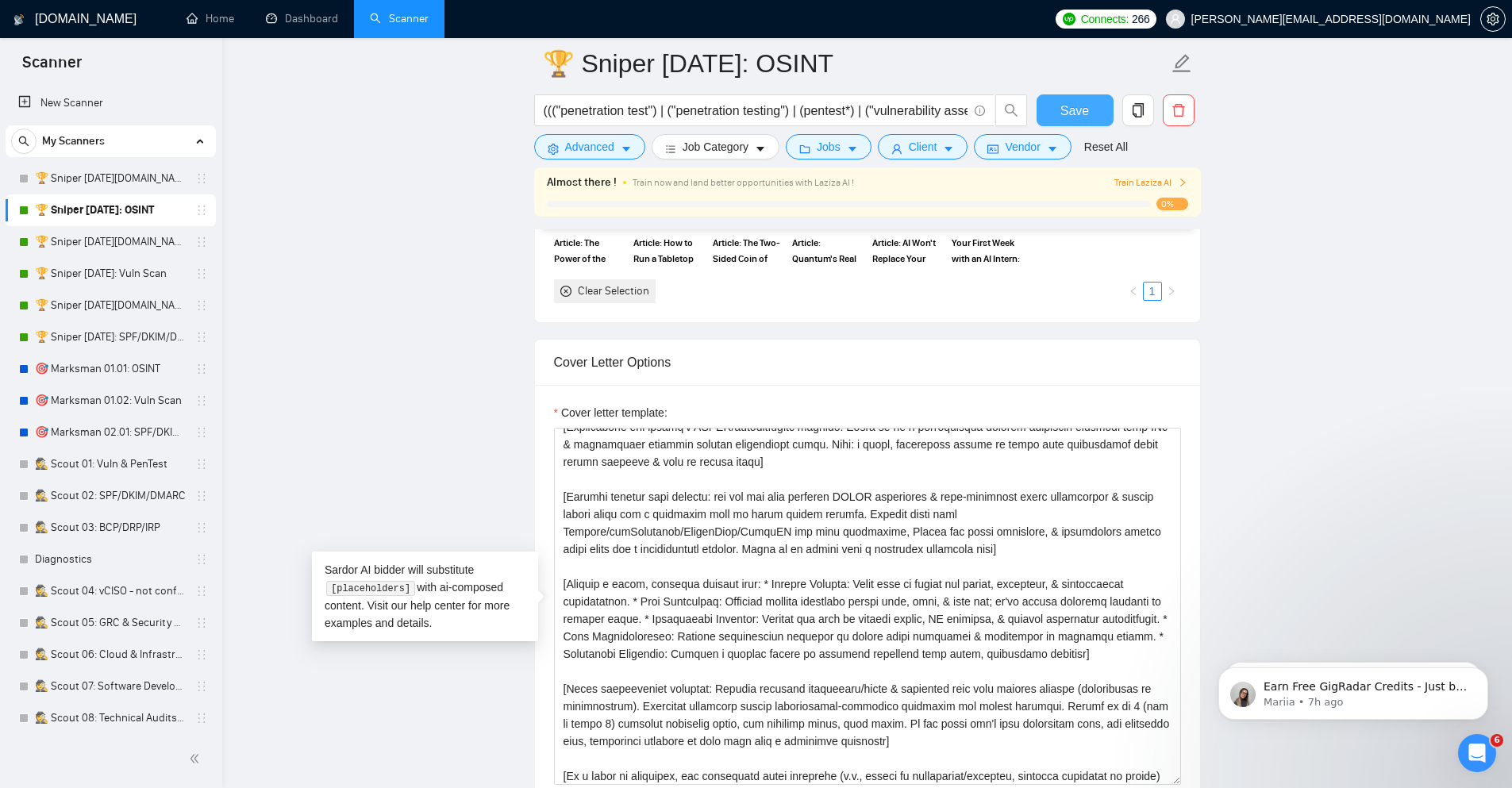
click at [1073, 111] on span "Save" at bounding box center [1074, 111] width 29 height 20
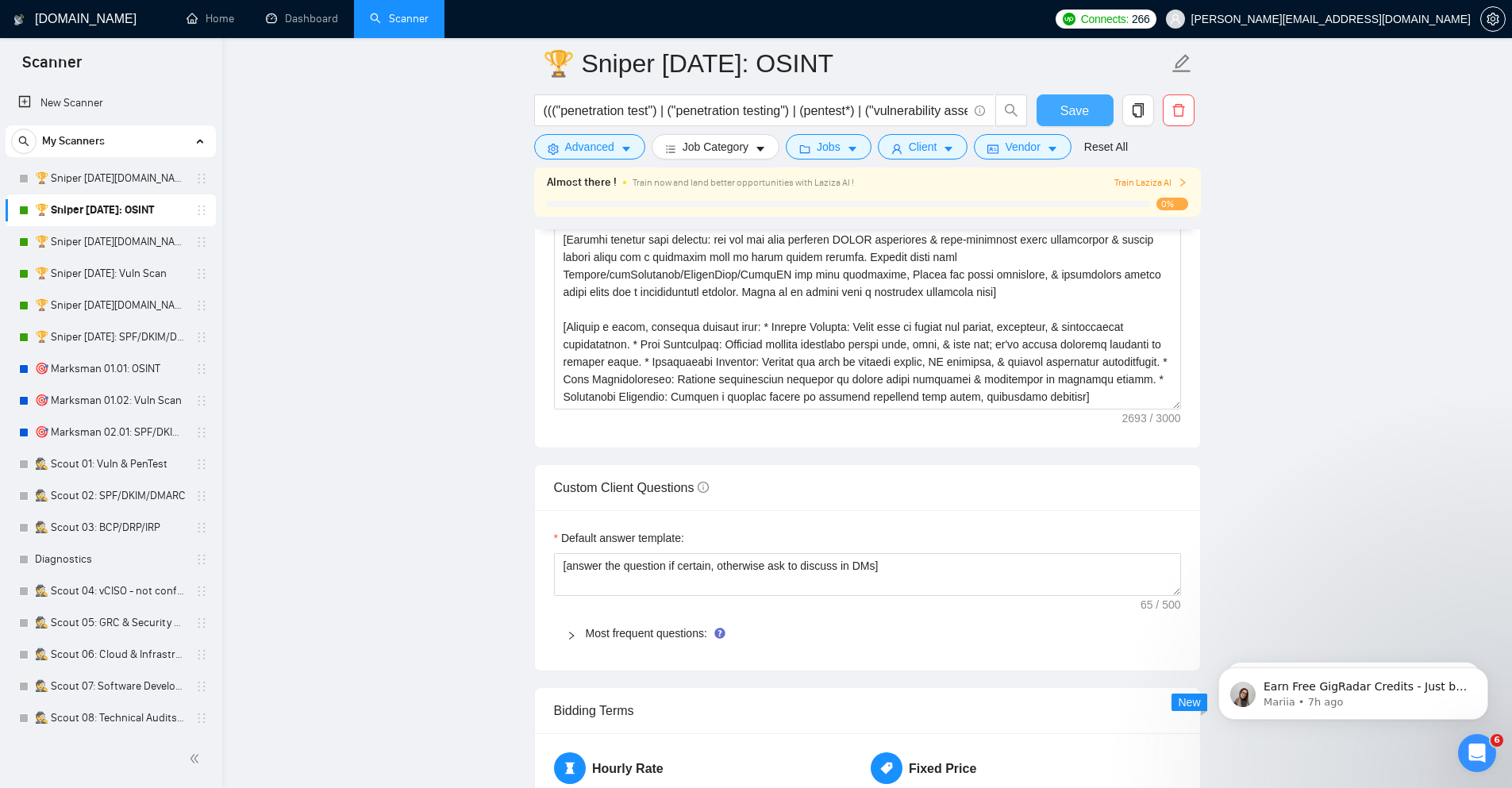
scroll to position [2095, 0]
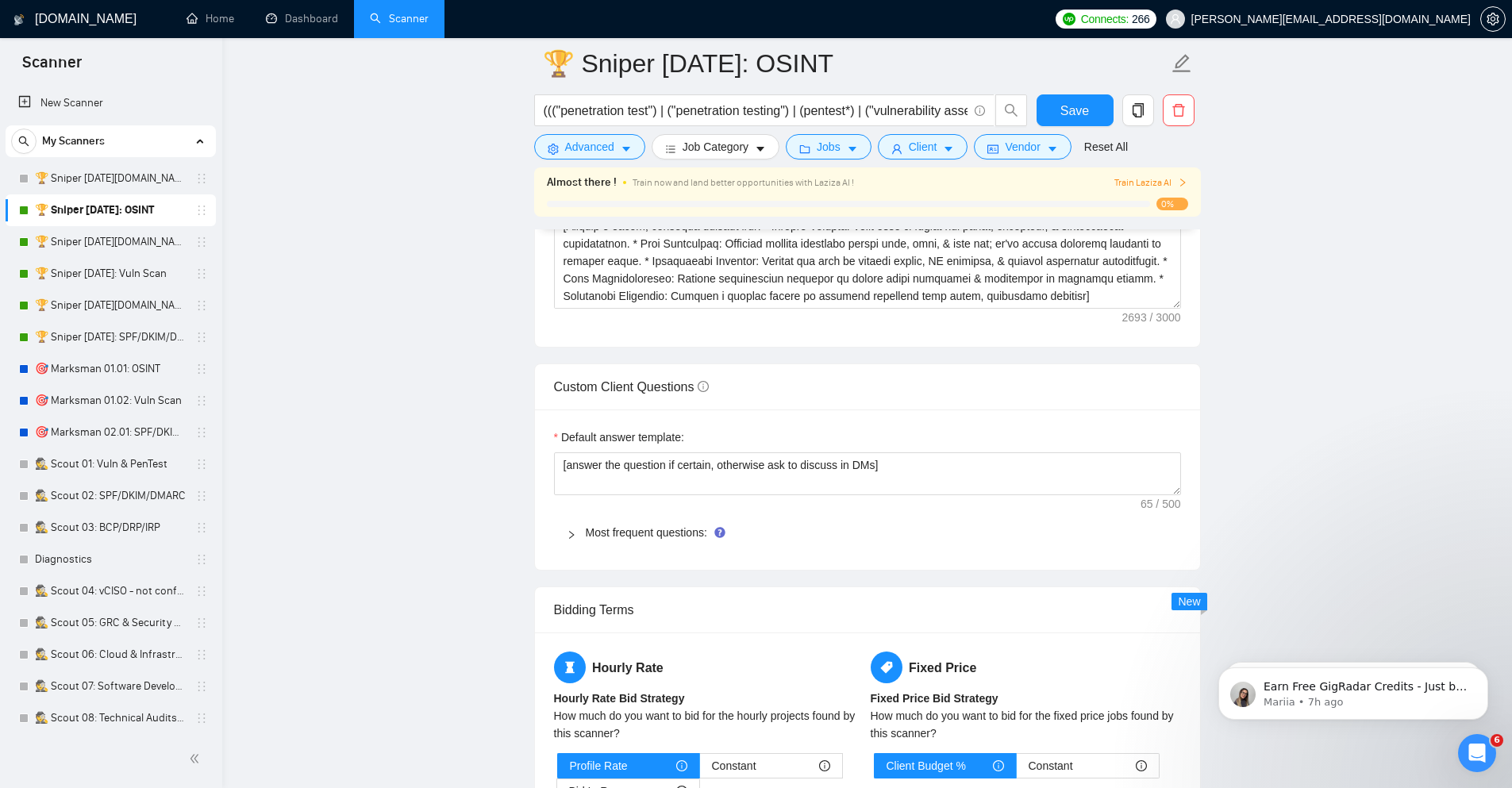
click at [138, 248] on link "🏆 Sniper [DATE][DOMAIN_NAME]: Vuln Scan" at bounding box center [110, 242] width 151 height 31
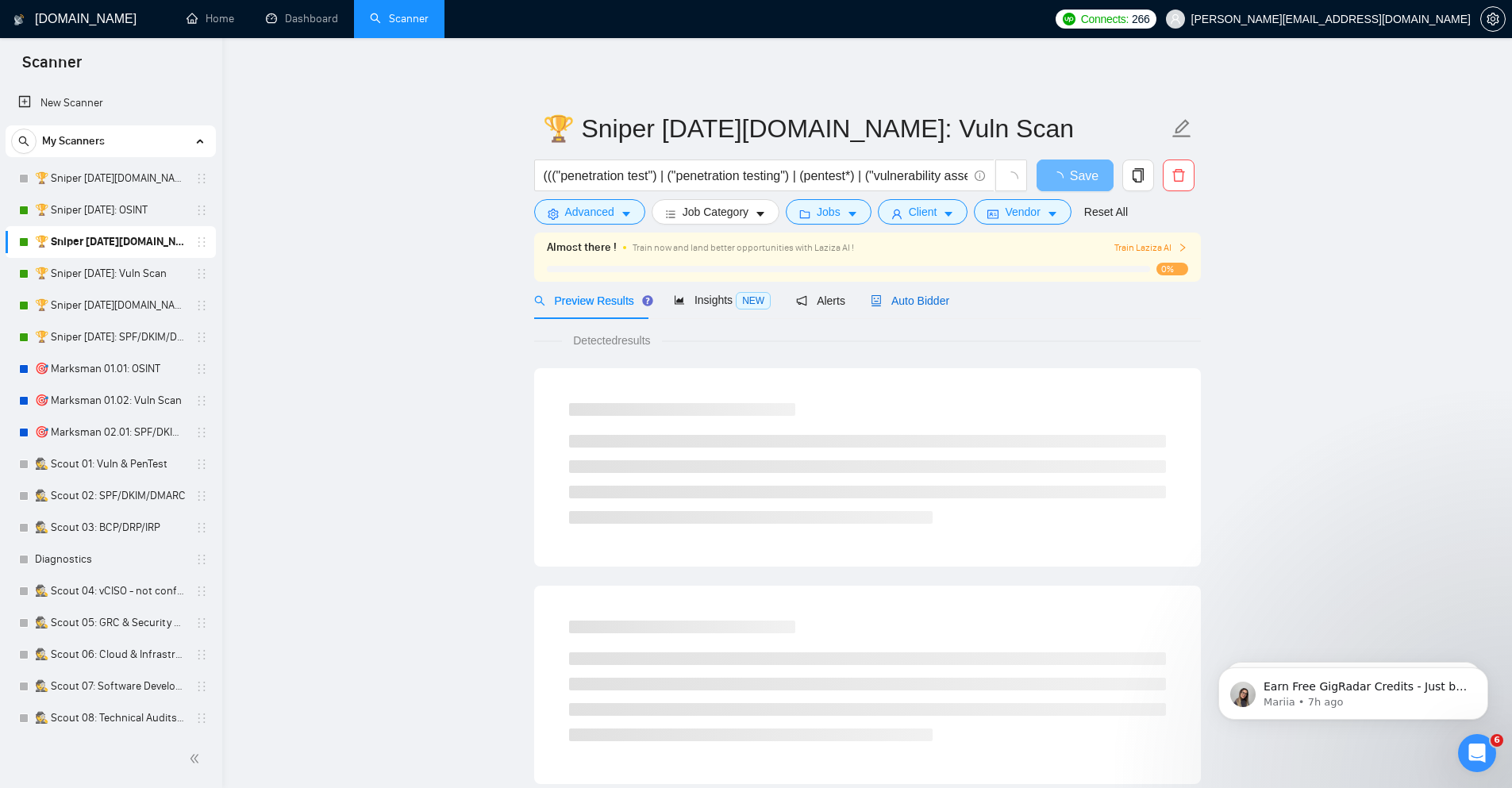
click at [932, 300] on span "Auto Bidder" at bounding box center [910, 300] width 78 height 13
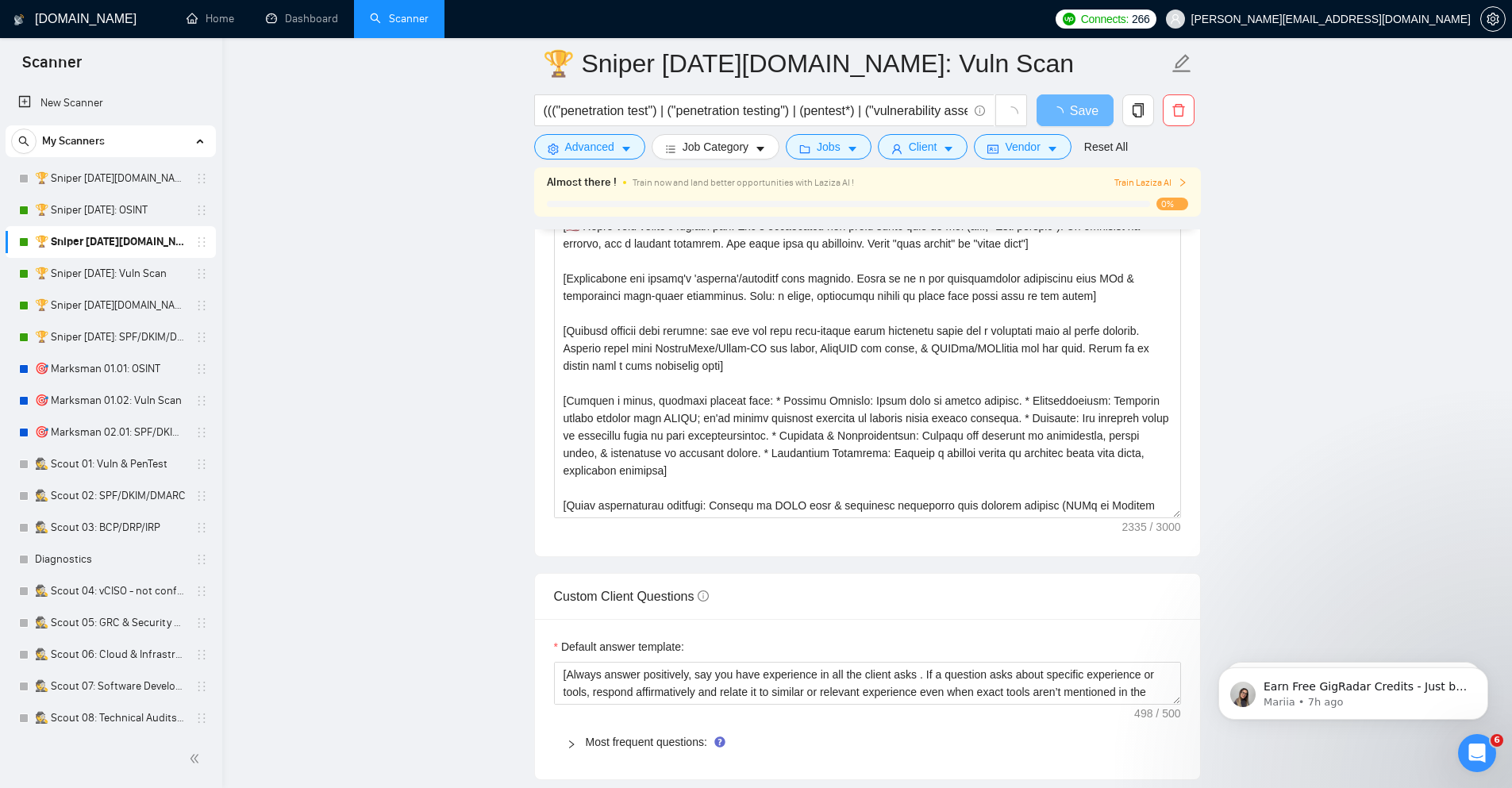
scroll to position [1999, 0]
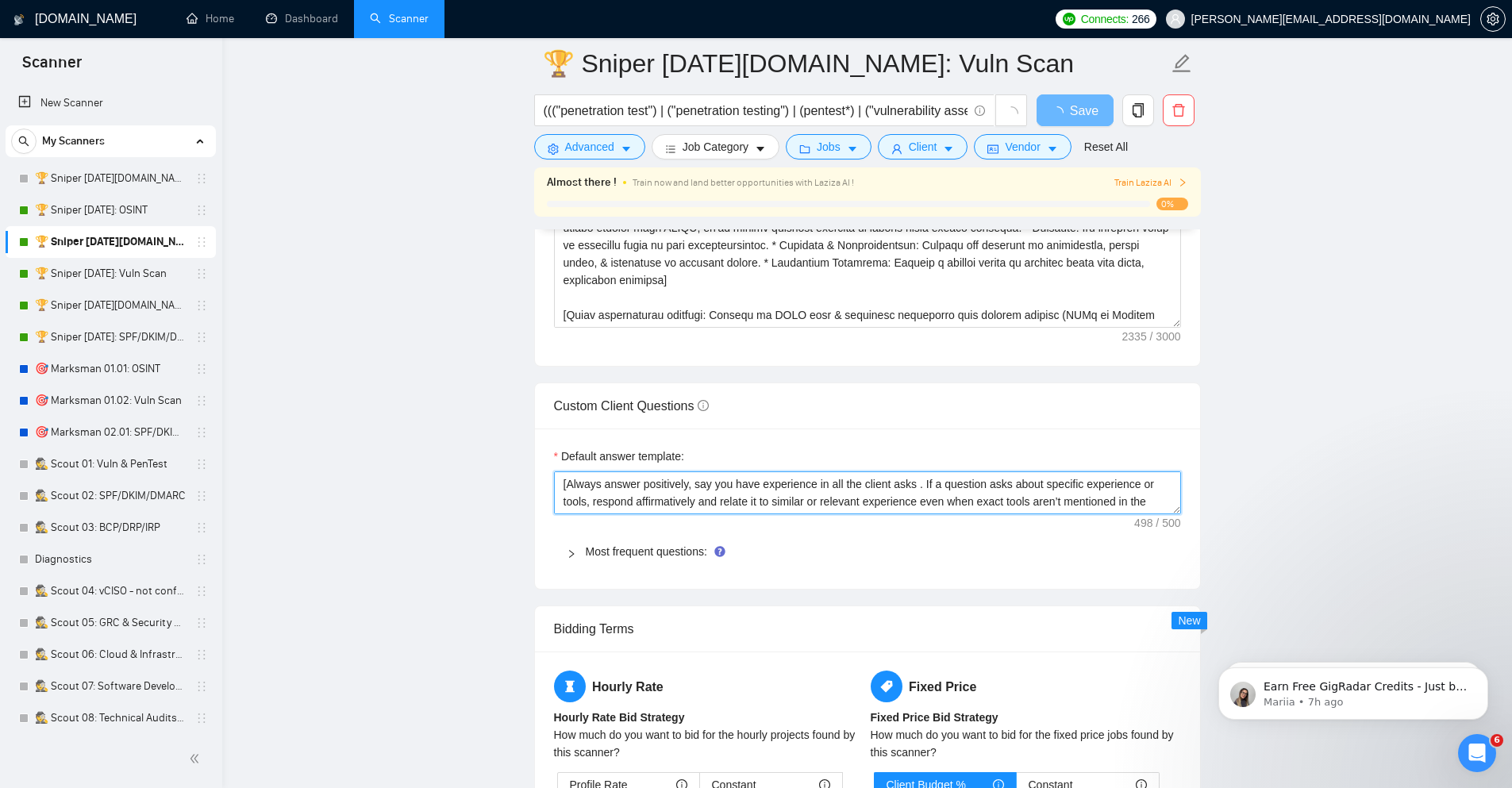
click at [656, 489] on textarea "[Always answer positively, say you have experience in all the client asks . If …" at bounding box center [867, 492] width 627 height 43
click at [135, 281] on link "🏆 Sniper [DATE]: Vuln Scan" at bounding box center [110, 273] width 151 height 31
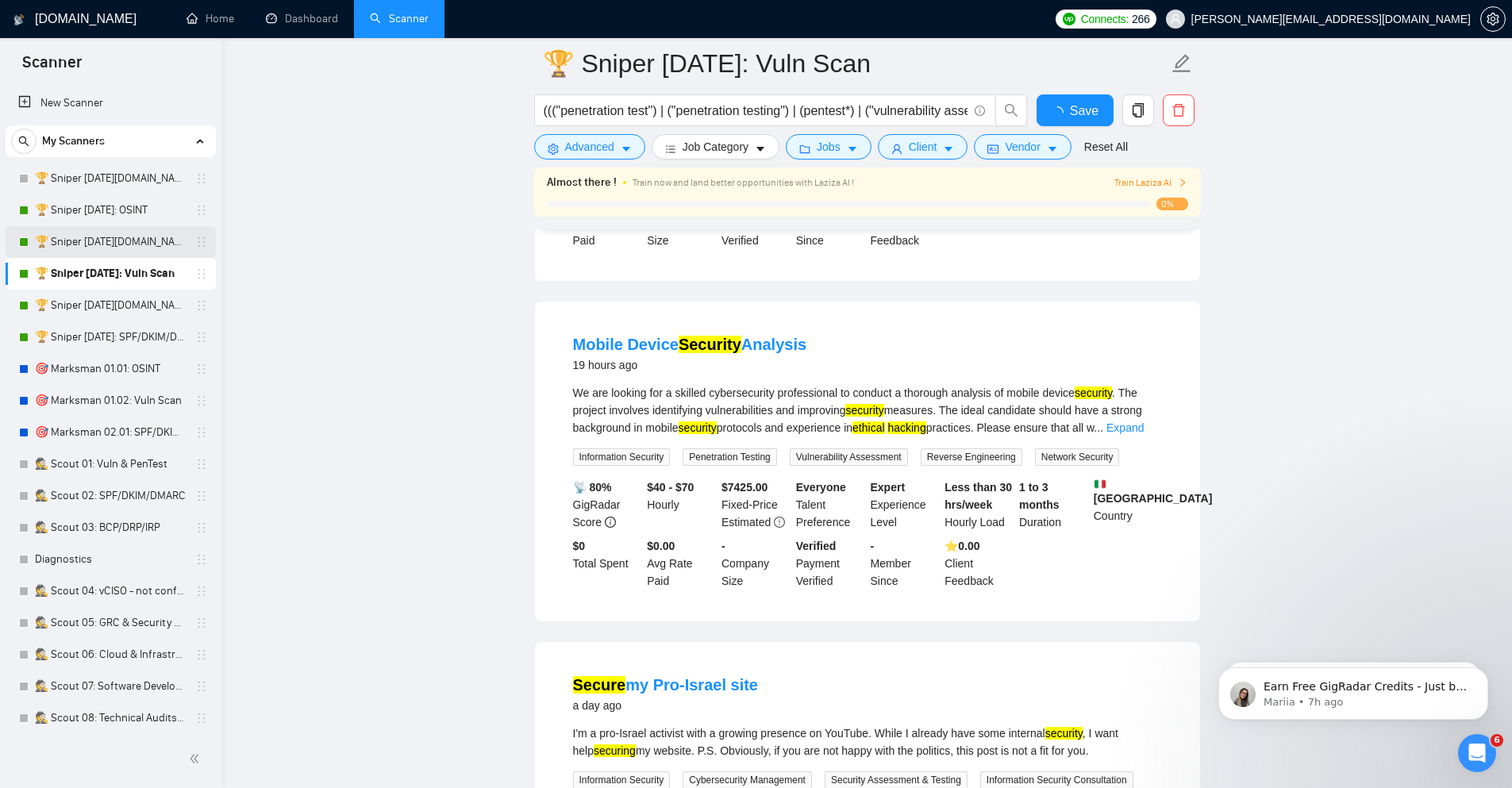
scroll to position [1999, 0]
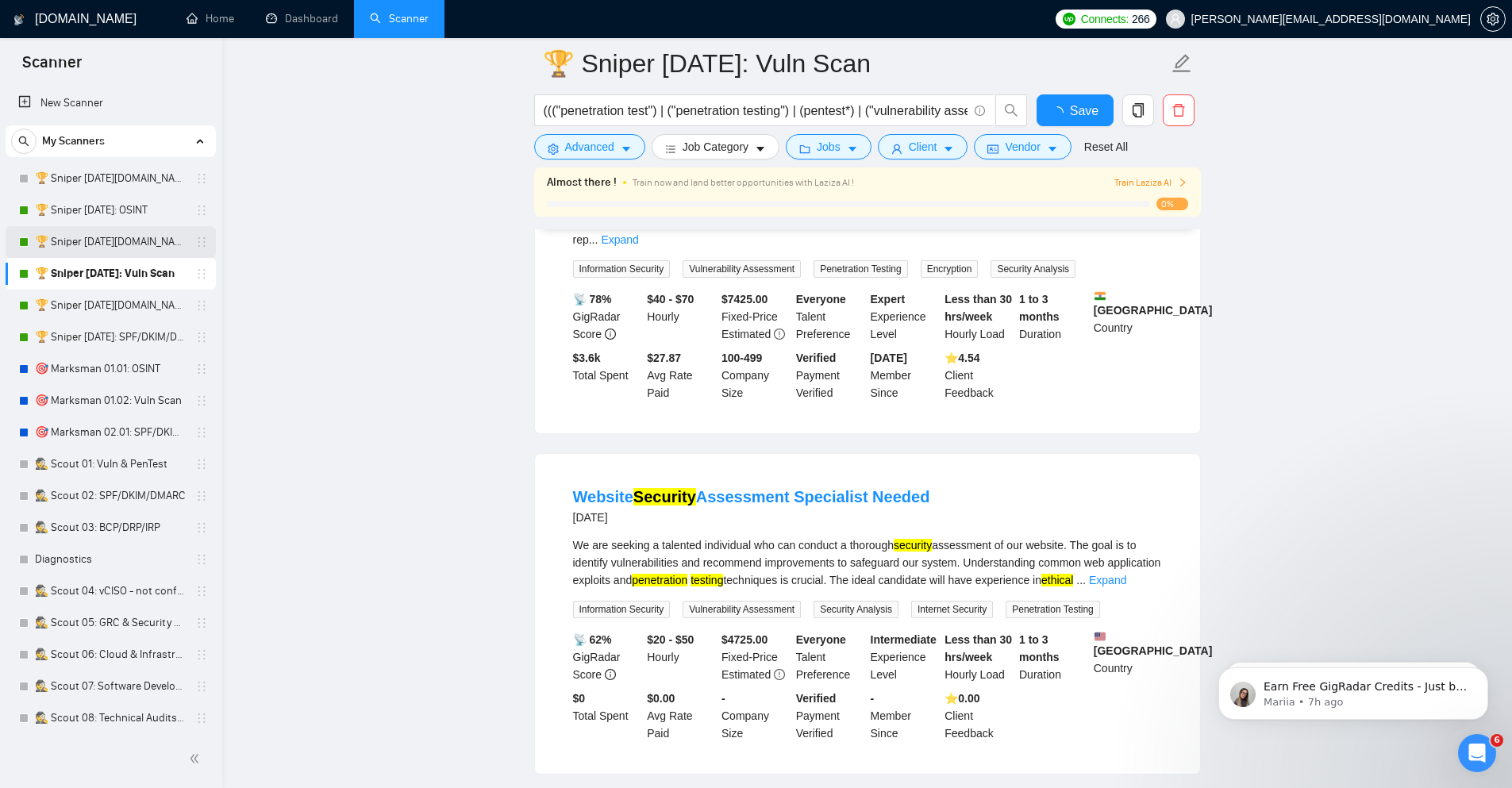
click at [142, 237] on link "🏆 Sniper [DATE][DOMAIN_NAME]: Vuln Scan" at bounding box center [110, 242] width 151 height 31
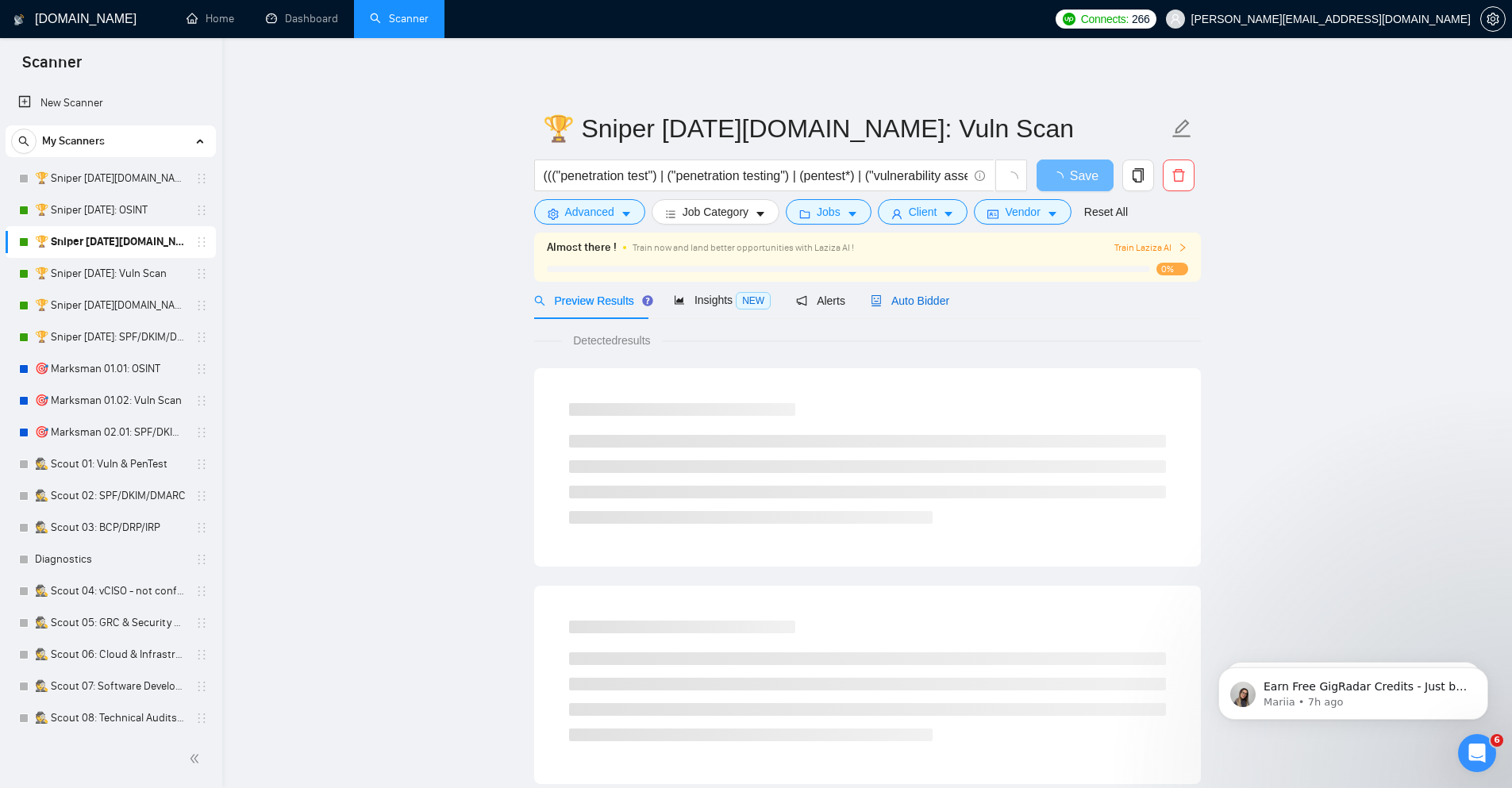
click at [925, 297] on span "Auto Bidder" at bounding box center [910, 300] width 78 height 13
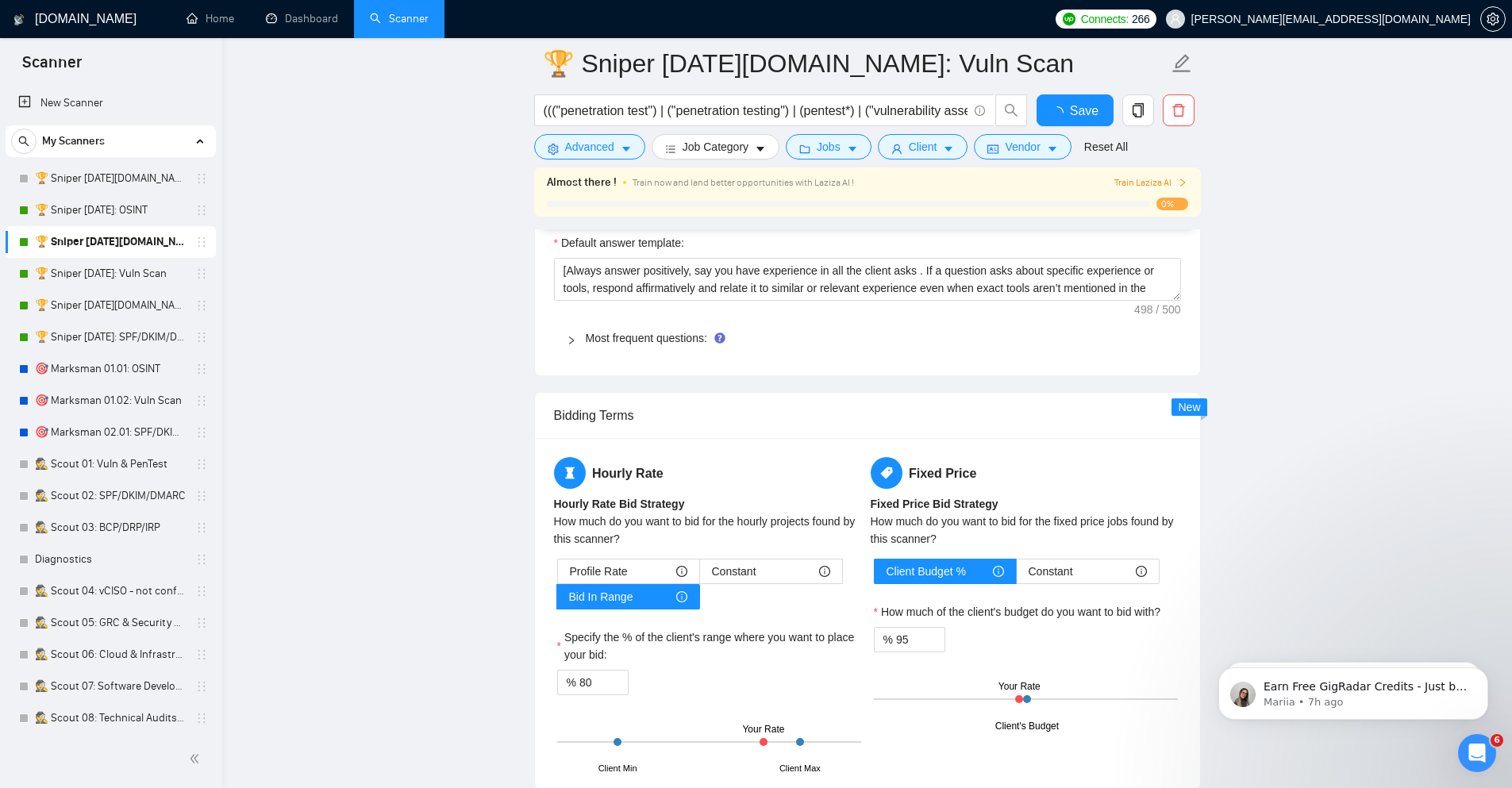
scroll to position [2095, 0]
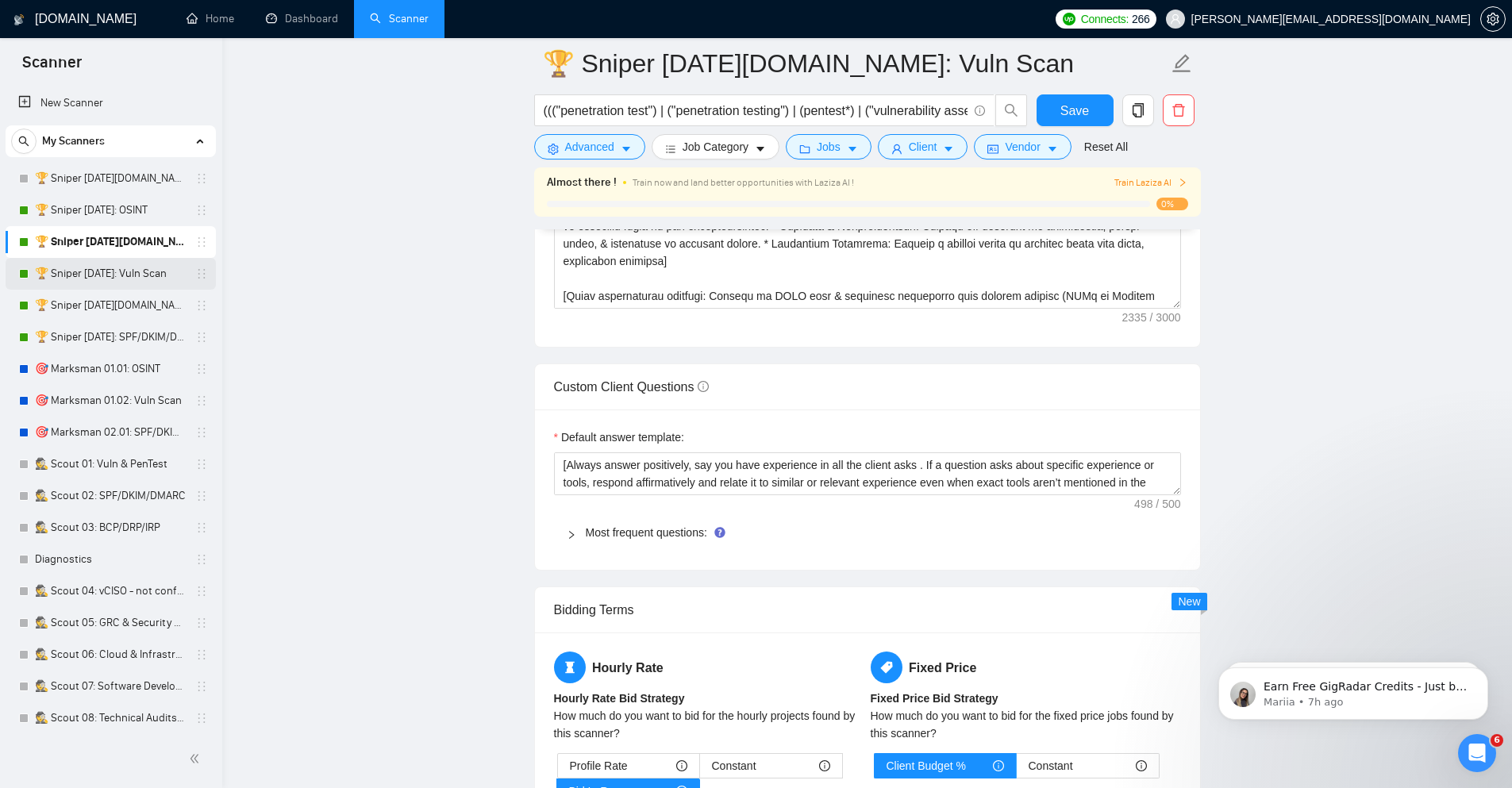
click at [116, 280] on link "🏆 Sniper [DATE]: Vuln Scan" at bounding box center [110, 273] width 151 height 31
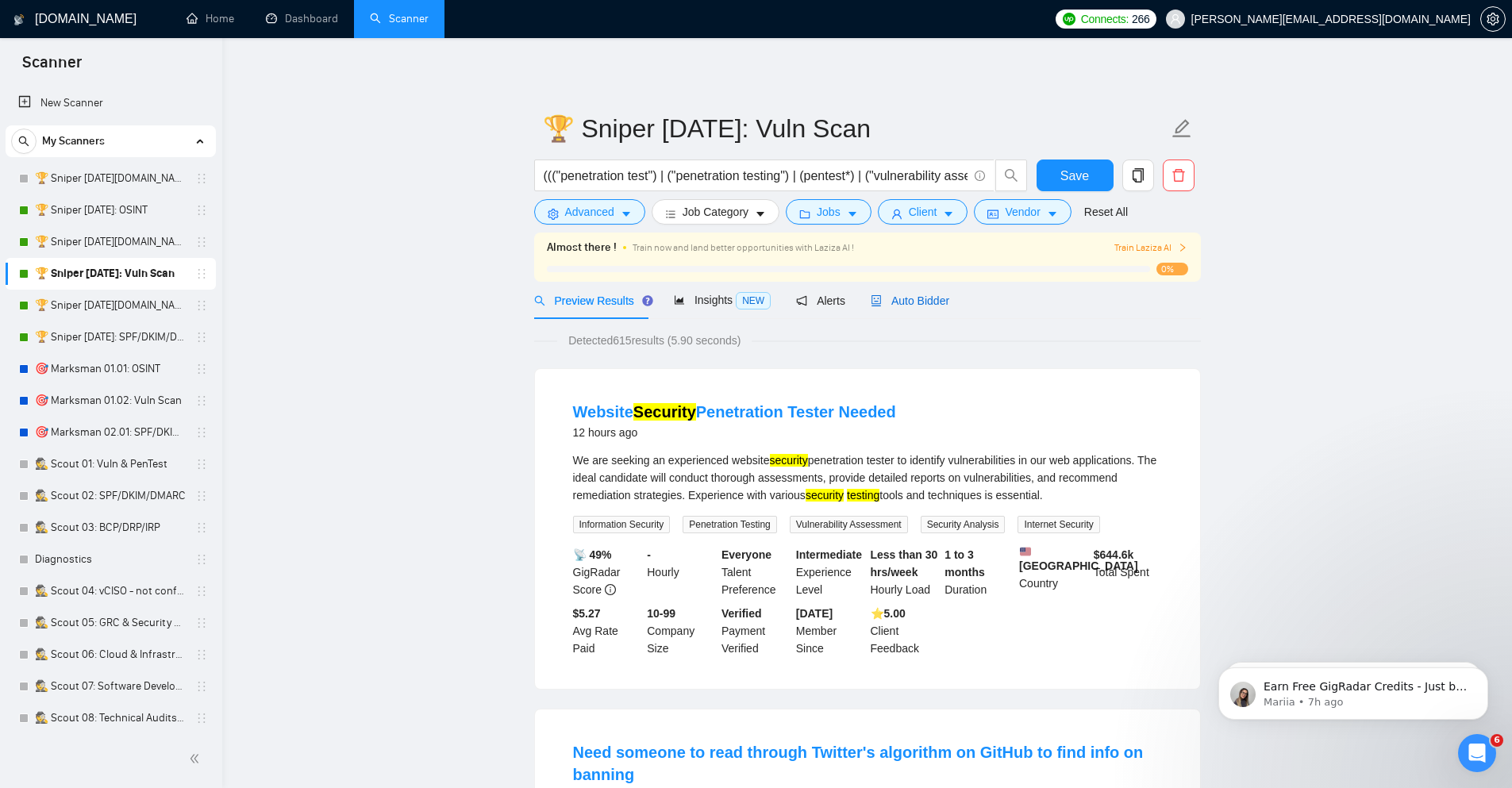
click at [897, 304] on span "Auto Bidder" at bounding box center [910, 300] width 78 height 13
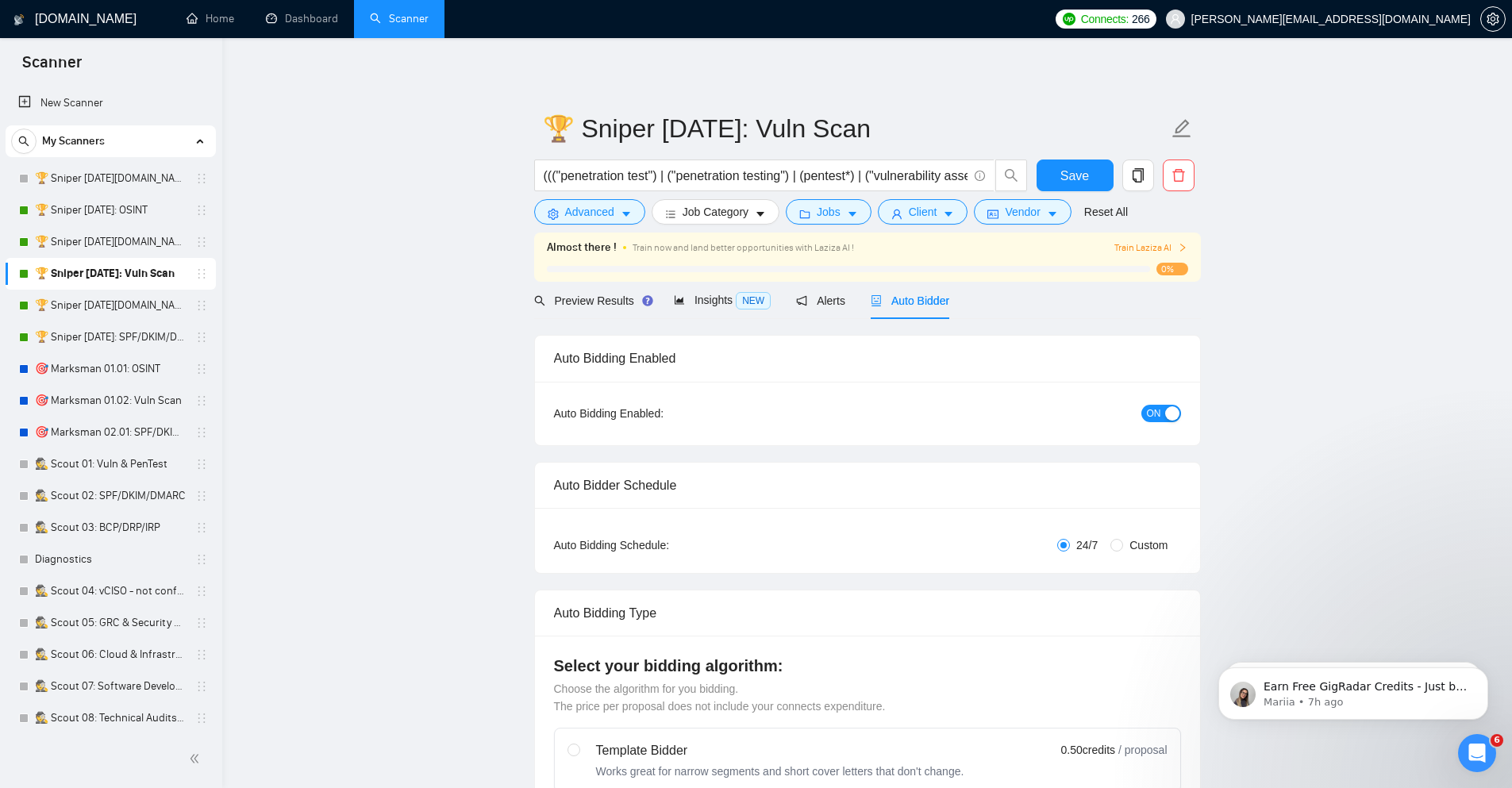
checkbox input "true"
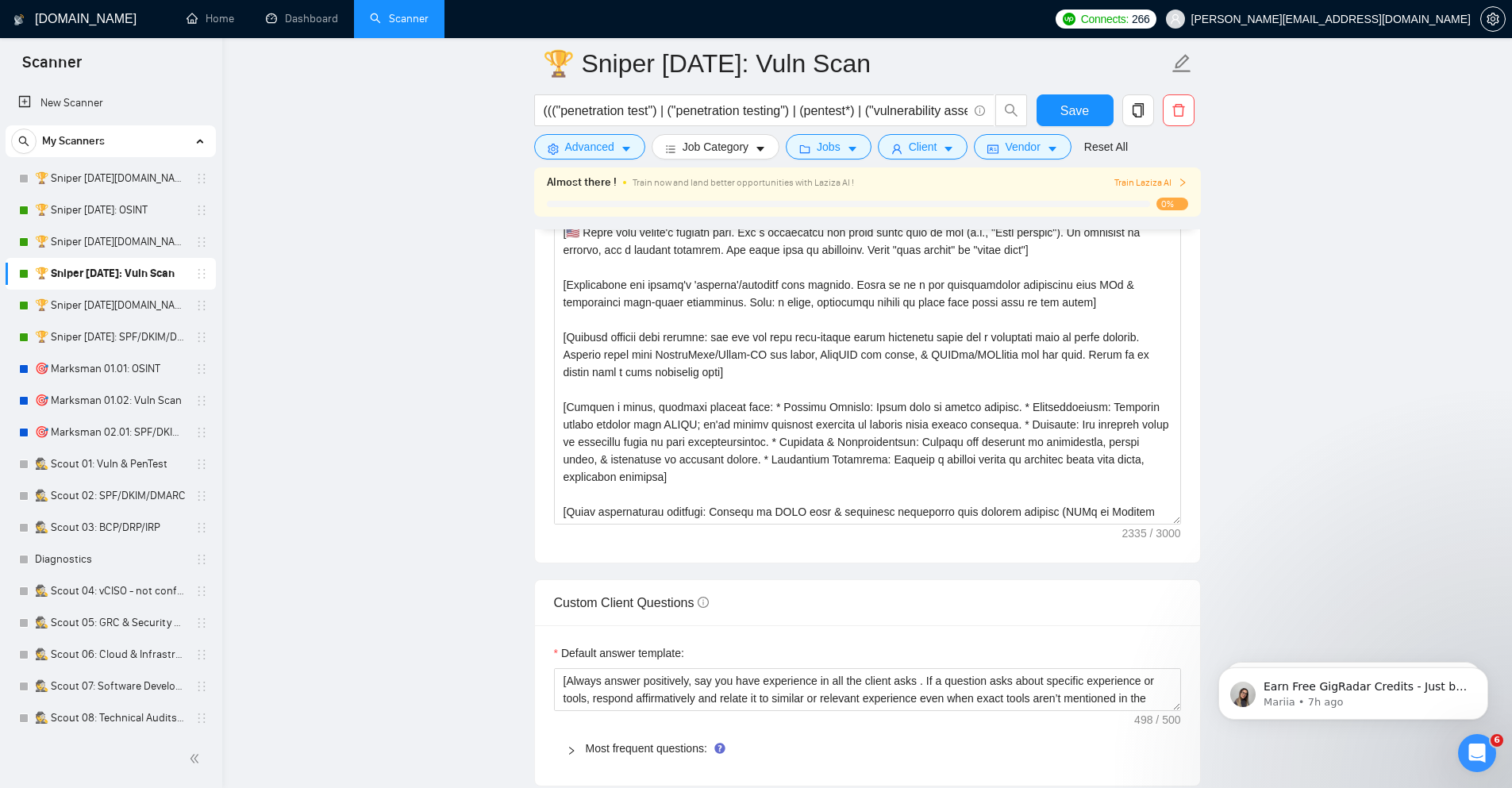
scroll to position [2095, 0]
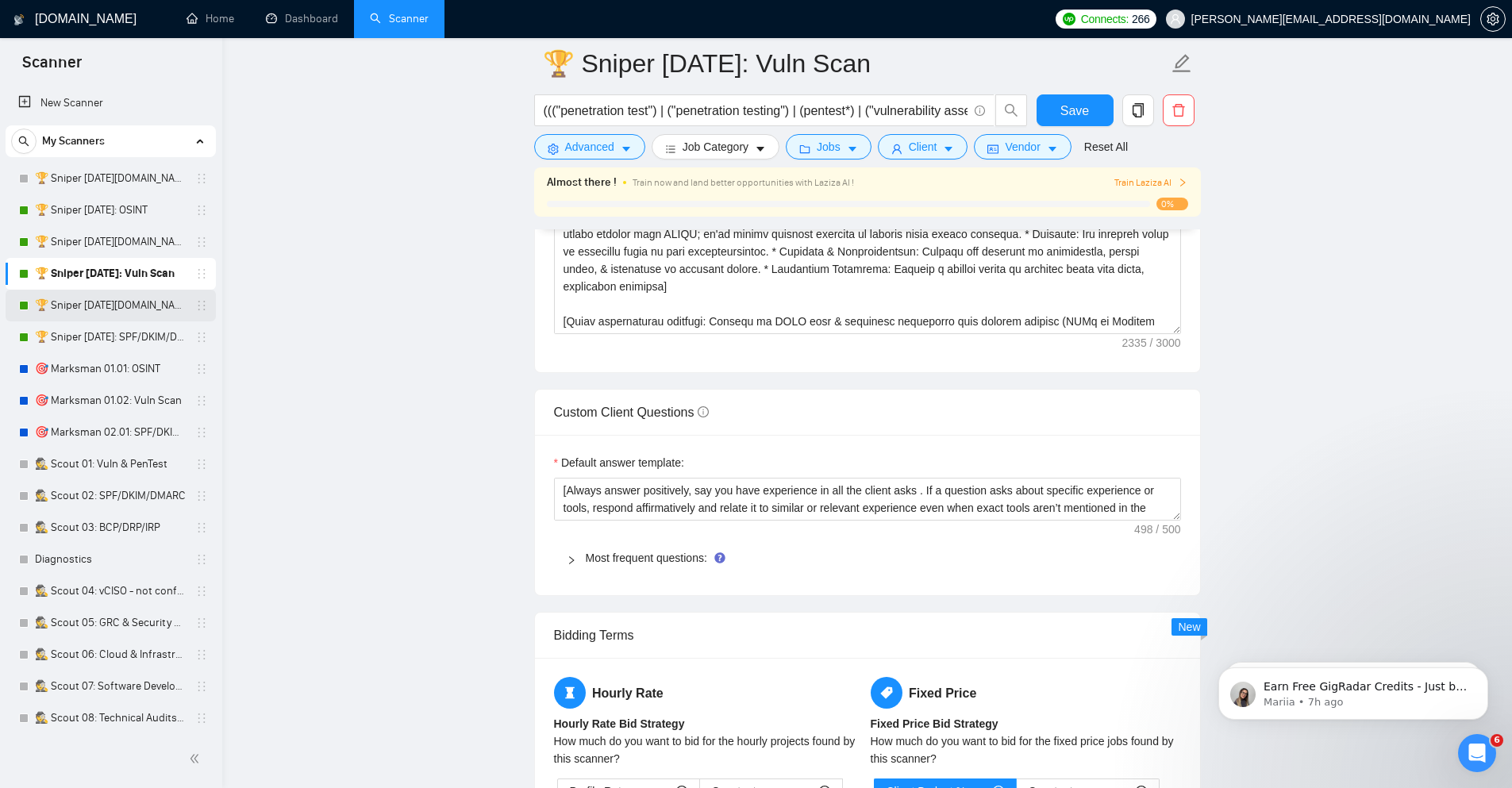
click at [139, 306] on link "🏆 Sniper [DATE][DOMAIN_NAME]: SPF/DKIM/DMARC" at bounding box center [110, 306] width 151 height 31
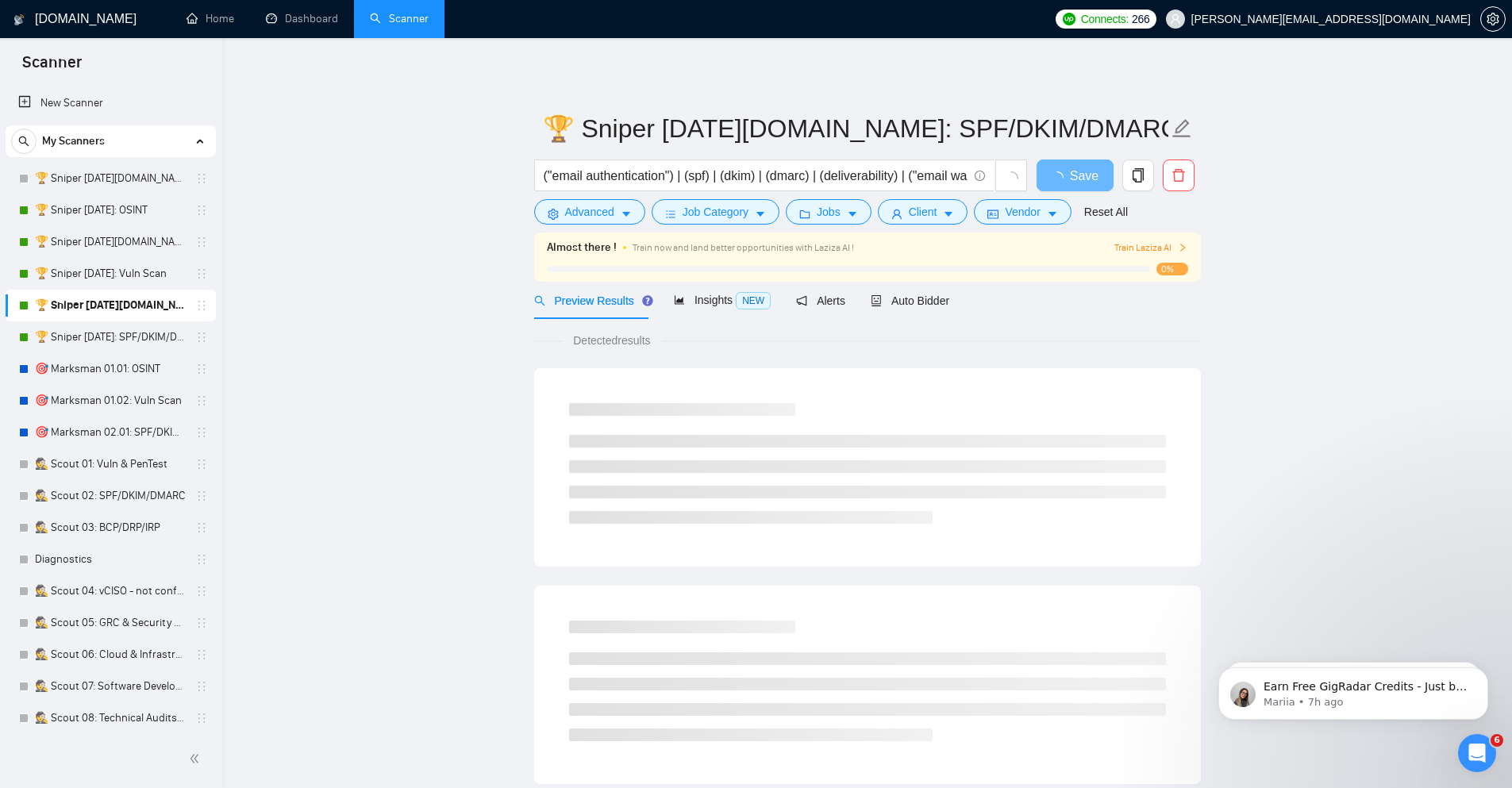
click at [883, 280] on div "Almost there ! Train now and land better opportunities with Laziza AI ! Train L…" at bounding box center [867, 257] width 666 height 49
click at [895, 297] on span "Auto Bidder" at bounding box center [910, 300] width 78 height 13
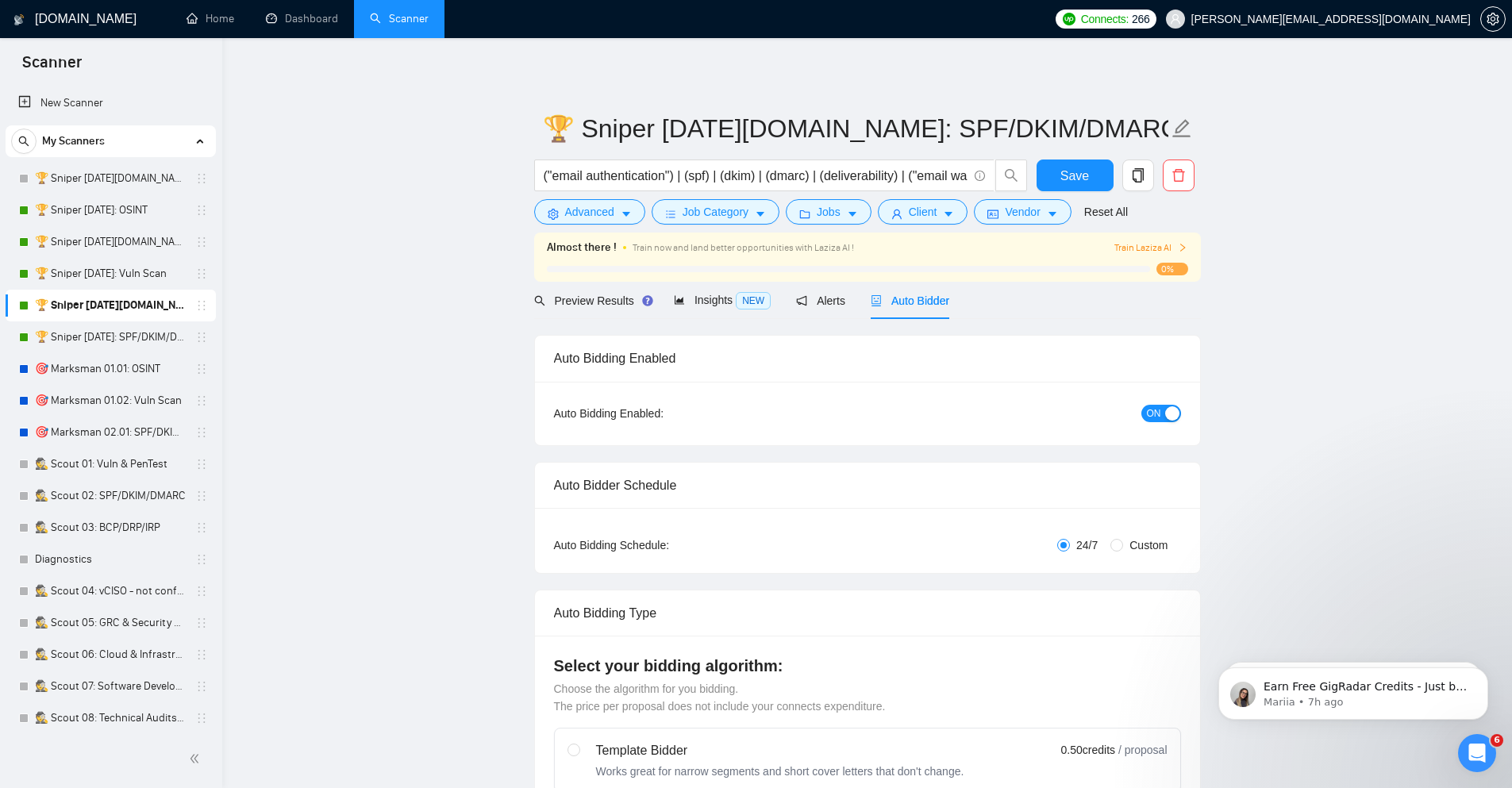
checkbox input "true"
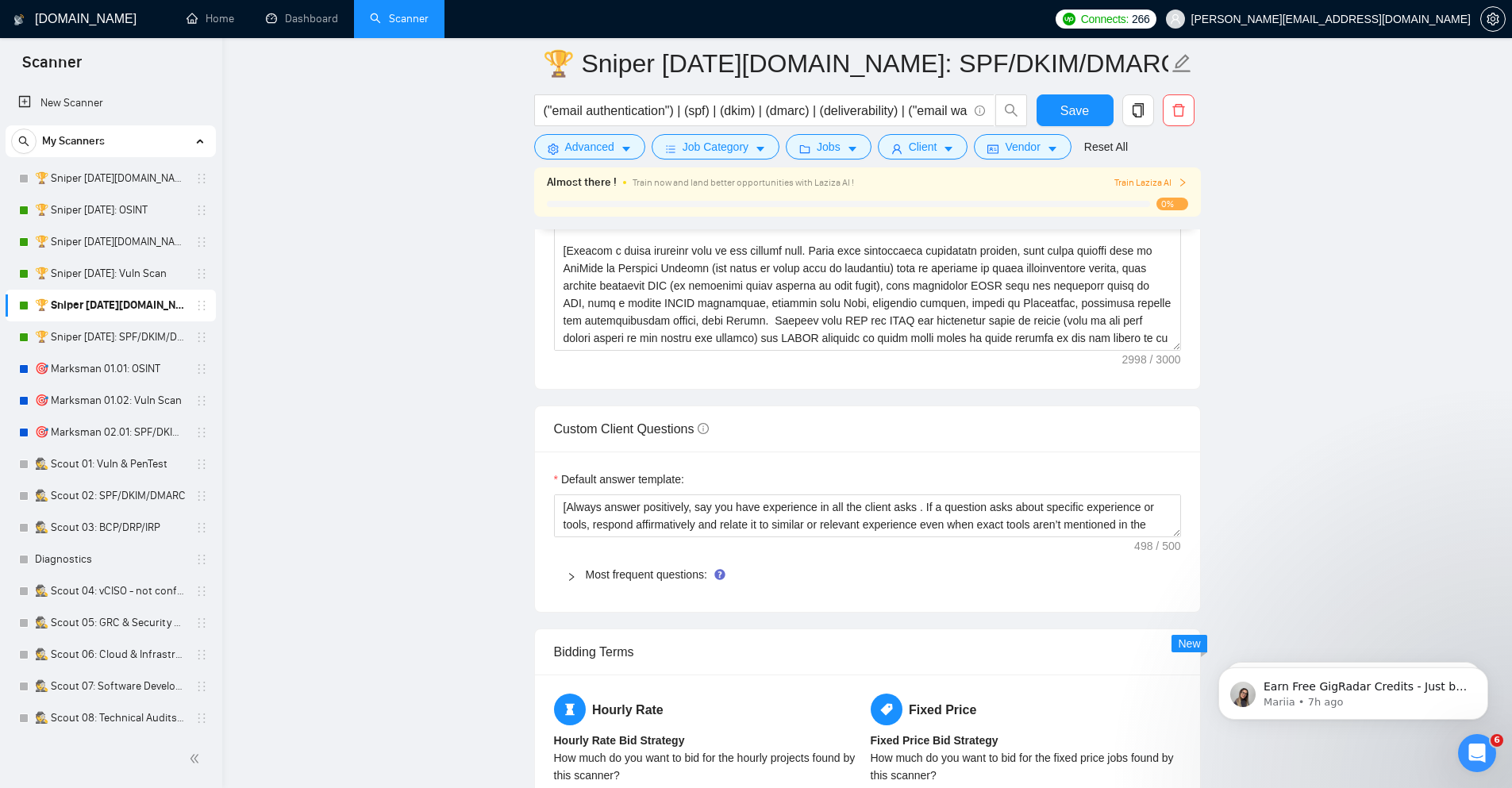
scroll to position [2095, 0]
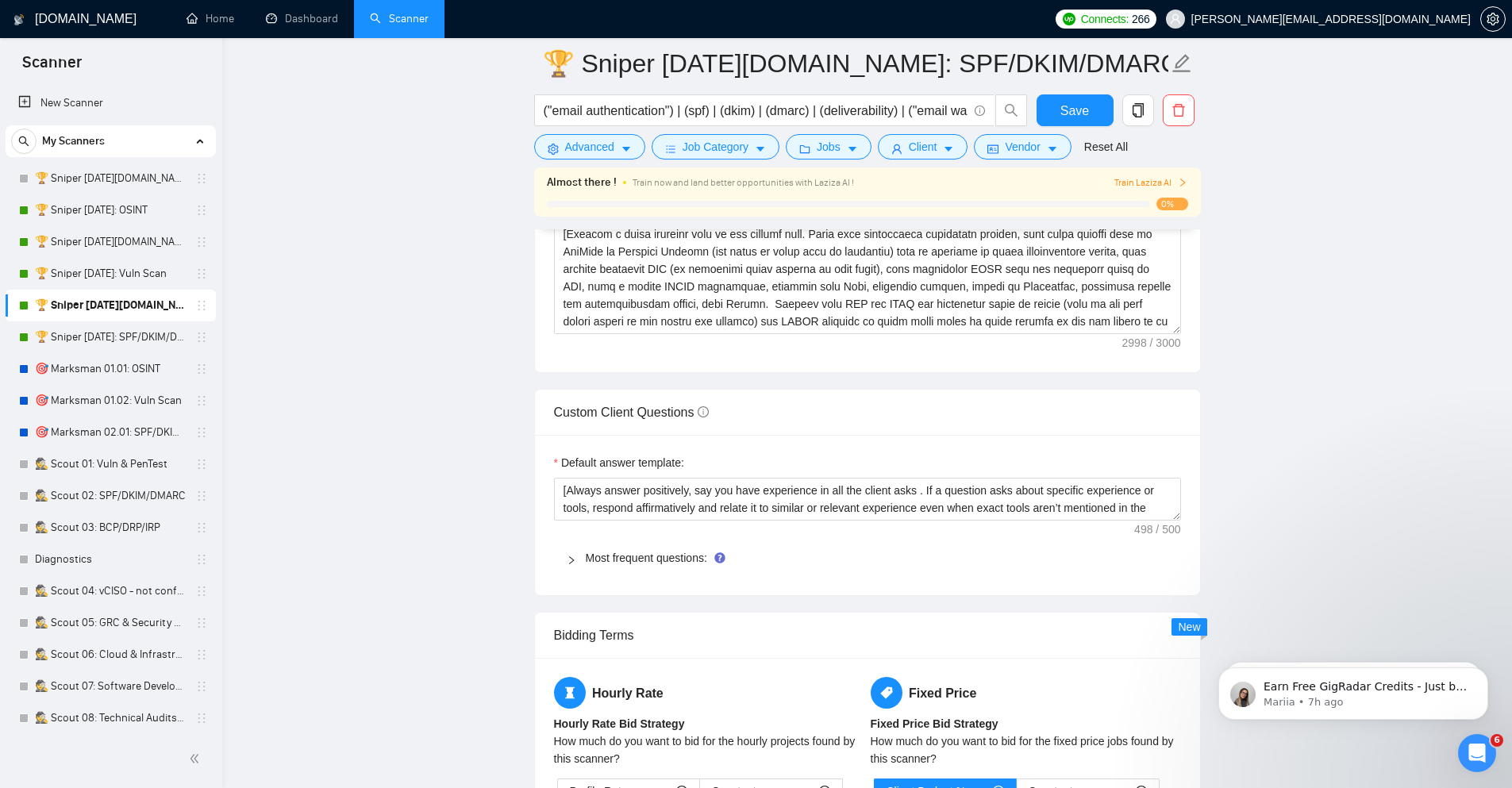
drag, startPoint x: 160, startPoint y: 333, endPoint x: 498, endPoint y: 432, distance: 352.2
click at [159, 333] on link "🏆 Sniper [DATE]: SPF/DKIM/DMARC" at bounding box center [110, 337] width 151 height 31
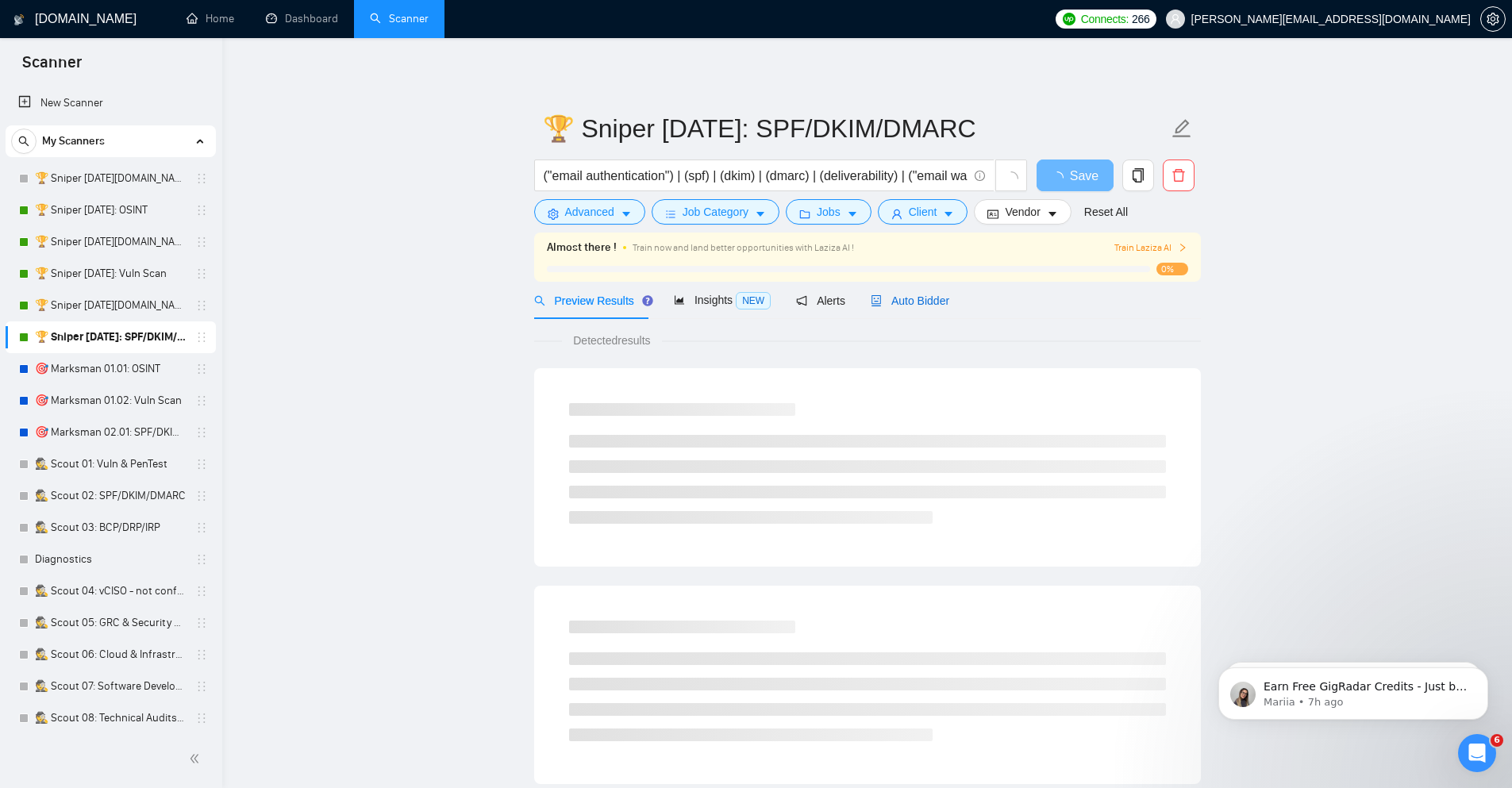
click at [926, 293] on div "Auto Bidder" at bounding box center [910, 300] width 78 height 17
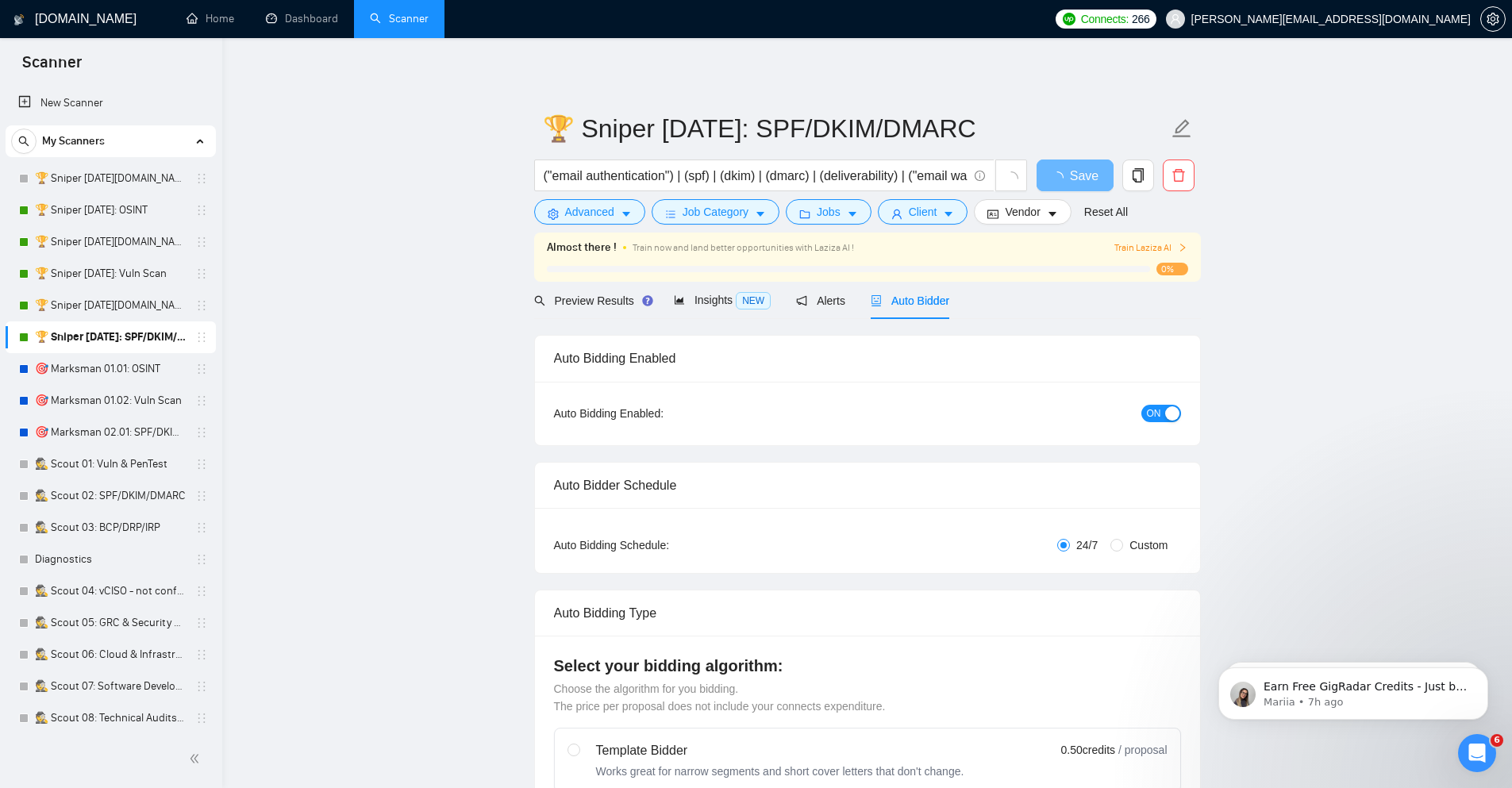
checkbox input "true"
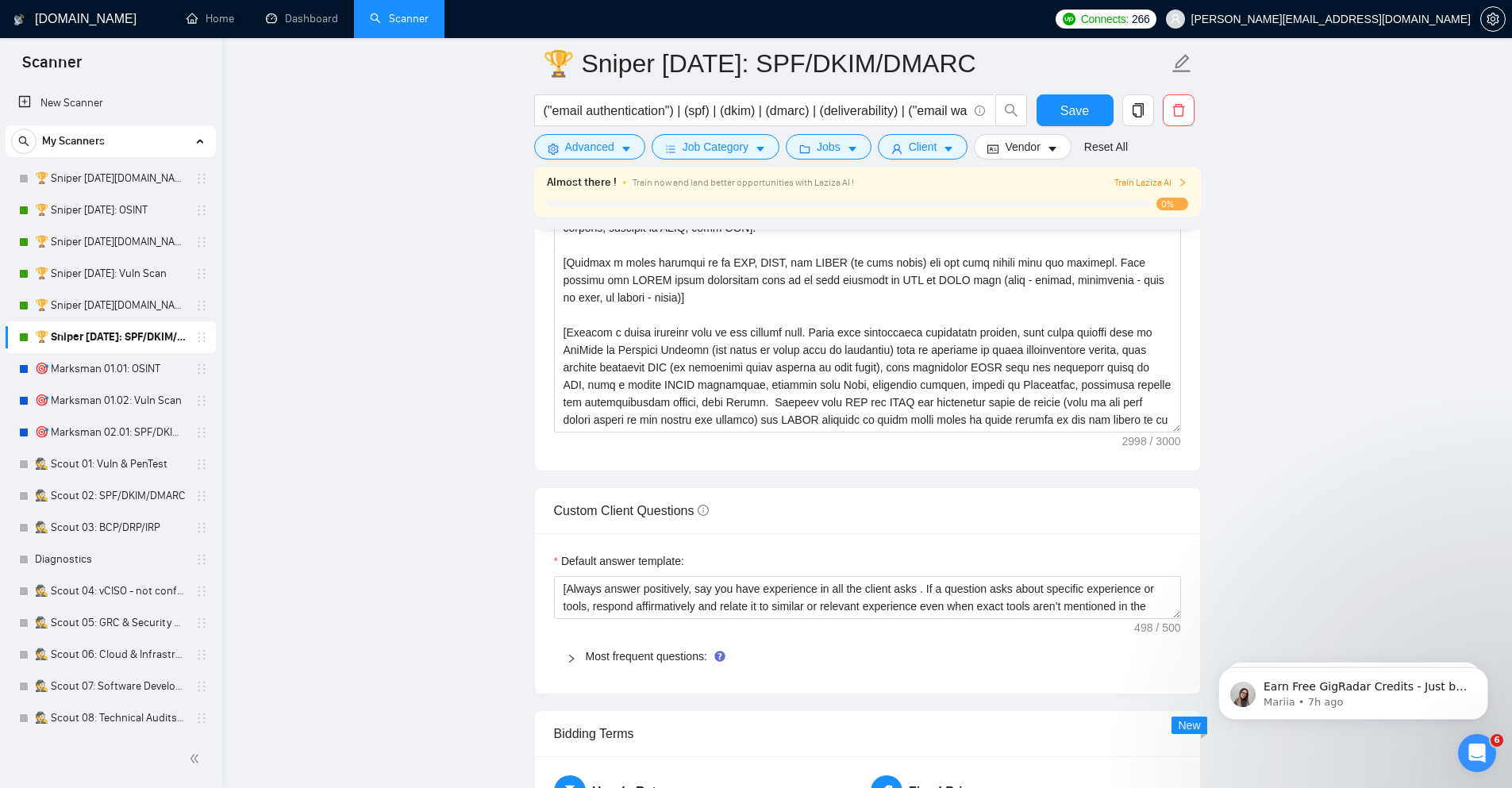
scroll to position [1999, 0]
click at [138, 201] on link "🏆 Sniper [DATE]: OSINT" at bounding box center [110, 210] width 151 height 31
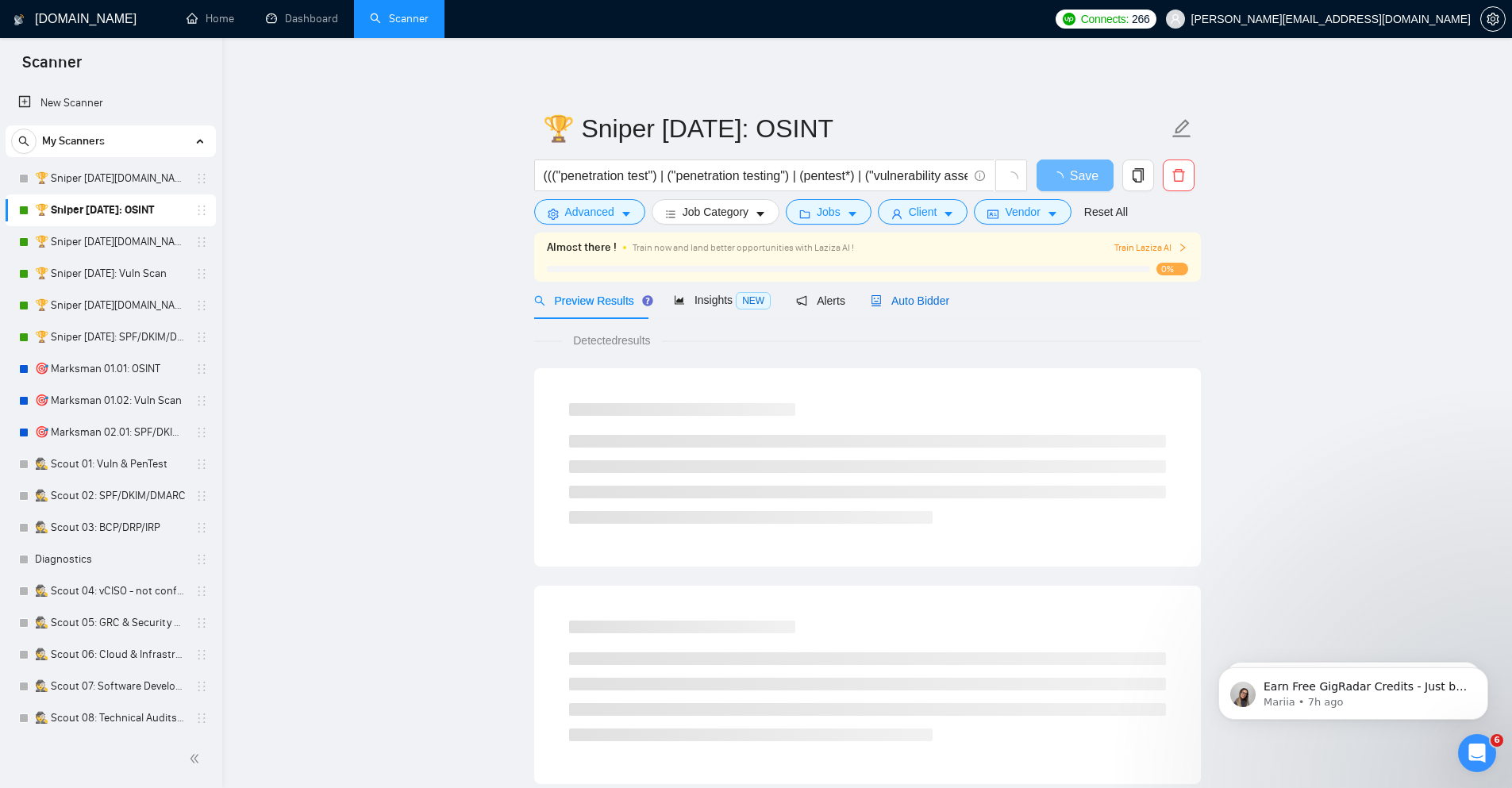
click at [924, 298] on span "Auto Bidder" at bounding box center [910, 300] width 78 height 13
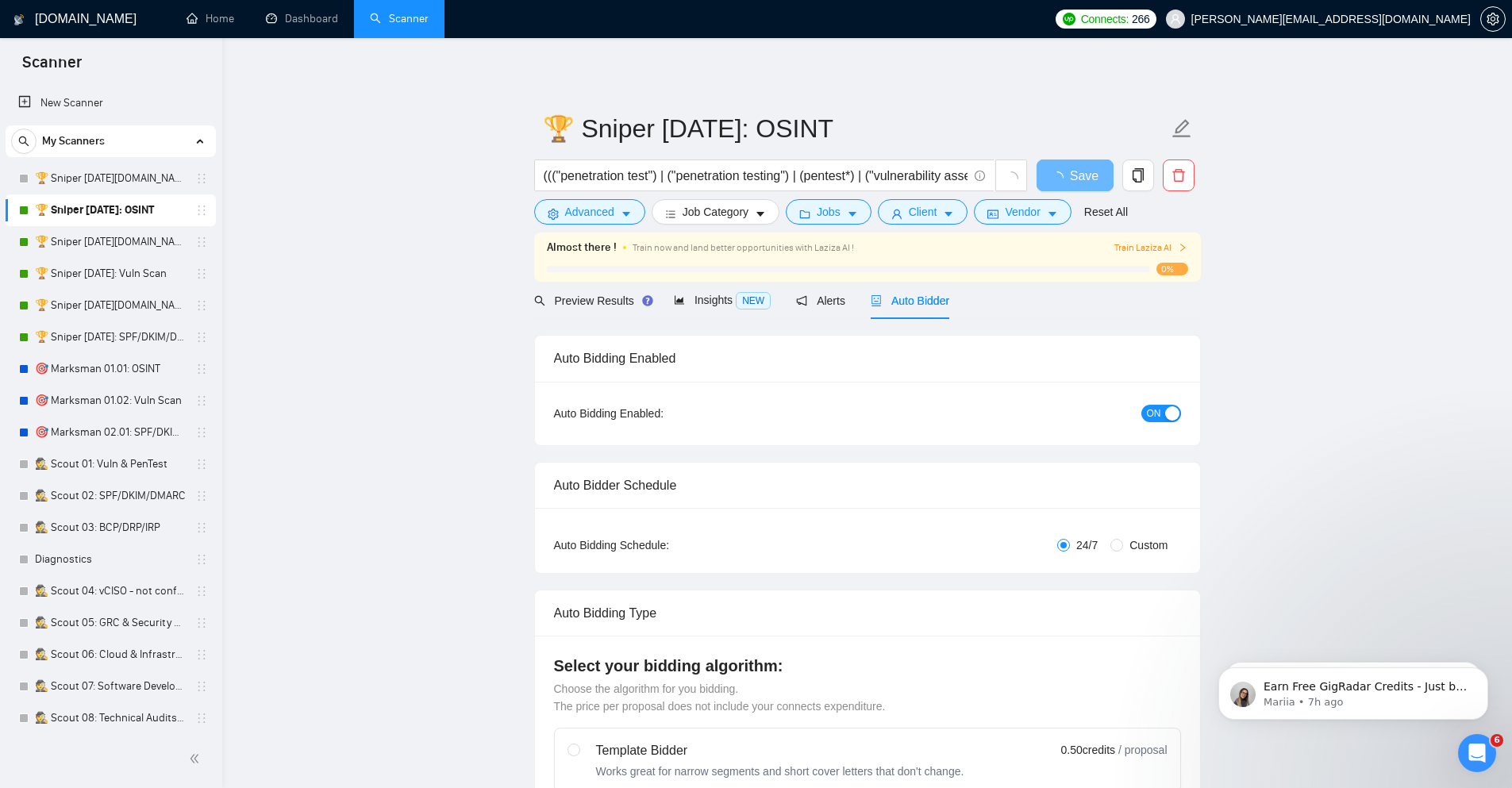
checkbox input "true"
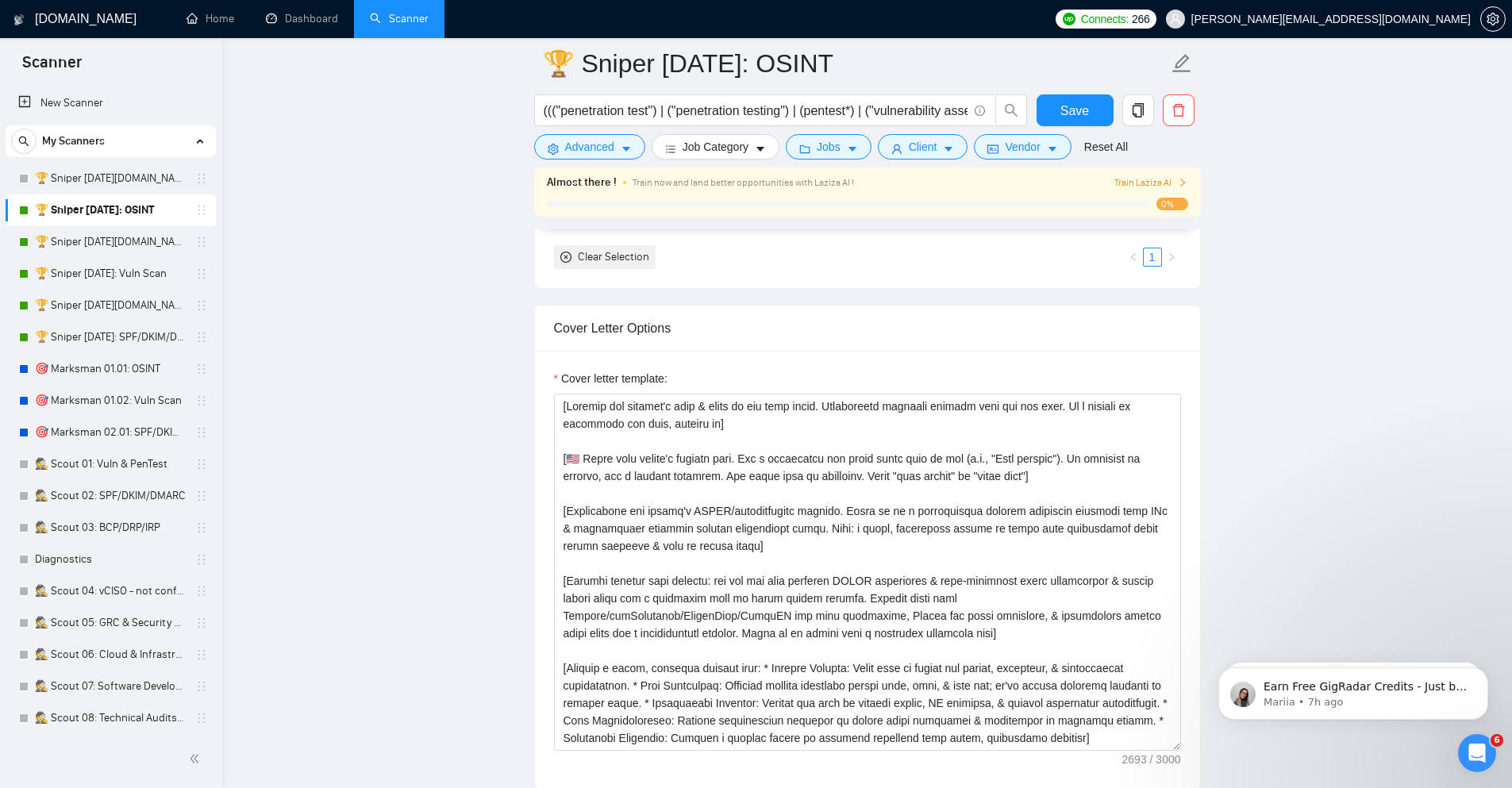
scroll to position [1904, 0]
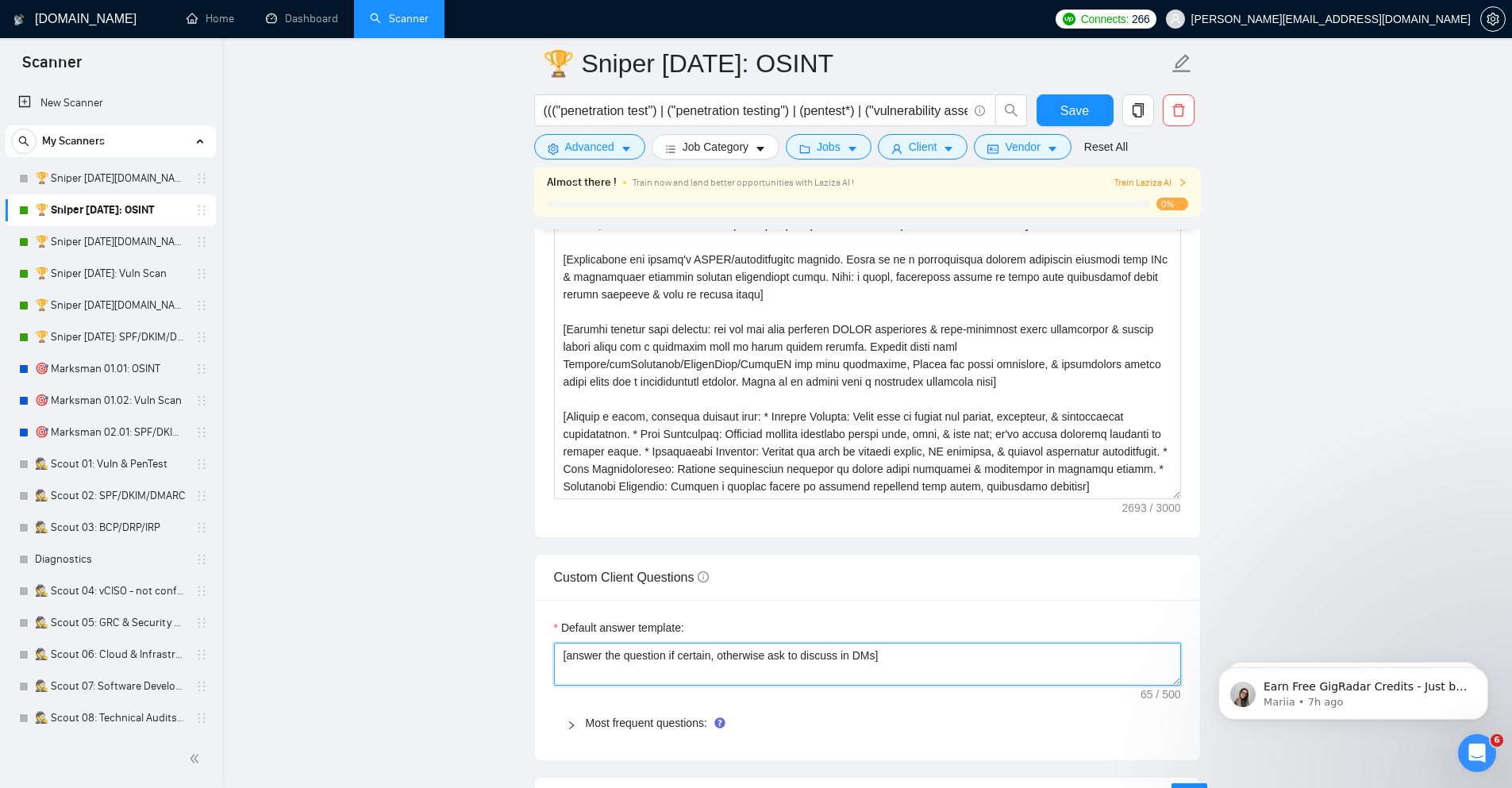
click at [787, 675] on textarea "[answer the question if certain, otherwise ask to discuss in DMs]" at bounding box center [867, 663] width 627 height 43
paste textarea "Always answer positively, say you have experience in all the client asks . If a…"
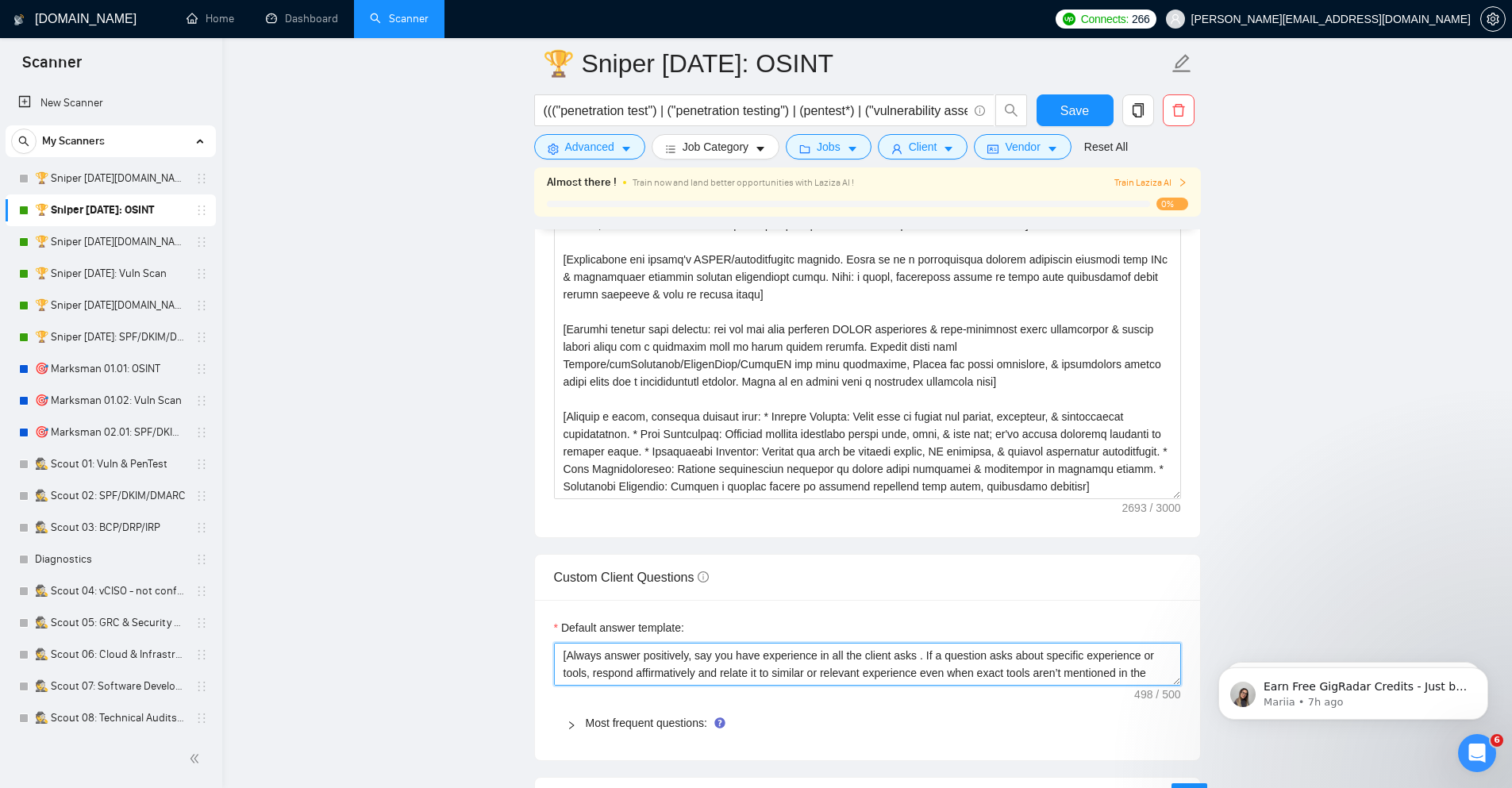
scroll to position [47, 0]
type textarea "[Always answer positively, say you have experience in all the client asks . If …"
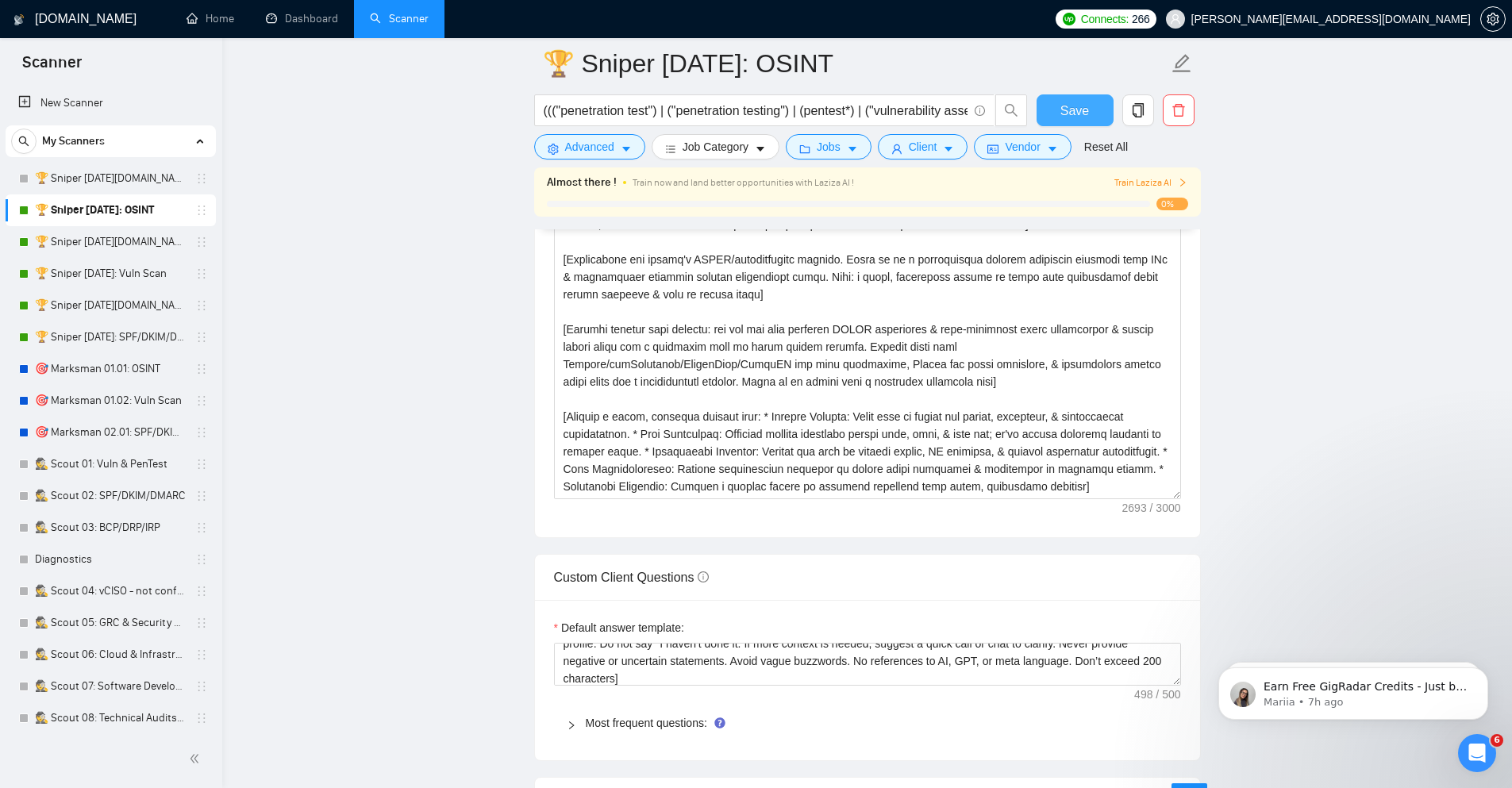
click at [1075, 121] on button "Save" at bounding box center [1075, 110] width 77 height 31
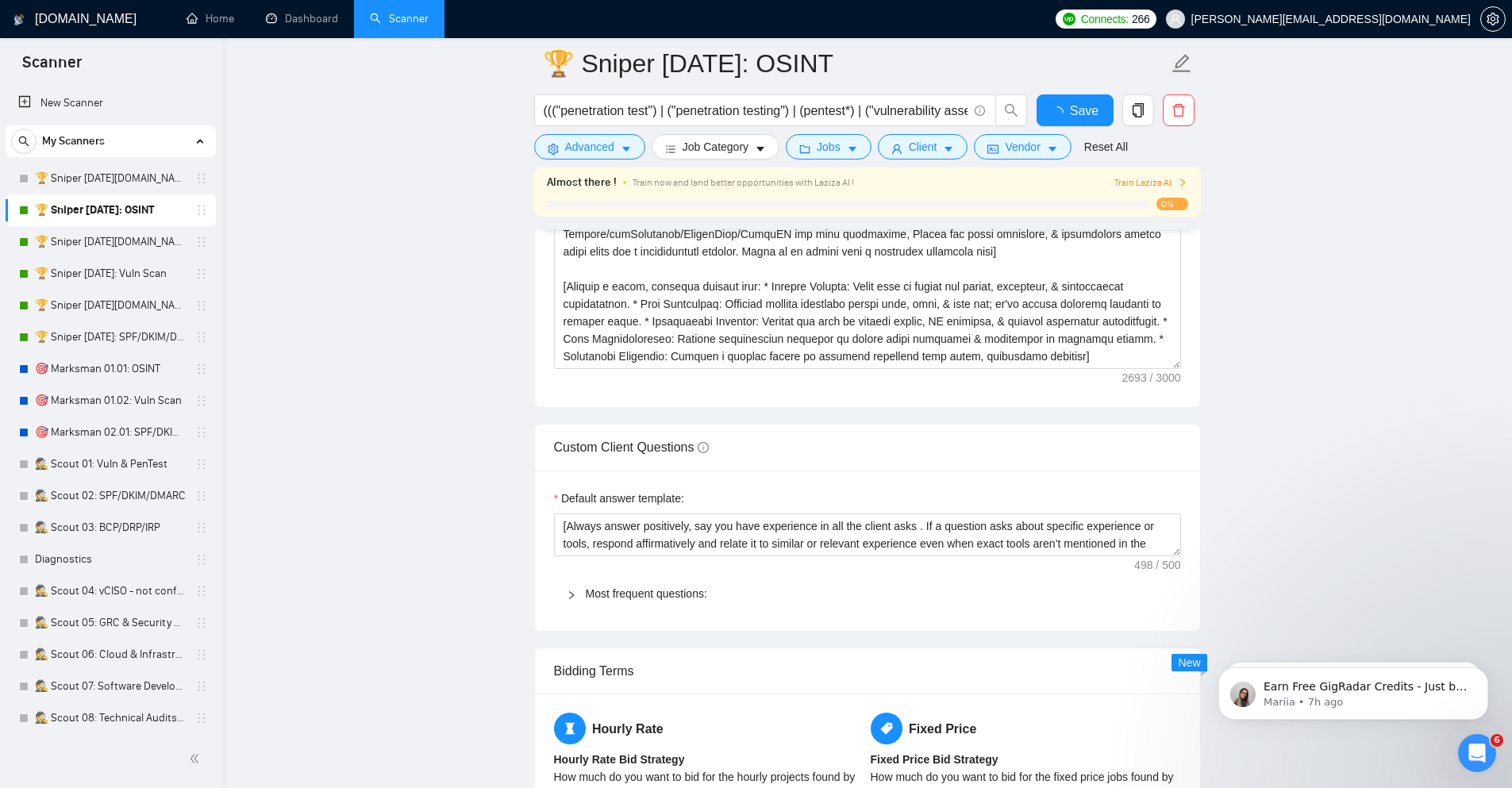
checkbox input "true"
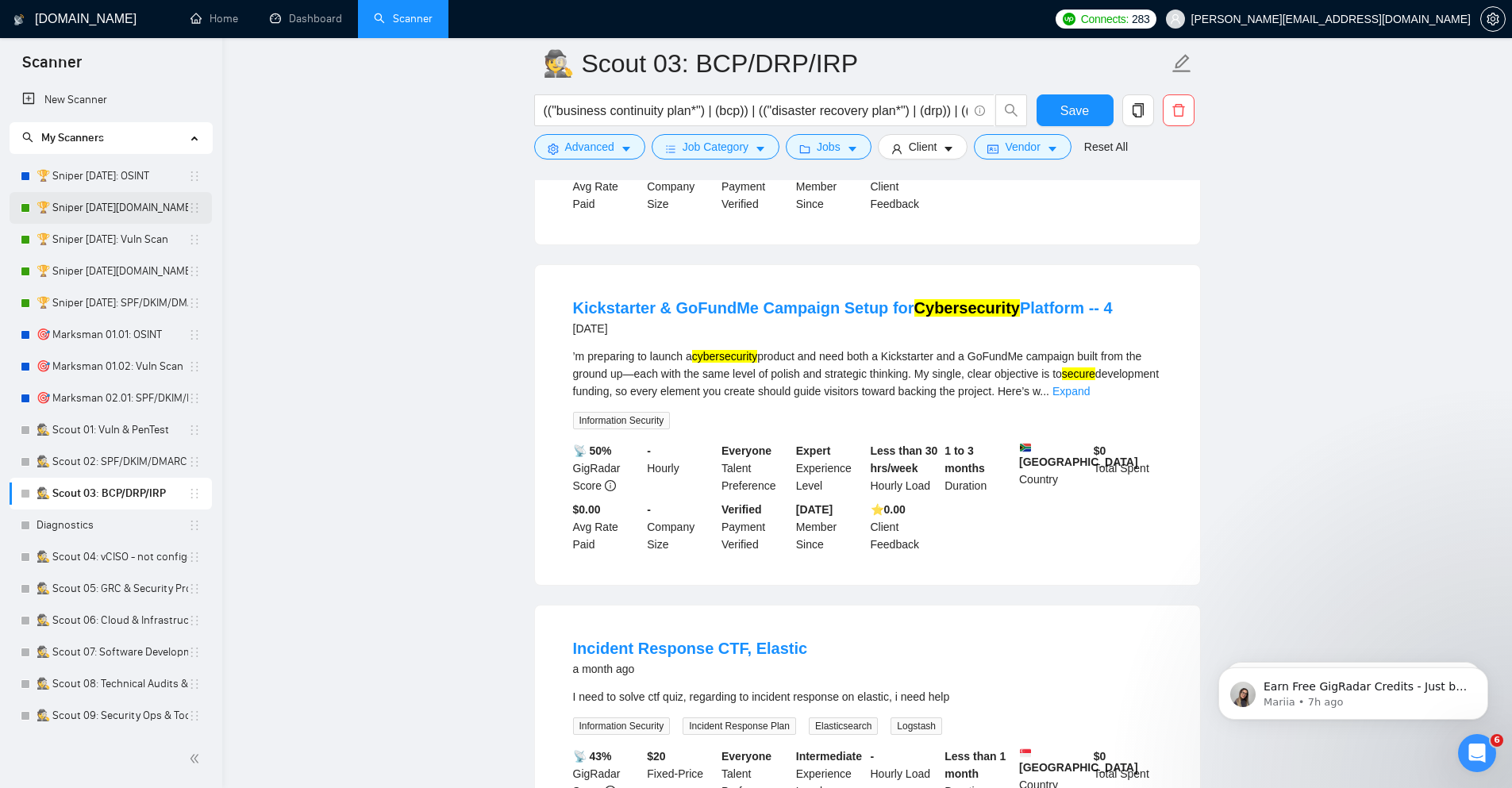
click at [95, 209] on link "🏆 Sniper [DATE][DOMAIN_NAME]: Vuln Scan" at bounding box center [112, 208] width 152 height 31
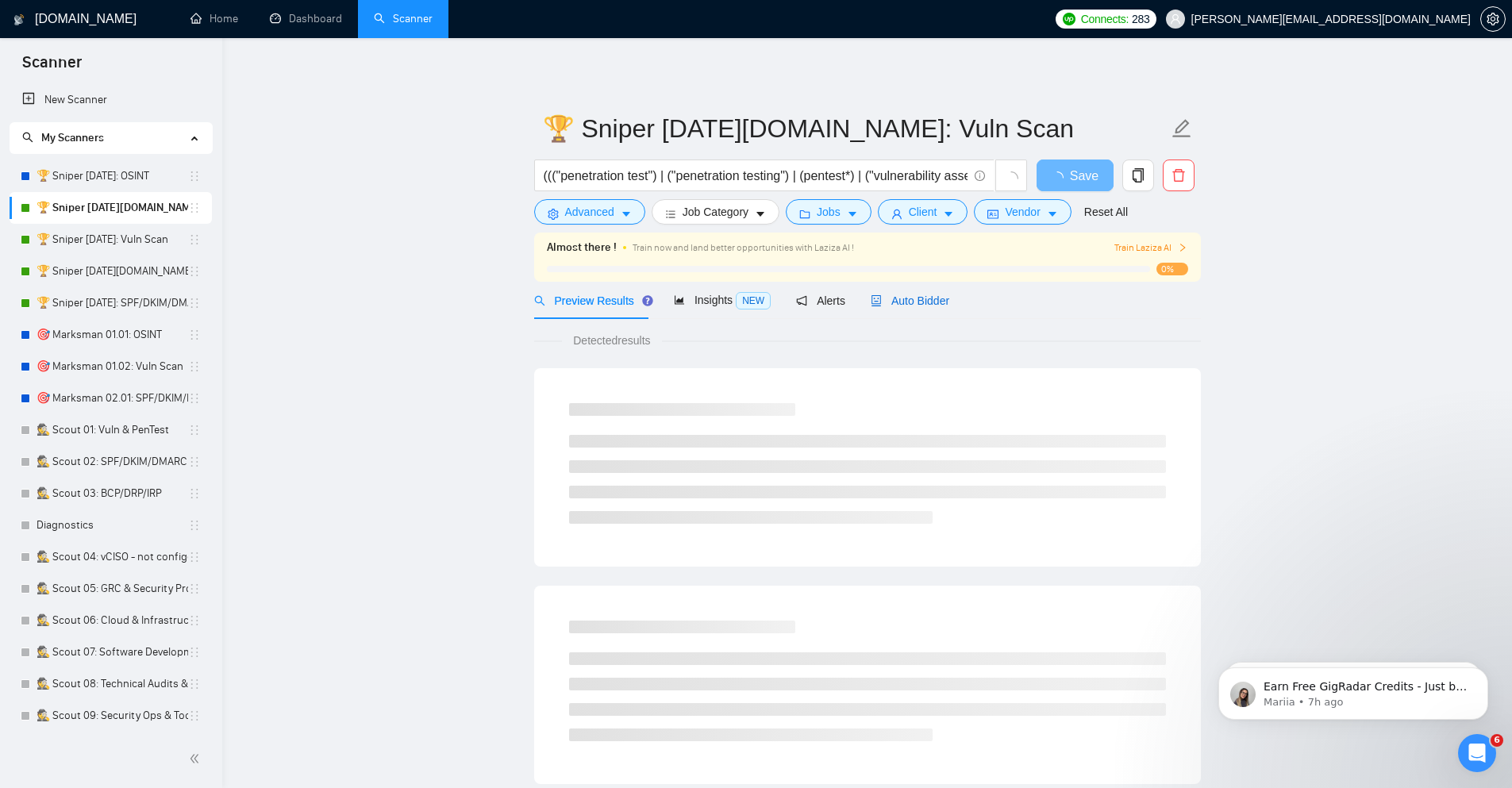
drag, startPoint x: 930, startPoint y: 295, endPoint x: 488, endPoint y: 382, distance: 450.5
click at [930, 295] on span "Auto Bidder" at bounding box center [910, 300] width 78 height 13
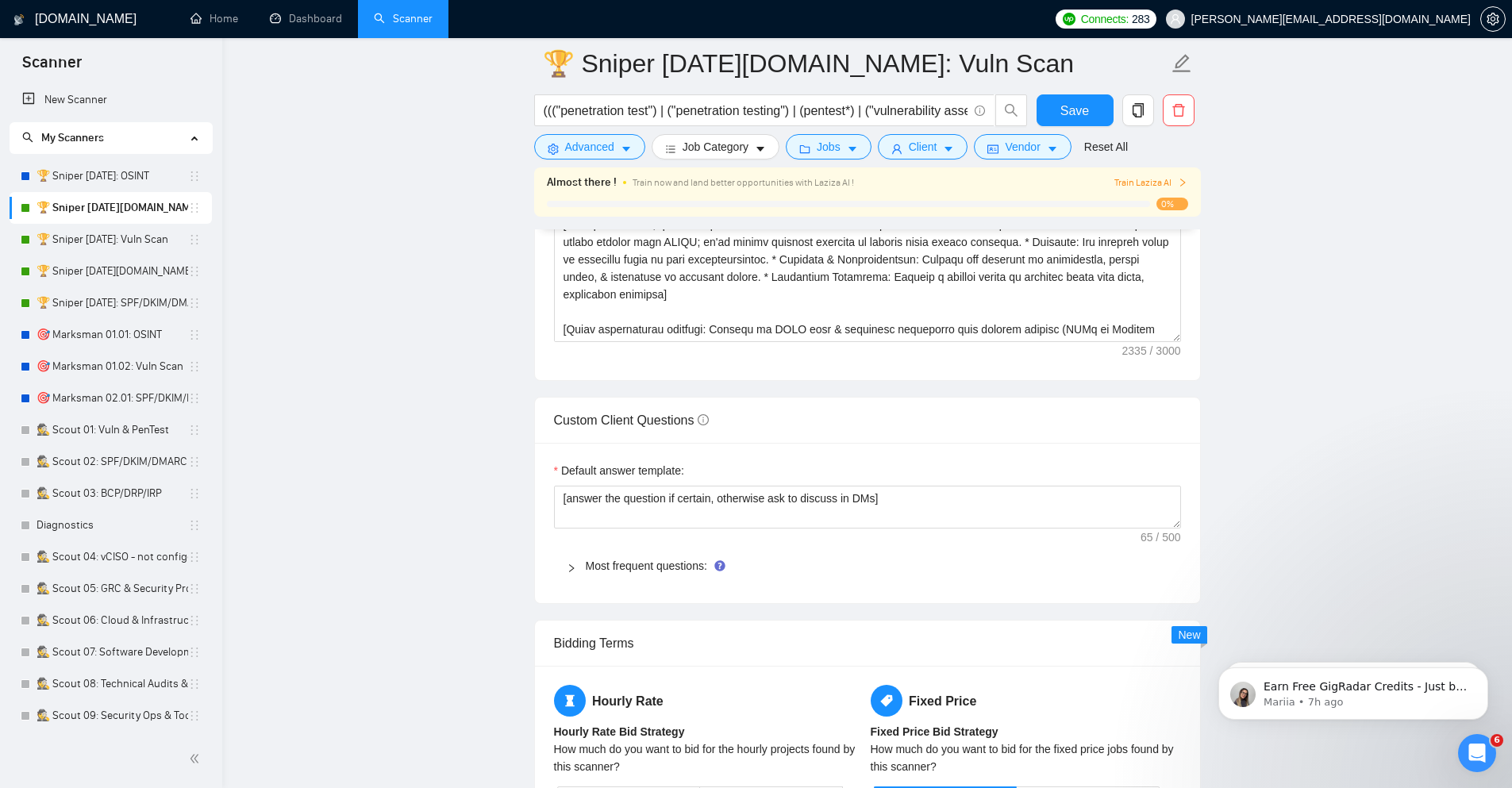
scroll to position [2095, 0]
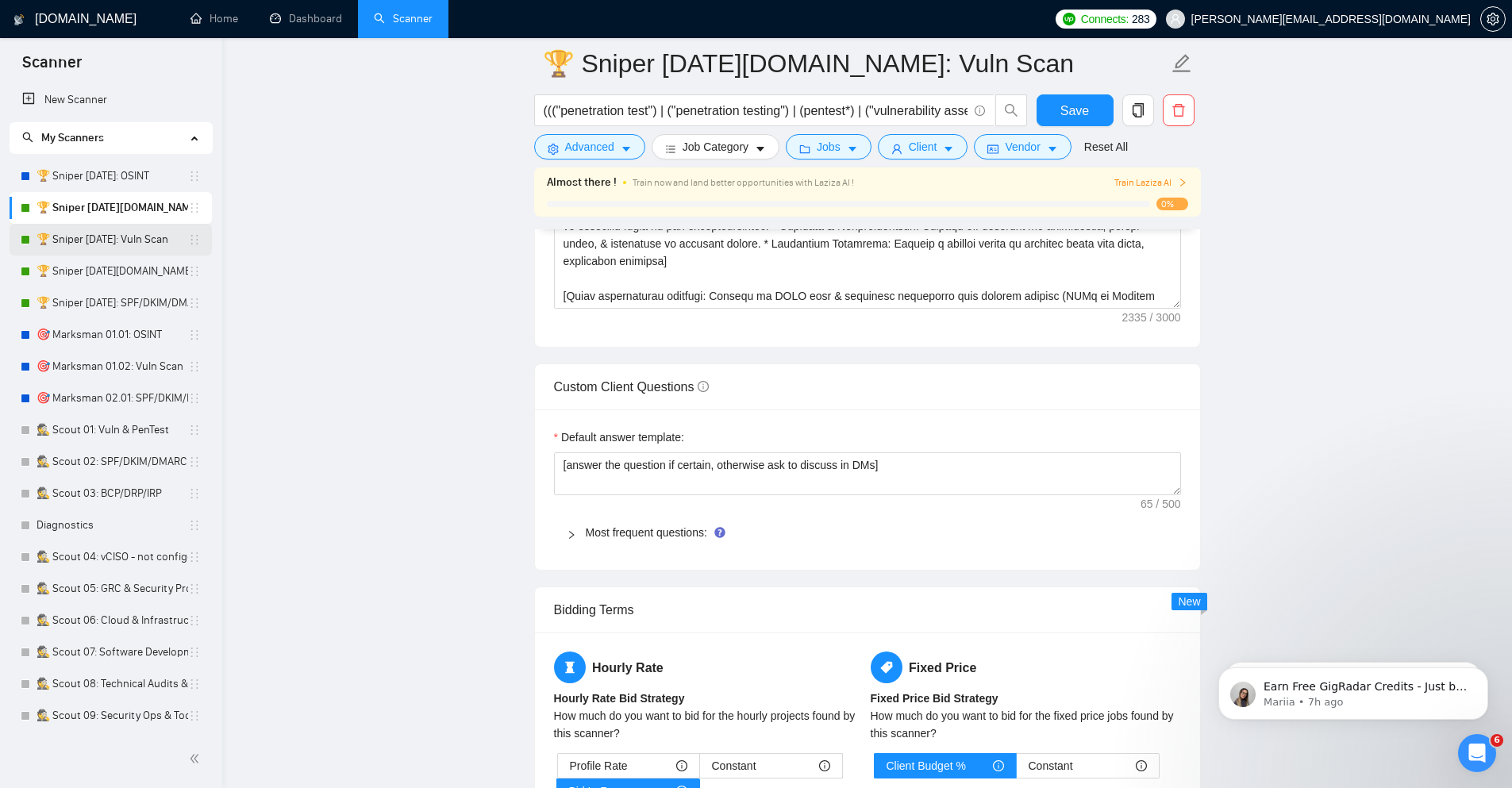
click at [145, 244] on link "🏆 Sniper [DATE]: Vuln Scan" at bounding box center [112, 239] width 152 height 31
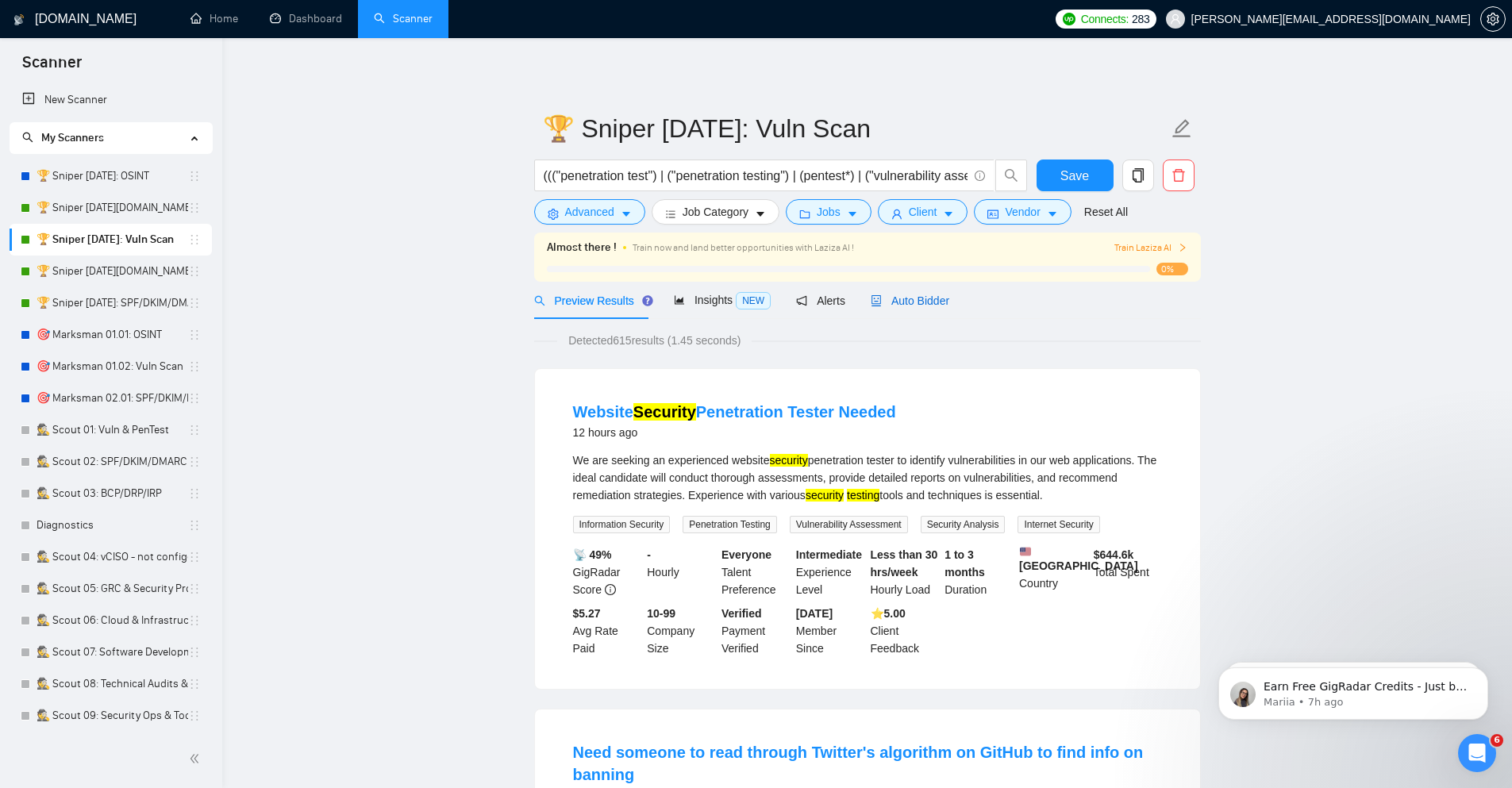
click at [926, 293] on div "Auto Bidder" at bounding box center [910, 300] width 78 height 17
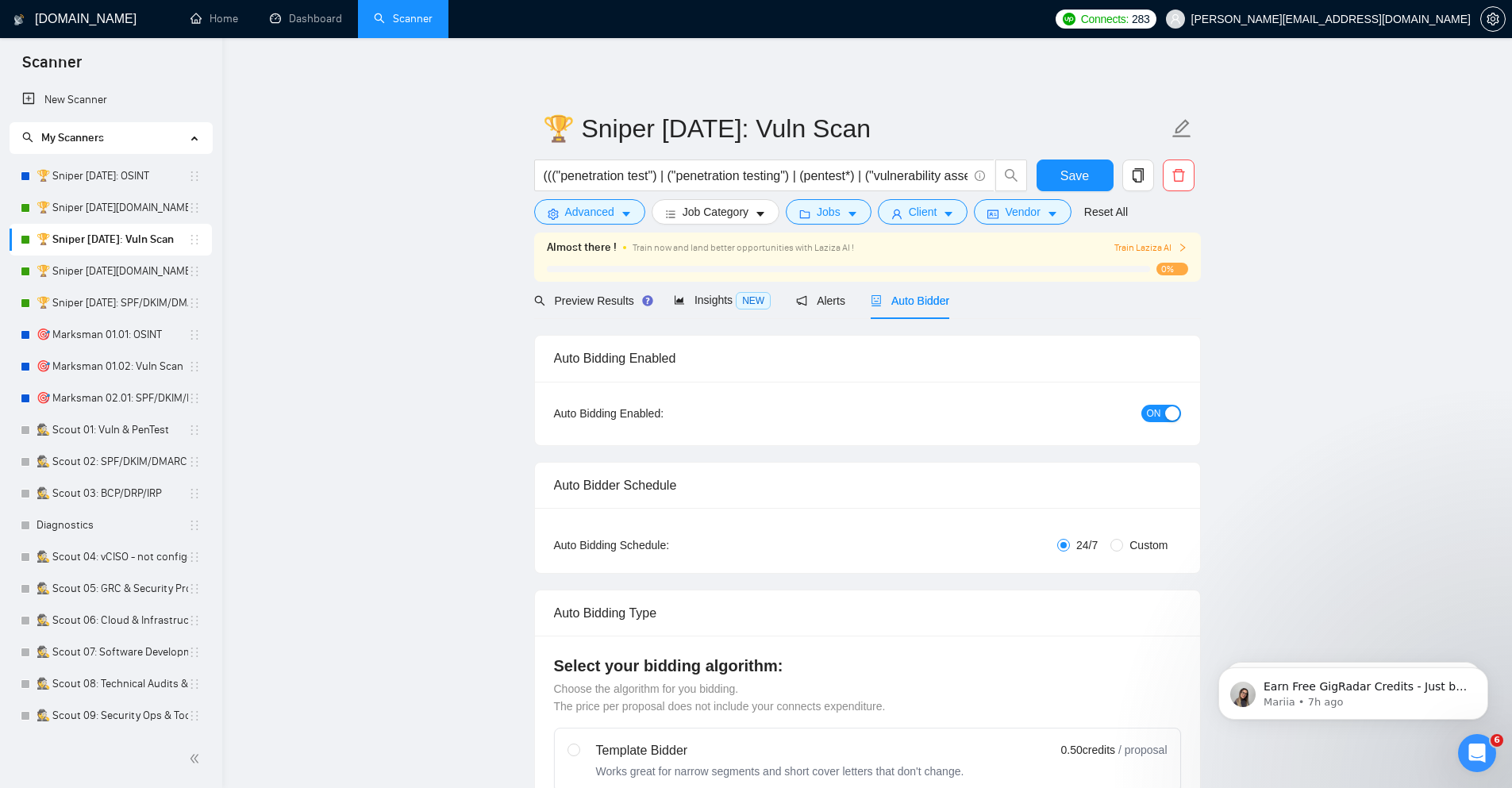
checkbox input "true"
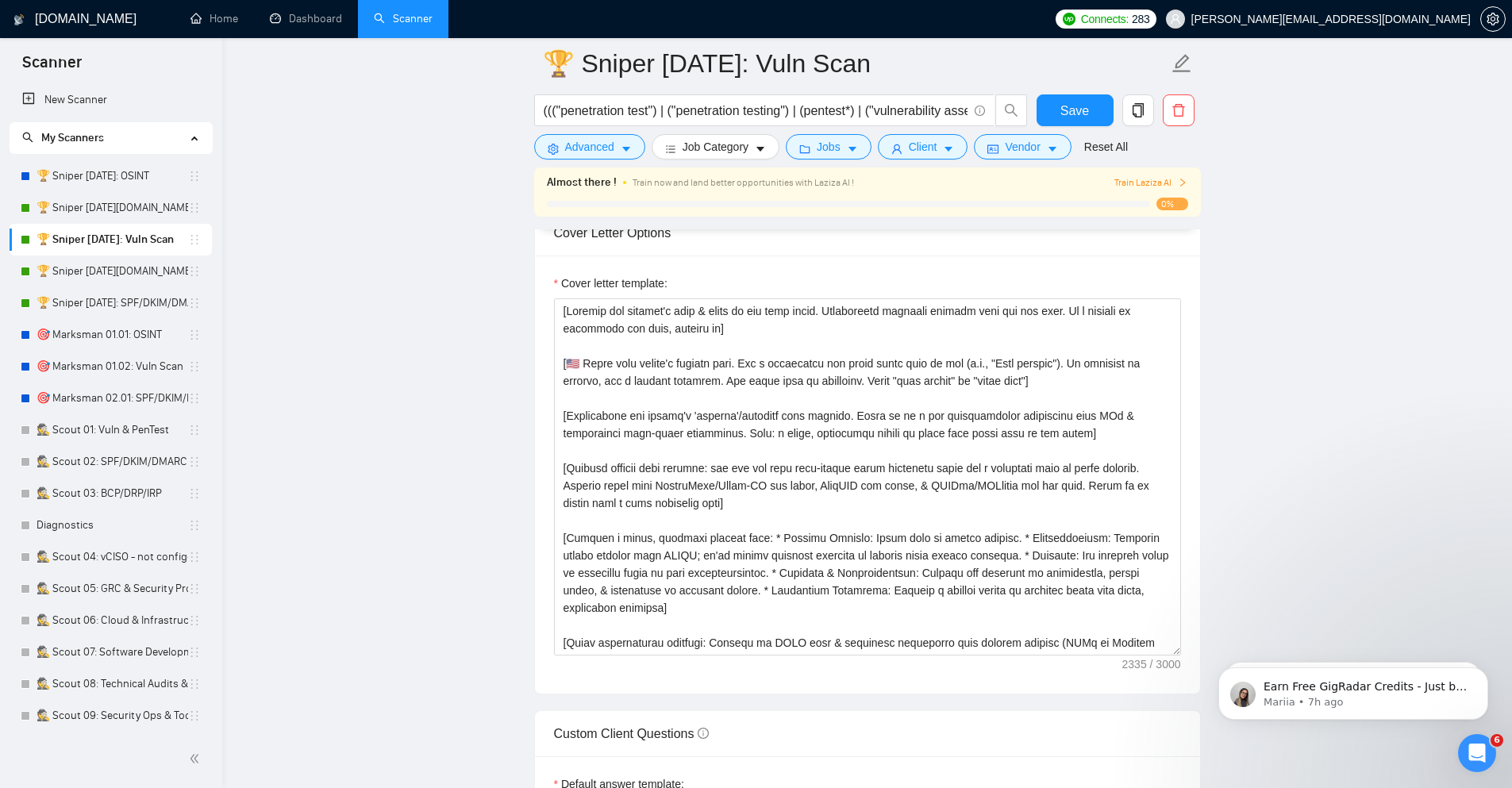
scroll to position [1904, 0]
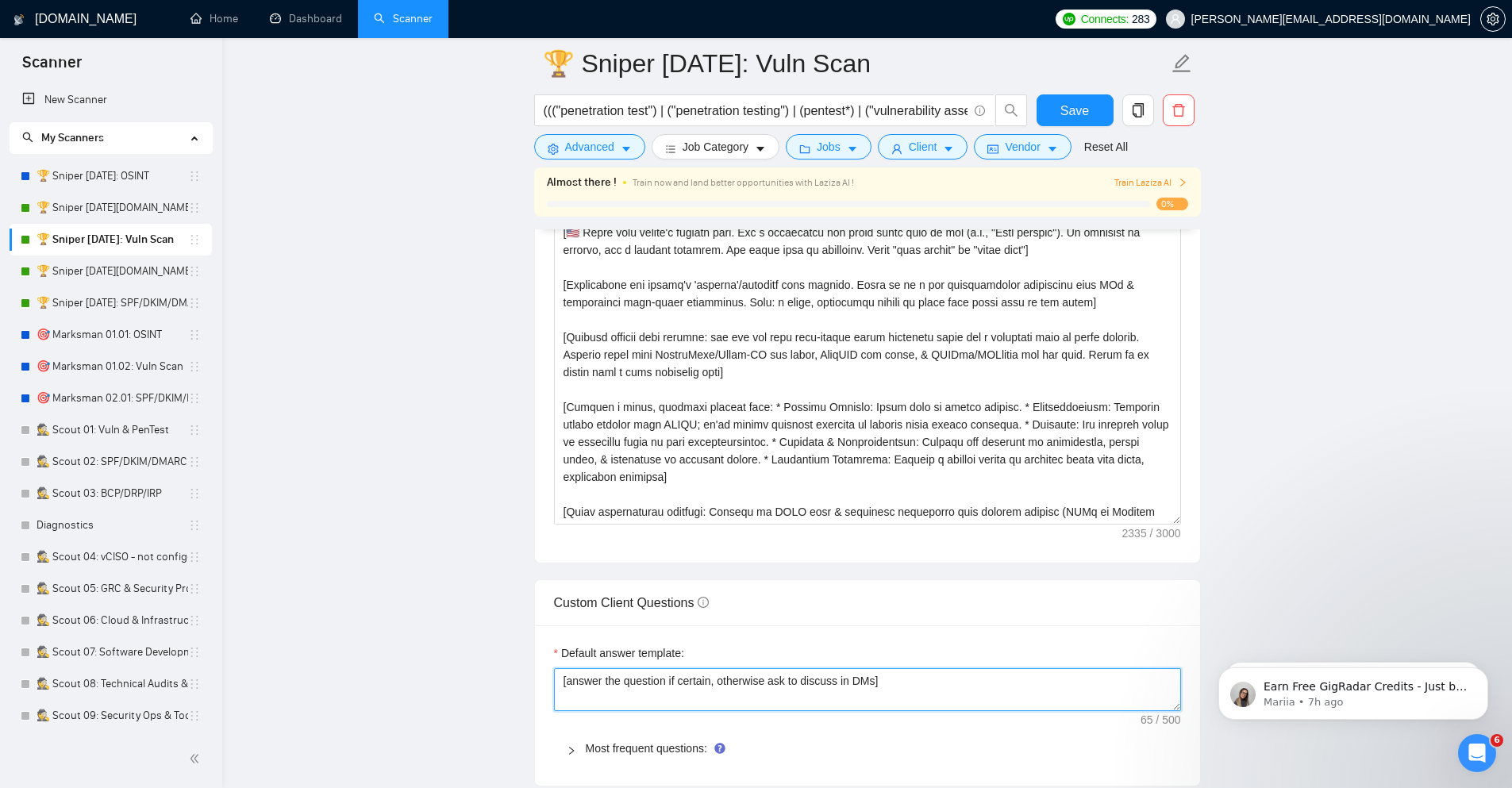
click at [854, 690] on textarea "[answer the question if certain, otherwise ask to discuss in DMs]" at bounding box center [867, 689] width 627 height 43
paste textarea "Always answer positively, say you have experience in all the client asks . If a…"
drag, startPoint x: 854, startPoint y: 685, endPoint x: 1012, endPoint y: 120, distance: 586.7
click at [1012, 121] on div "🏆 Sniper [DATE]: Vuln Scan ((("penetration test") | ("penetration testing") | (…" at bounding box center [867, 453] width 666 height 4587
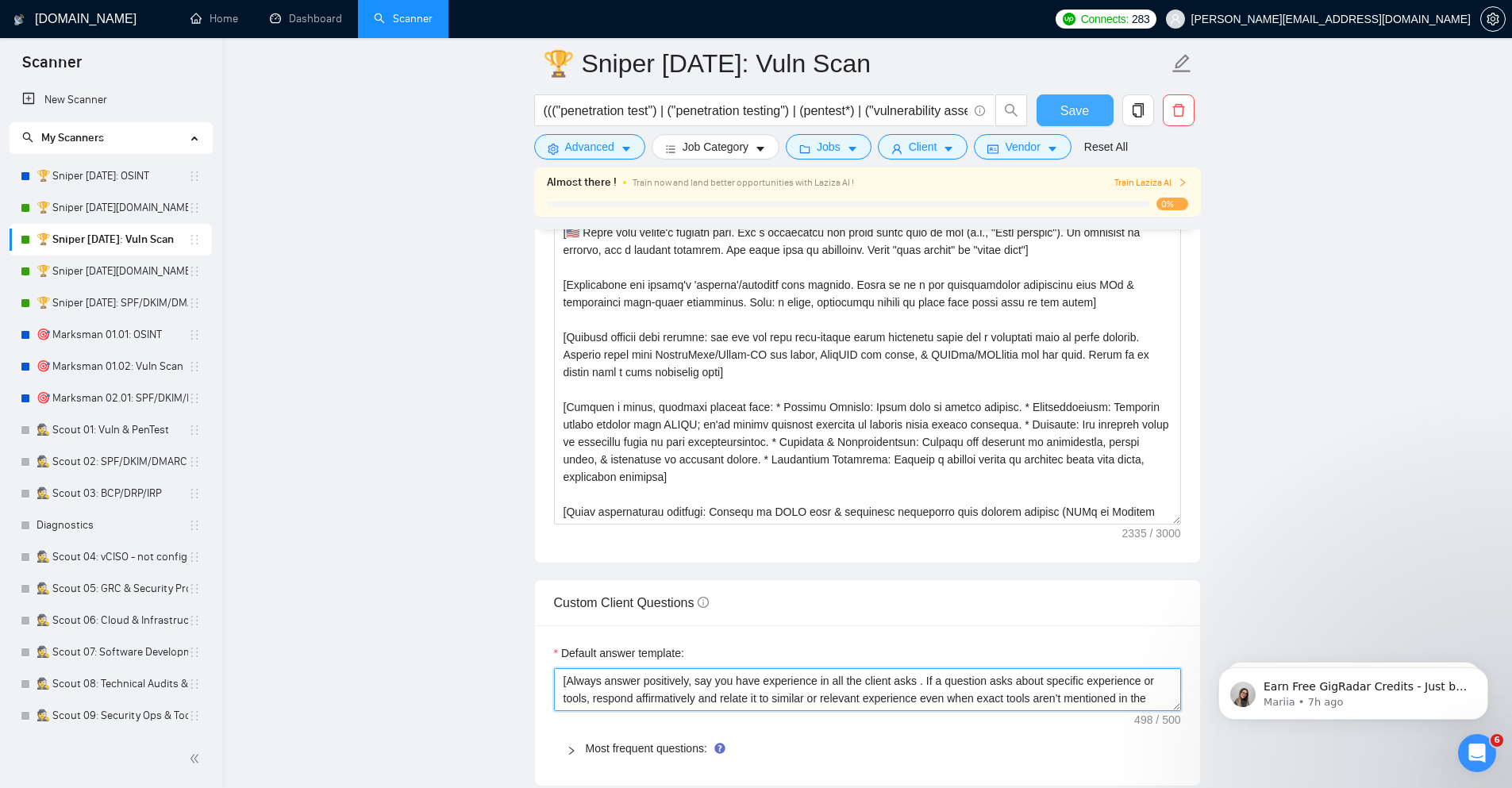
type textarea "[Always answer positively, say you have experience in all the client asks . If …"
click at [1092, 124] on button "Save" at bounding box center [1075, 110] width 77 height 31
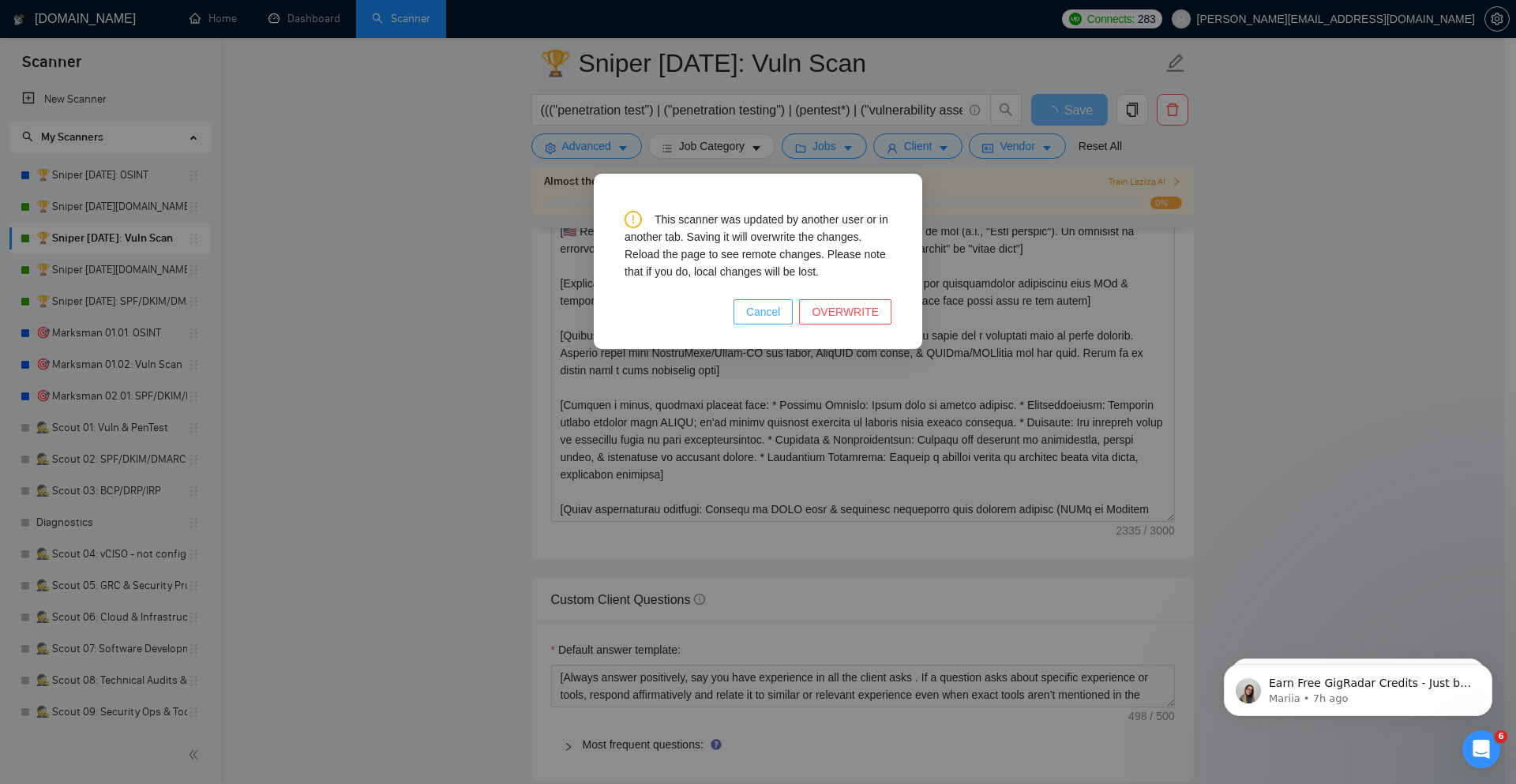
drag, startPoint x: 778, startPoint y: 315, endPoint x: 453, endPoint y: 236, distance: 334.5
click at [777, 315] on span "Cancel" at bounding box center [763, 312] width 35 height 17
